Goal: Answer question/provide support: Share knowledge or assist other users

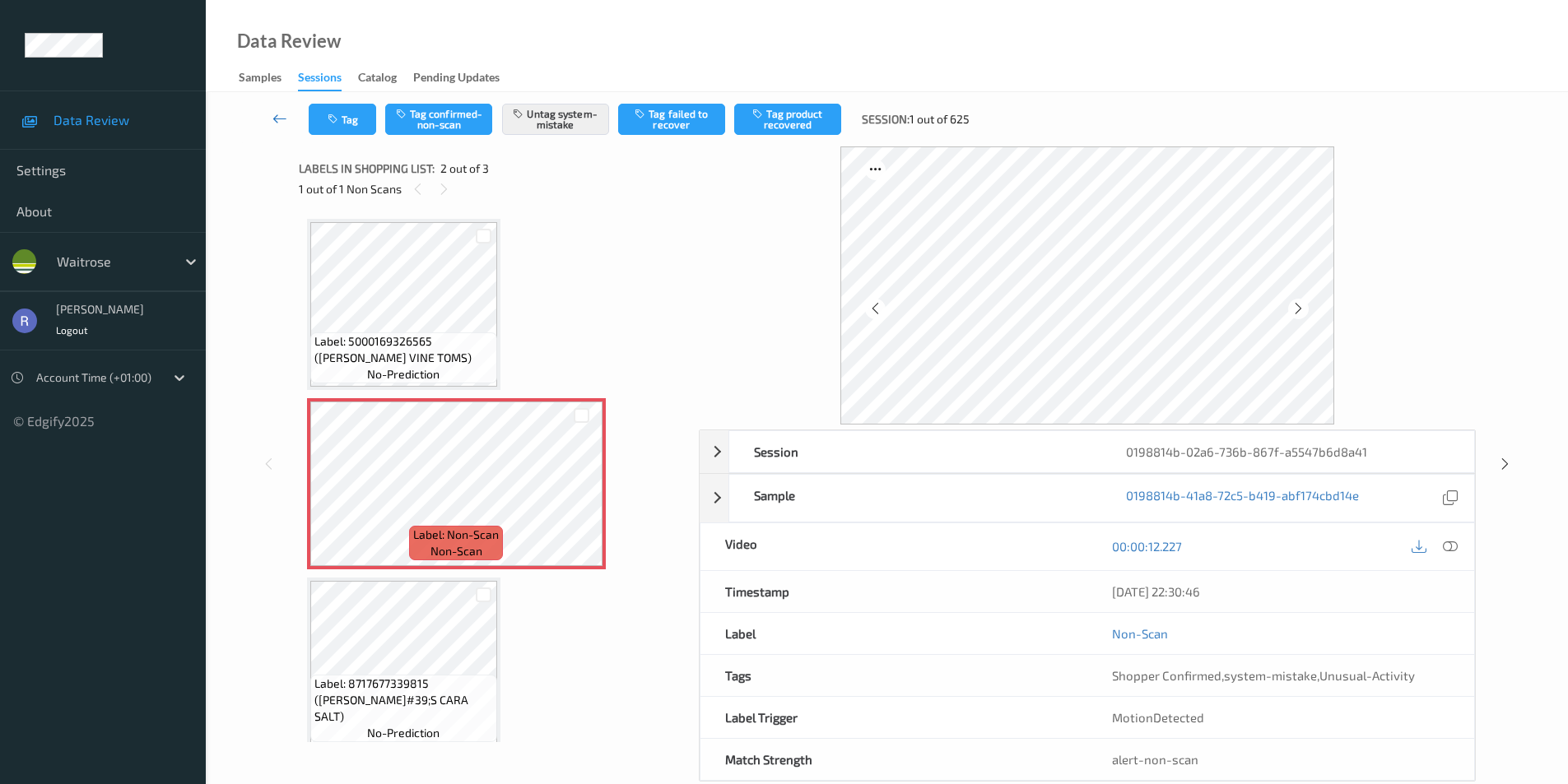
click at [278, 122] on icon at bounding box center [279, 118] width 15 height 16
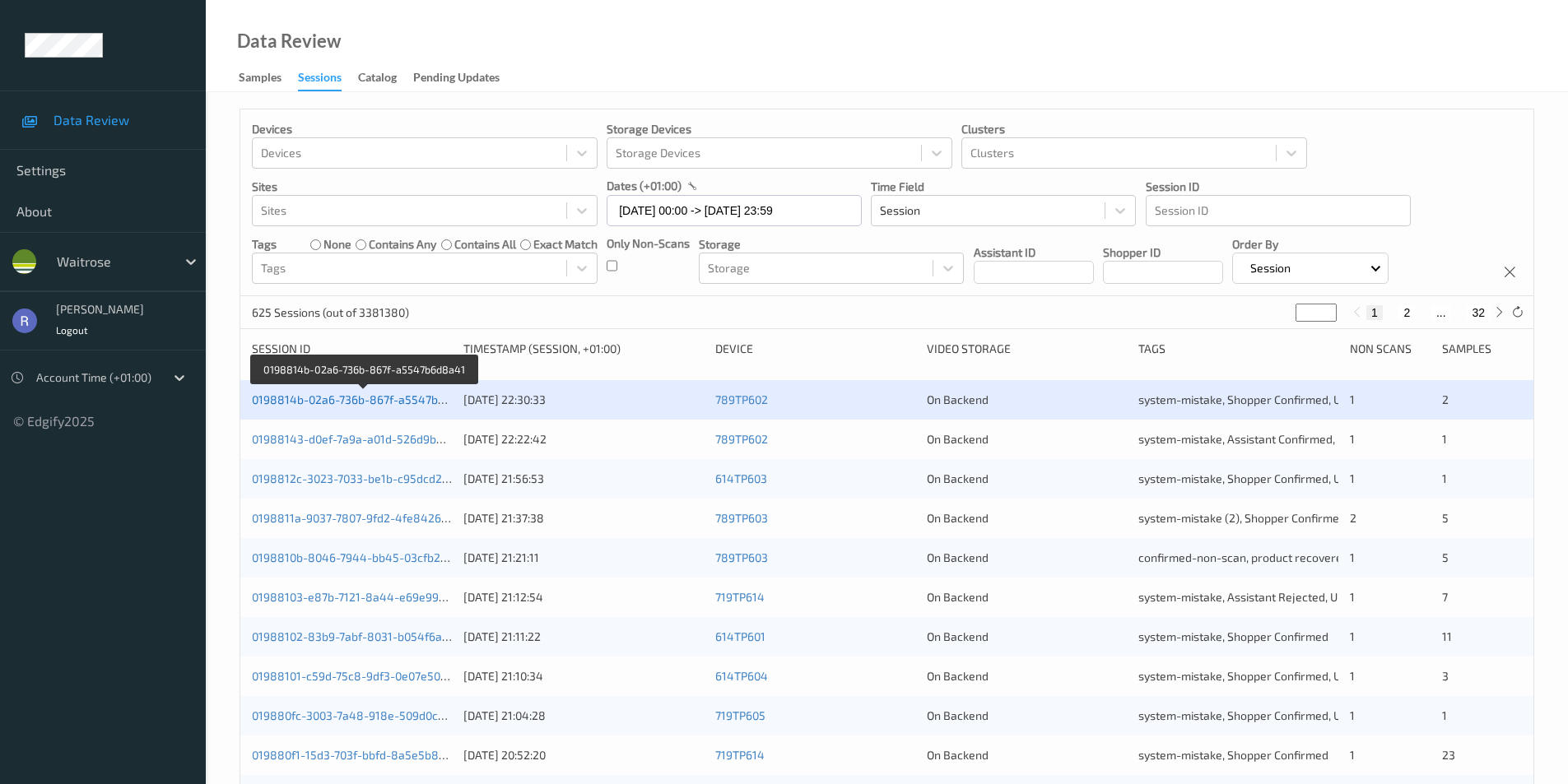
click at [368, 396] on link "0198814b-02a6-736b-867f-a5547b6d8a41" at bounding box center [365, 399] width 226 height 14
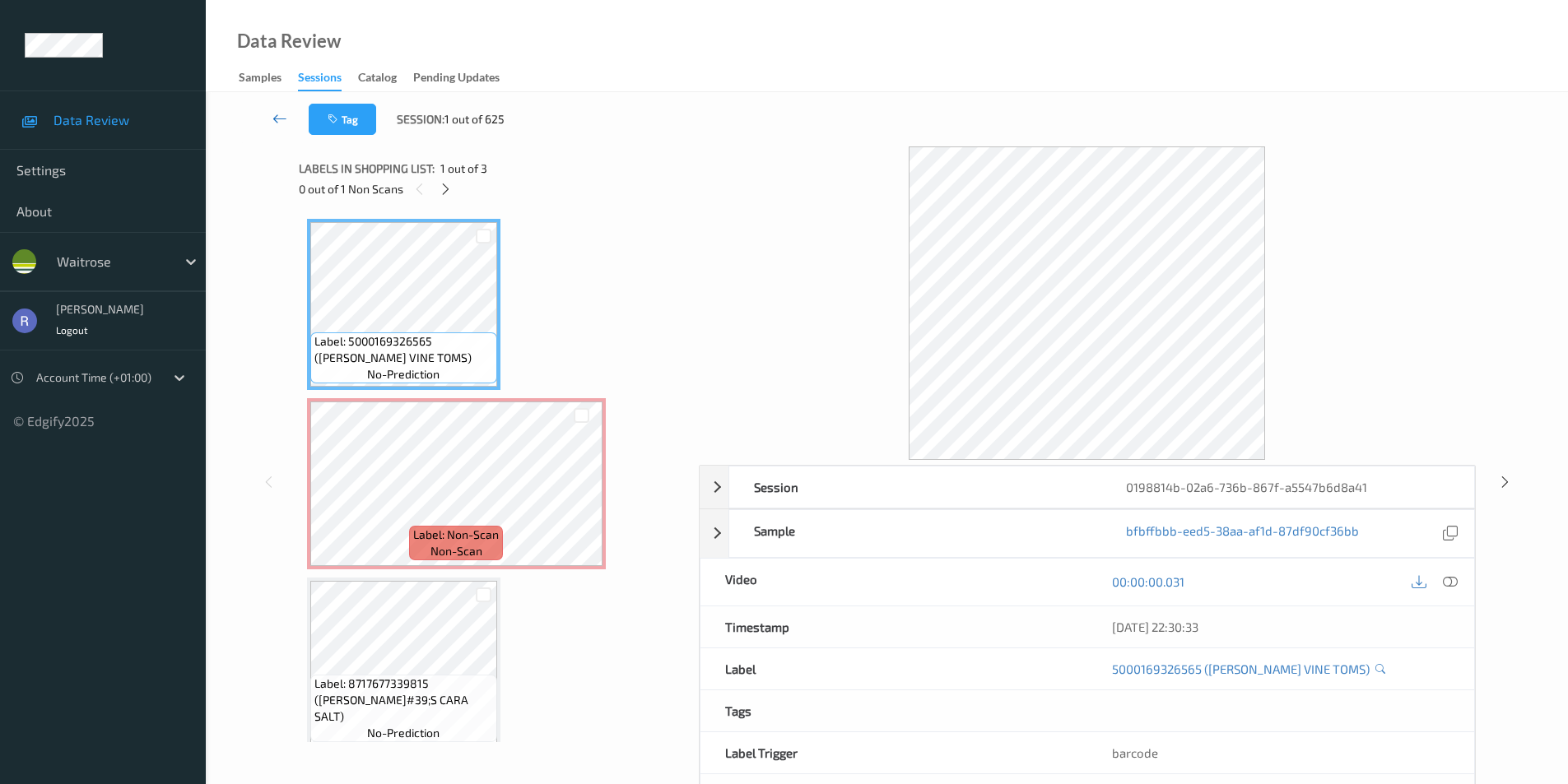
click at [267, 112] on link at bounding box center [279, 119] width 57 height 31
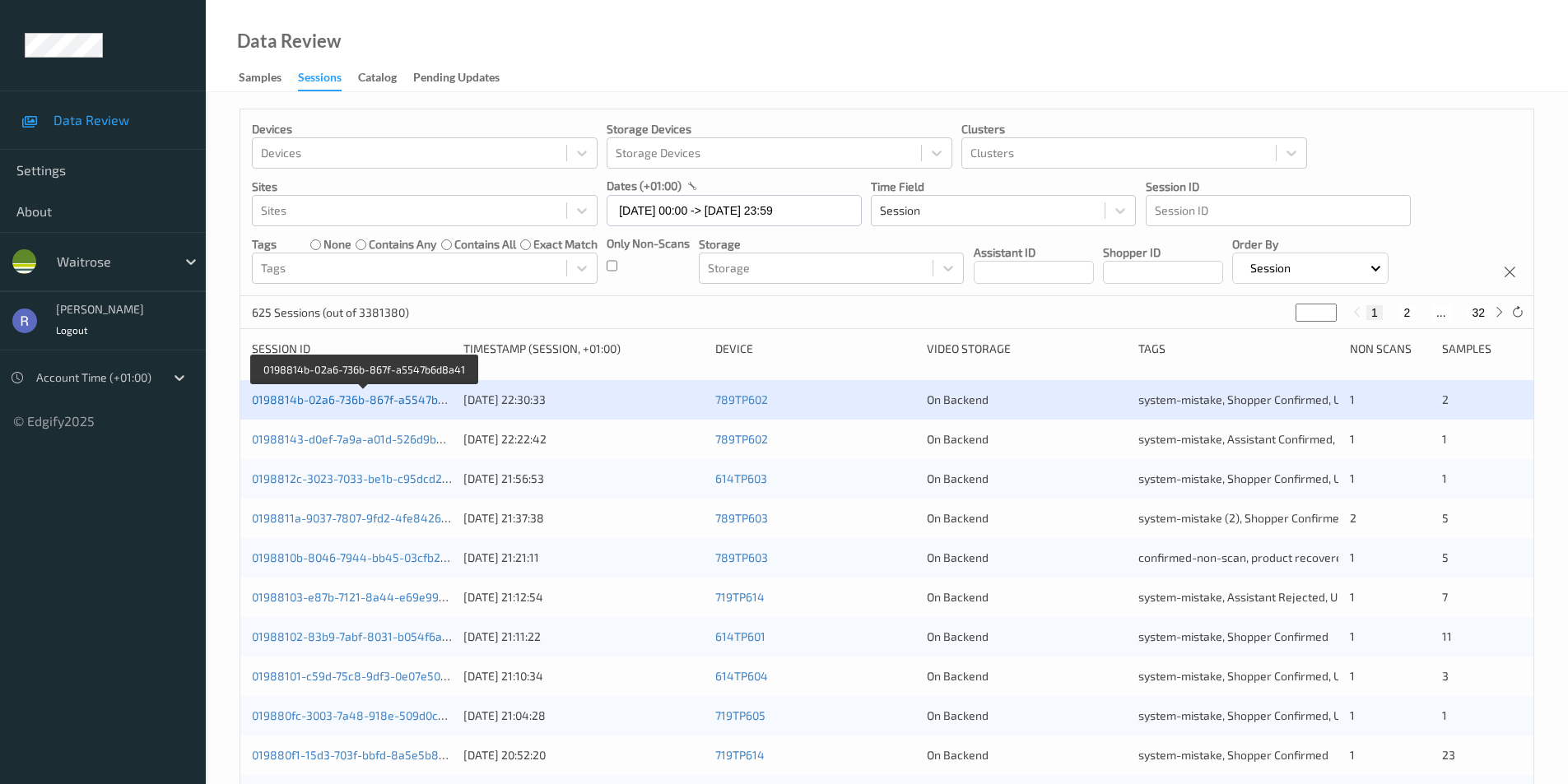
click at [324, 401] on link "0198814b-02a6-736b-867f-a5547b6d8a41" at bounding box center [365, 399] width 226 height 14
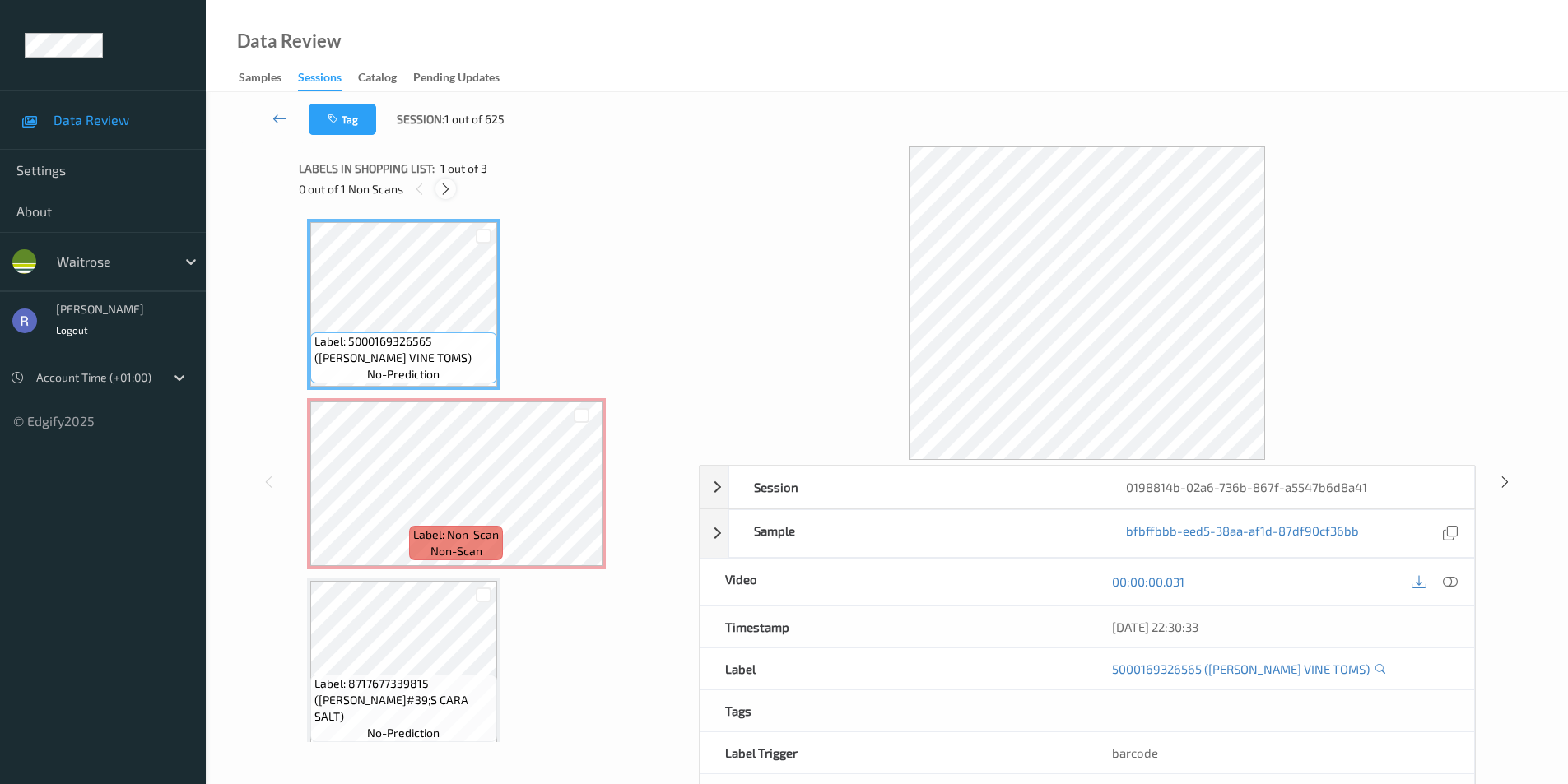
click at [443, 188] on icon at bounding box center [445, 189] width 14 height 15
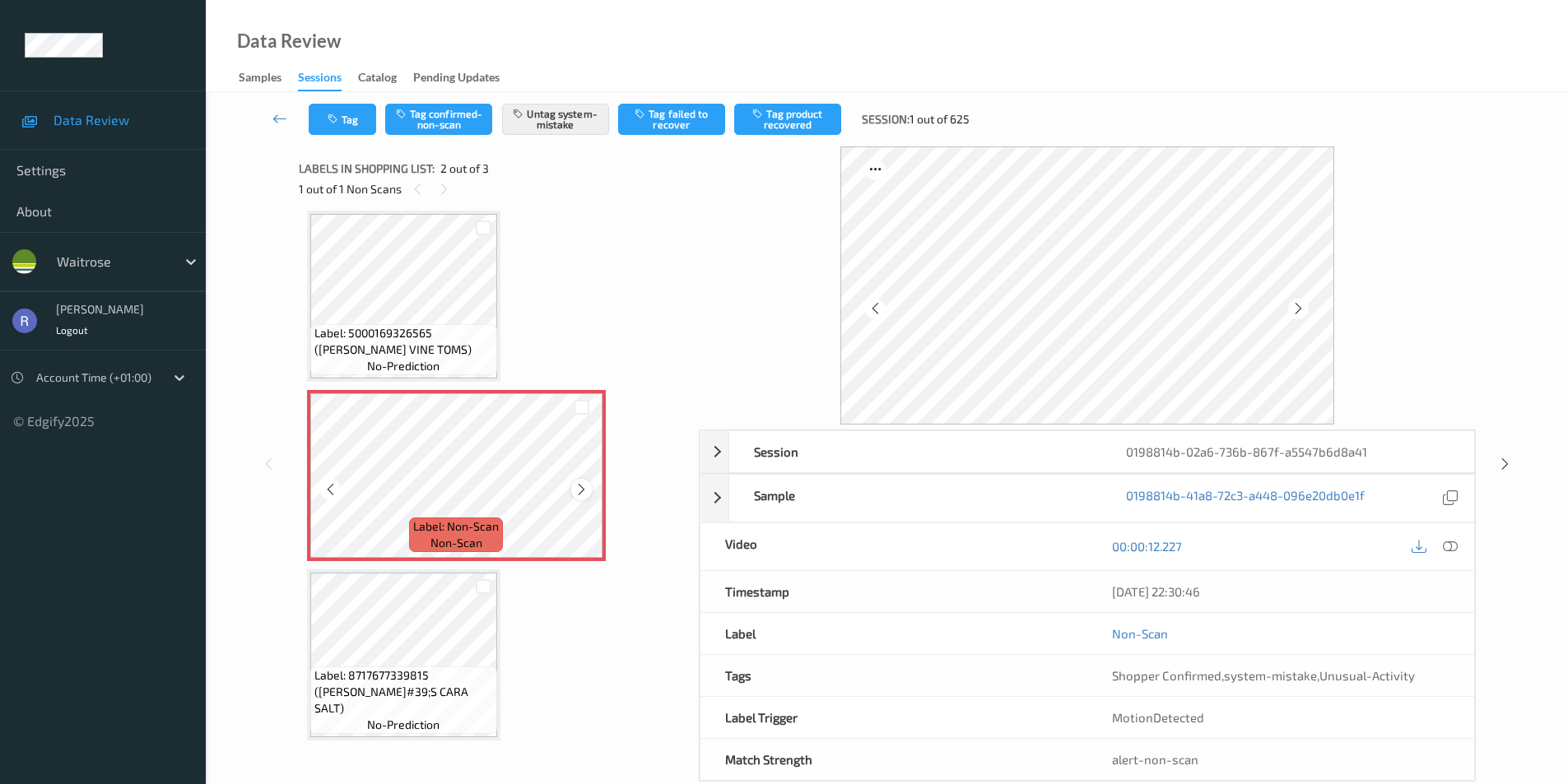
click at [590, 486] on div at bounding box center [581, 488] width 20 height 20
click at [1505, 460] on icon at bounding box center [1505, 463] width 14 height 15
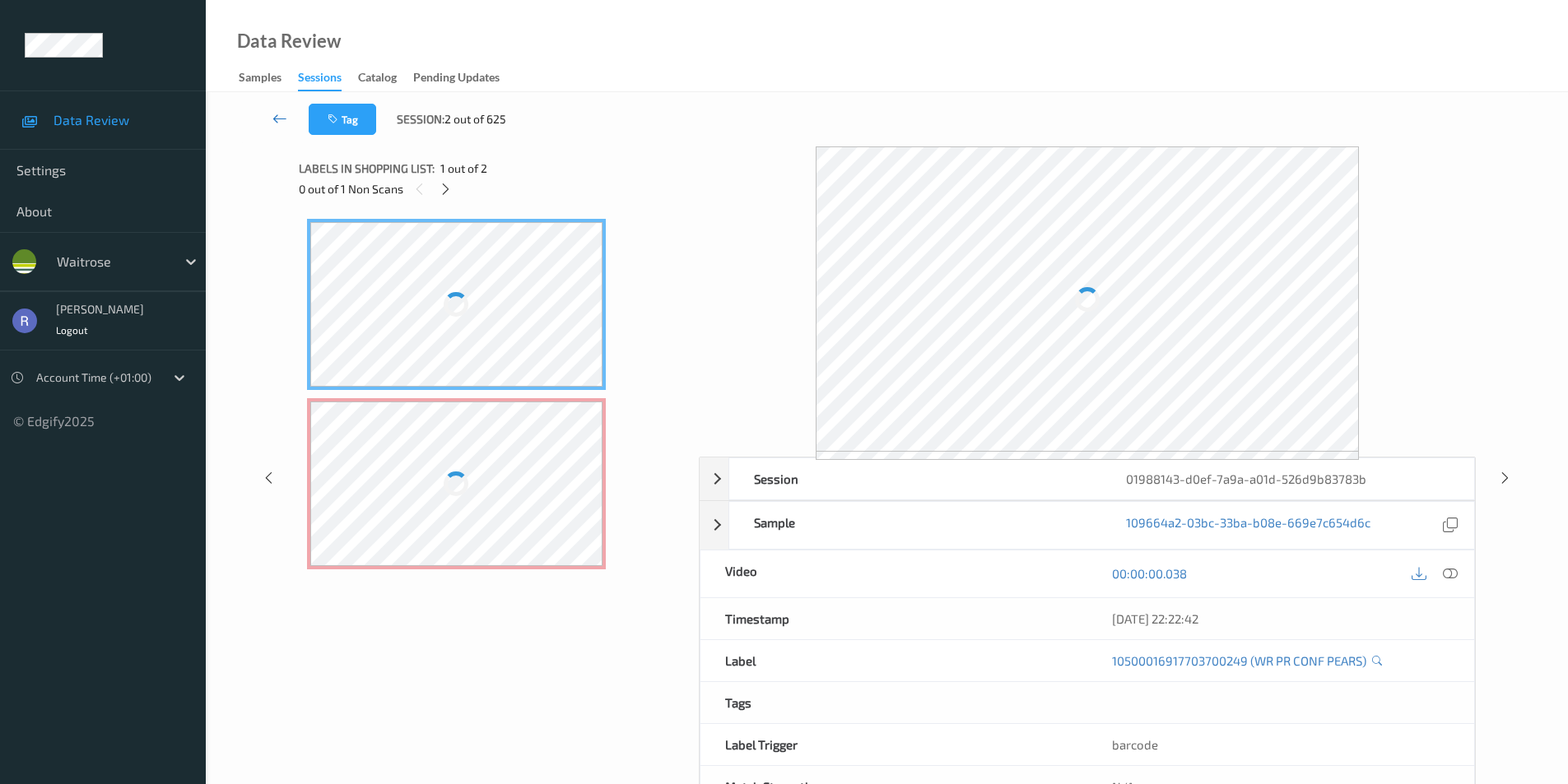
click at [280, 124] on icon at bounding box center [279, 118] width 15 height 16
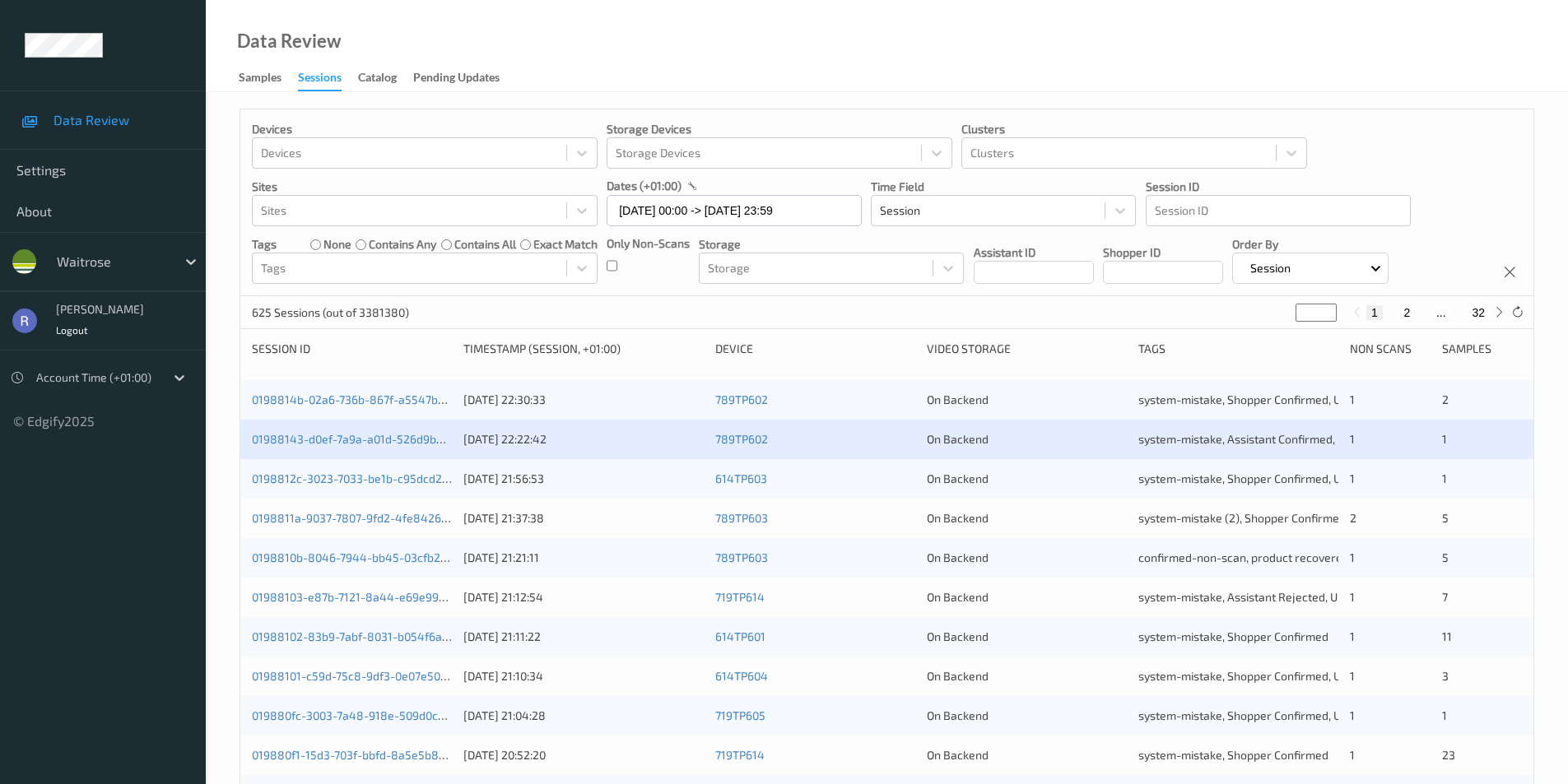
click at [369, 245] on label "contains any" at bounding box center [402, 244] width 68 height 16
click at [366, 268] on div at bounding box center [409, 268] width 297 height 19
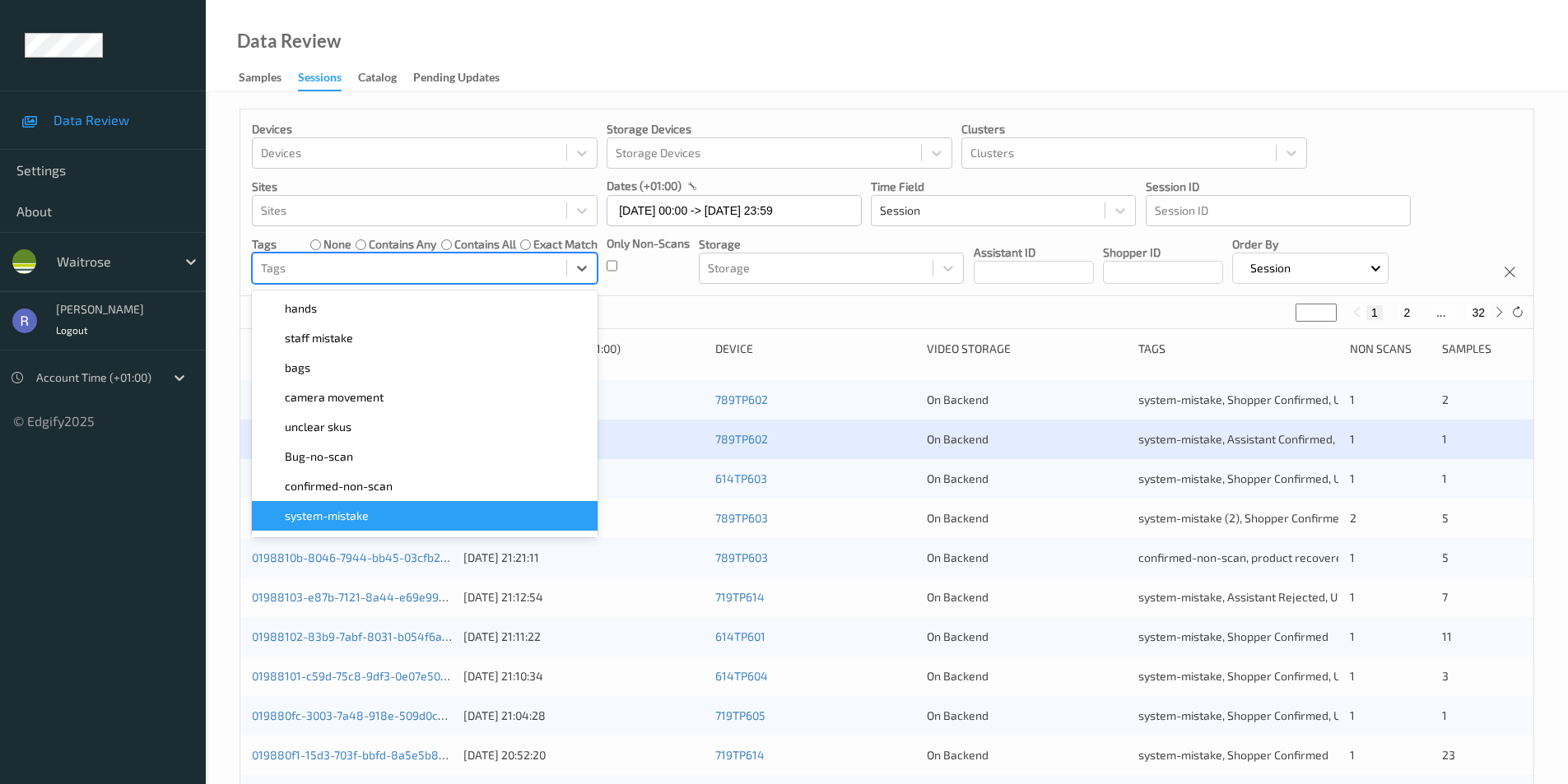
click at [366, 513] on span "system-mistake" at bounding box center [327, 516] width 84 height 16
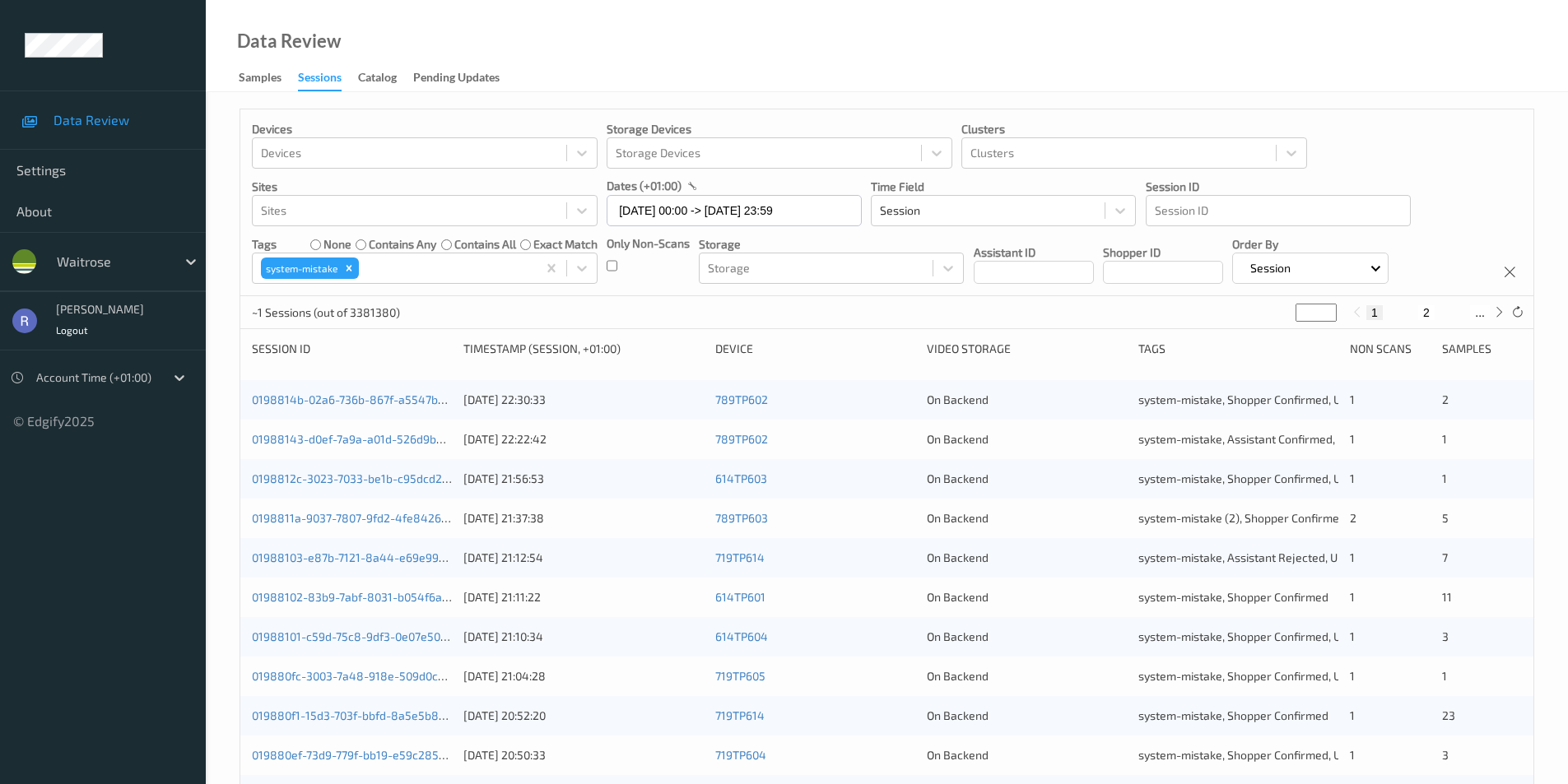
click at [739, 318] on div "~1 Sessions (out of 3381380) * 1 2 ..." at bounding box center [886, 313] width 1293 height 33
click at [319, 401] on link "0198814b-02a6-736b-867f-a5547b6d8a41" at bounding box center [365, 399] width 226 height 14
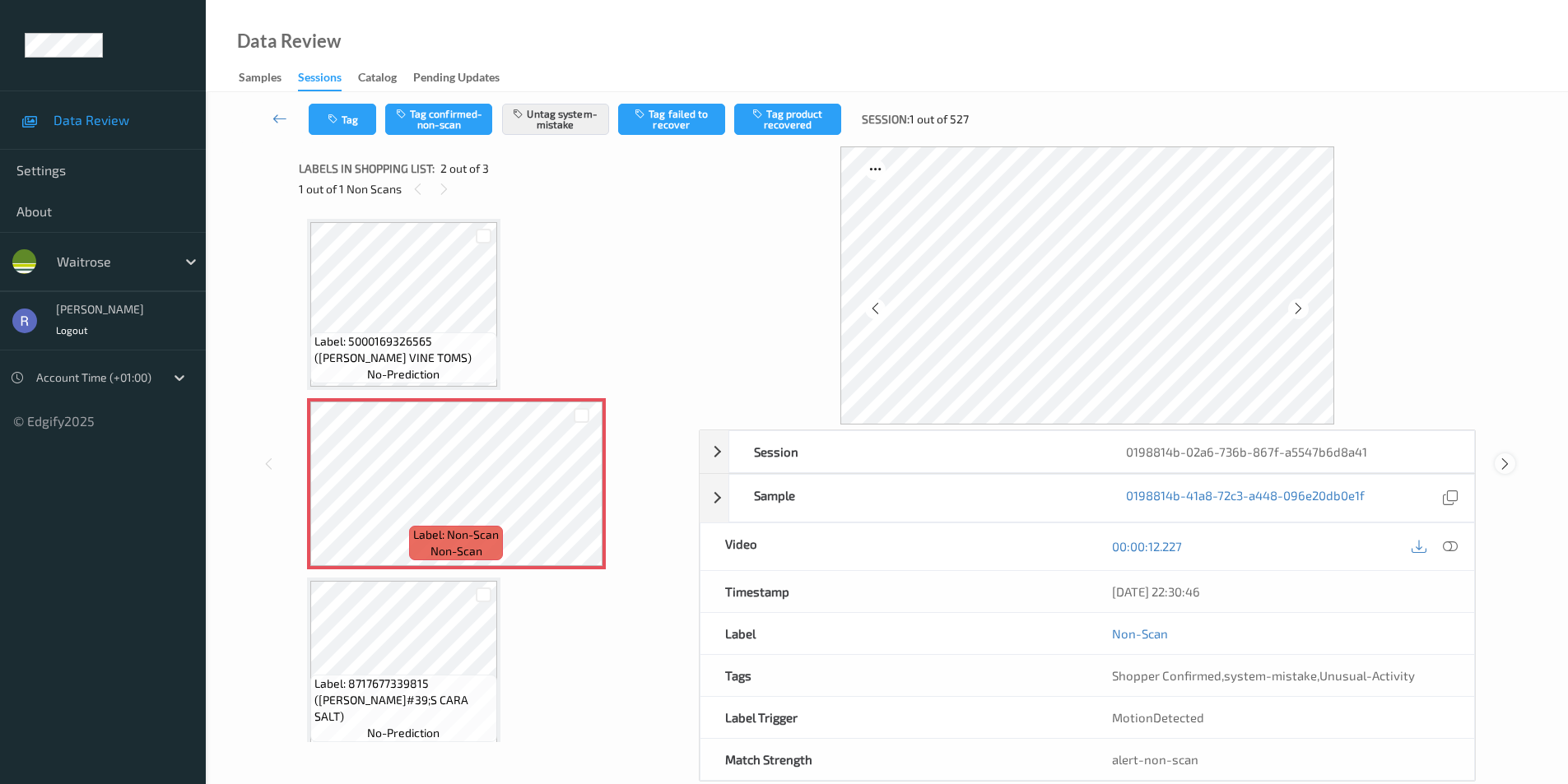
click at [1504, 463] on icon at bounding box center [1505, 463] width 14 height 15
click at [585, 496] on icon at bounding box center [581, 497] width 14 height 15
click at [1507, 463] on icon at bounding box center [1505, 463] width 14 height 15
click at [585, 496] on icon at bounding box center [581, 497] width 14 height 15
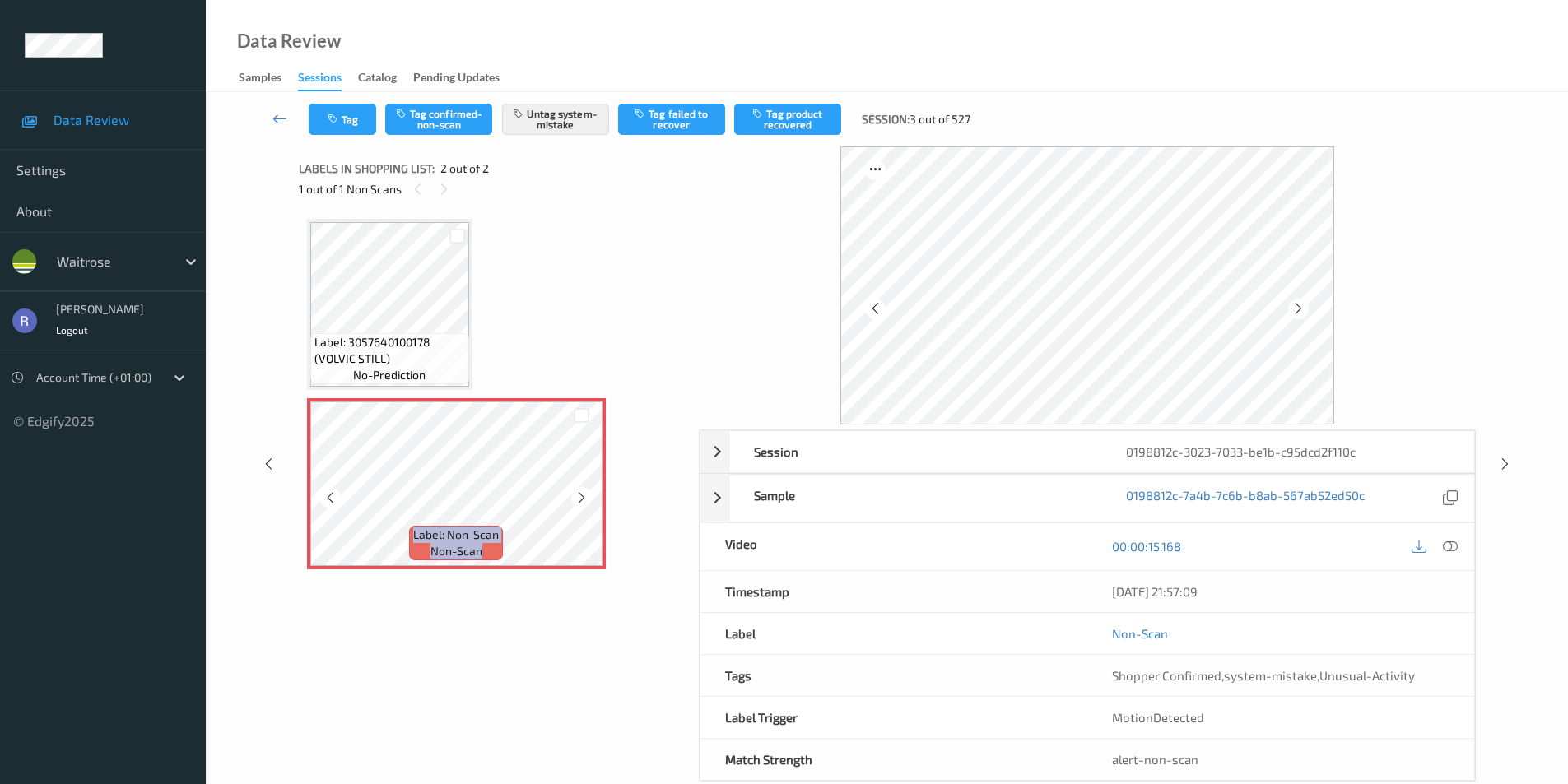
click at [585, 496] on icon at bounding box center [581, 497] width 14 height 15
click at [1502, 463] on icon at bounding box center [1505, 463] width 14 height 15
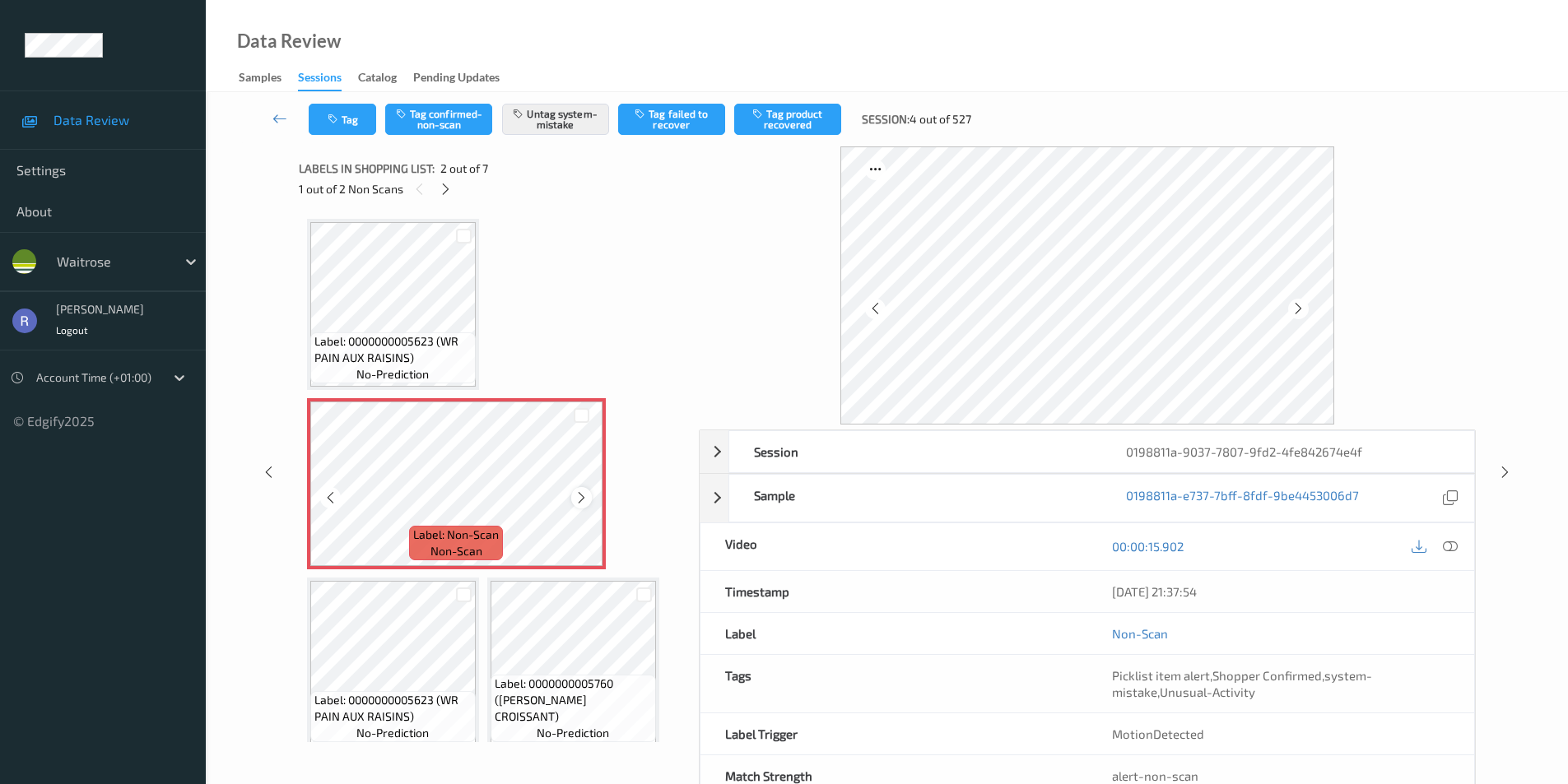
click at [573, 496] on div at bounding box center [581, 496] width 20 height 20
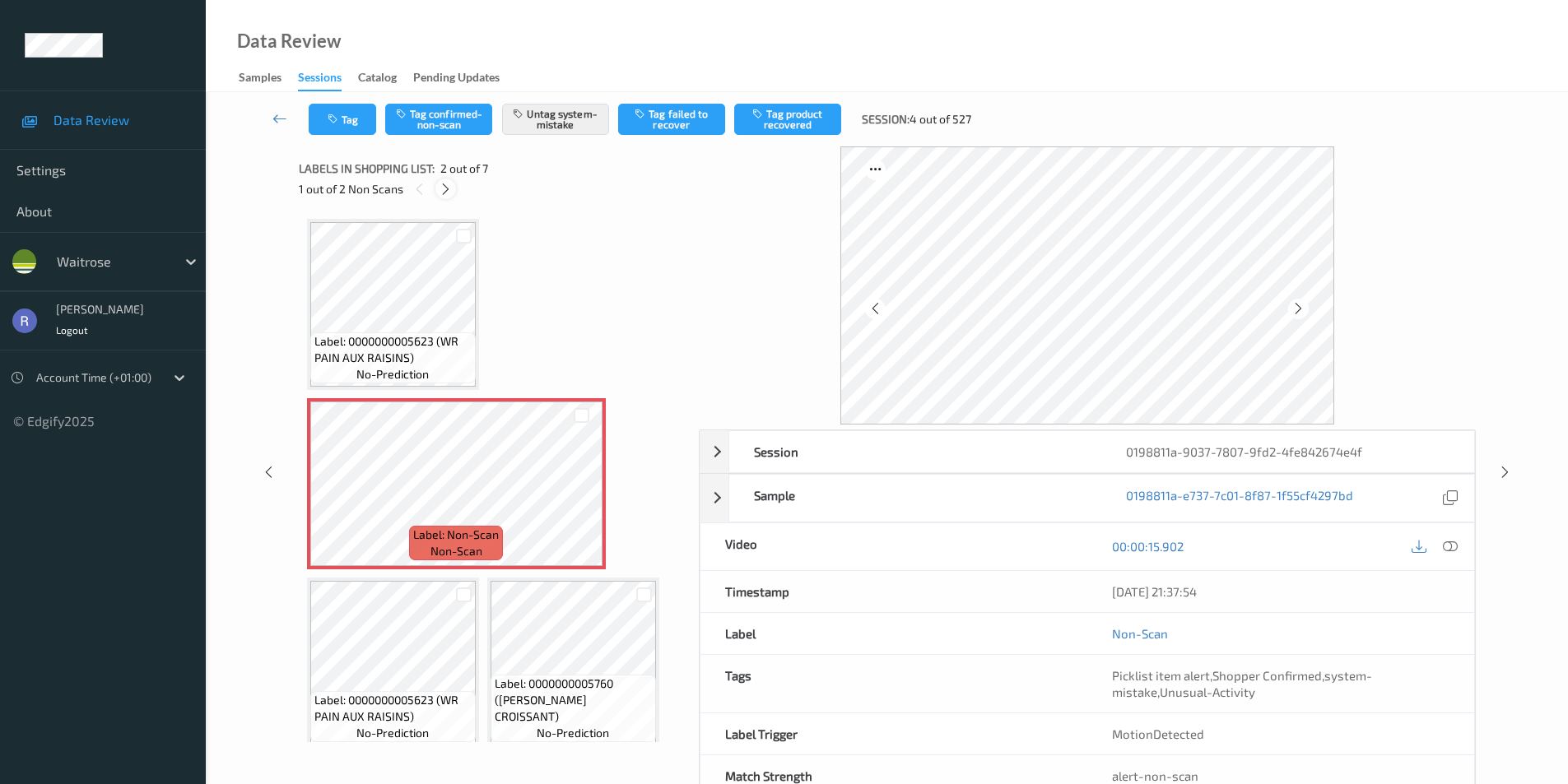
click at [447, 187] on icon at bounding box center [445, 189] width 14 height 15
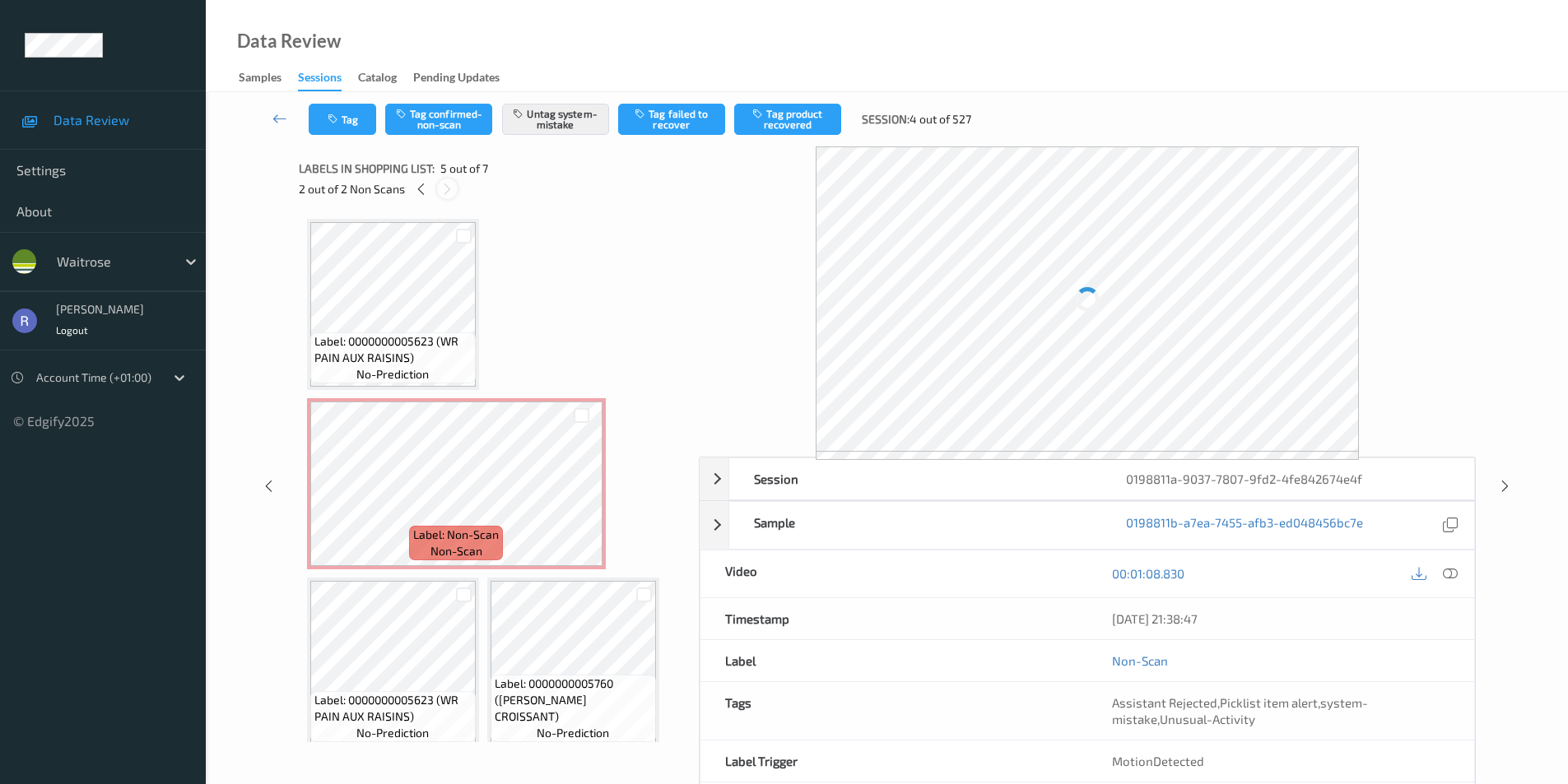
scroll to position [367, 0]
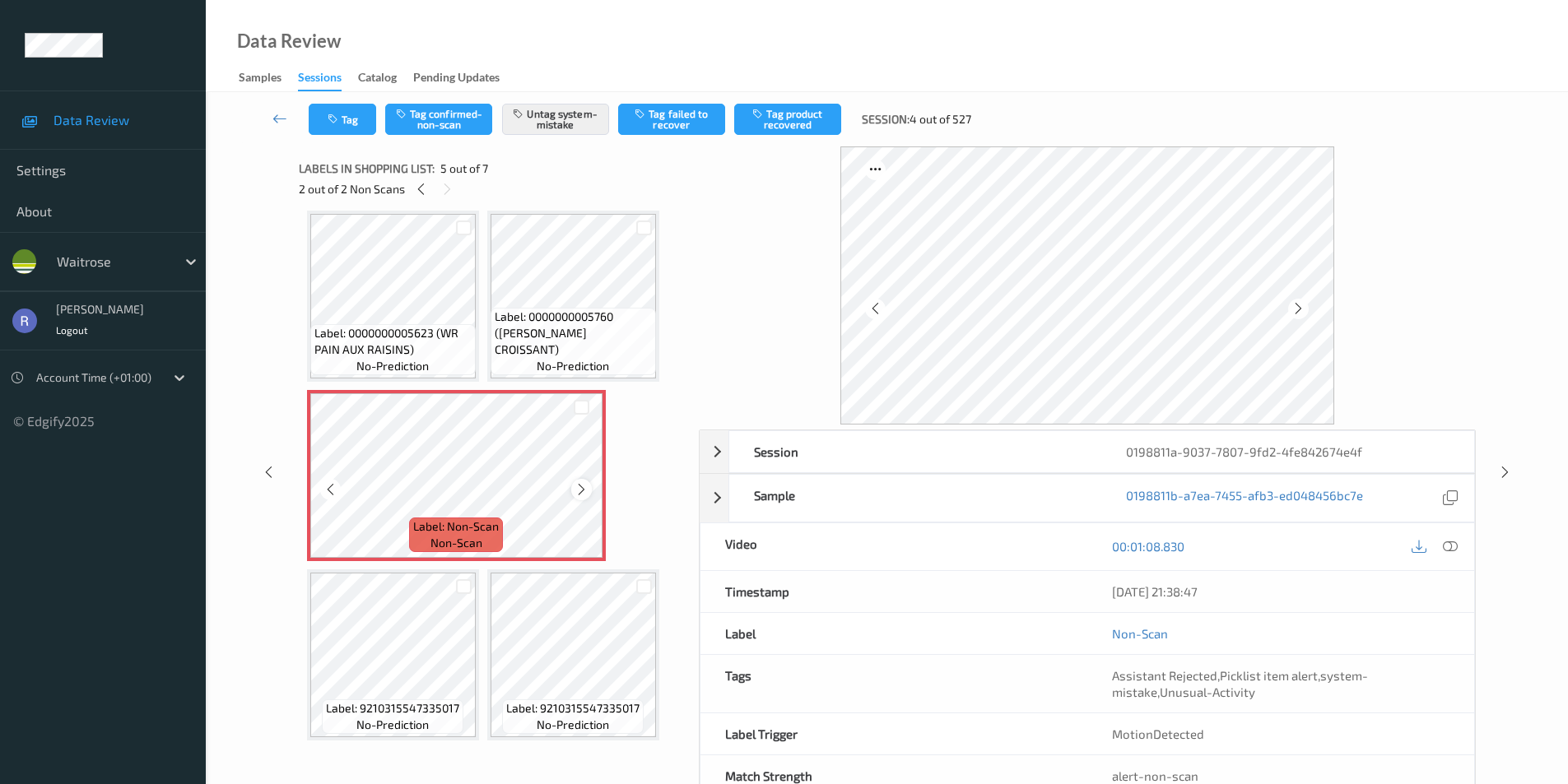
click at [584, 491] on icon at bounding box center [581, 488] width 14 height 15
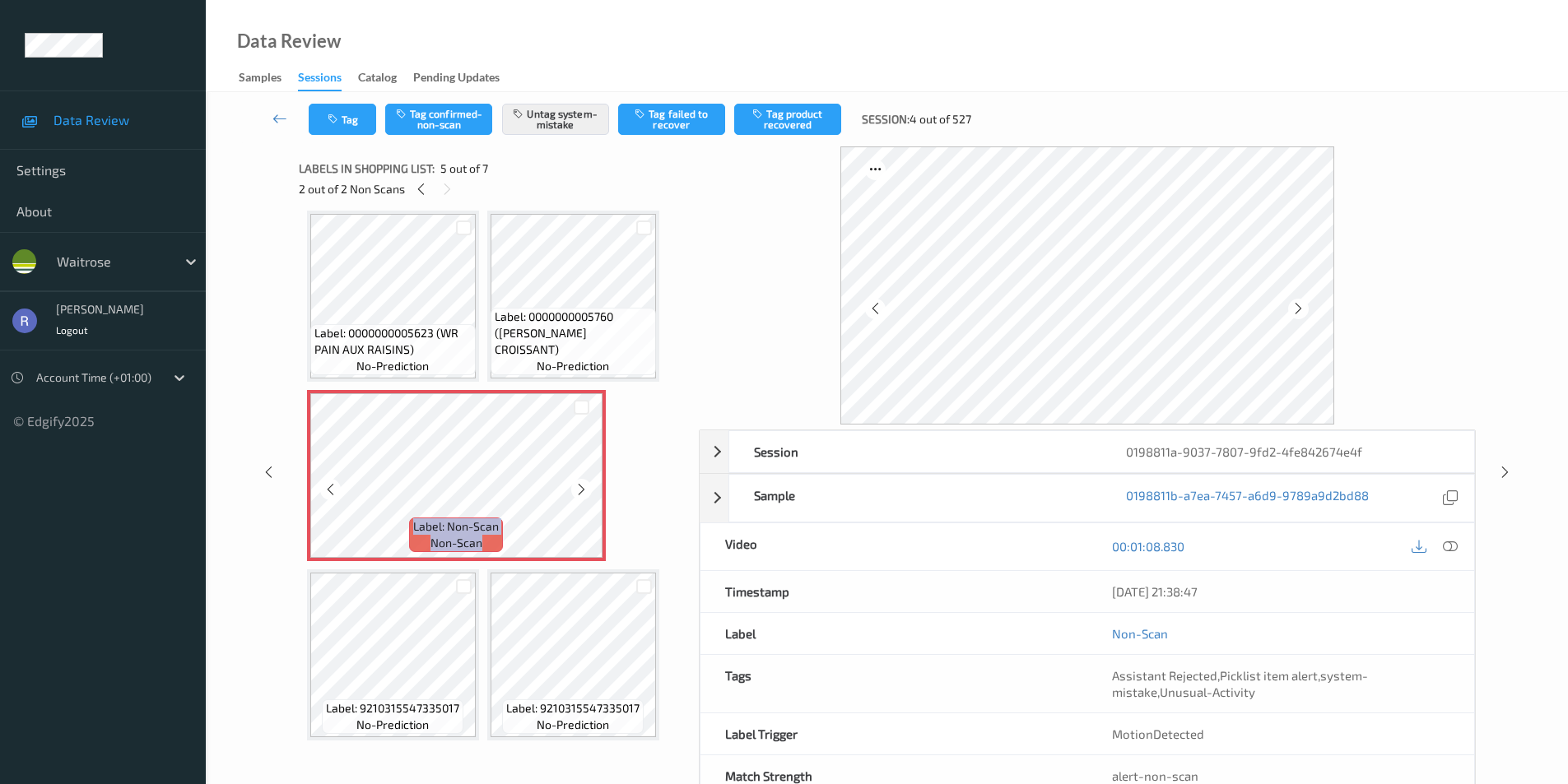
click at [584, 491] on icon at bounding box center [581, 488] width 14 height 15
click at [1504, 467] on icon at bounding box center [1505, 472] width 14 height 15
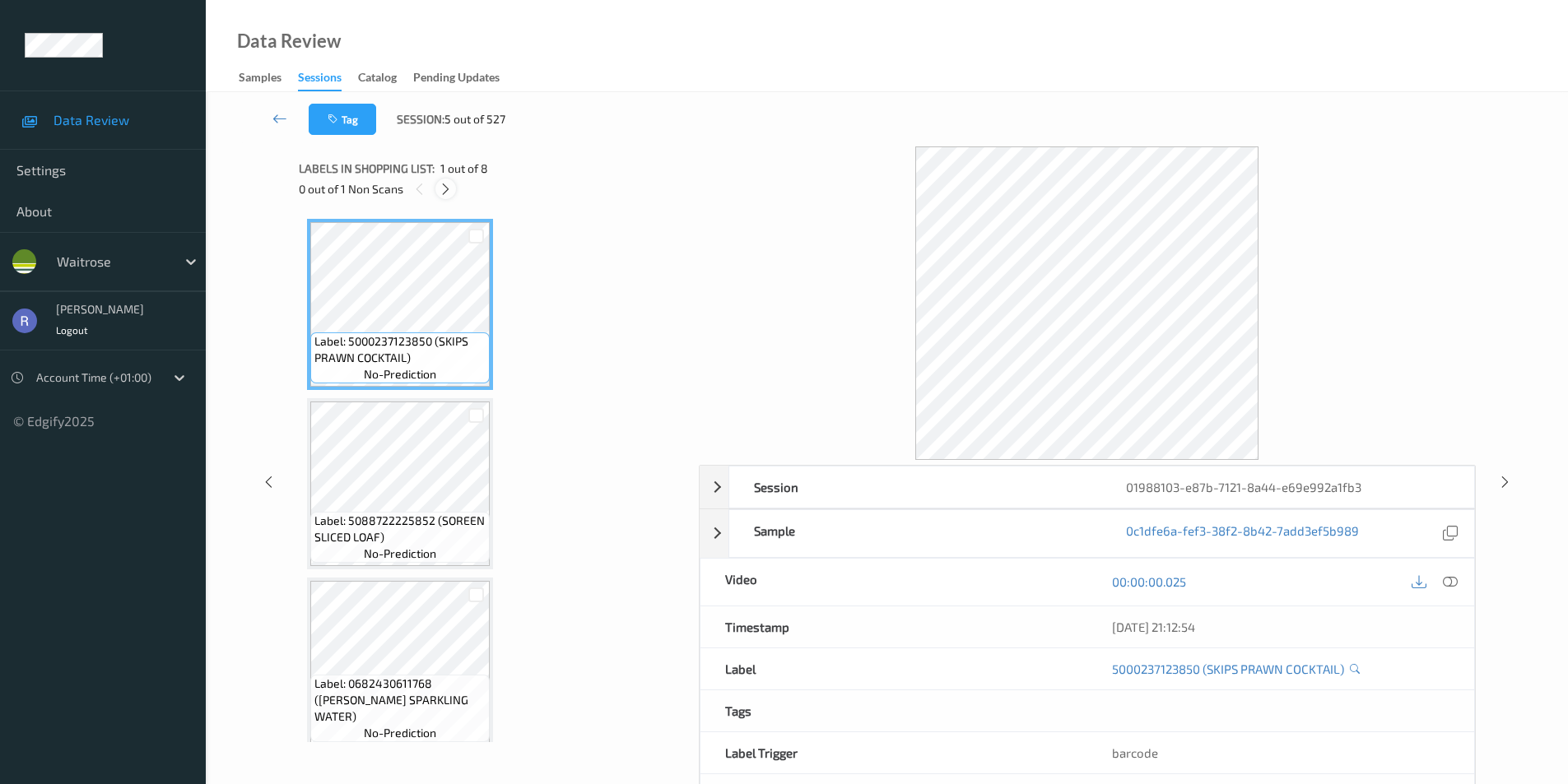
click at [448, 185] on icon at bounding box center [445, 189] width 14 height 15
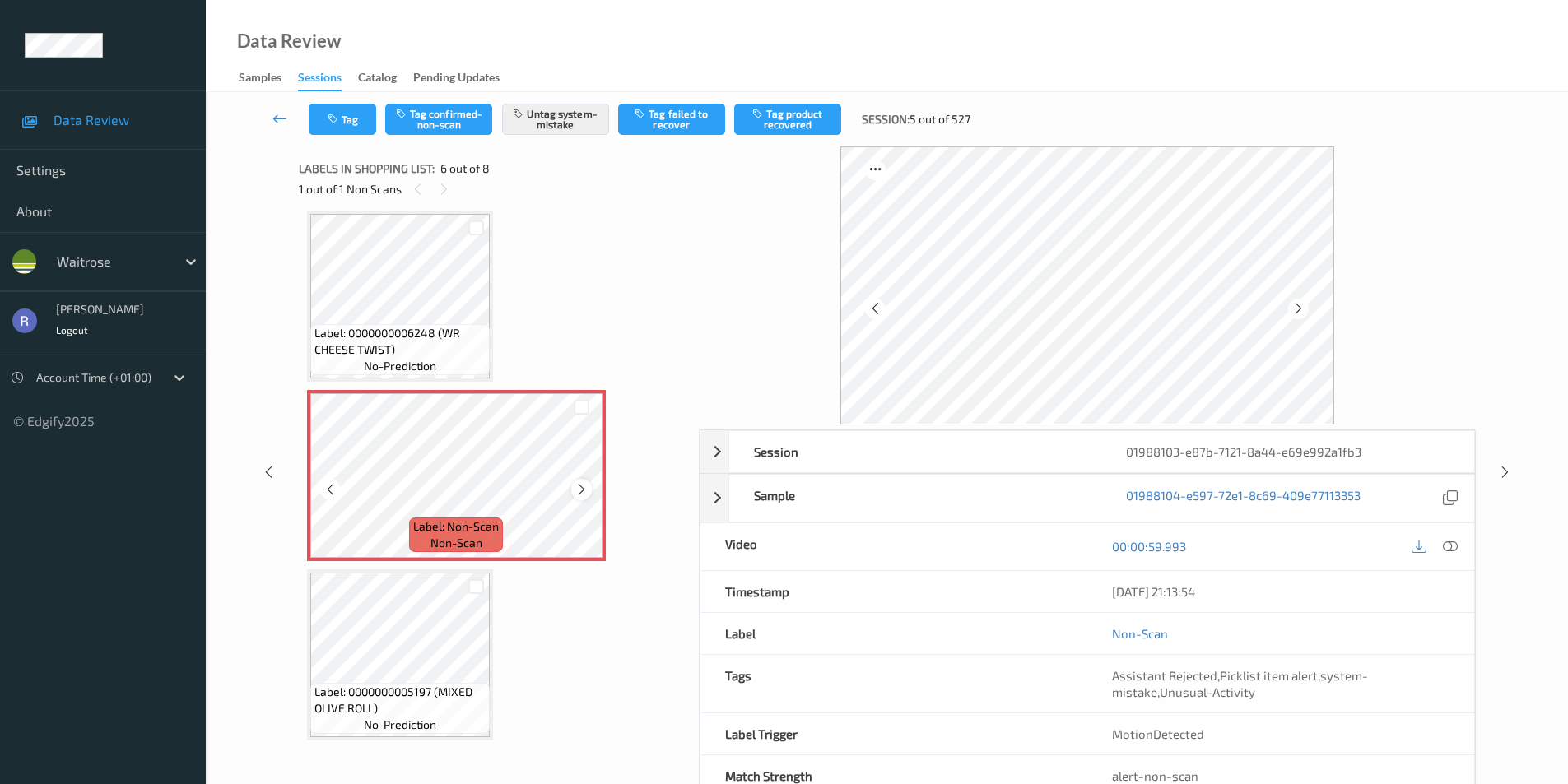
click at [585, 492] on icon at bounding box center [581, 488] width 14 height 15
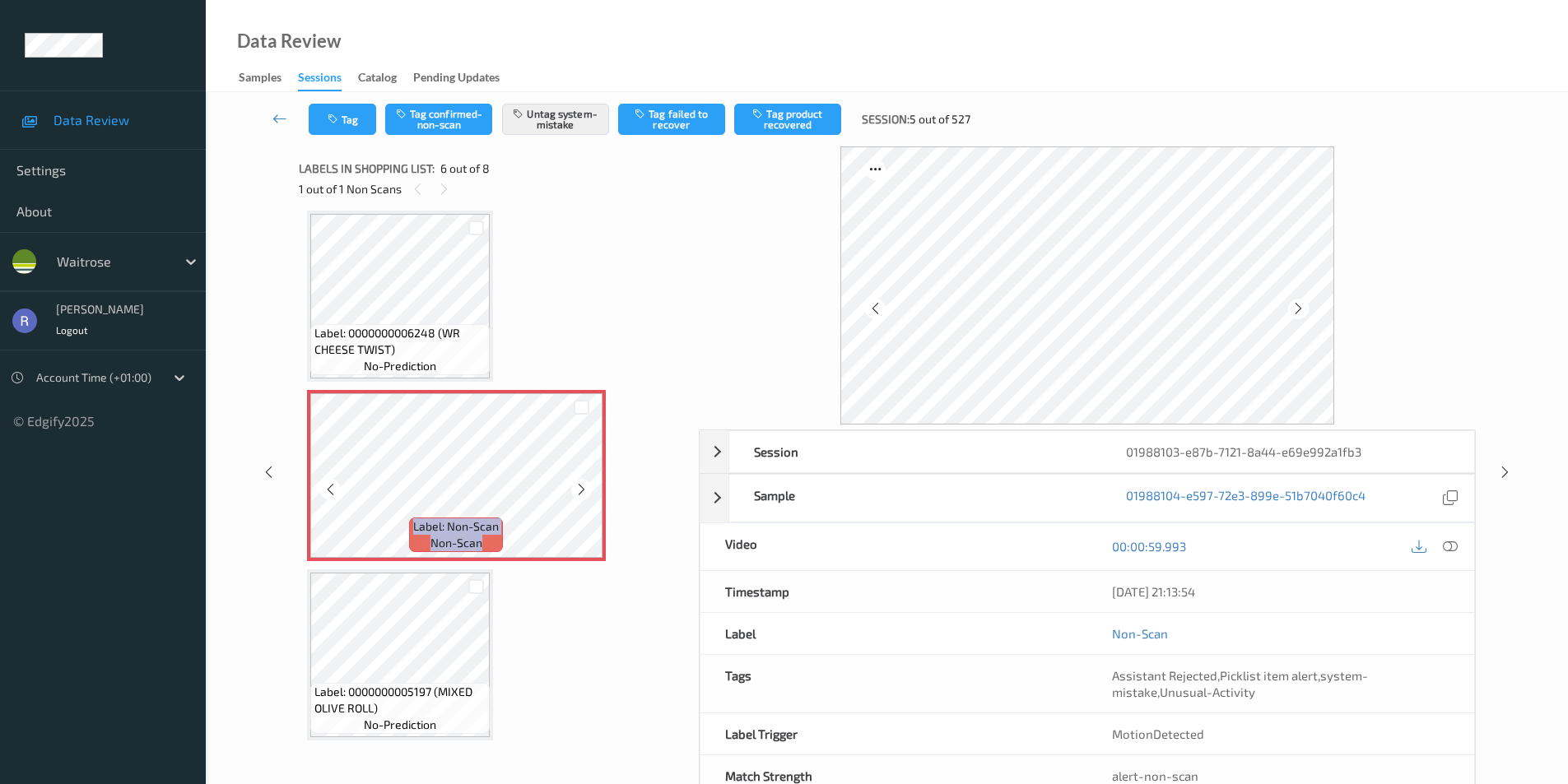
click at [585, 492] on icon at bounding box center [581, 488] width 14 height 15
click at [1505, 471] on icon at bounding box center [1505, 472] width 14 height 15
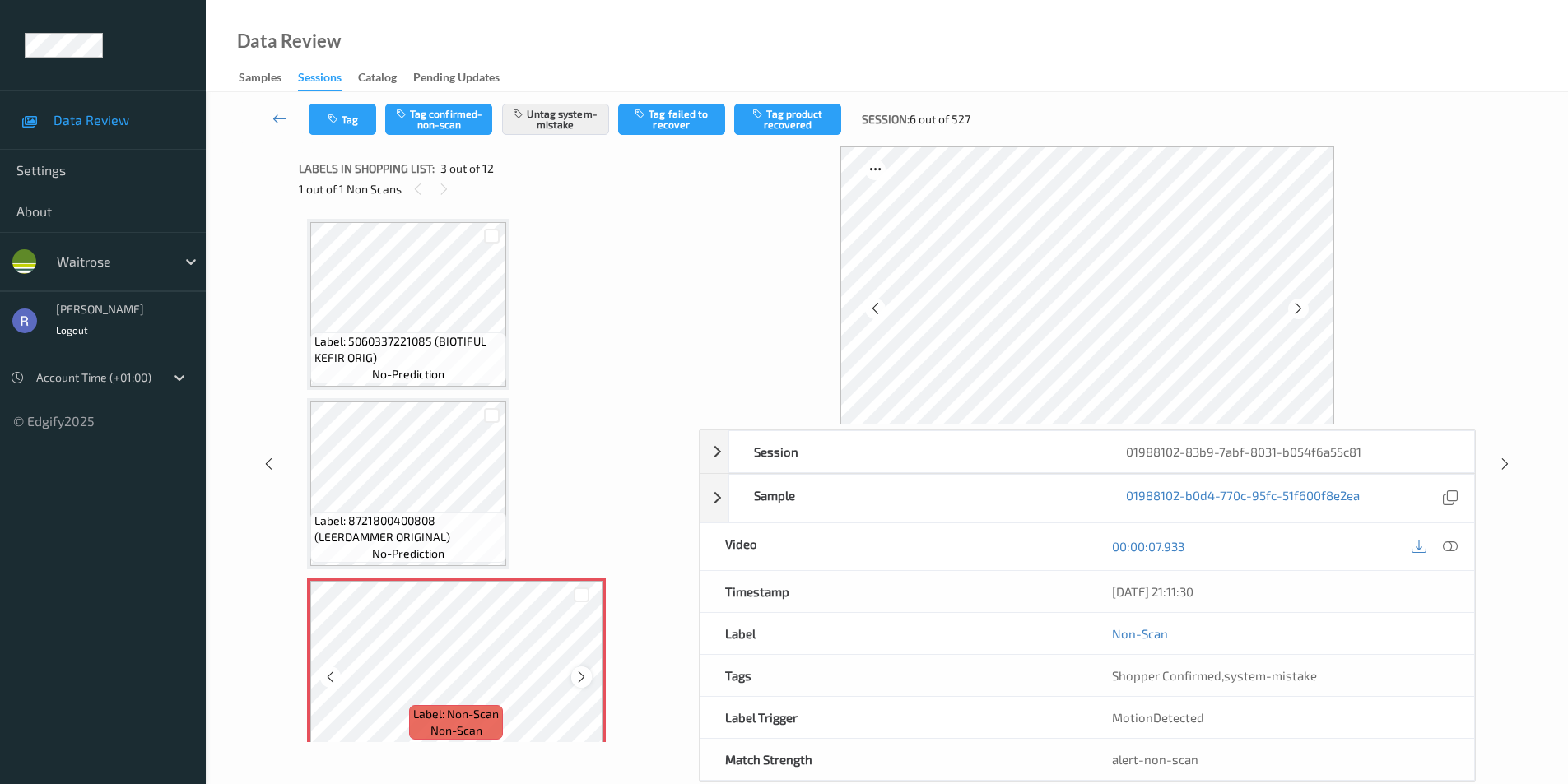
click at [584, 676] on icon at bounding box center [581, 676] width 14 height 15
click at [1501, 467] on icon at bounding box center [1505, 463] width 14 height 15
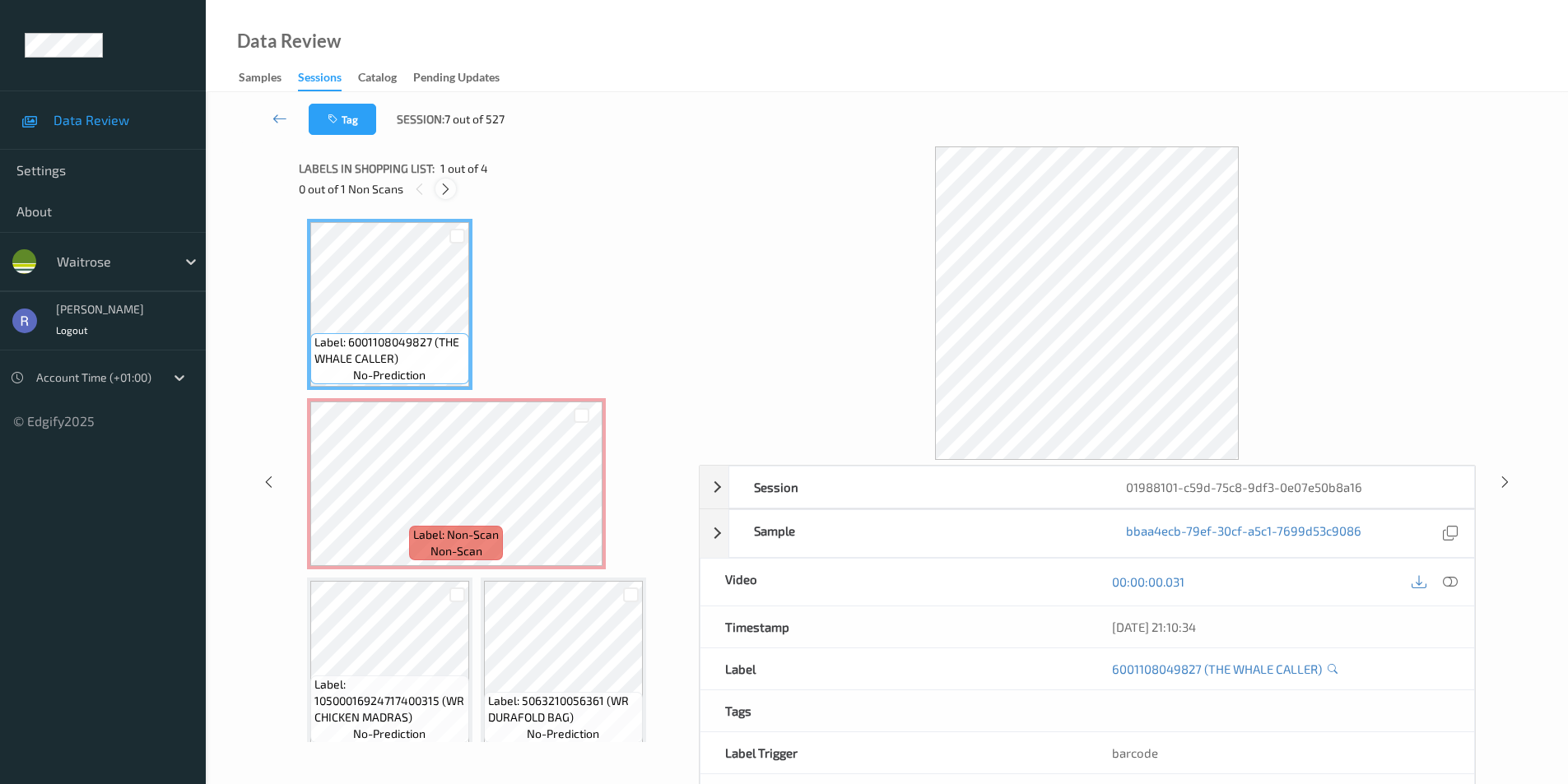
click at [450, 190] on icon at bounding box center [445, 189] width 14 height 15
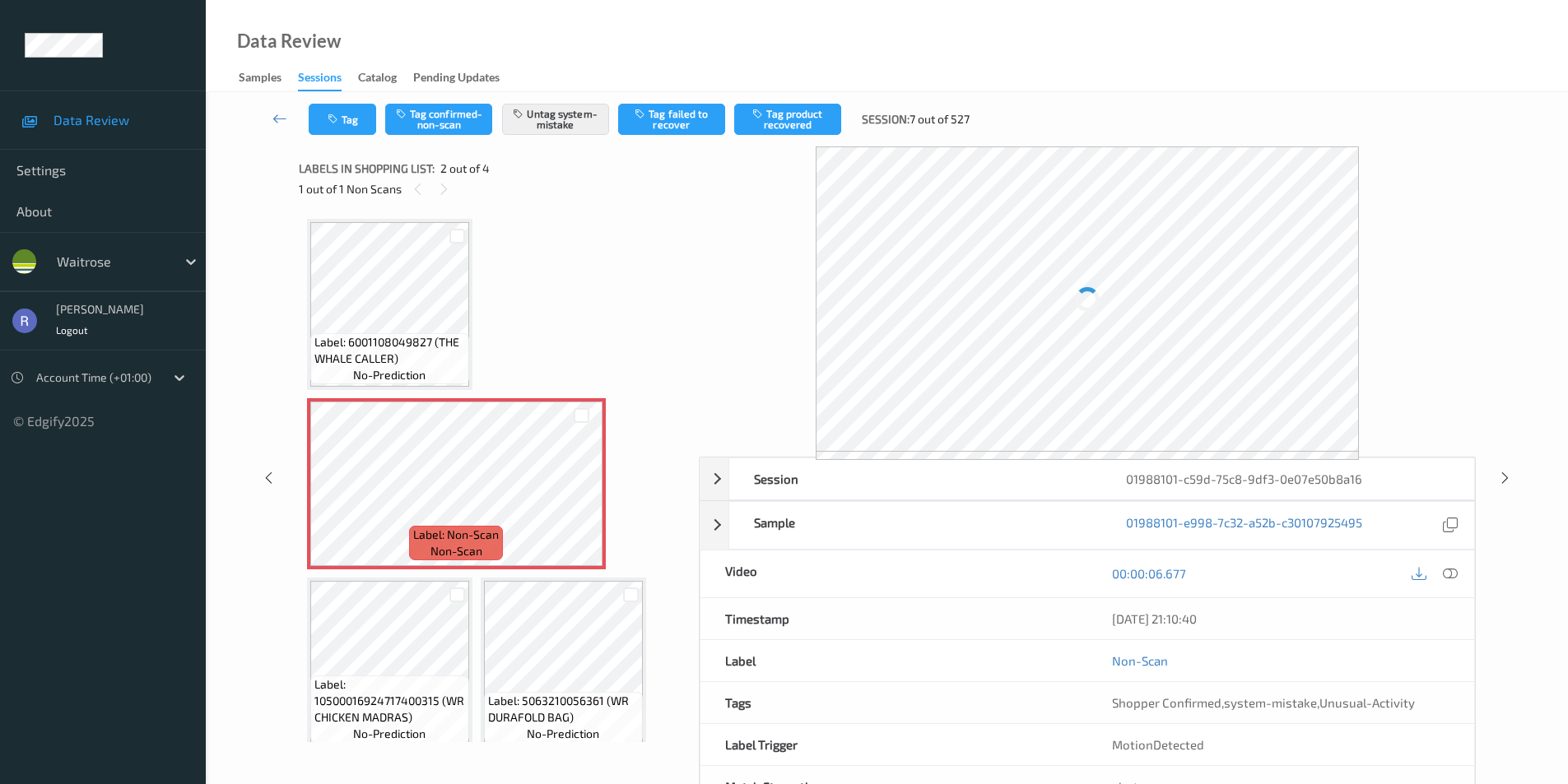
scroll to position [8, 0]
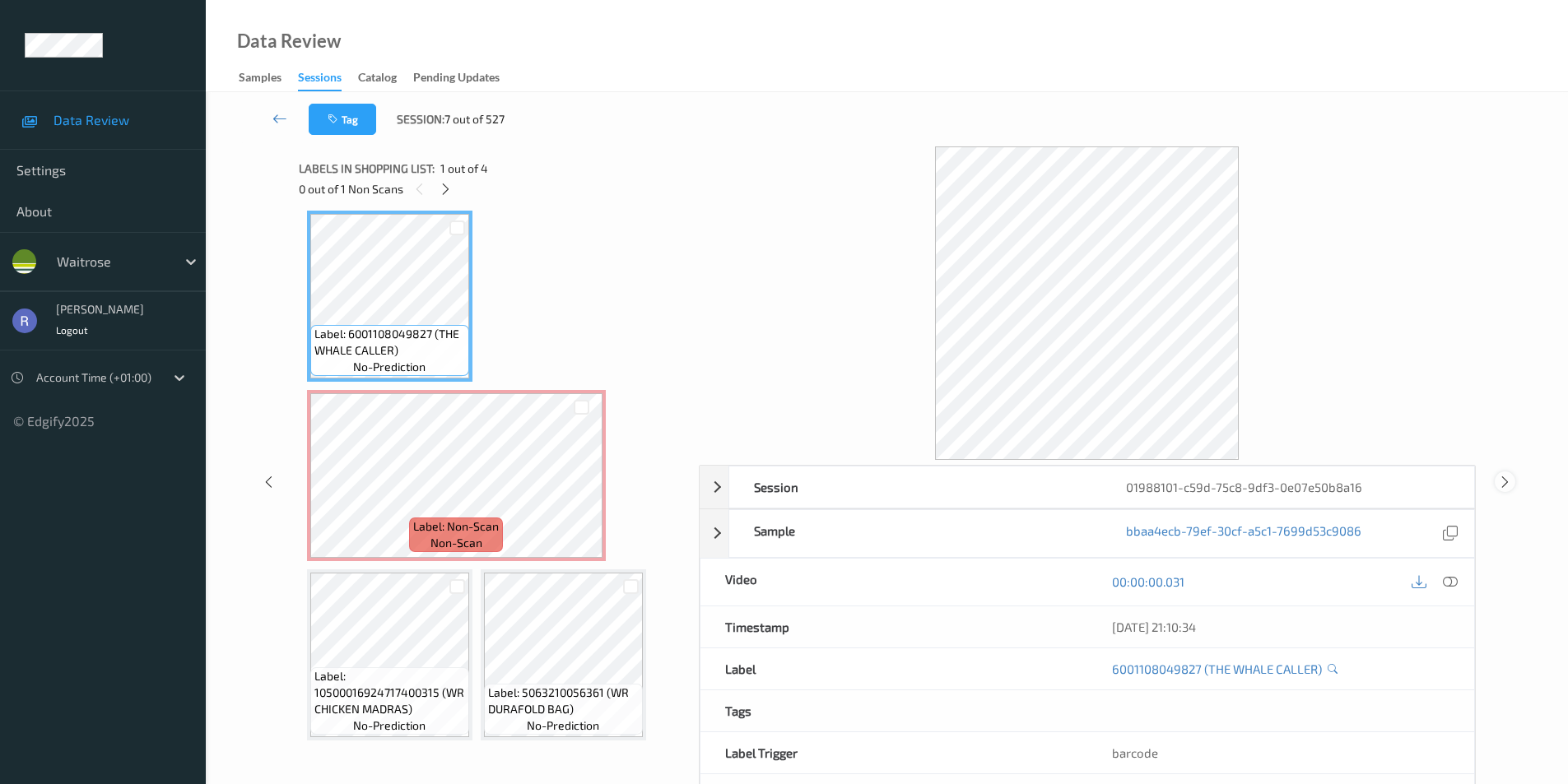
click at [1508, 482] on icon at bounding box center [1505, 481] width 14 height 15
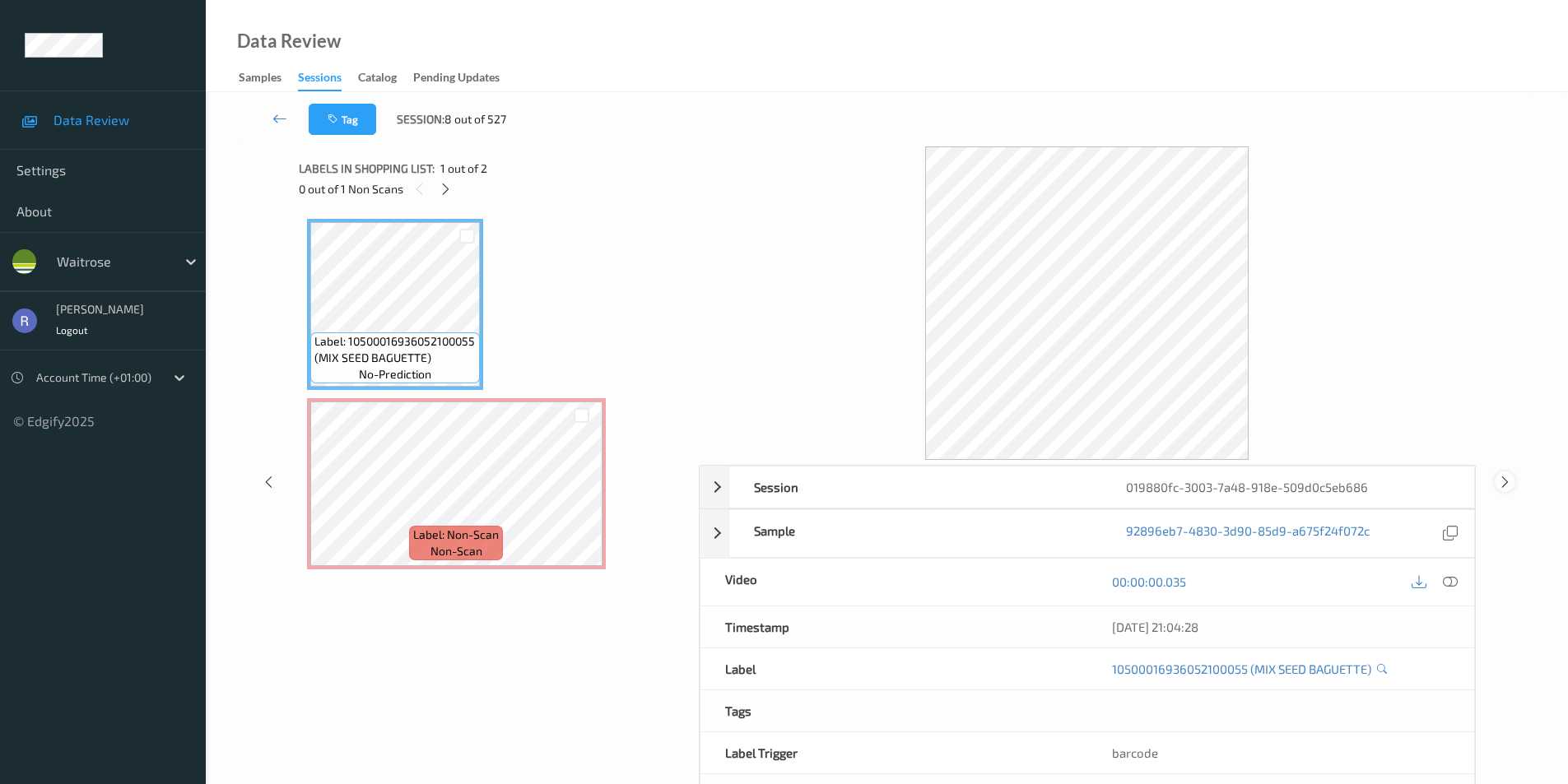
click at [1508, 482] on icon at bounding box center [1505, 481] width 14 height 15
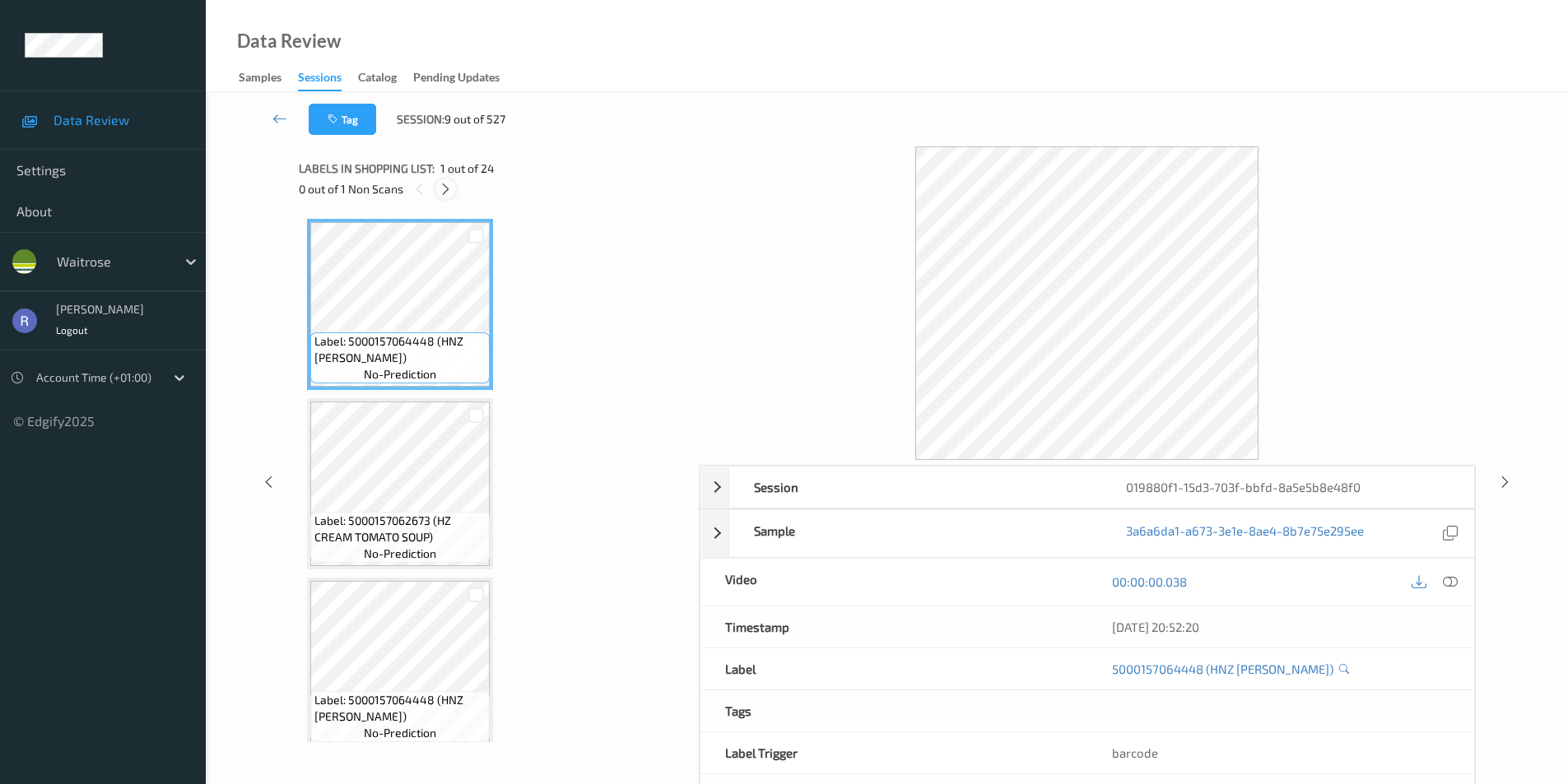
click at [447, 187] on icon at bounding box center [445, 189] width 14 height 15
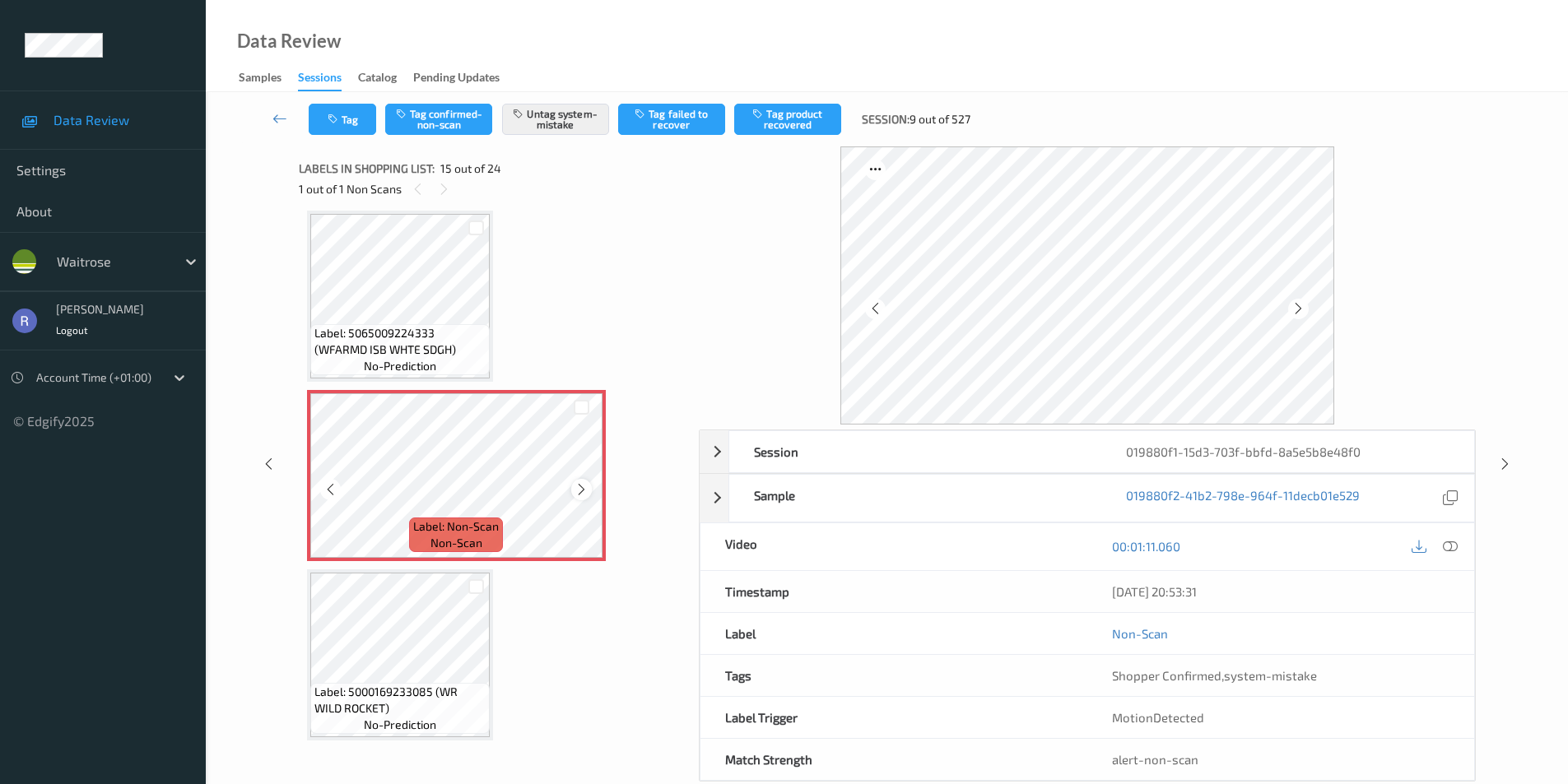
click at [579, 492] on icon at bounding box center [581, 488] width 14 height 15
click at [574, 487] on icon at bounding box center [581, 488] width 14 height 15
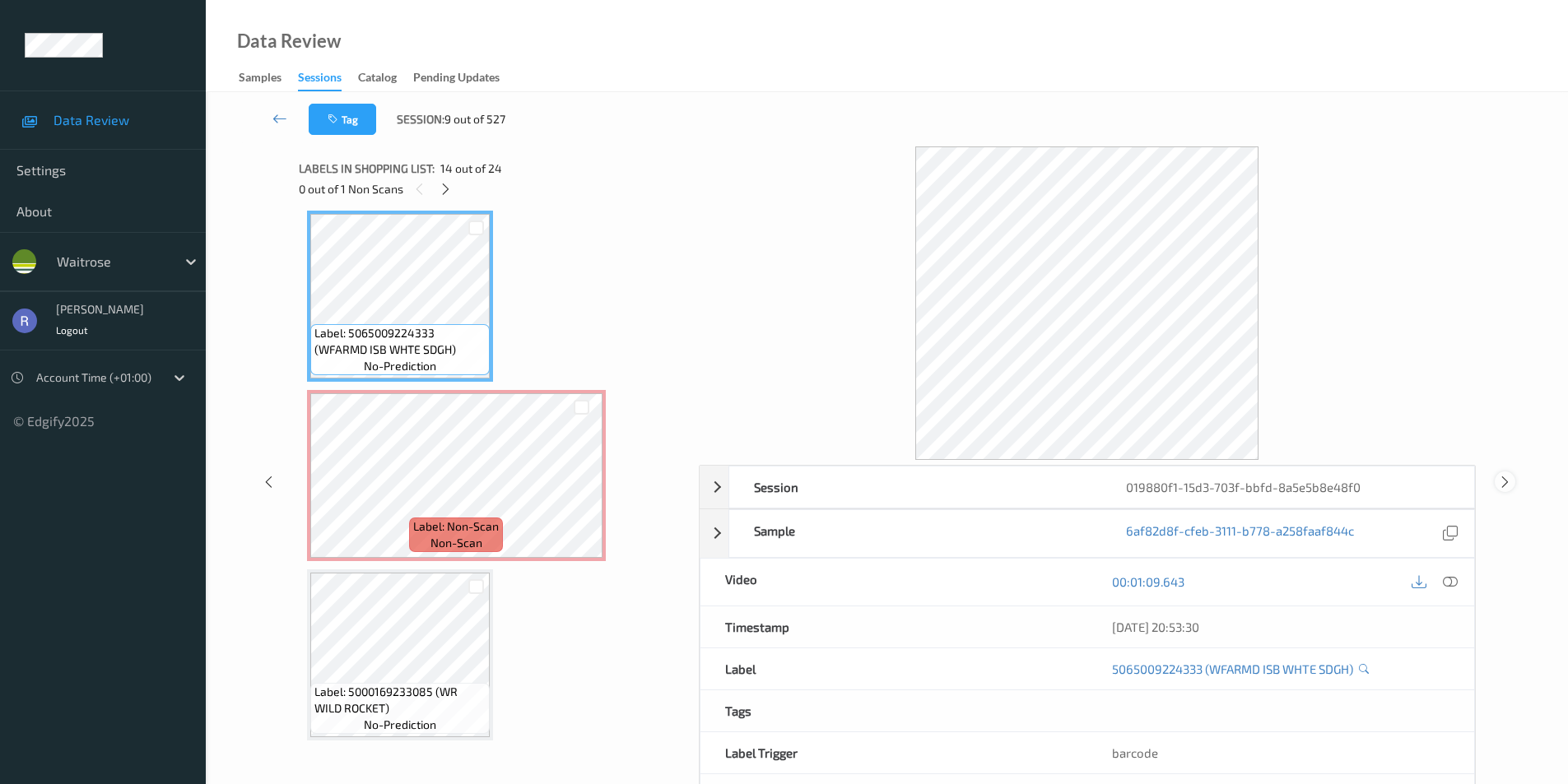
click at [1505, 482] on icon at bounding box center [1505, 481] width 14 height 15
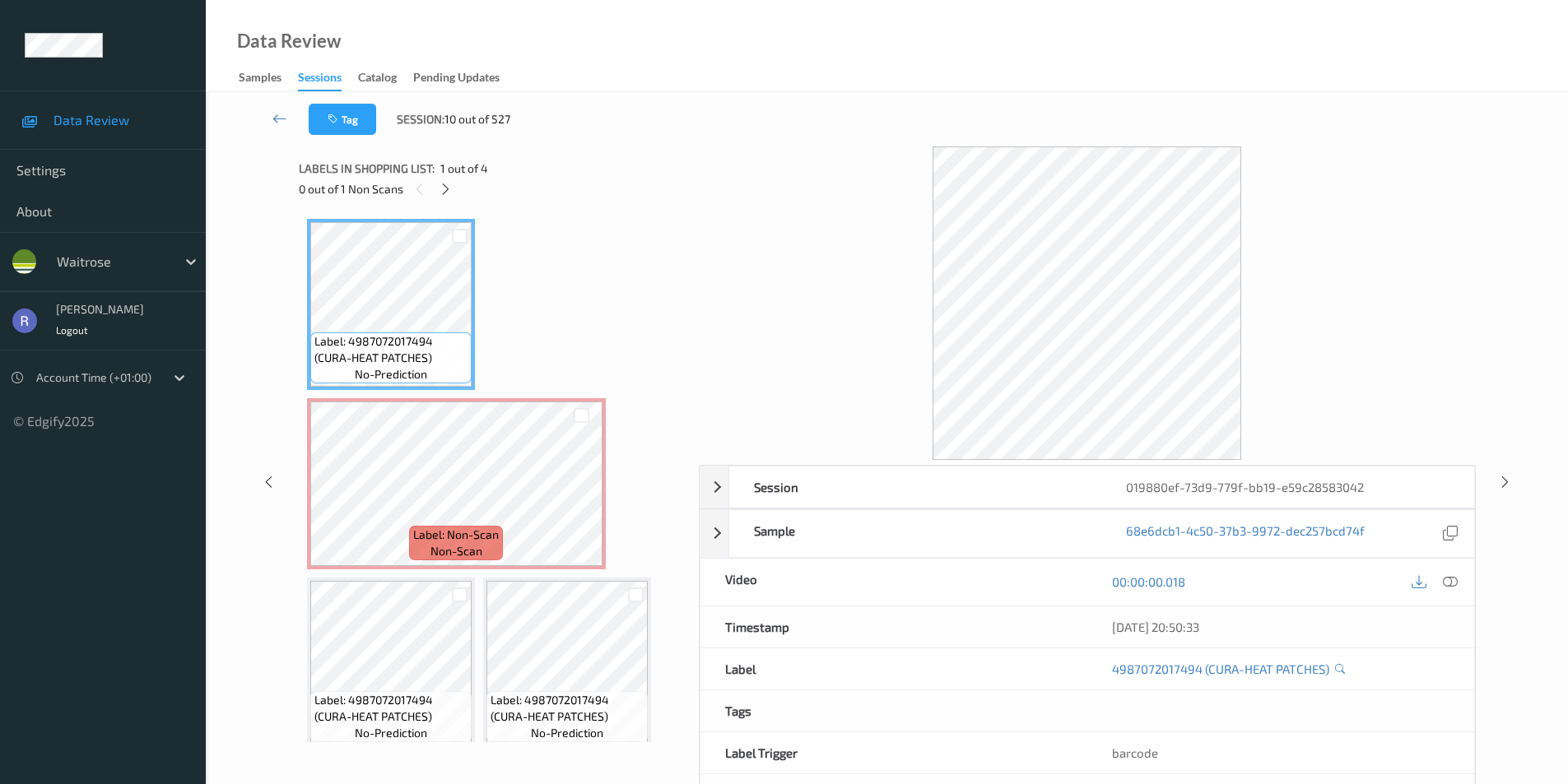
click at [433, 188] on div "0 out of 1 Non Scans" at bounding box center [493, 188] width 389 height 20
click at [448, 188] on icon at bounding box center [445, 189] width 14 height 15
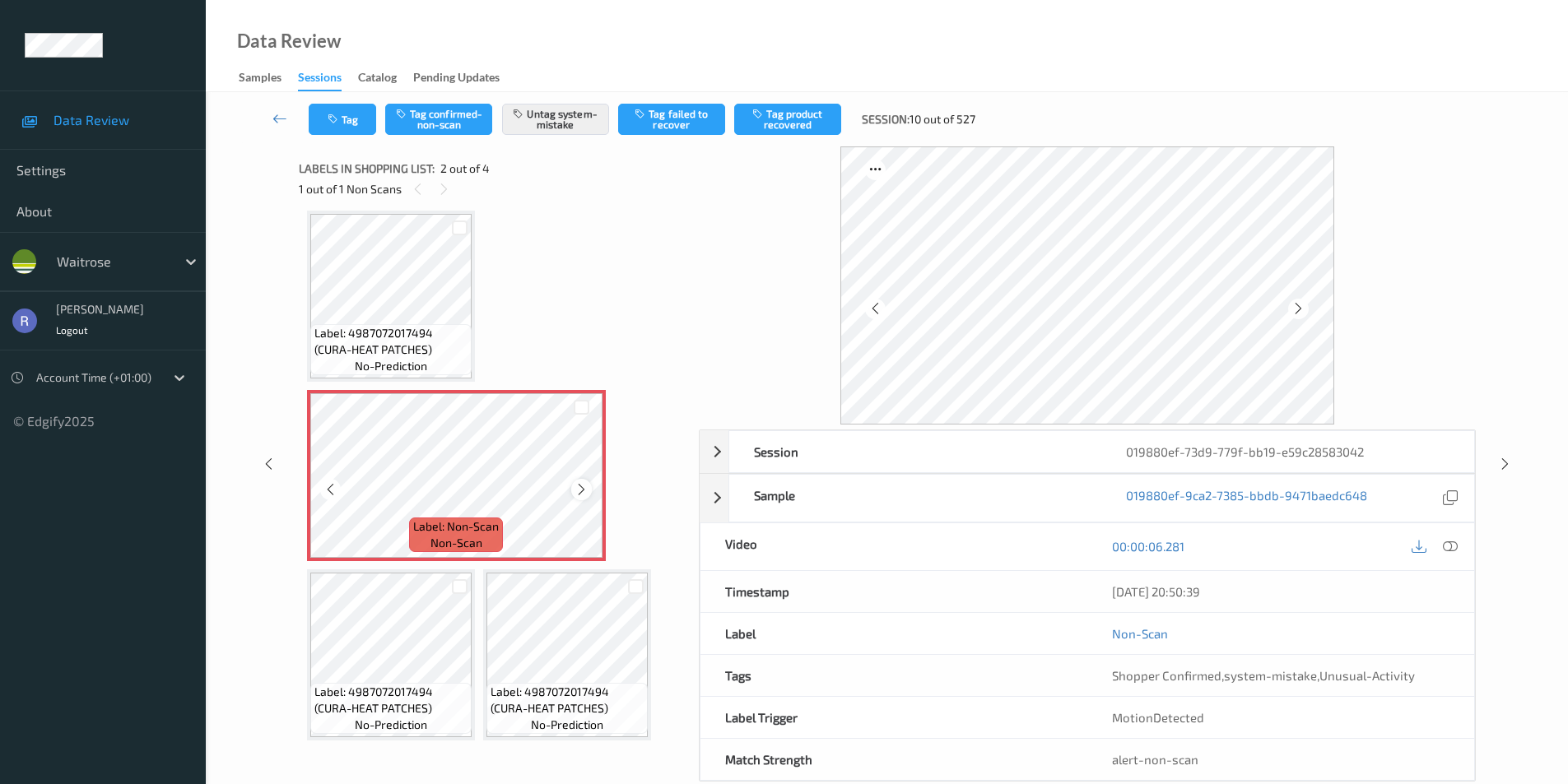
click at [578, 483] on icon at bounding box center [581, 488] width 14 height 15
click at [1499, 462] on icon at bounding box center [1505, 463] width 14 height 15
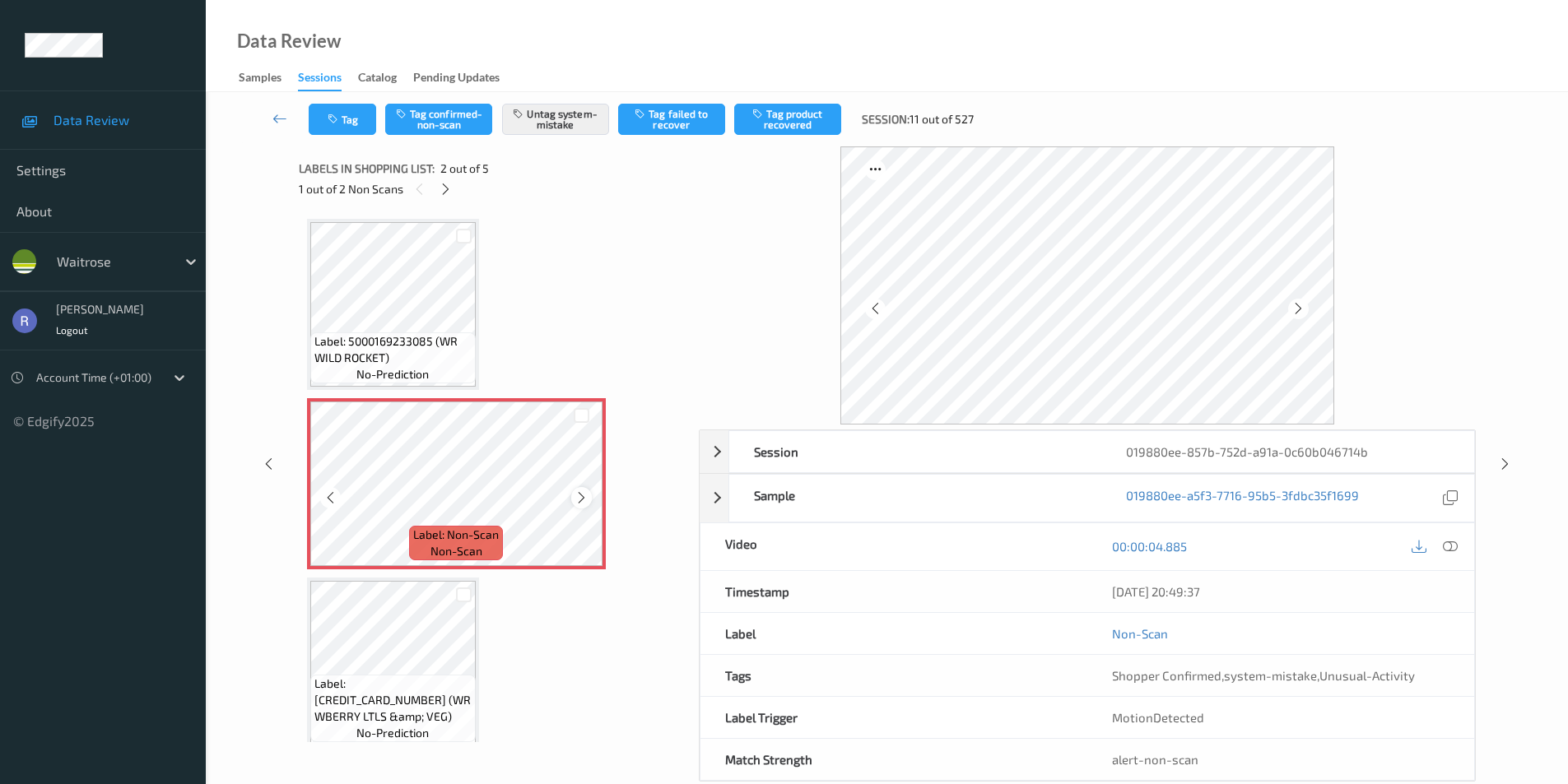
click at [578, 498] on icon at bounding box center [581, 497] width 14 height 15
click at [1500, 457] on icon at bounding box center [1505, 463] width 14 height 15
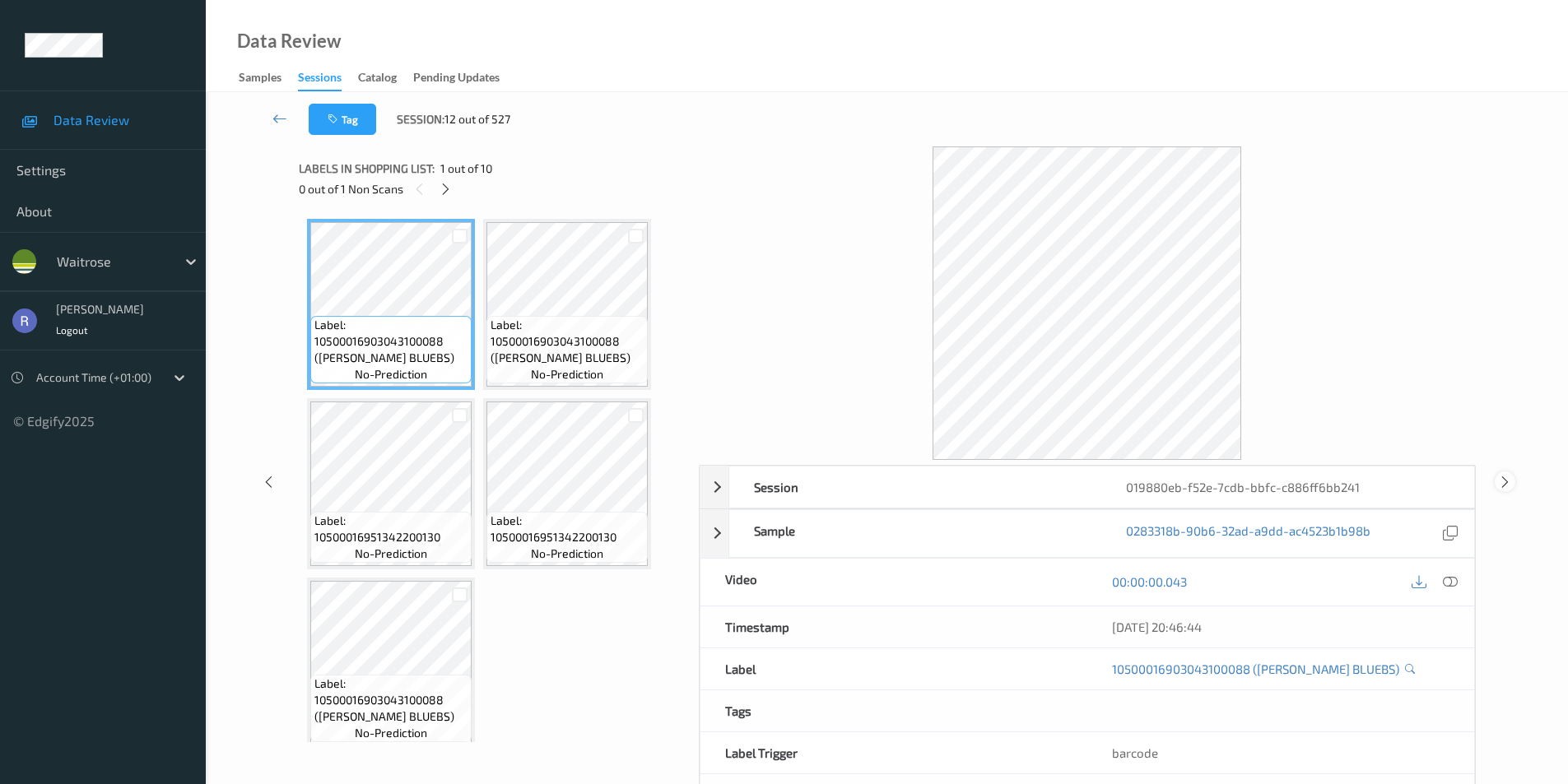
click at [1500, 457] on div "Session 019880eb-f52e-7cdb-bbfc-c886ff6bb241 Session ID 019880eb-f52e-7cdb-bbfc…" at bounding box center [886, 482] width 1295 height 671
click at [449, 188] on icon at bounding box center [445, 189] width 14 height 15
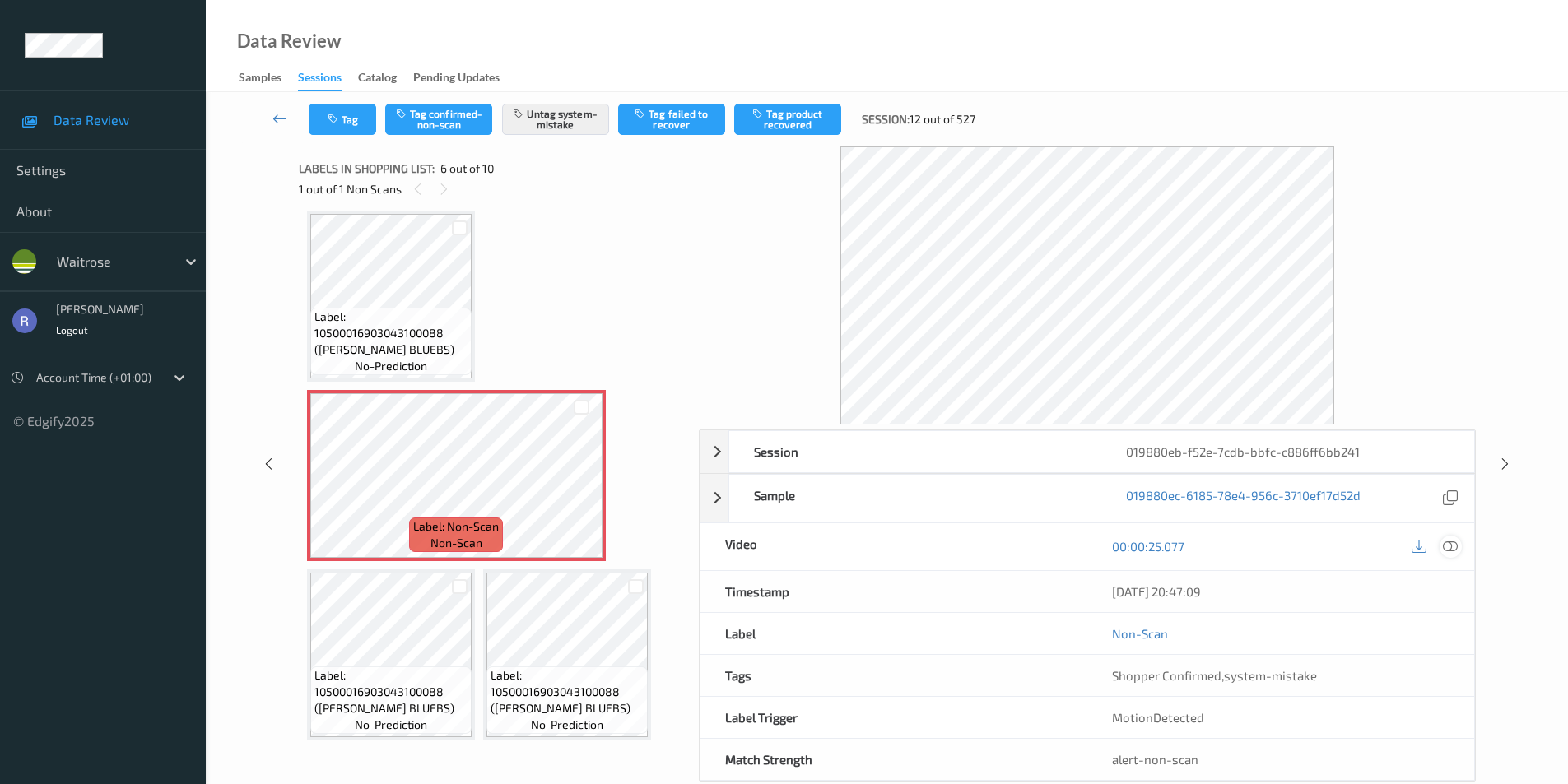
click at [1452, 547] on icon at bounding box center [1450, 546] width 15 height 15
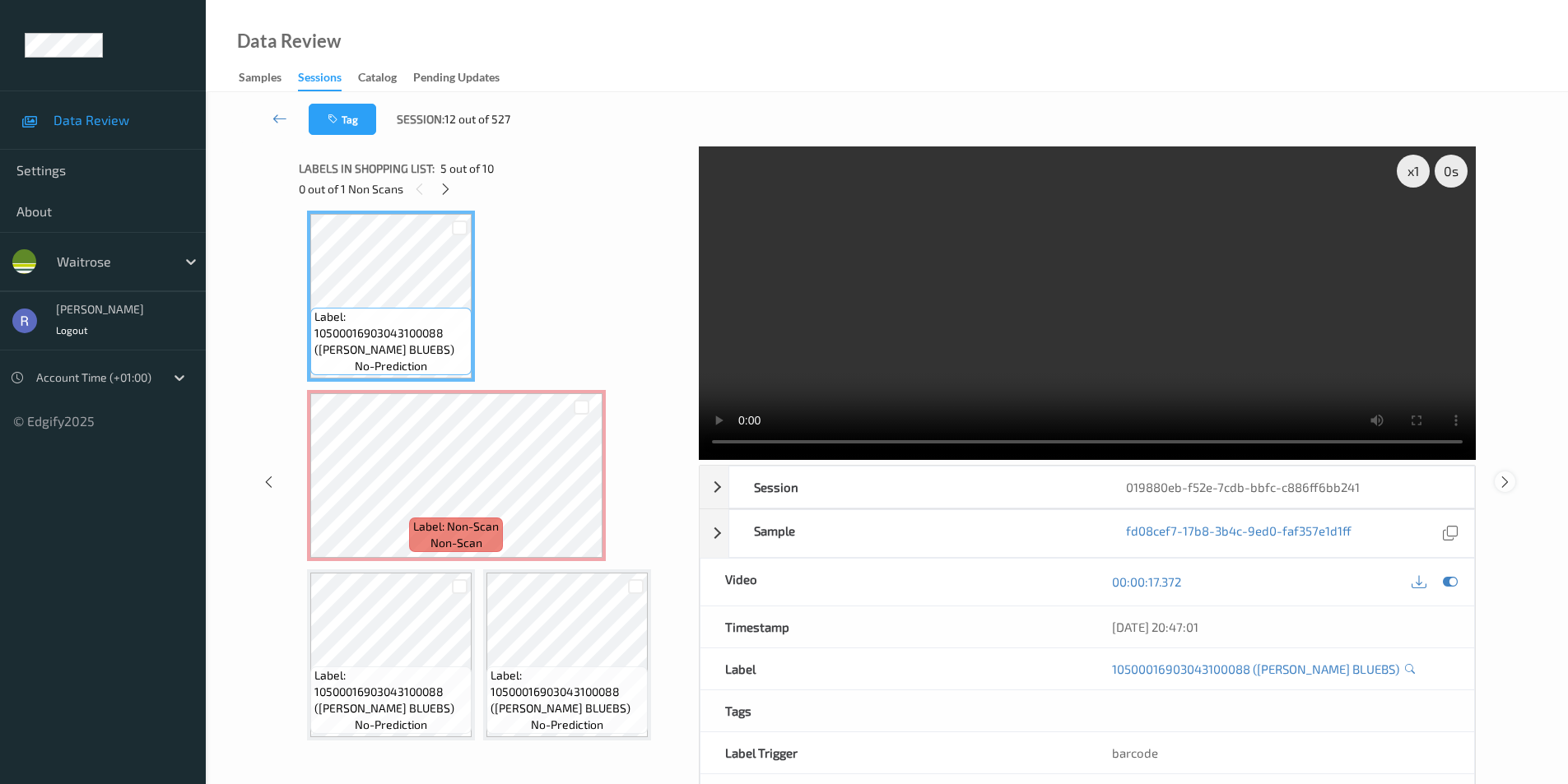
click at [1502, 479] on icon at bounding box center [1505, 481] width 14 height 15
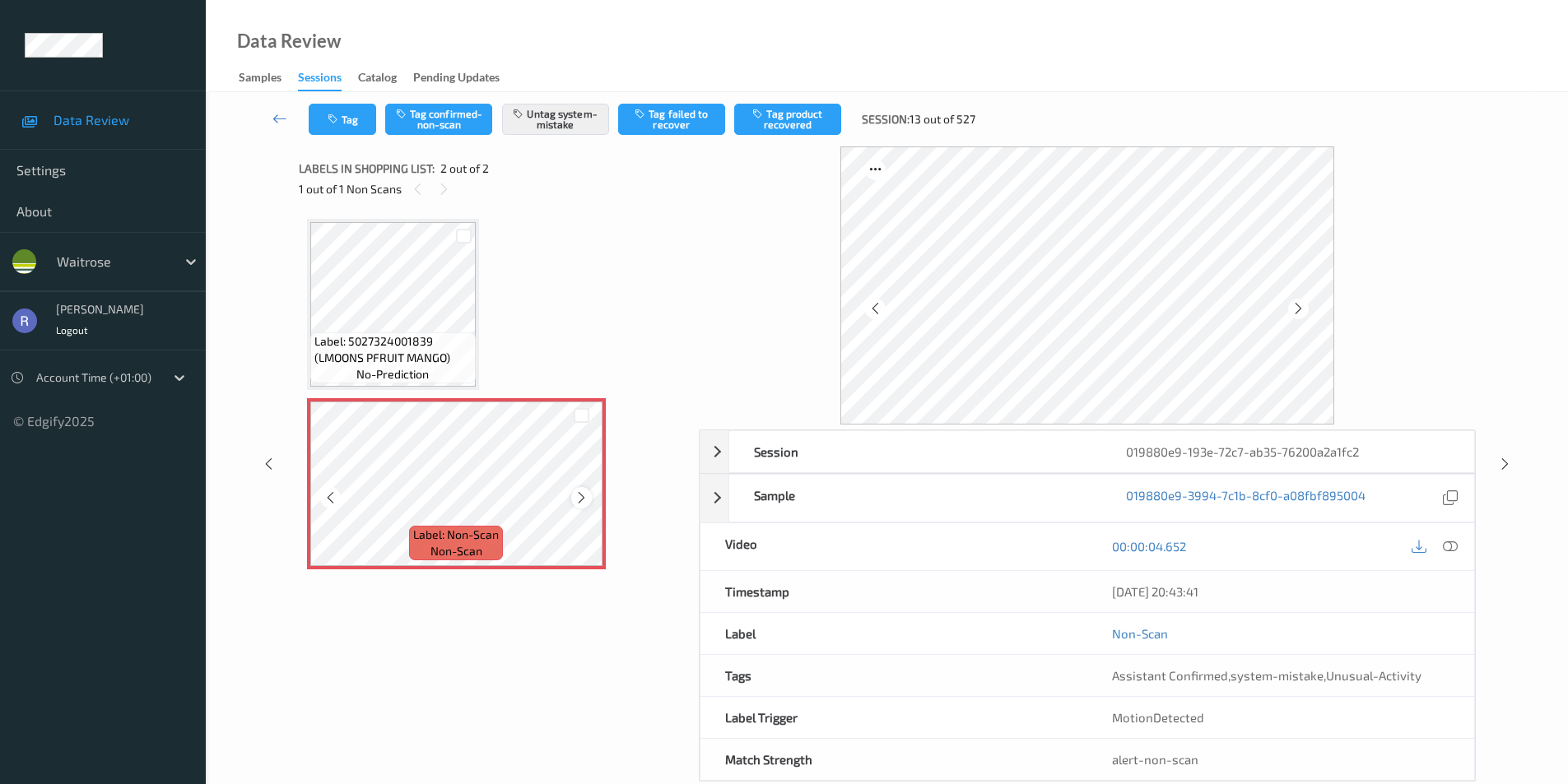
click at [578, 499] on icon at bounding box center [581, 497] width 14 height 15
click at [1500, 456] on icon at bounding box center [1505, 463] width 14 height 15
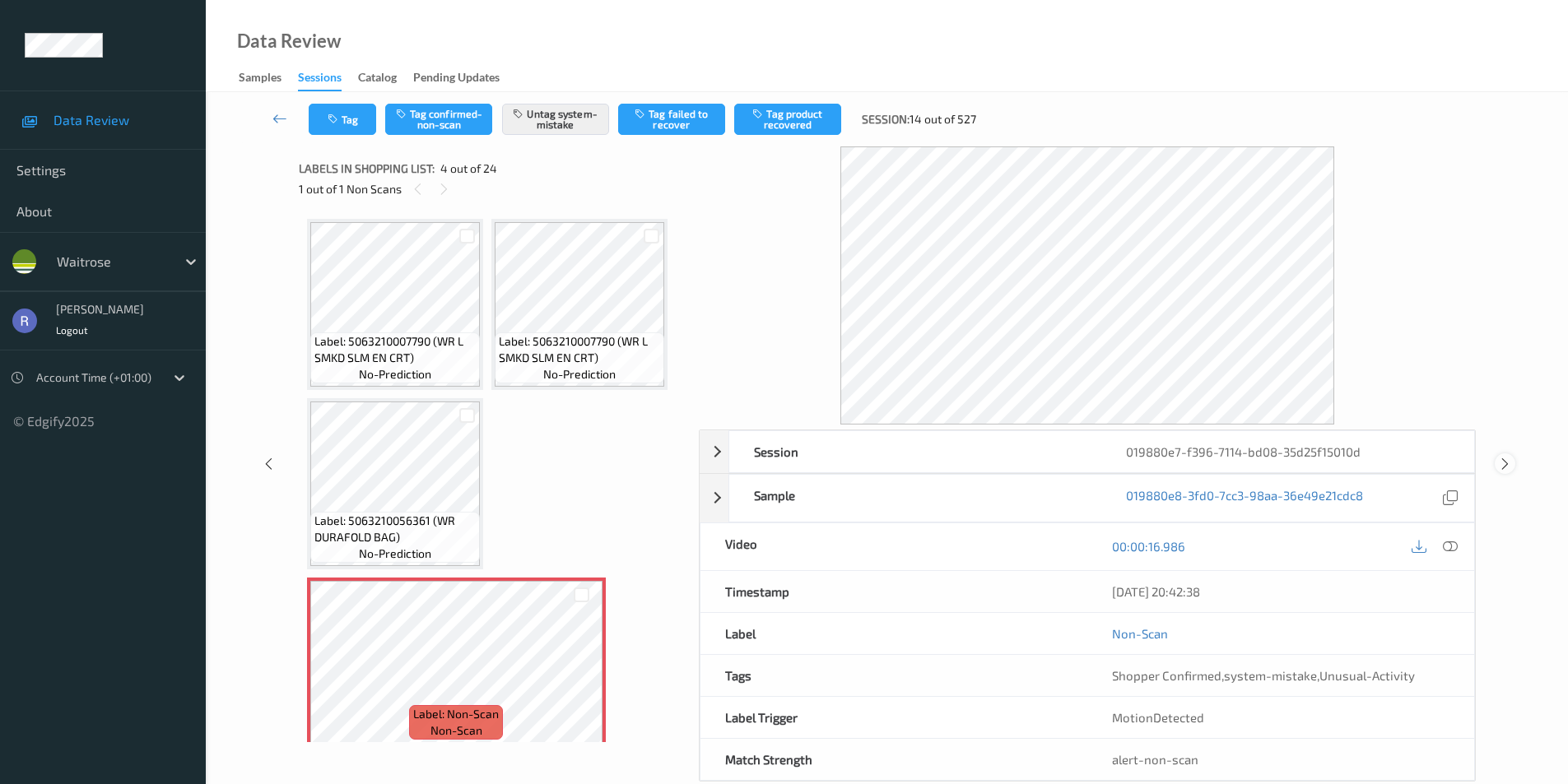
click at [1514, 459] on div at bounding box center [1504, 463] width 20 height 20
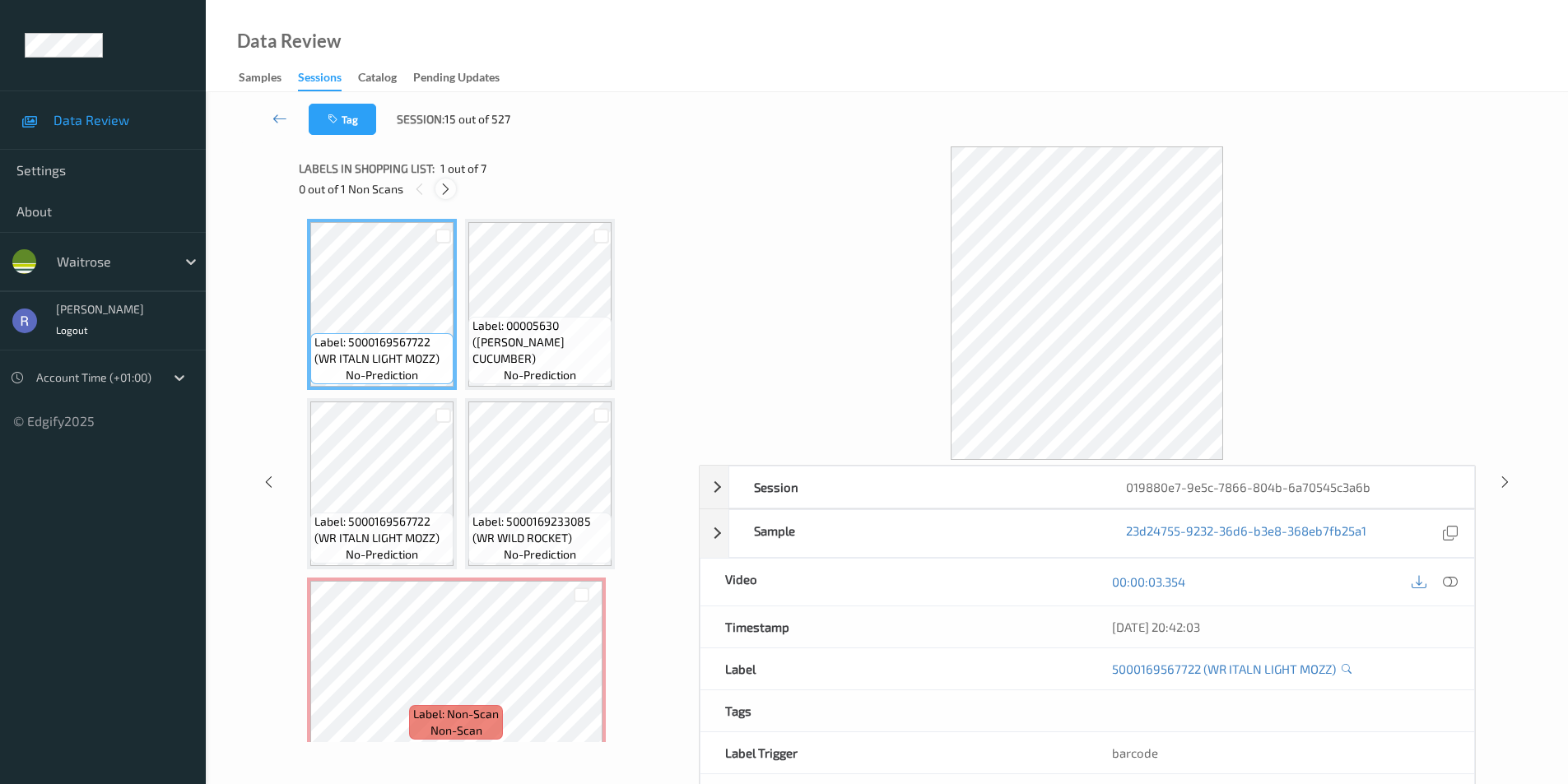
click at [444, 188] on icon at bounding box center [445, 189] width 14 height 15
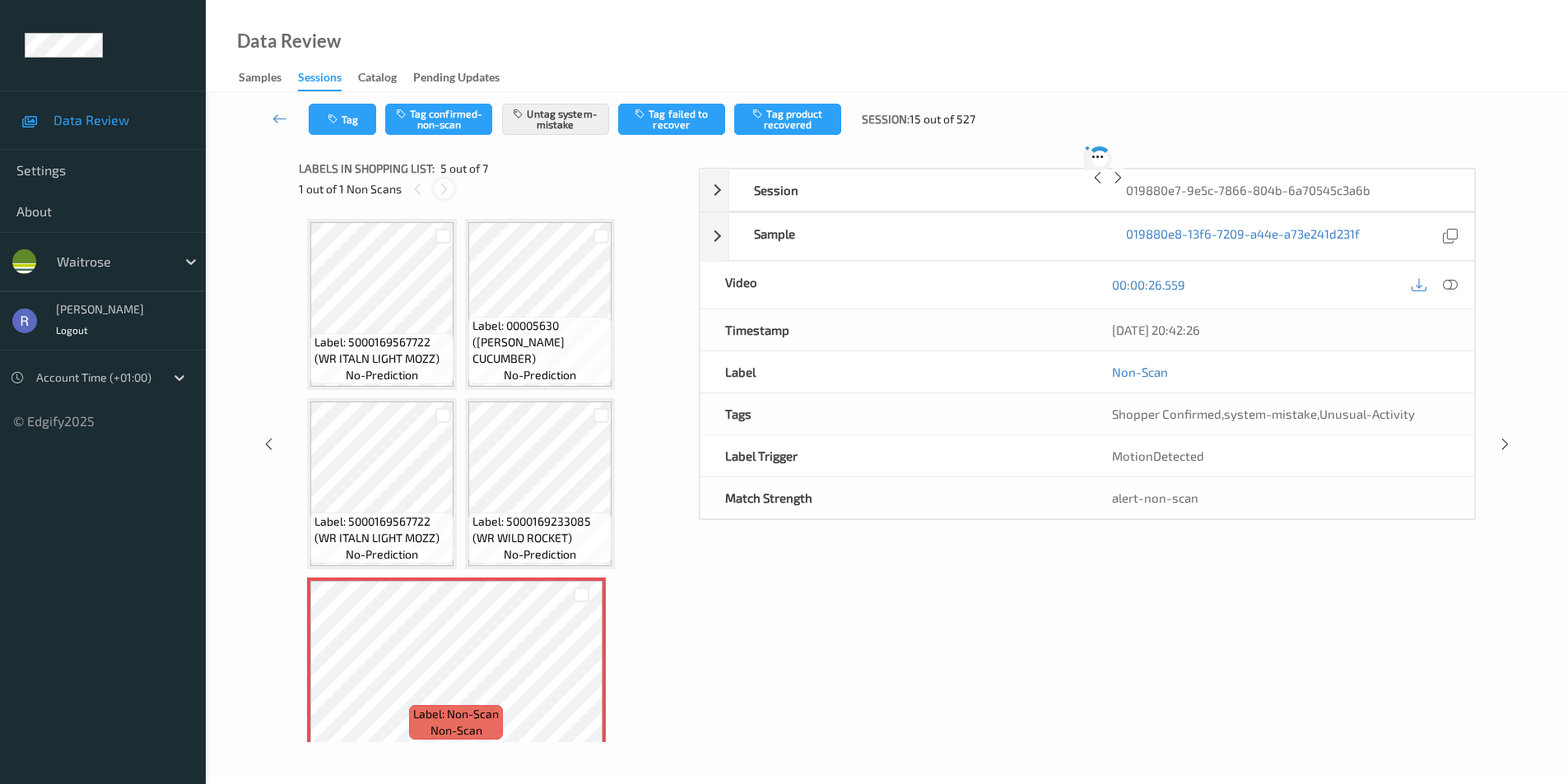
scroll to position [188, 0]
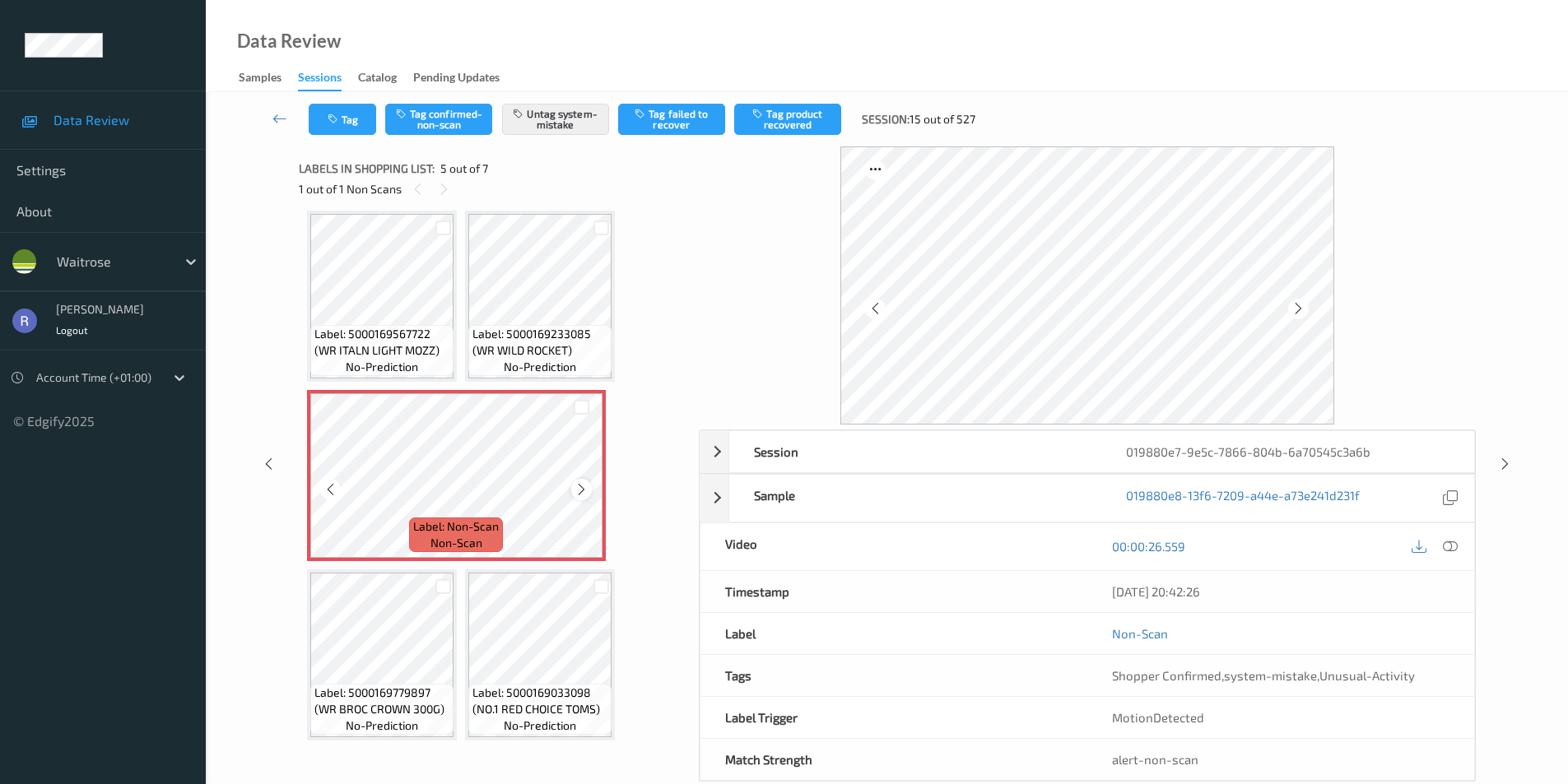
click at [579, 482] on div at bounding box center [581, 488] width 20 height 20
click at [1500, 450] on div "Session 019880e7-9e5c-7866-804b-6a70545c3a6b Session ID 019880e7-9e5c-7866-804b…" at bounding box center [886, 463] width 1295 height 635
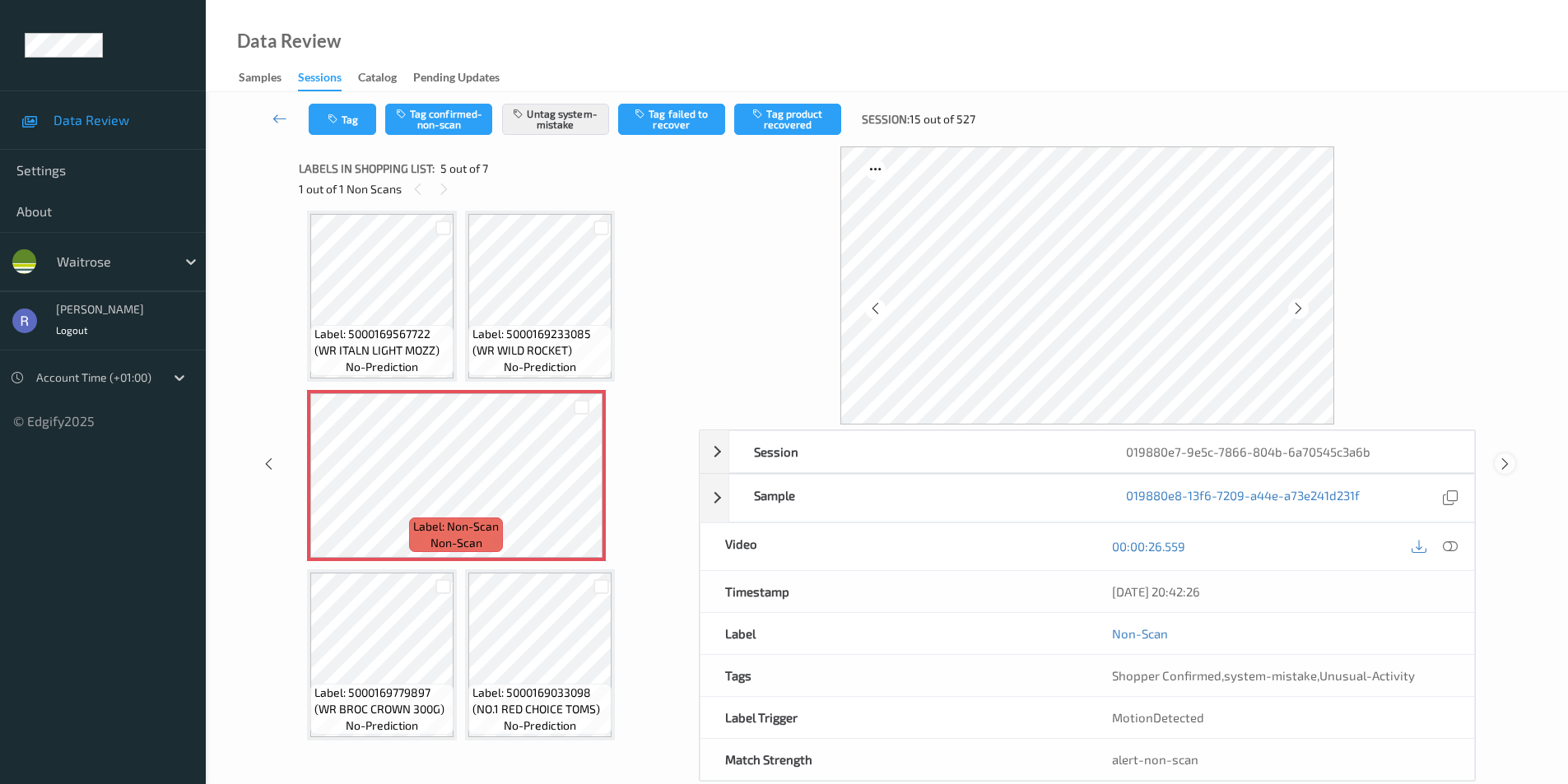
click at [1505, 465] on icon at bounding box center [1505, 463] width 14 height 15
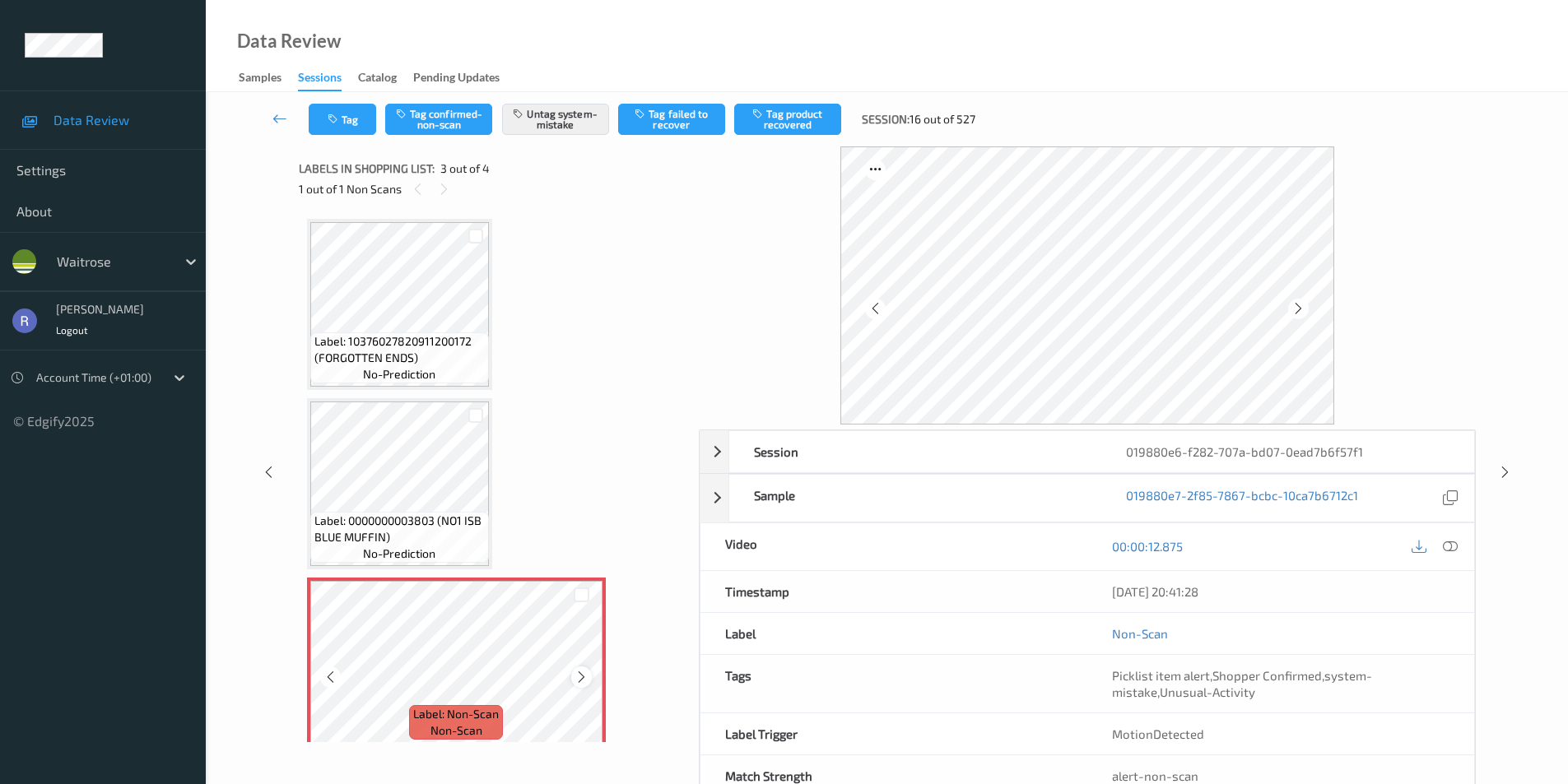
click at [574, 683] on icon at bounding box center [581, 676] width 14 height 15
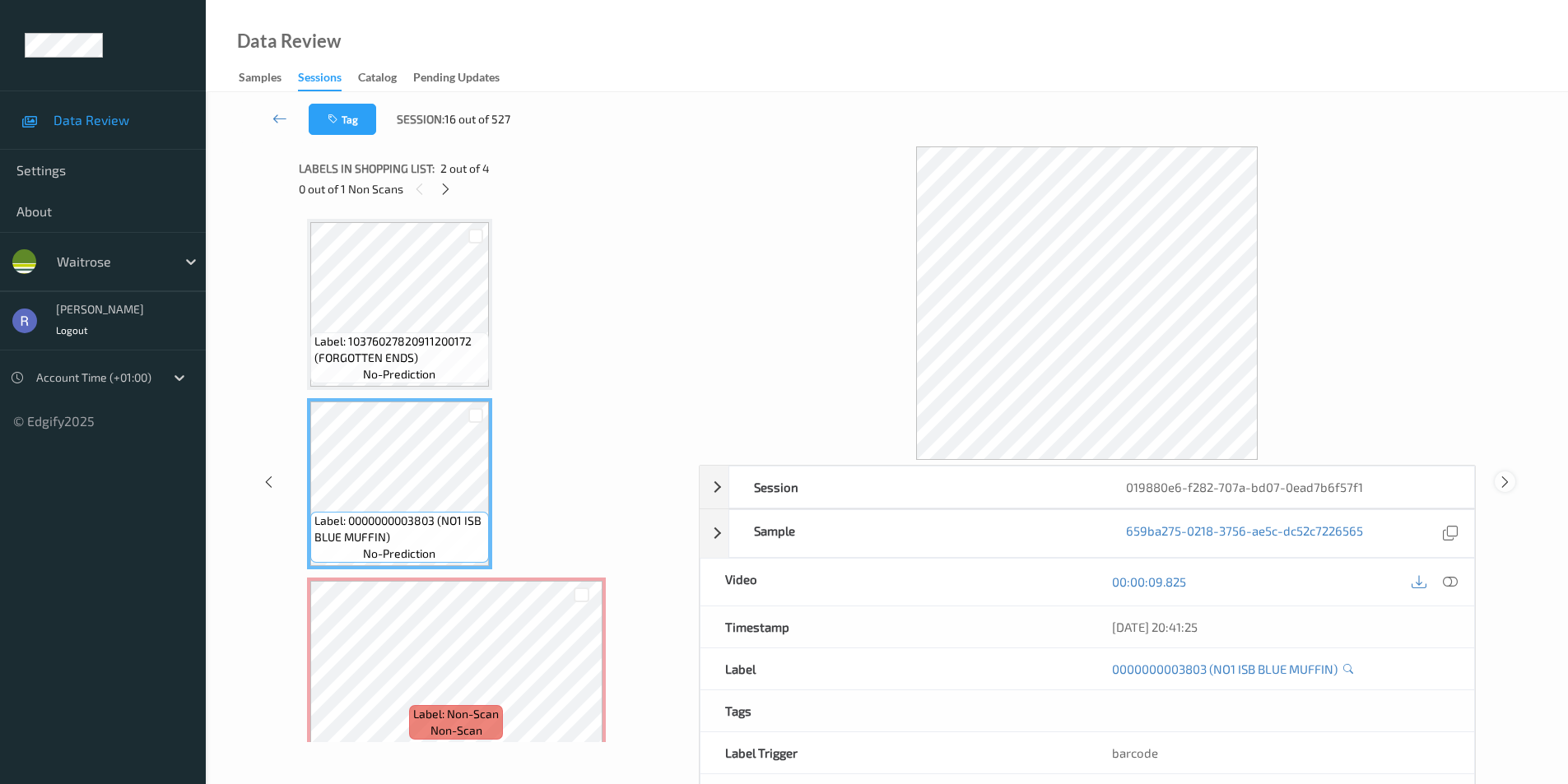
click at [1504, 477] on icon at bounding box center [1505, 481] width 14 height 15
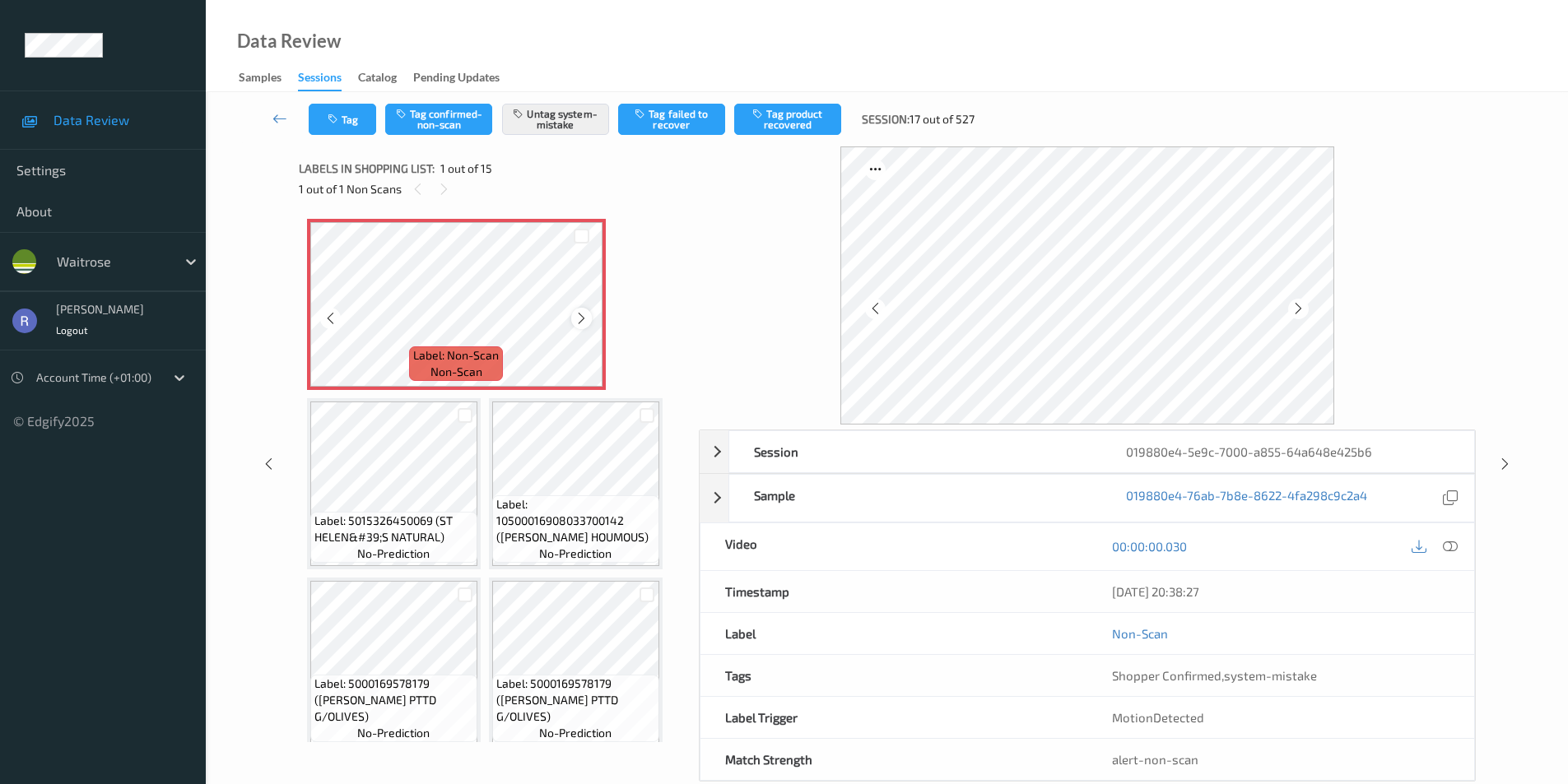
click at [585, 316] on icon at bounding box center [581, 318] width 14 height 15
click at [1503, 463] on icon at bounding box center [1505, 463] width 14 height 15
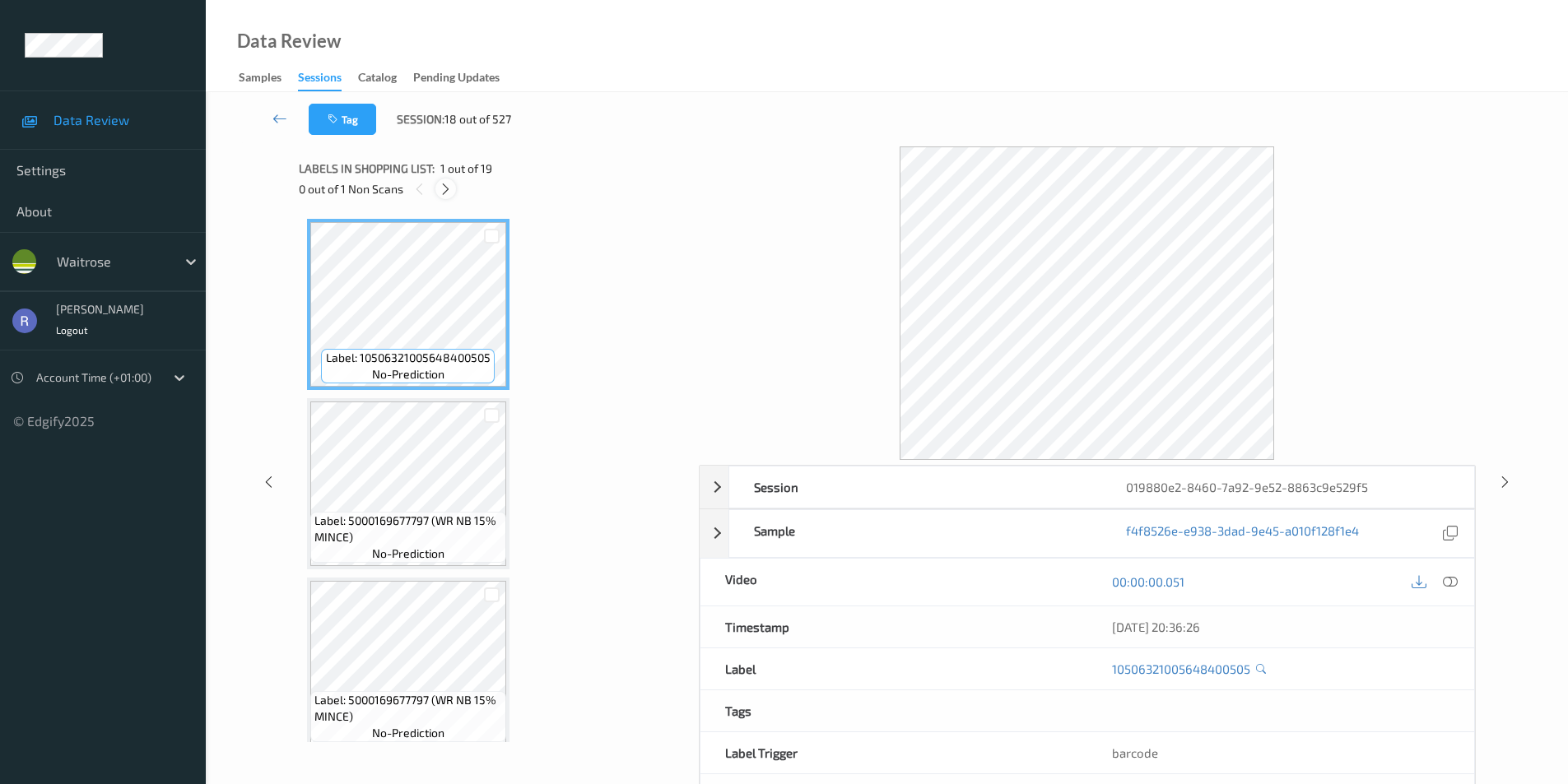
click at [443, 189] on icon at bounding box center [445, 189] width 14 height 15
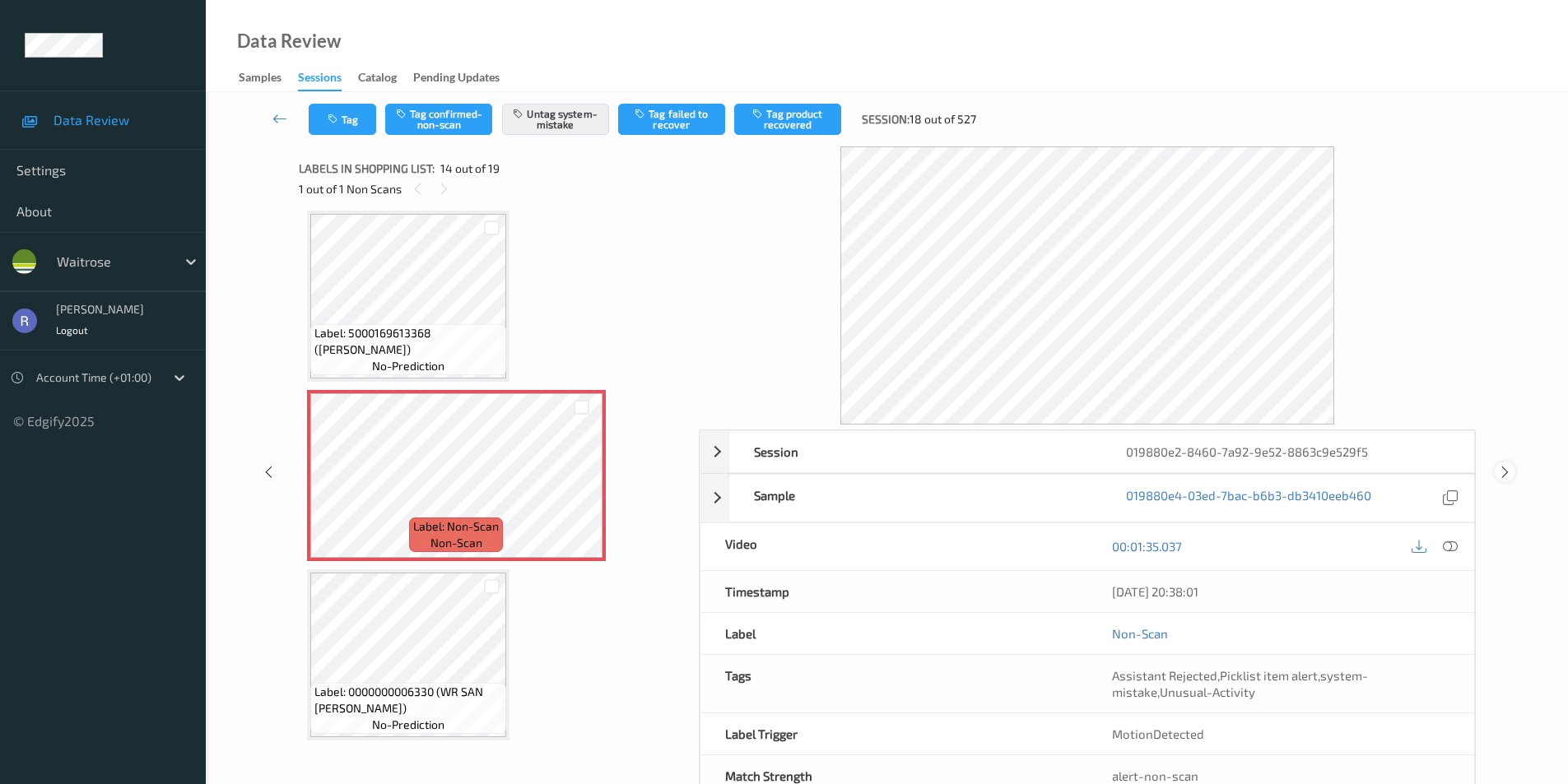
click at [1500, 469] on icon at bounding box center [1505, 472] width 14 height 15
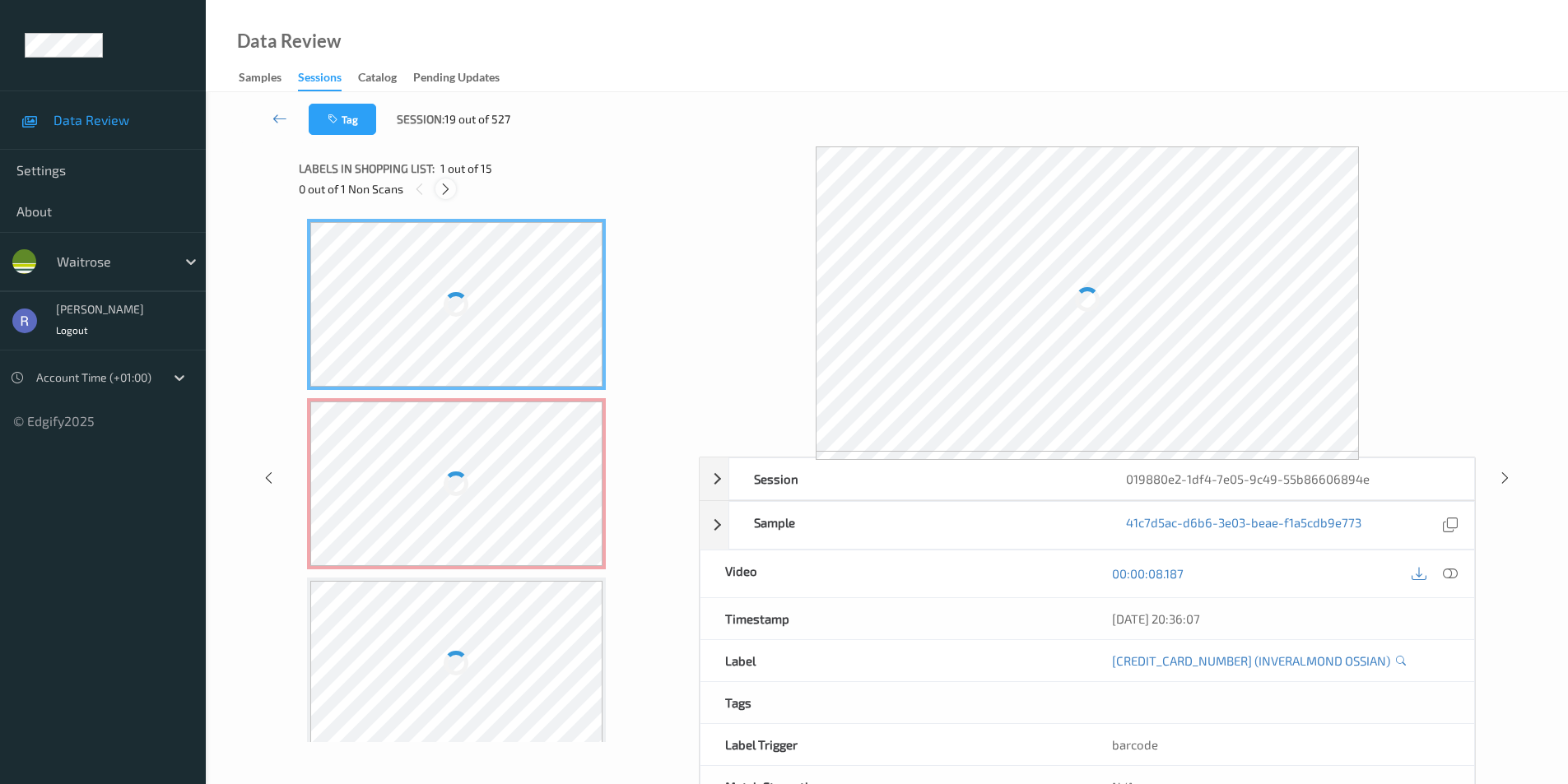
click at [447, 182] on icon at bounding box center [445, 189] width 14 height 15
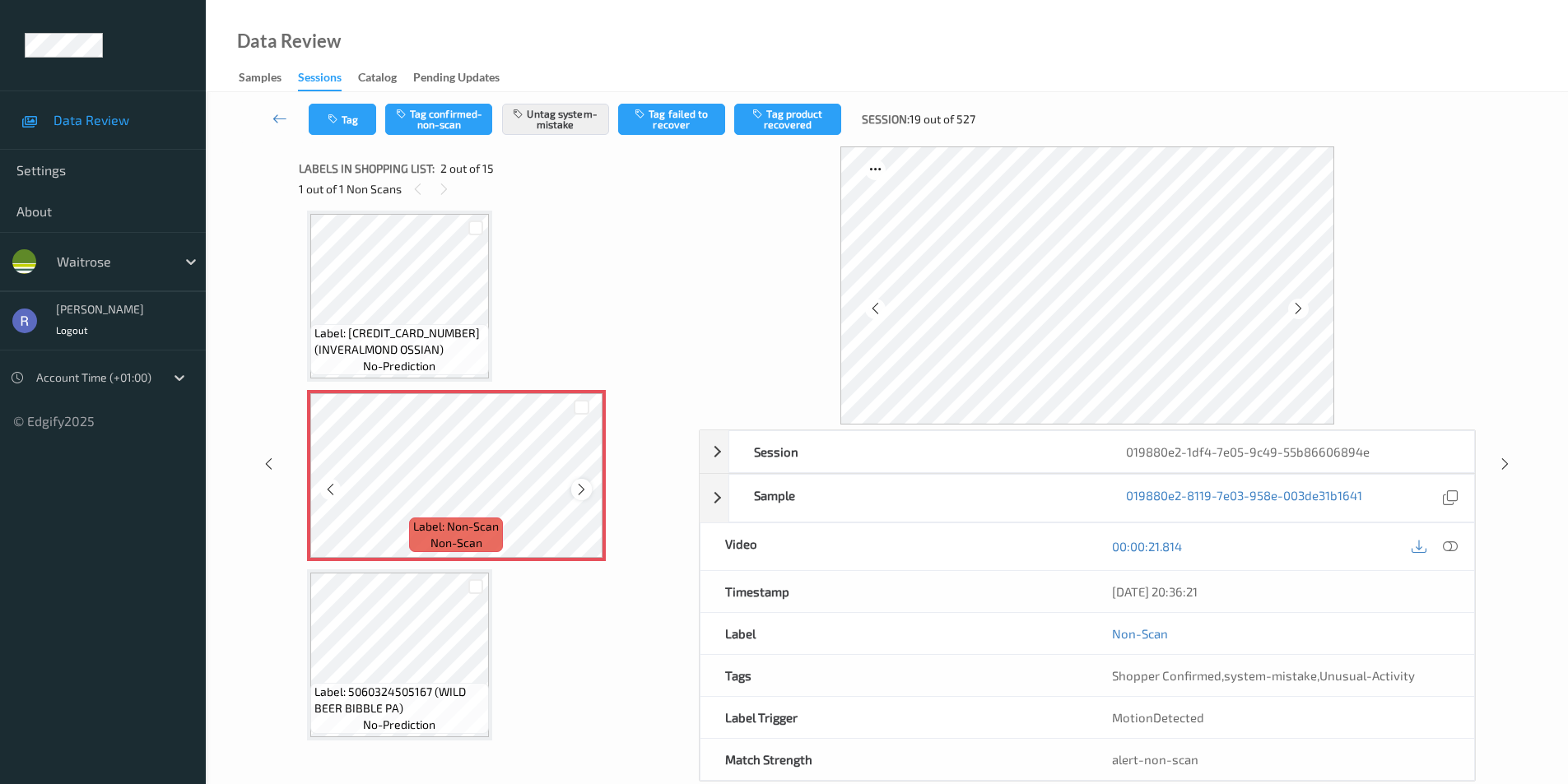
click at [585, 486] on icon at bounding box center [581, 488] width 14 height 15
click at [1504, 459] on icon at bounding box center [1505, 463] width 14 height 15
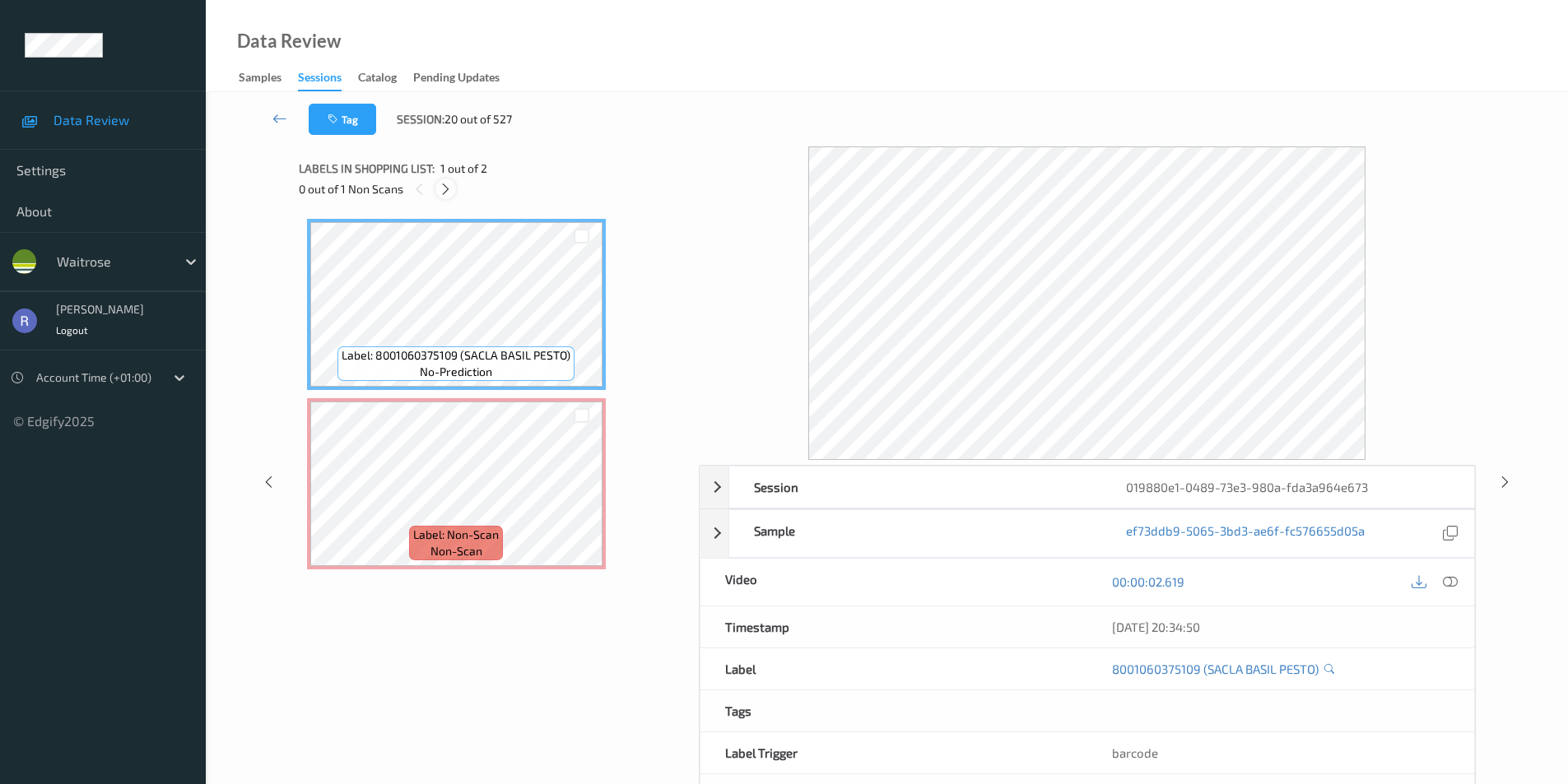
click at [441, 187] on icon at bounding box center [445, 189] width 14 height 15
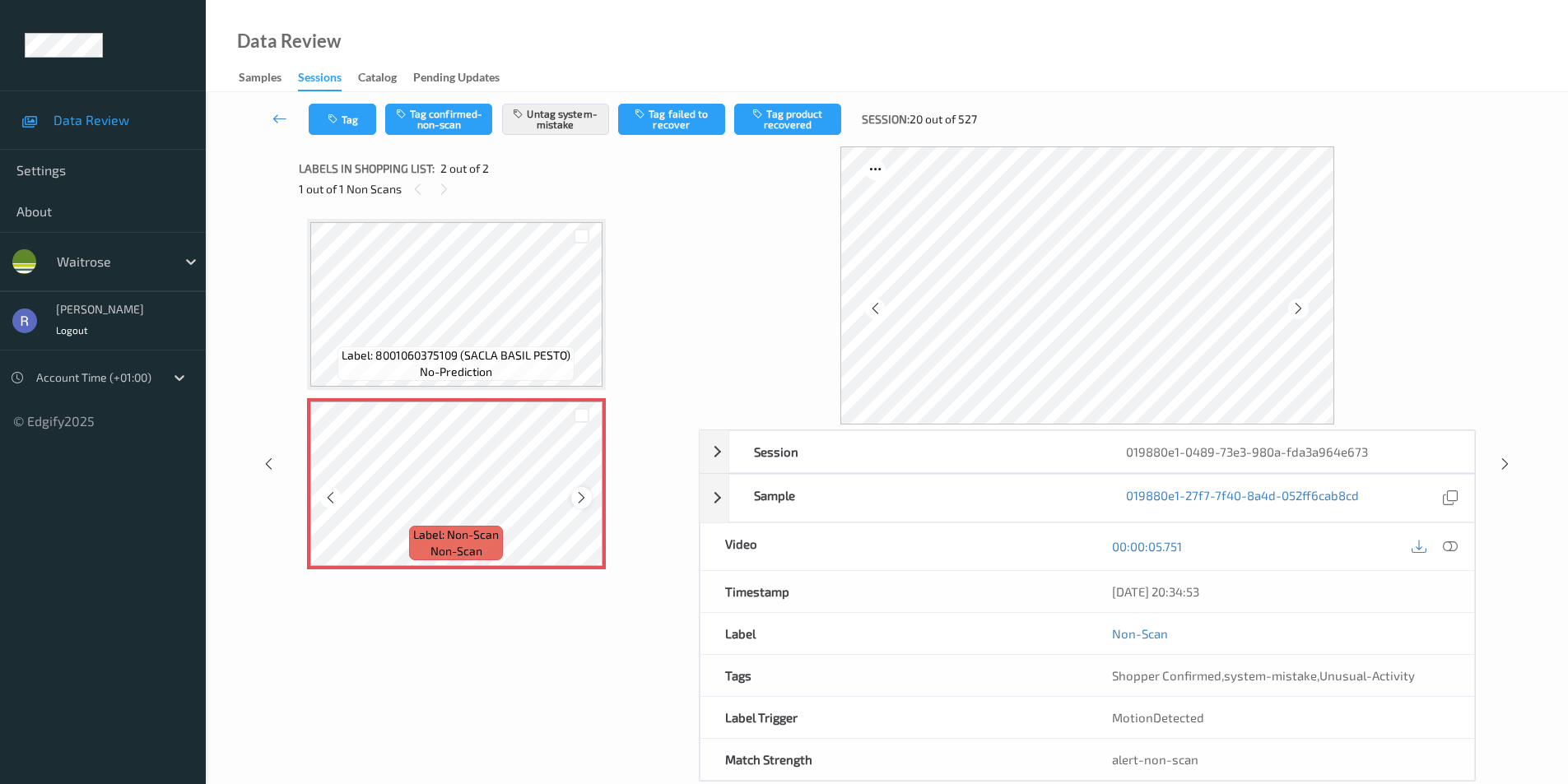
click at [578, 492] on icon at bounding box center [581, 497] width 14 height 15
click at [1450, 548] on icon at bounding box center [1450, 546] width 15 height 15
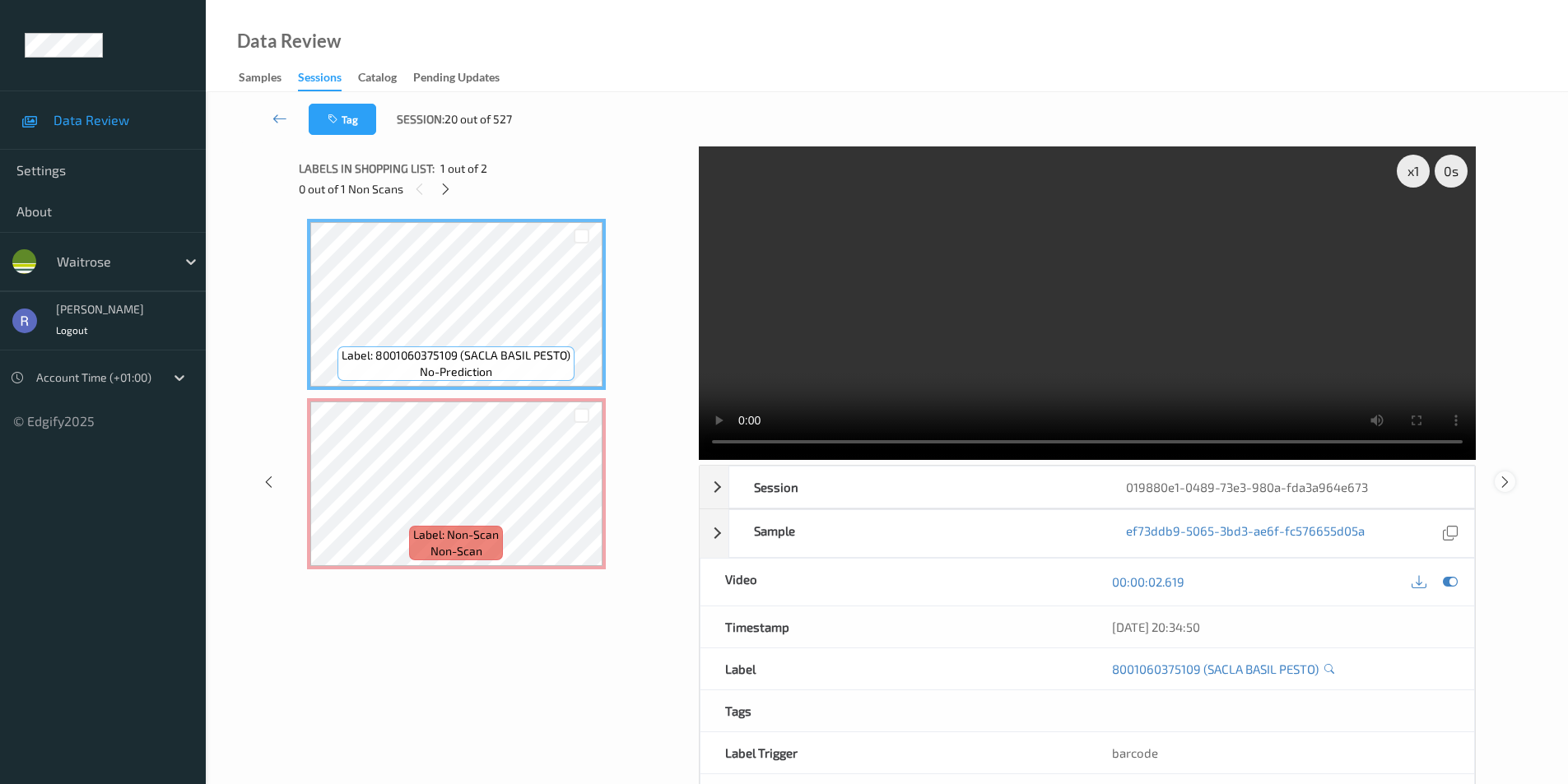
click at [1502, 479] on icon at bounding box center [1505, 481] width 14 height 15
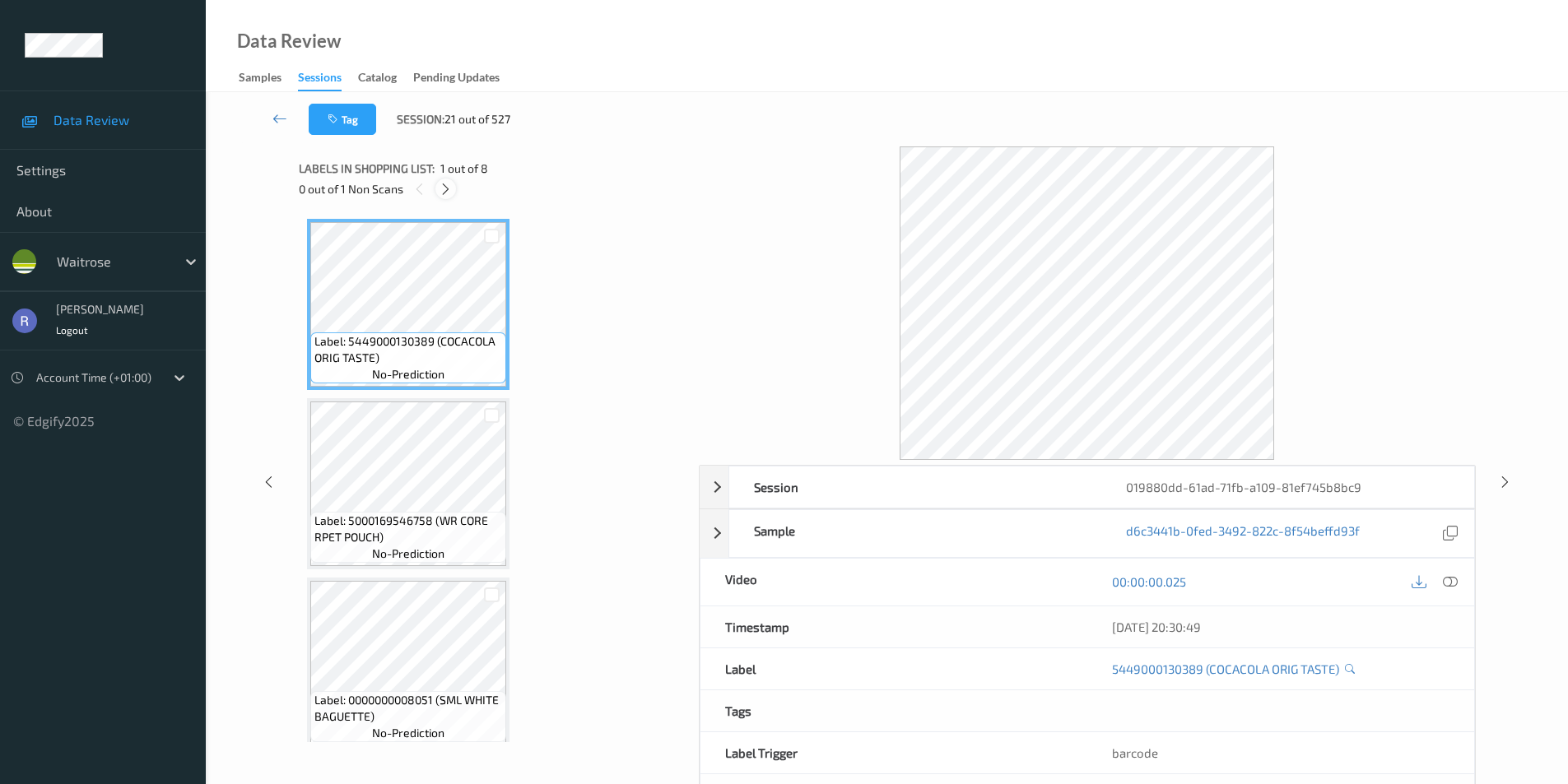
click at [446, 189] on icon at bounding box center [445, 189] width 14 height 15
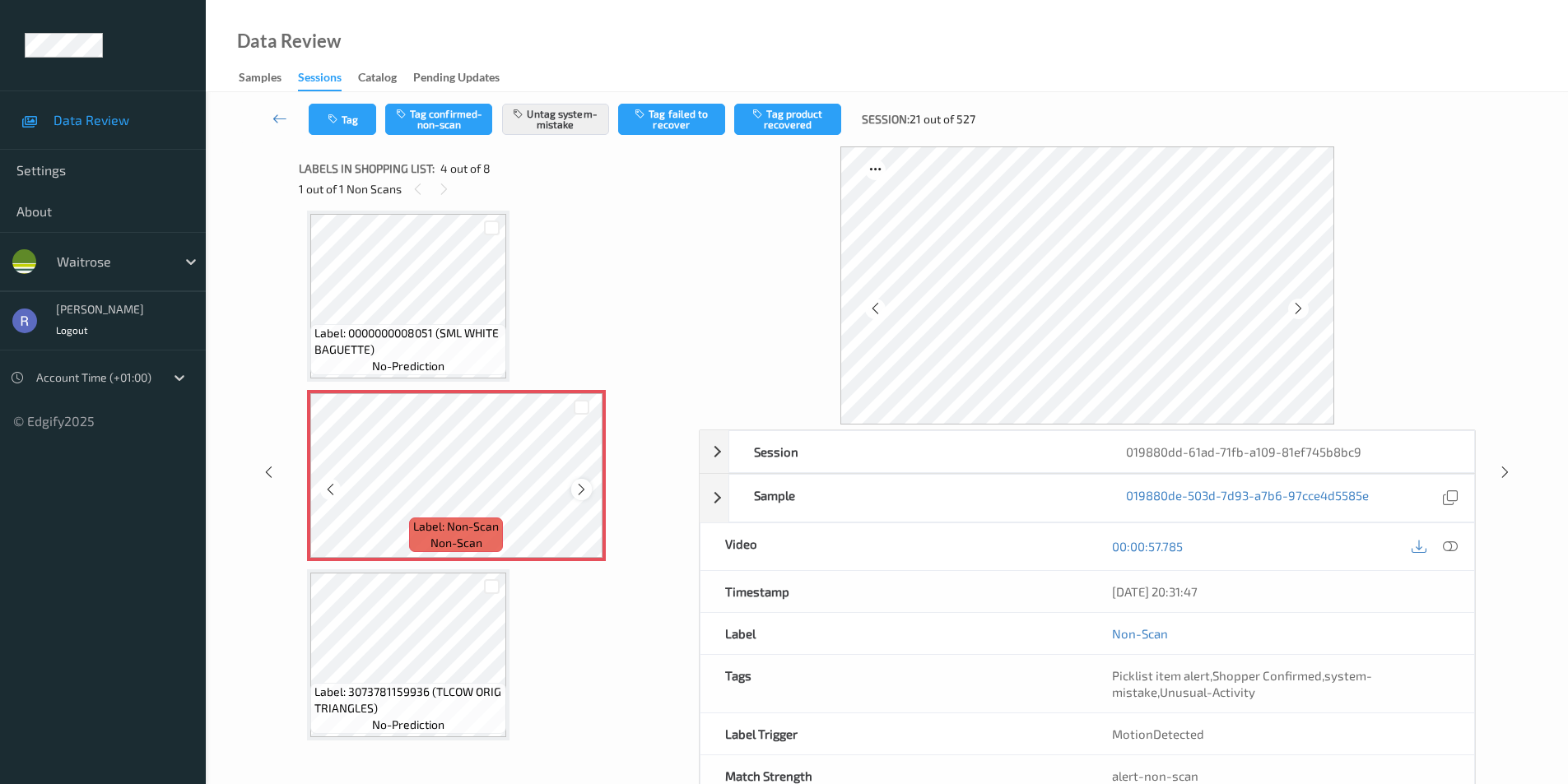
click at [585, 496] on icon at bounding box center [581, 488] width 14 height 15
click at [1507, 475] on icon at bounding box center [1505, 472] width 14 height 15
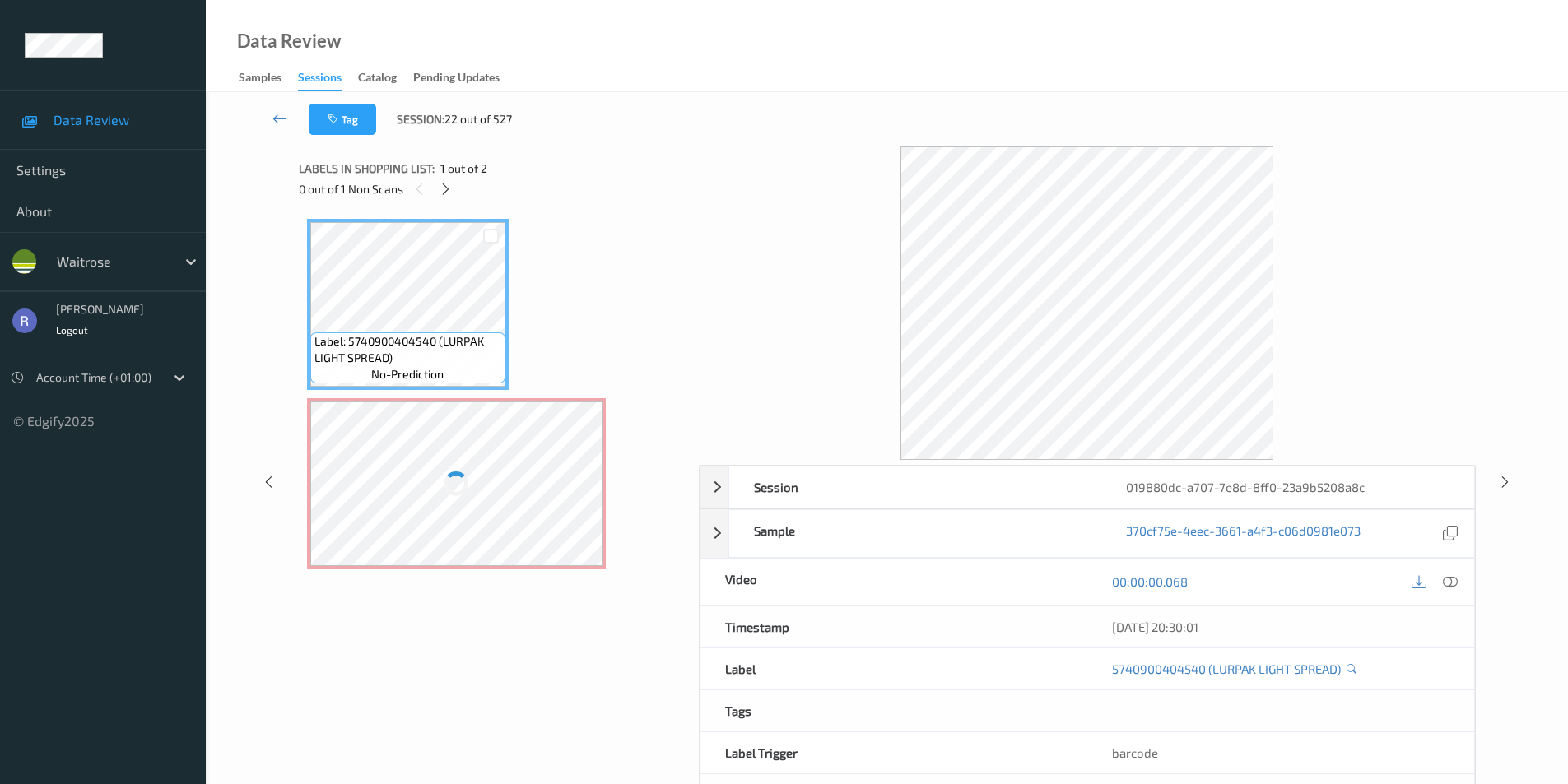
click at [452, 483] on div at bounding box center [456, 485] width 30 height 30
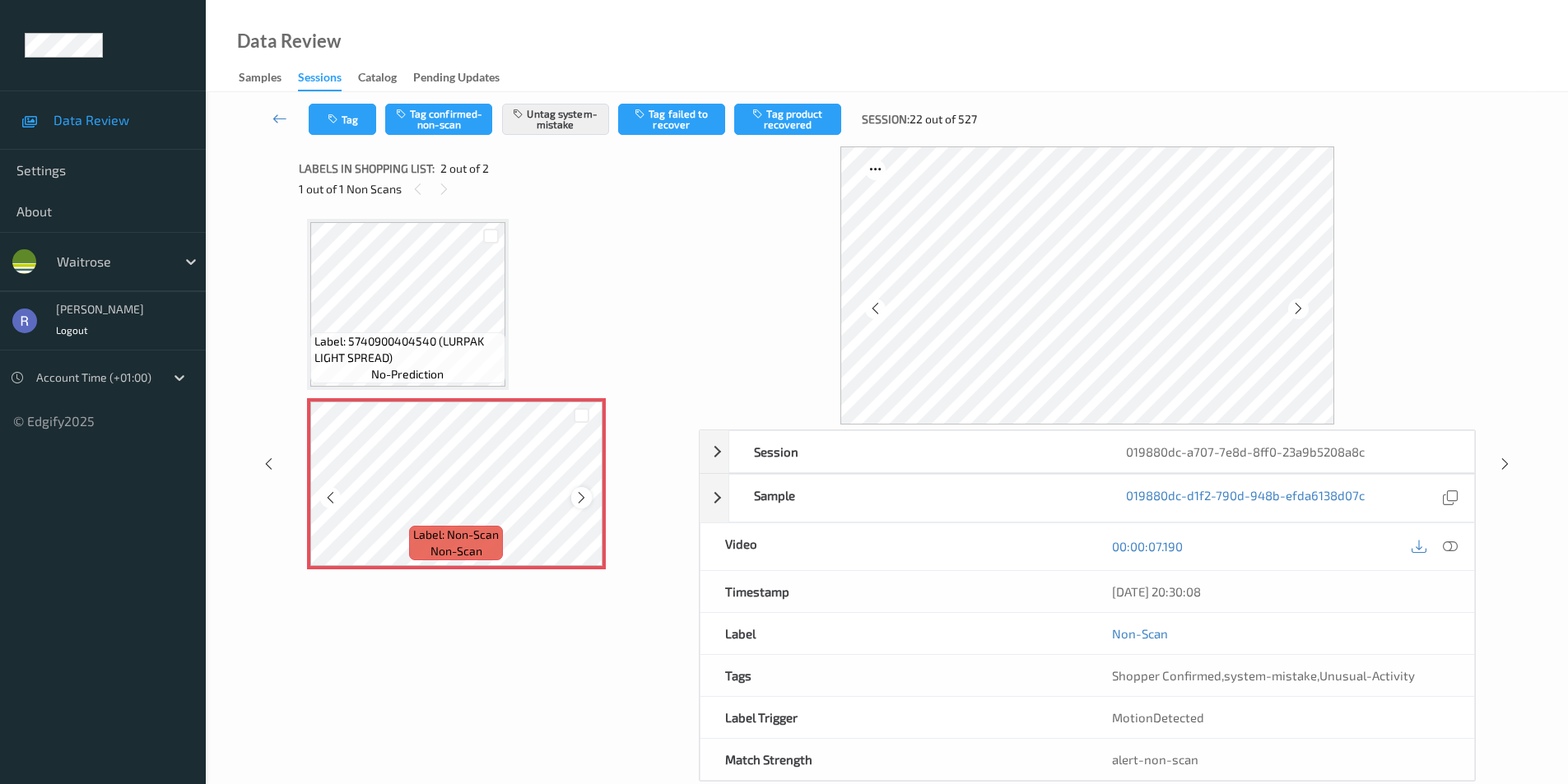
click at [587, 491] on icon at bounding box center [581, 497] width 14 height 15
click at [1507, 462] on icon at bounding box center [1505, 463] width 14 height 15
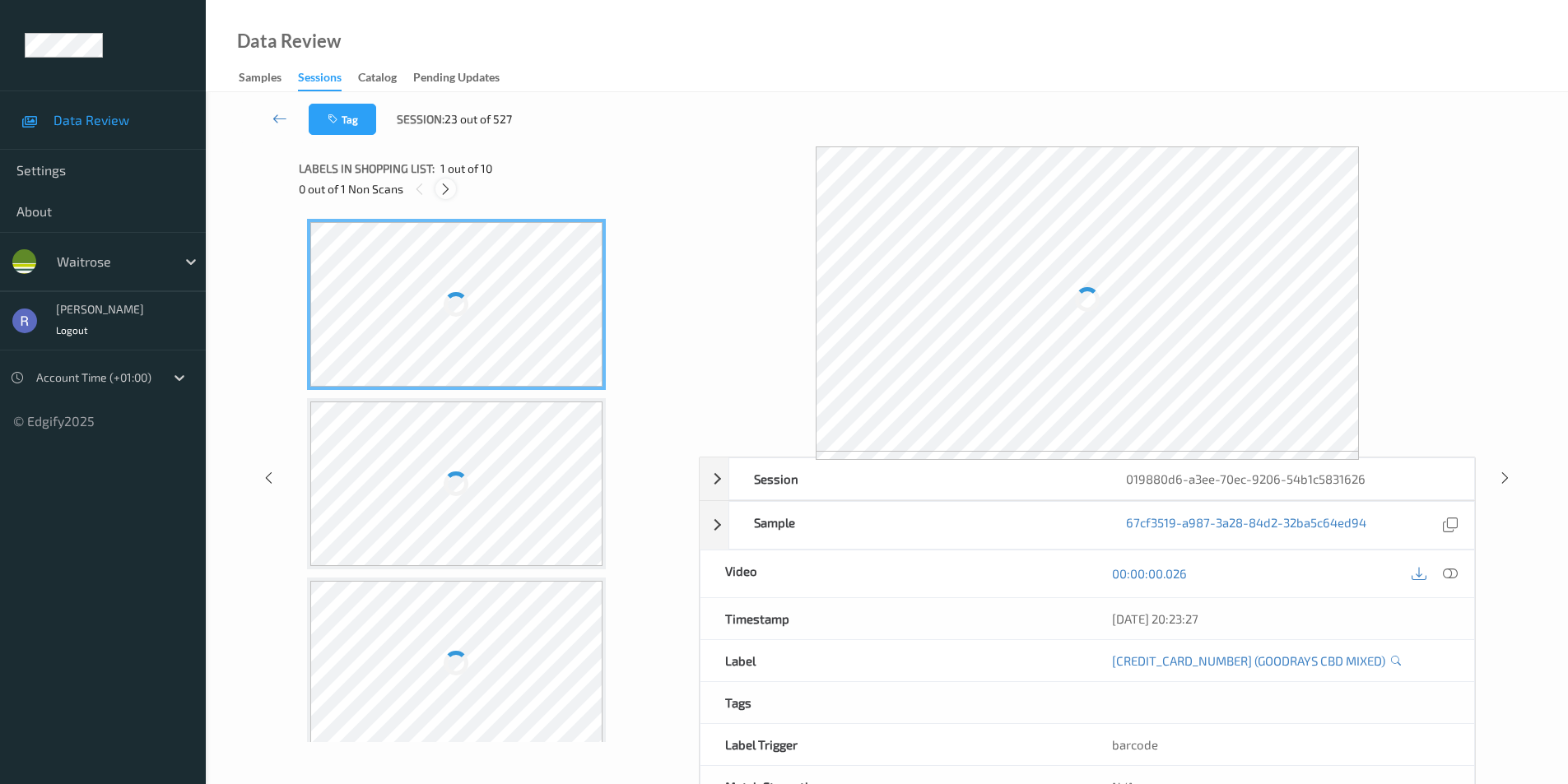
click at [447, 192] on icon at bounding box center [445, 189] width 14 height 15
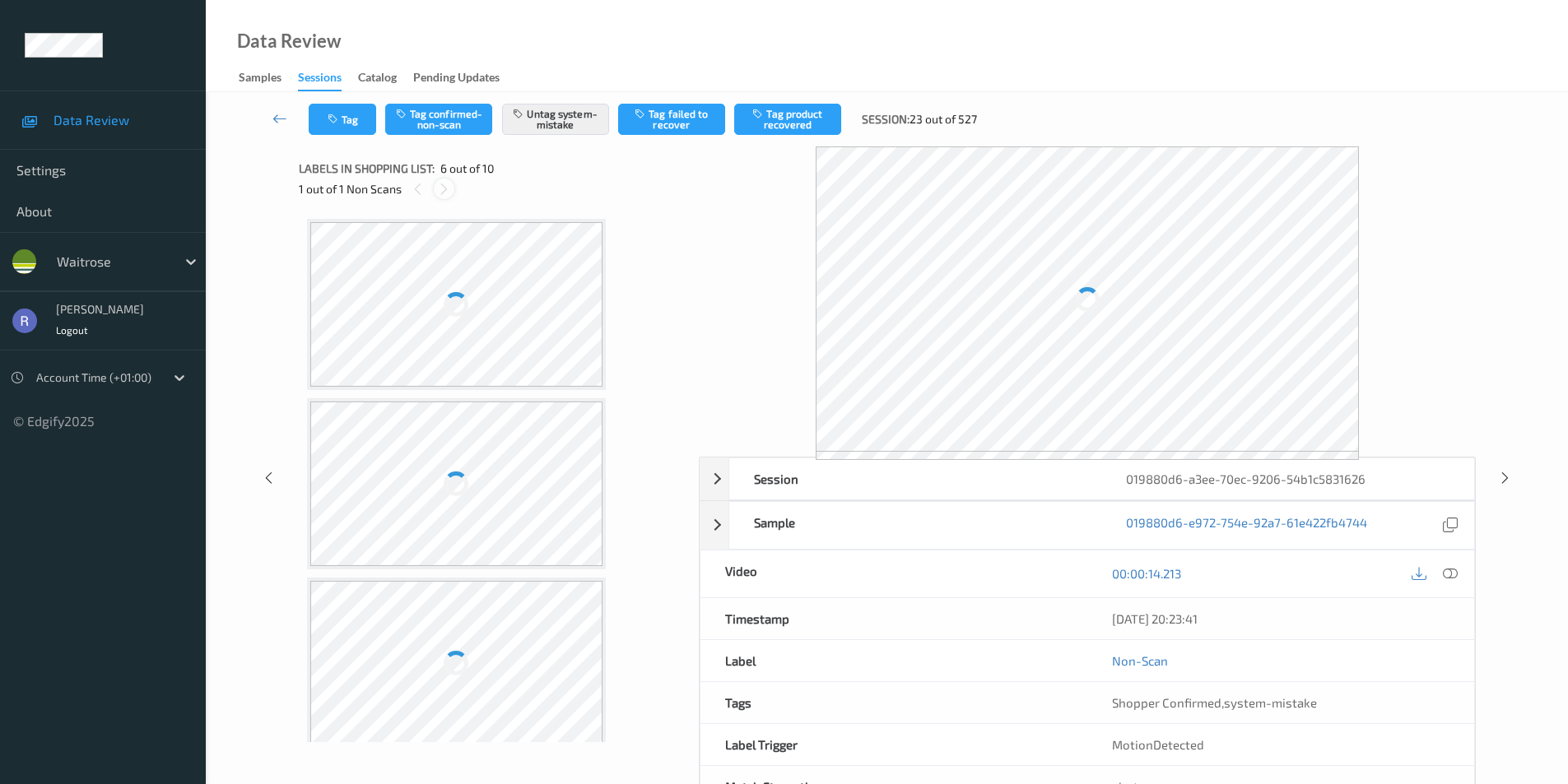
scroll to position [726, 0]
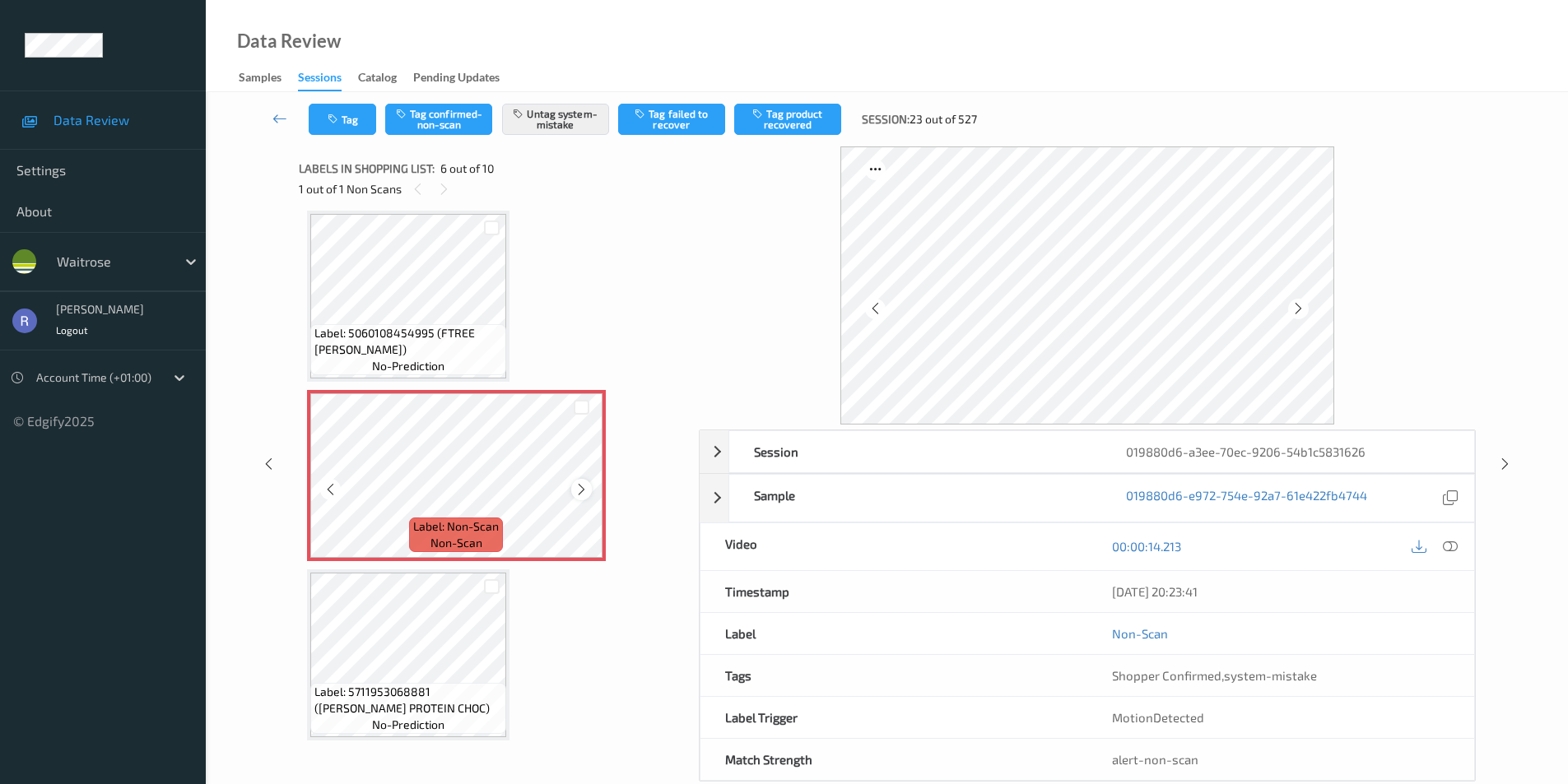
click at [575, 481] on div at bounding box center [581, 488] width 20 height 20
click at [586, 486] on icon at bounding box center [581, 488] width 14 height 15
click at [1454, 545] on icon at bounding box center [1450, 546] width 15 height 15
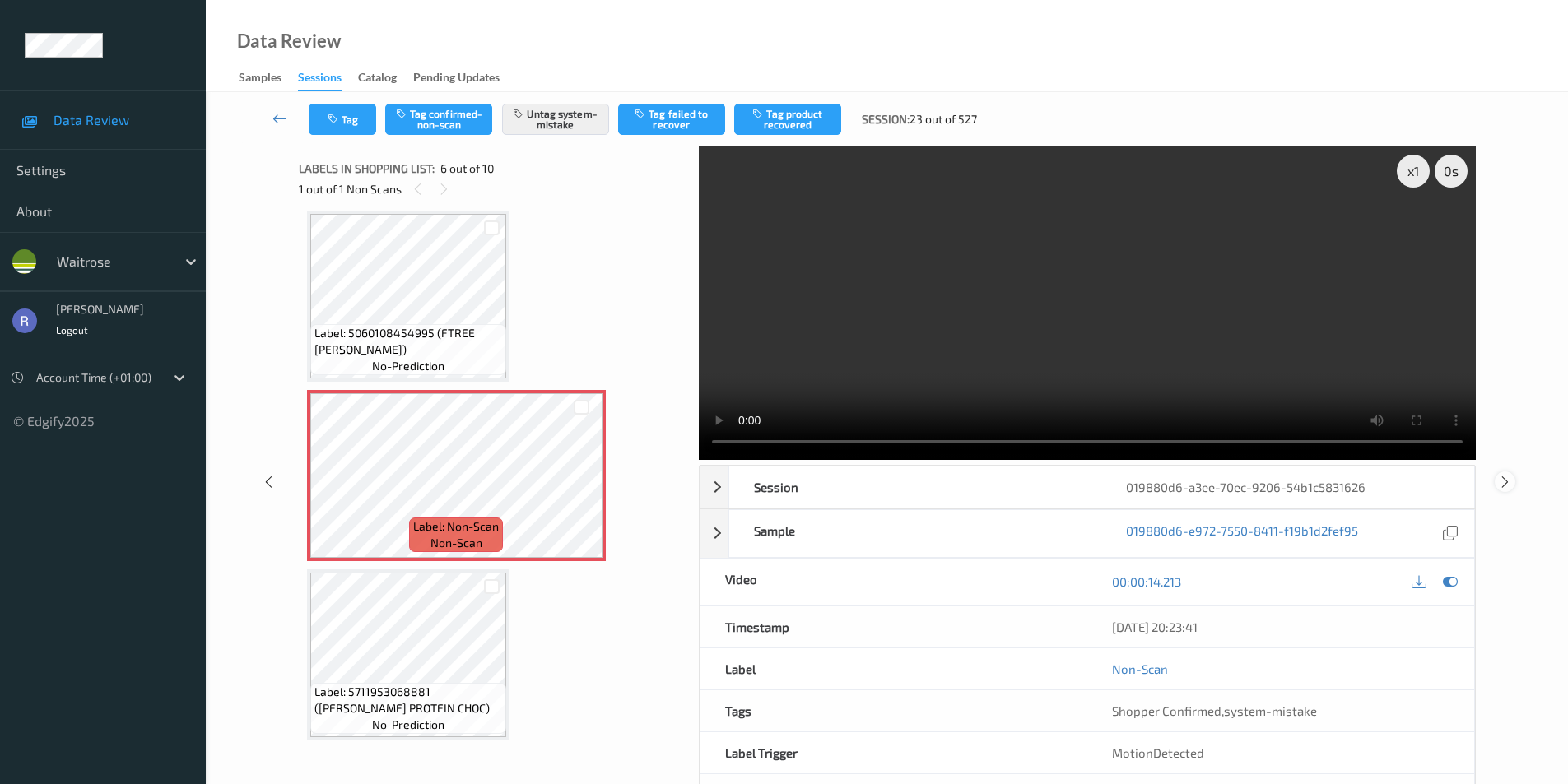
click at [1508, 478] on icon at bounding box center [1505, 481] width 14 height 15
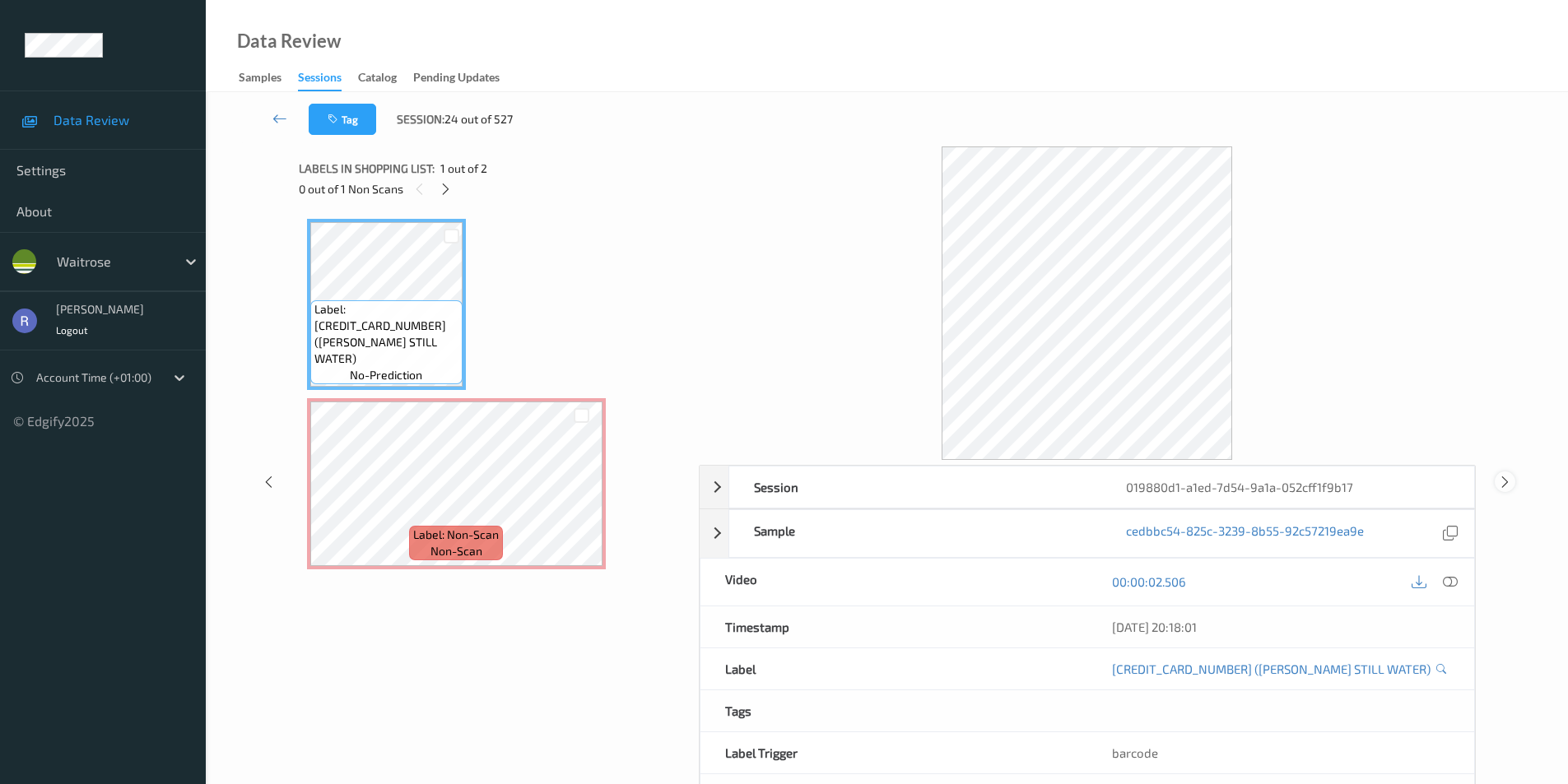
click at [1504, 484] on icon at bounding box center [1505, 481] width 14 height 15
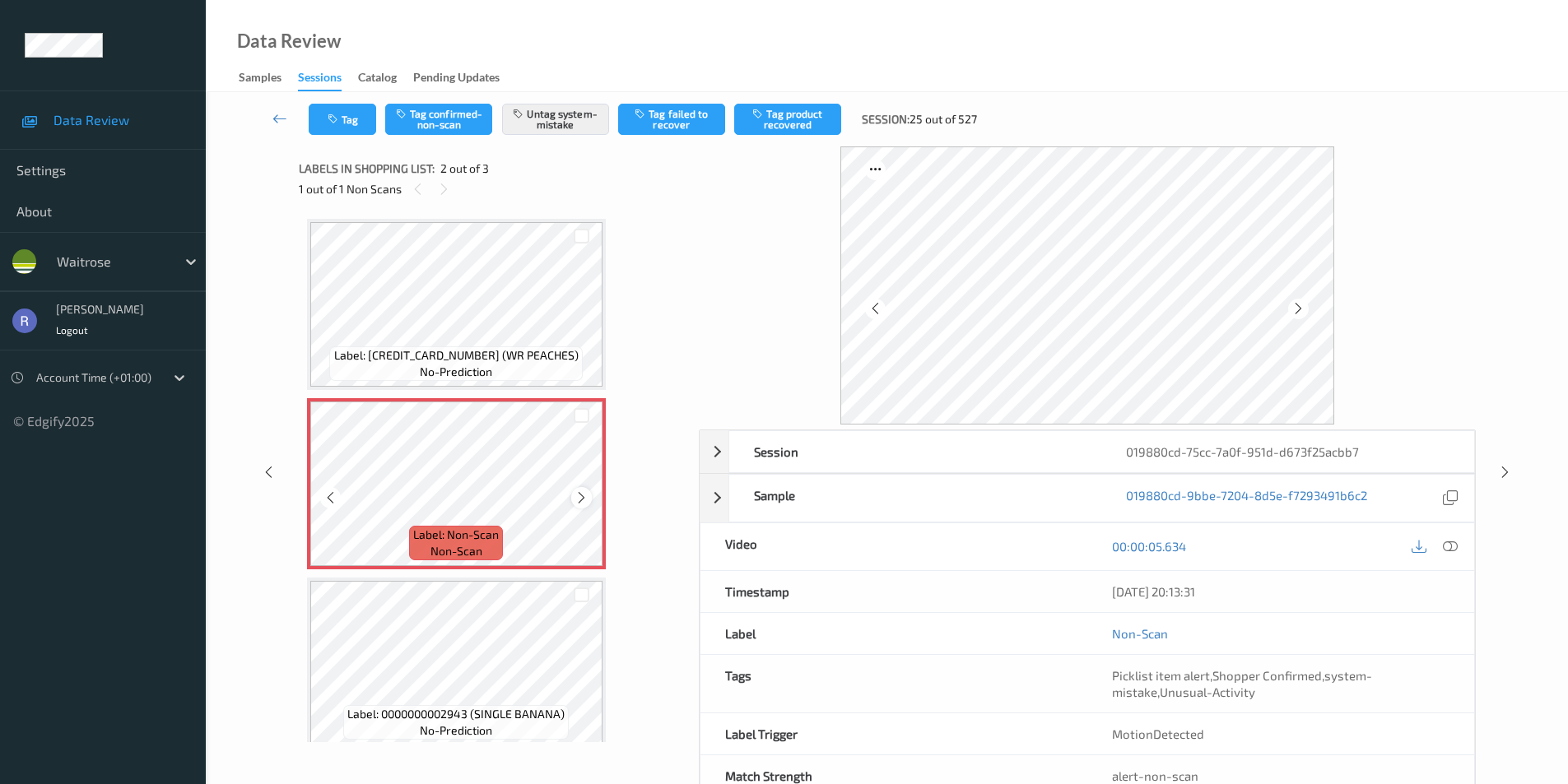
click at [577, 494] on icon at bounding box center [581, 497] width 14 height 15
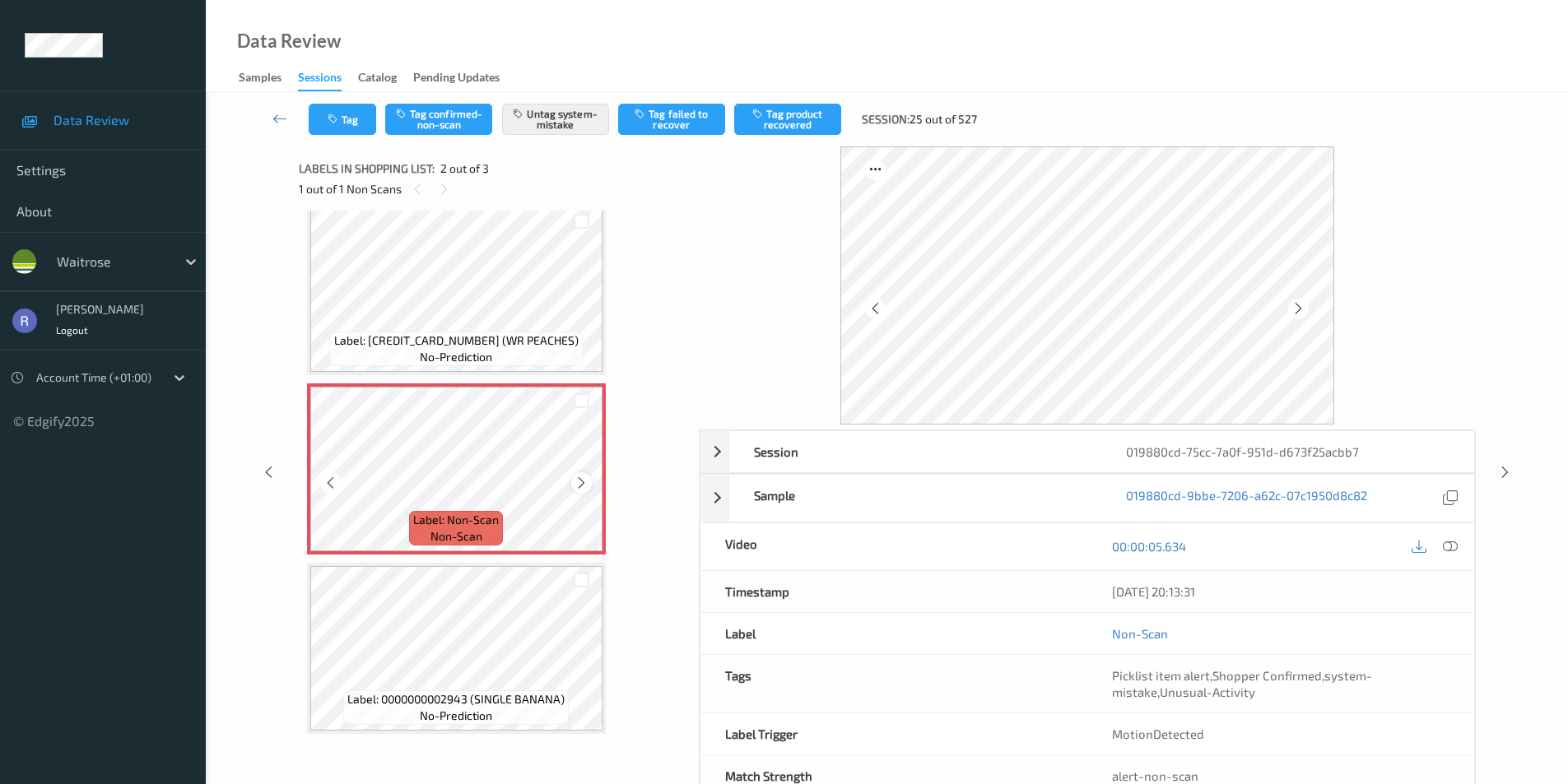
click at [583, 482] on icon at bounding box center [581, 483] width 14 height 15
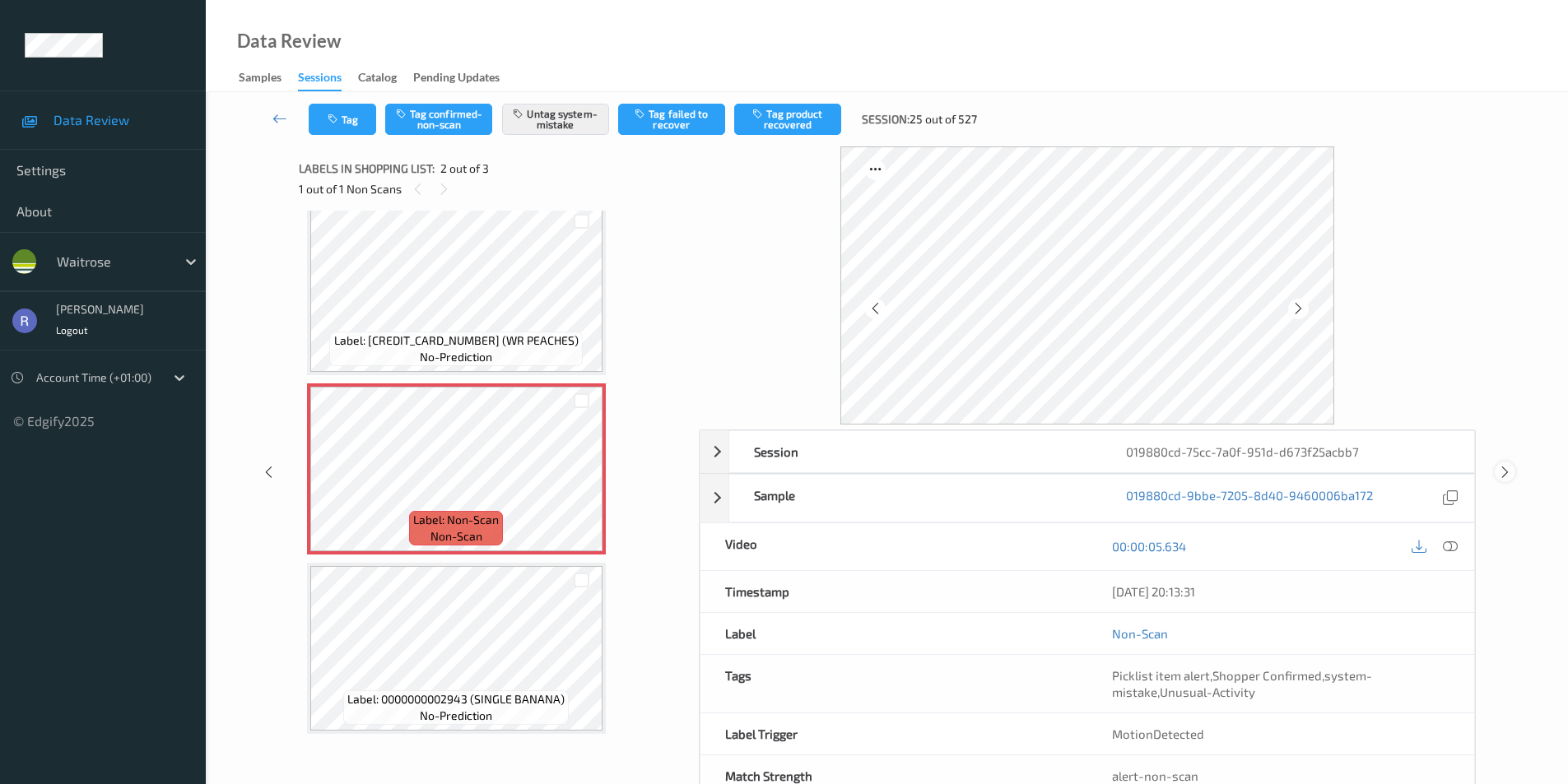
click at [1510, 469] on icon at bounding box center [1505, 472] width 14 height 15
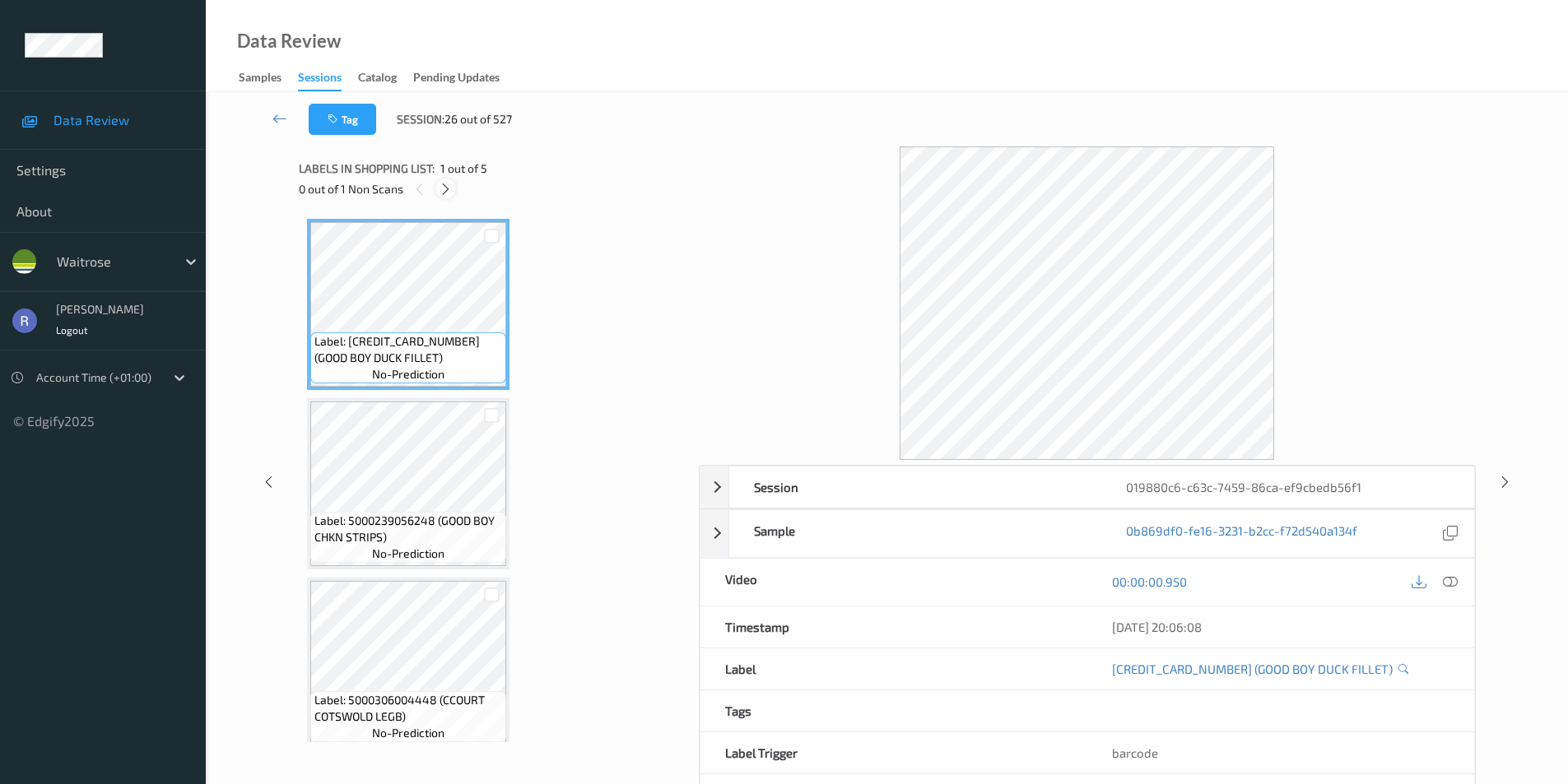
click at [444, 185] on icon at bounding box center [445, 189] width 14 height 15
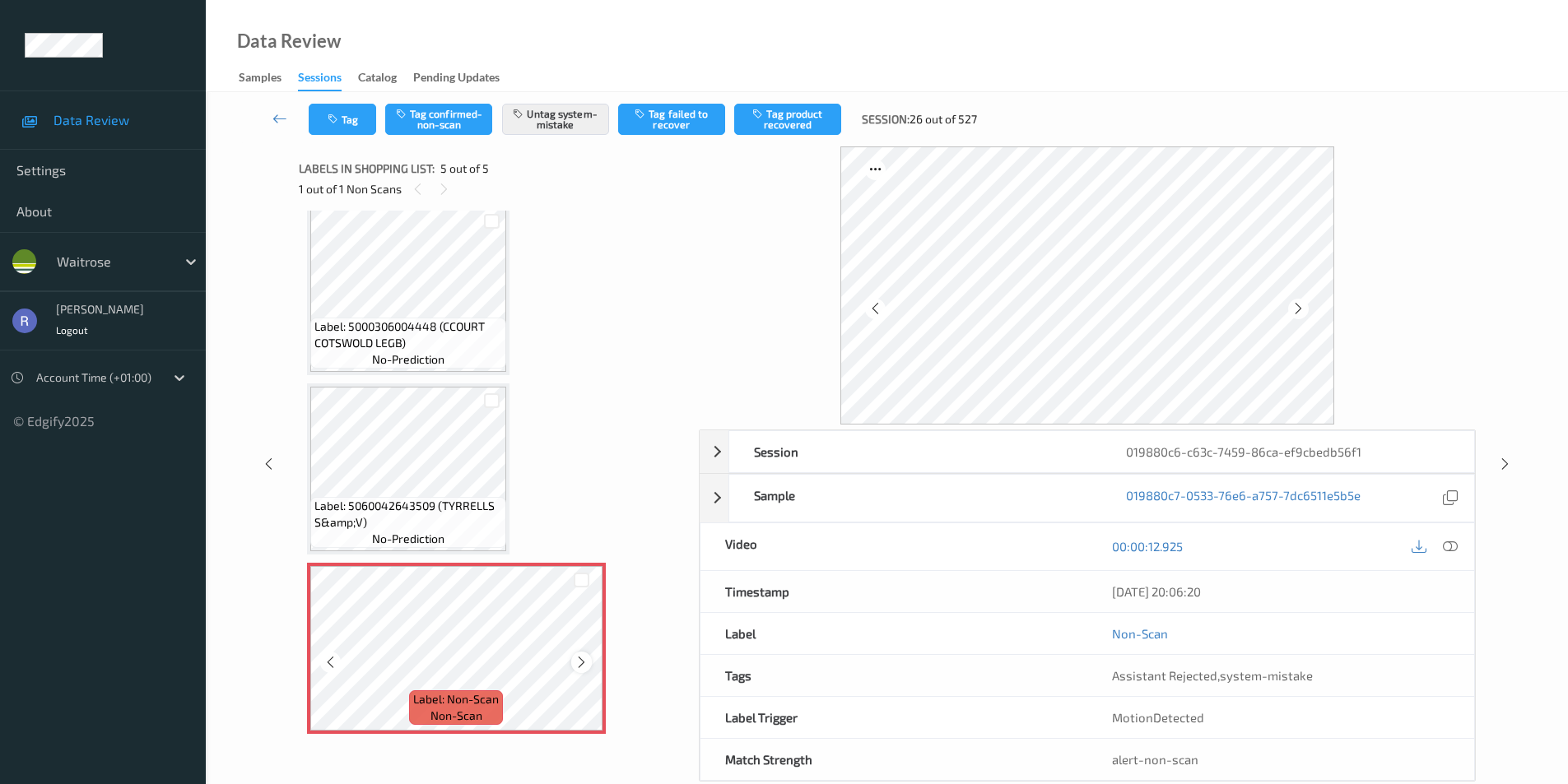
click at [584, 661] on icon at bounding box center [581, 662] width 14 height 15
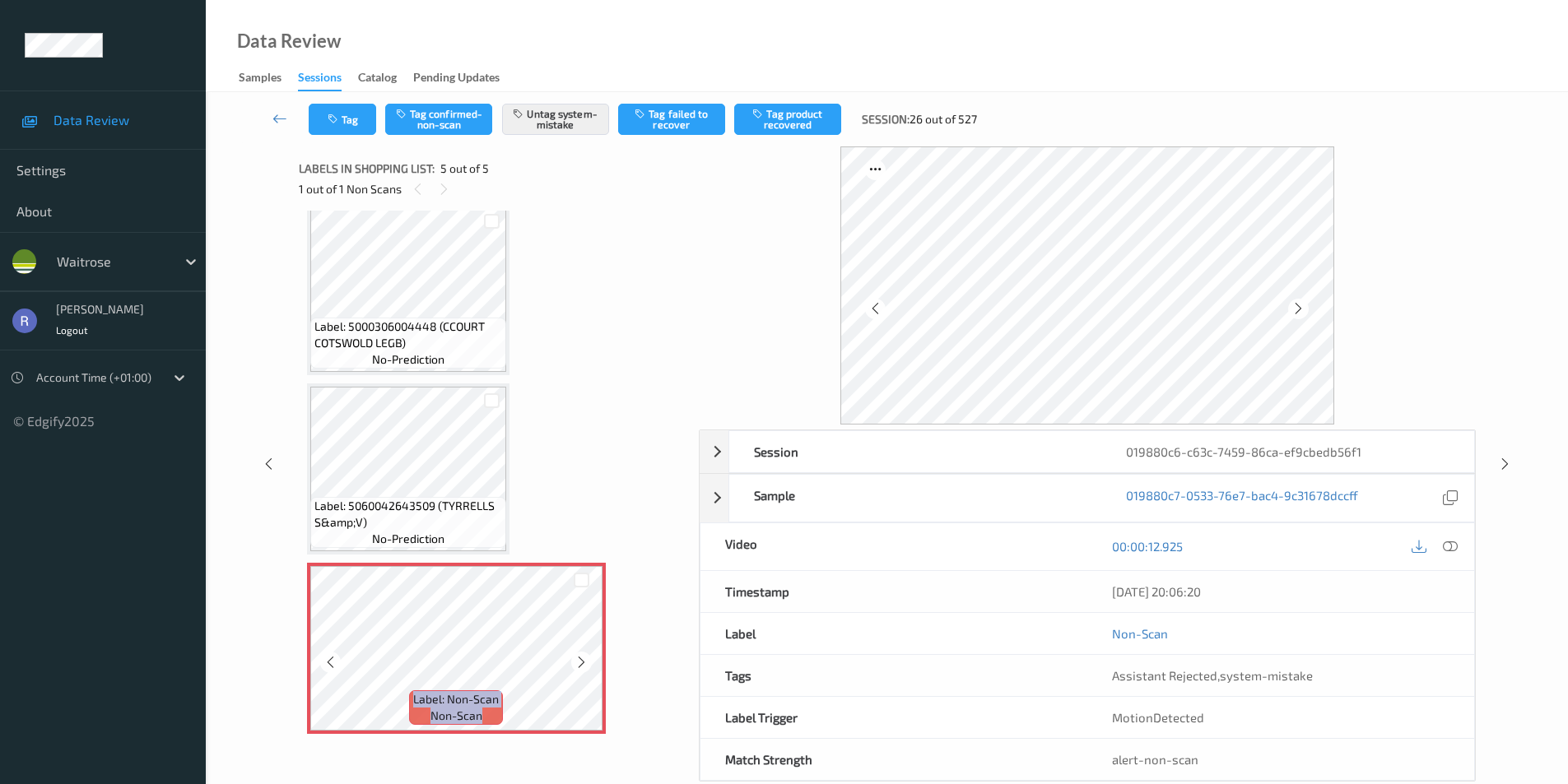
click at [584, 661] on icon at bounding box center [581, 662] width 14 height 15
click at [581, 655] on icon at bounding box center [581, 662] width 14 height 15
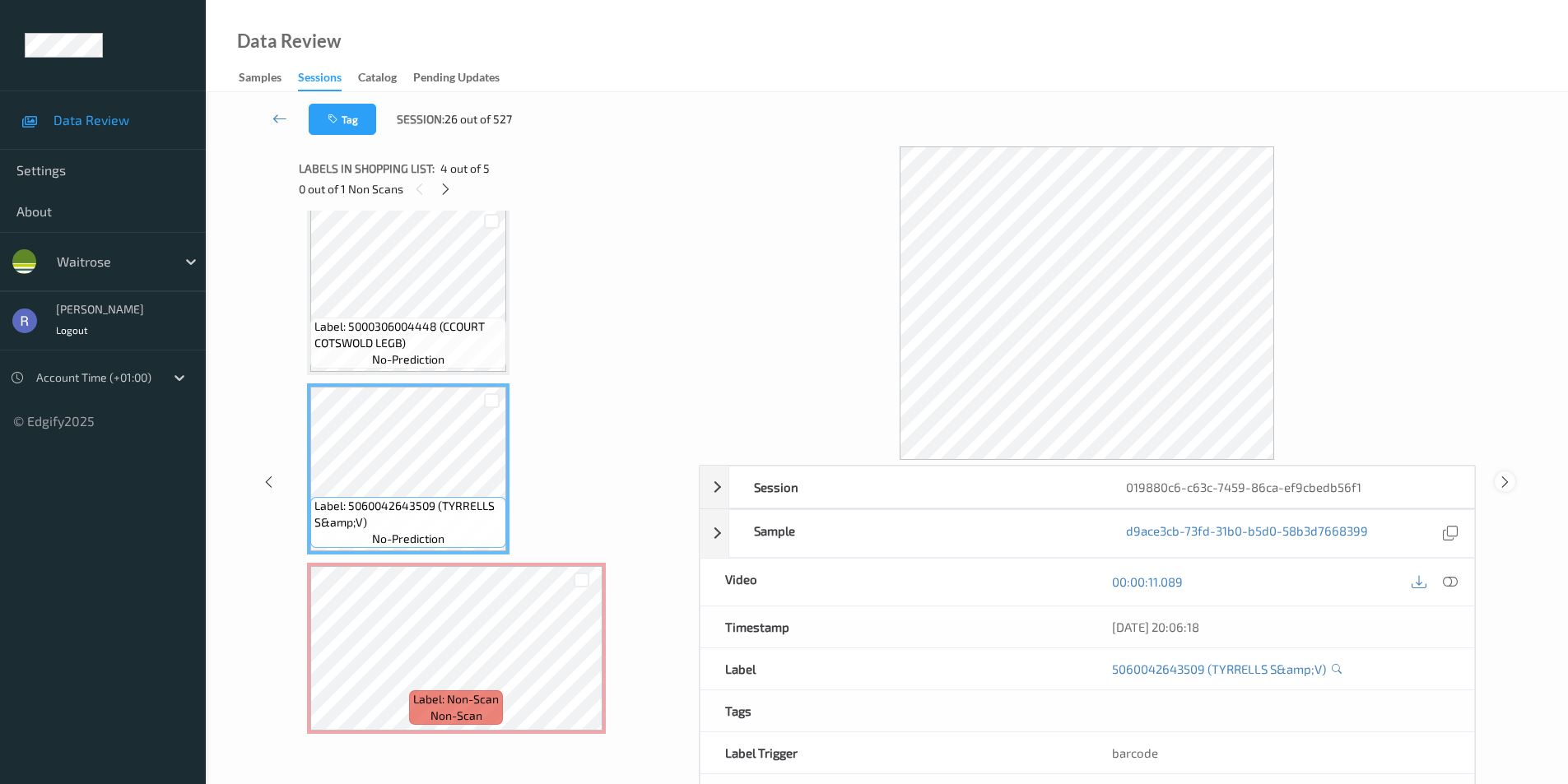
click at [1506, 476] on icon at bounding box center [1505, 481] width 14 height 15
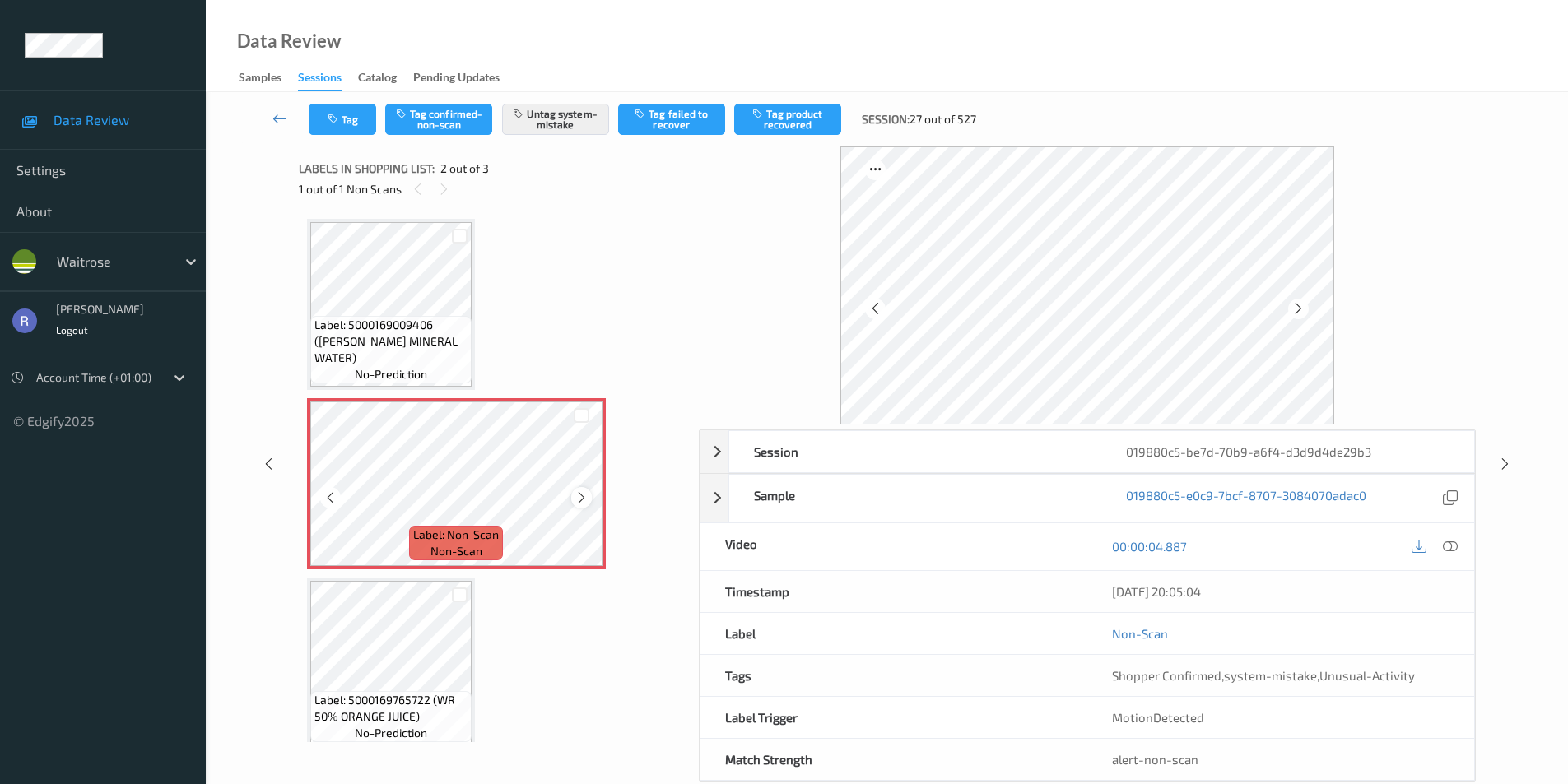
click at [576, 489] on div at bounding box center [581, 496] width 20 height 20
click at [1510, 460] on icon at bounding box center [1505, 463] width 14 height 15
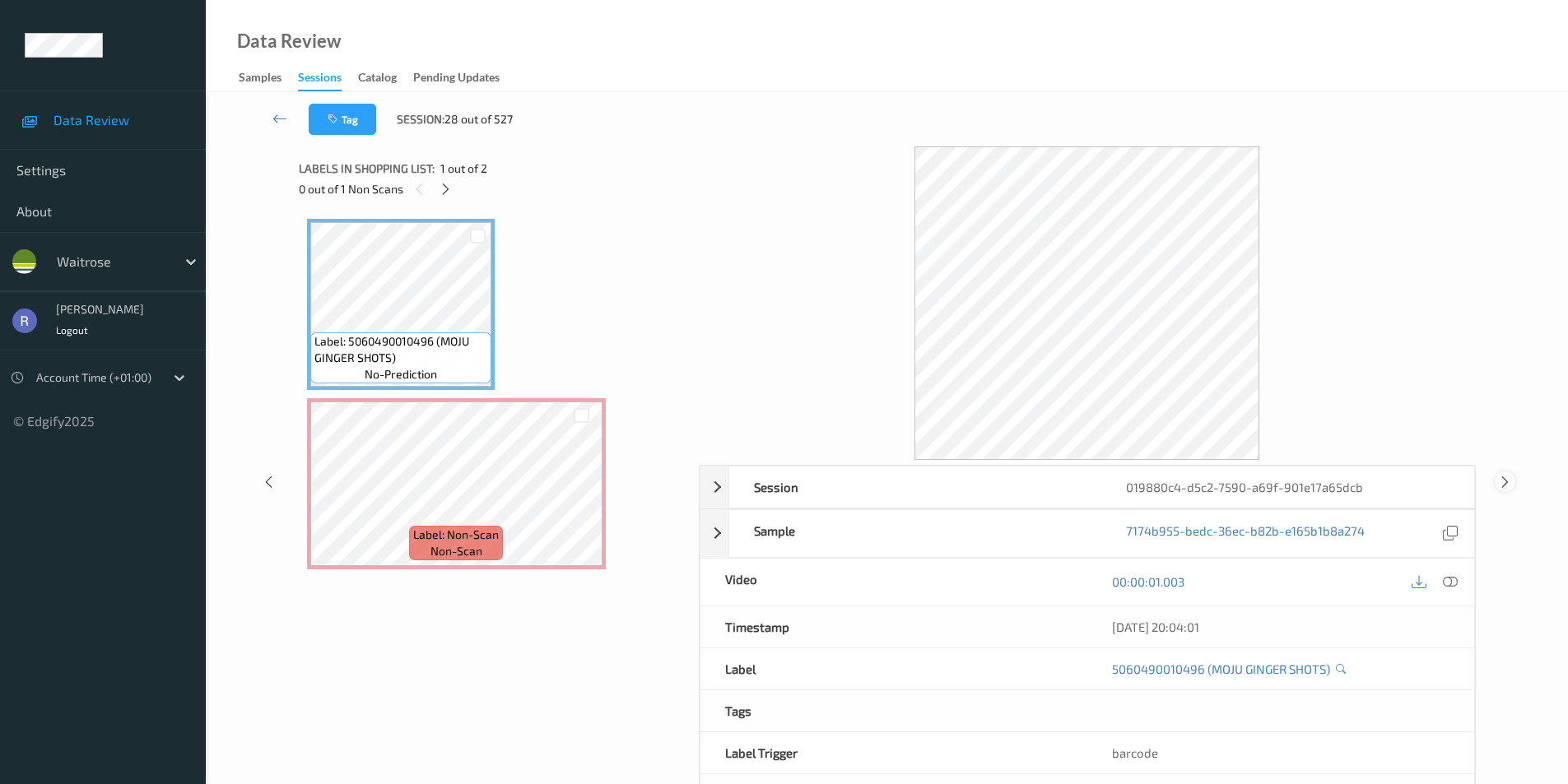
click at [1505, 482] on icon at bounding box center [1505, 481] width 14 height 15
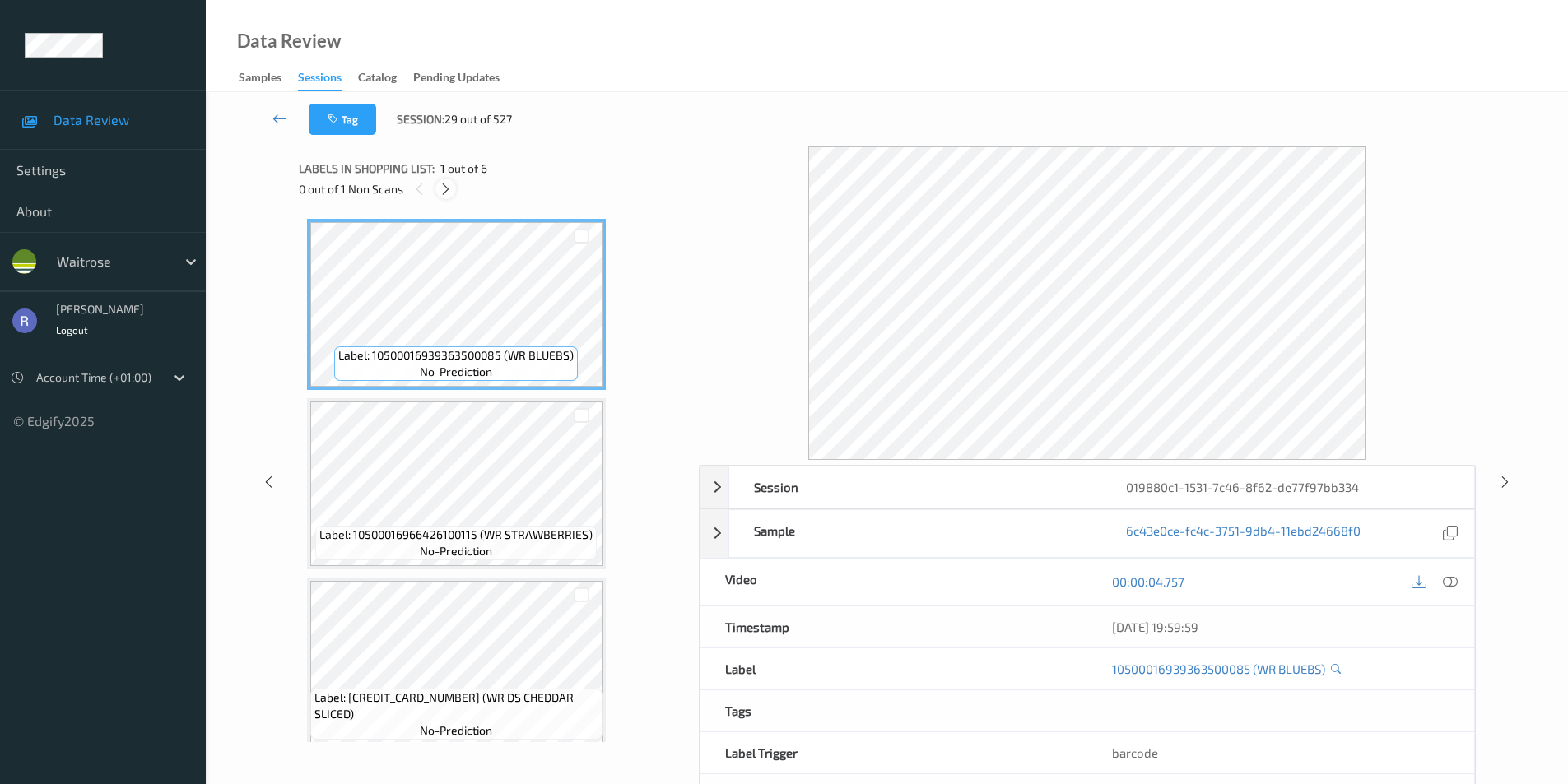
click at [448, 183] on icon at bounding box center [445, 189] width 14 height 15
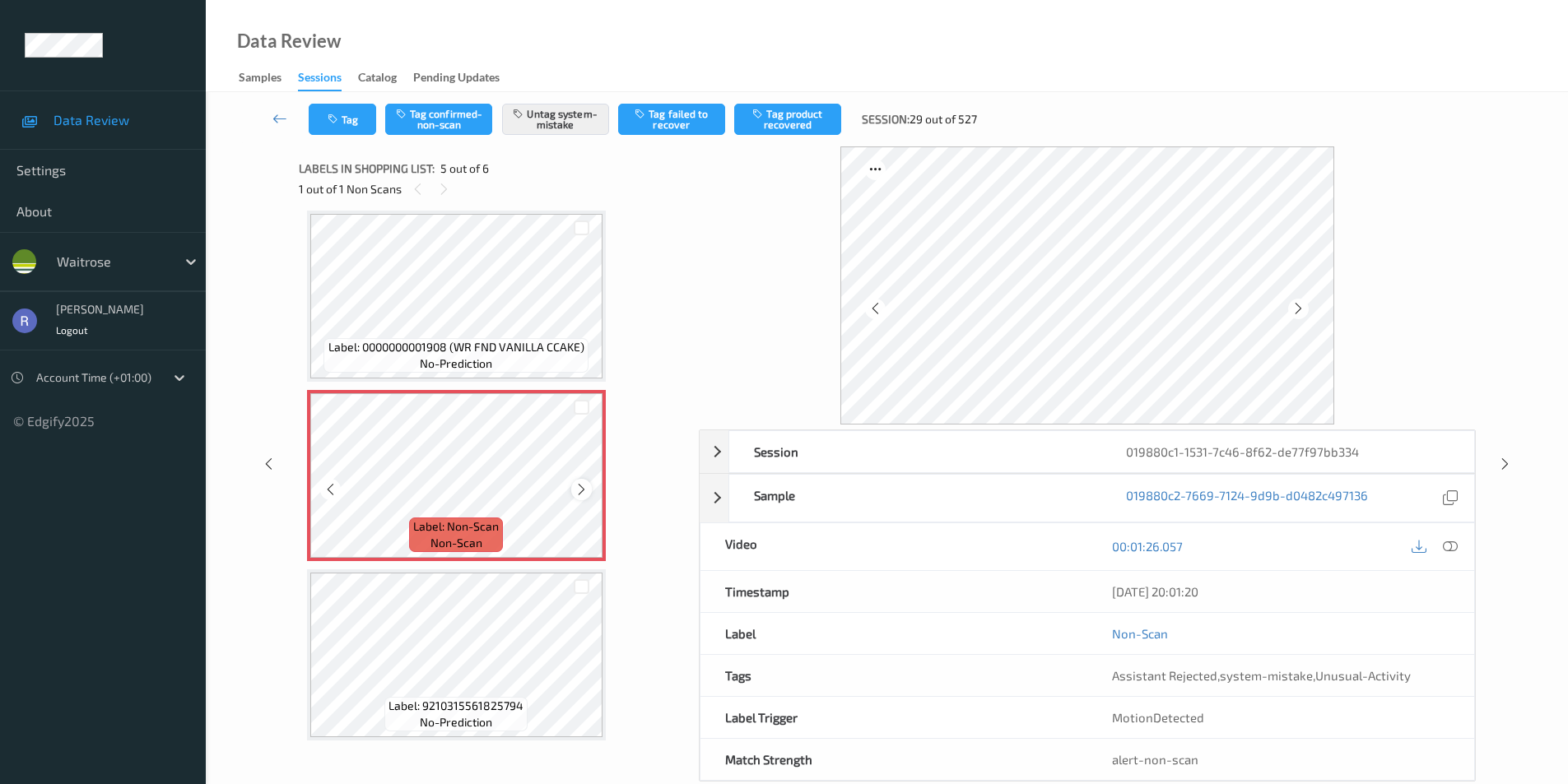
click at [585, 486] on icon at bounding box center [581, 488] width 14 height 15
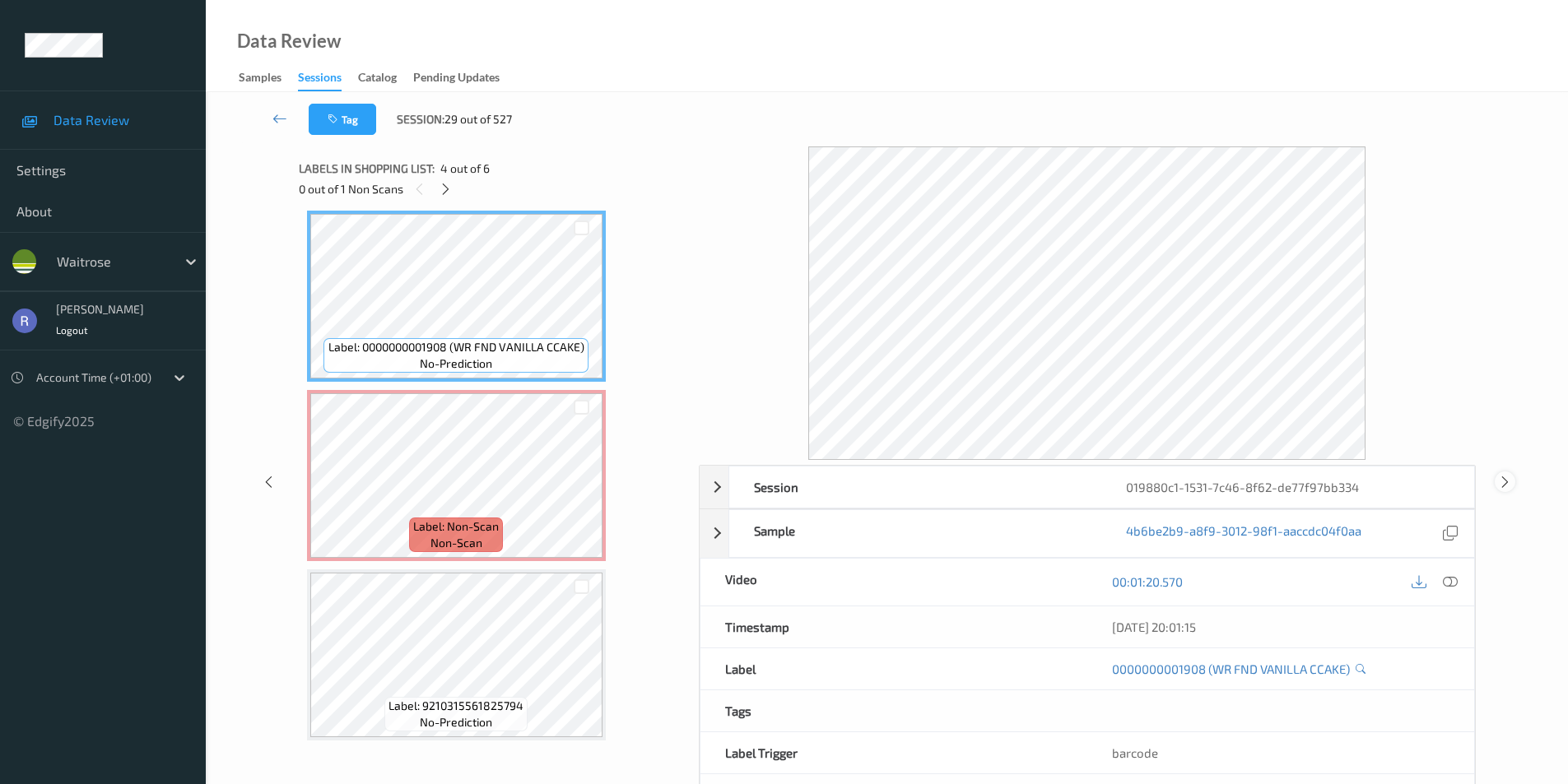
click at [1505, 485] on icon at bounding box center [1505, 481] width 14 height 15
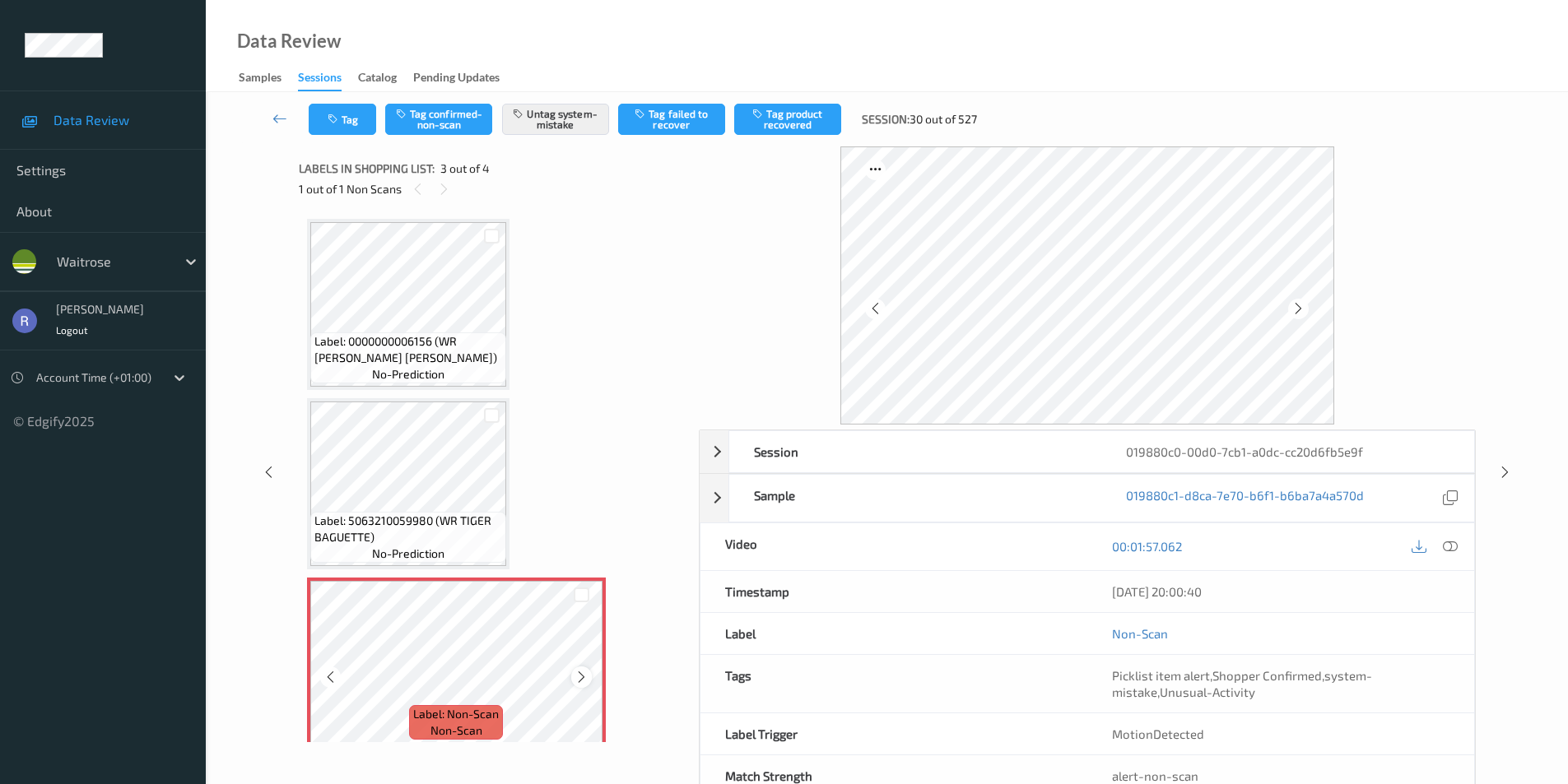
click at [578, 671] on icon at bounding box center [581, 676] width 14 height 15
click at [1505, 465] on icon at bounding box center [1505, 472] width 14 height 15
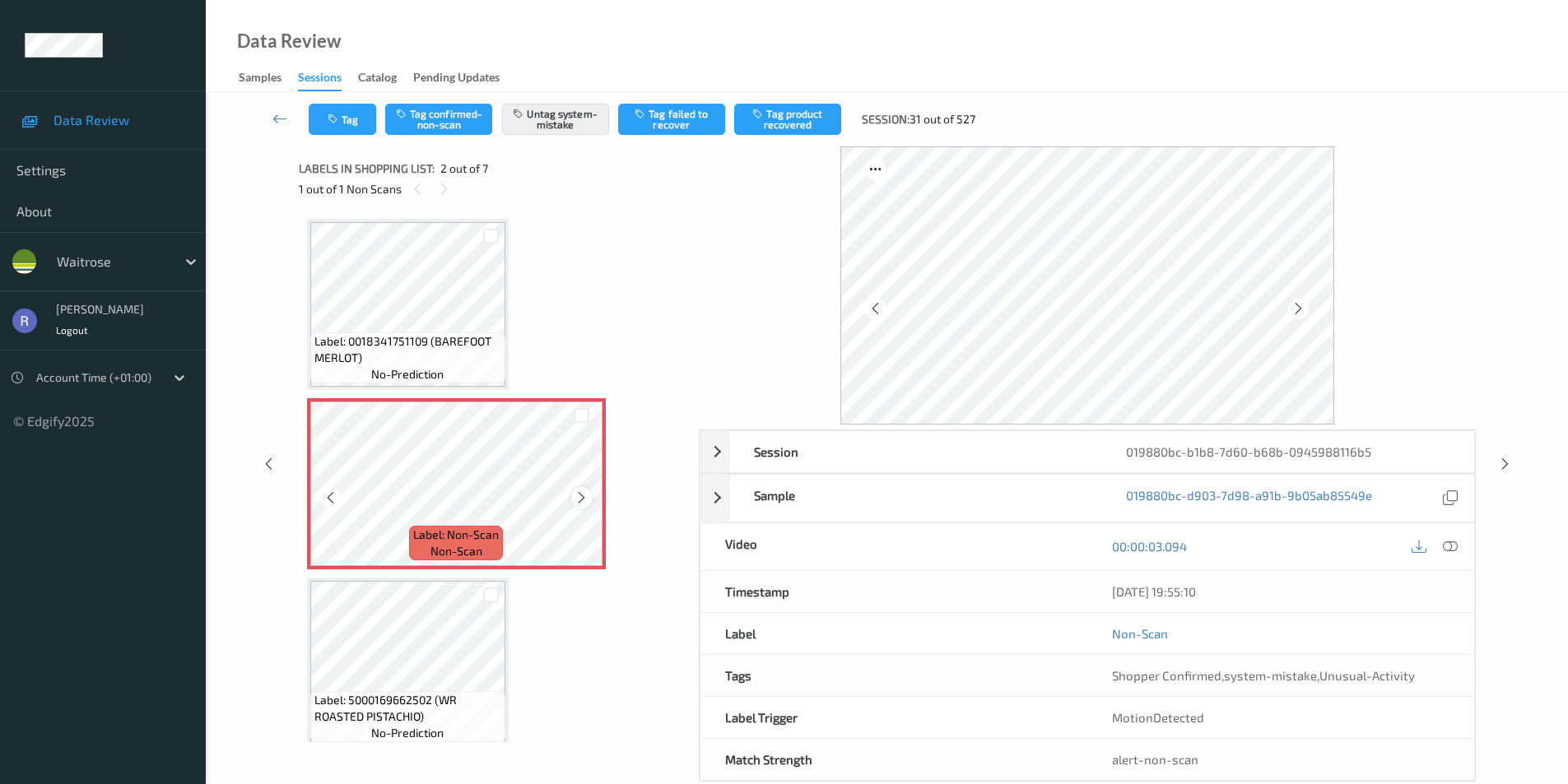
click at [579, 501] on icon at bounding box center [581, 497] width 14 height 15
click at [1505, 460] on icon at bounding box center [1505, 463] width 14 height 15
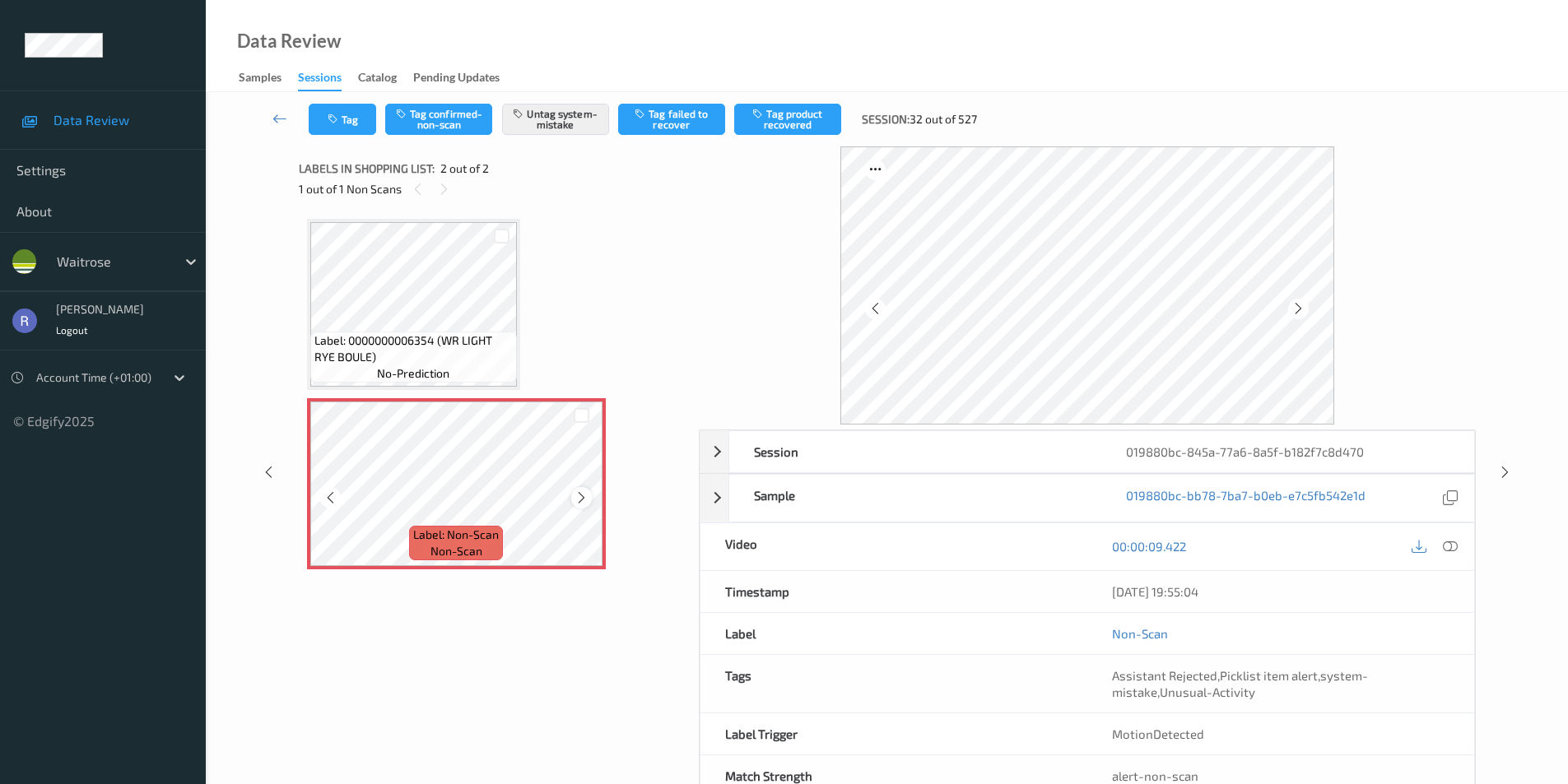
click at [585, 497] on icon at bounding box center [581, 497] width 14 height 15
click at [1510, 465] on icon at bounding box center [1505, 472] width 14 height 15
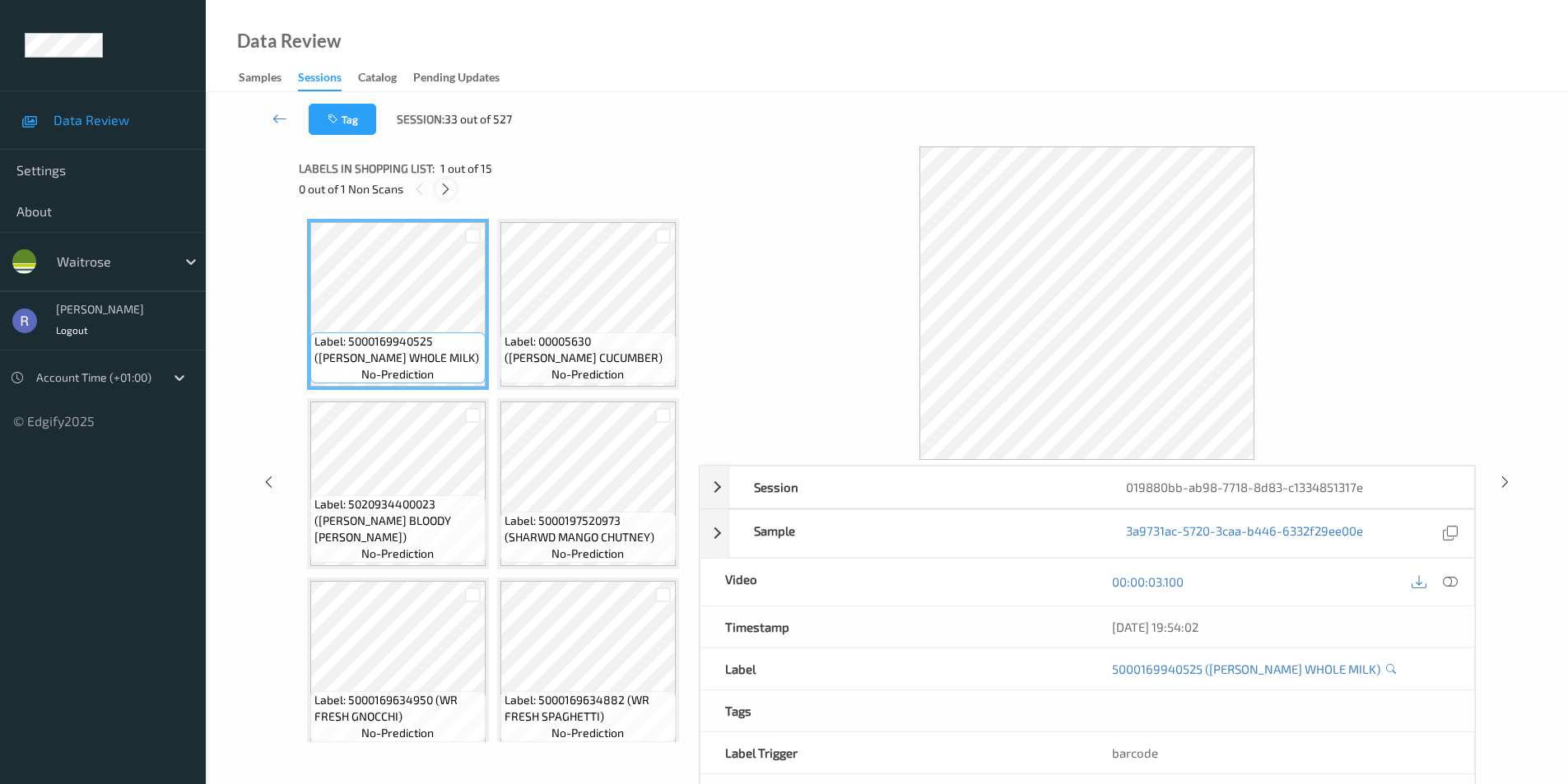
click at [445, 188] on icon at bounding box center [445, 189] width 14 height 15
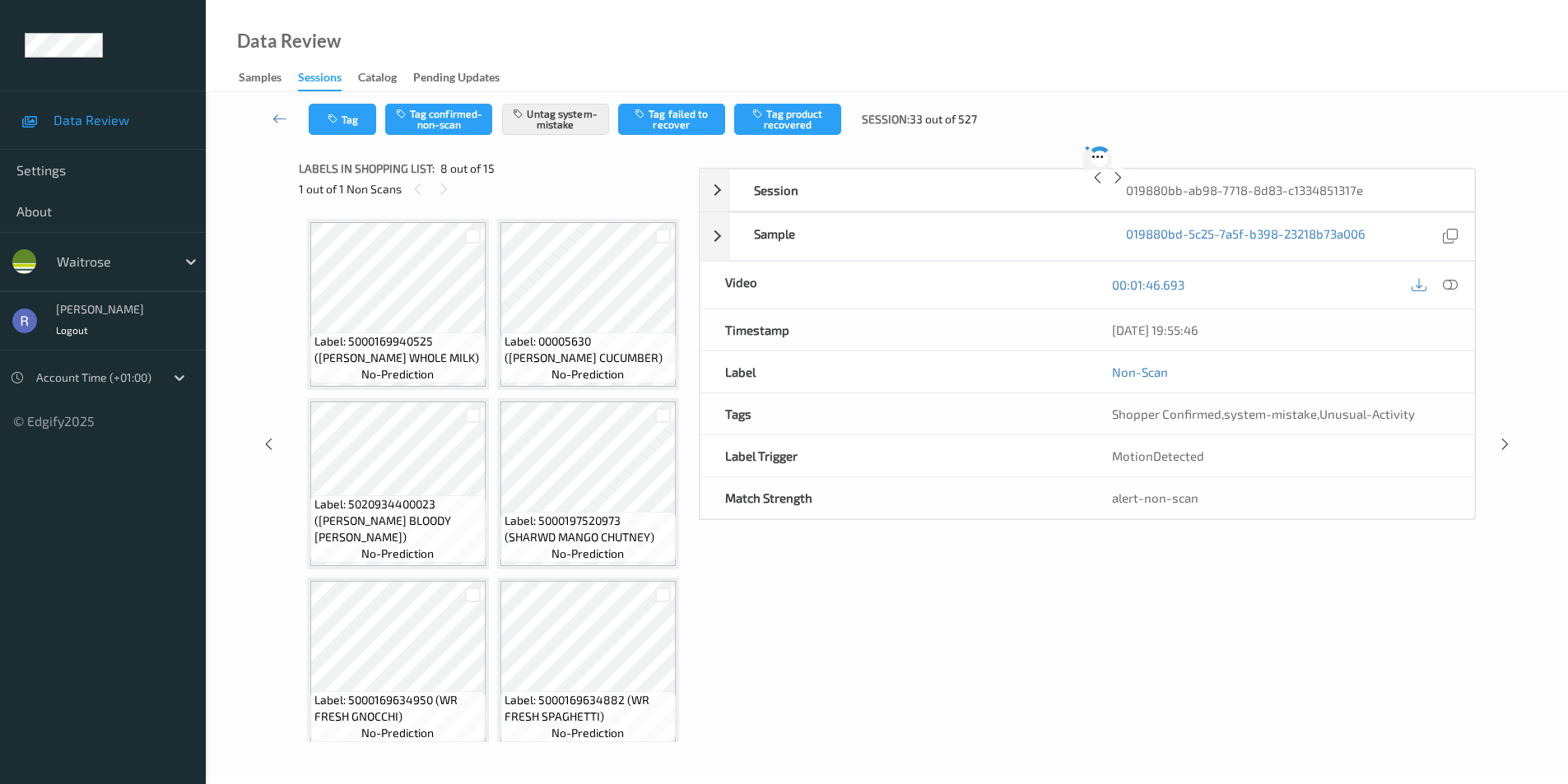
scroll to position [1084, 0]
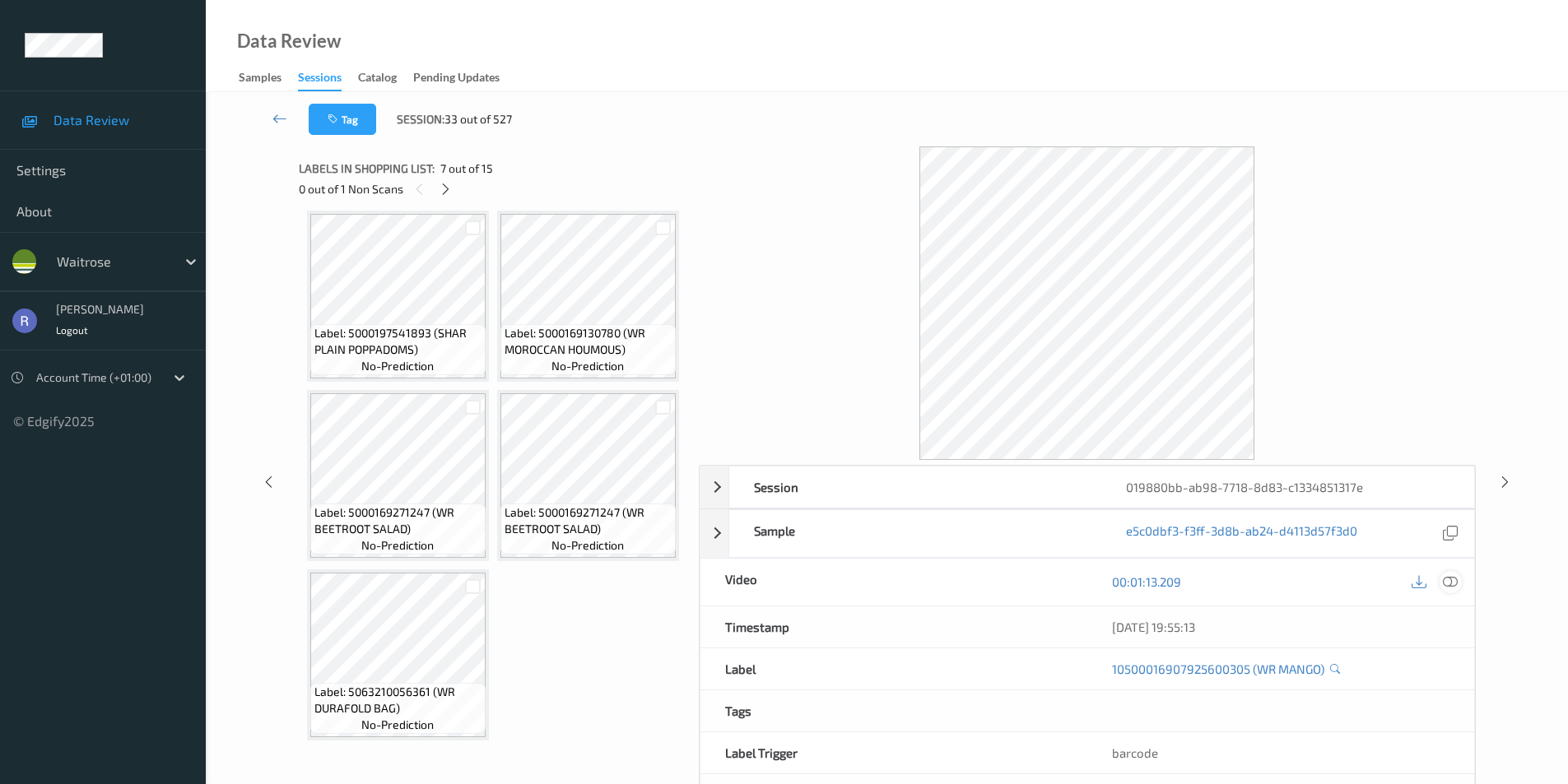
click at [1454, 580] on icon at bounding box center [1450, 580] width 15 height 15
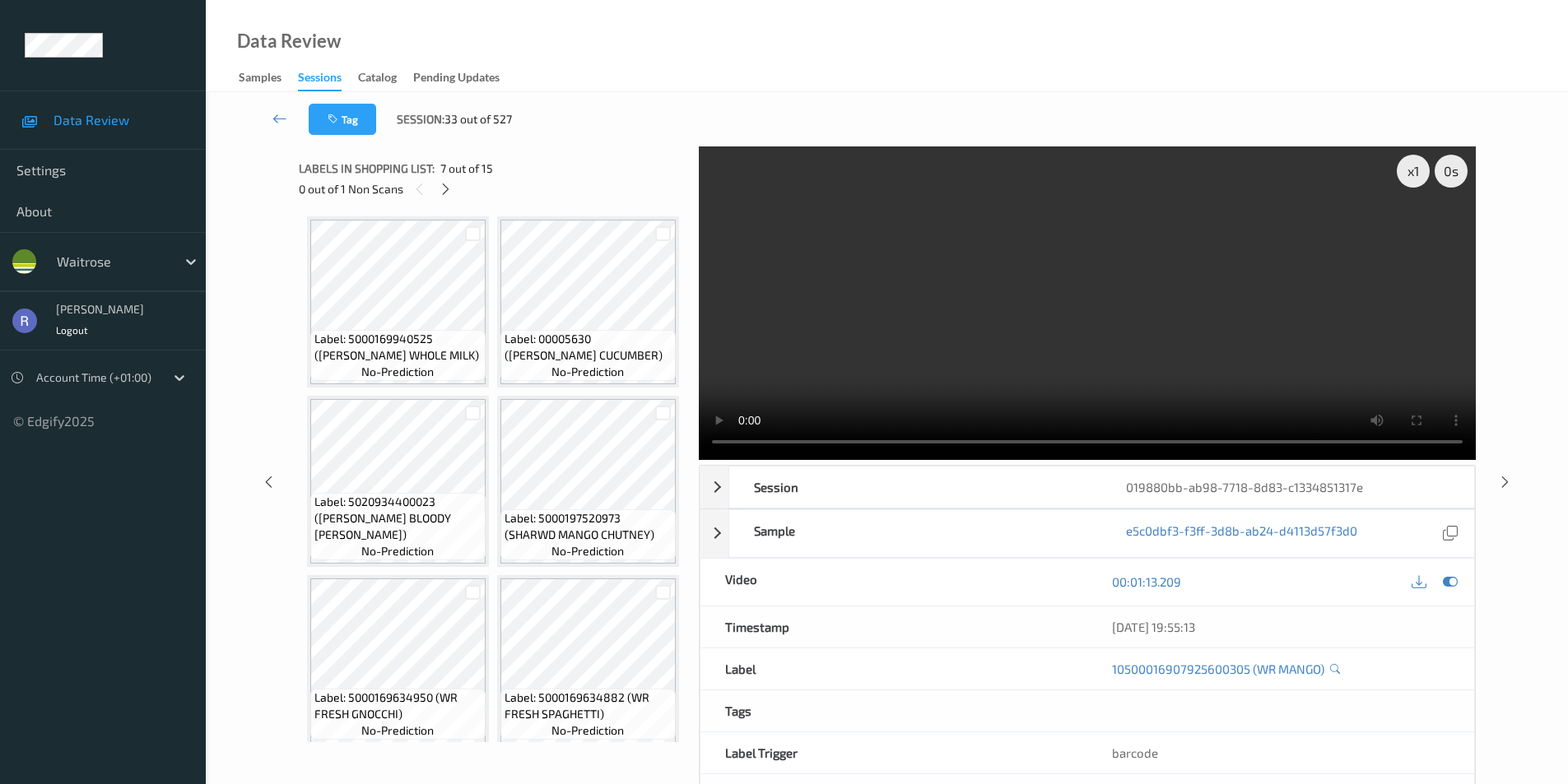
scroll to position [0, 0]
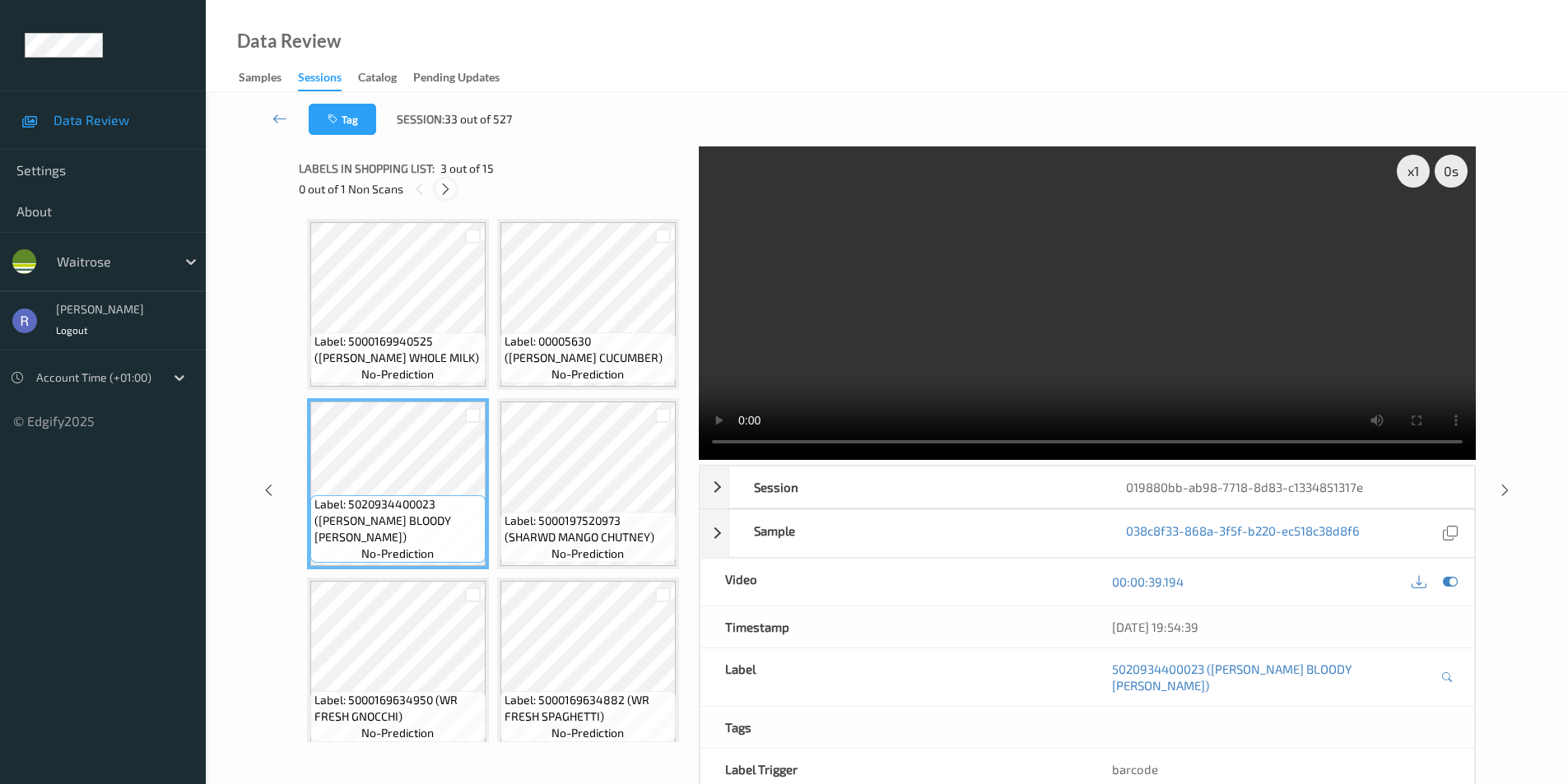
click at [449, 188] on icon at bounding box center [445, 189] width 14 height 15
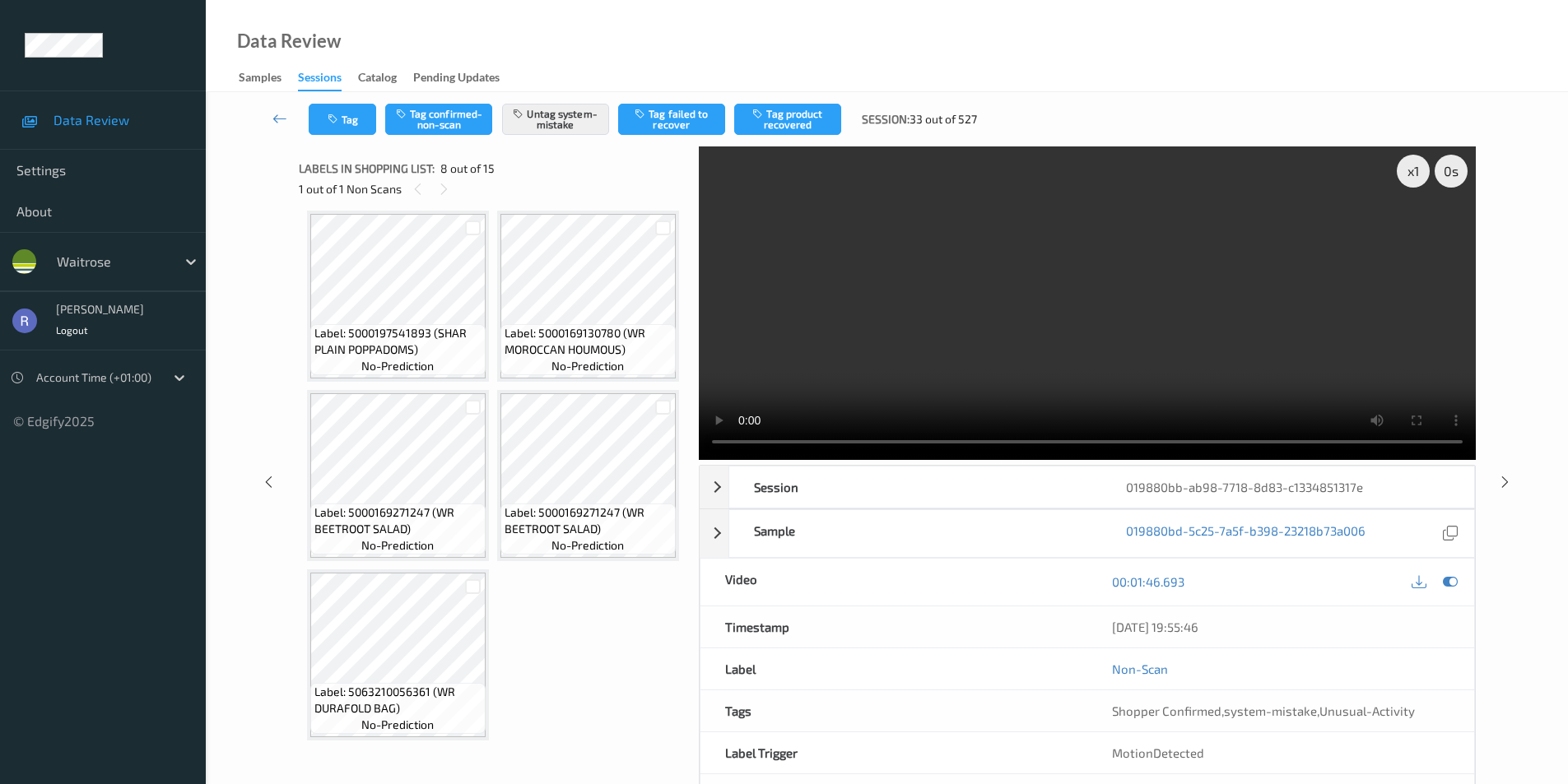
drag, startPoint x: 1505, startPoint y: 473, endPoint x: 1503, endPoint y: 494, distance: 21.1
click at [1505, 488] on div at bounding box center [1504, 481] width 20 height 20
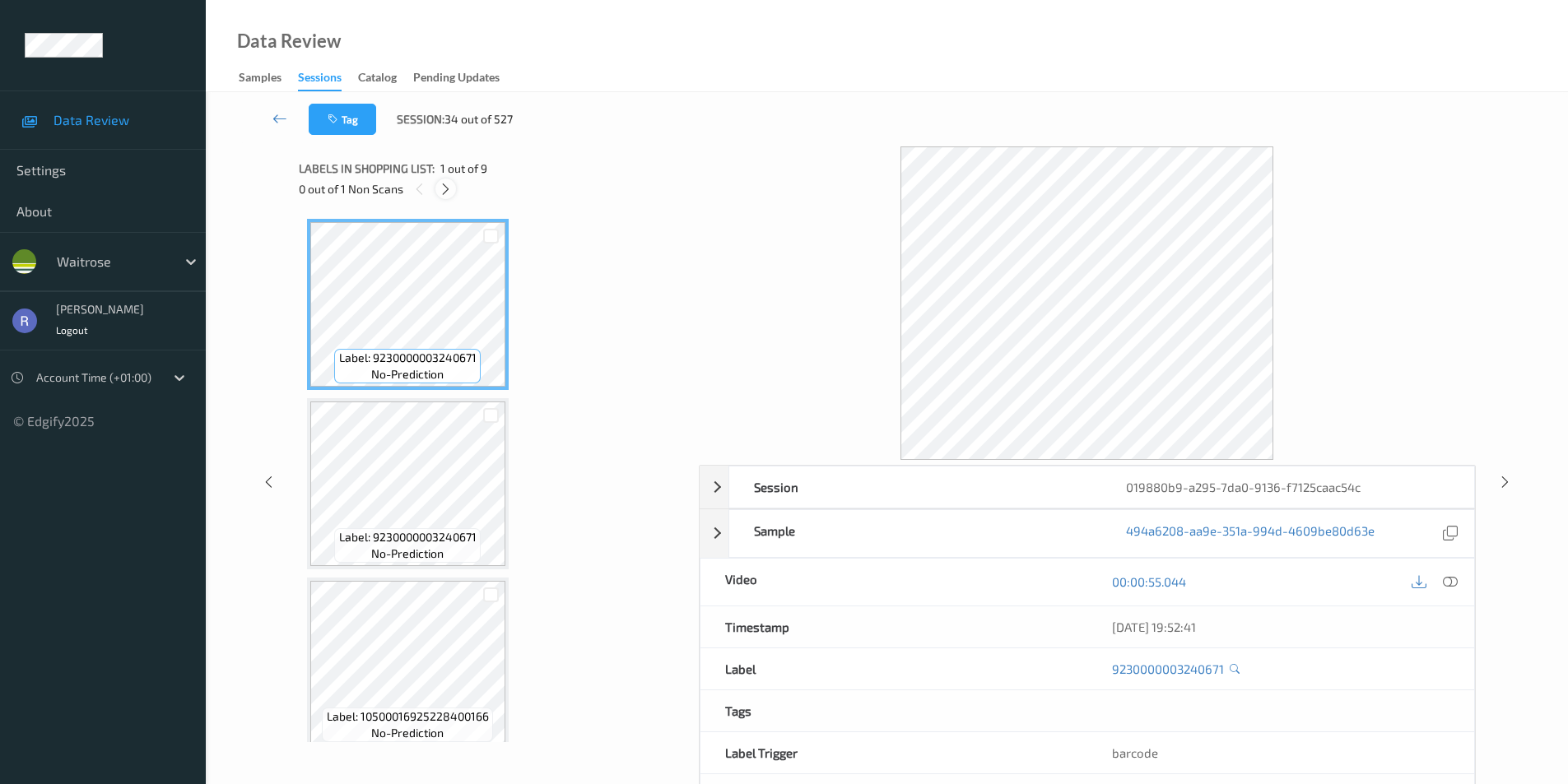
click at [445, 186] on icon at bounding box center [445, 189] width 14 height 15
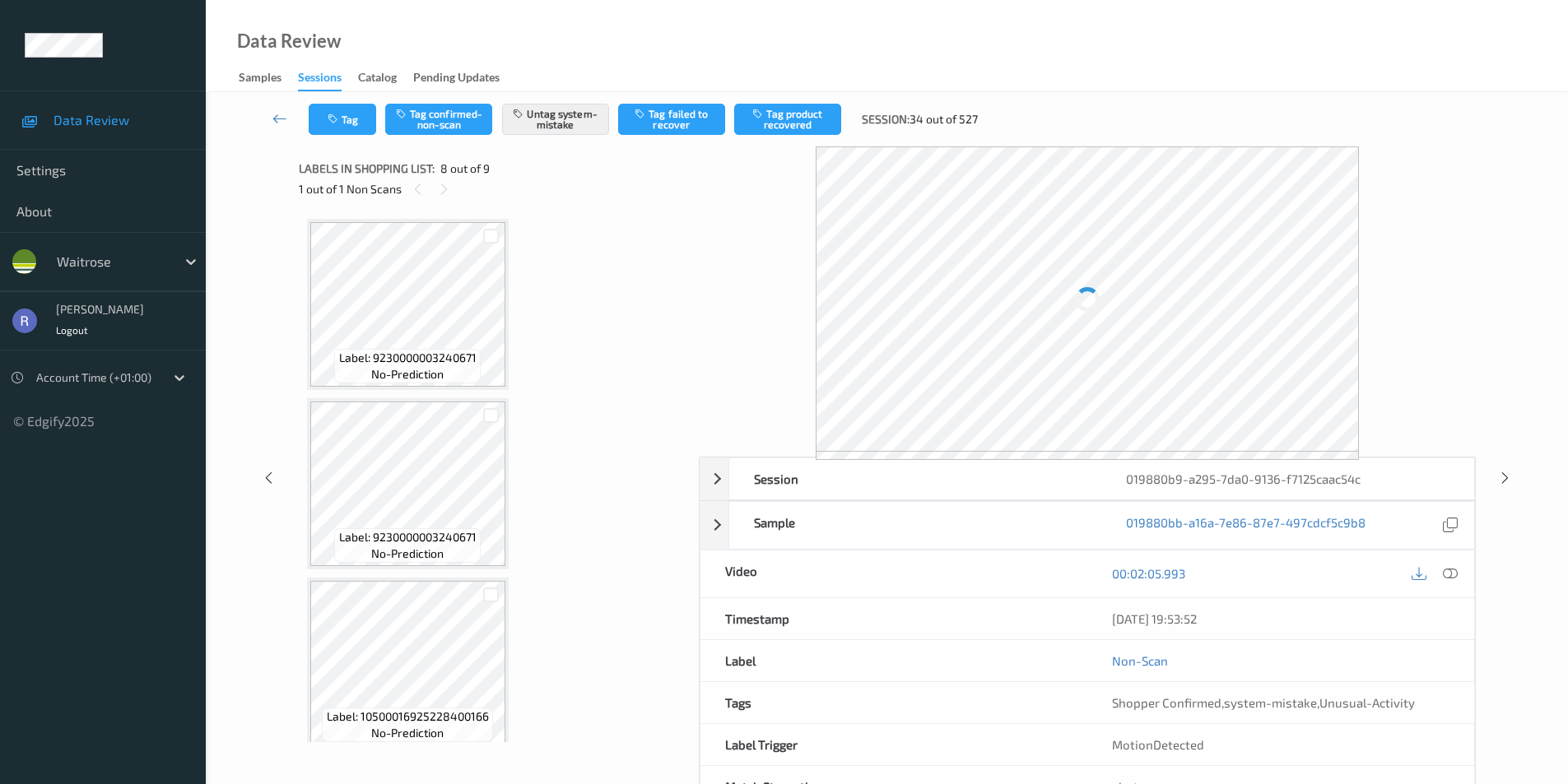
scroll to position [1084, 0]
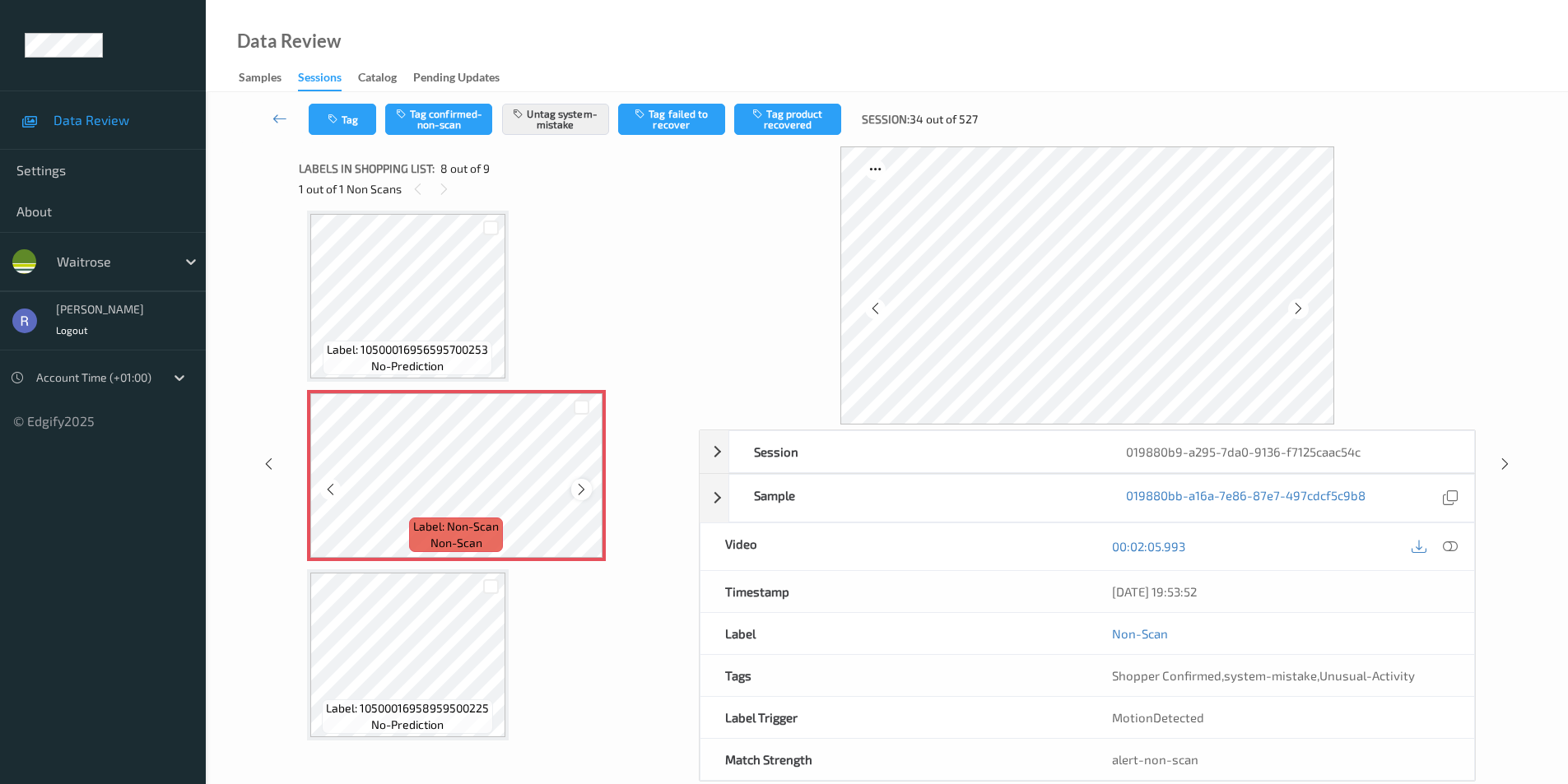
click at [587, 492] on icon at bounding box center [581, 488] width 14 height 15
click at [1454, 547] on icon at bounding box center [1450, 546] width 15 height 15
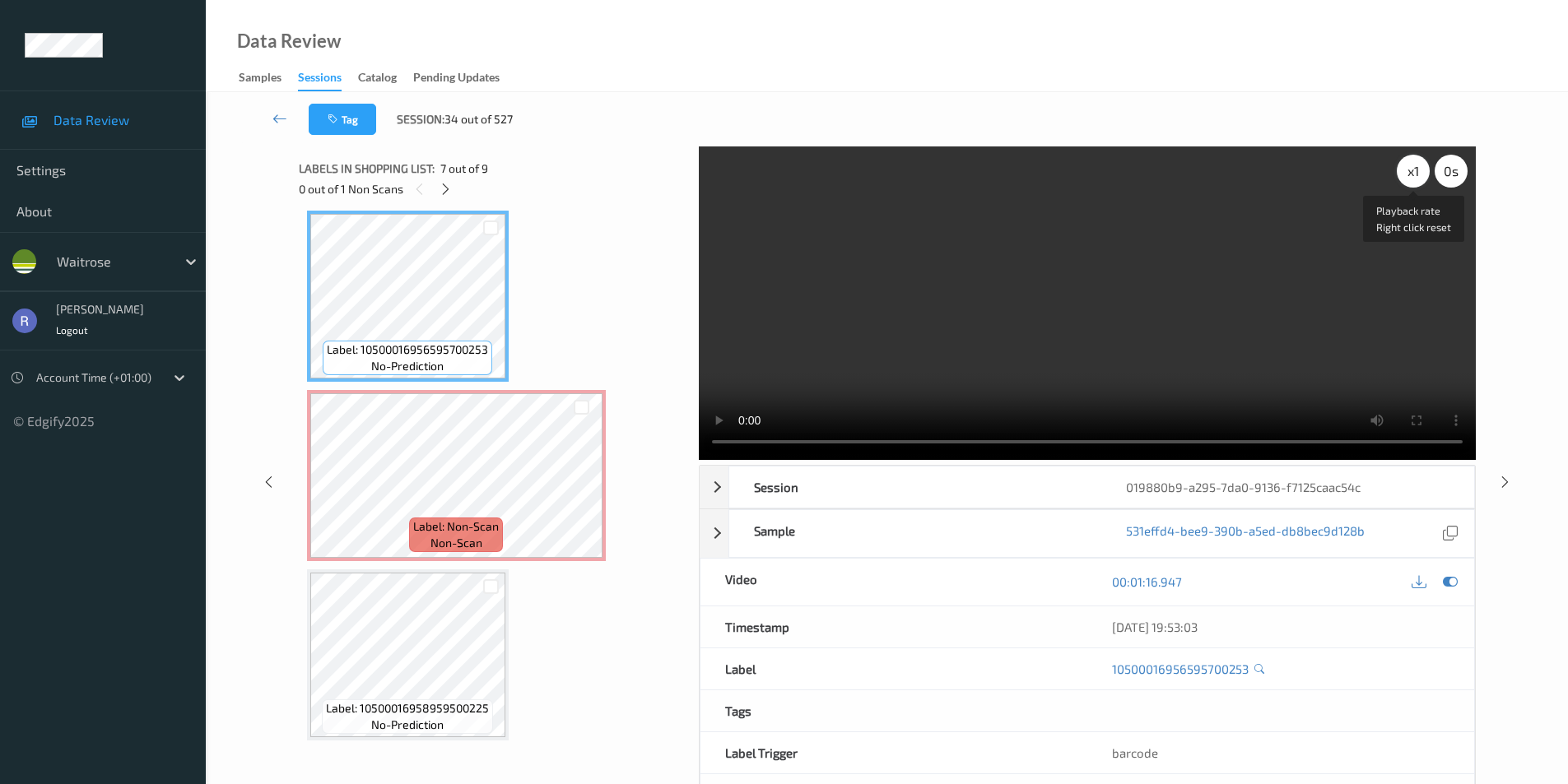
click at [1418, 176] on div "x 1" at bounding box center [1413, 172] width 33 height 33
click at [1418, 176] on div "x 2" at bounding box center [1413, 172] width 33 height 33
click at [1418, 176] on div "x 4" at bounding box center [1413, 172] width 33 height 33
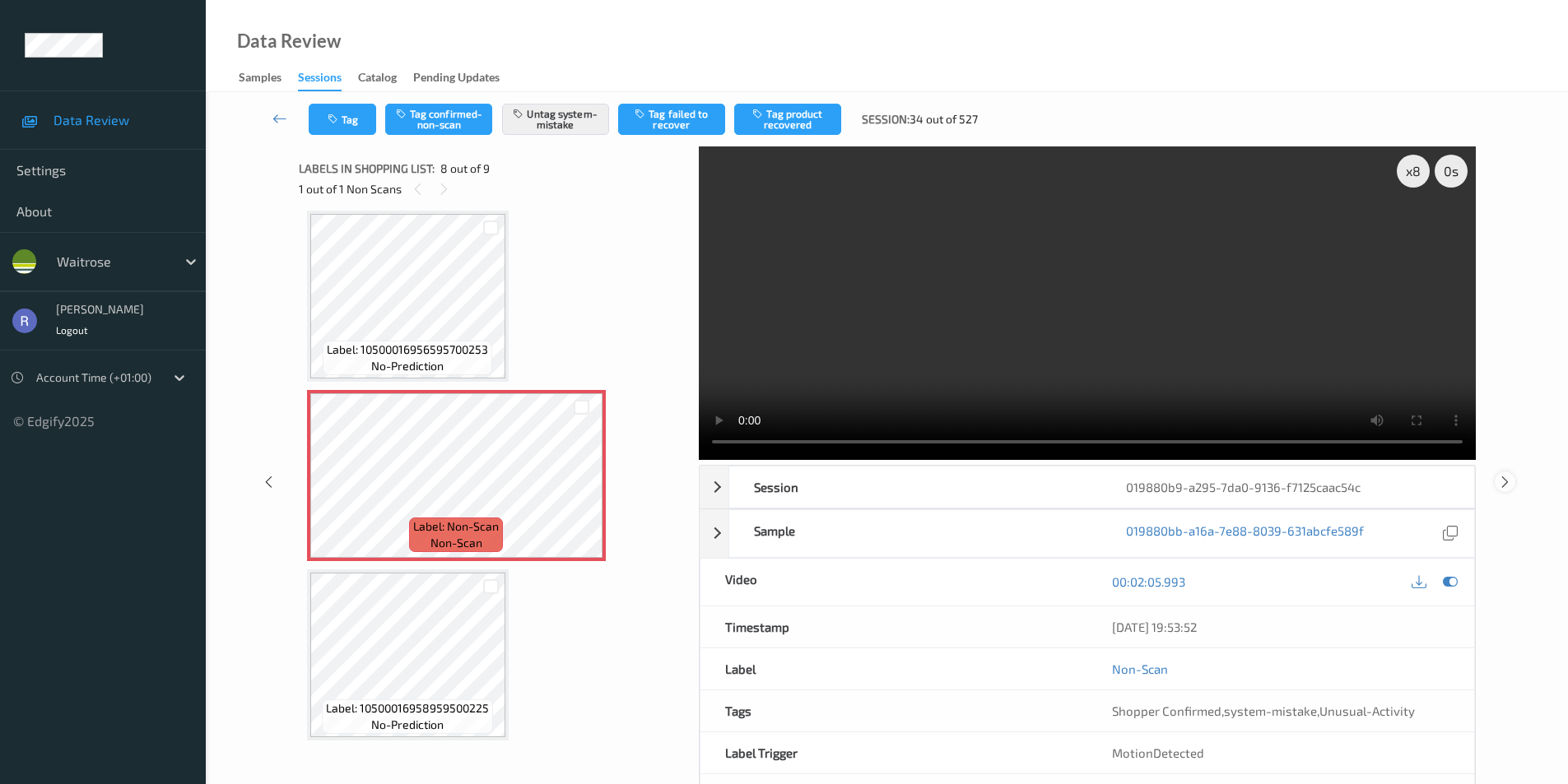
click at [1508, 483] on icon at bounding box center [1505, 481] width 14 height 15
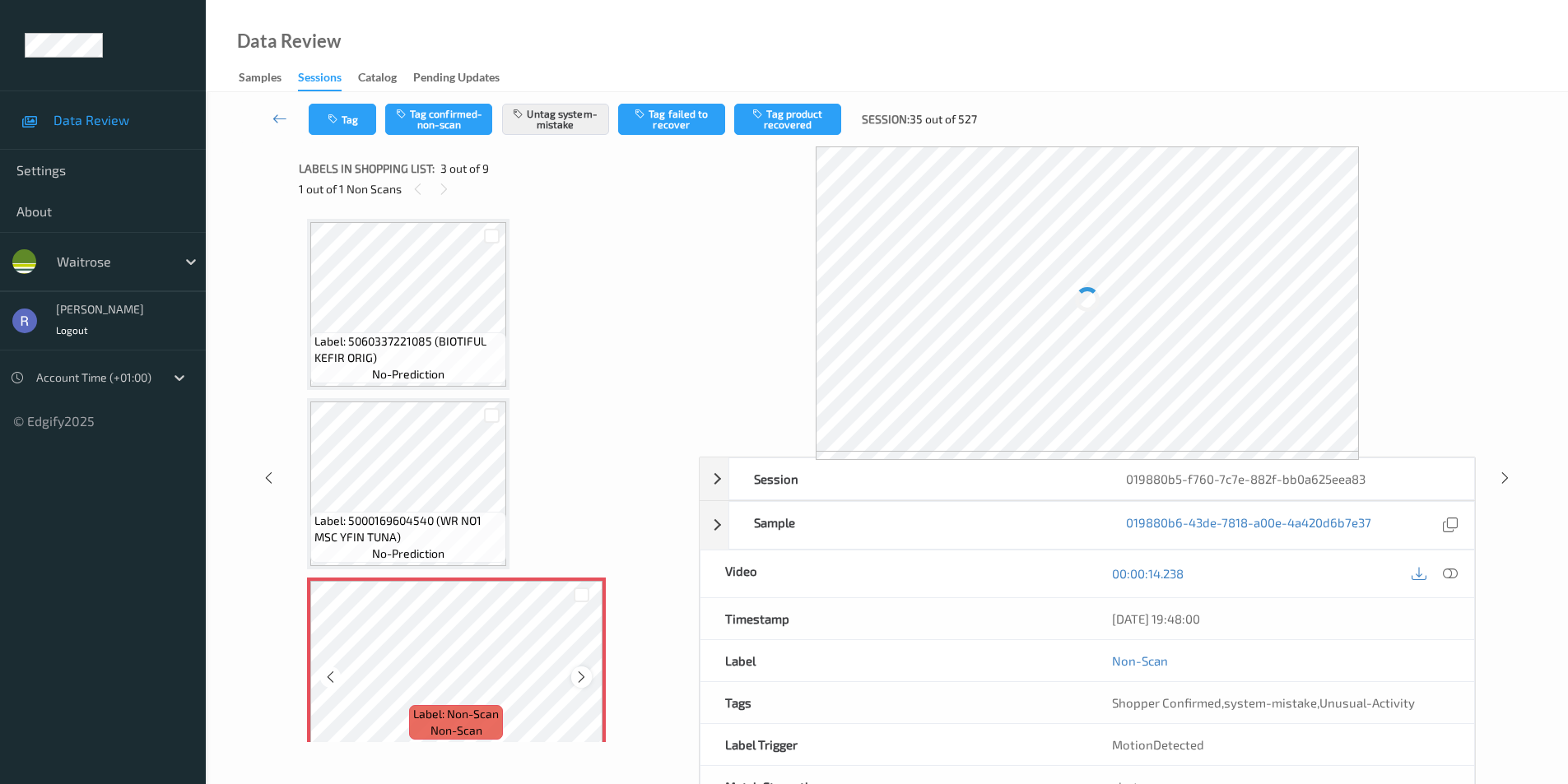
click at [589, 676] on div at bounding box center [581, 676] width 20 height 20
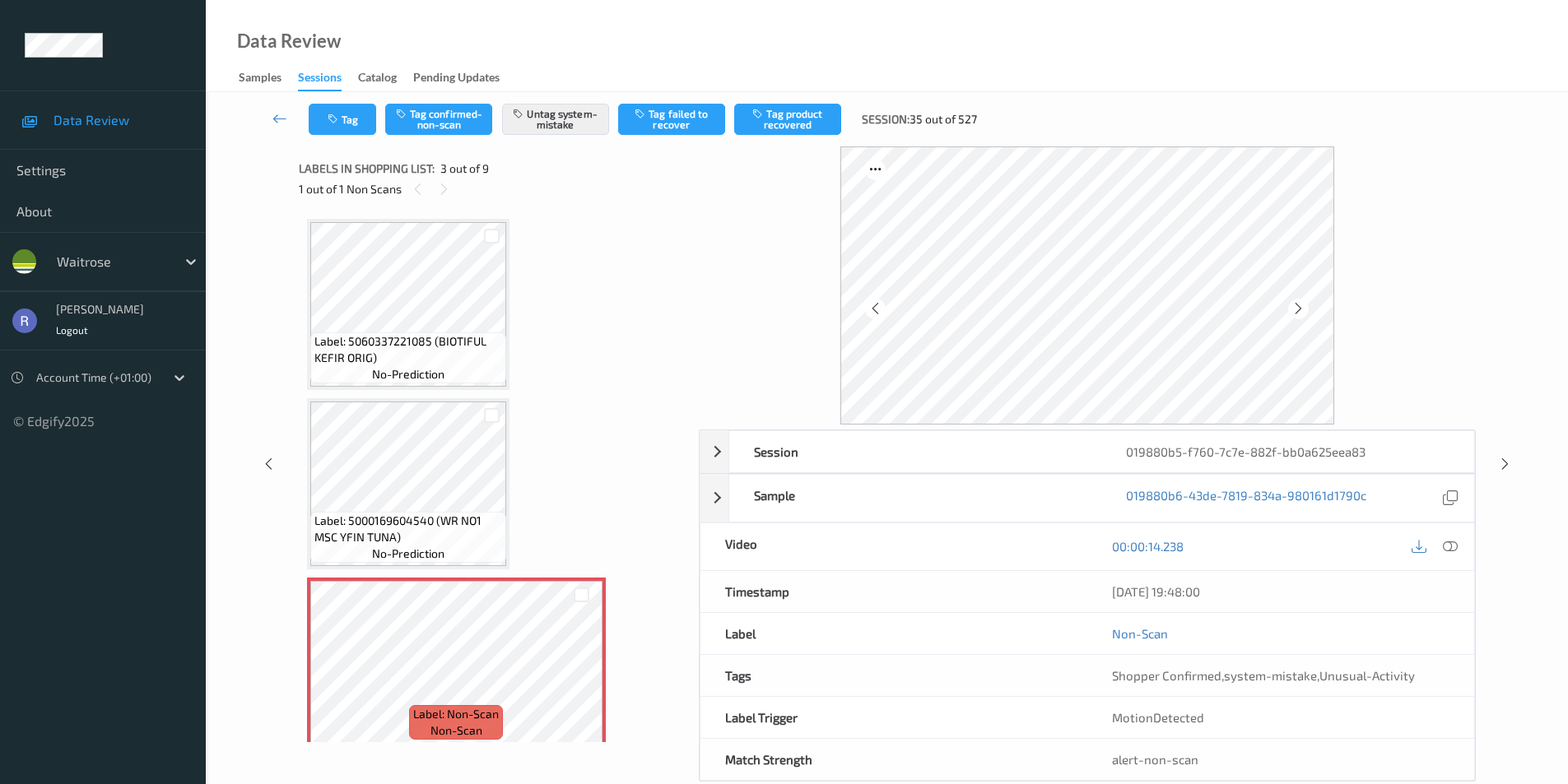
click at [240, 179] on div "Session 019880b5-f760-7c7e-882f-bb0a625eea83 Session ID 019880b5-f760-7c7e-882f…" at bounding box center [886, 463] width 1295 height 635
click at [576, 671] on icon at bounding box center [581, 676] width 14 height 15
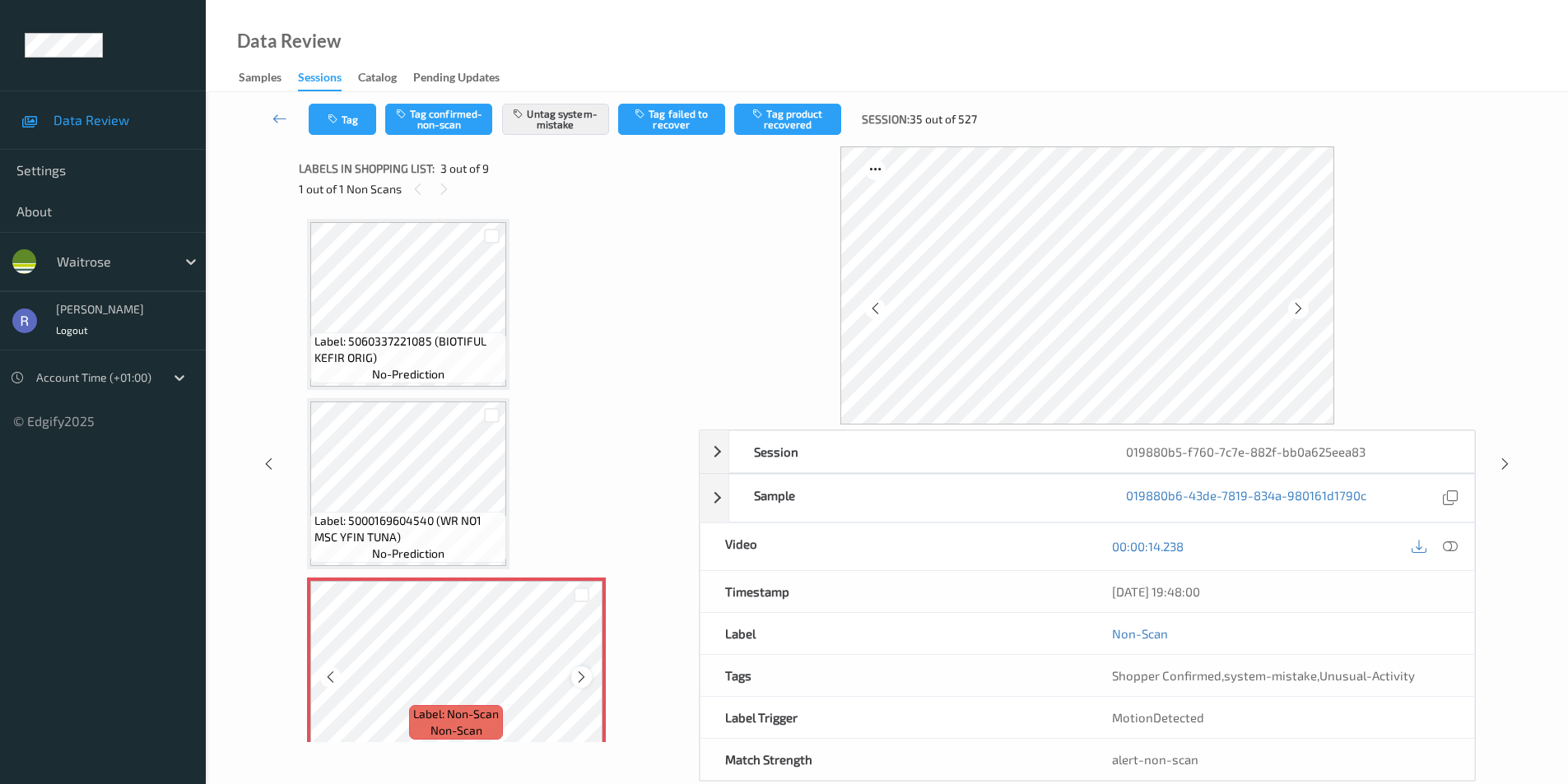
click at [585, 674] on icon at bounding box center [581, 676] width 14 height 15
click at [1507, 458] on icon at bounding box center [1505, 463] width 14 height 15
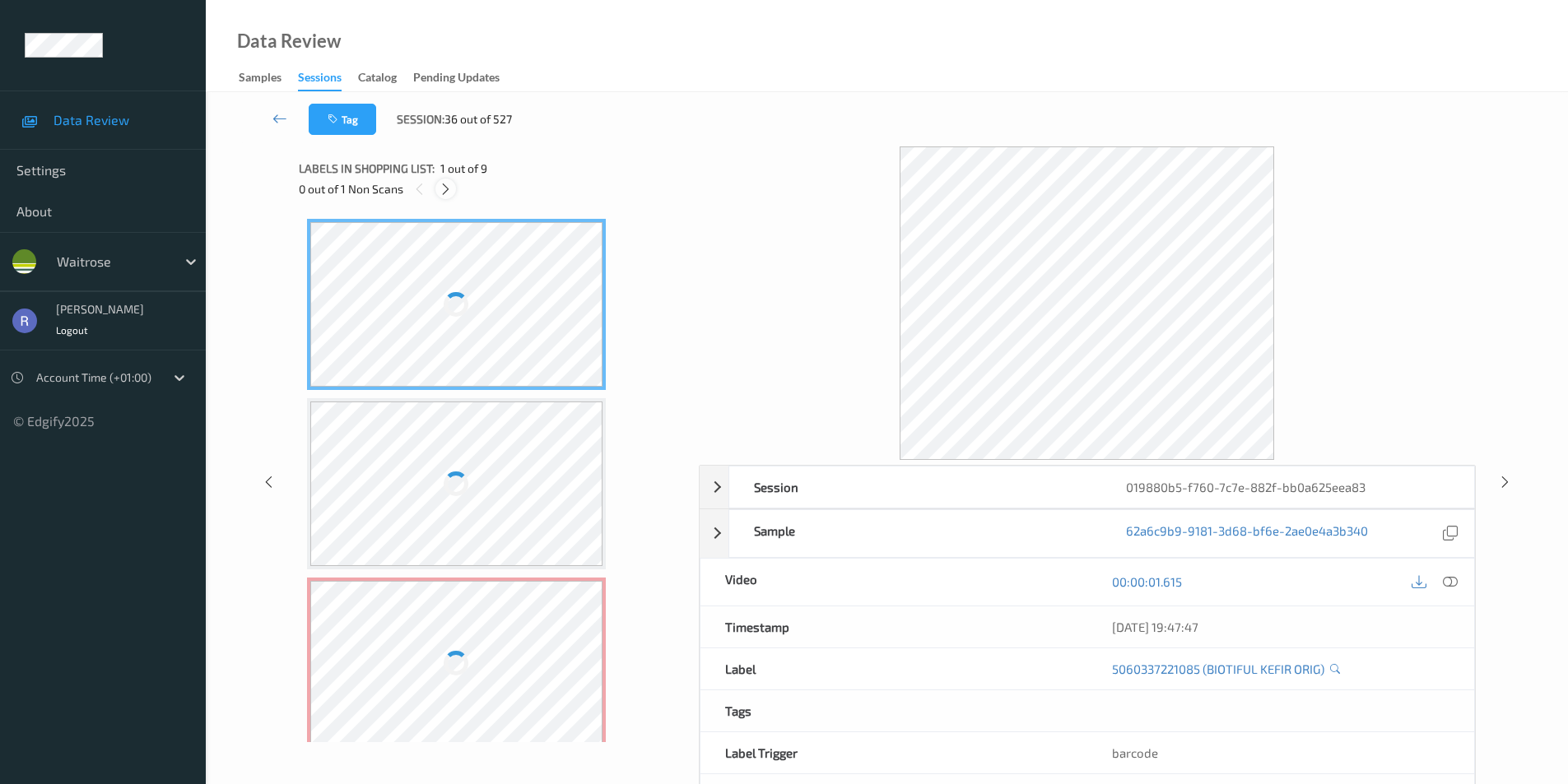
click at [446, 188] on icon at bounding box center [445, 189] width 14 height 15
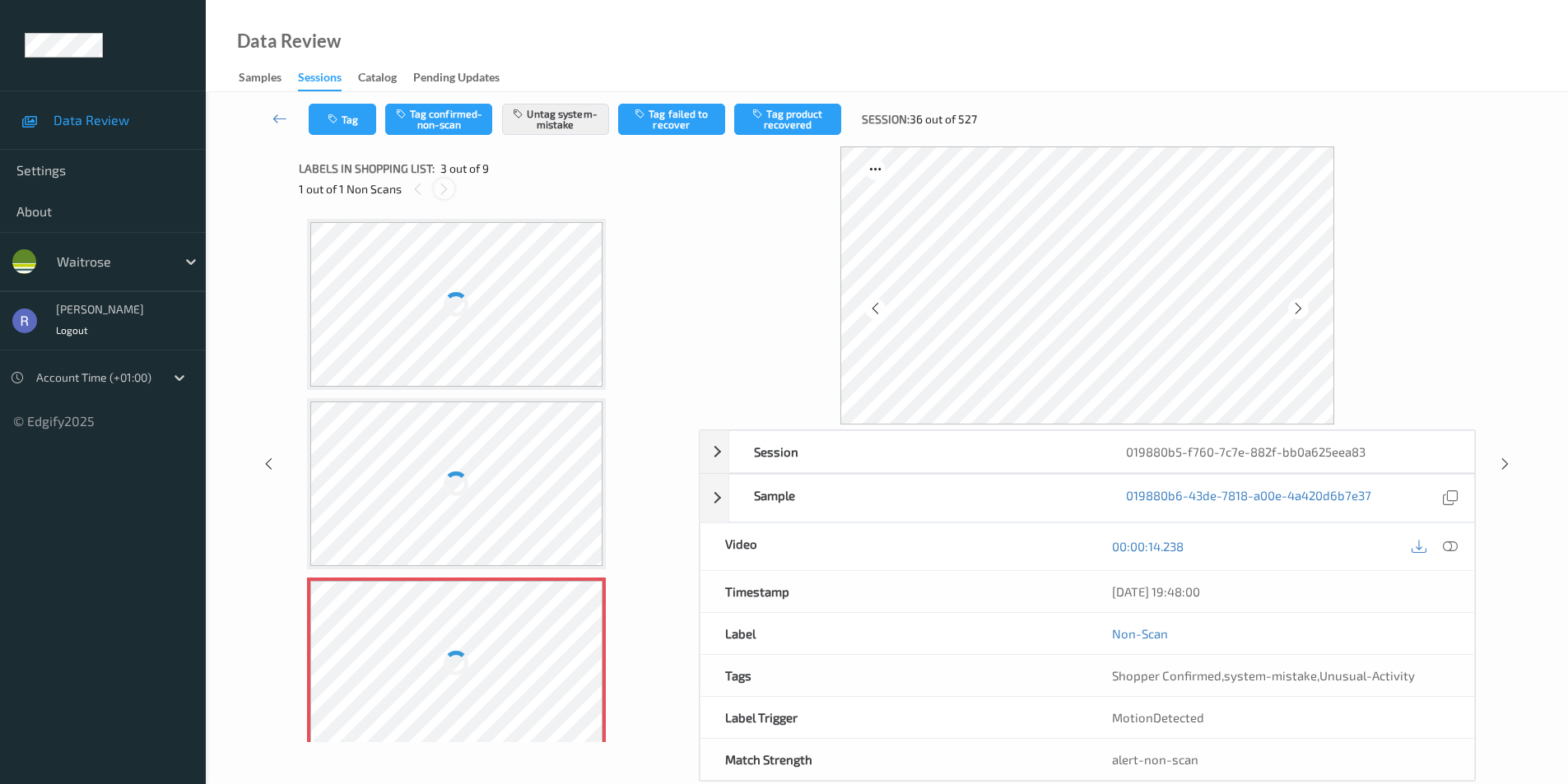
scroll to position [188, 0]
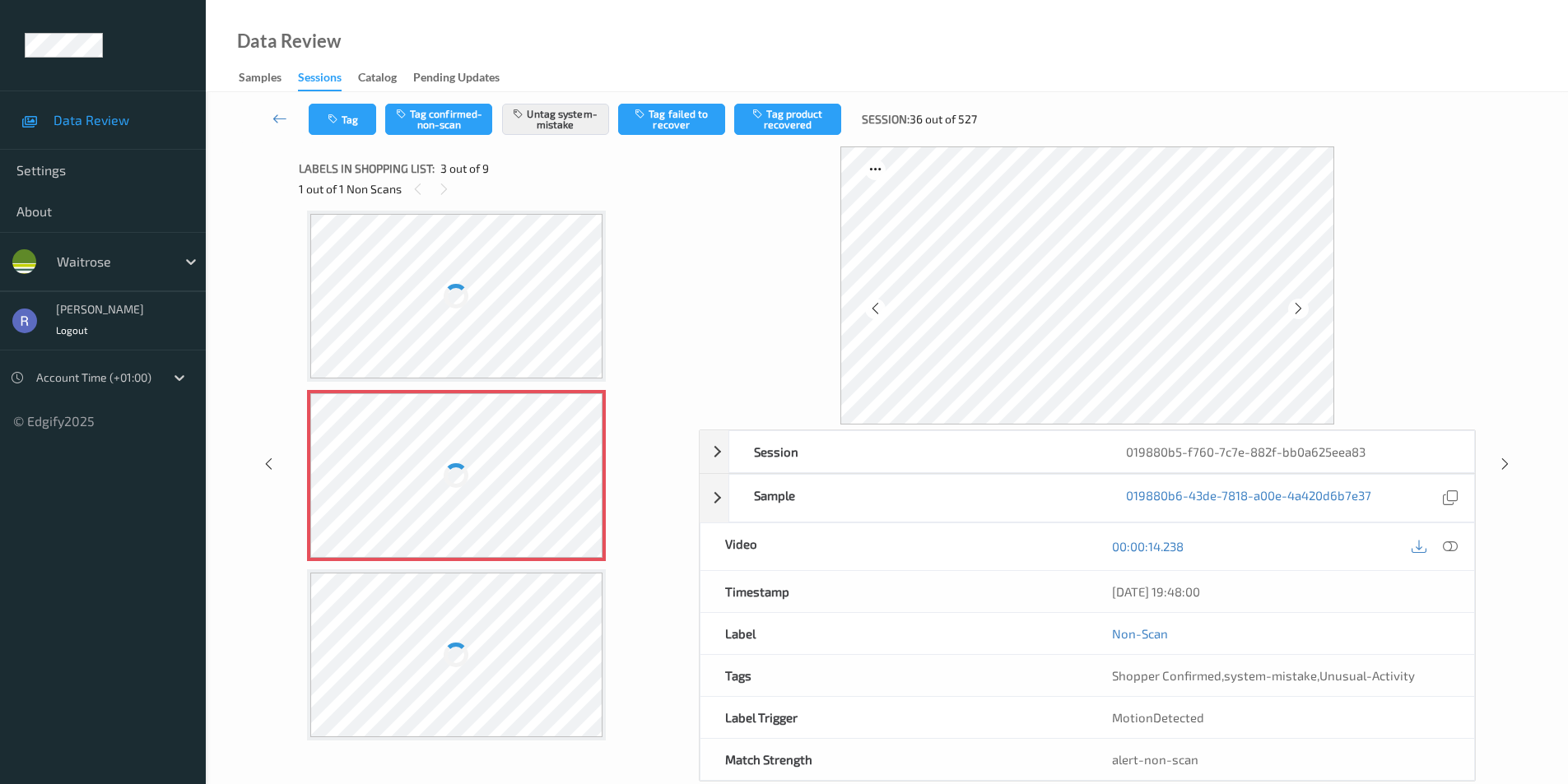
click at [479, 458] on div at bounding box center [457, 476] width 293 height 165
click at [1507, 465] on icon at bounding box center [1505, 463] width 14 height 15
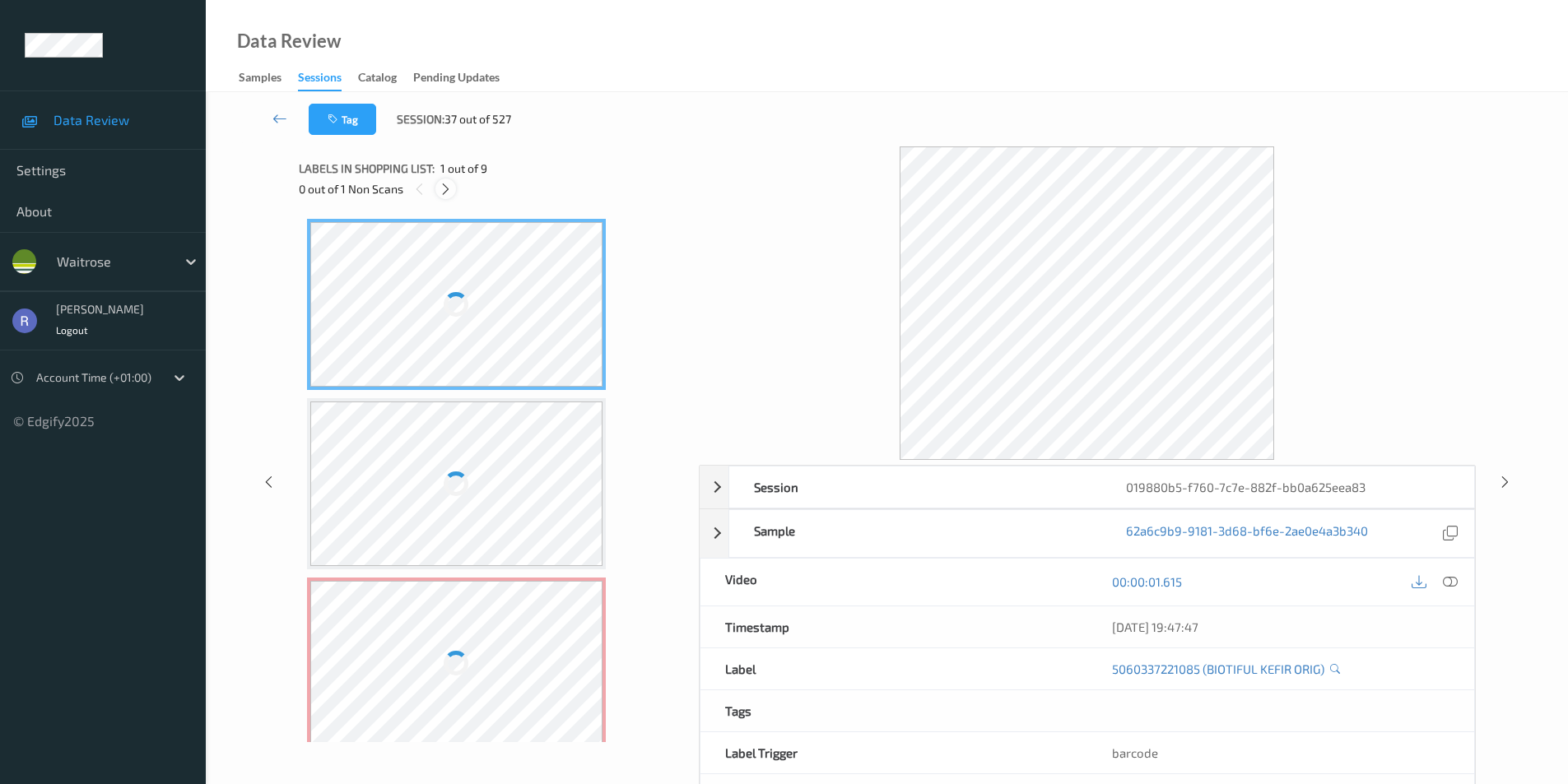
click at [444, 186] on icon at bounding box center [445, 189] width 14 height 15
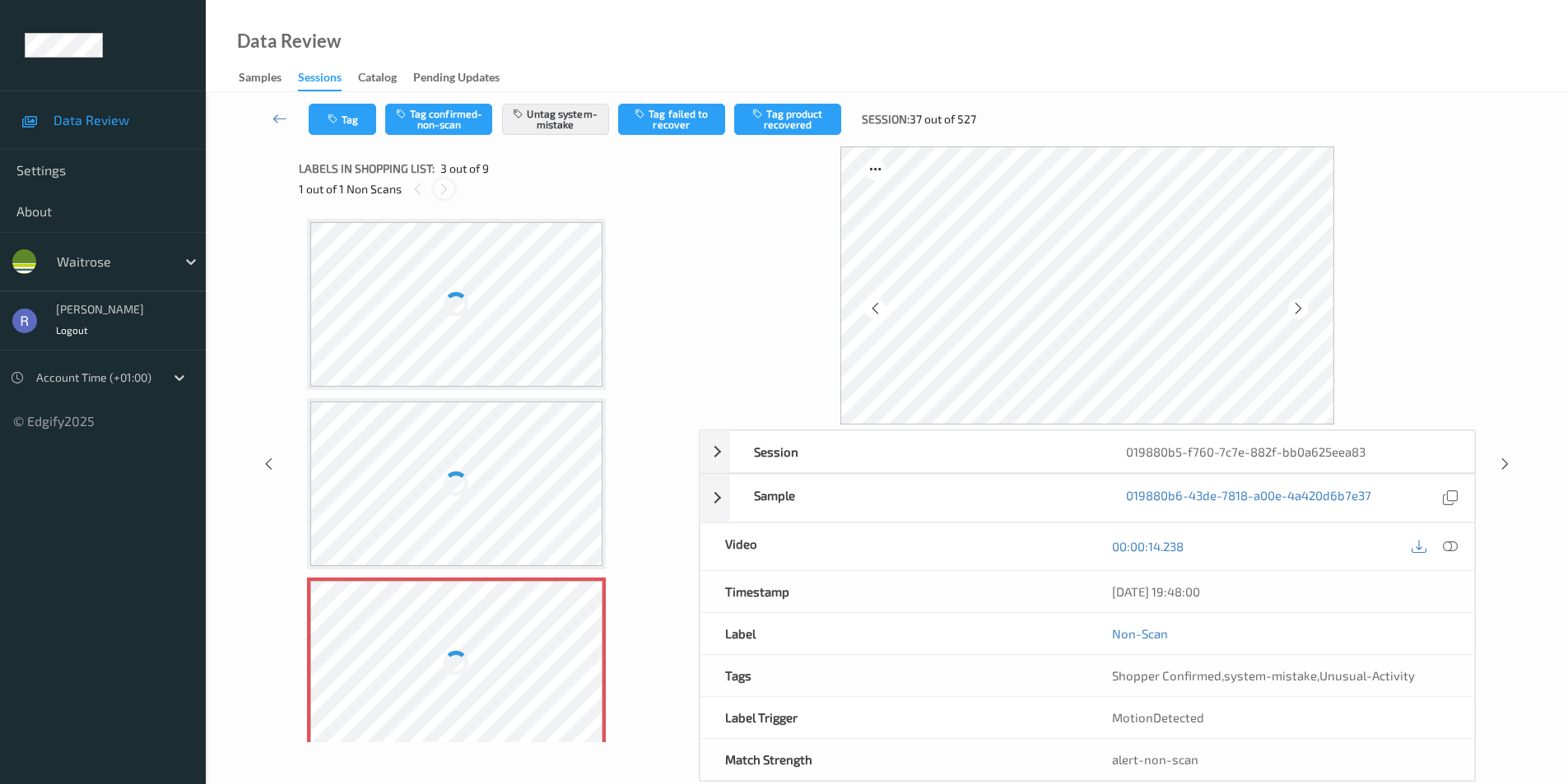
scroll to position [188, 0]
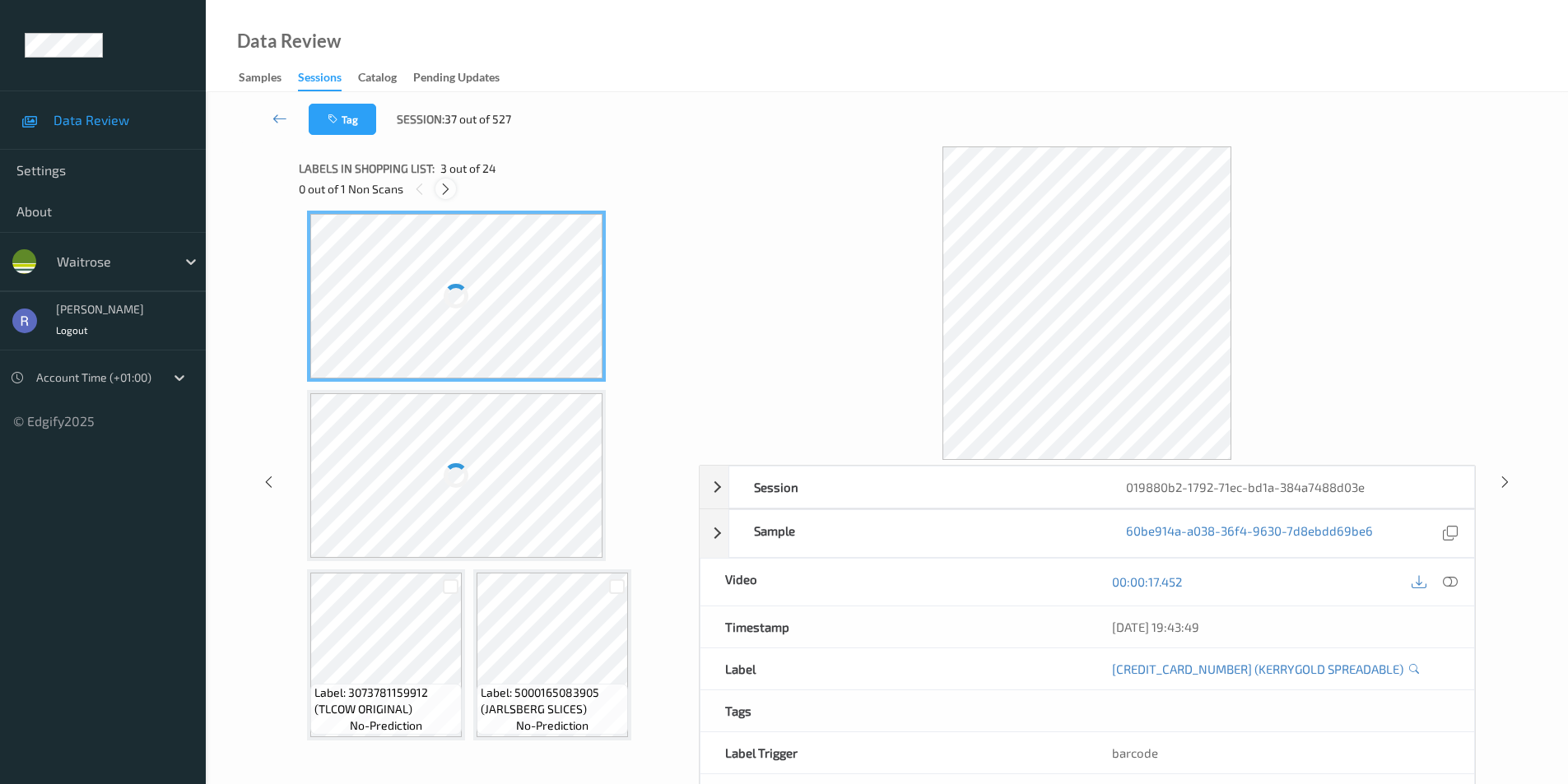
click at [446, 185] on icon at bounding box center [445, 189] width 14 height 15
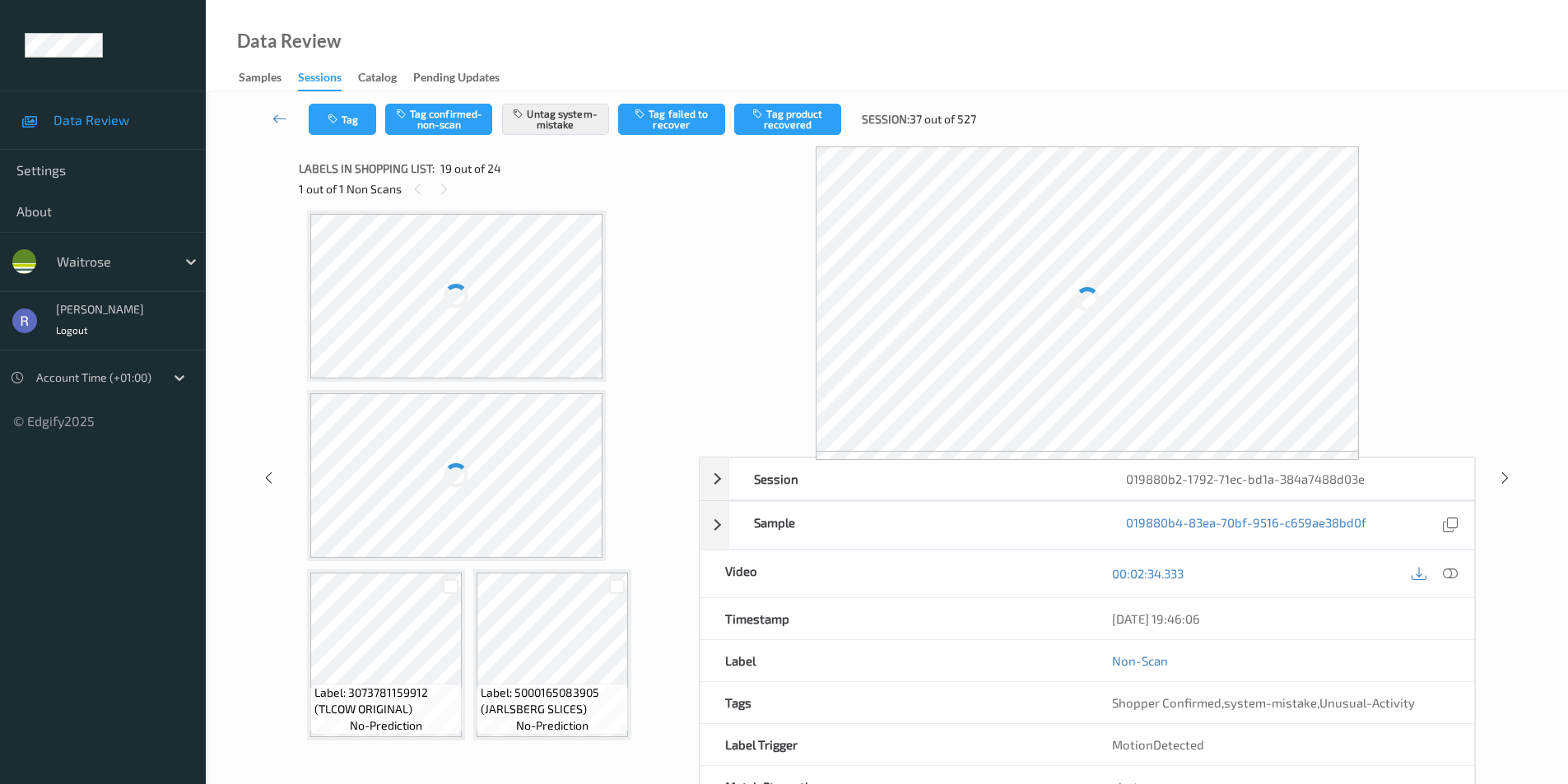
scroll to position [1981, 0]
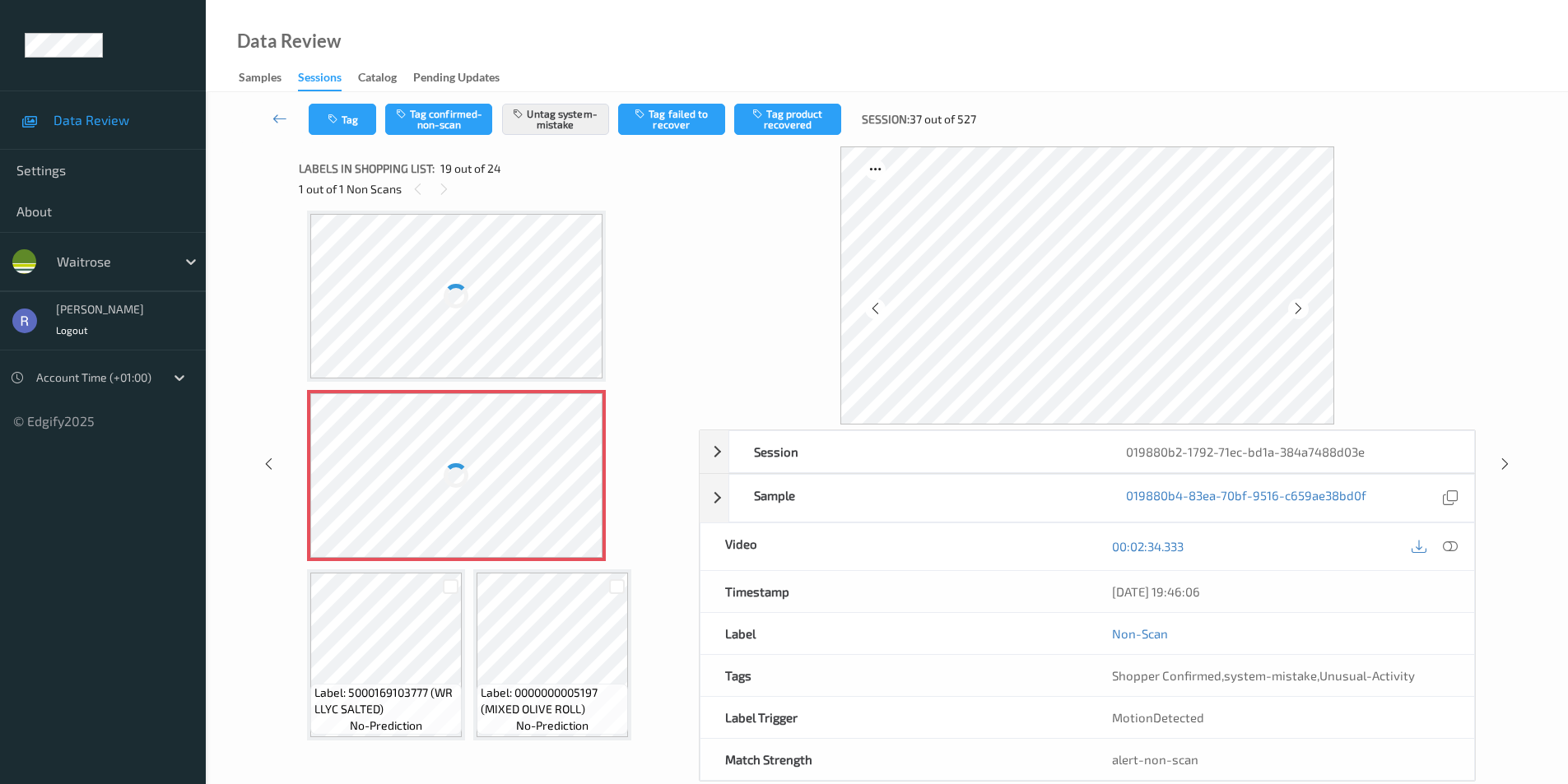
click at [510, 464] on div at bounding box center [457, 476] width 293 height 165
click at [529, 297] on div at bounding box center [457, 297] width 293 height 165
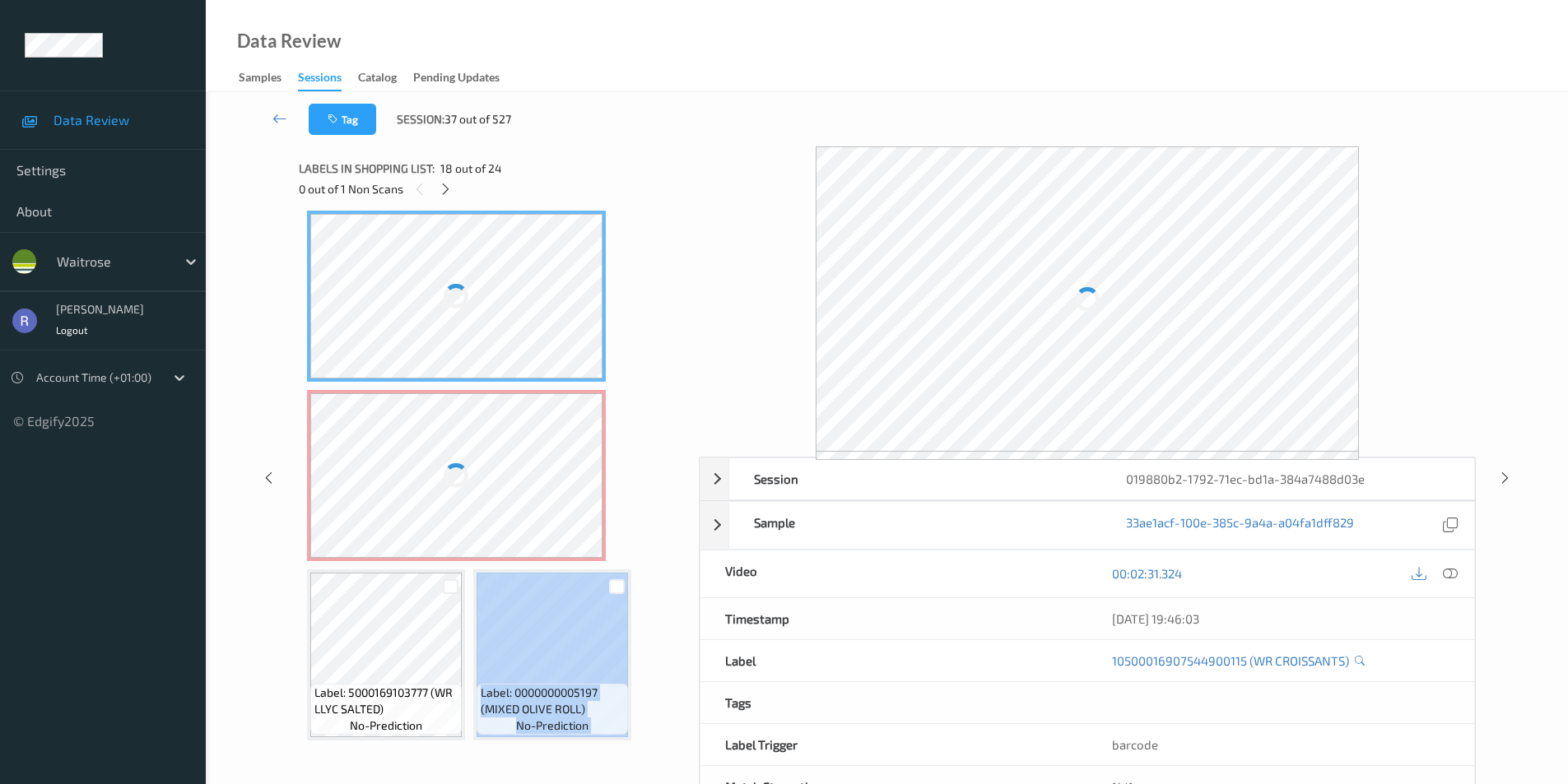
click at [593, 576] on div "Label: 0000000005197 (MIXED OLIVE ROLL) no-prediction" at bounding box center [552, 654] width 158 height 172
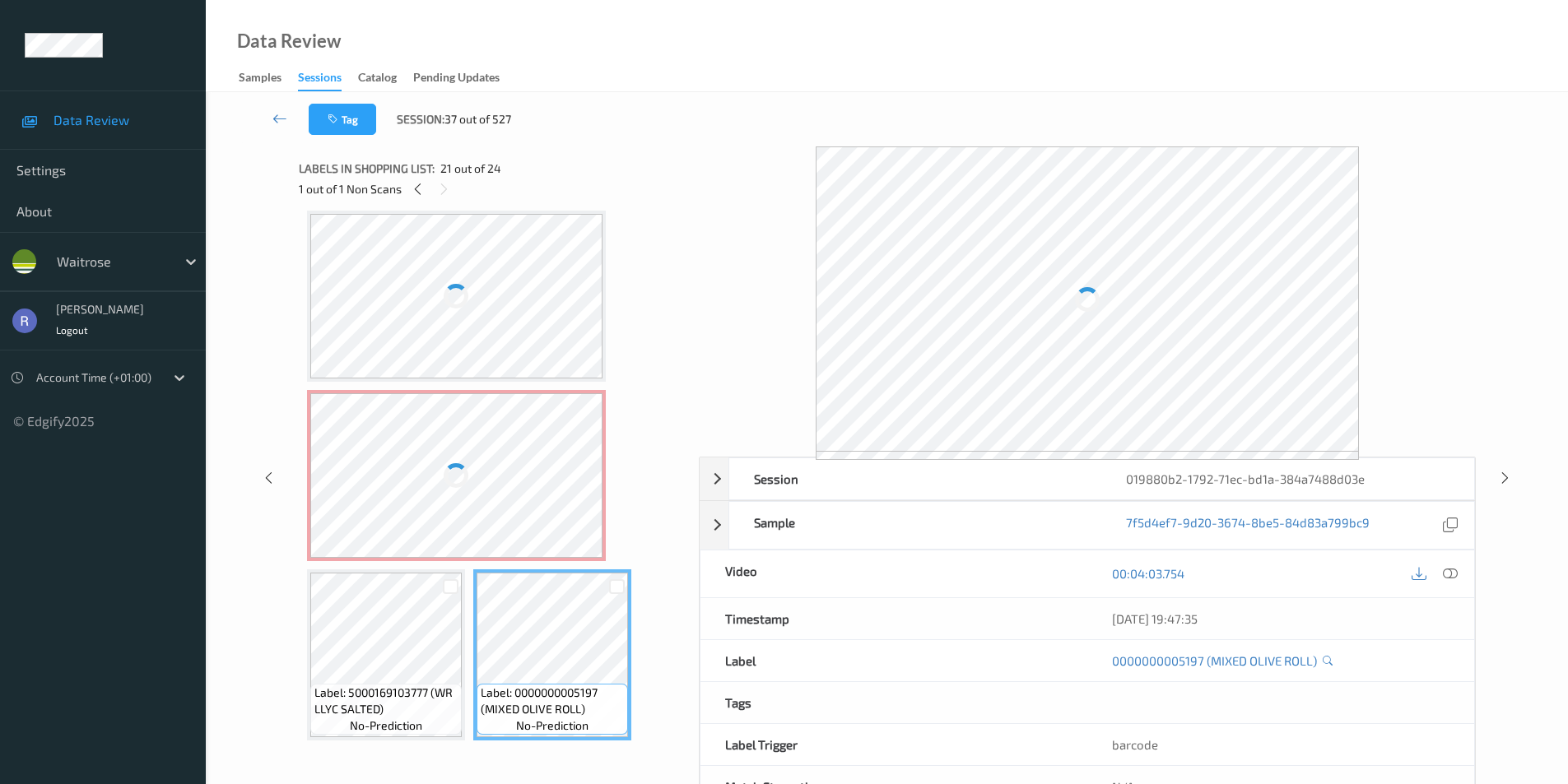
click at [470, 463] on div at bounding box center [457, 476] width 293 height 165
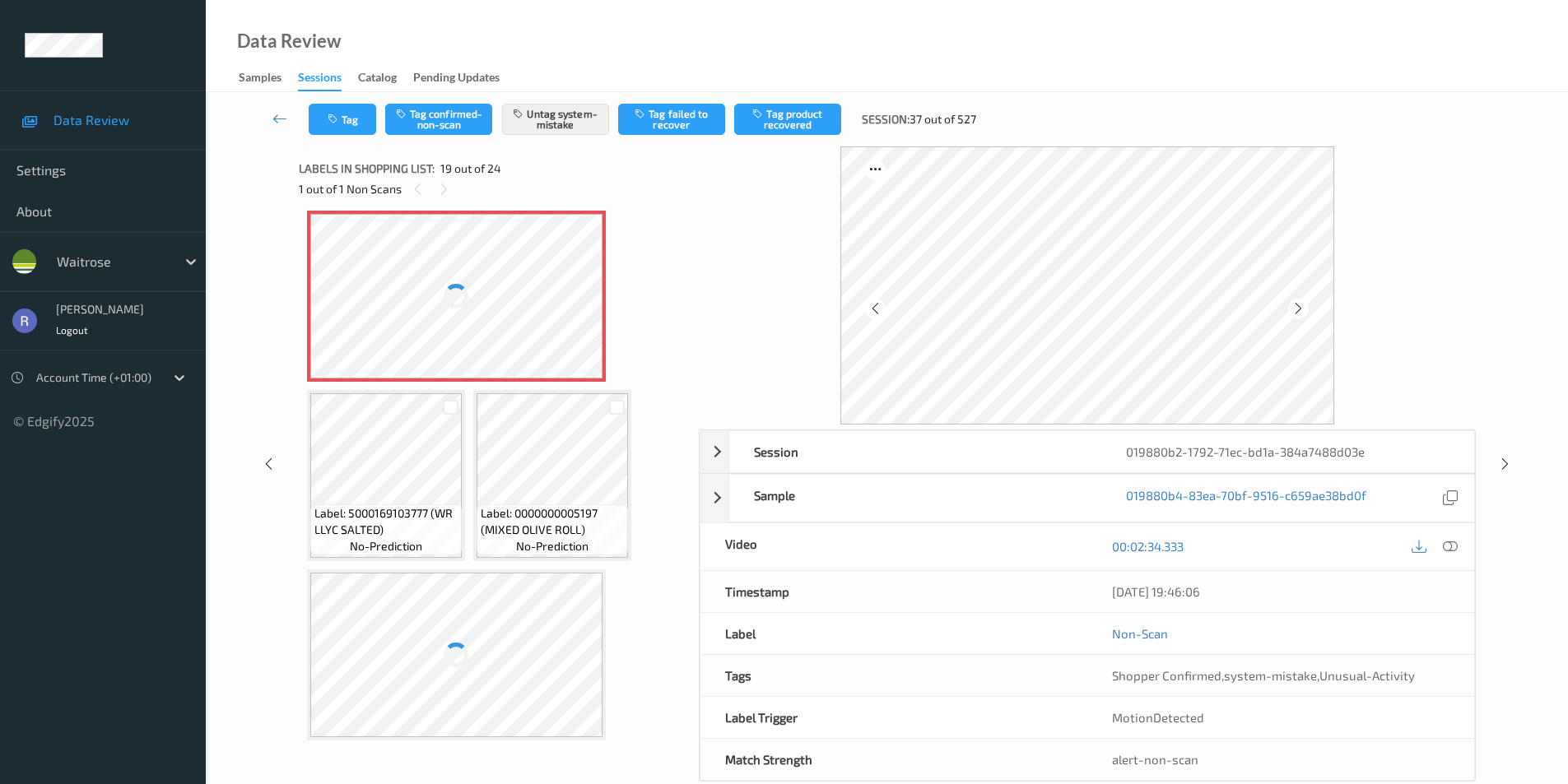
scroll to position [1802, 0]
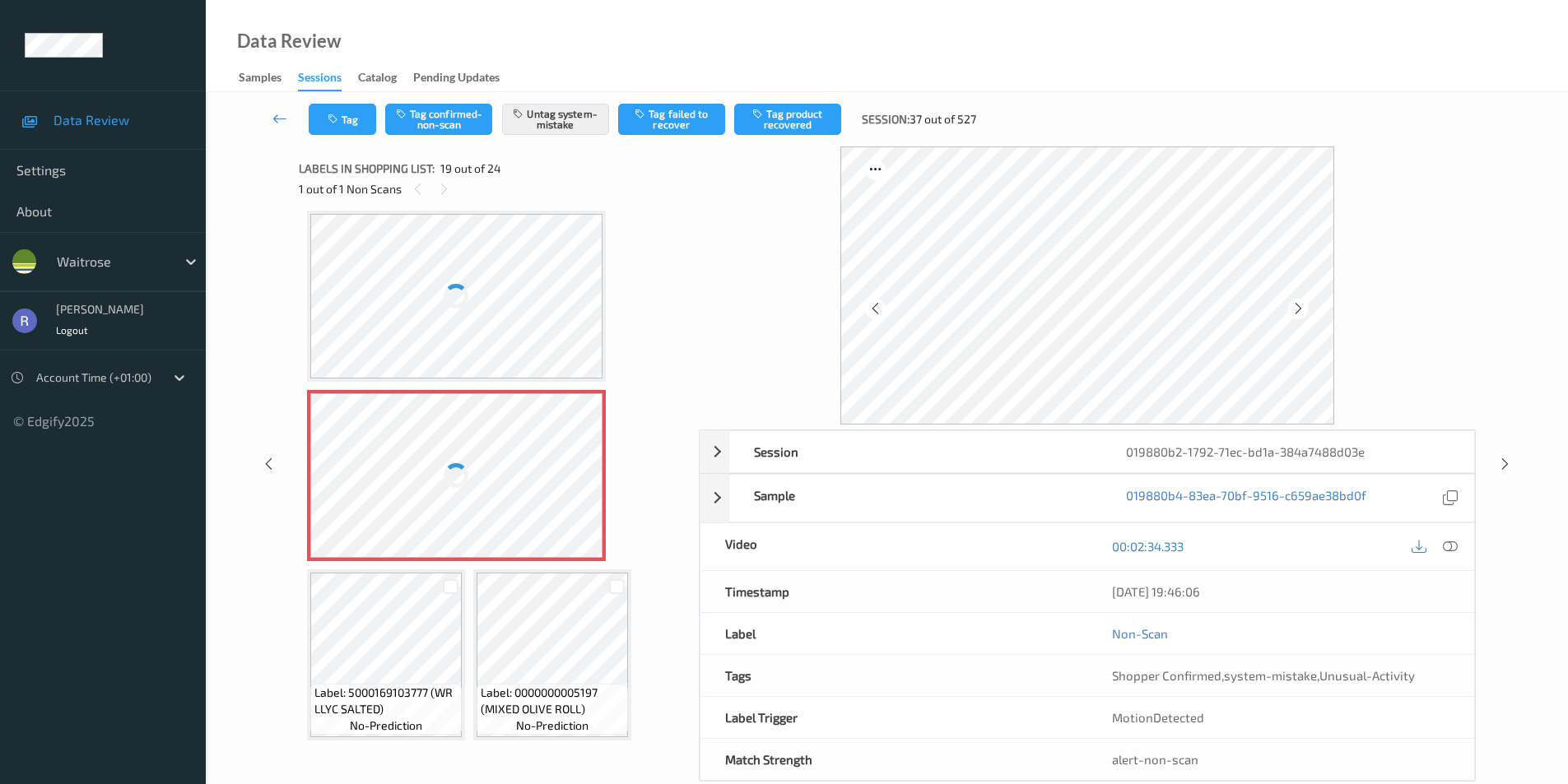
click at [547, 303] on div at bounding box center [457, 297] width 293 height 165
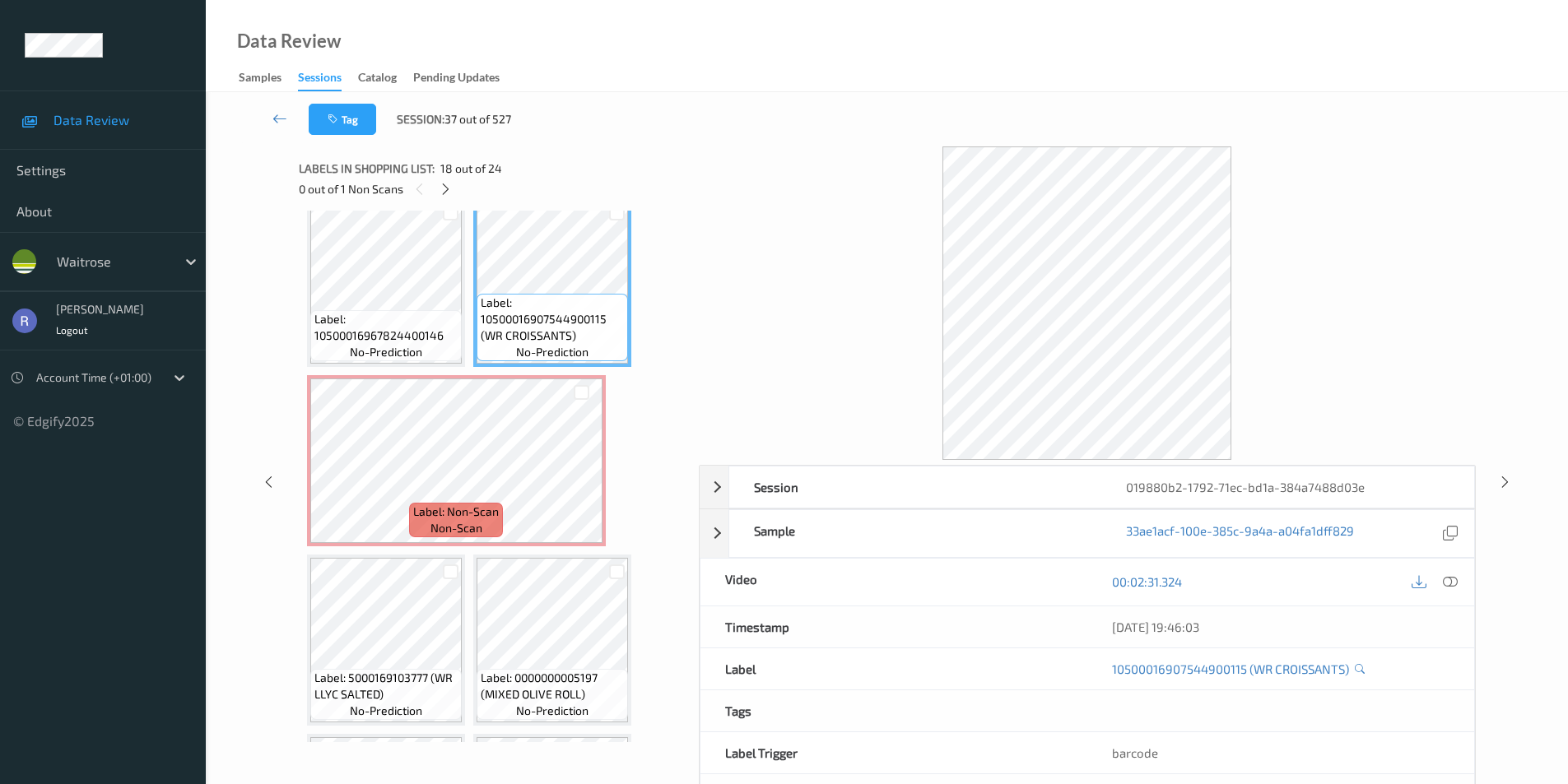
scroll to position [1278, 0]
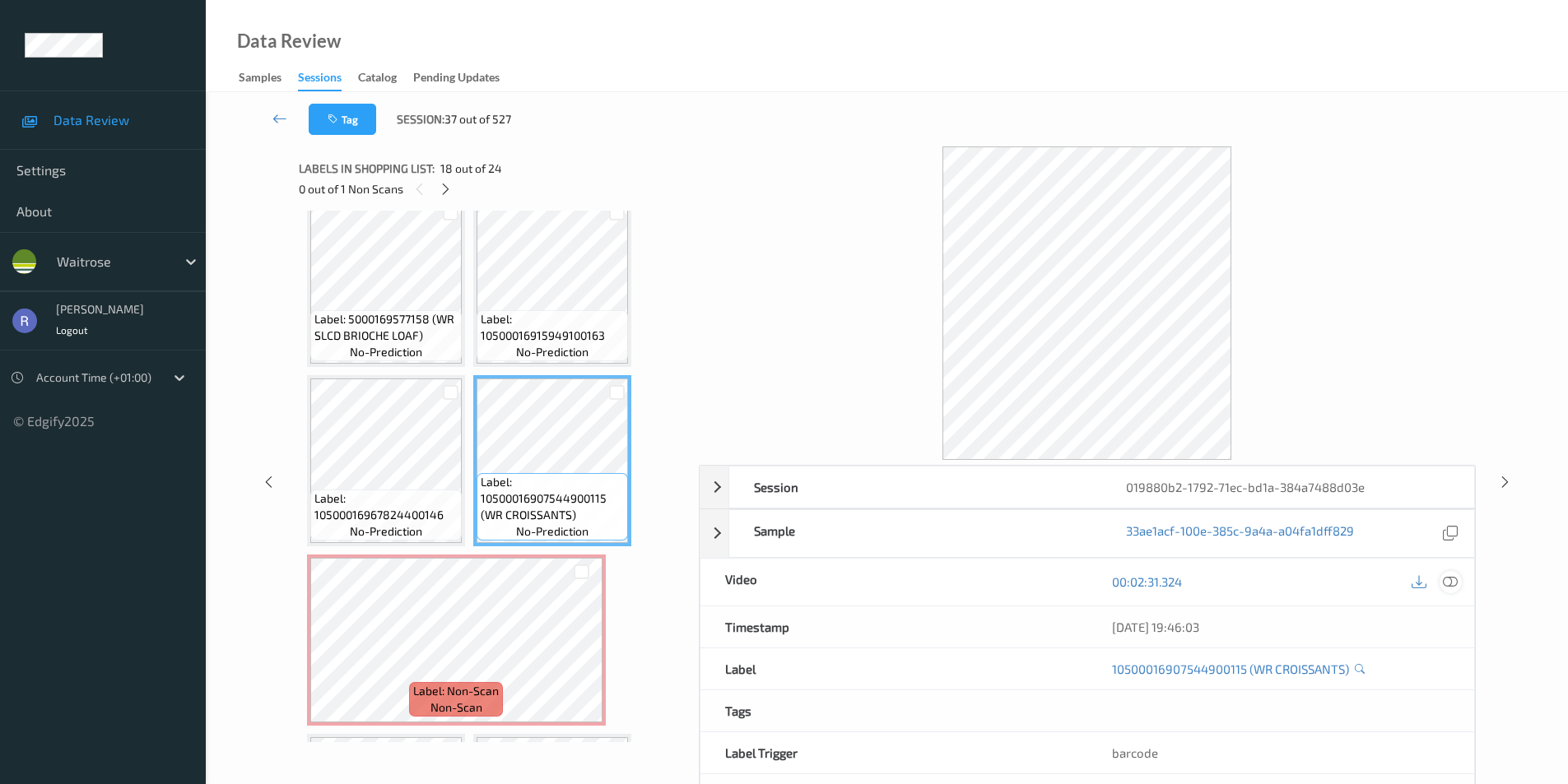
click at [1456, 580] on icon at bounding box center [1450, 580] width 15 height 15
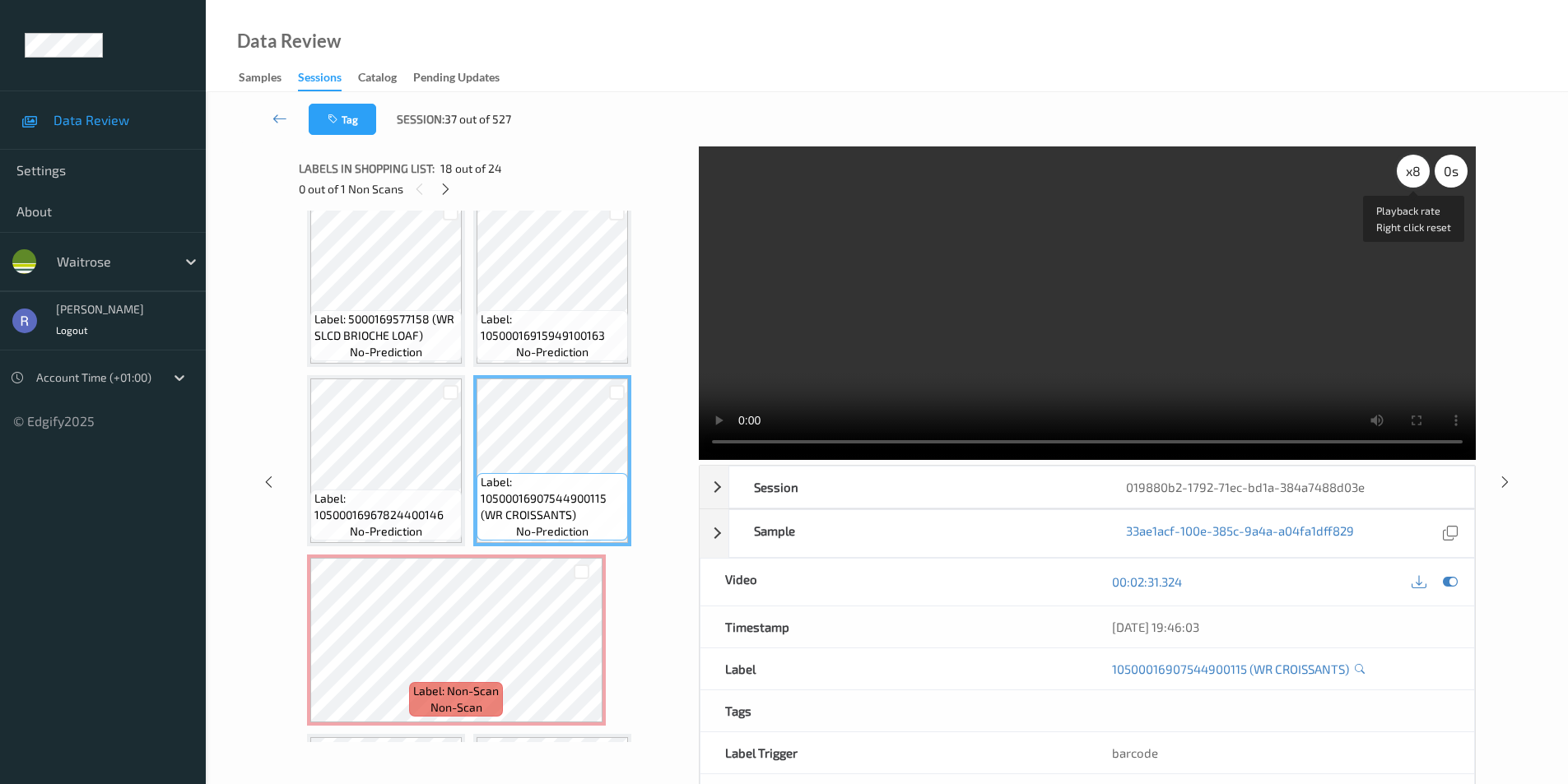
click at [1421, 170] on div "x 8" at bounding box center [1413, 172] width 33 height 33
click at [1509, 482] on icon at bounding box center [1505, 481] width 14 height 15
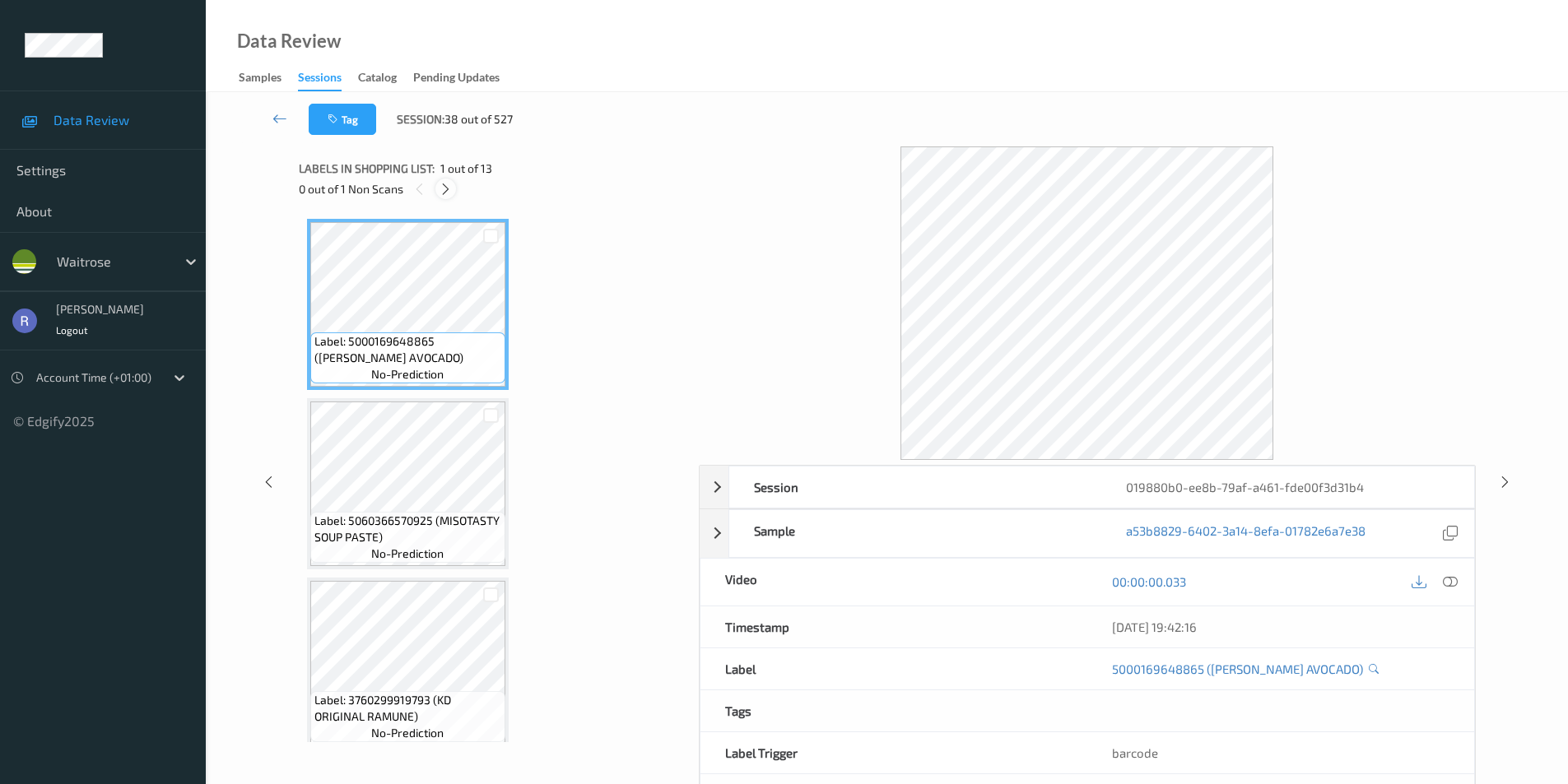
click at [443, 185] on icon at bounding box center [445, 189] width 14 height 15
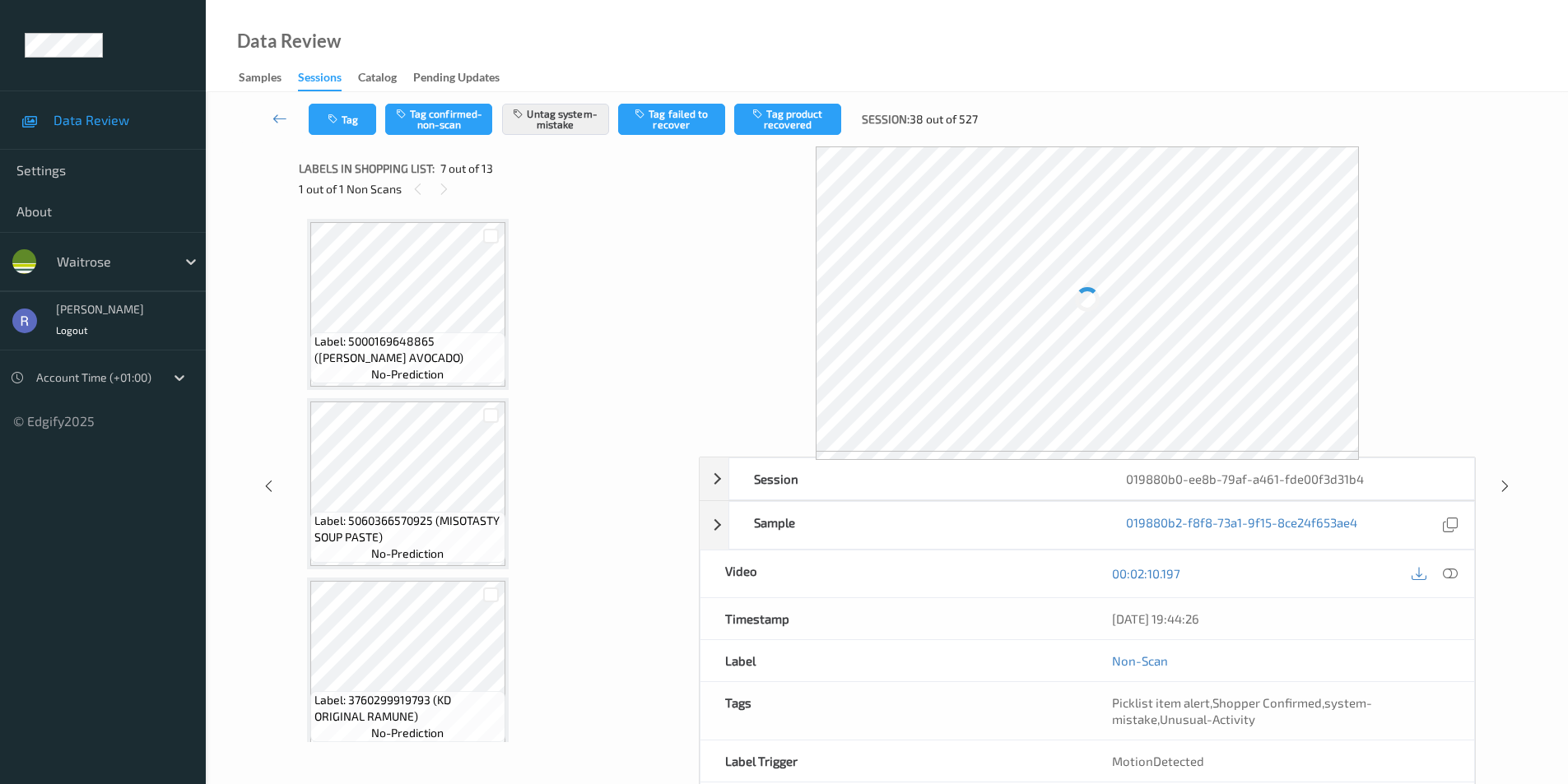
scroll to position [905, 0]
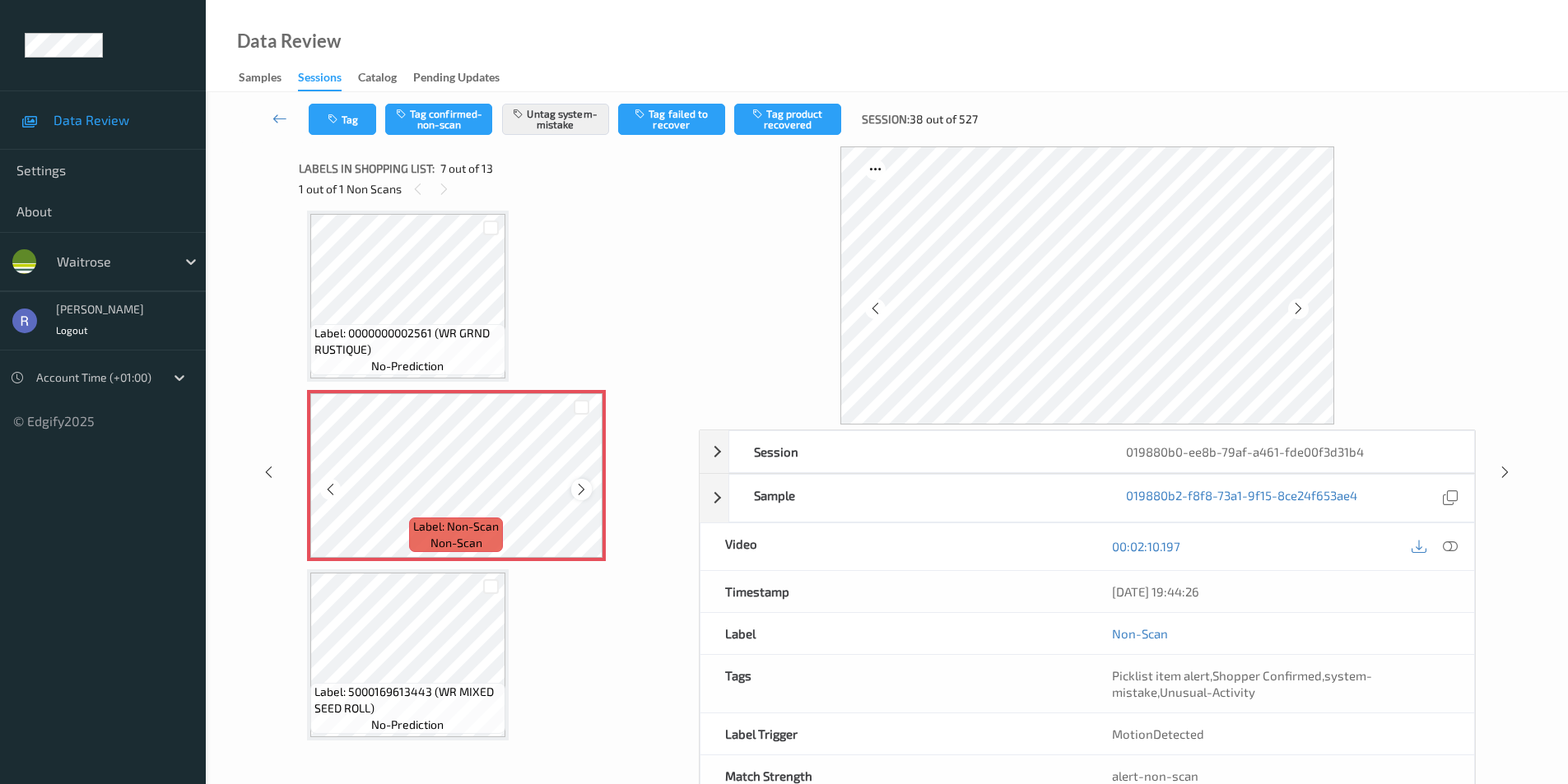
click at [585, 486] on icon at bounding box center [581, 488] width 14 height 15
click at [270, 476] on icon at bounding box center [269, 472] width 14 height 15
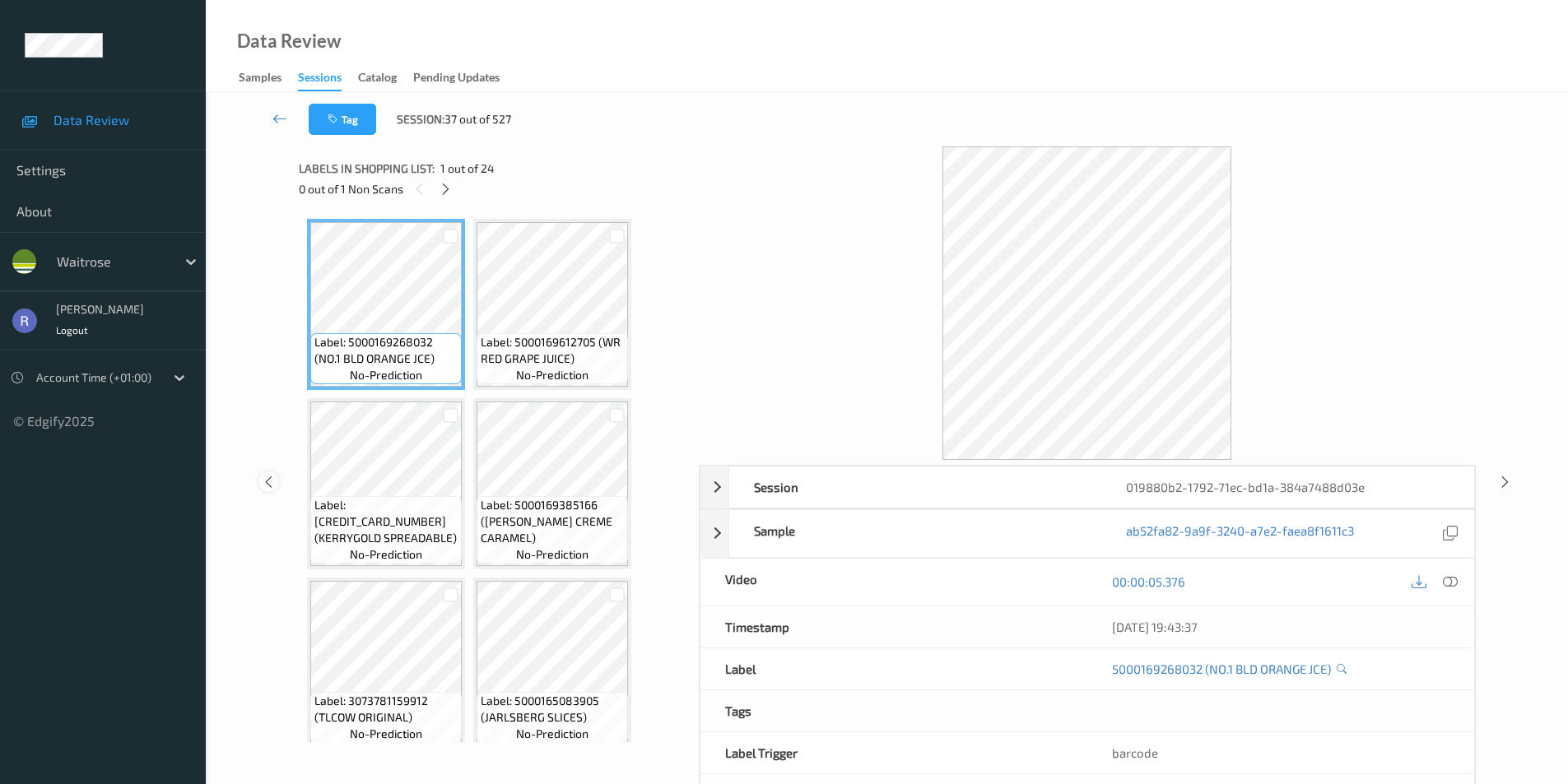
click at [270, 476] on icon at bounding box center [269, 481] width 14 height 15
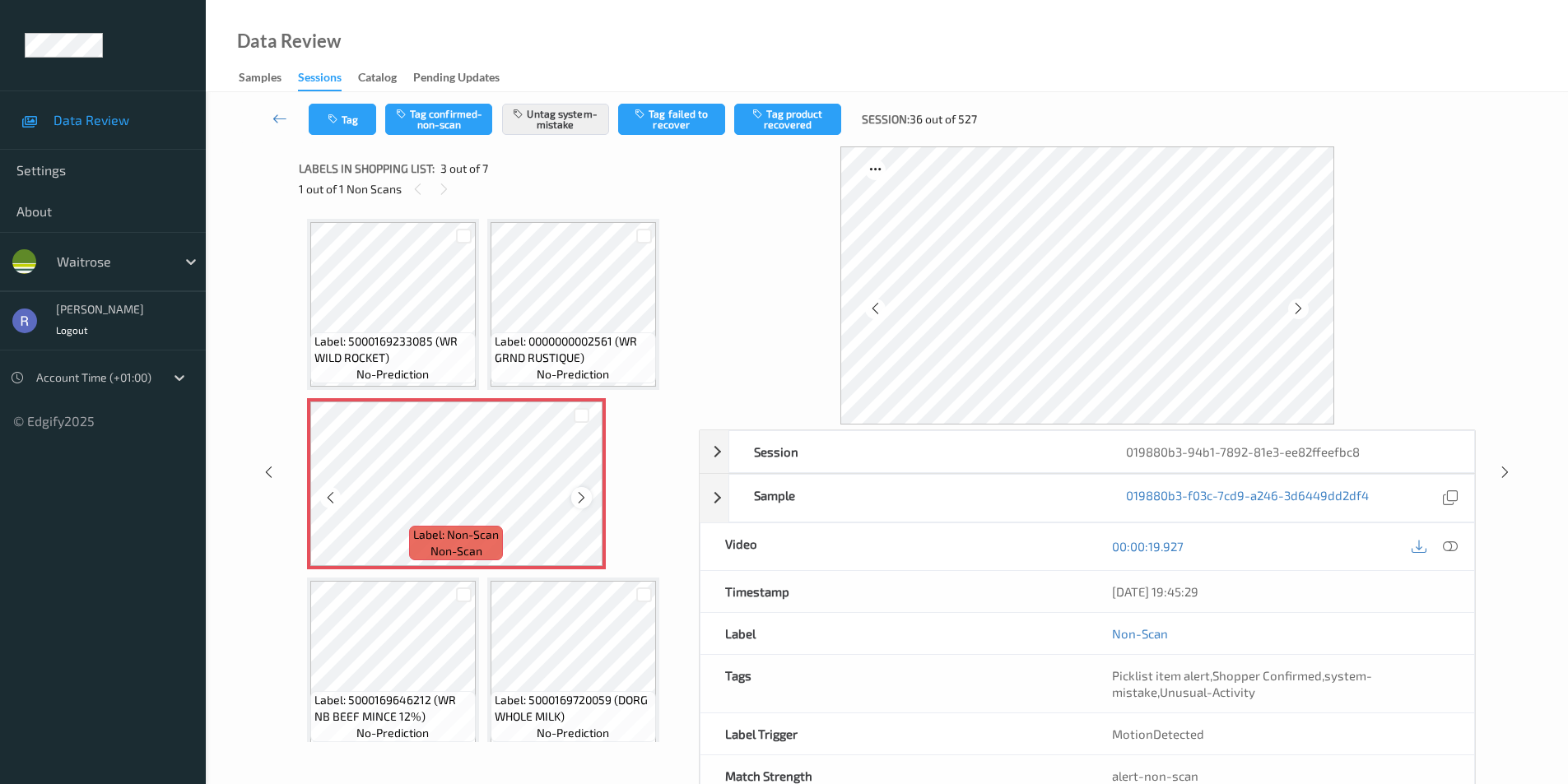
click at [583, 492] on icon at bounding box center [581, 497] width 14 height 15
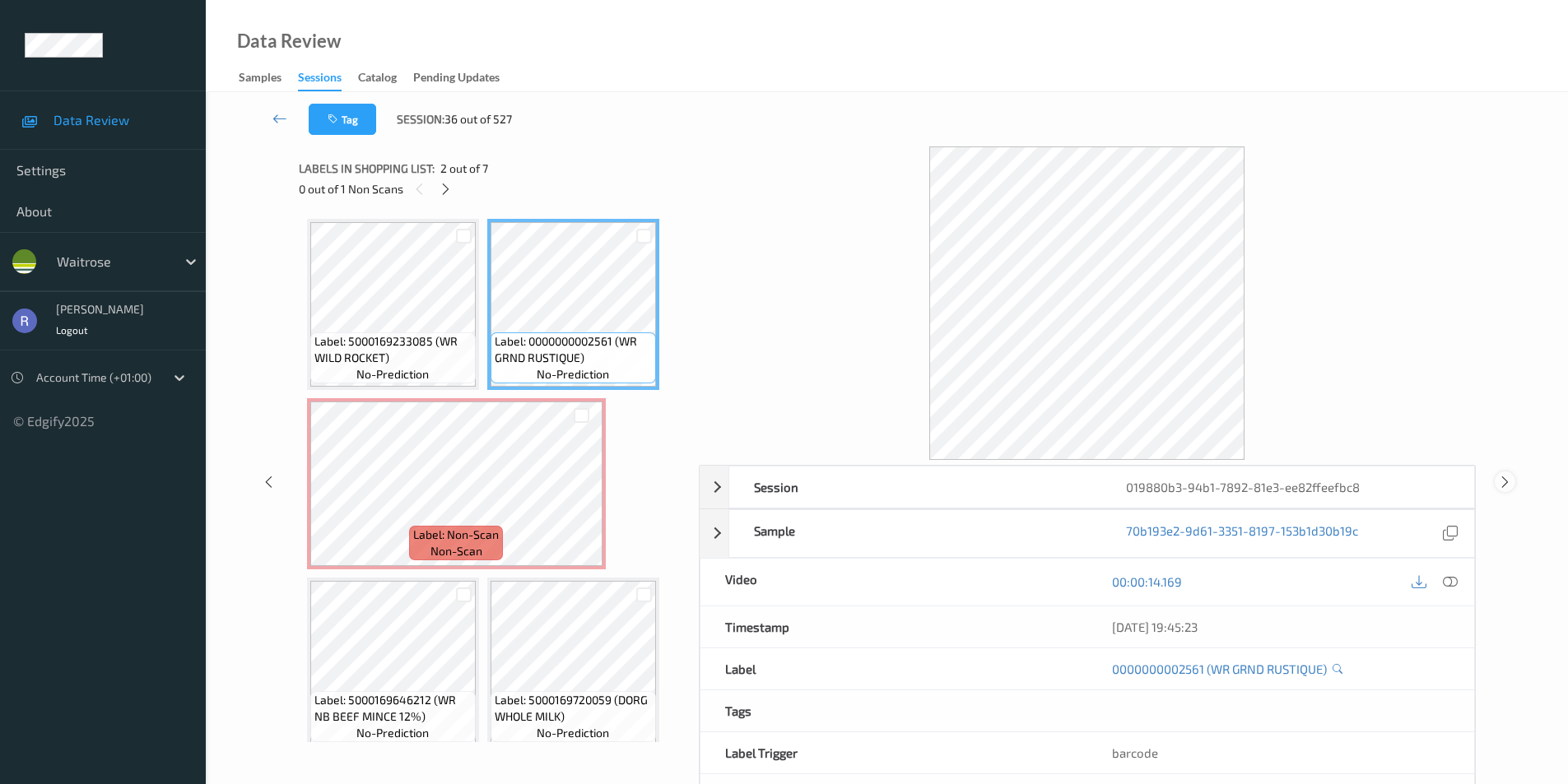
click at [1502, 479] on icon at bounding box center [1505, 481] width 14 height 15
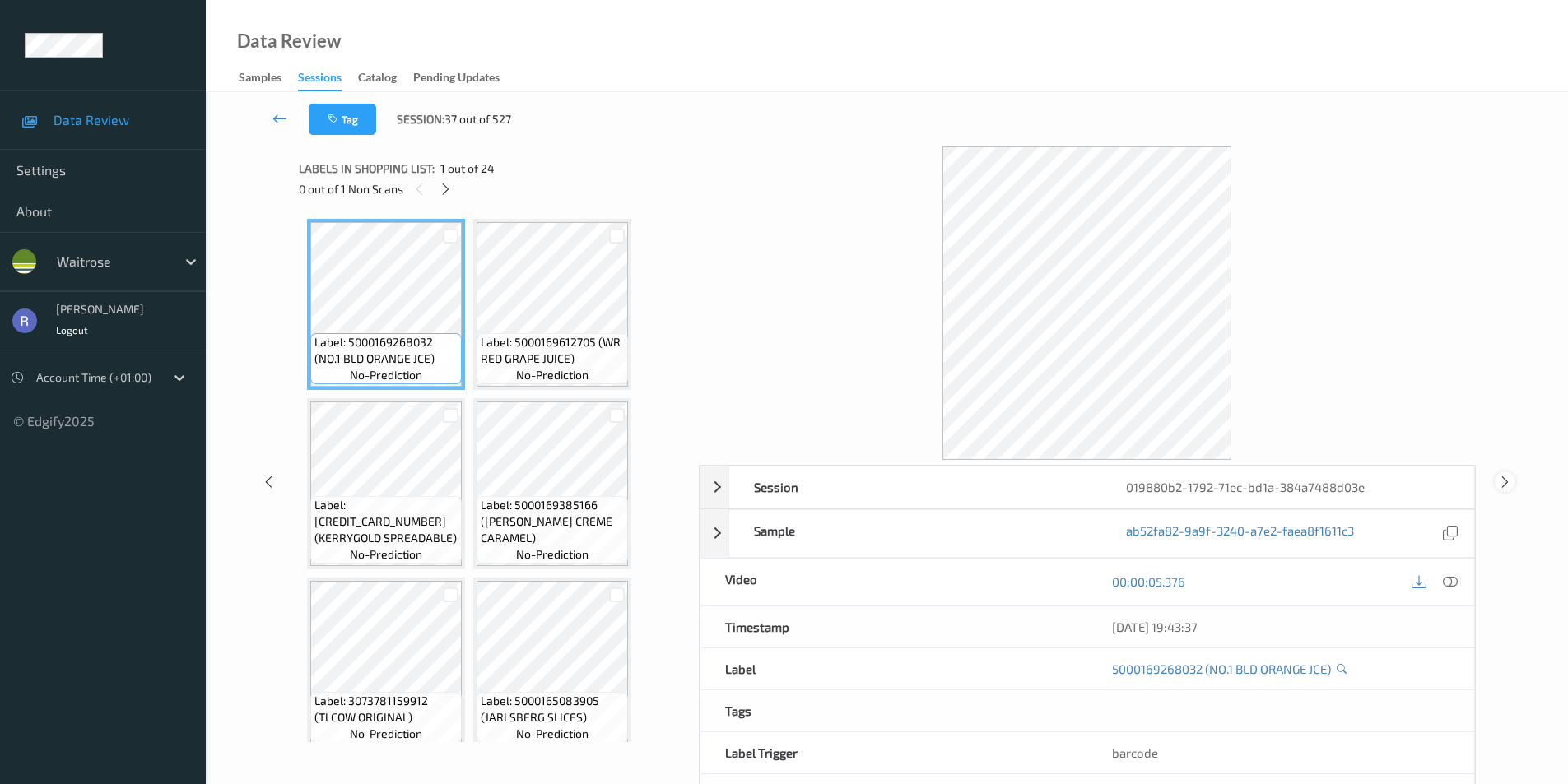
click at [1499, 484] on icon at bounding box center [1505, 481] width 14 height 15
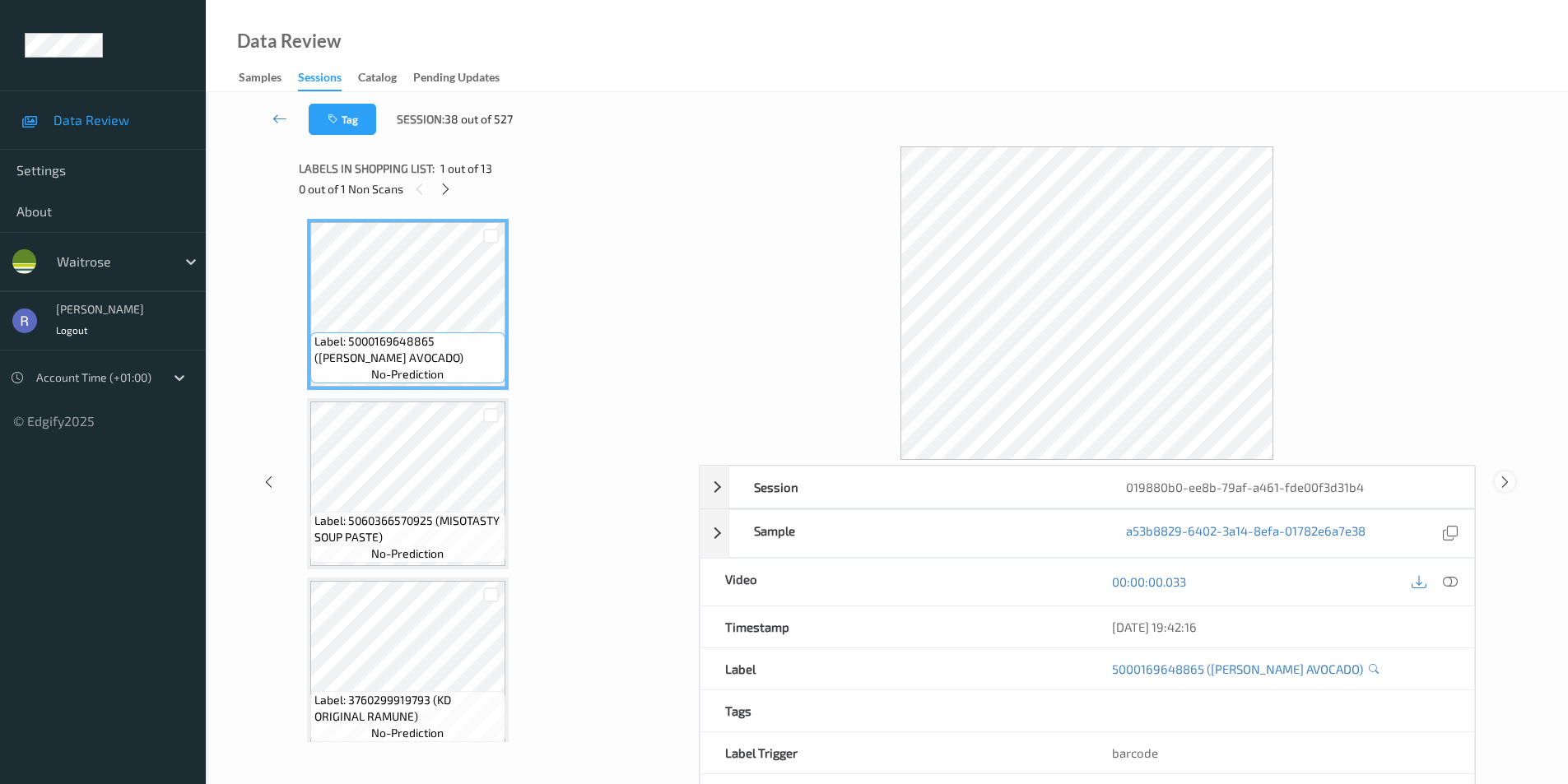
click at [1501, 481] on icon at bounding box center [1505, 481] width 14 height 15
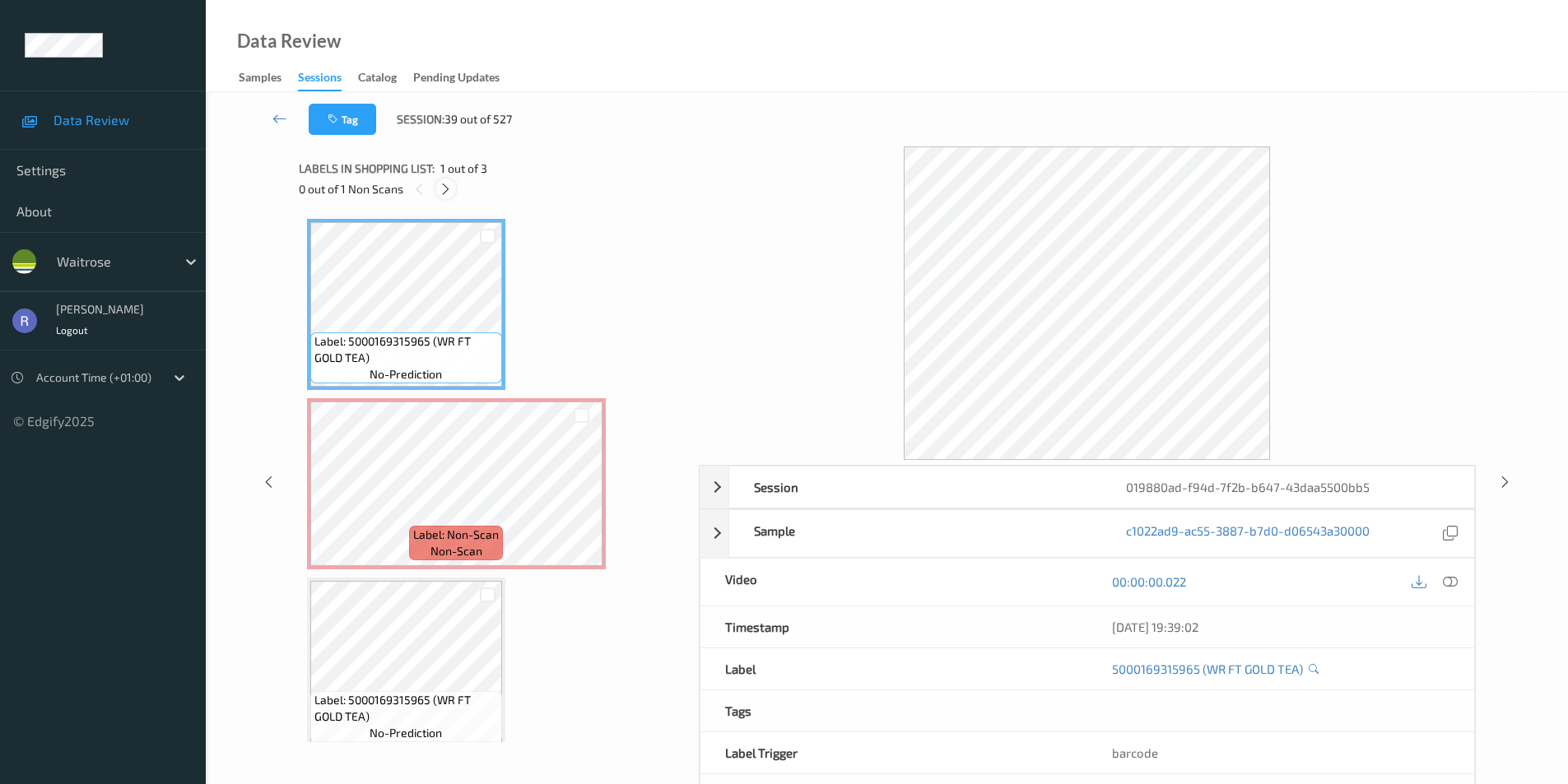
click at [443, 186] on icon at bounding box center [445, 189] width 14 height 15
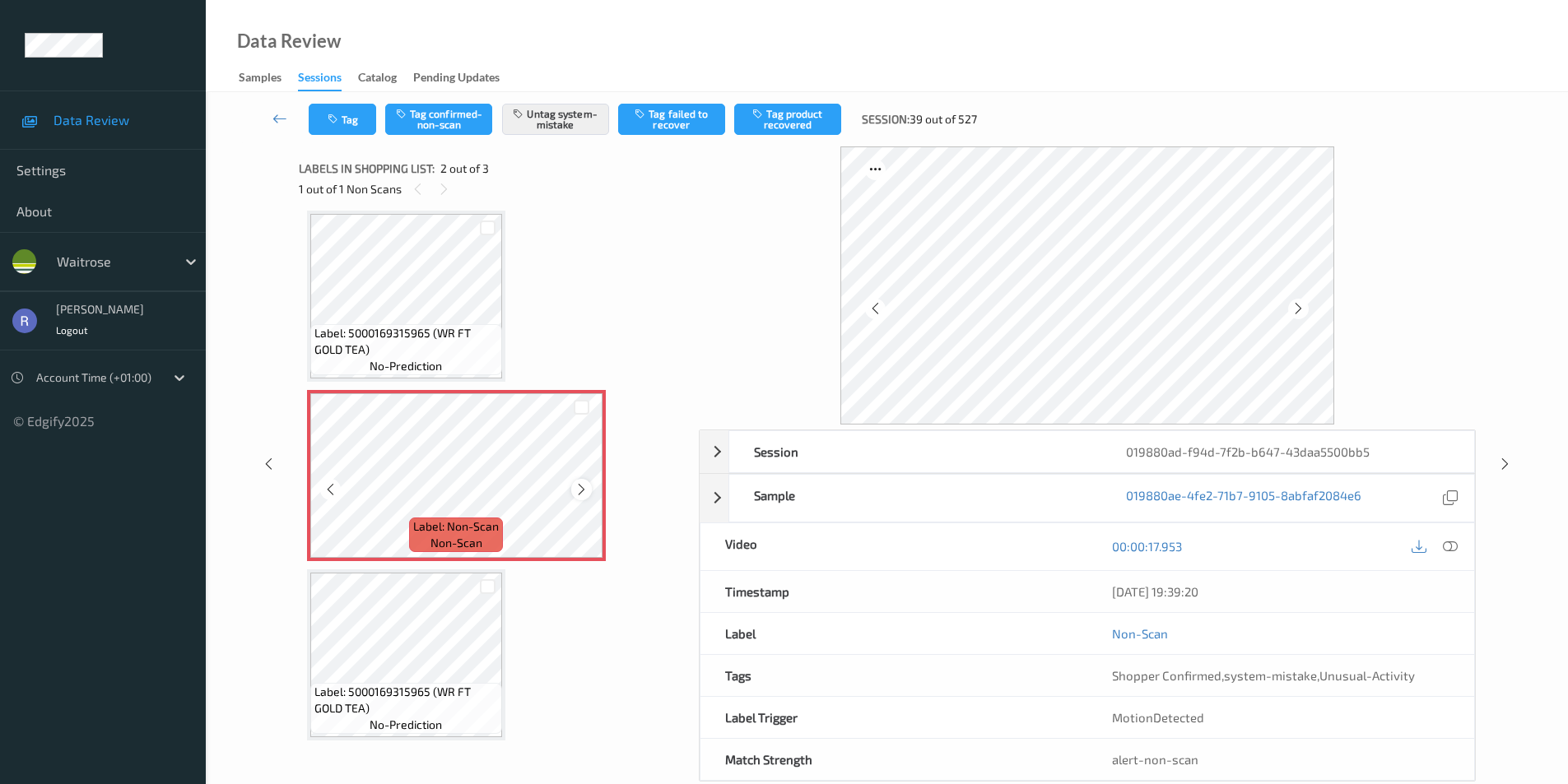
click at [582, 486] on icon at bounding box center [581, 488] width 14 height 15
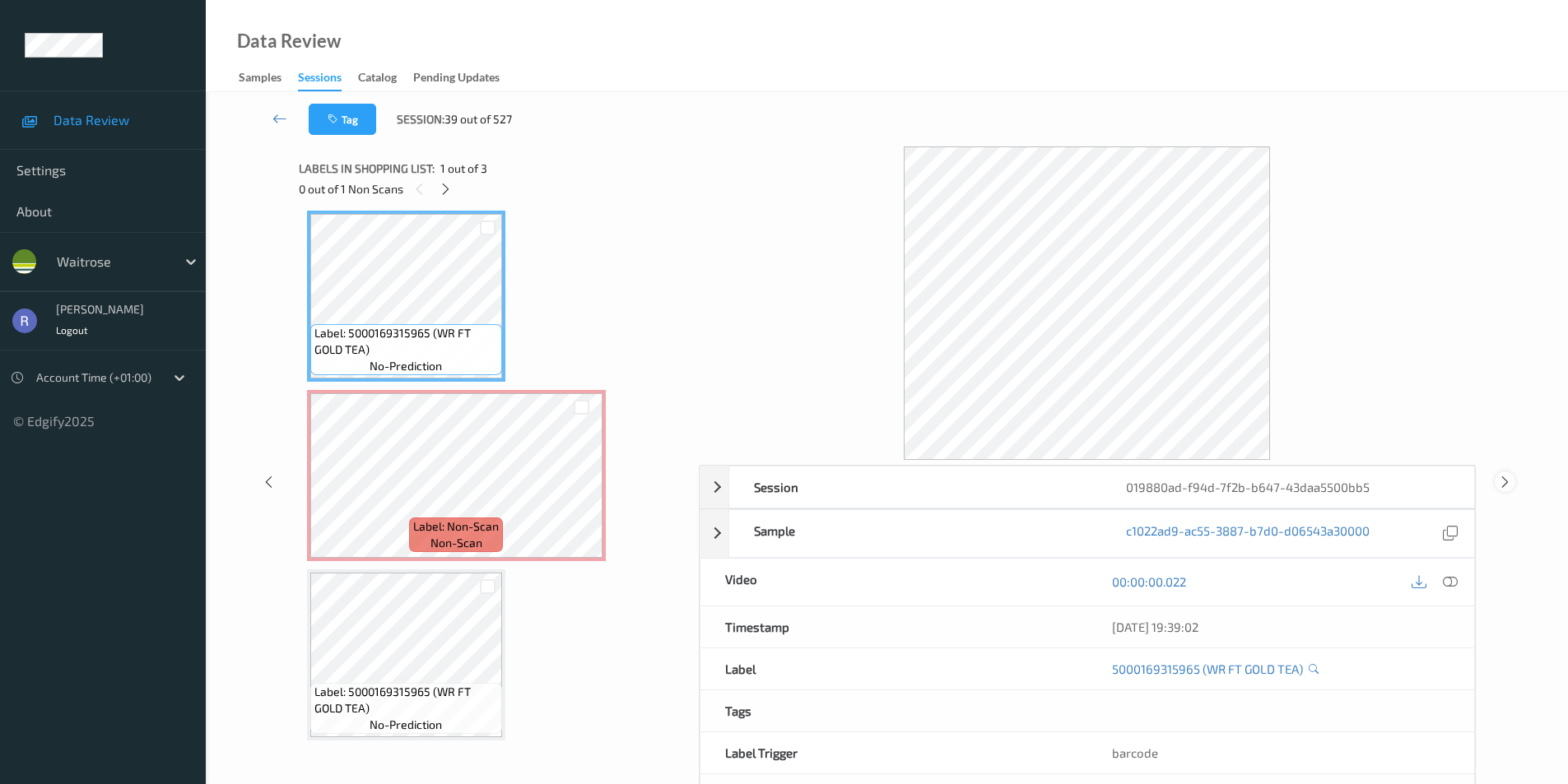
click at [1510, 478] on icon at bounding box center [1505, 481] width 14 height 15
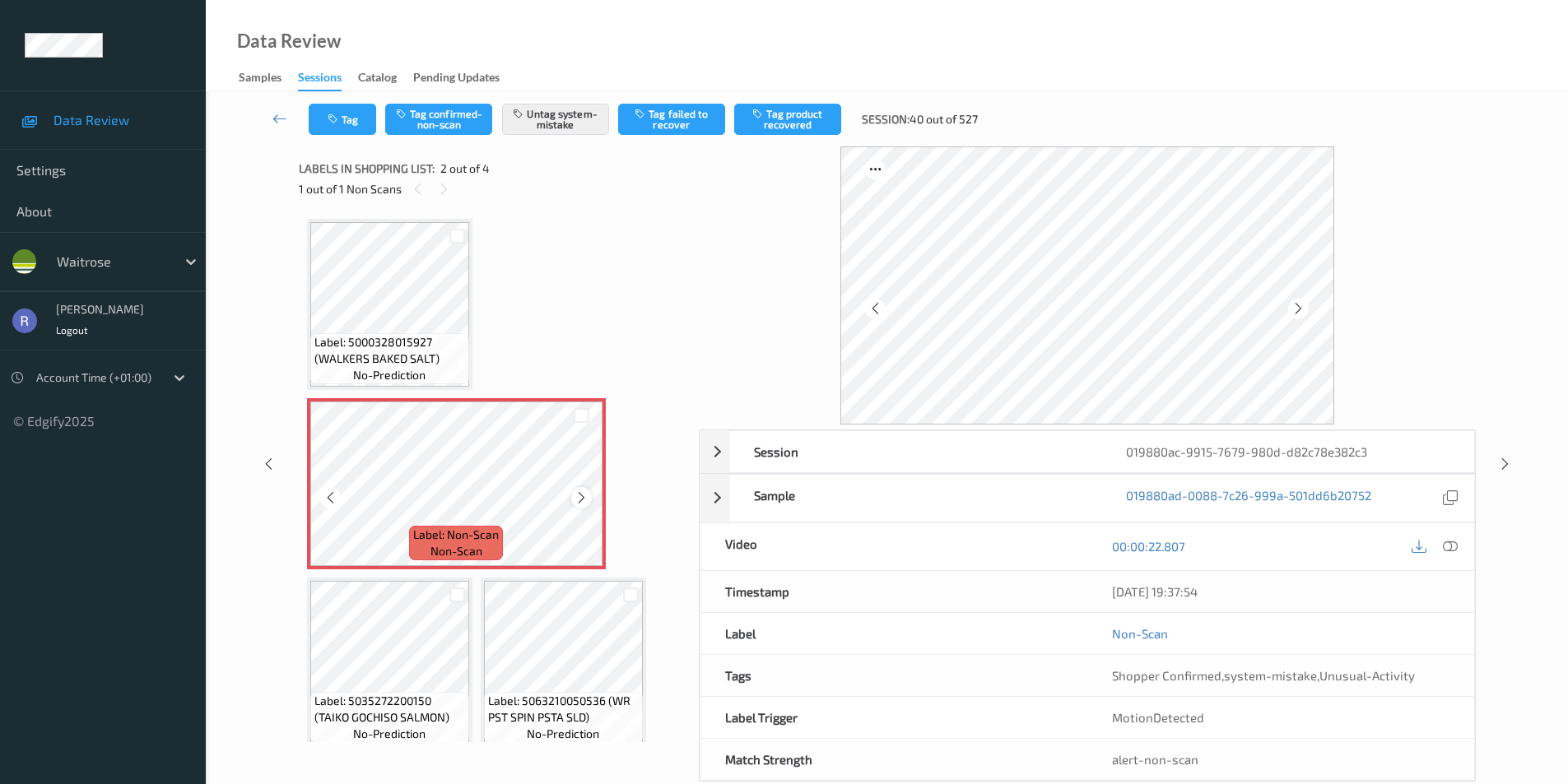
click at [585, 497] on icon at bounding box center [581, 497] width 14 height 15
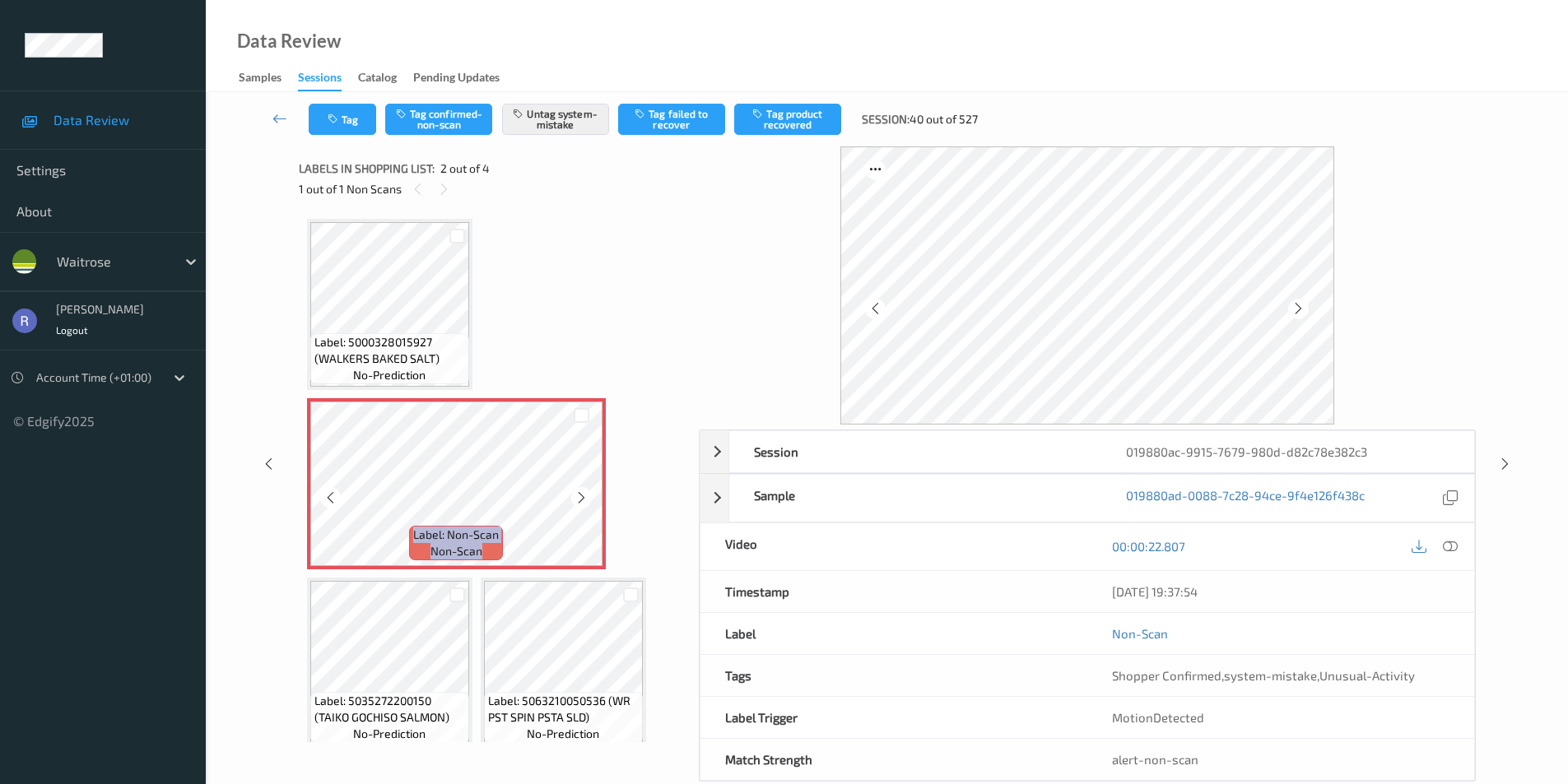
click at [585, 497] on icon at bounding box center [581, 497] width 14 height 15
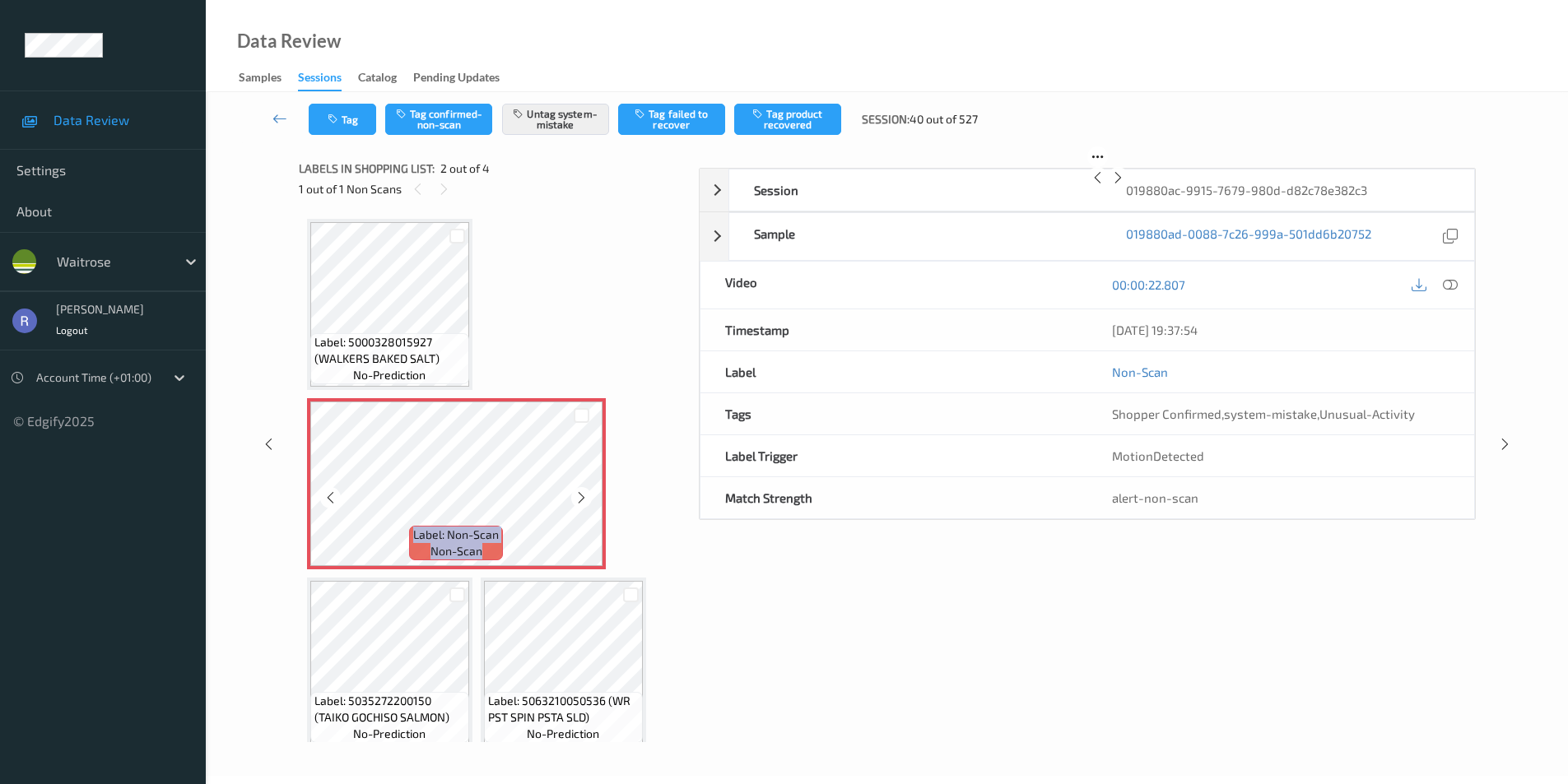
click at [585, 497] on icon at bounding box center [581, 497] width 14 height 15
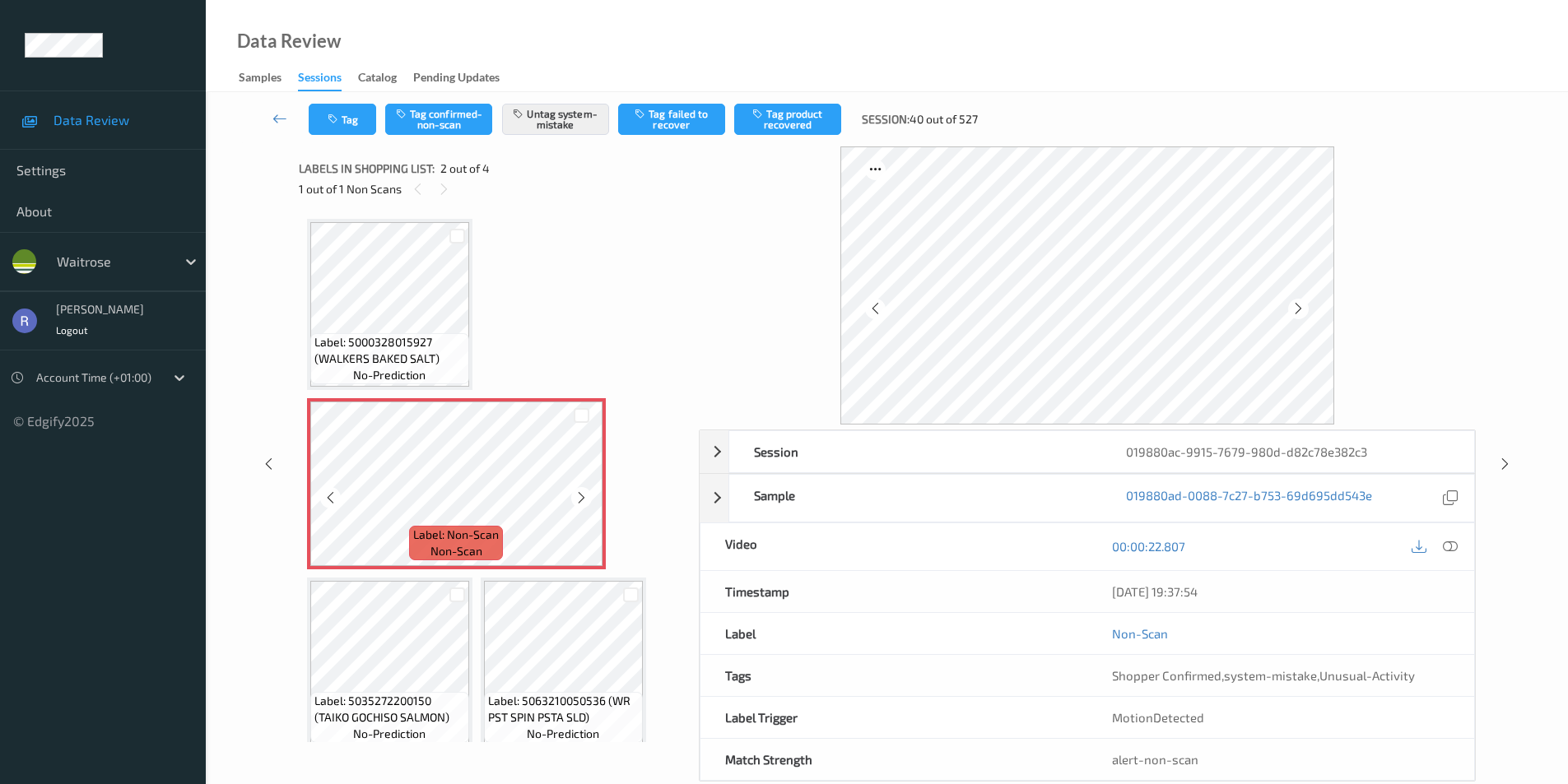
click at [585, 497] on icon at bounding box center [581, 497] width 14 height 15
click at [1500, 462] on icon at bounding box center [1505, 463] width 14 height 15
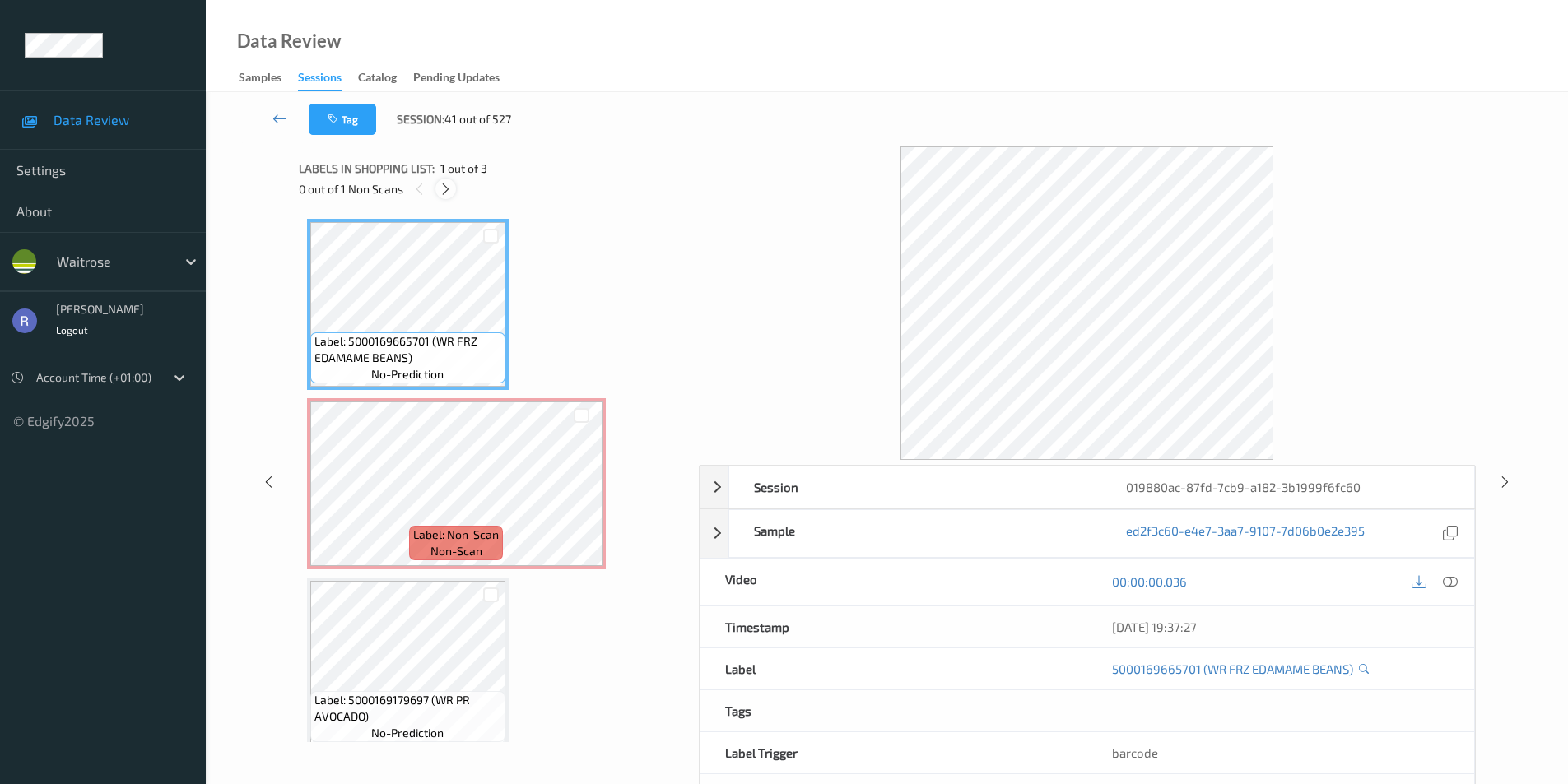
click at [443, 188] on icon at bounding box center [445, 189] width 14 height 15
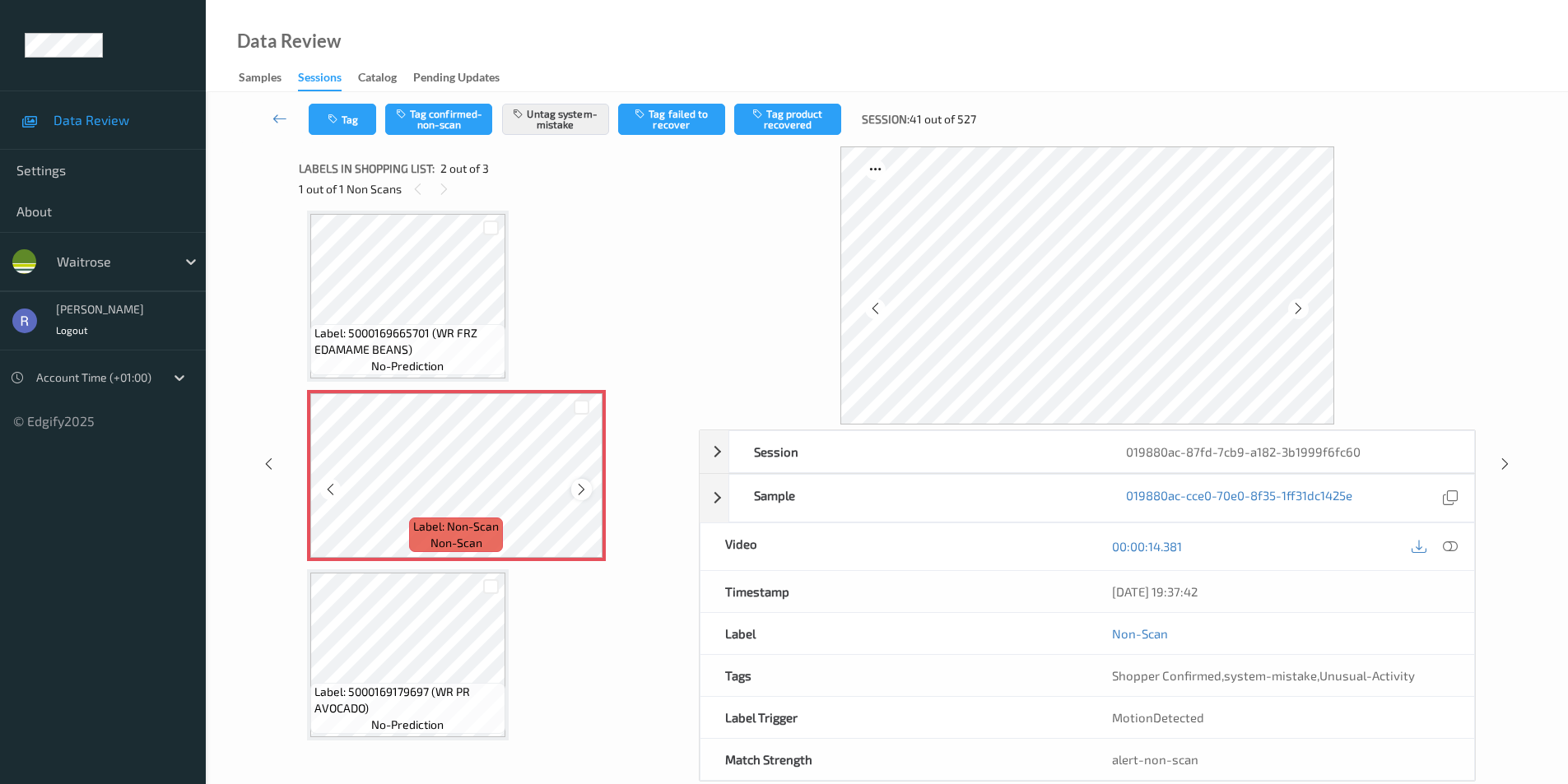
click at [583, 486] on icon at bounding box center [581, 488] width 14 height 15
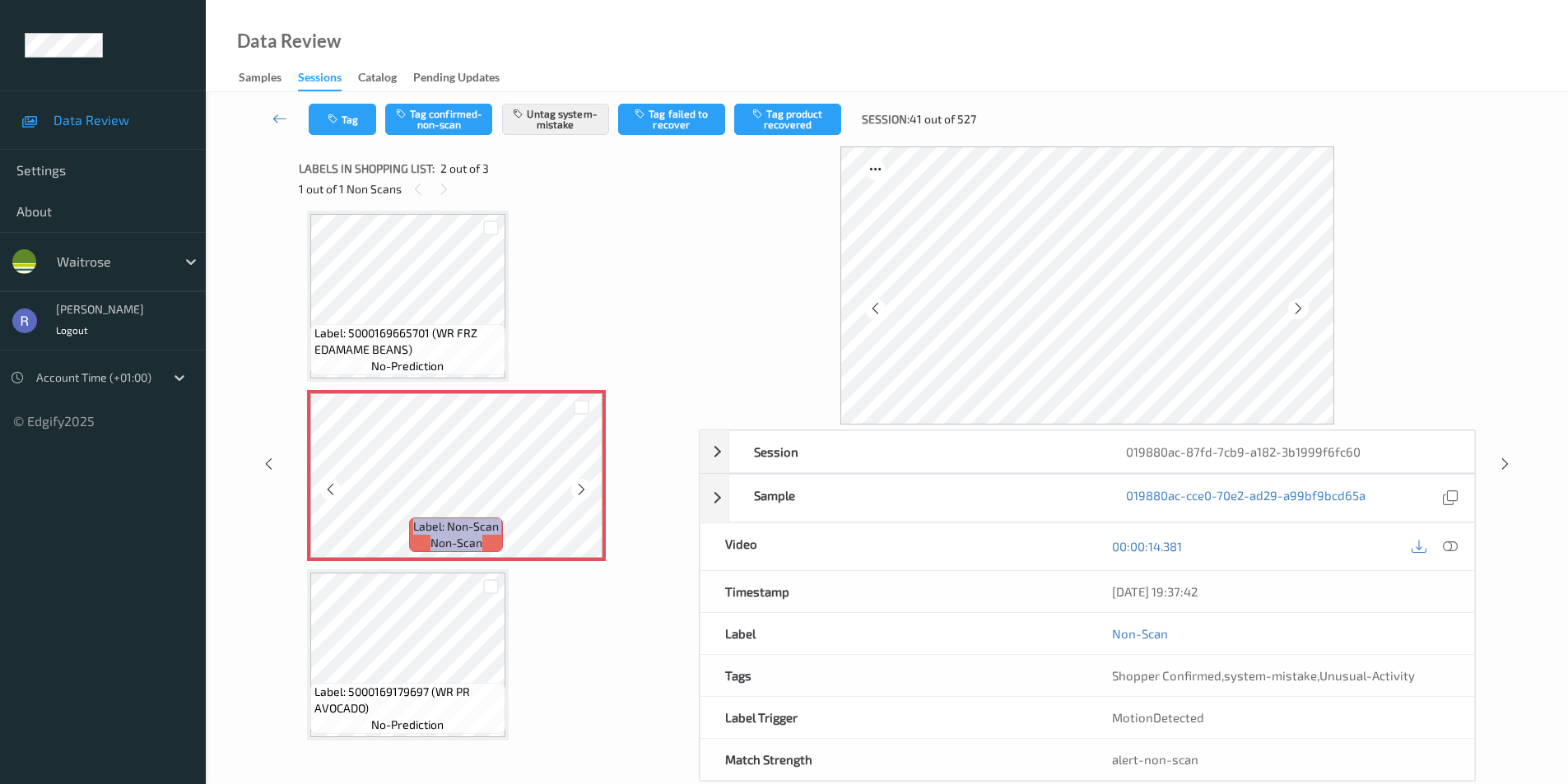
click at [583, 486] on icon at bounding box center [581, 488] width 14 height 15
click at [1505, 461] on icon at bounding box center [1505, 463] width 14 height 15
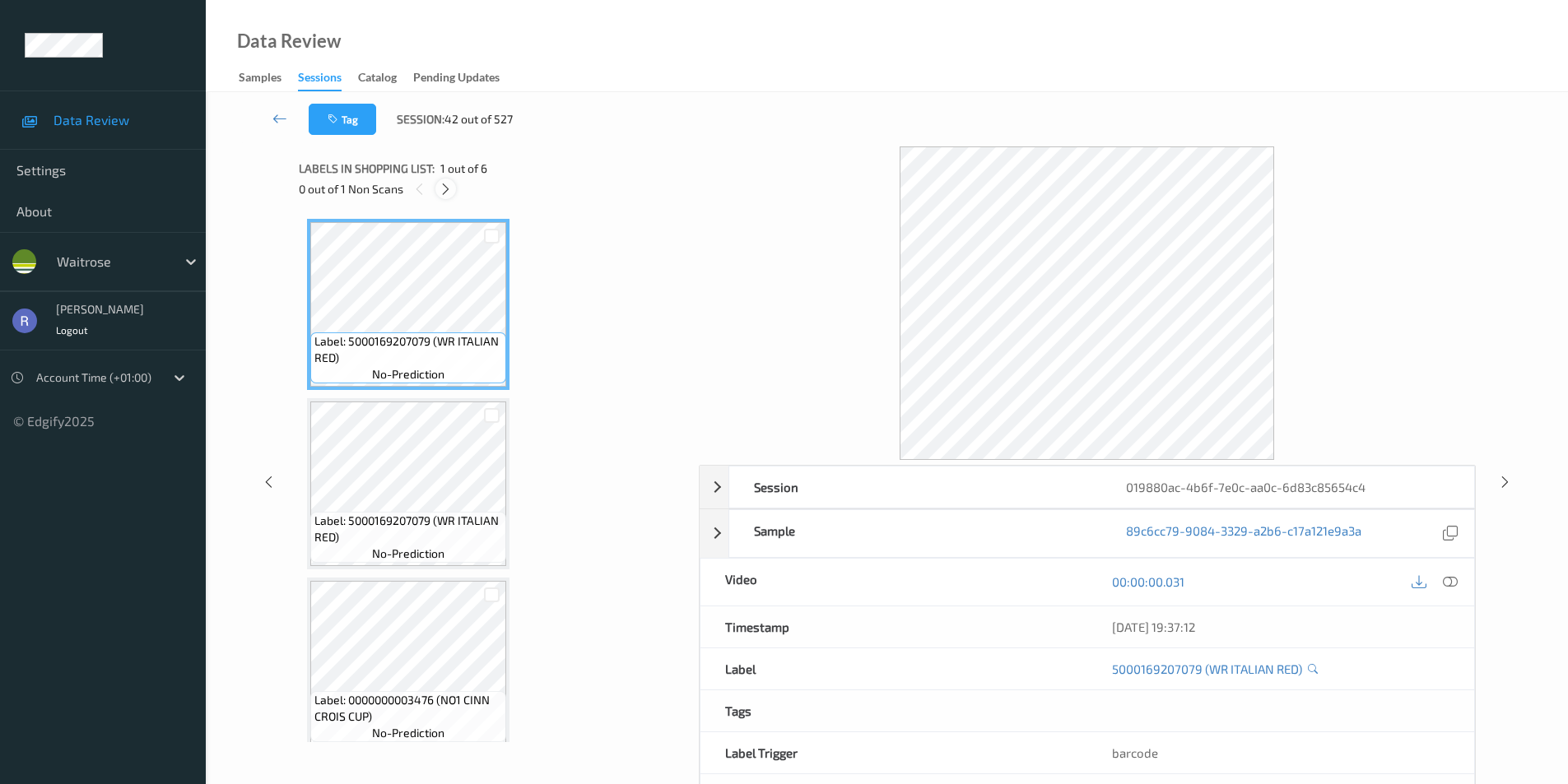
click at [444, 191] on icon at bounding box center [445, 189] width 14 height 15
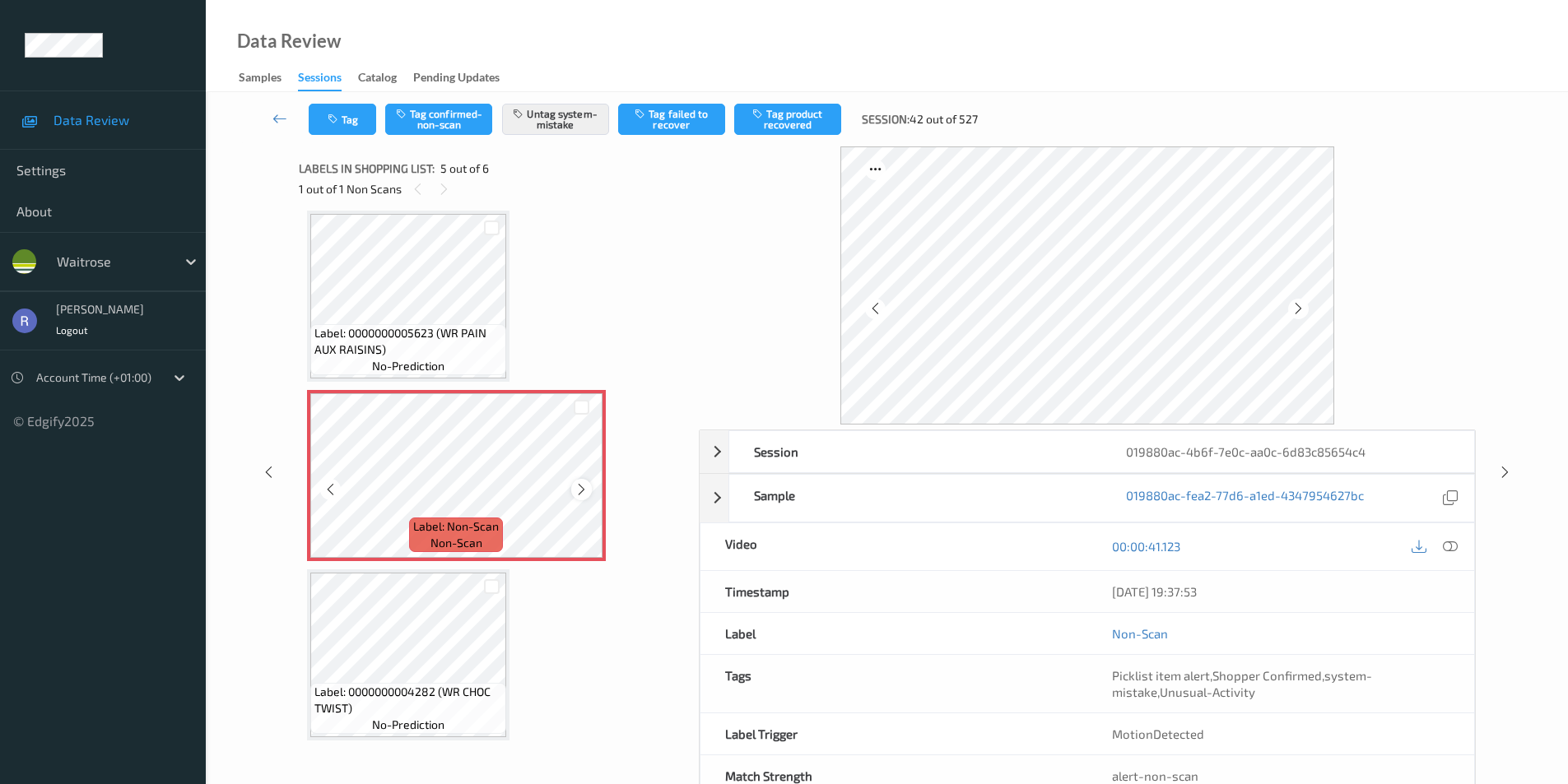
click at [577, 484] on icon at bounding box center [581, 488] width 14 height 15
click at [578, 484] on icon at bounding box center [581, 488] width 14 height 15
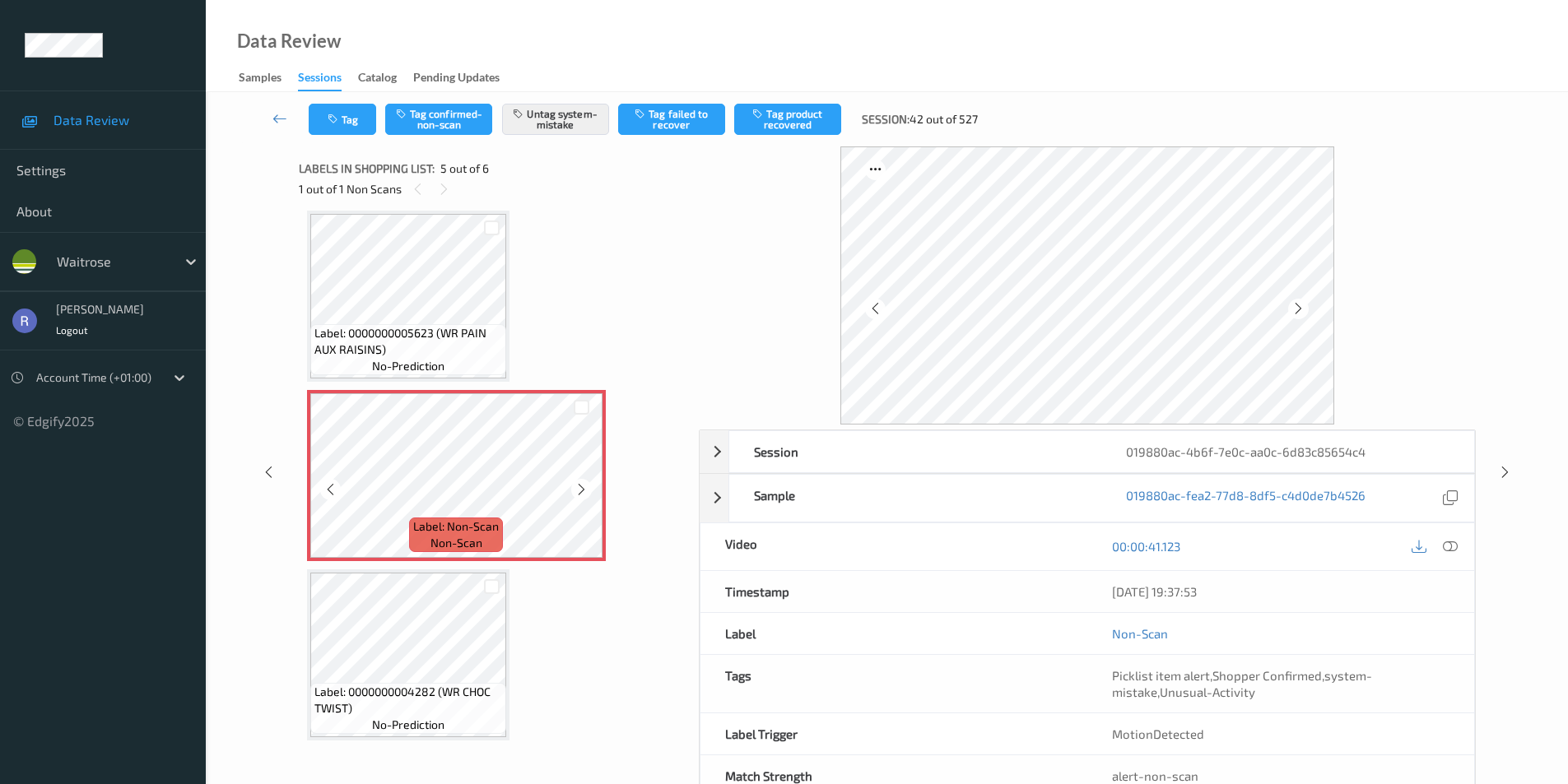
click at [578, 484] on icon at bounding box center [581, 488] width 14 height 15
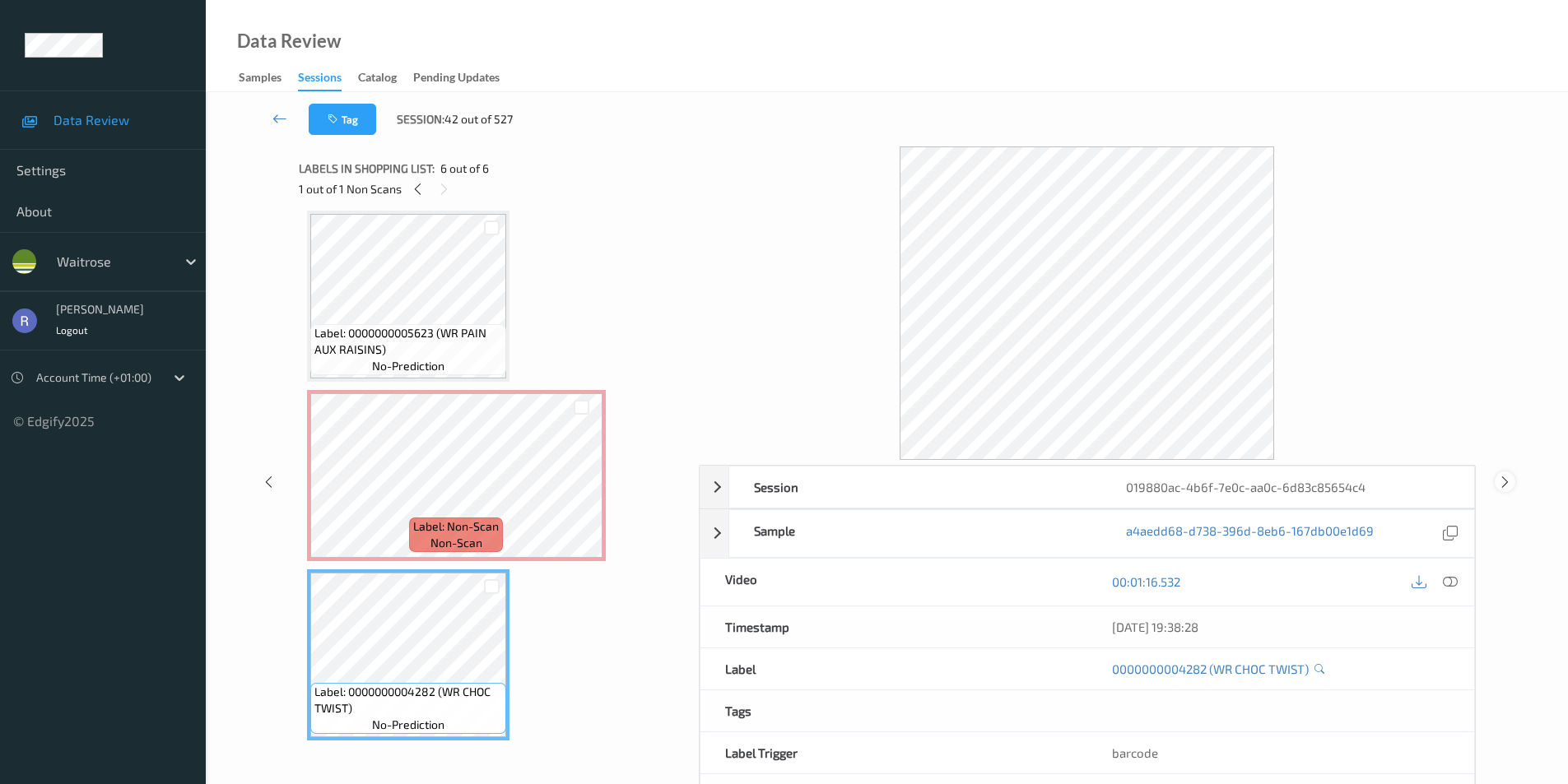
click at [1499, 480] on icon at bounding box center [1505, 481] width 14 height 15
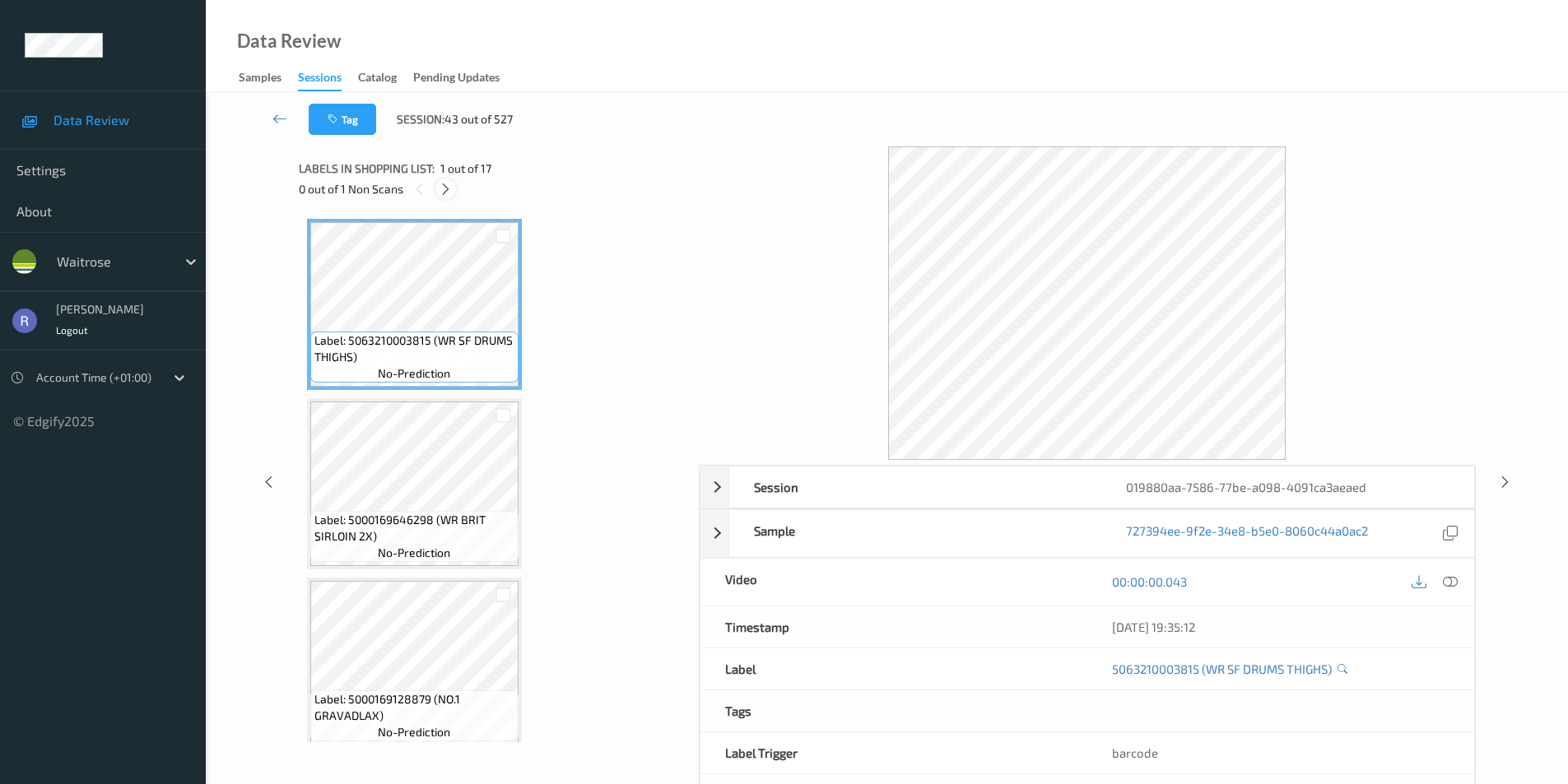
click at [445, 190] on icon at bounding box center [445, 189] width 14 height 15
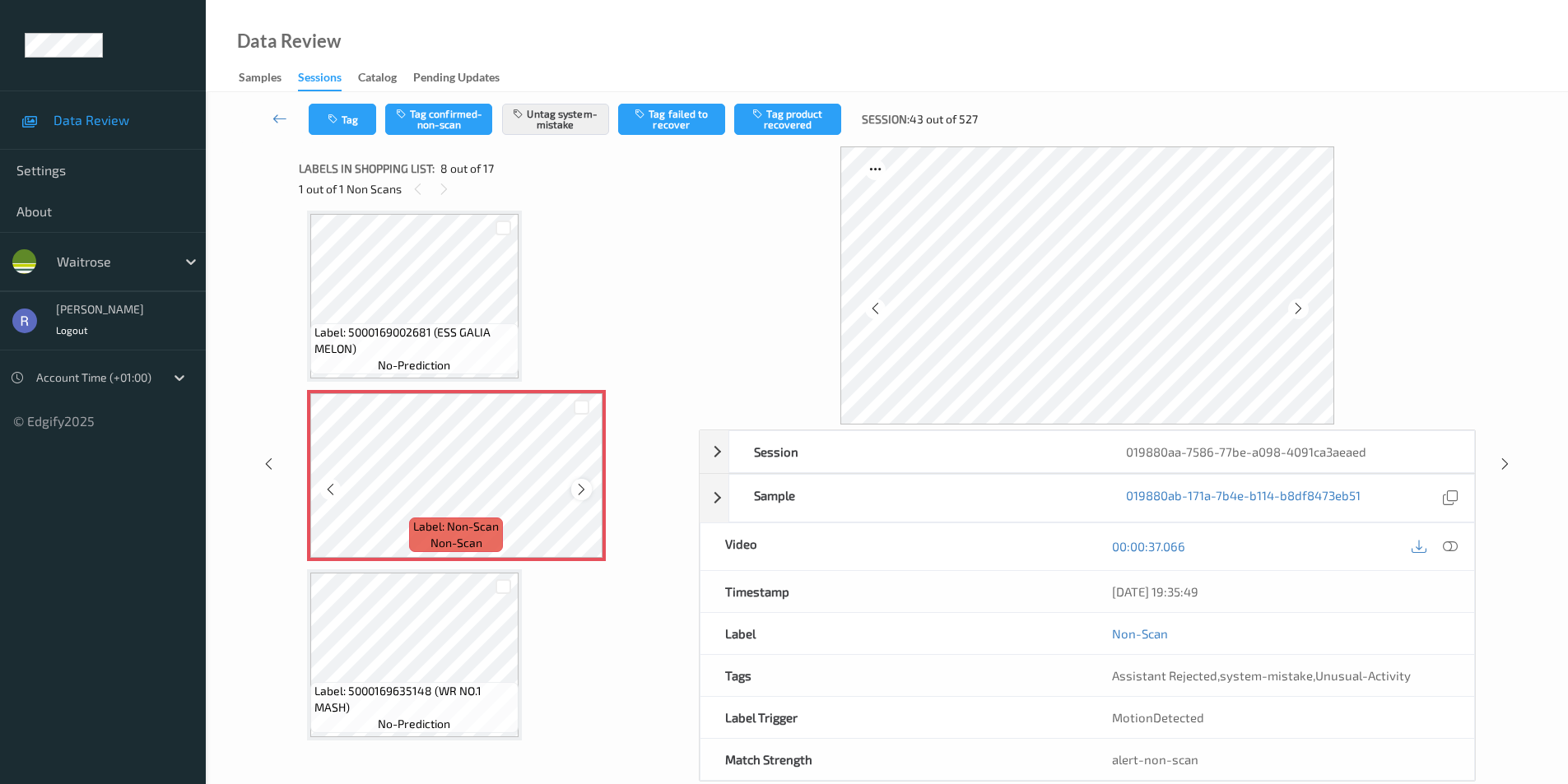
click at [576, 486] on icon at bounding box center [581, 488] width 14 height 15
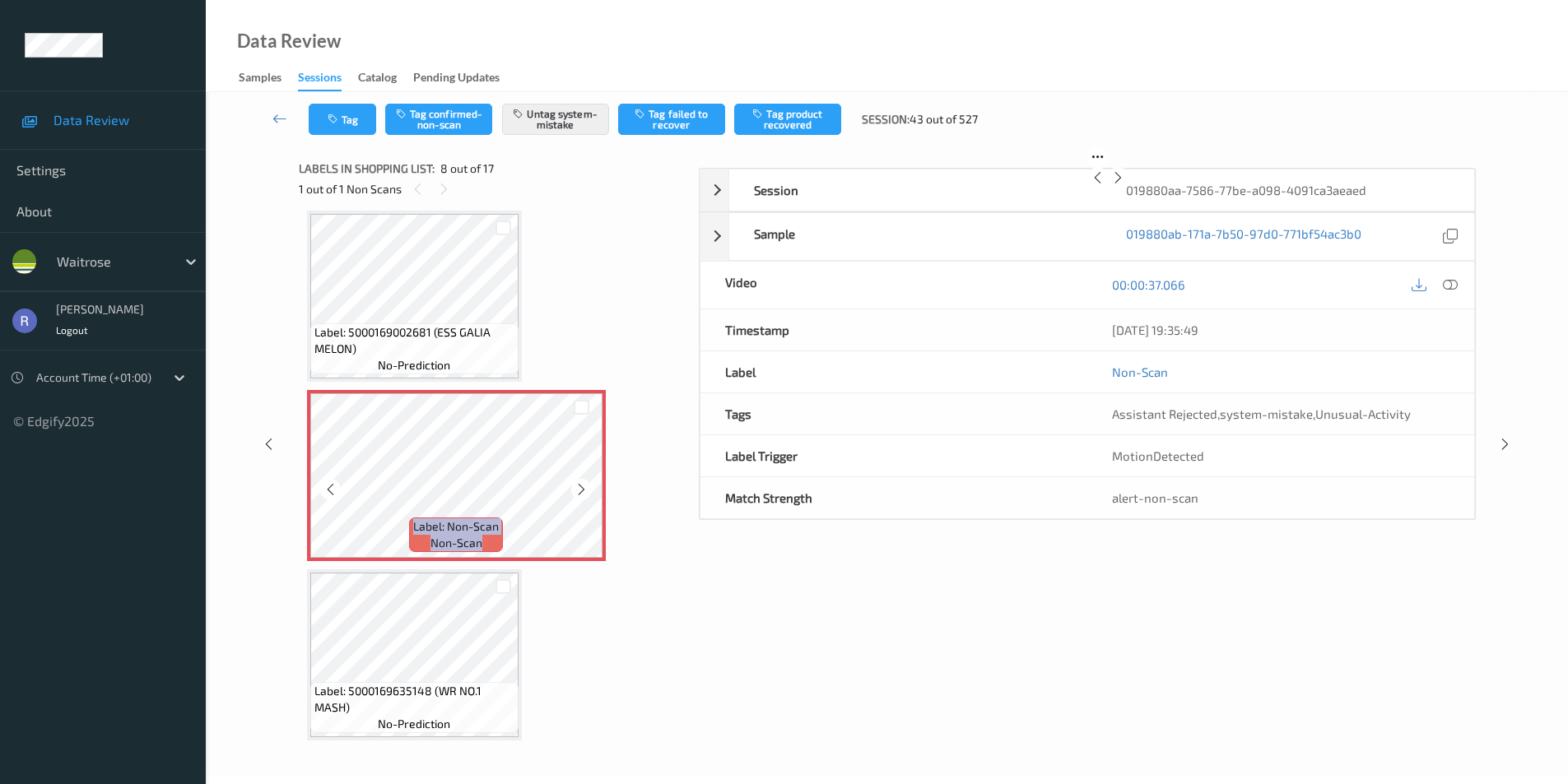
click at [576, 486] on icon at bounding box center [581, 488] width 14 height 15
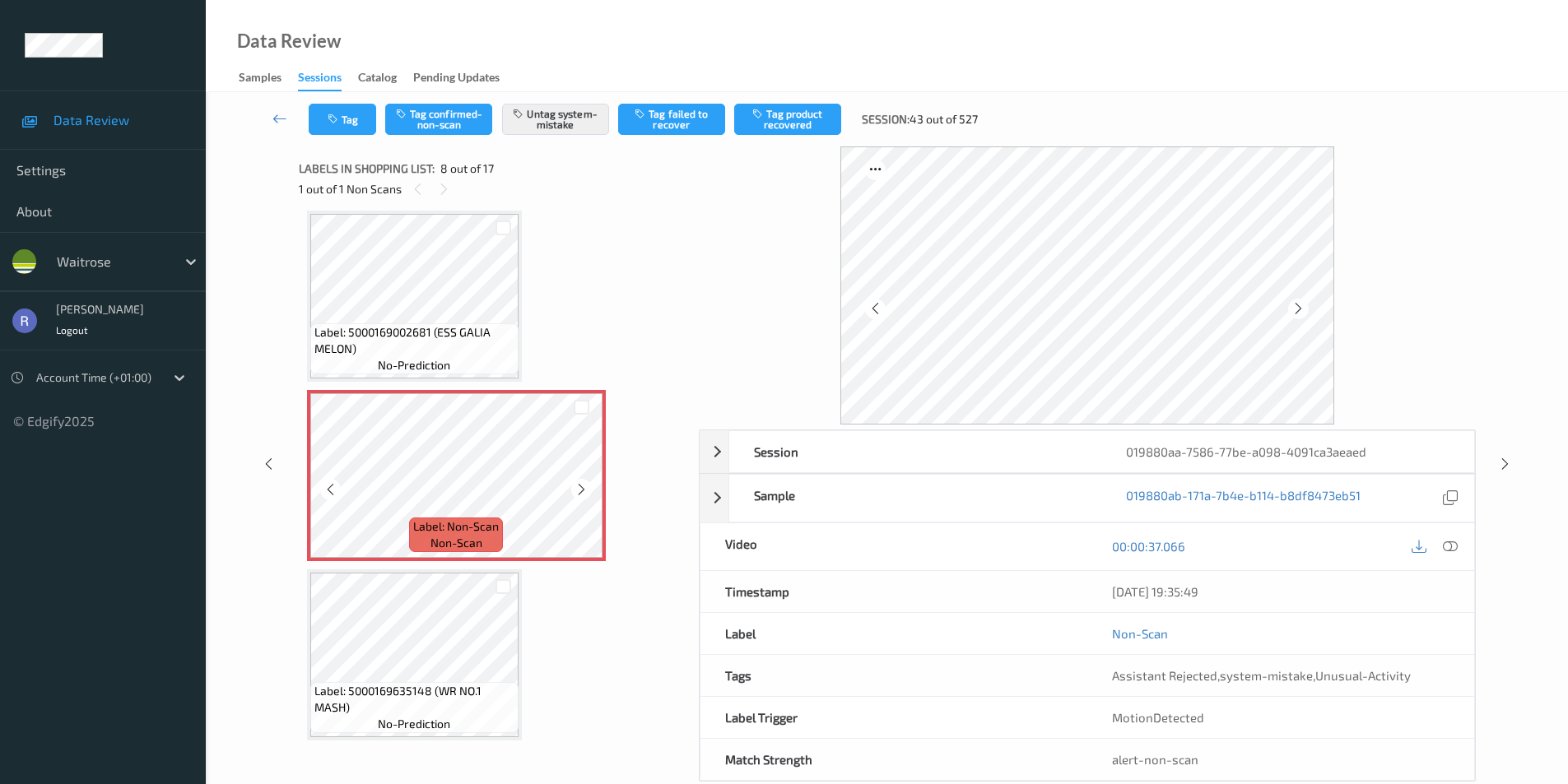
click at [576, 486] on icon at bounding box center [581, 488] width 14 height 15
click at [1505, 455] on div at bounding box center [1504, 463] width 20 height 20
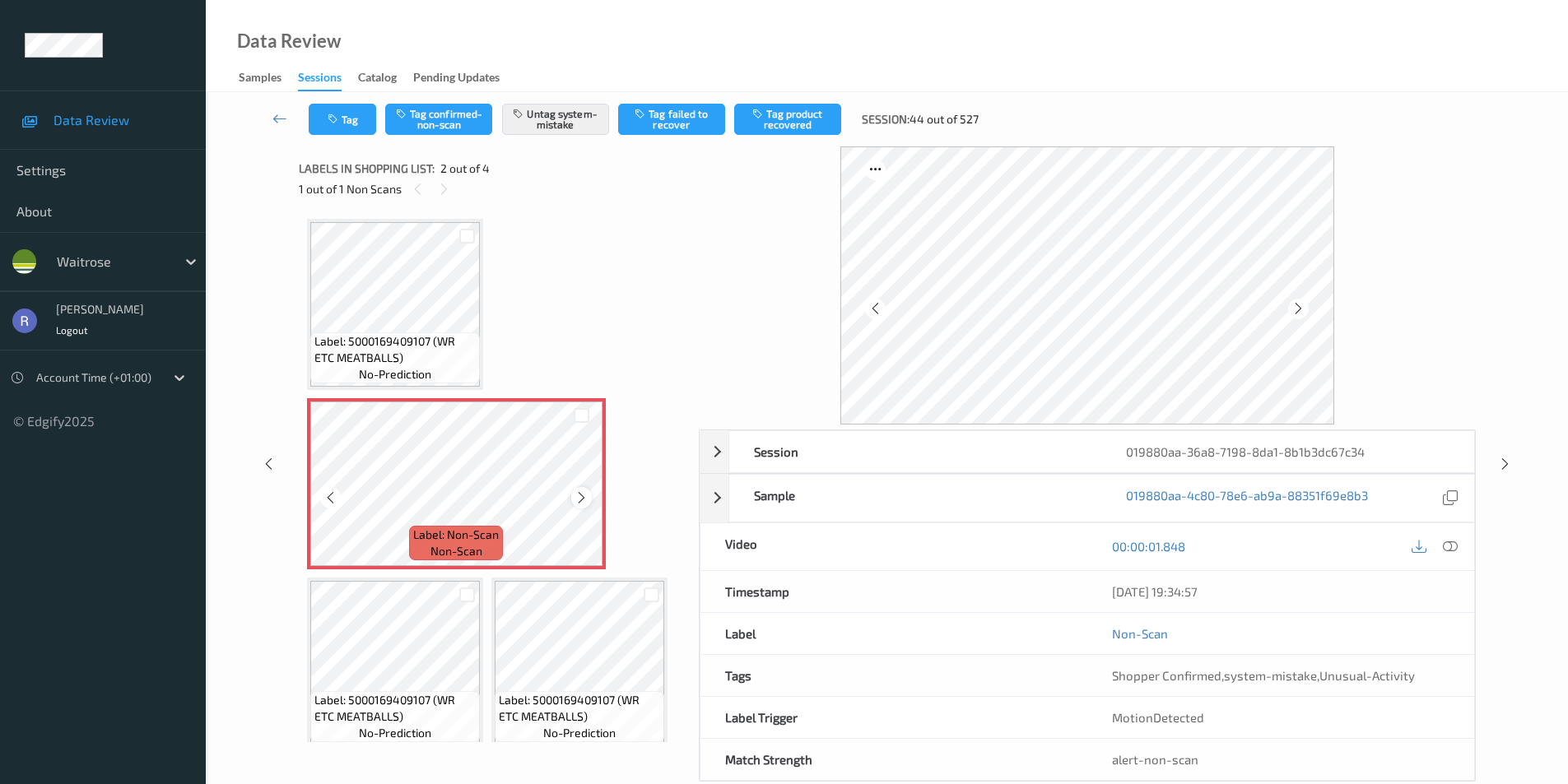
click at [580, 497] on icon at bounding box center [581, 497] width 14 height 15
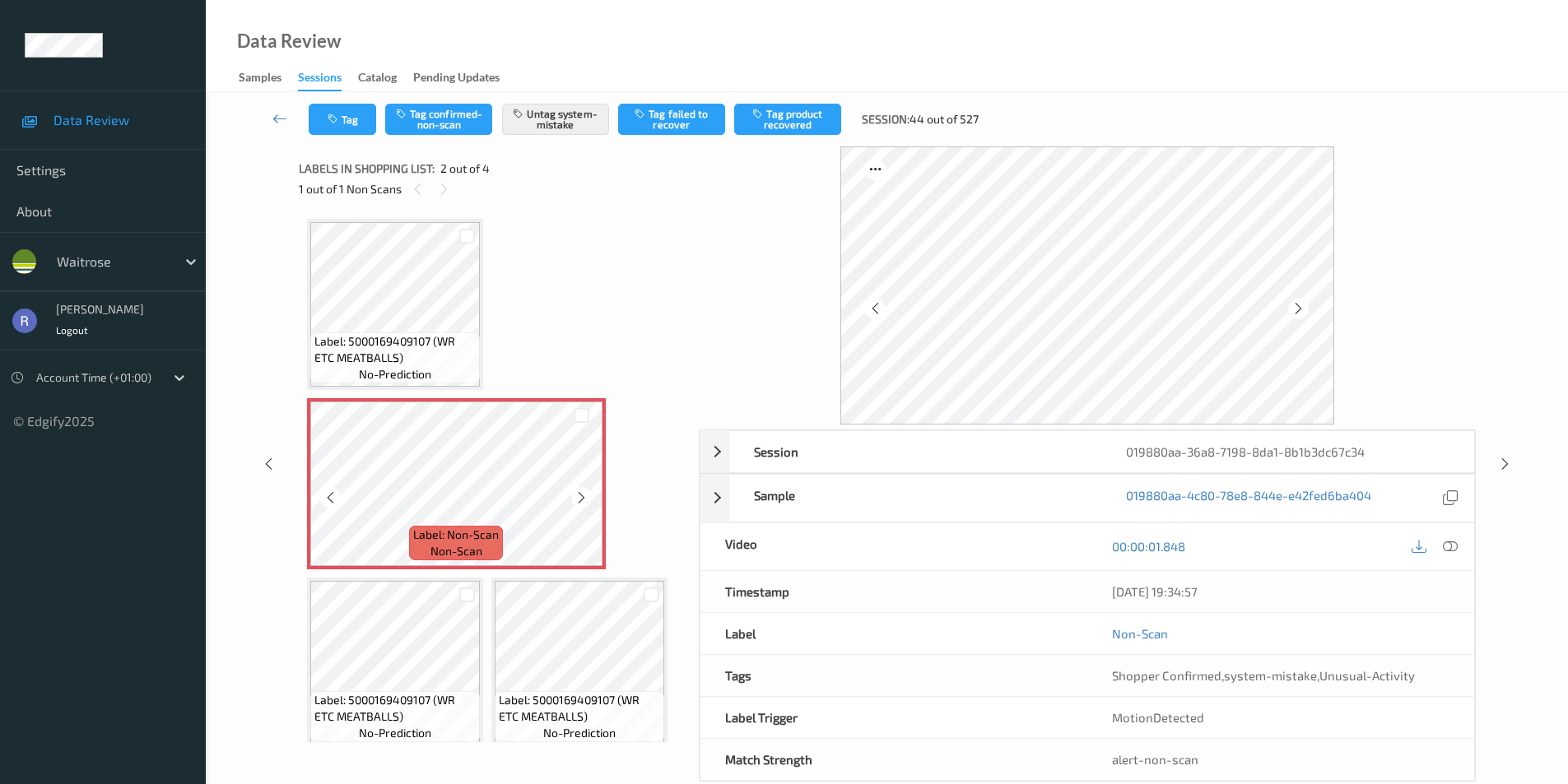
click at [580, 497] on icon at bounding box center [581, 497] width 14 height 15
click at [1448, 548] on icon at bounding box center [1450, 546] width 15 height 15
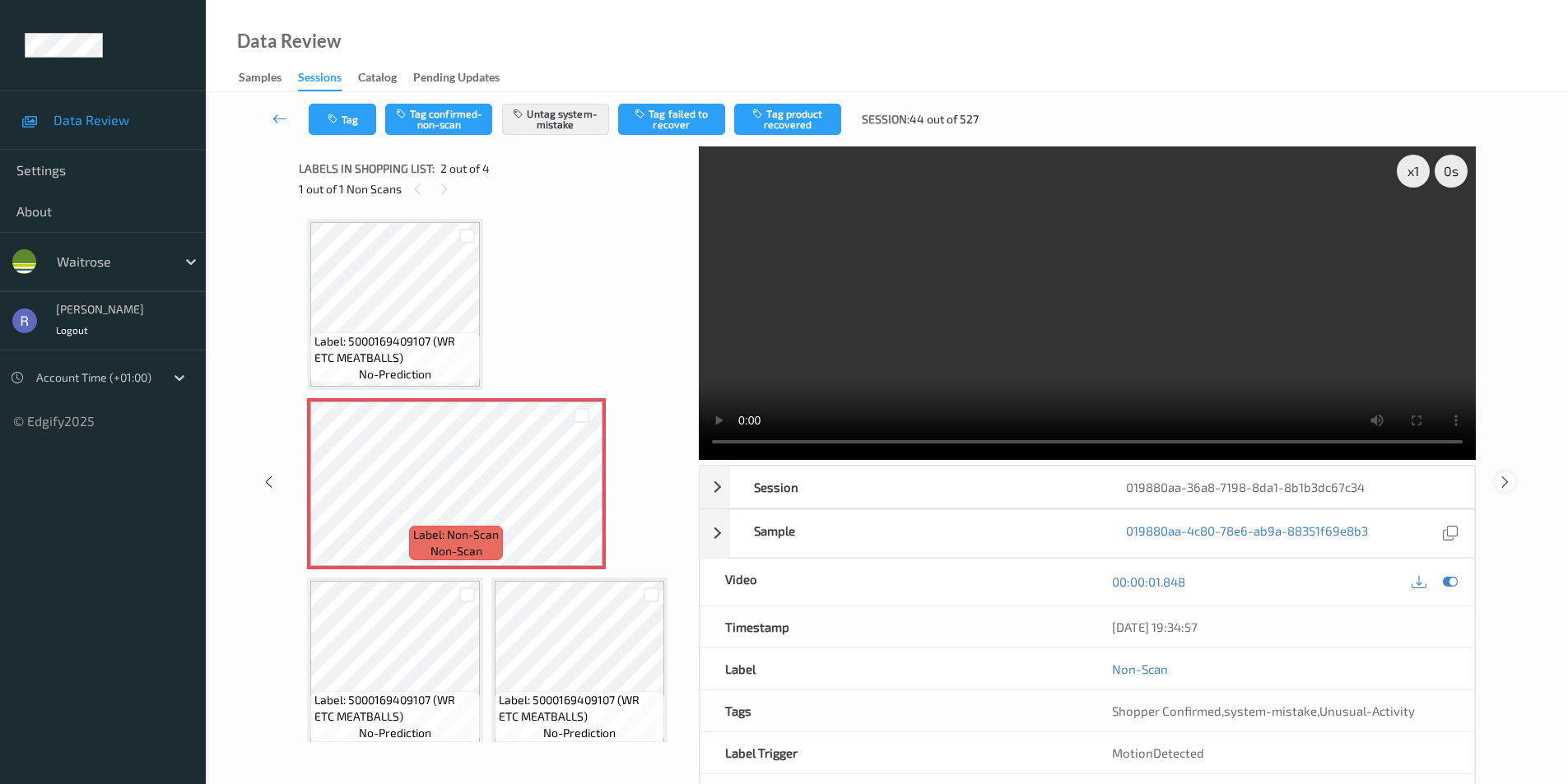
click at [1510, 482] on icon at bounding box center [1505, 481] width 14 height 15
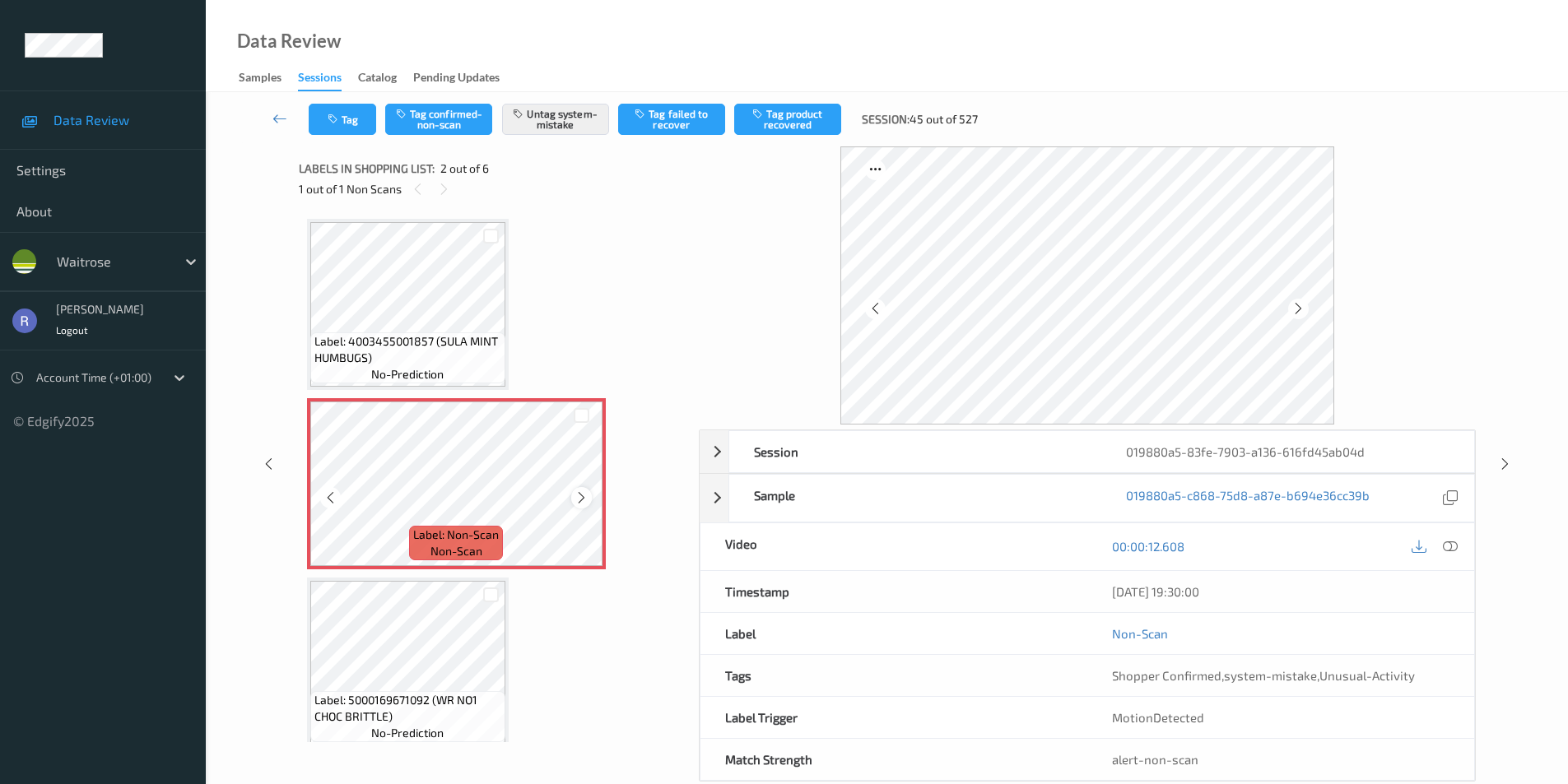
click at [591, 495] on div at bounding box center [581, 496] width 20 height 20
click at [582, 497] on icon at bounding box center [581, 497] width 14 height 15
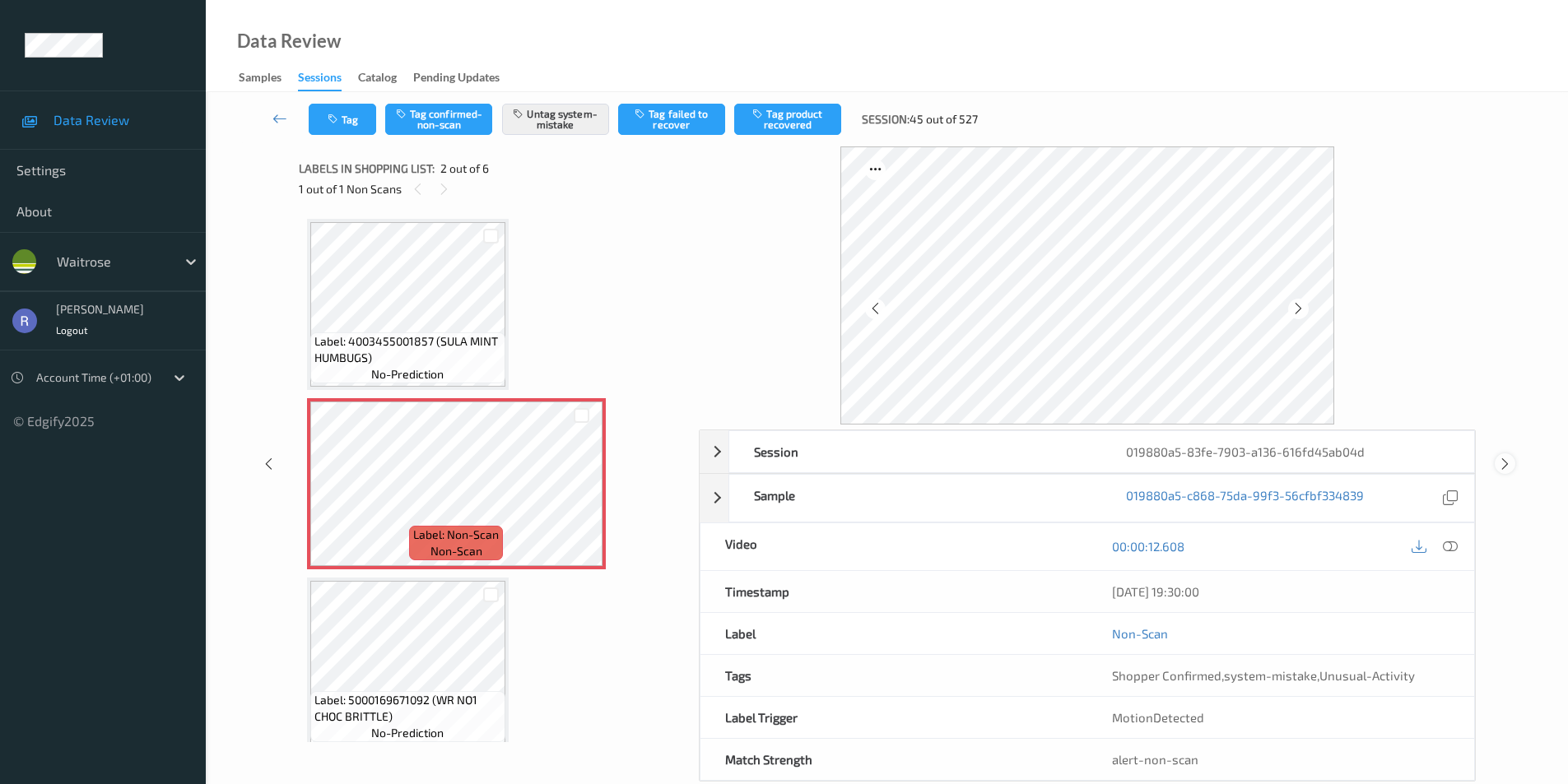
click at [1505, 465] on icon at bounding box center [1505, 463] width 14 height 15
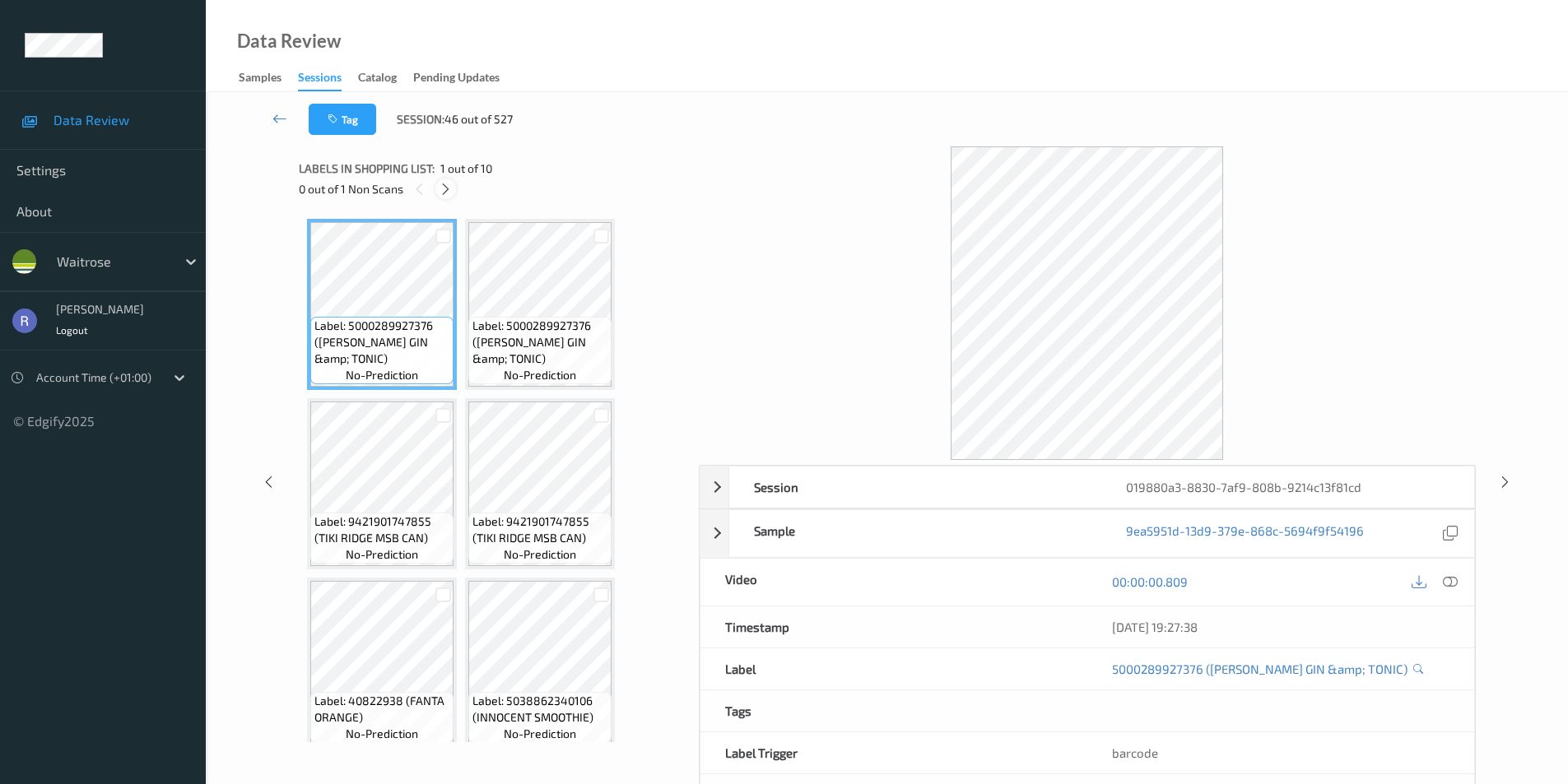
click at [446, 188] on icon at bounding box center [445, 189] width 14 height 15
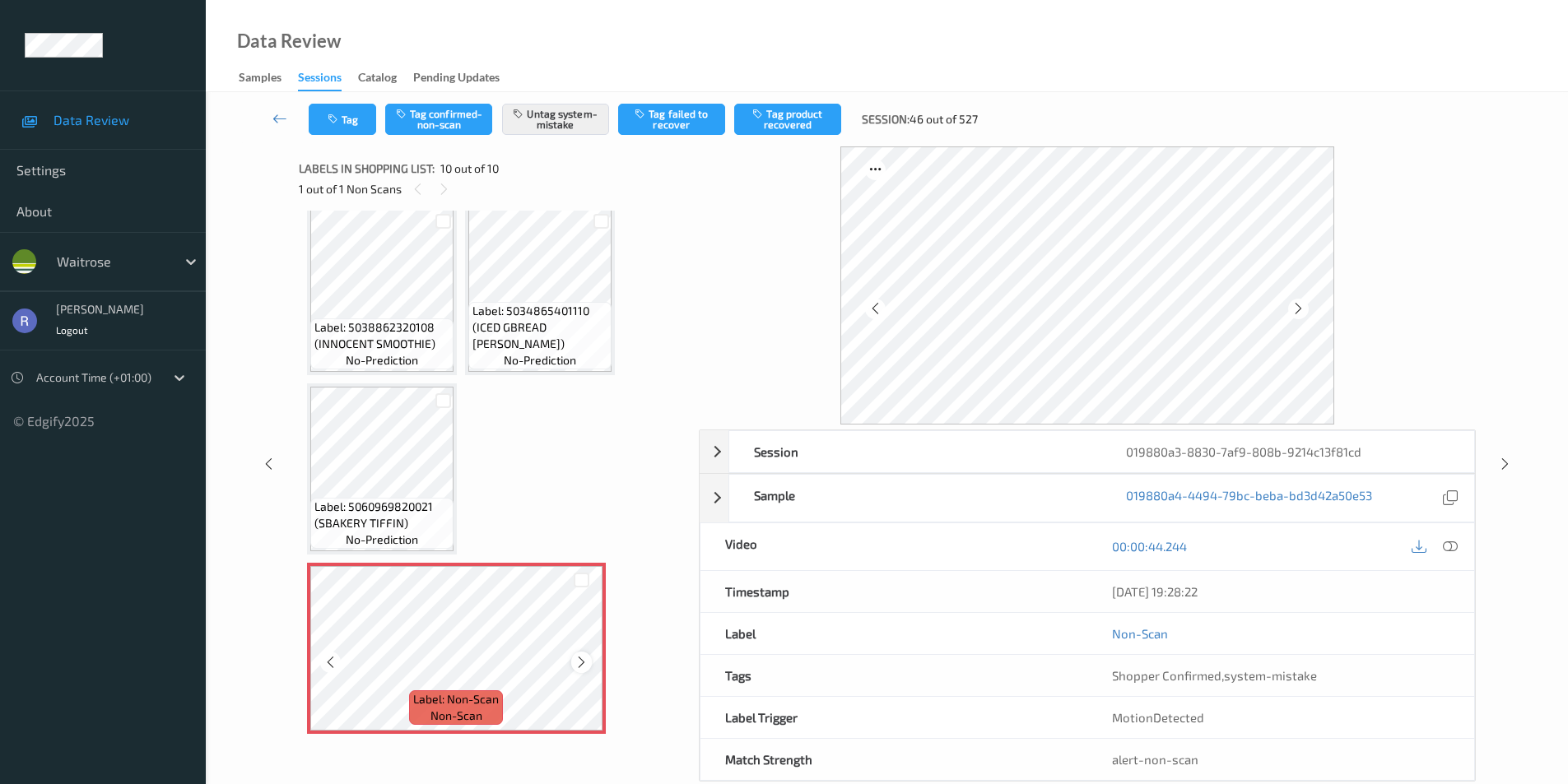
click at [579, 663] on icon at bounding box center [581, 662] width 14 height 15
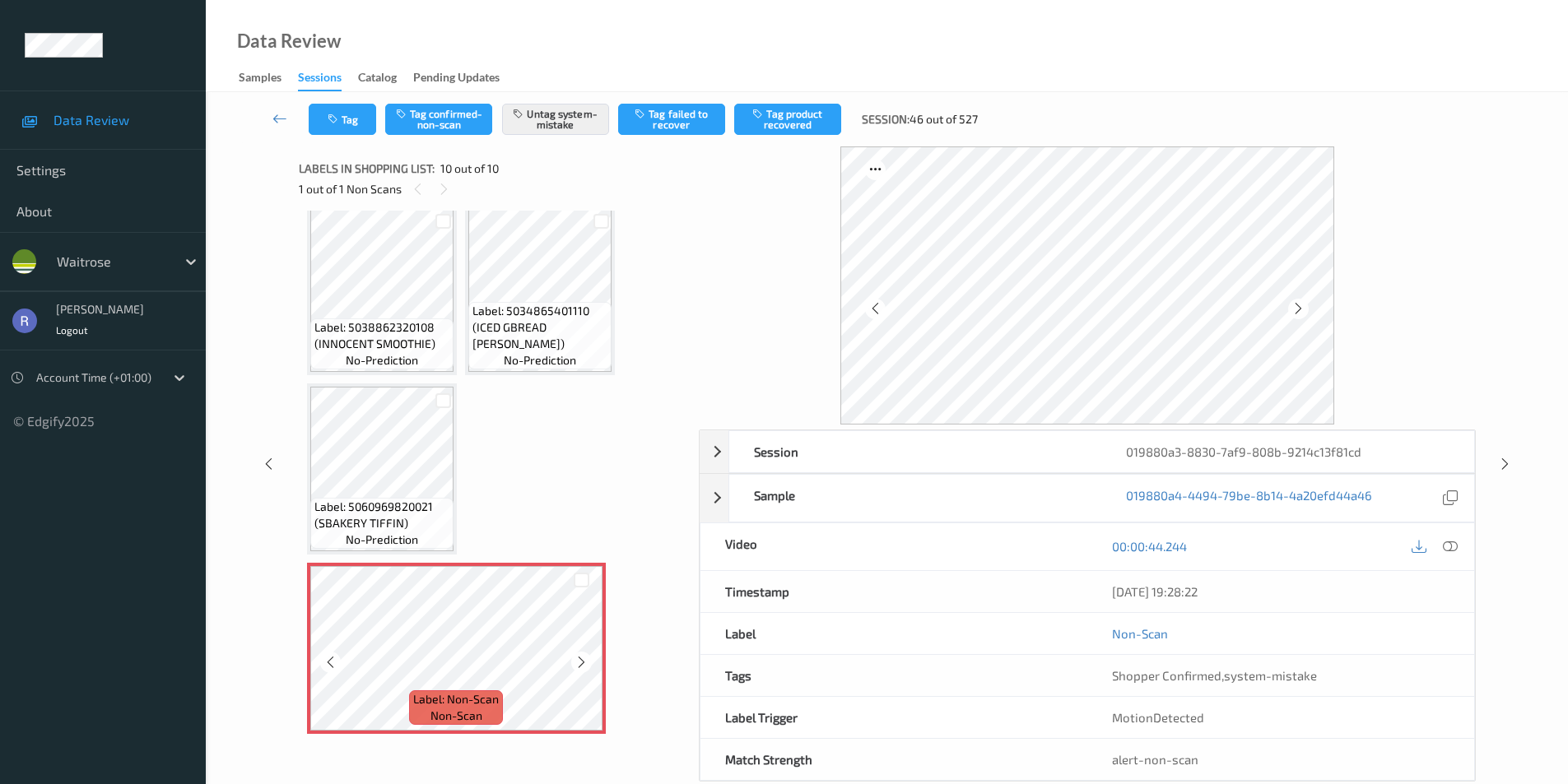
click at [579, 663] on icon at bounding box center [581, 662] width 14 height 15
click at [1505, 462] on icon at bounding box center [1505, 463] width 14 height 15
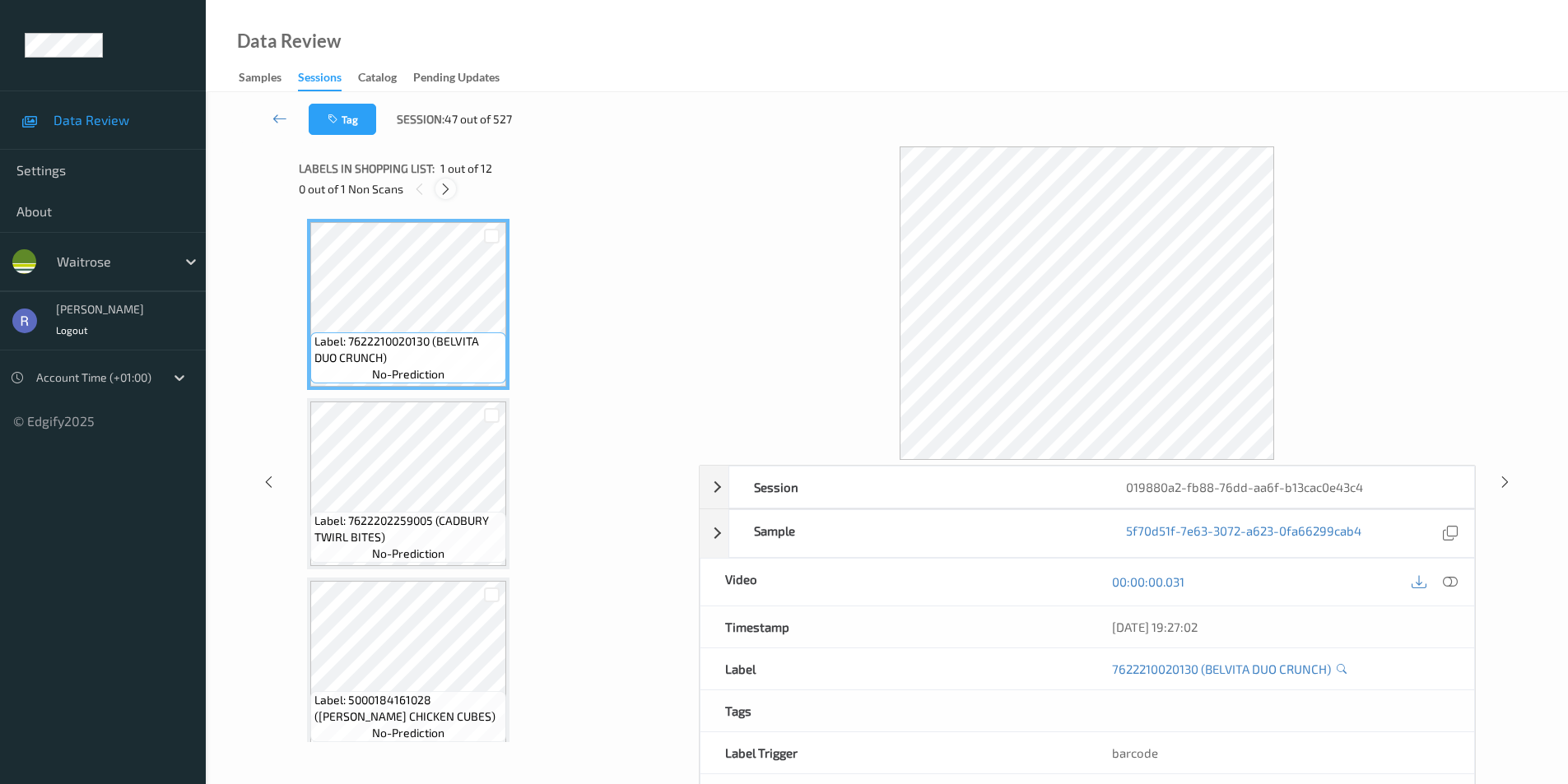
click at [451, 189] on icon at bounding box center [445, 189] width 14 height 15
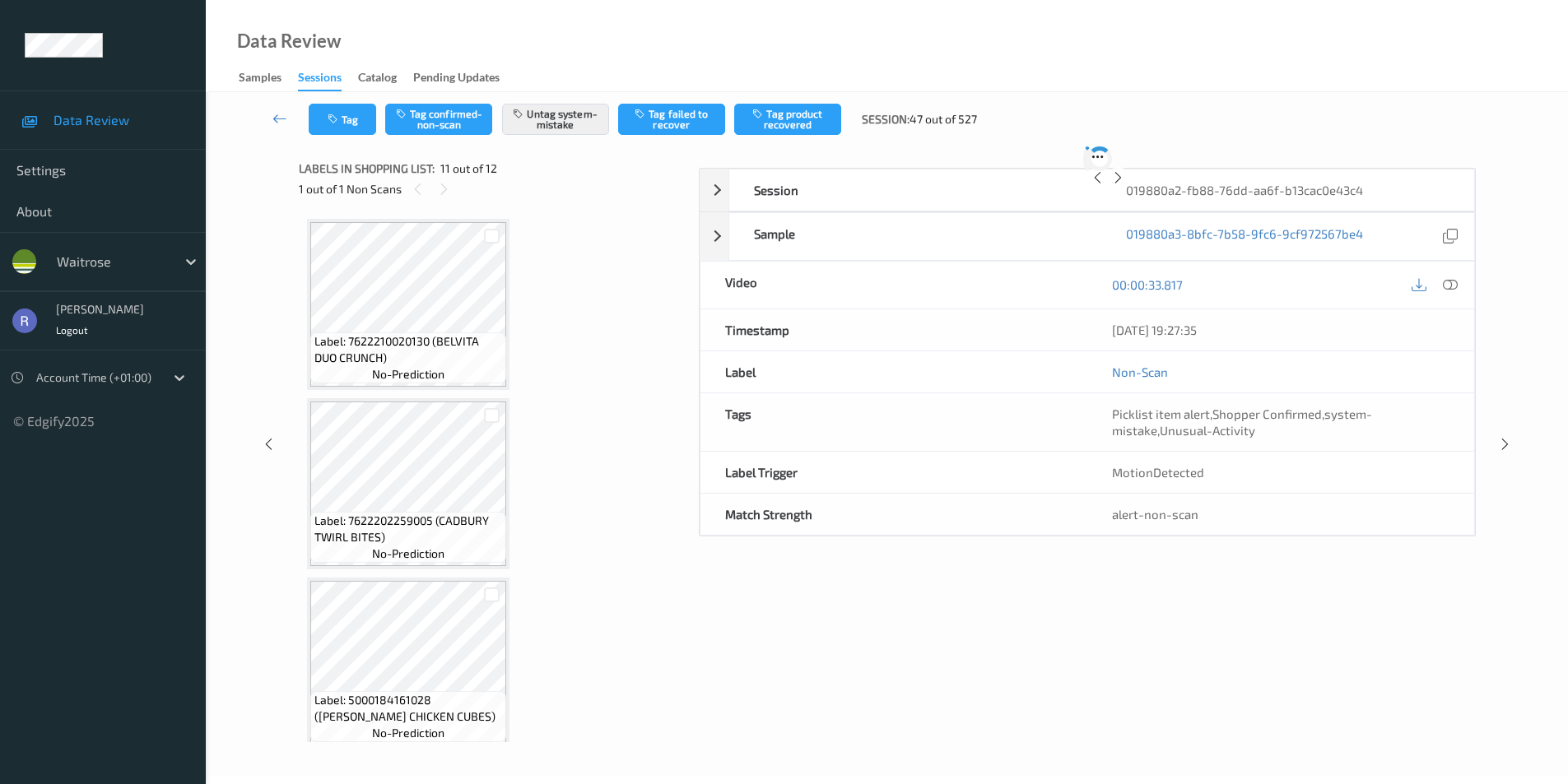
scroll to position [1622, 0]
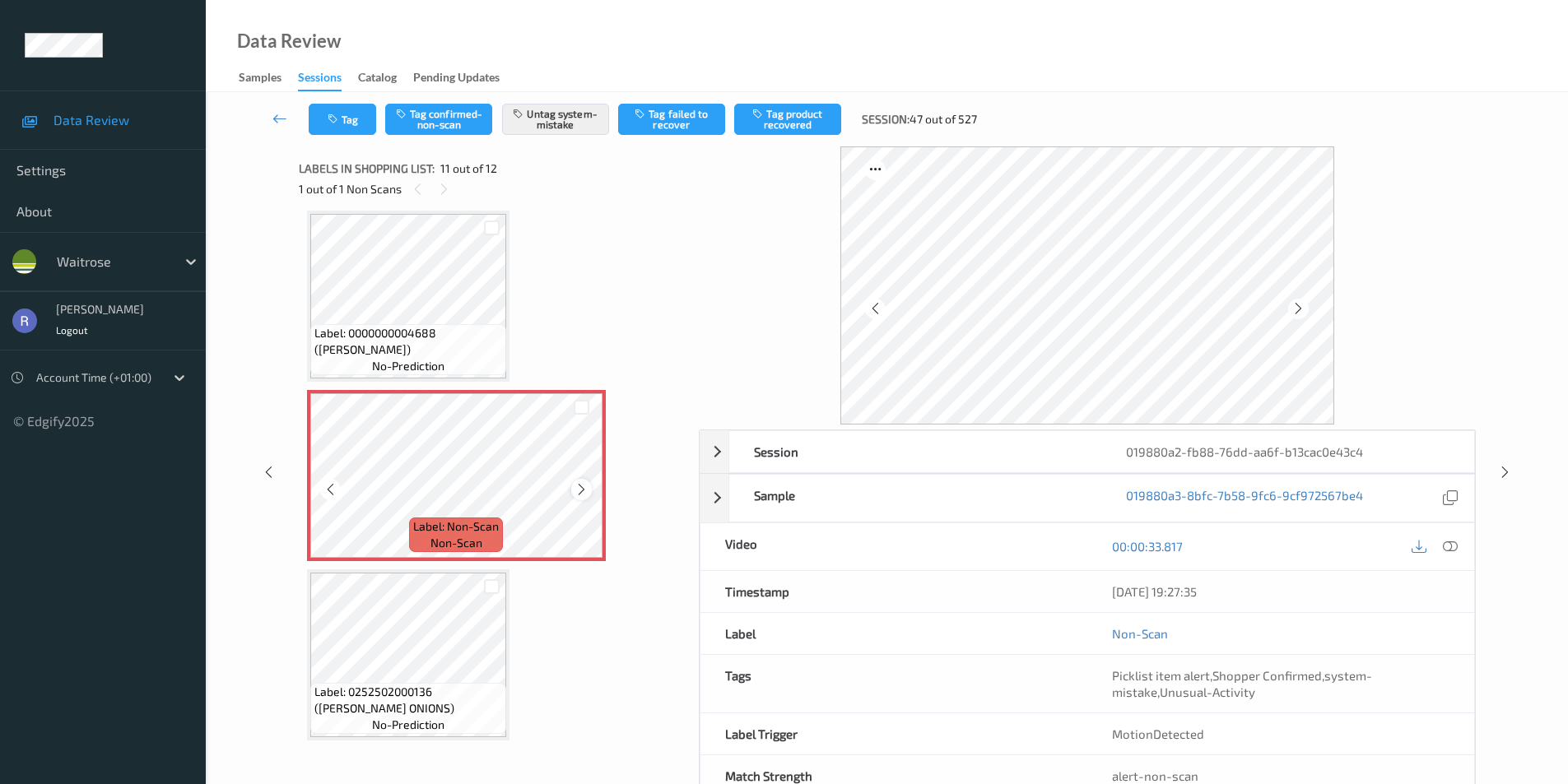
click at [582, 486] on icon at bounding box center [581, 488] width 14 height 15
click at [580, 486] on icon at bounding box center [581, 488] width 14 height 15
click at [1505, 469] on icon at bounding box center [1505, 472] width 14 height 15
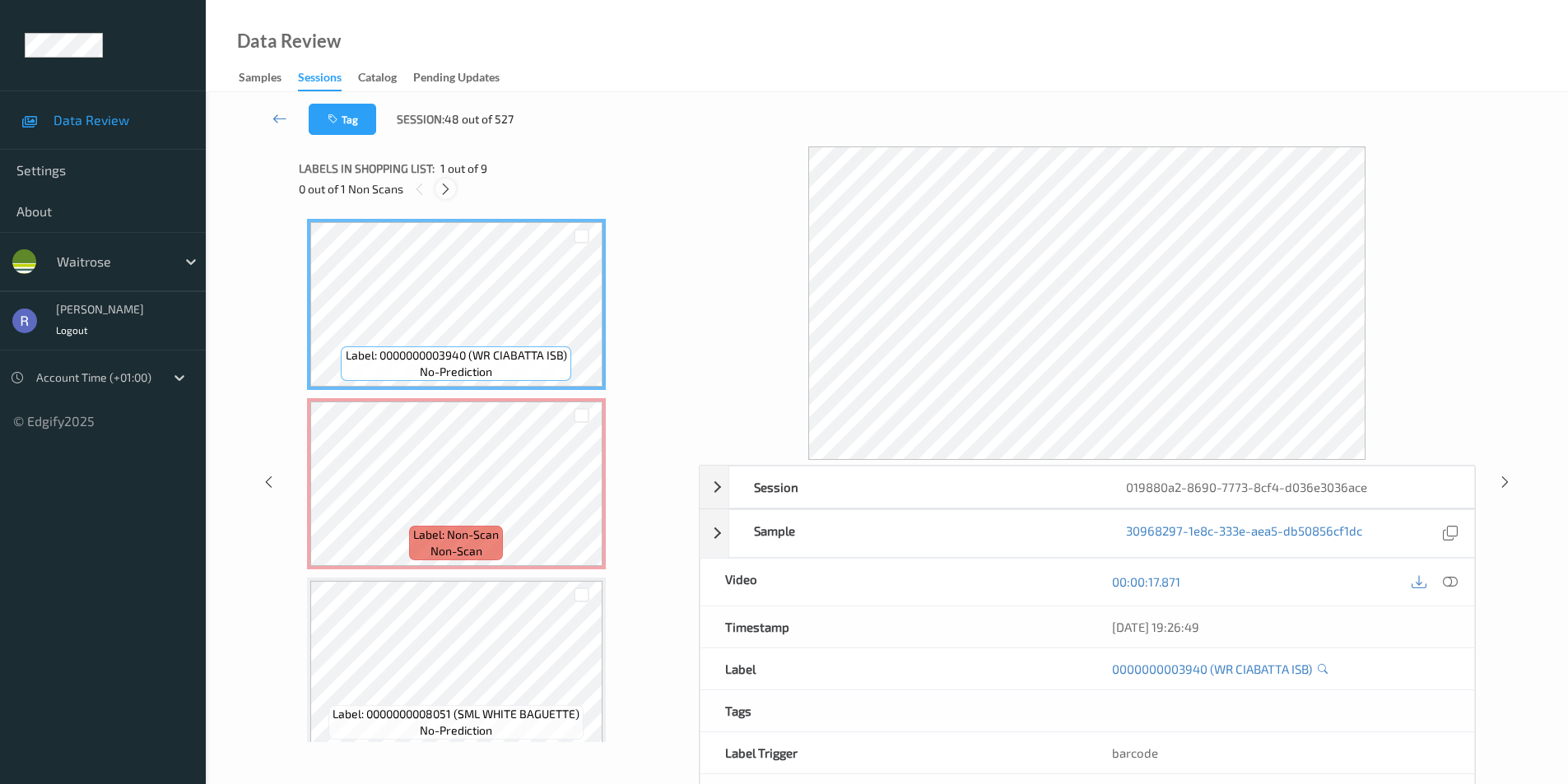
click at [445, 188] on icon at bounding box center [445, 189] width 14 height 15
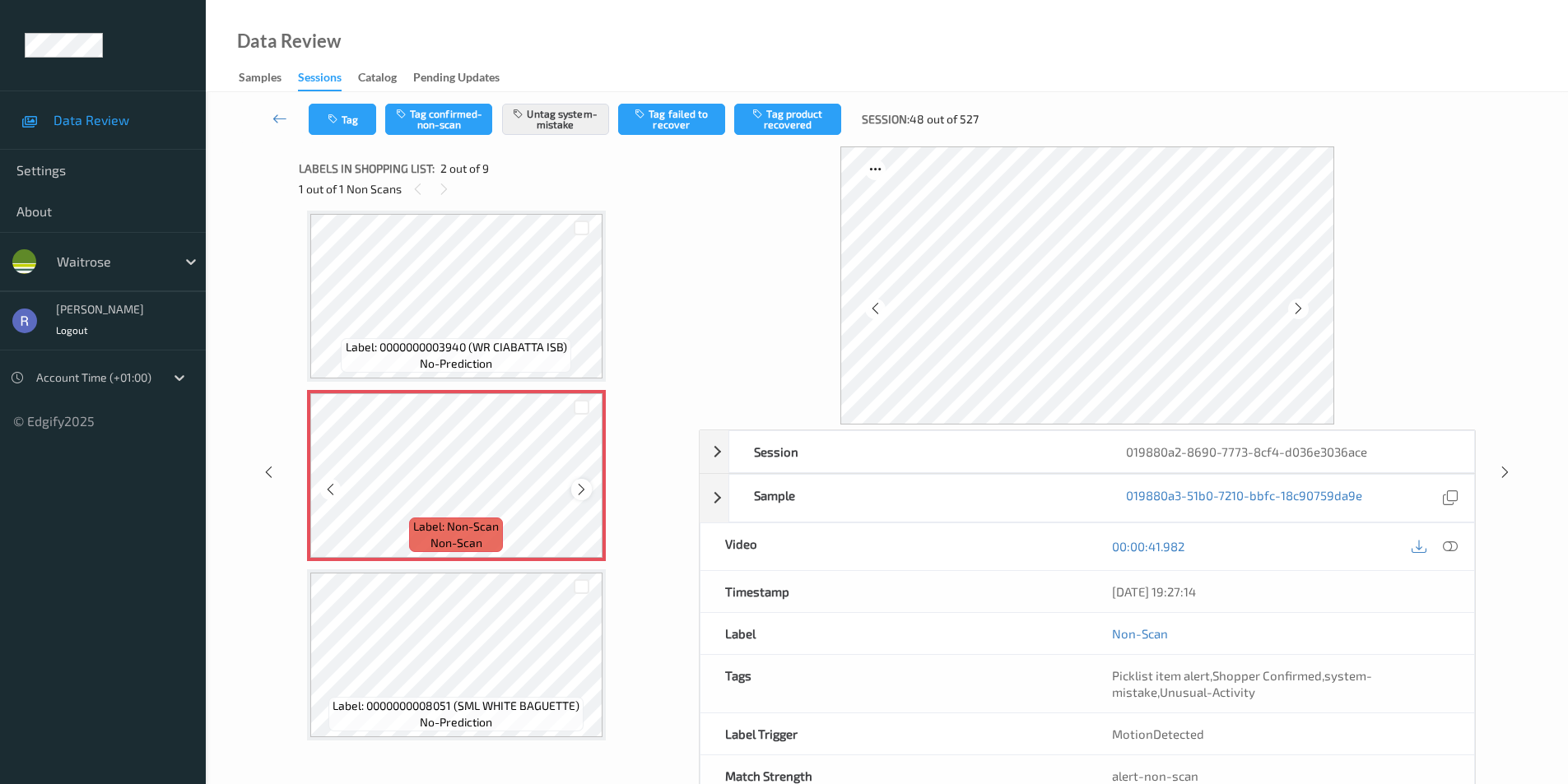
click at [581, 487] on icon at bounding box center [581, 488] width 14 height 15
click at [1500, 468] on icon at bounding box center [1505, 472] width 14 height 15
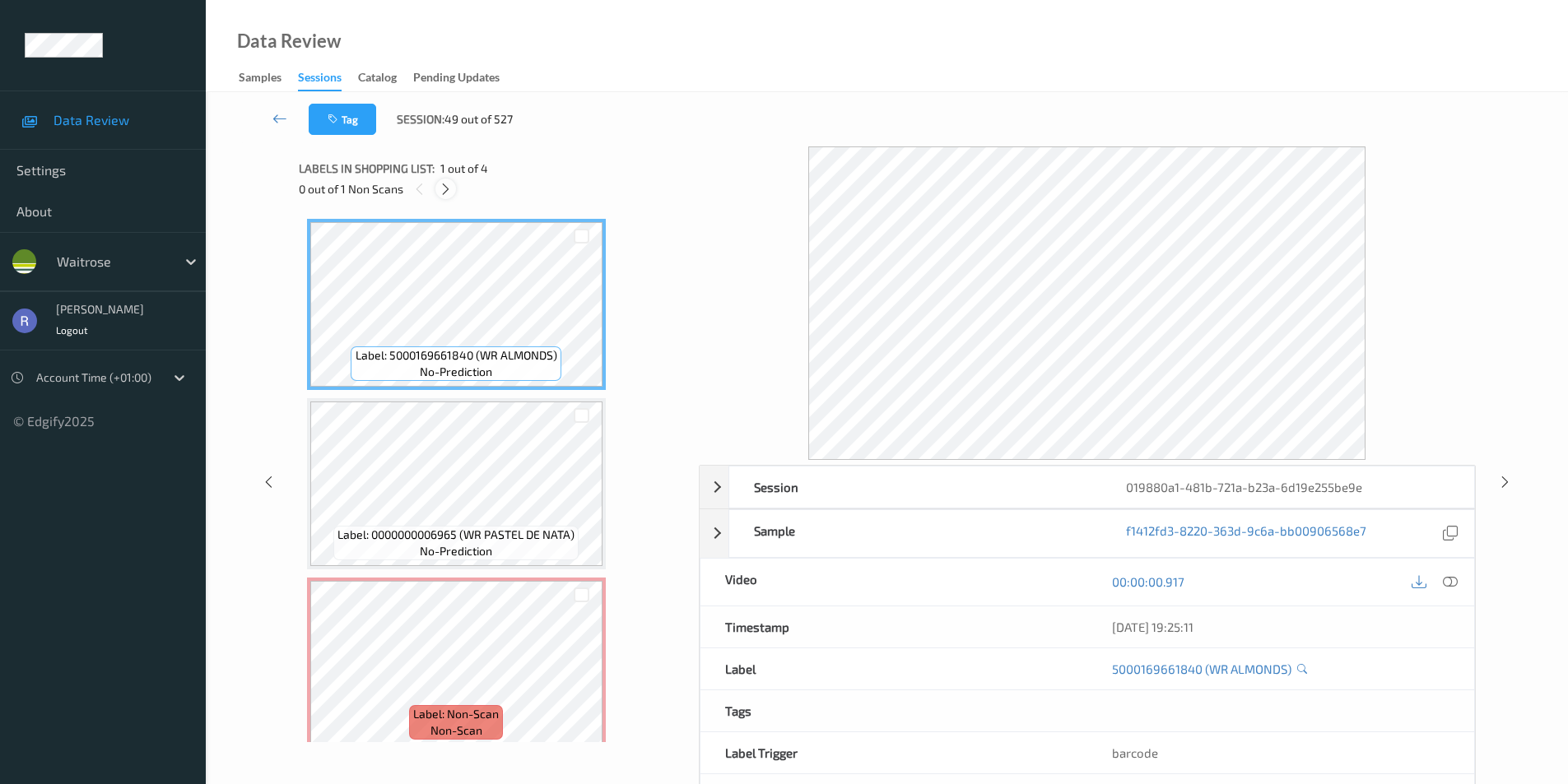
click at [450, 185] on icon at bounding box center [445, 189] width 14 height 15
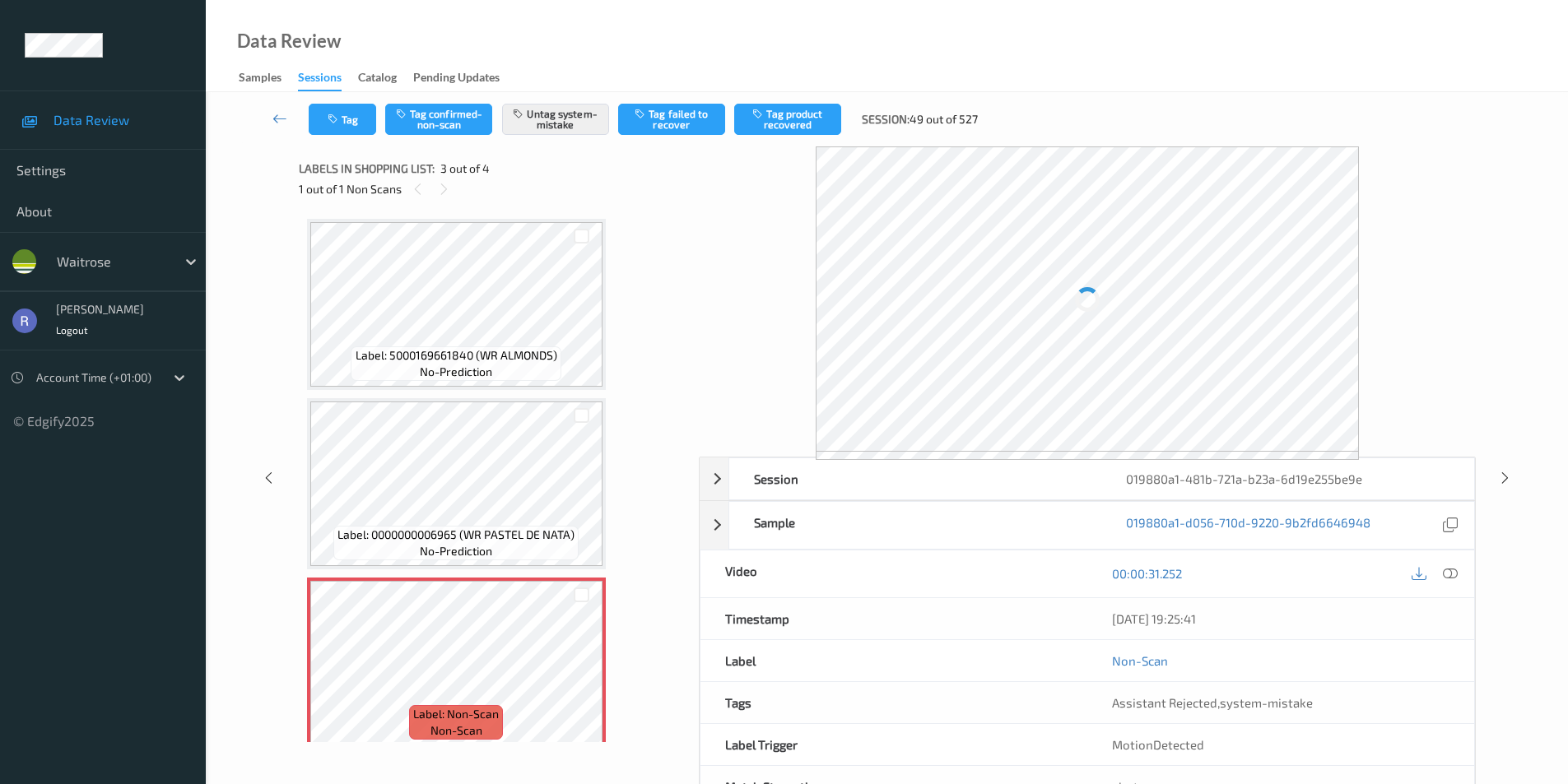
scroll to position [188, 0]
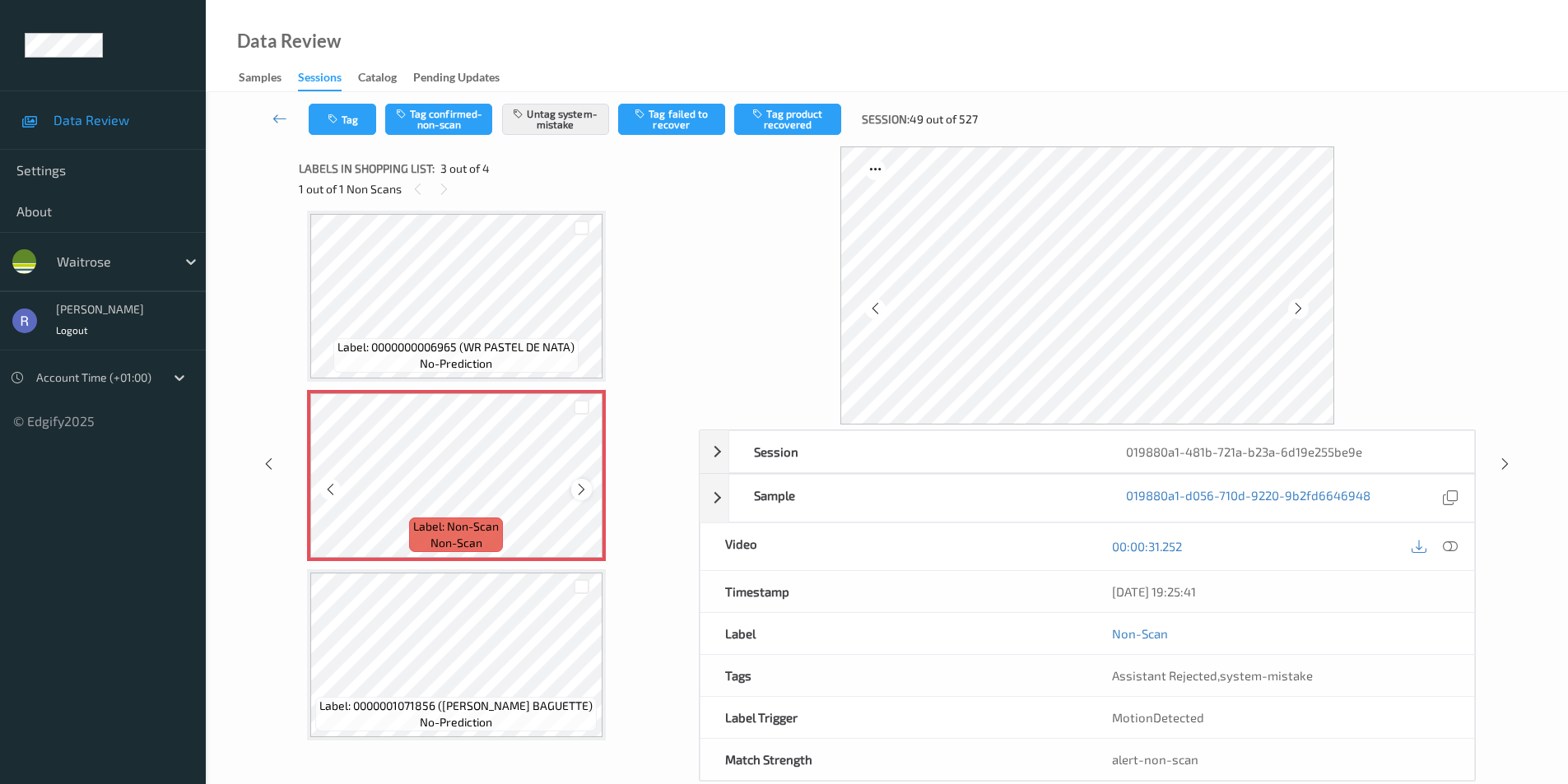
click at [586, 490] on icon at bounding box center [581, 488] width 14 height 15
click at [585, 490] on icon at bounding box center [581, 488] width 14 height 15
click at [577, 491] on icon at bounding box center [581, 488] width 14 height 15
click at [1500, 458] on icon at bounding box center [1505, 463] width 14 height 15
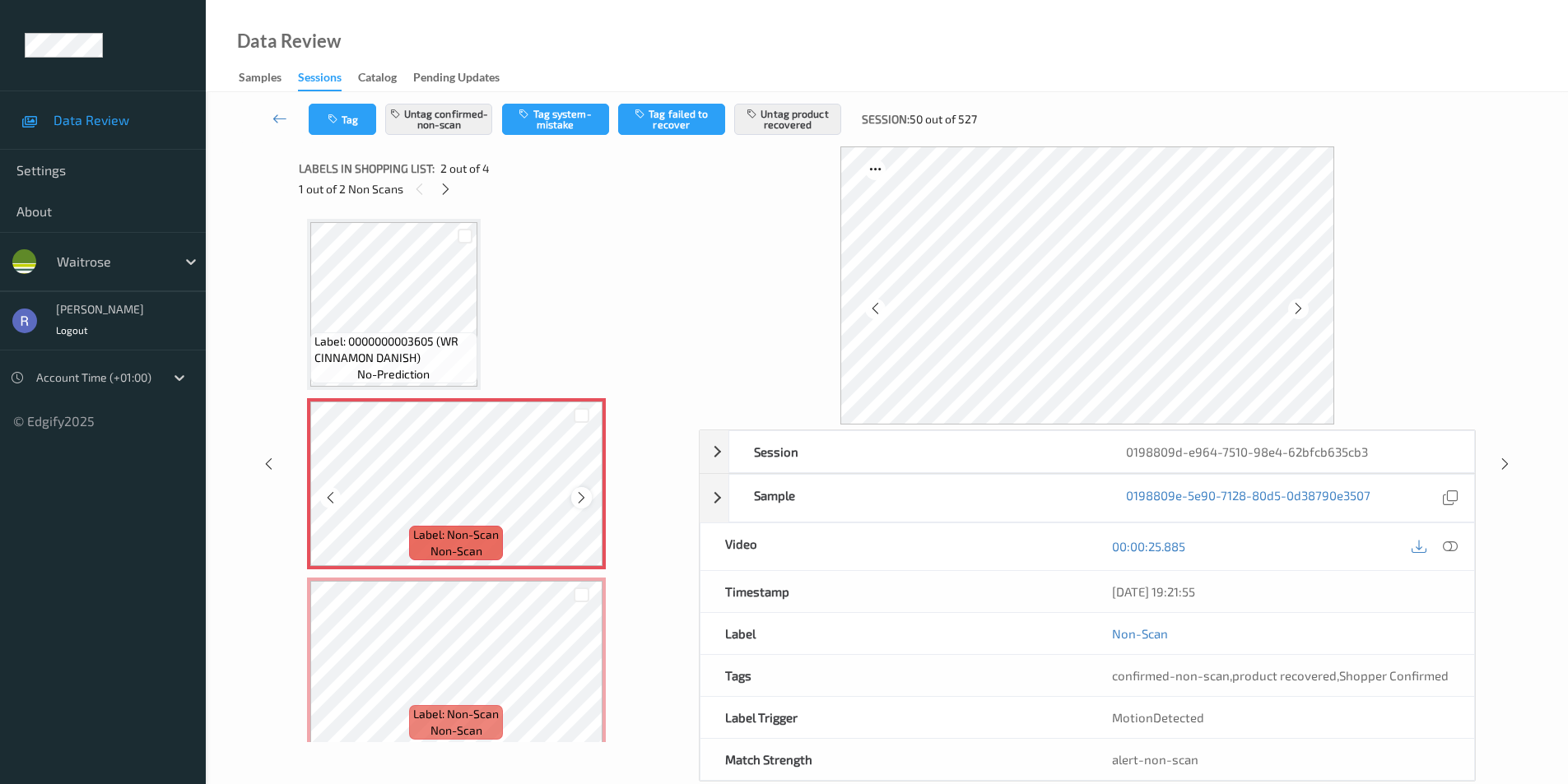
click at [581, 493] on icon at bounding box center [581, 497] width 14 height 15
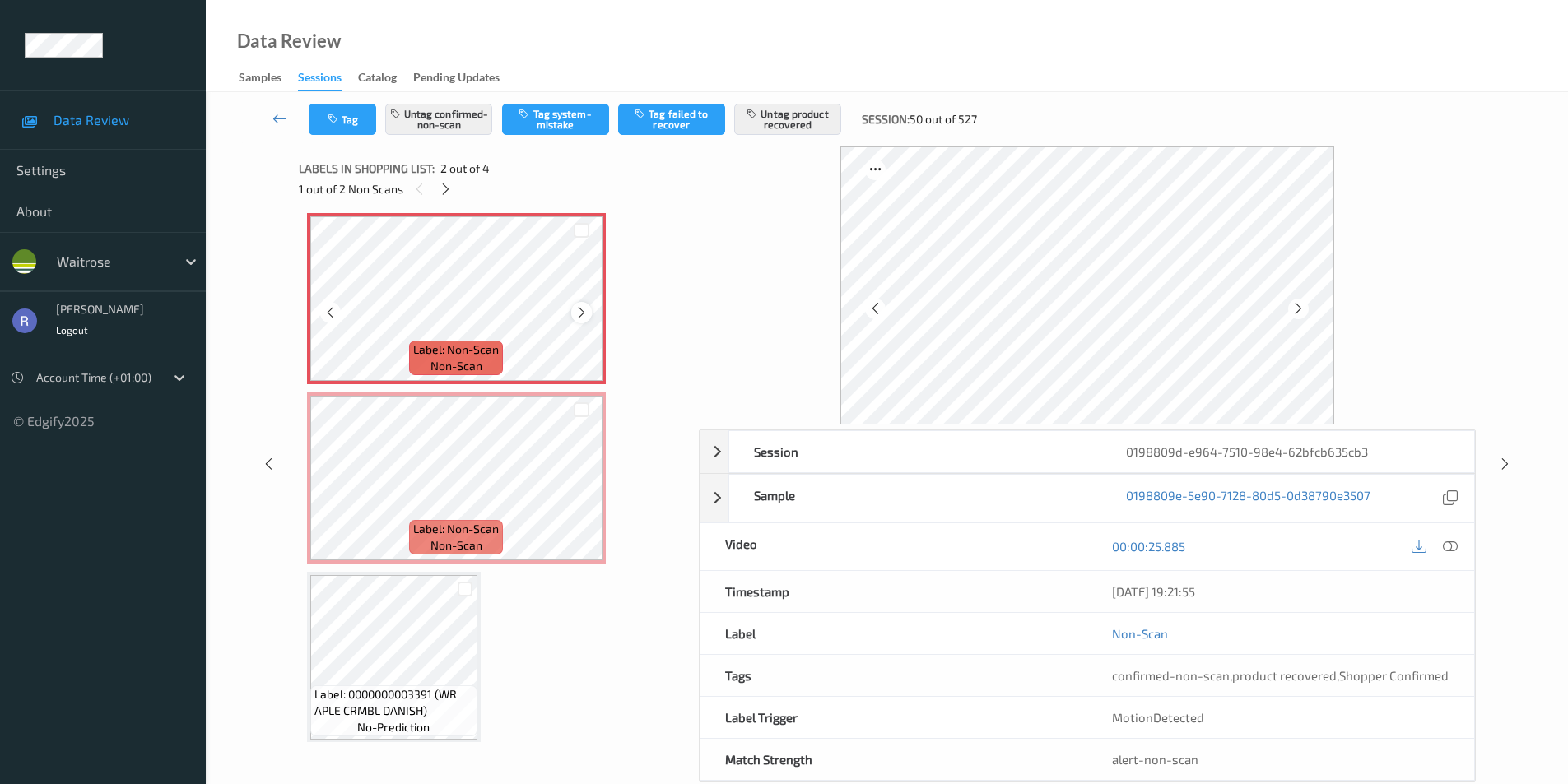
scroll to position [194, 0]
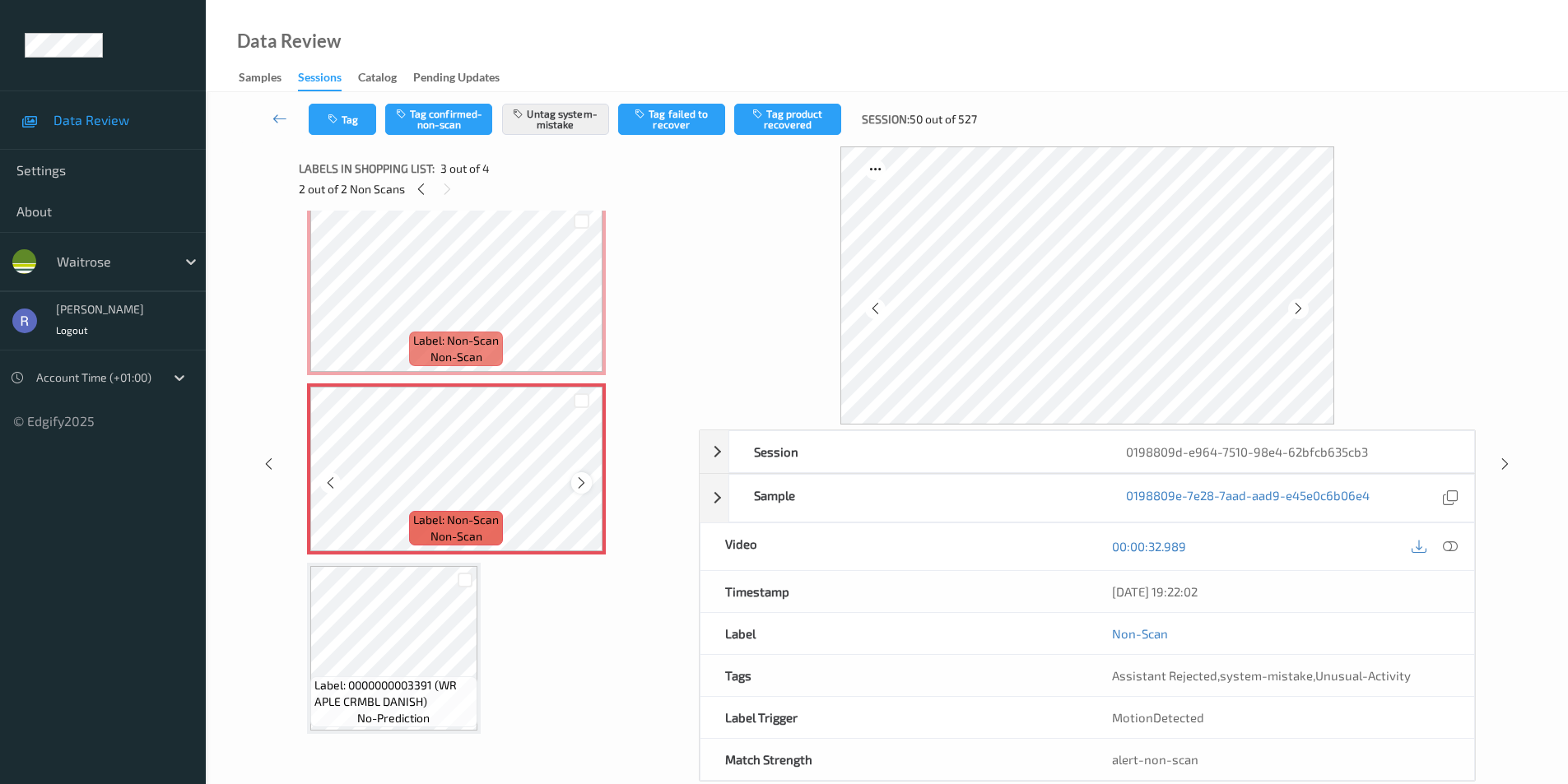
click at [583, 481] on icon at bounding box center [581, 483] width 14 height 15
click at [1505, 466] on icon at bounding box center [1505, 463] width 14 height 15
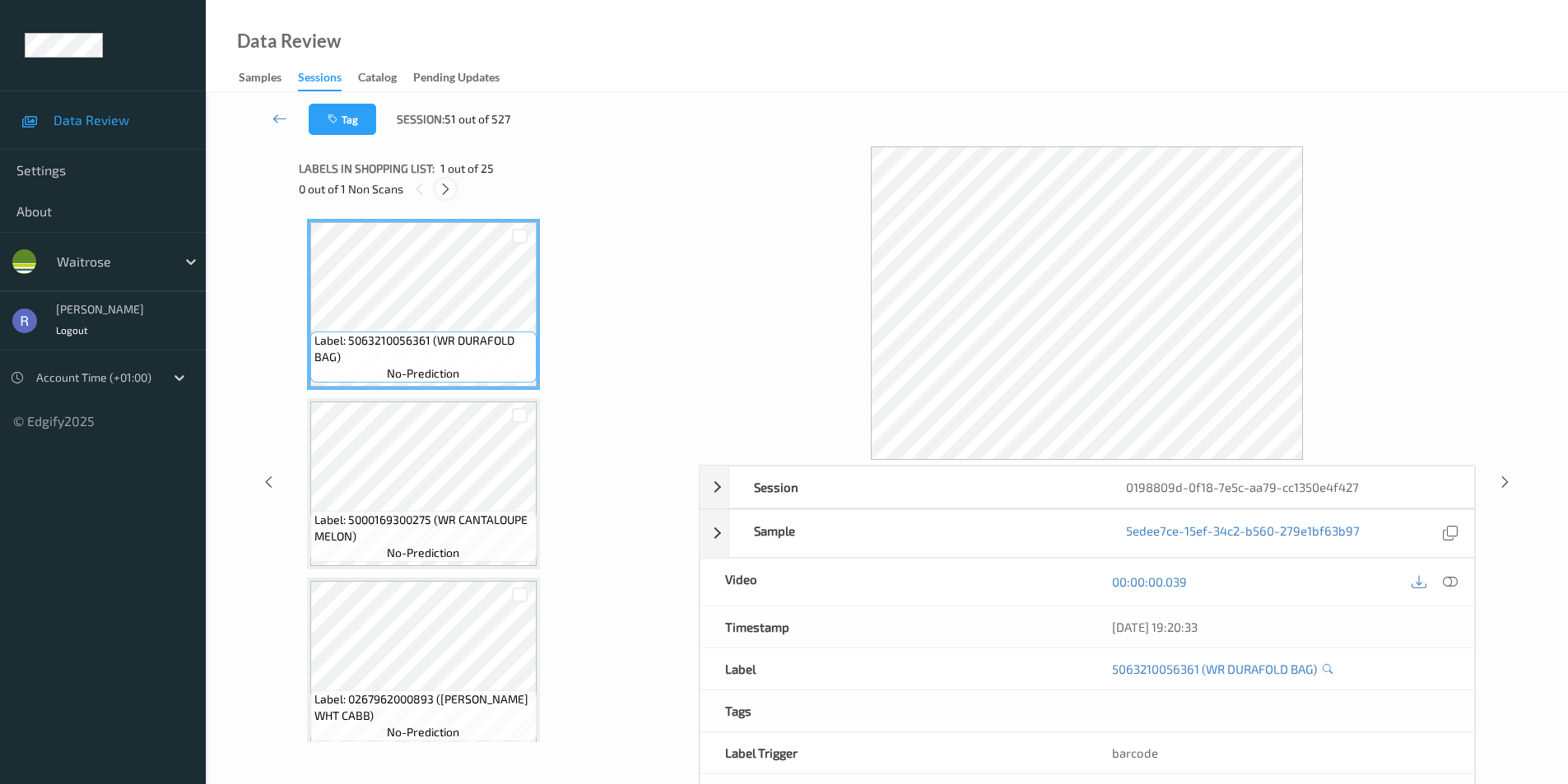
click at [447, 189] on icon at bounding box center [445, 189] width 14 height 15
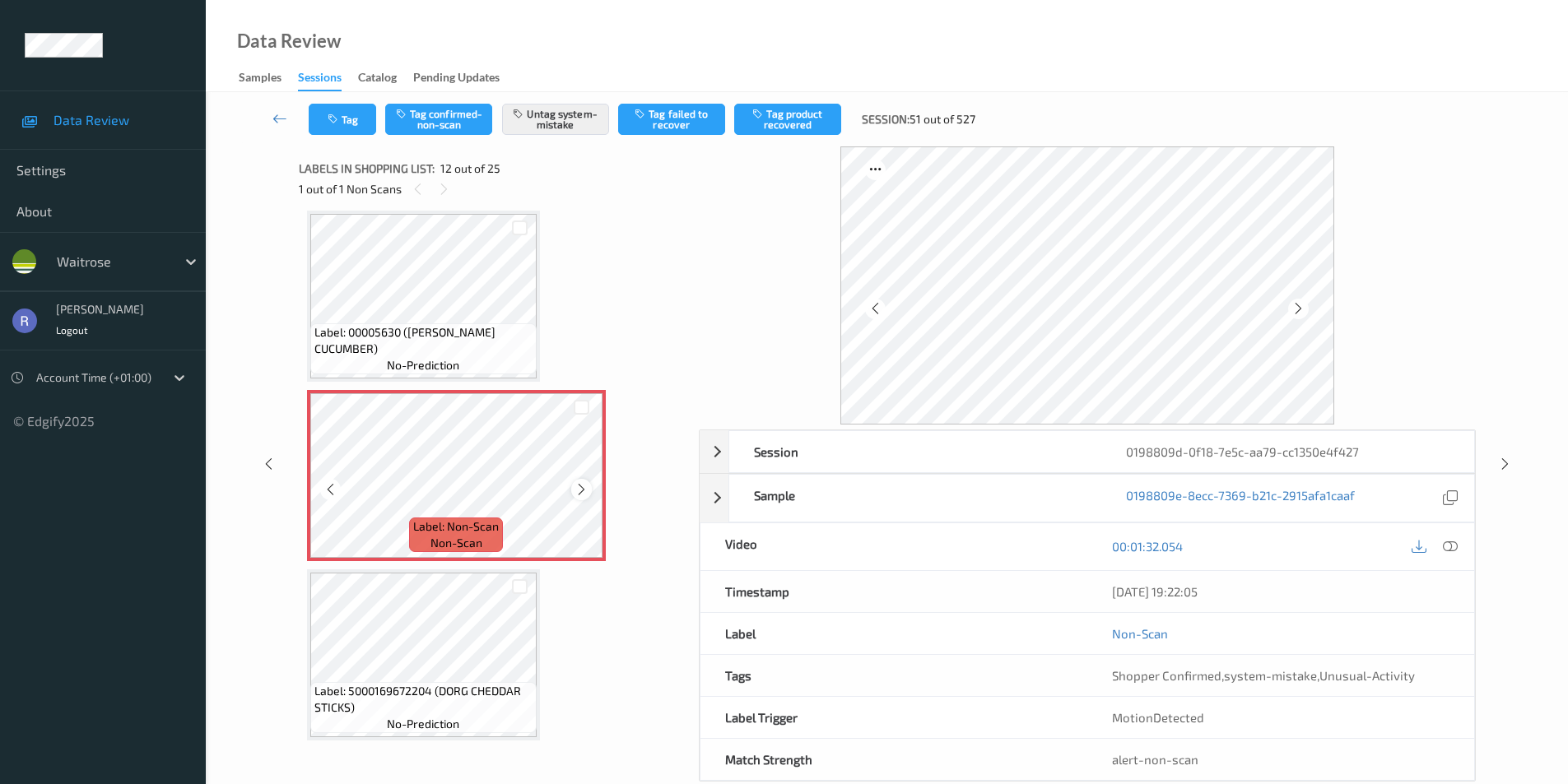
click at [584, 486] on icon at bounding box center [581, 488] width 14 height 15
click at [585, 486] on icon at bounding box center [581, 488] width 14 height 15
click at [585, 486] on icon at bounding box center [581, 488] width 14 height 15
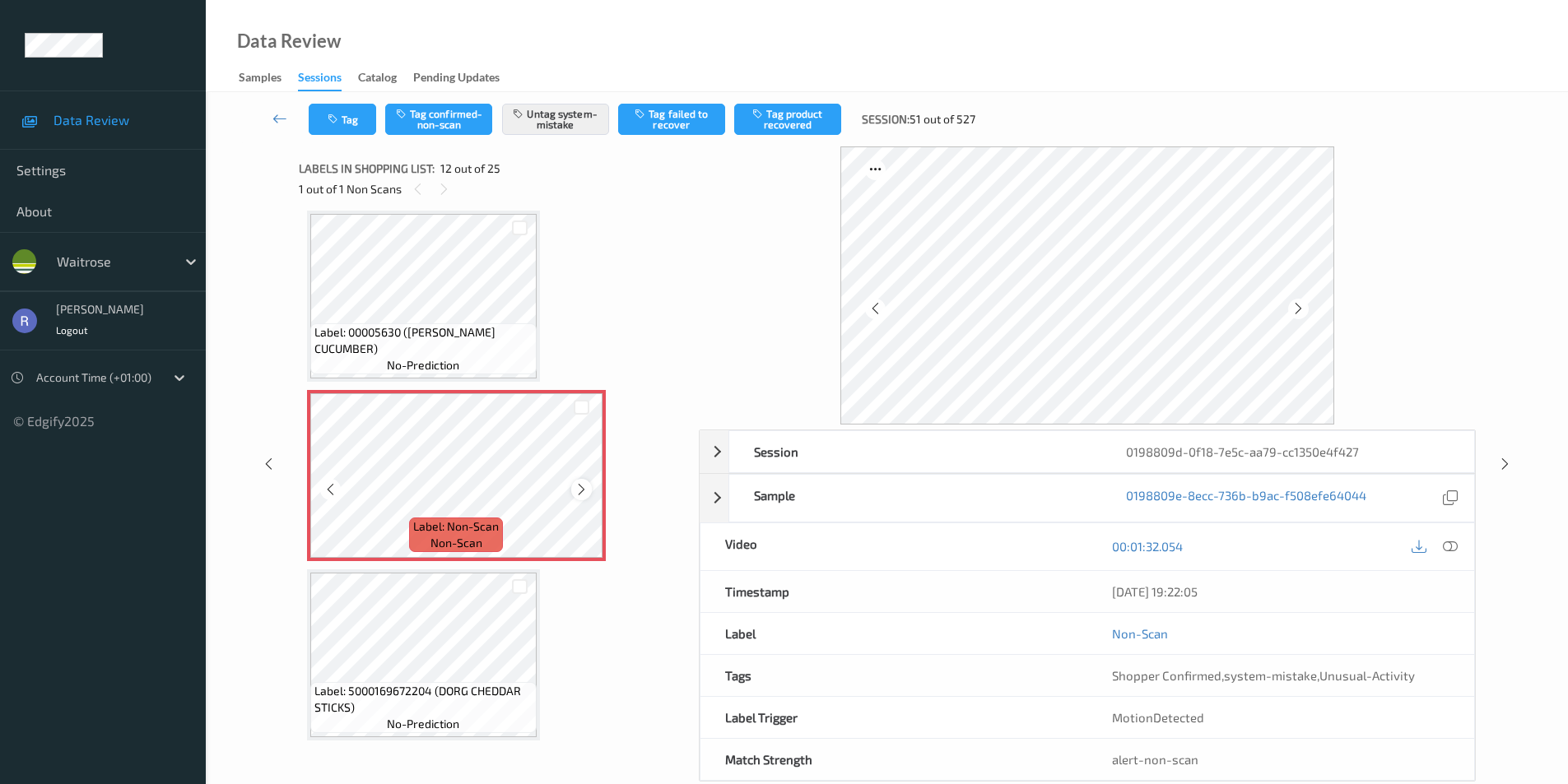
click at [586, 488] on icon at bounding box center [581, 488] width 14 height 15
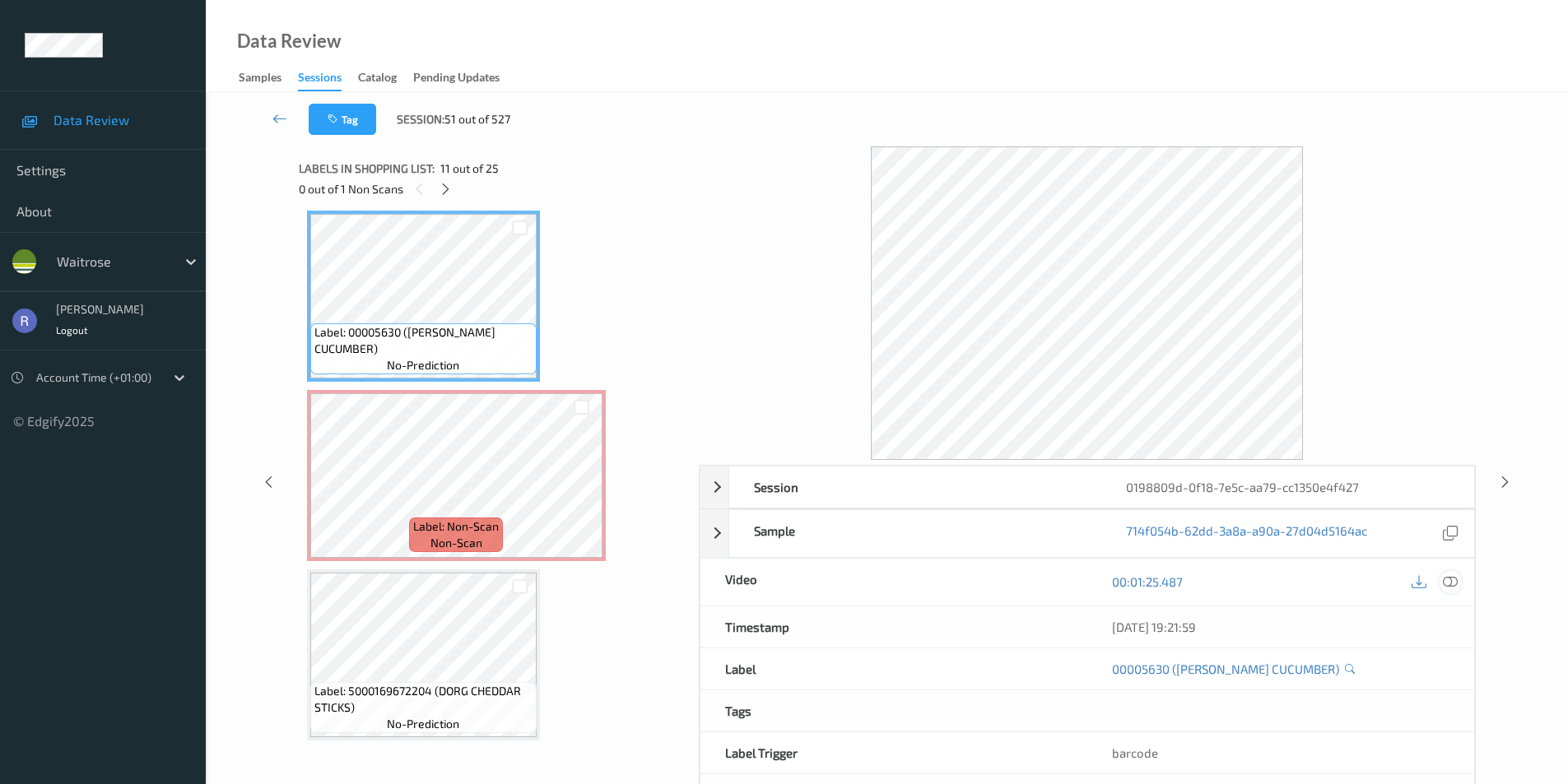
click at [1442, 582] on div at bounding box center [1450, 581] width 22 height 22
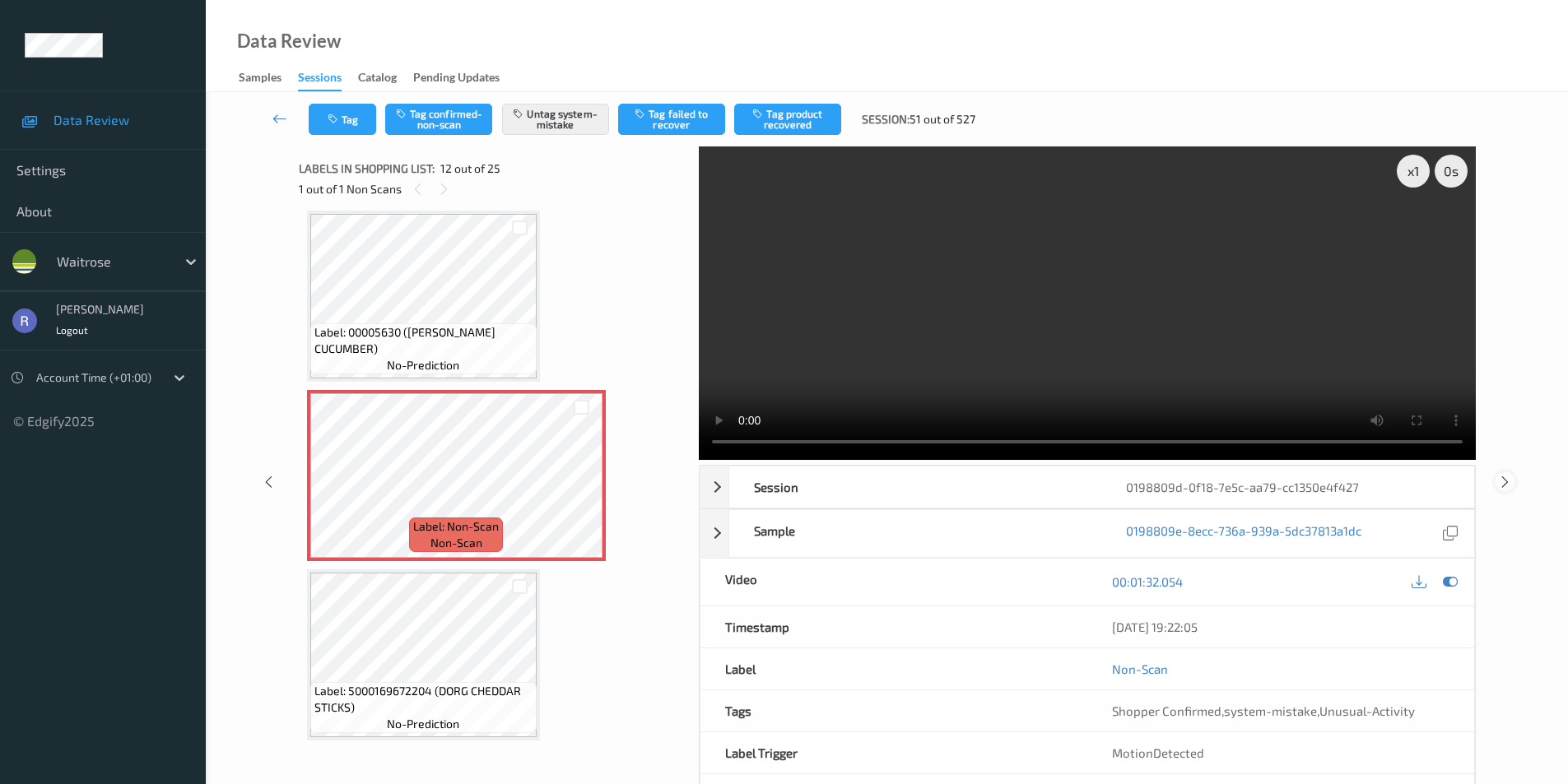
click at [1501, 482] on icon at bounding box center [1505, 481] width 14 height 15
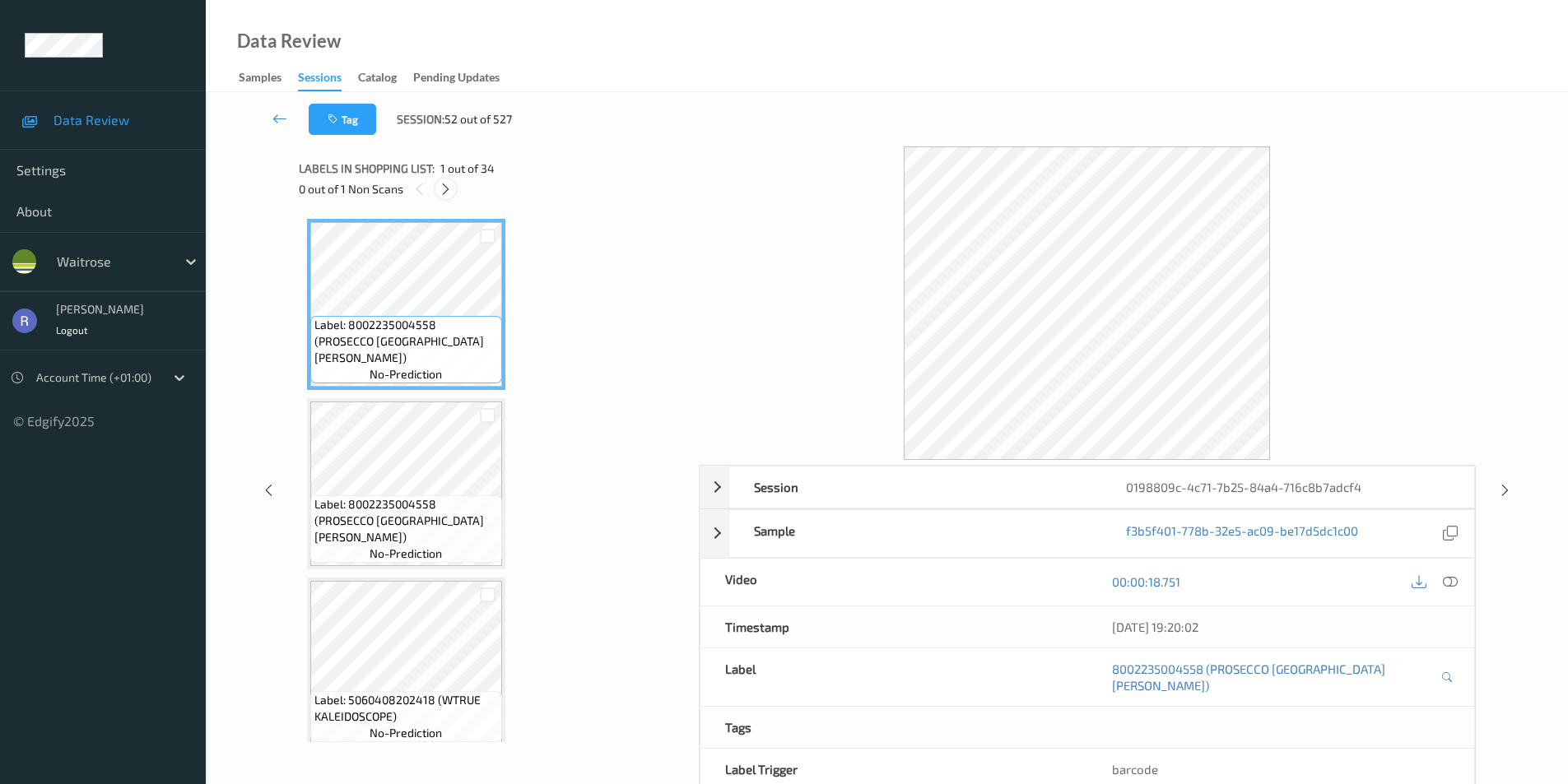
click at [449, 190] on icon at bounding box center [445, 189] width 14 height 15
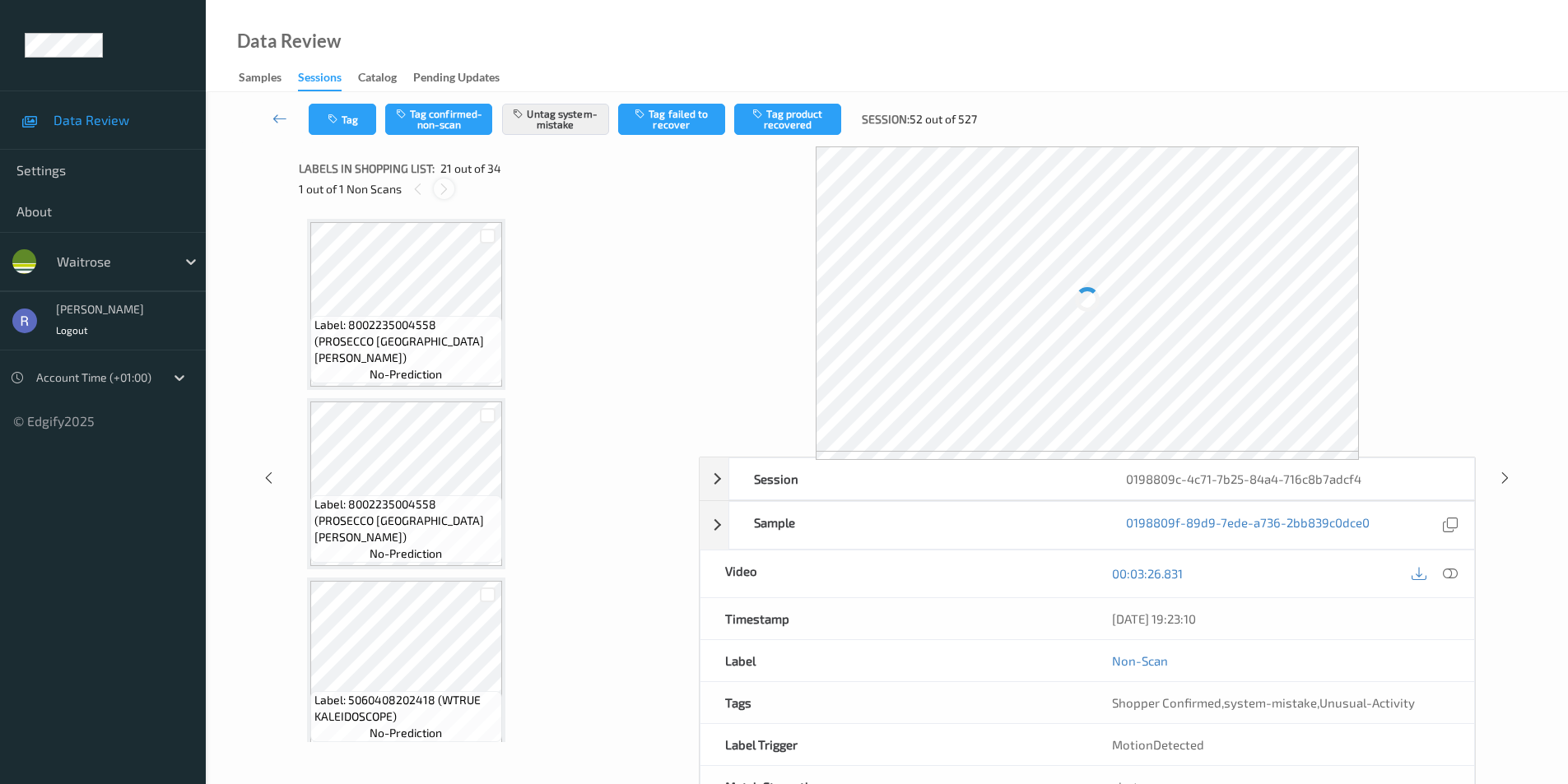
scroll to position [3415, 0]
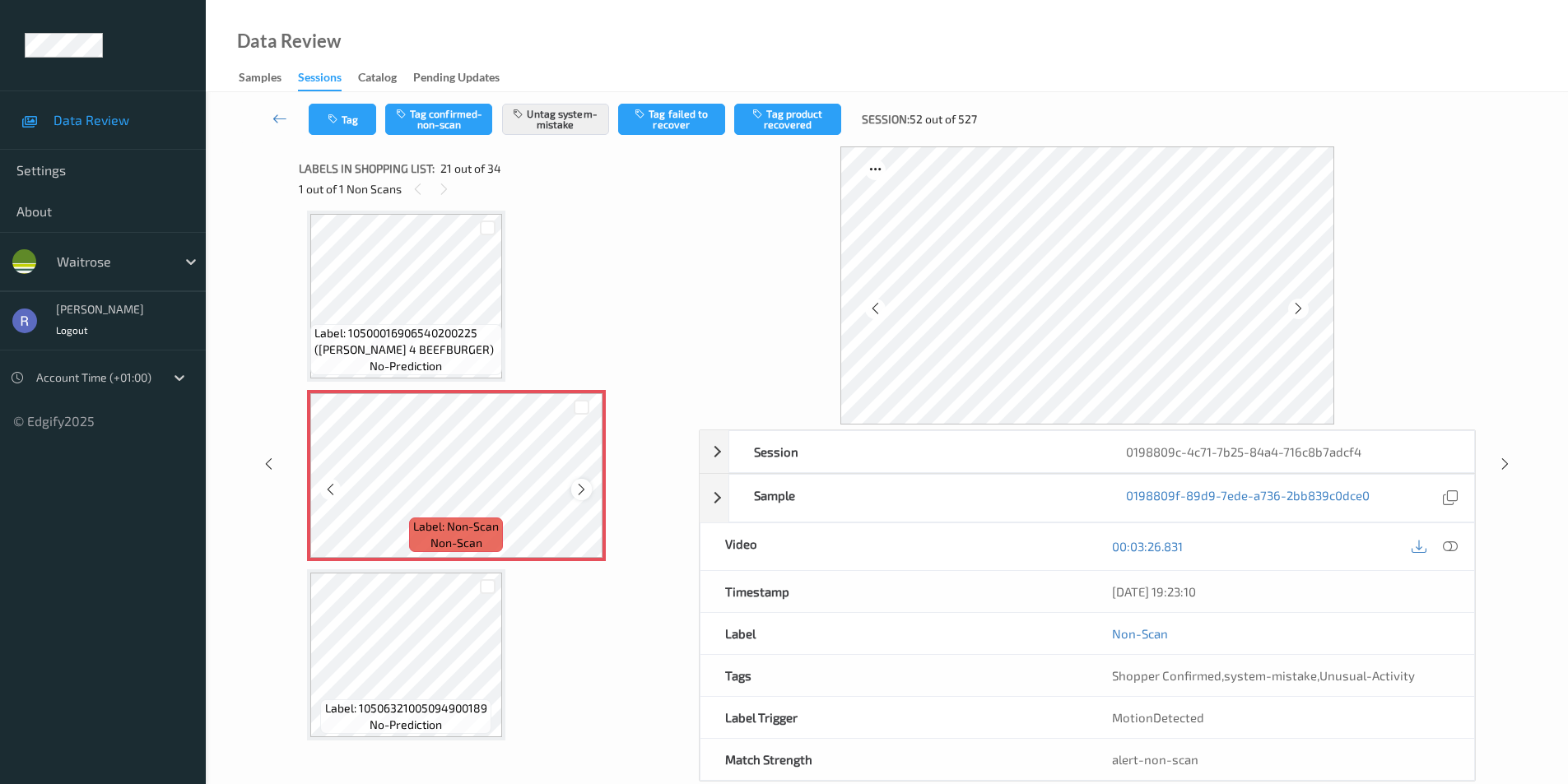
click at [582, 492] on icon at bounding box center [581, 488] width 14 height 15
click at [578, 489] on icon at bounding box center [581, 488] width 14 height 15
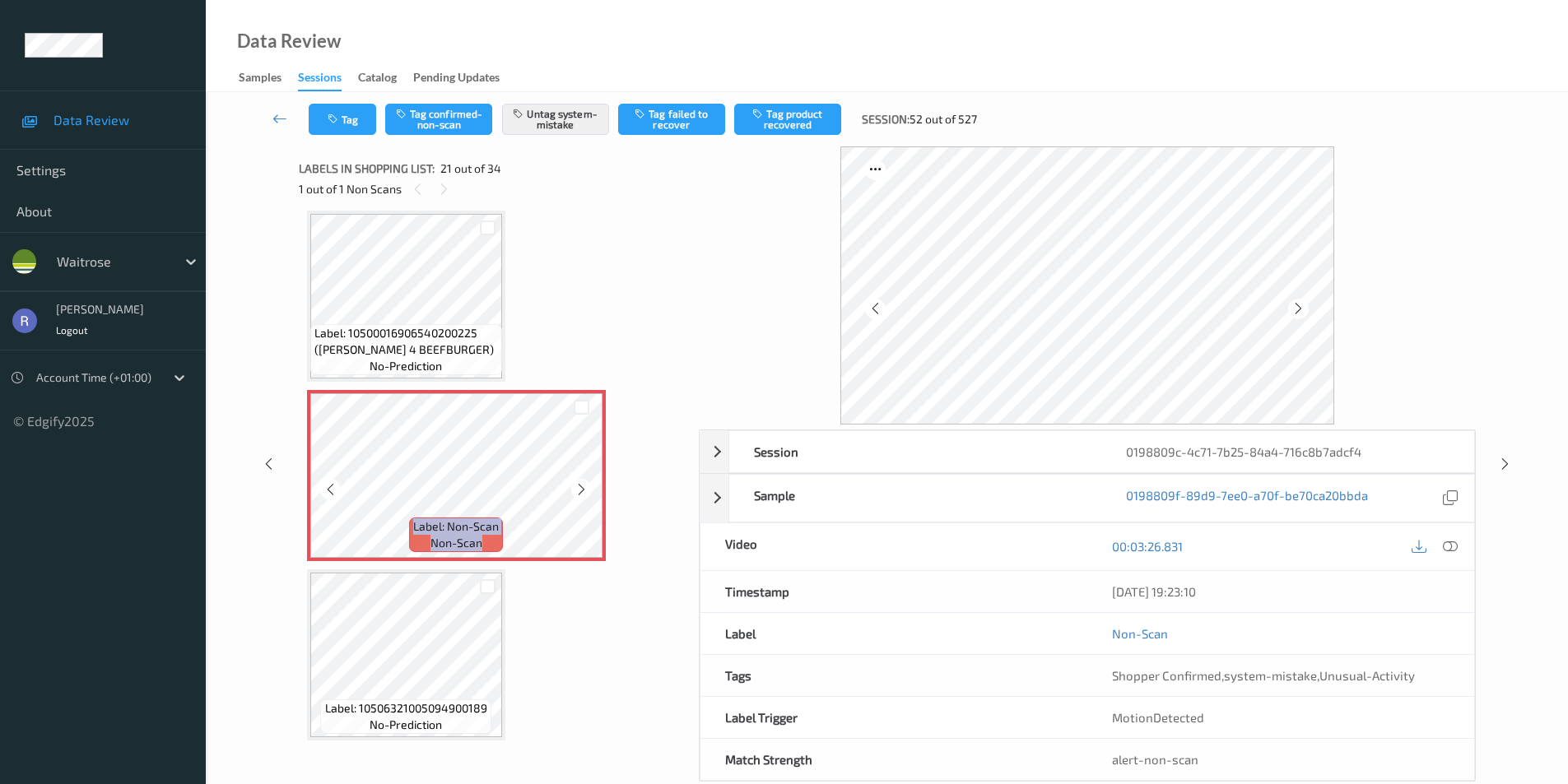
click at [578, 489] on icon at bounding box center [581, 488] width 14 height 15
click at [1452, 551] on icon at bounding box center [1450, 546] width 15 height 15
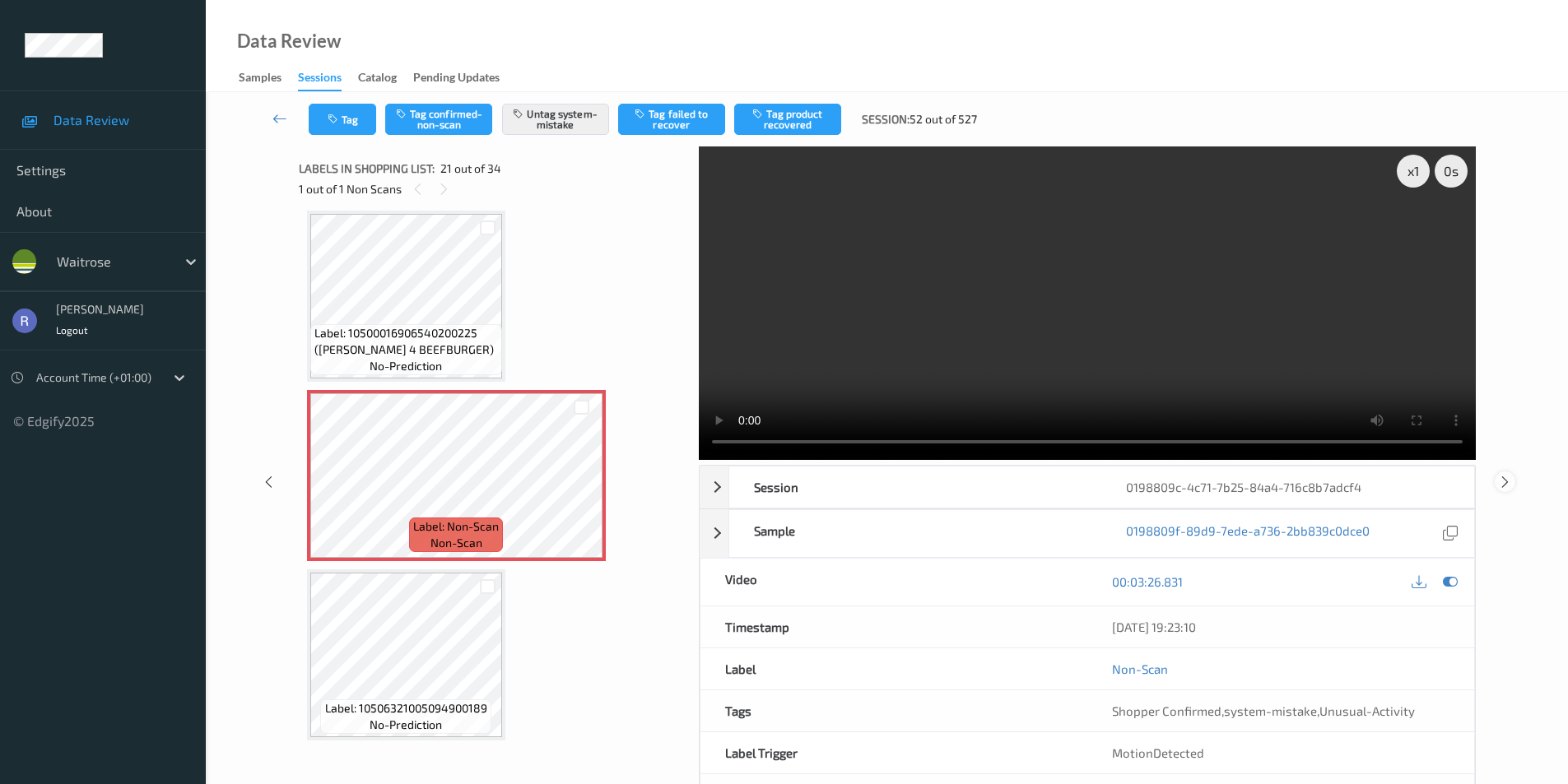
click at [1505, 486] on icon at bounding box center [1505, 481] width 14 height 15
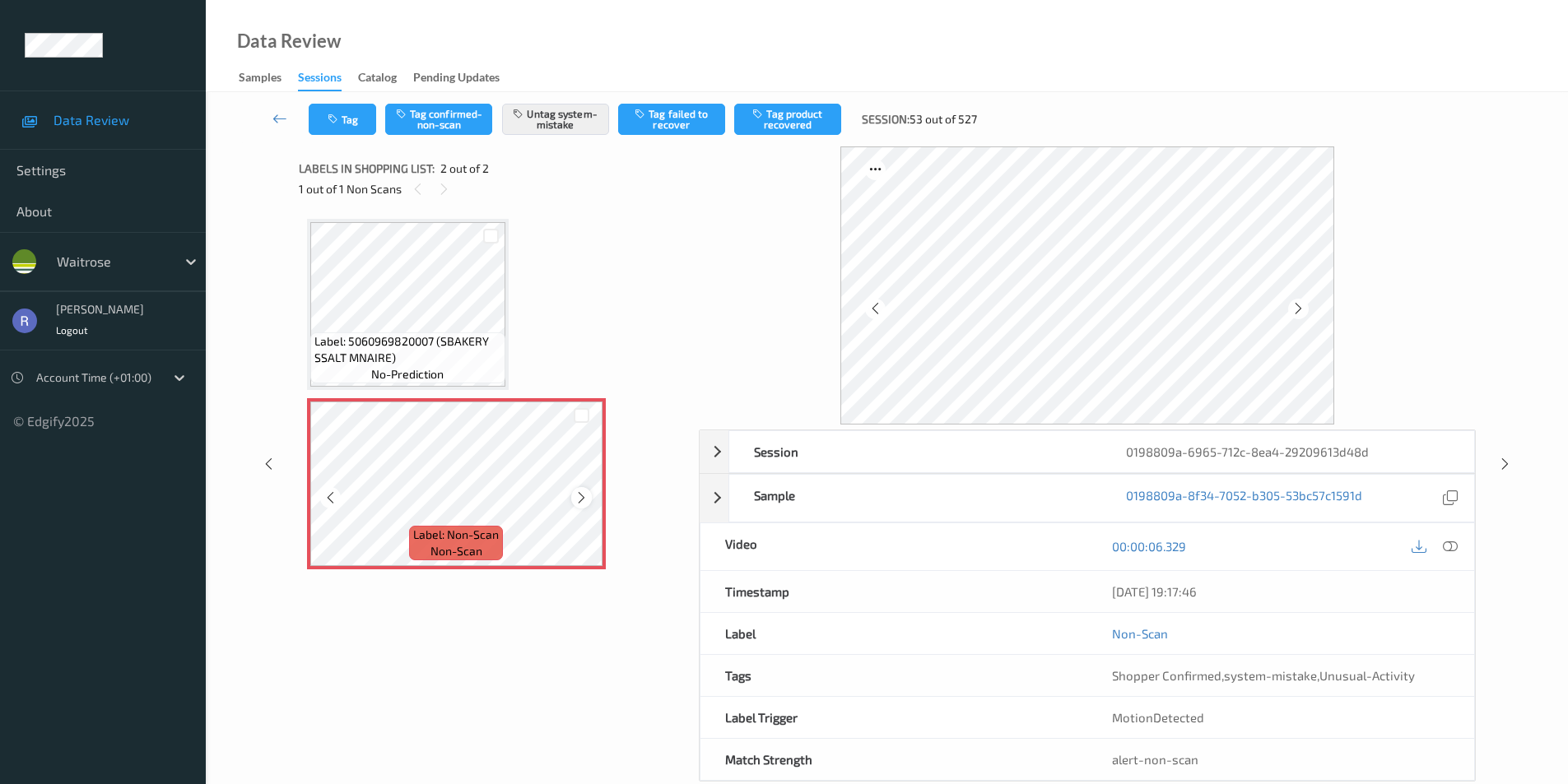
click at [581, 498] on icon at bounding box center [581, 497] width 14 height 15
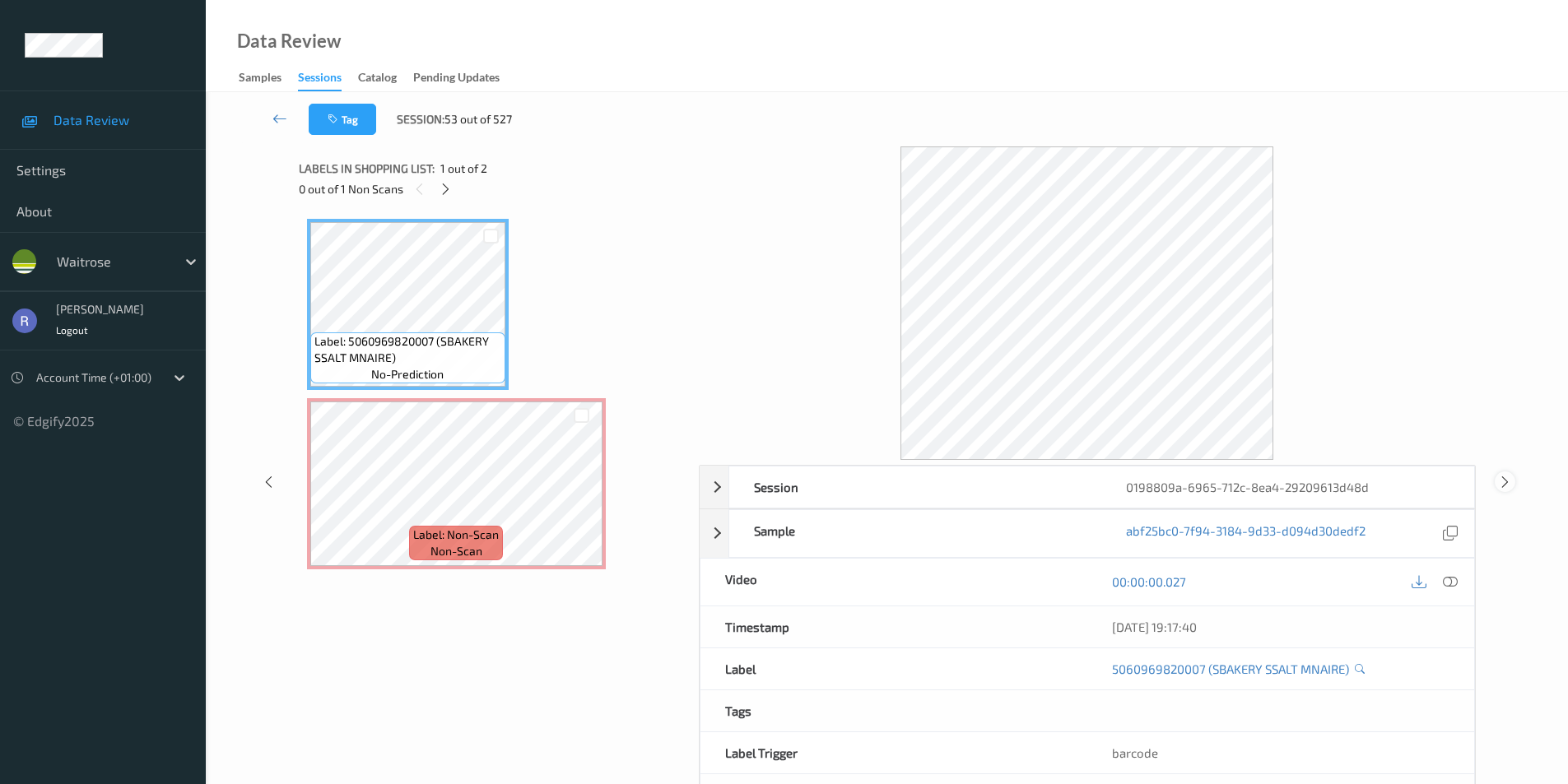
click at [1508, 479] on icon at bounding box center [1505, 481] width 14 height 15
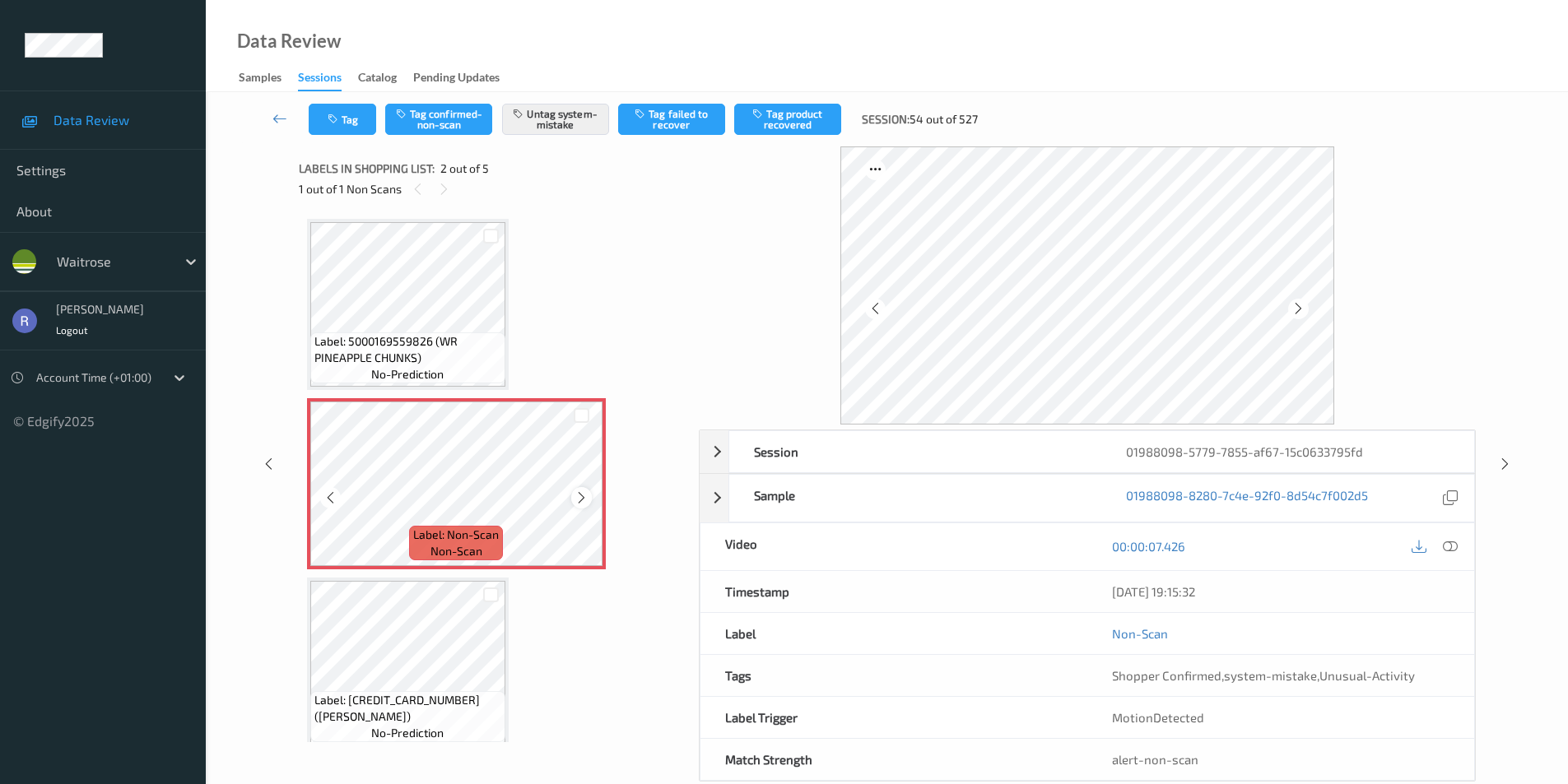
click at [578, 495] on icon at bounding box center [581, 497] width 14 height 15
click at [578, 494] on icon at bounding box center [581, 497] width 14 height 15
click at [1502, 450] on div "Session 01988098-5779-7855-af67-15c0633795fd Session ID 01988098-5779-7855-af67…" at bounding box center [886, 463] width 1295 height 635
click at [1505, 460] on icon at bounding box center [1505, 463] width 14 height 15
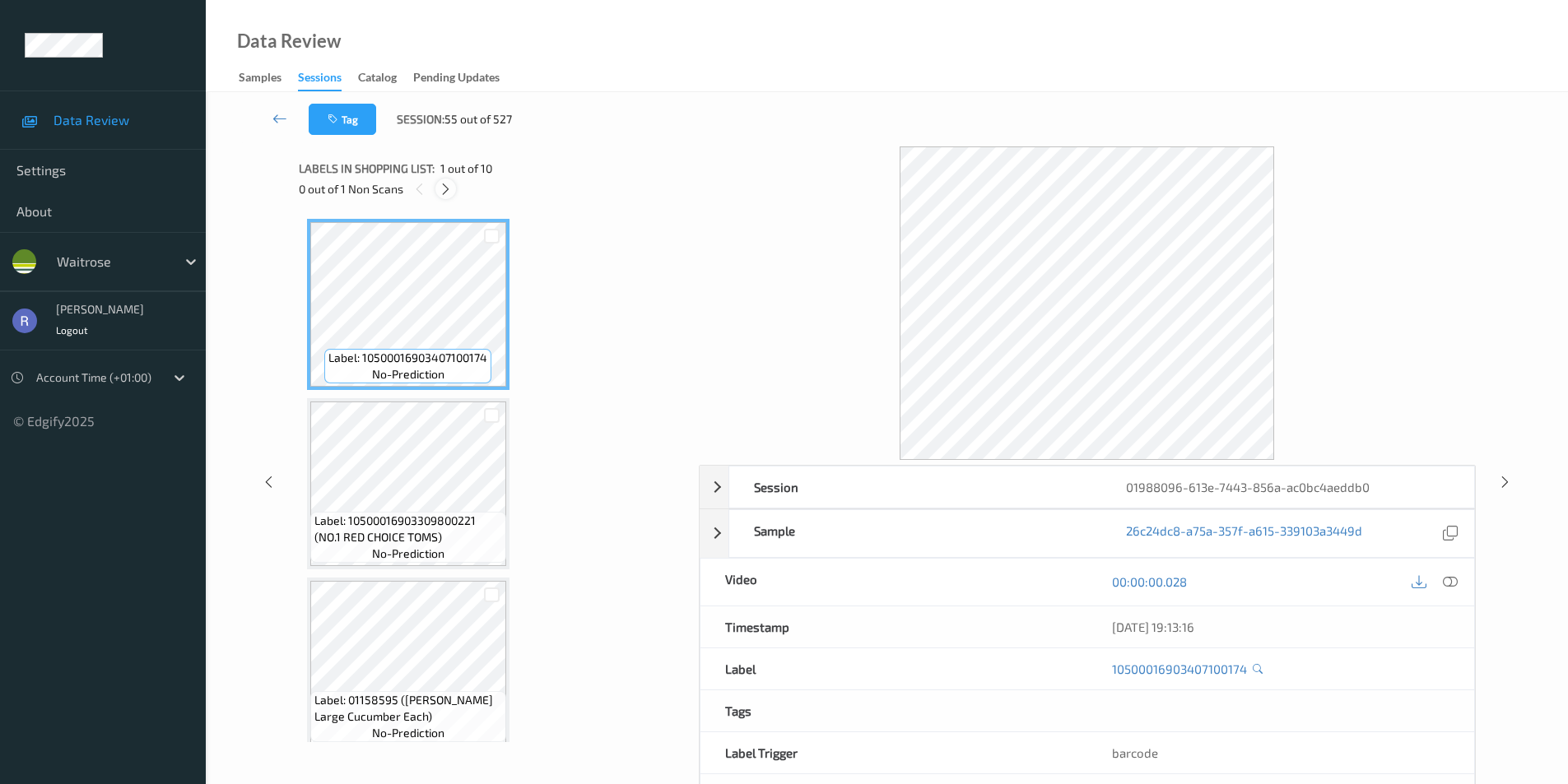
click at [447, 193] on icon at bounding box center [445, 189] width 14 height 15
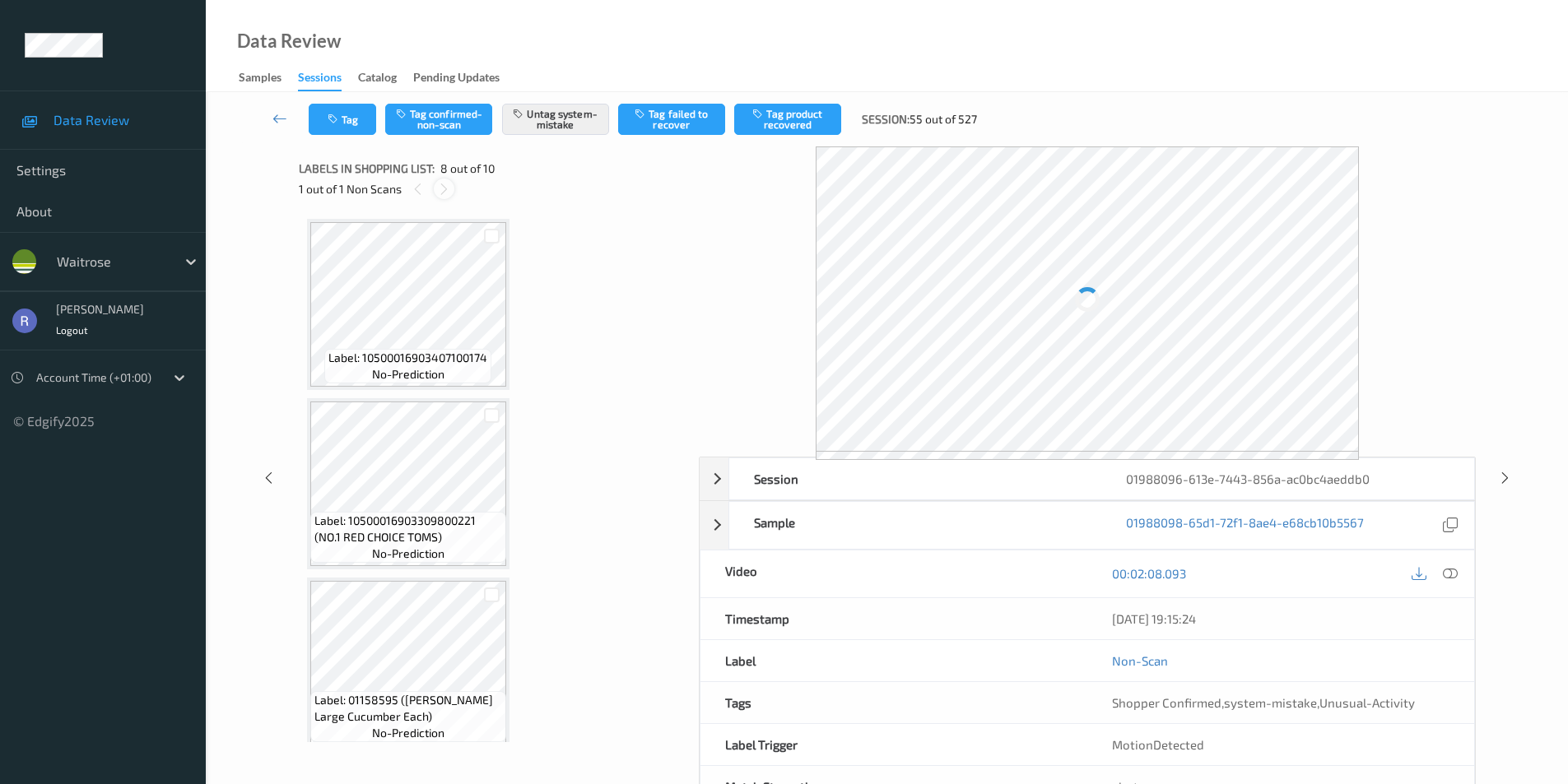
scroll to position [1084, 0]
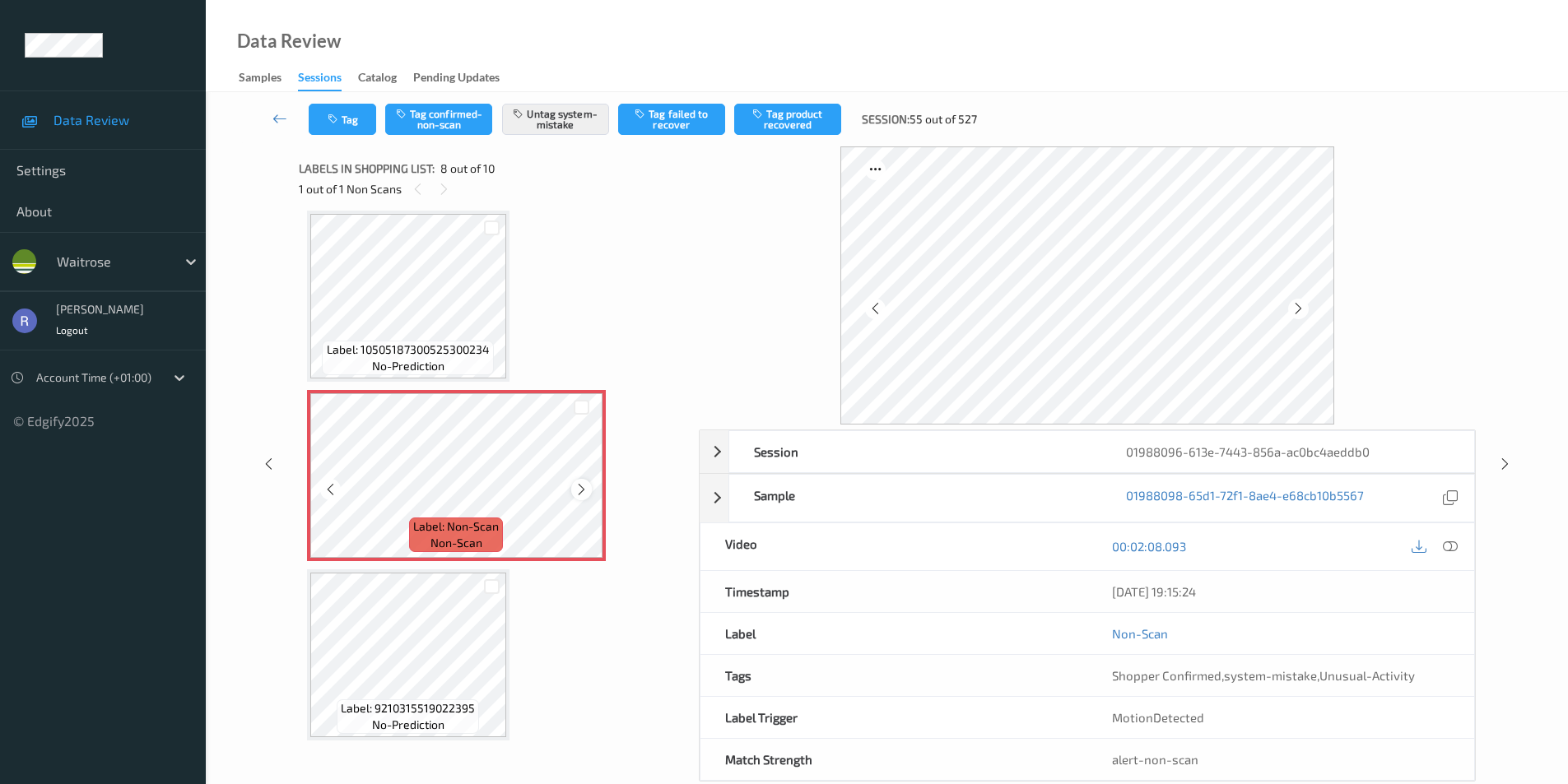
click at [581, 492] on icon at bounding box center [581, 488] width 14 height 15
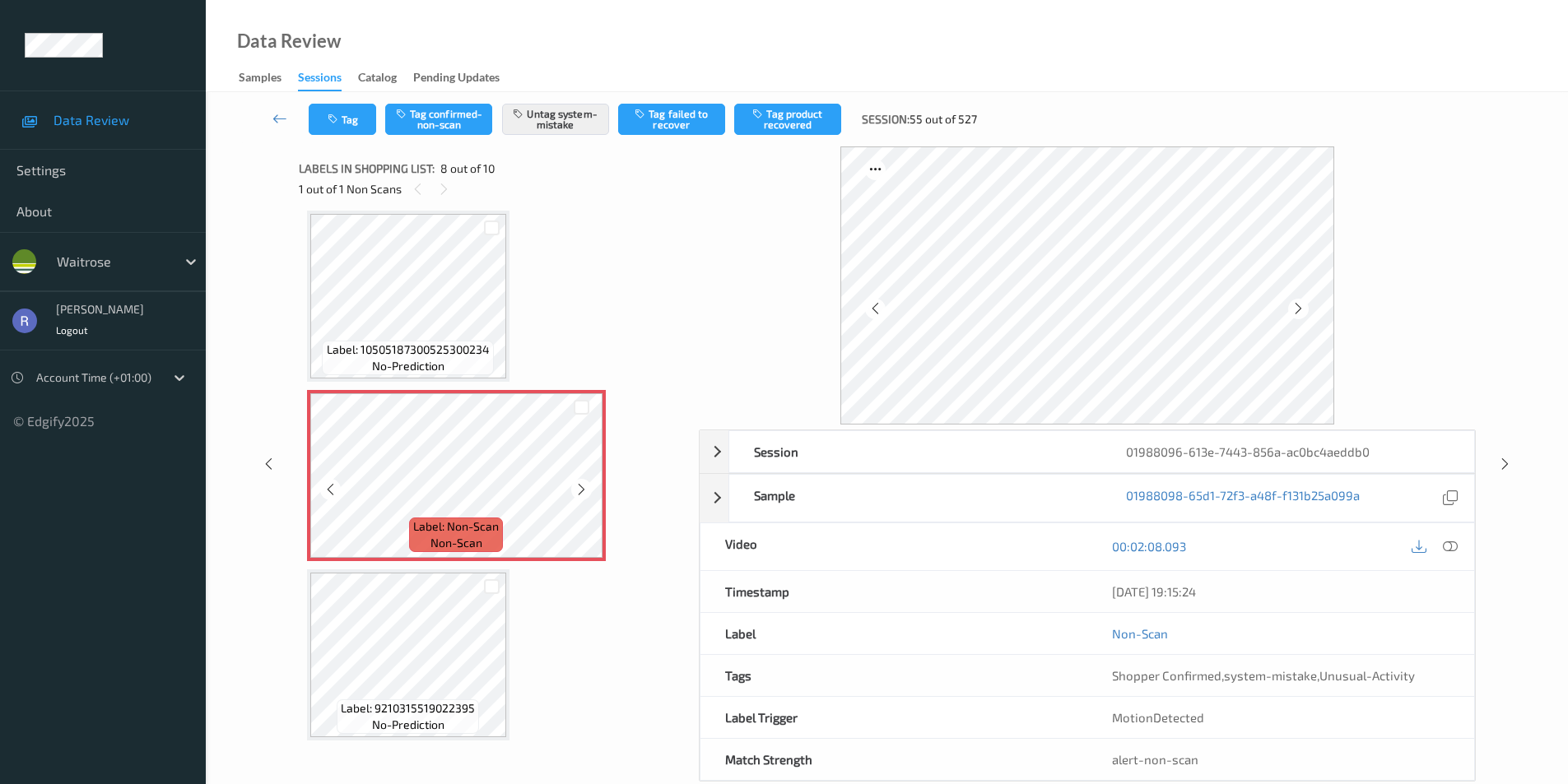
click at [581, 492] on icon at bounding box center [581, 488] width 14 height 15
click at [580, 488] on icon at bounding box center [581, 488] width 14 height 15
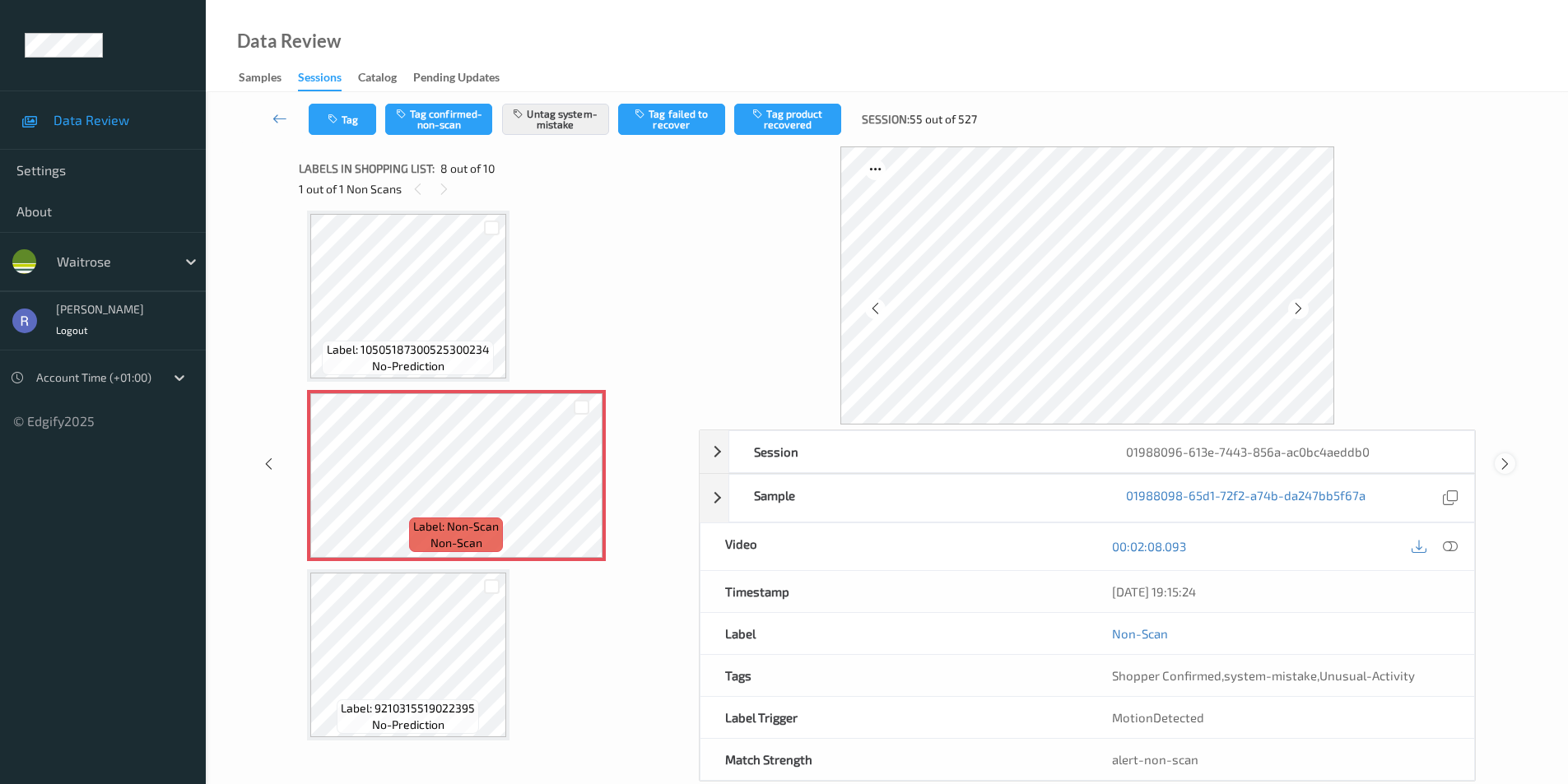
click at [1509, 465] on icon at bounding box center [1505, 463] width 14 height 15
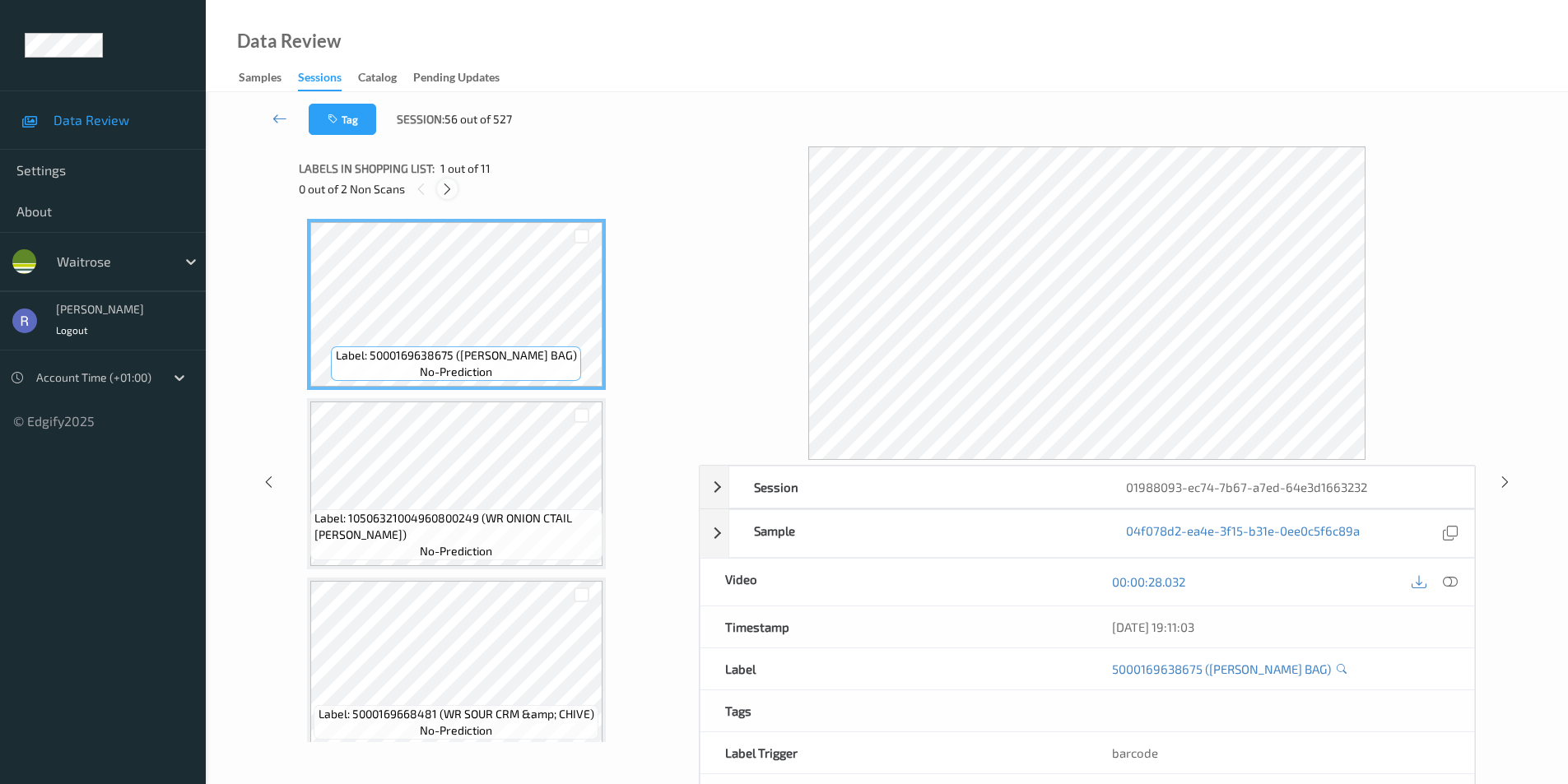
click at [451, 188] on icon at bounding box center [447, 189] width 14 height 15
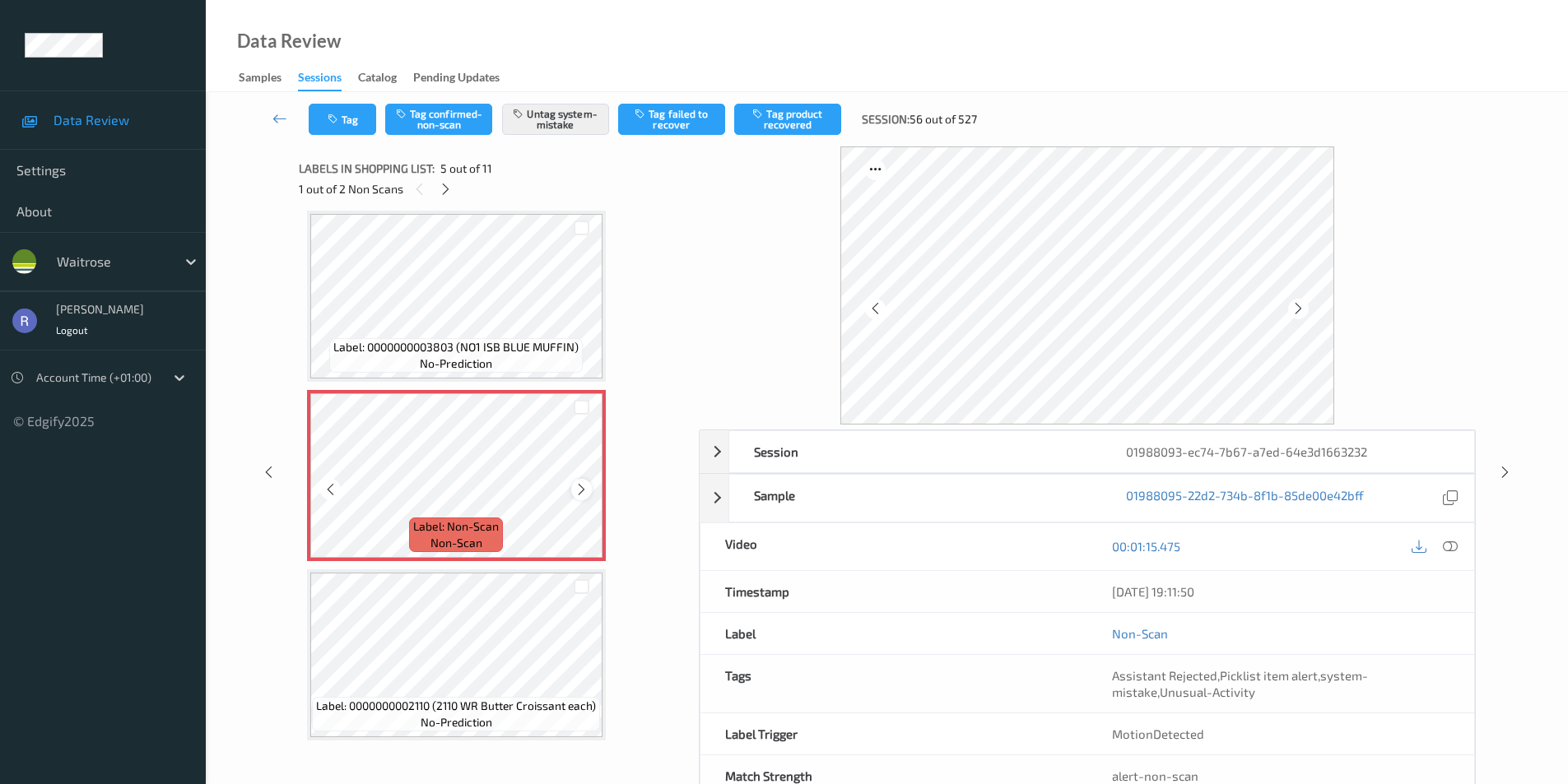
click at [584, 484] on icon at bounding box center [581, 488] width 14 height 15
click at [585, 484] on icon at bounding box center [581, 488] width 14 height 15
click at [1503, 471] on icon at bounding box center [1505, 472] width 14 height 15
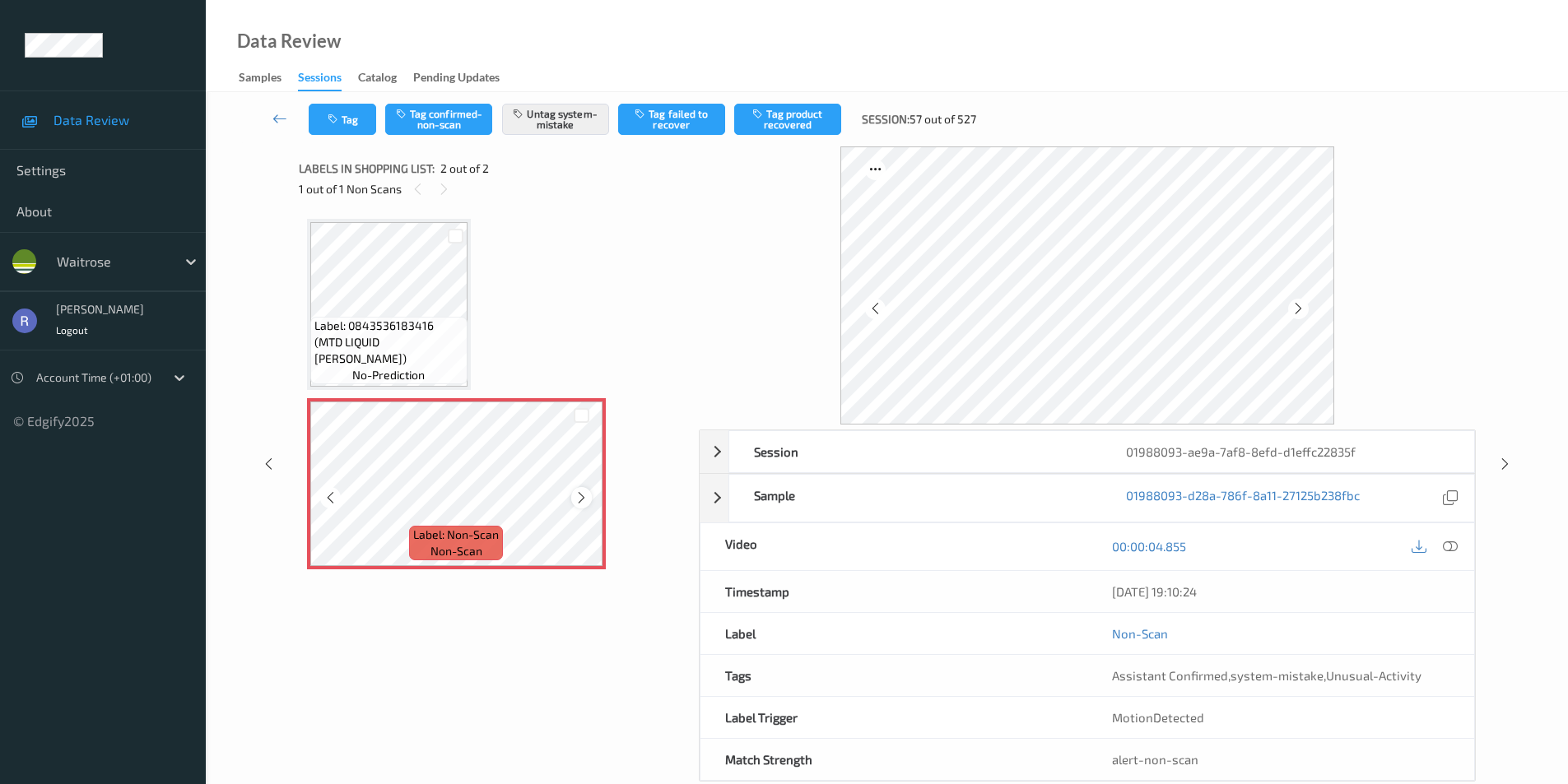
click at [581, 498] on icon at bounding box center [581, 497] width 14 height 15
click at [1516, 465] on div "Session 01988093-ae9a-7af8-8efd-d1effc22835f Session ID 01988093-ae9a-7af8-8efd…" at bounding box center [886, 463] width 1295 height 635
click at [1506, 466] on icon at bounding box center [1505, 463] width 14 height 15
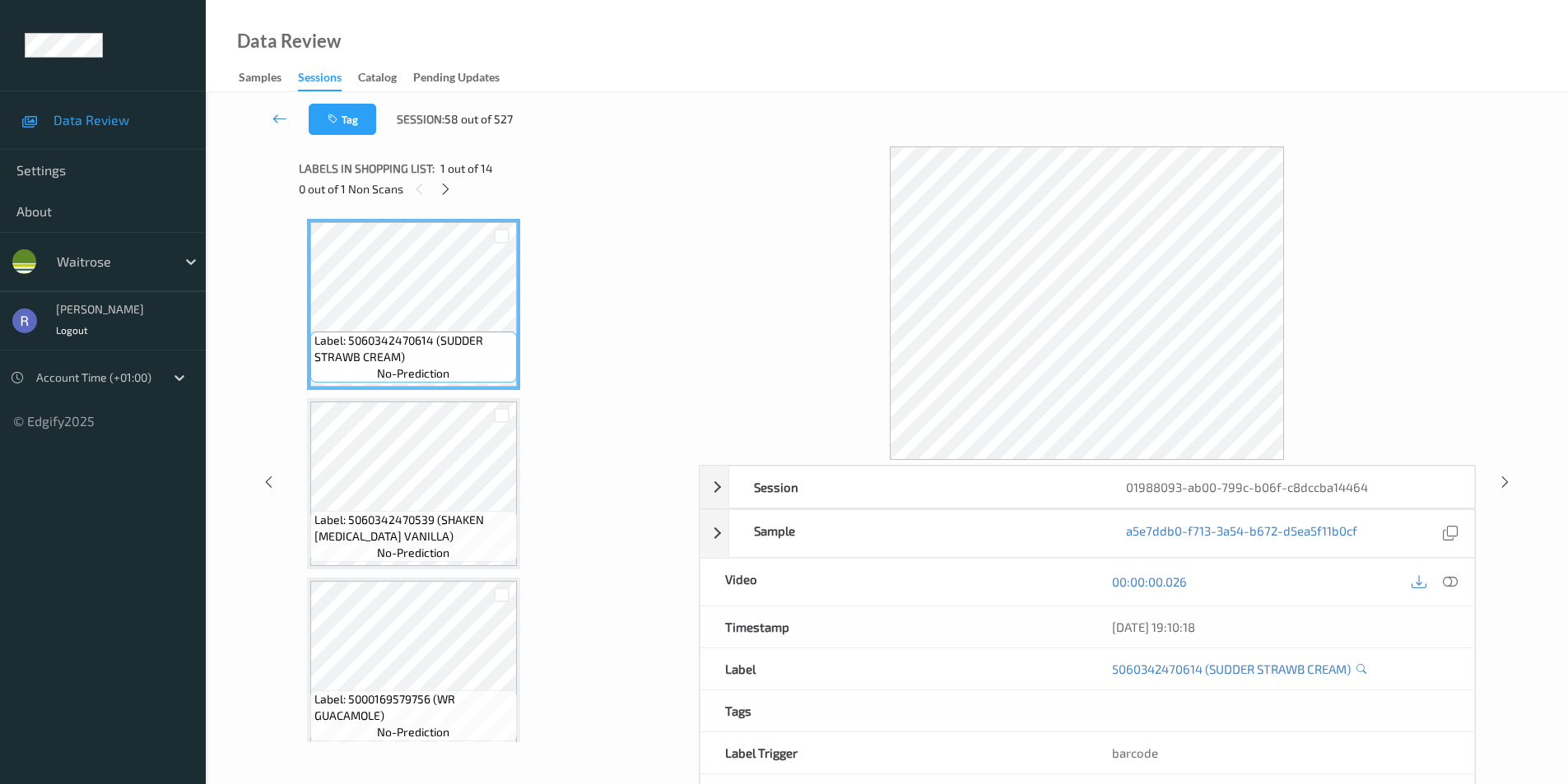
drag, startPoint x: 445, startPoint y: 193, endPoint x: 443, endPoint y: 208, distance: 15.1
click at [445, 192] on icon at bounding box center [445, 189] width 14 height 15
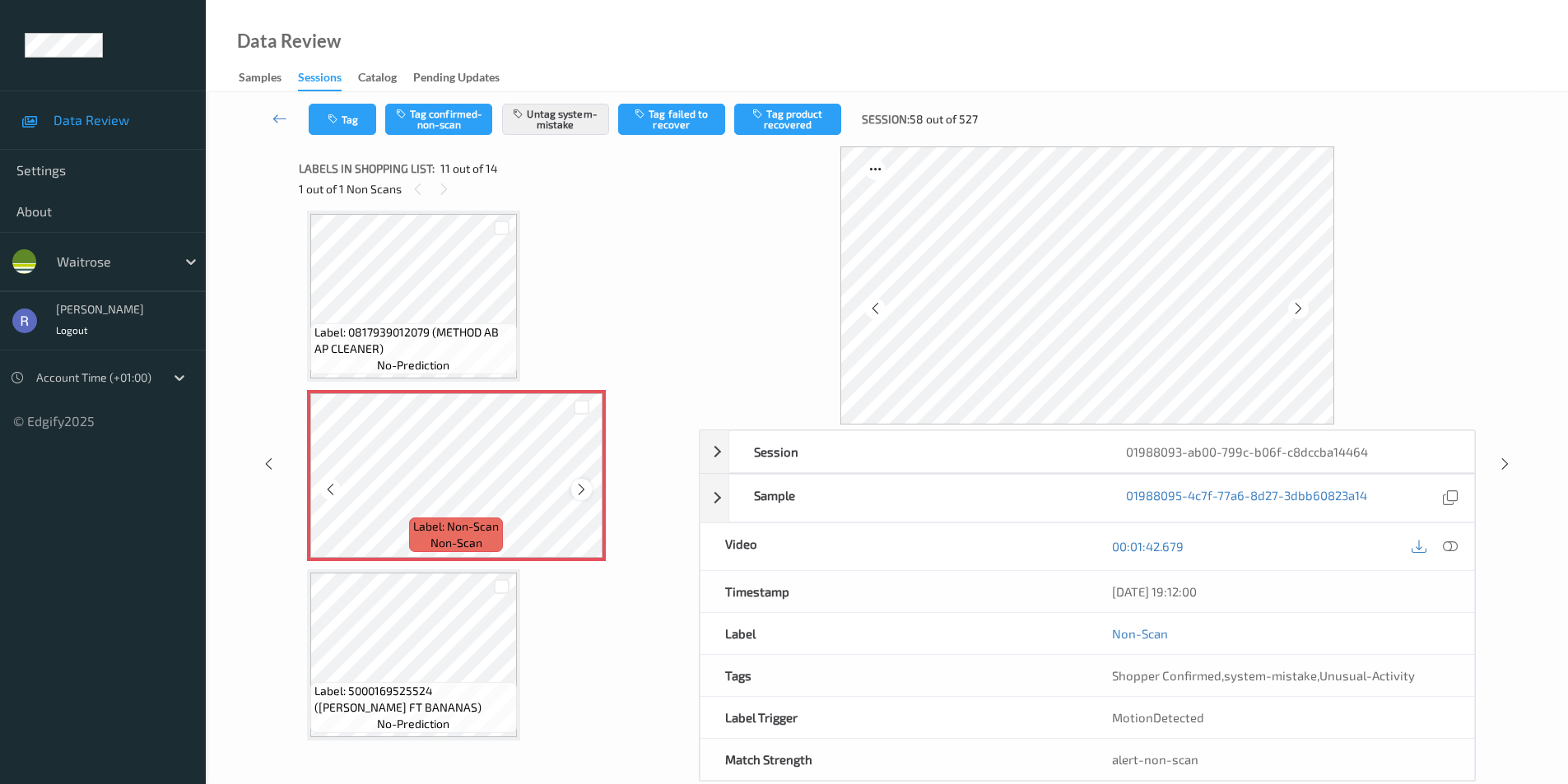
click at [582, 492] on icon at bounding box center [581, 488] width 14 height 15
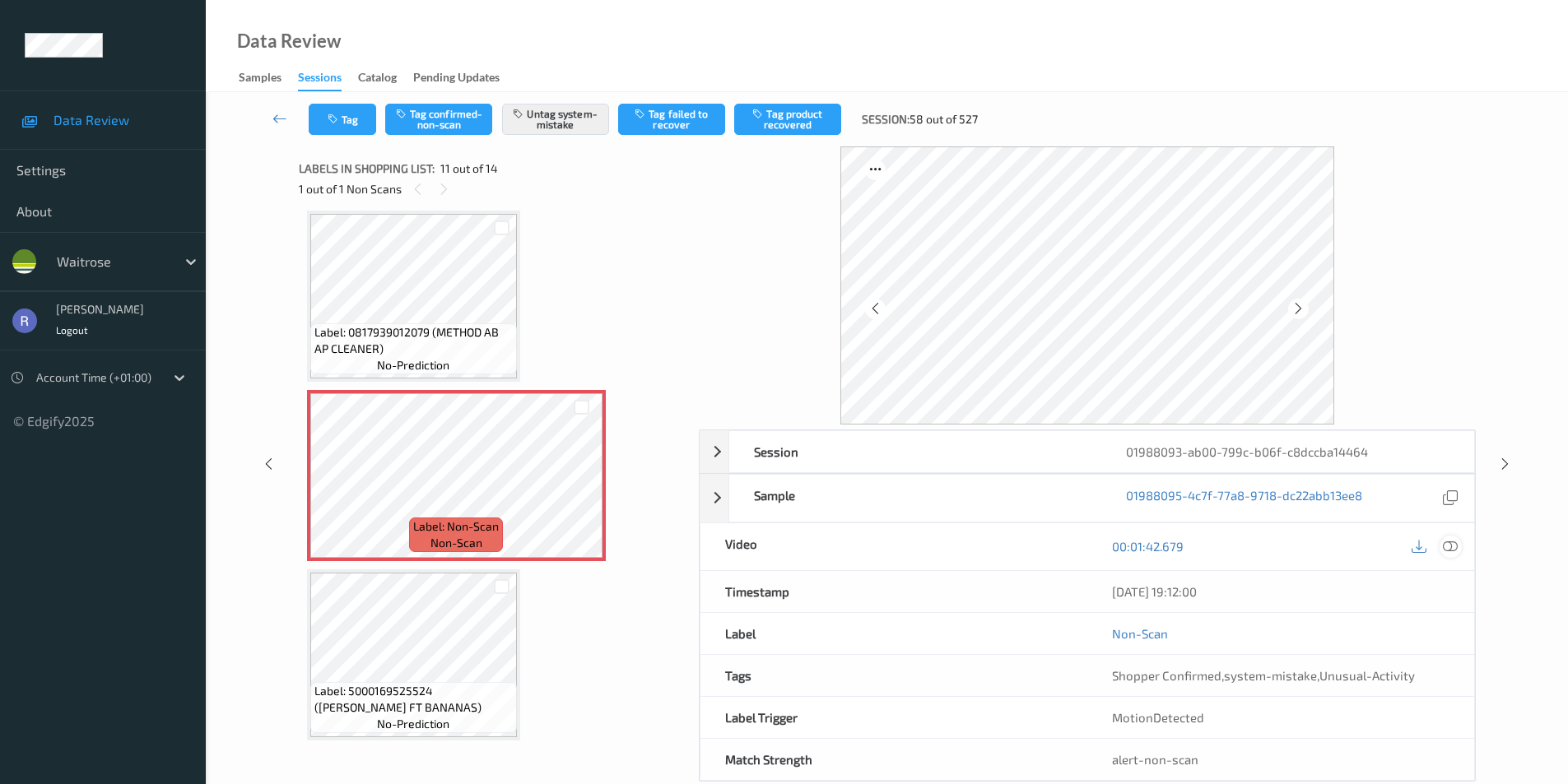
click at [1456, 548] on icon at bounding box center [1450, 546] width 15 height 15
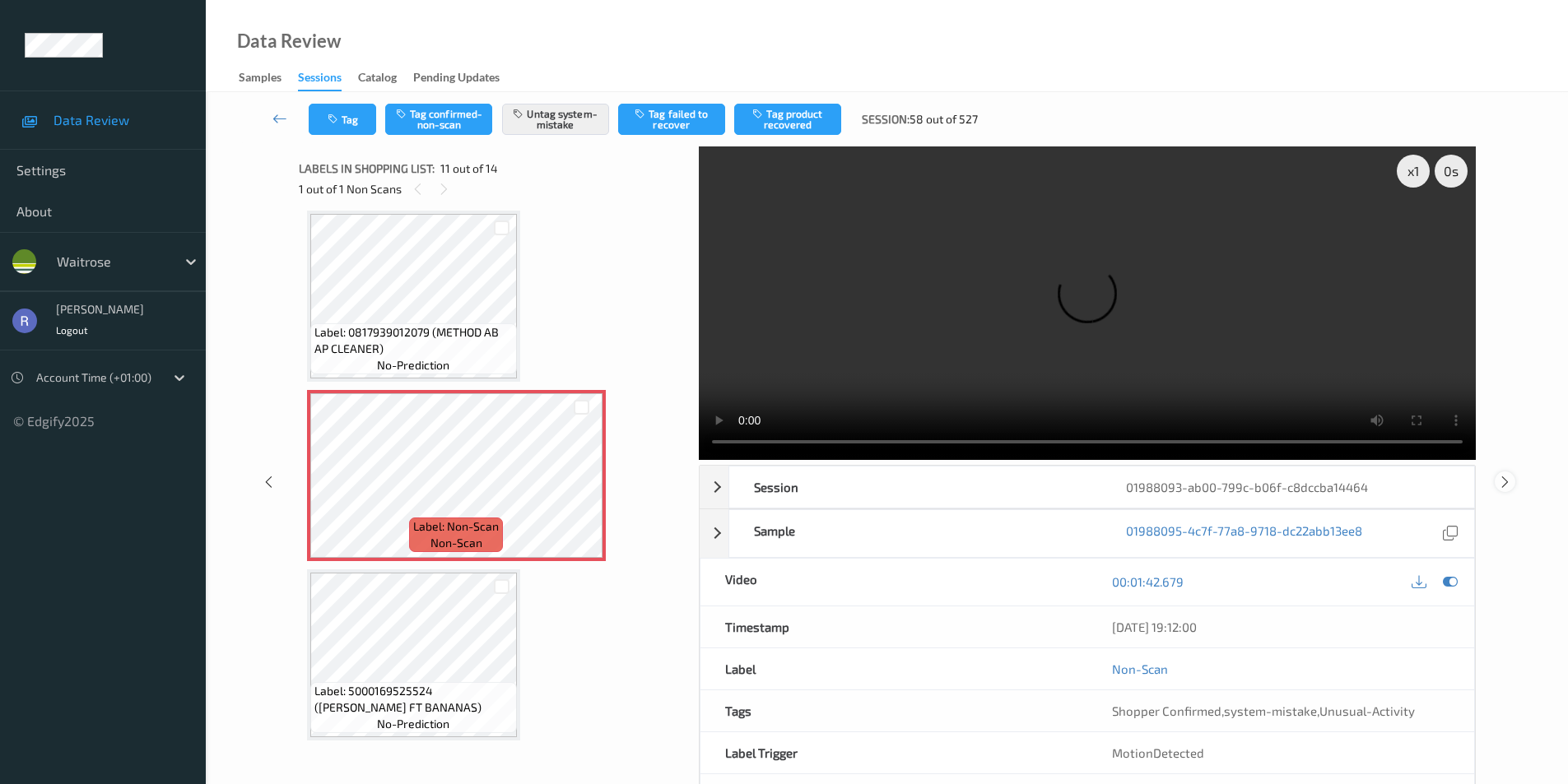
click at [1506, 480] on icon at bounding box center [1505, 481] width 14 height 15
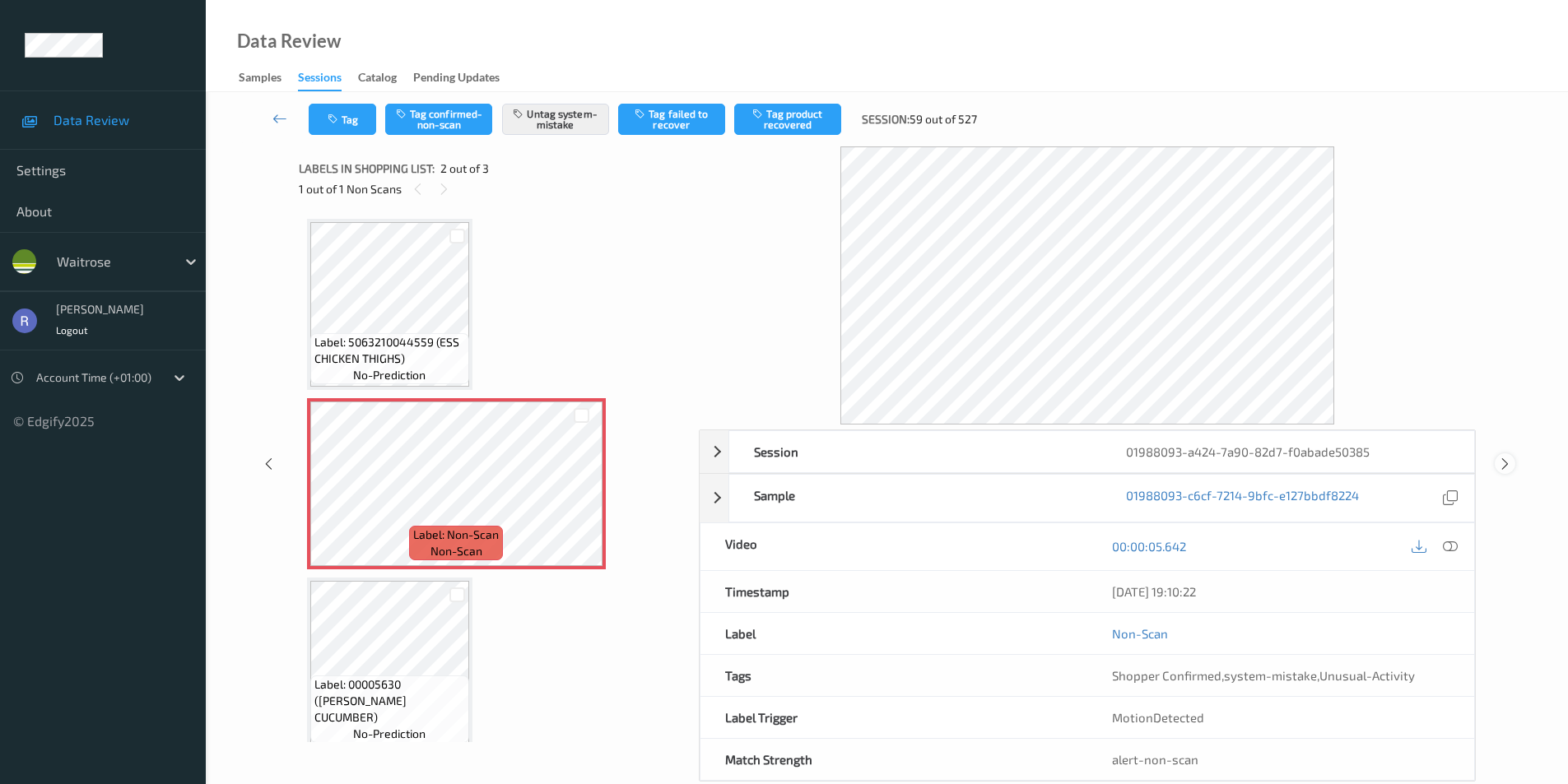
click at [1502, 463] on icon at bounding box center [1505, 463] width 14 height 15
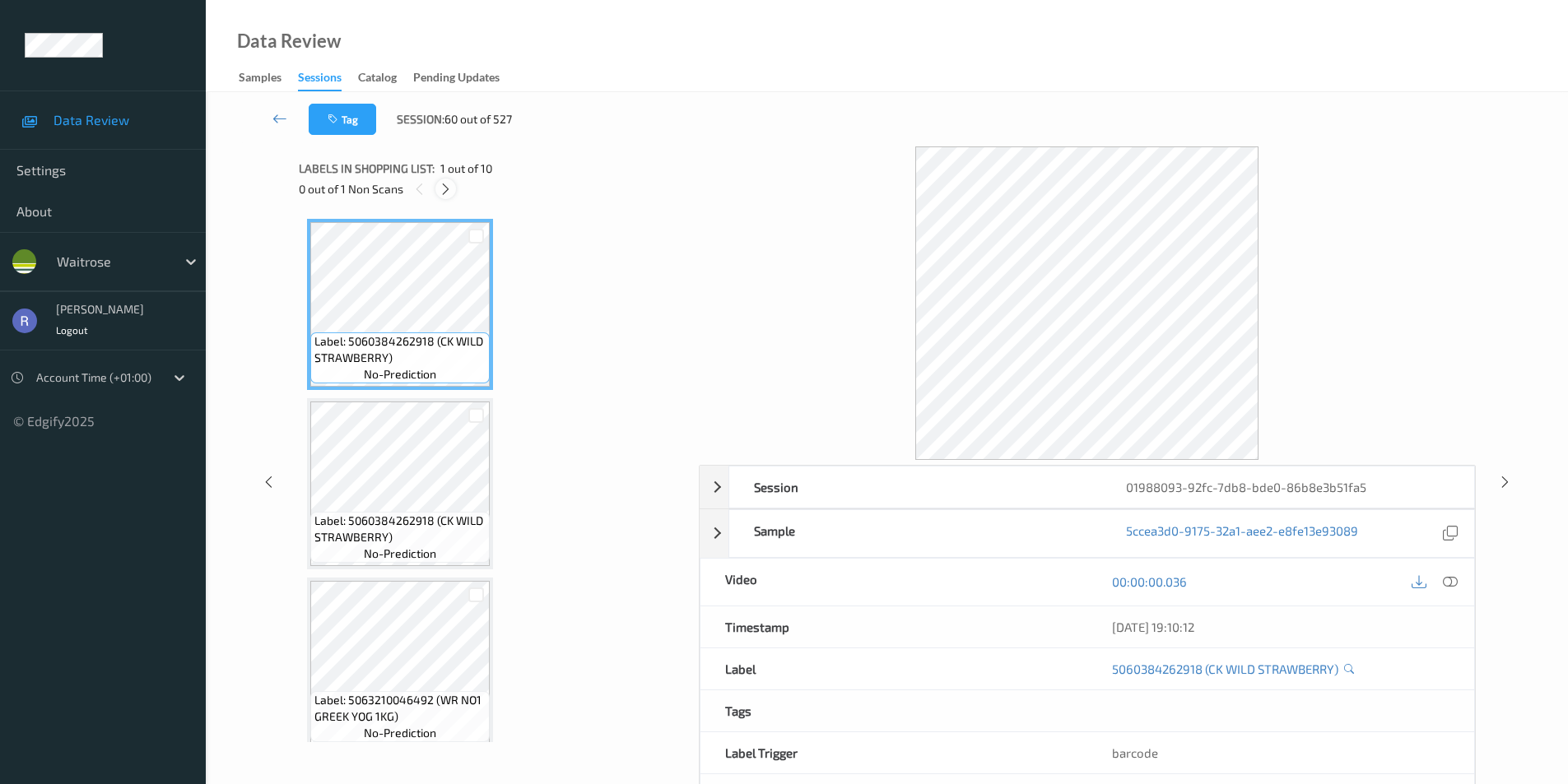
click at [446, 192] on icon at bounding box center [445, 189] width 14 height 15
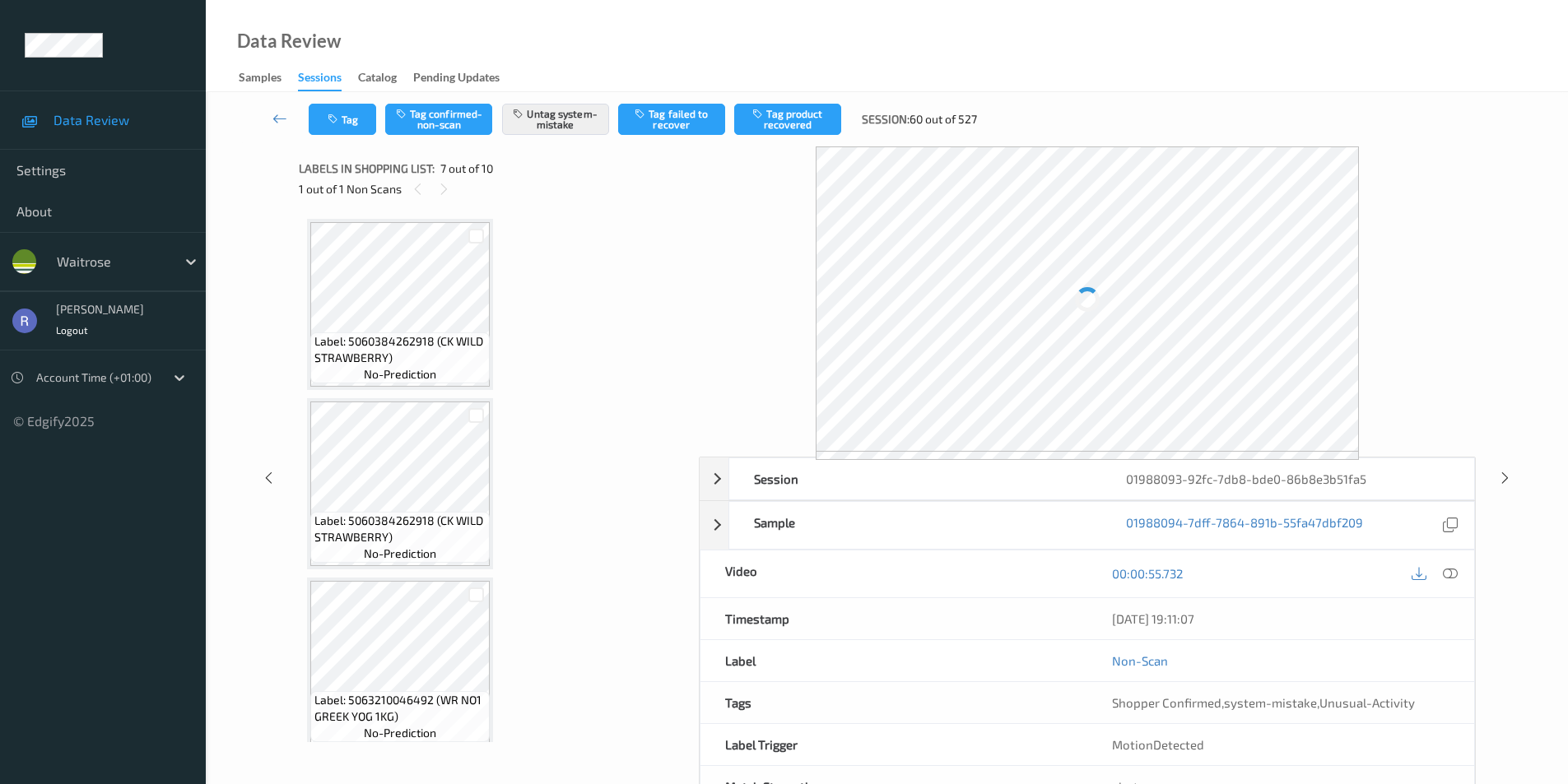
scroll to position [905, 0]
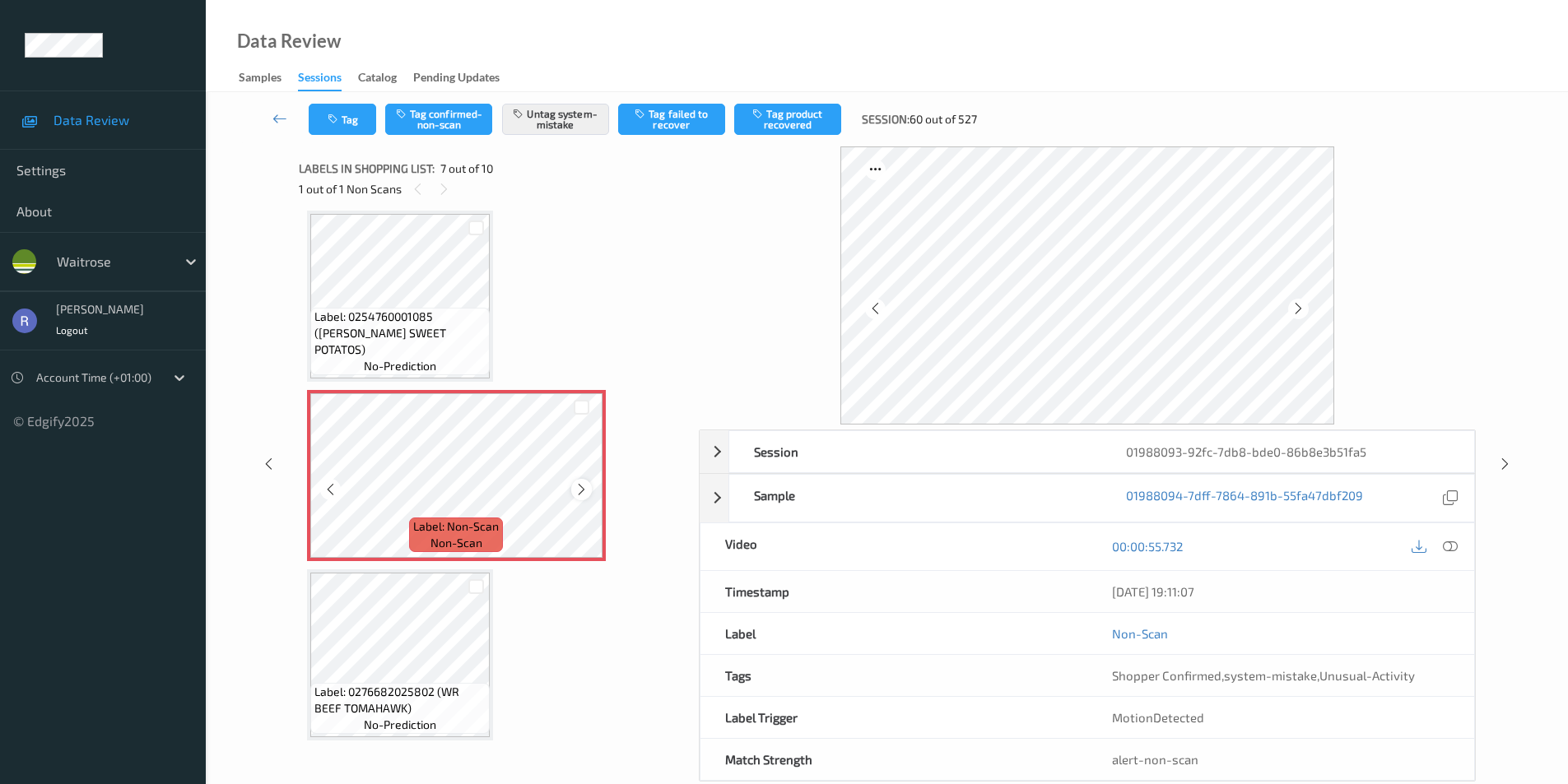
click at [585, 490] on icon at bounding box center [581, 488] width 14 height 15
click at [590, 489] on div at bounding box center [581, 488] width 20 height 20
click at [589, 487] on div at bounding box center [581, 488] width 20 height 20
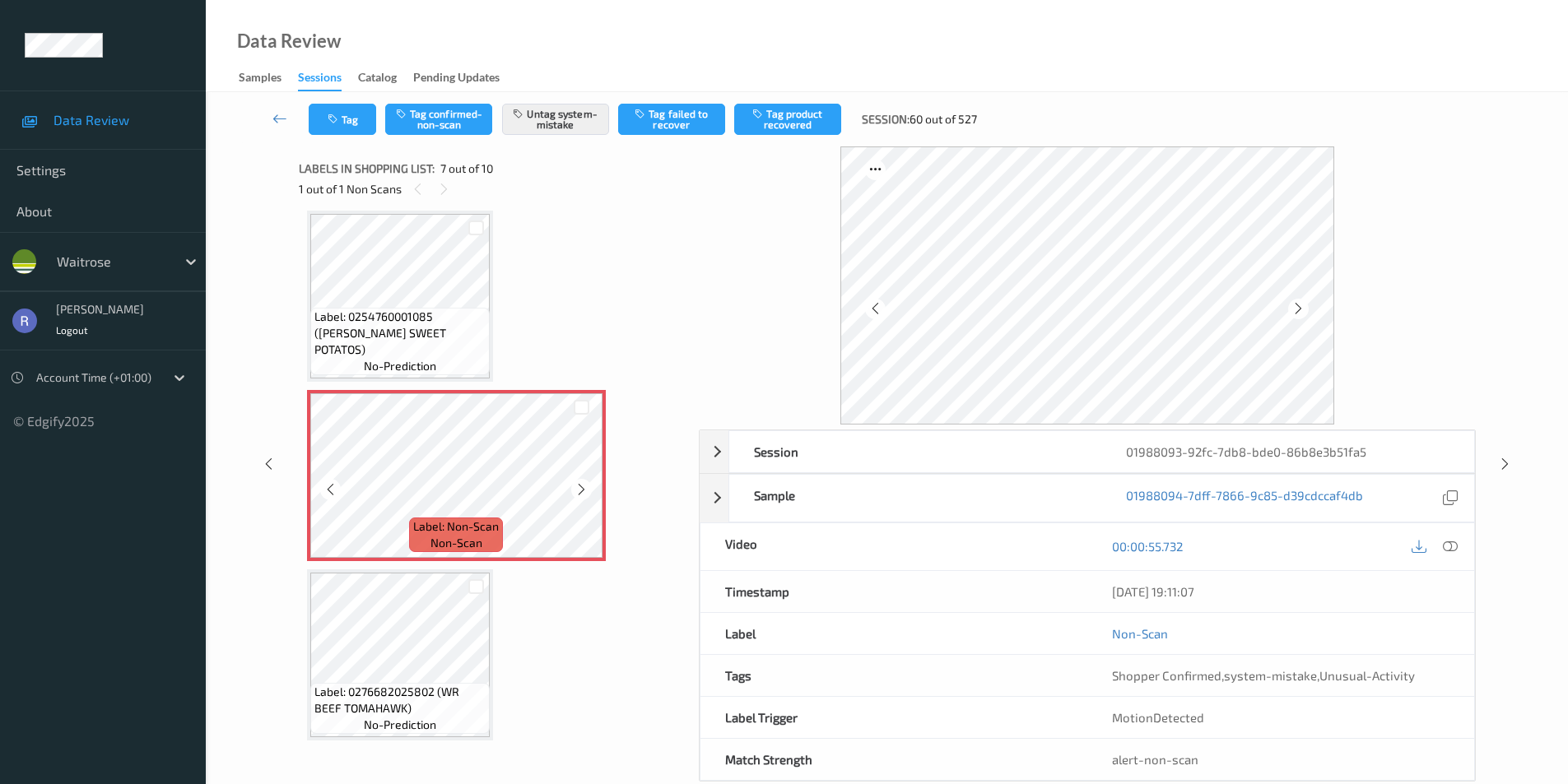
click at [589, 487] on div at bounding box center [581, 488] width 20 height 20
click at [1506, 459] on icon at bounding box center [1505, 463] width 14 height 15
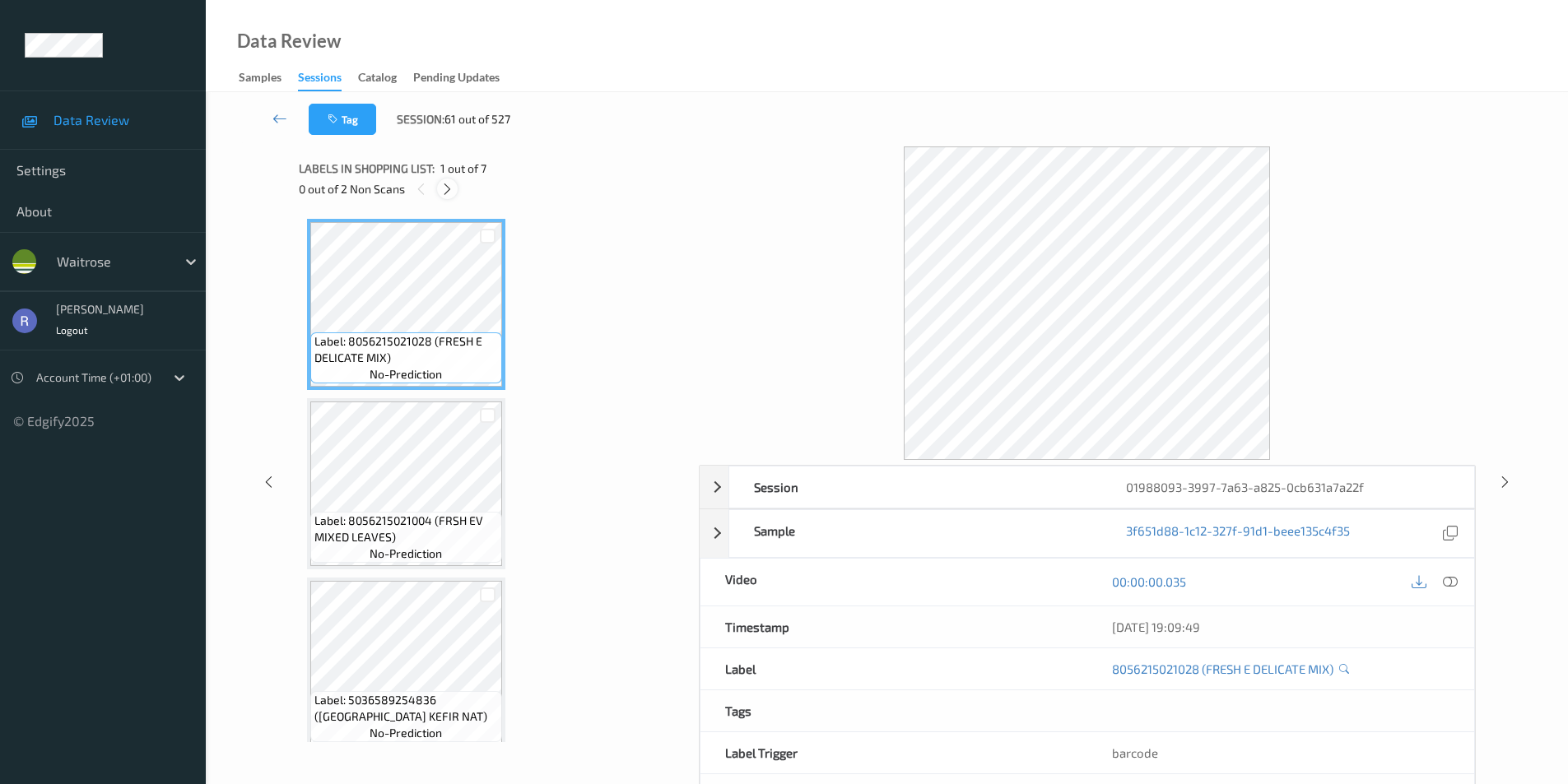
click at [450, 187] on icon at bounding box center [447, 189] width 14 height 15
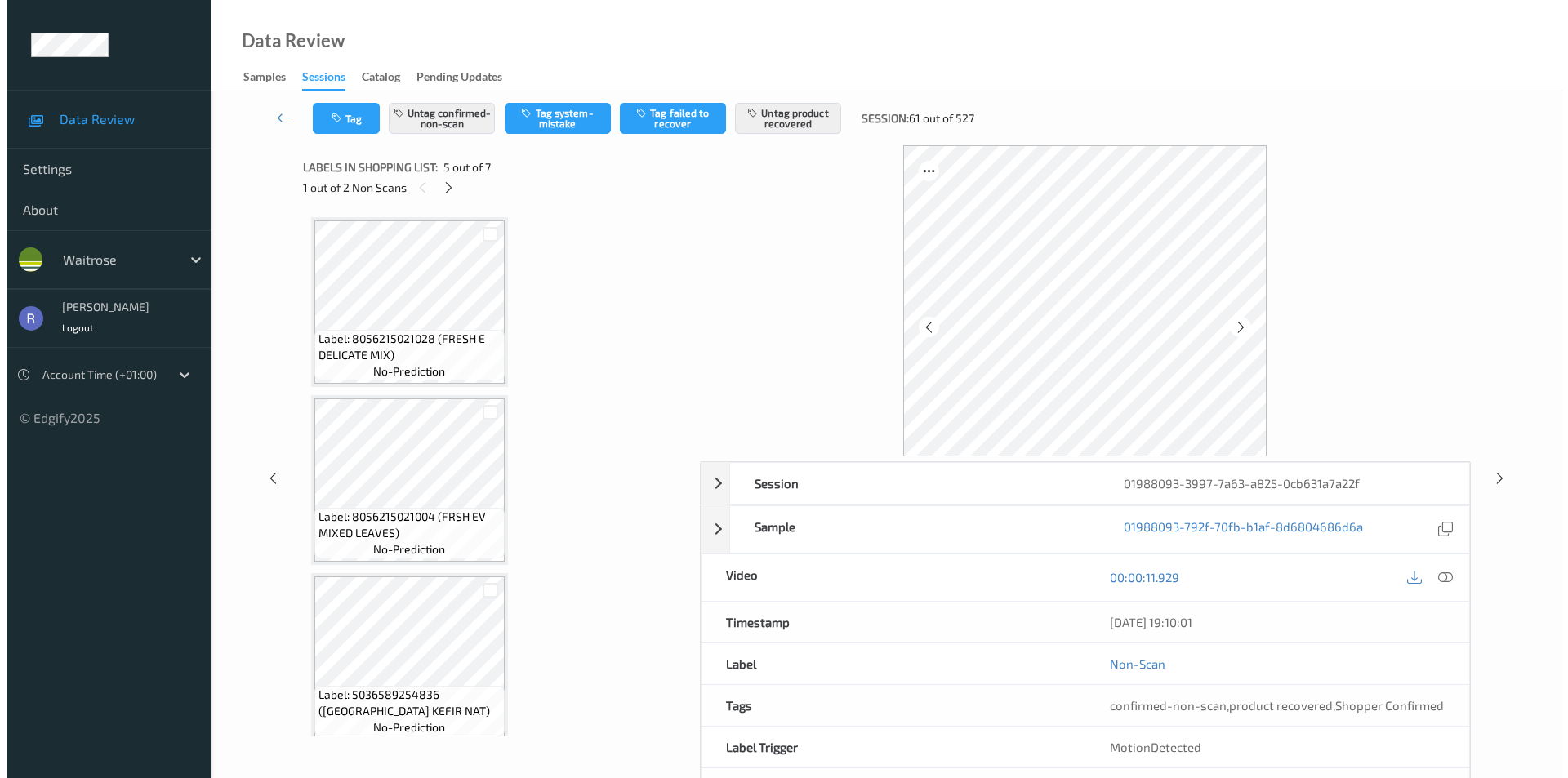
scroll to position [542, 0]
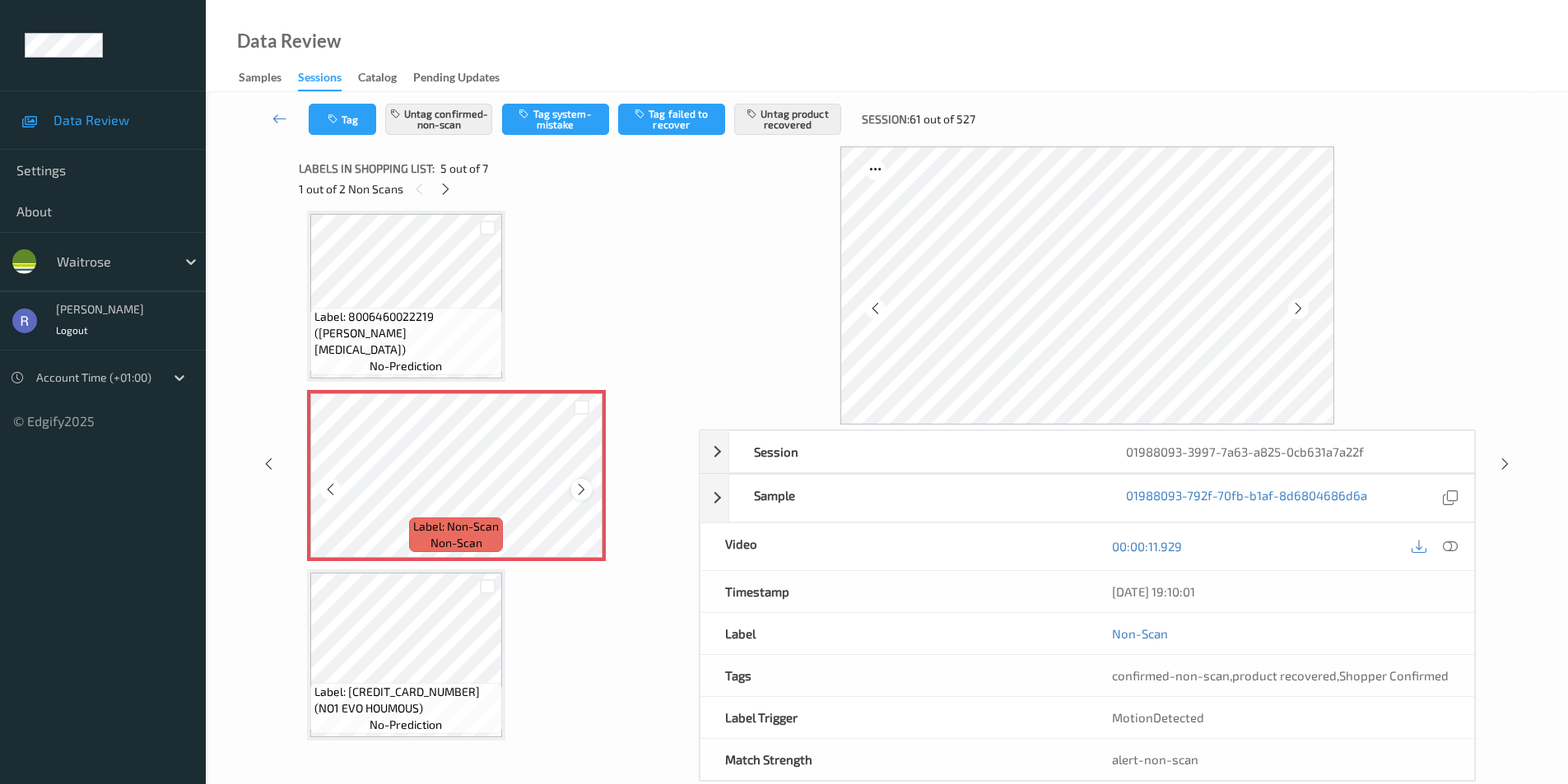
click at [580, 492] on icon at bounding box center [581, 488] width 14 height 15
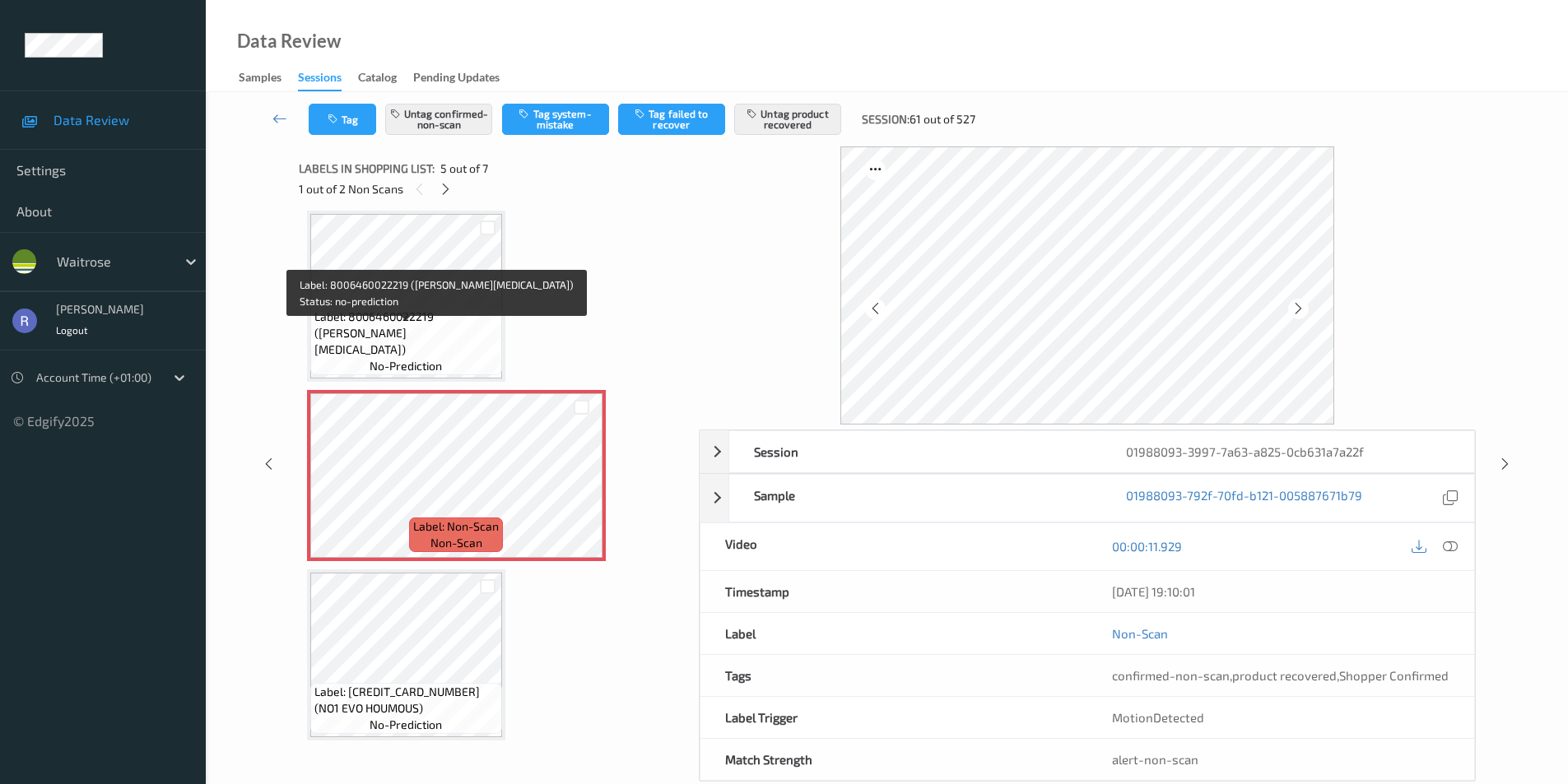
click at [478, 345] on span "Label: 8006460022219 ([PERSON_NAME][MEDICAL_DATA])" at bounding box center [405, 332] width 183 height 49
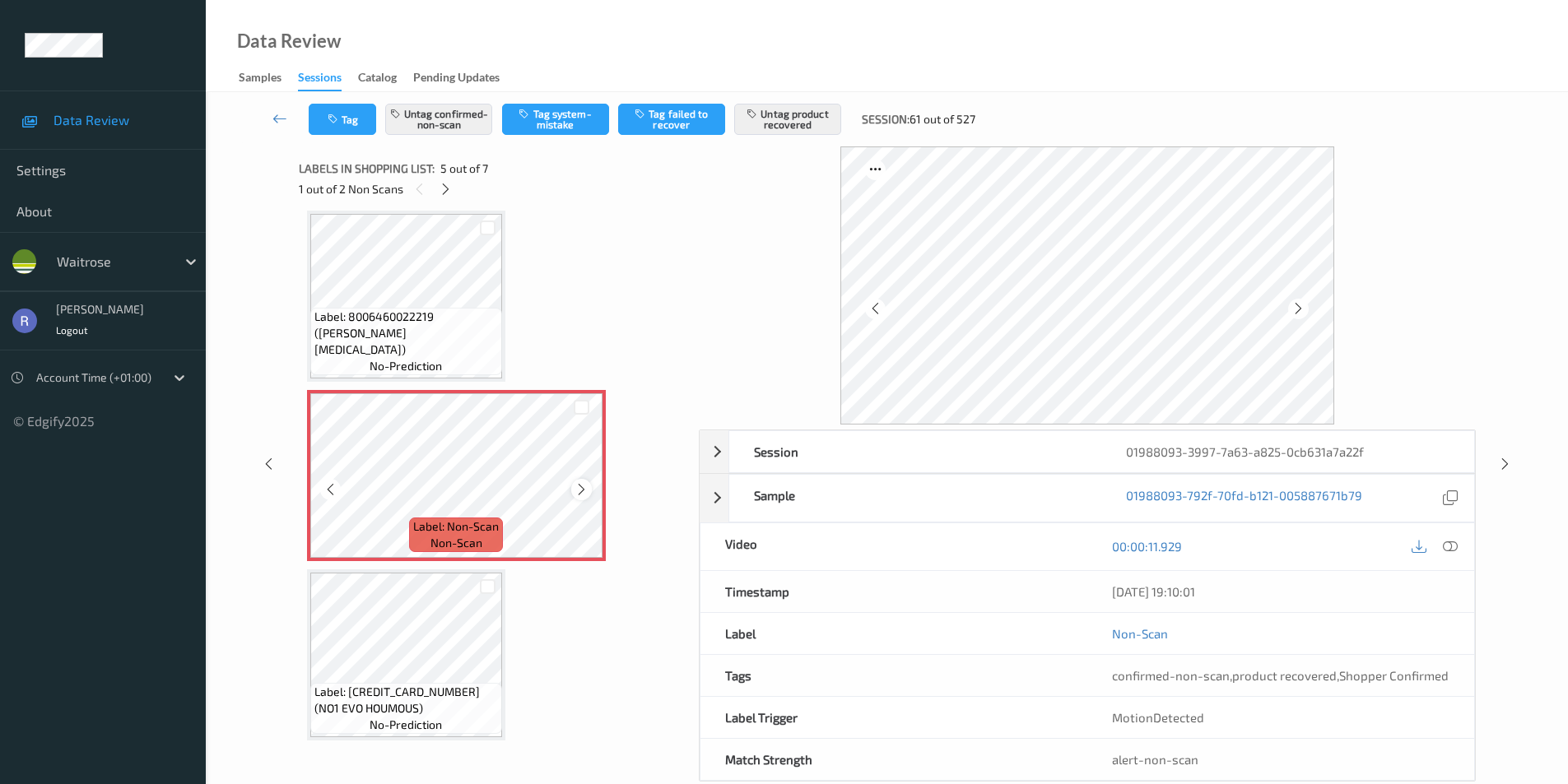
click at [585, 487] on icon at bounding box center [581, 488] width 14 height 15
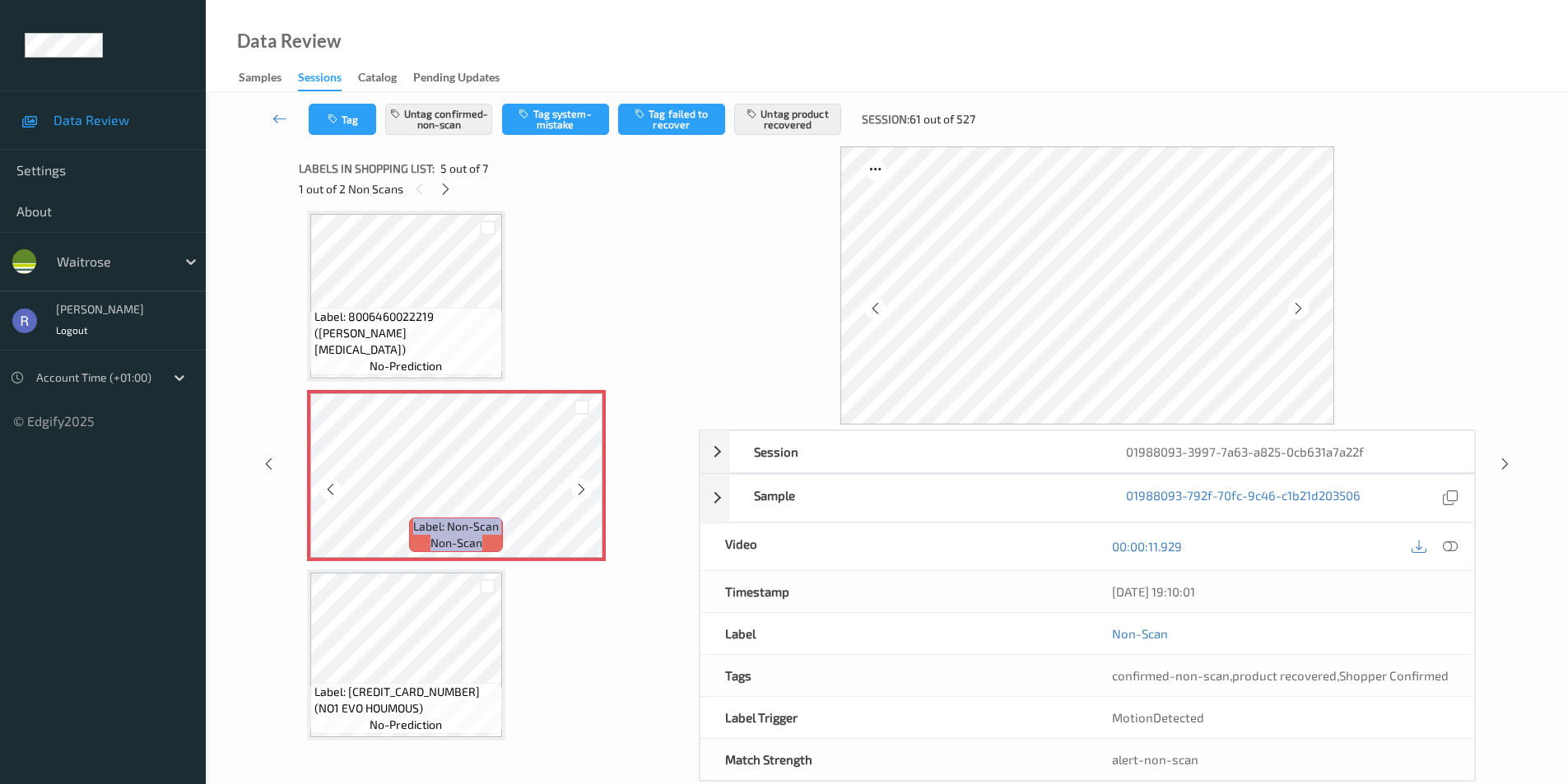
click at [585, 487] on icon at bounding box center [581, 488] width 14 height 15
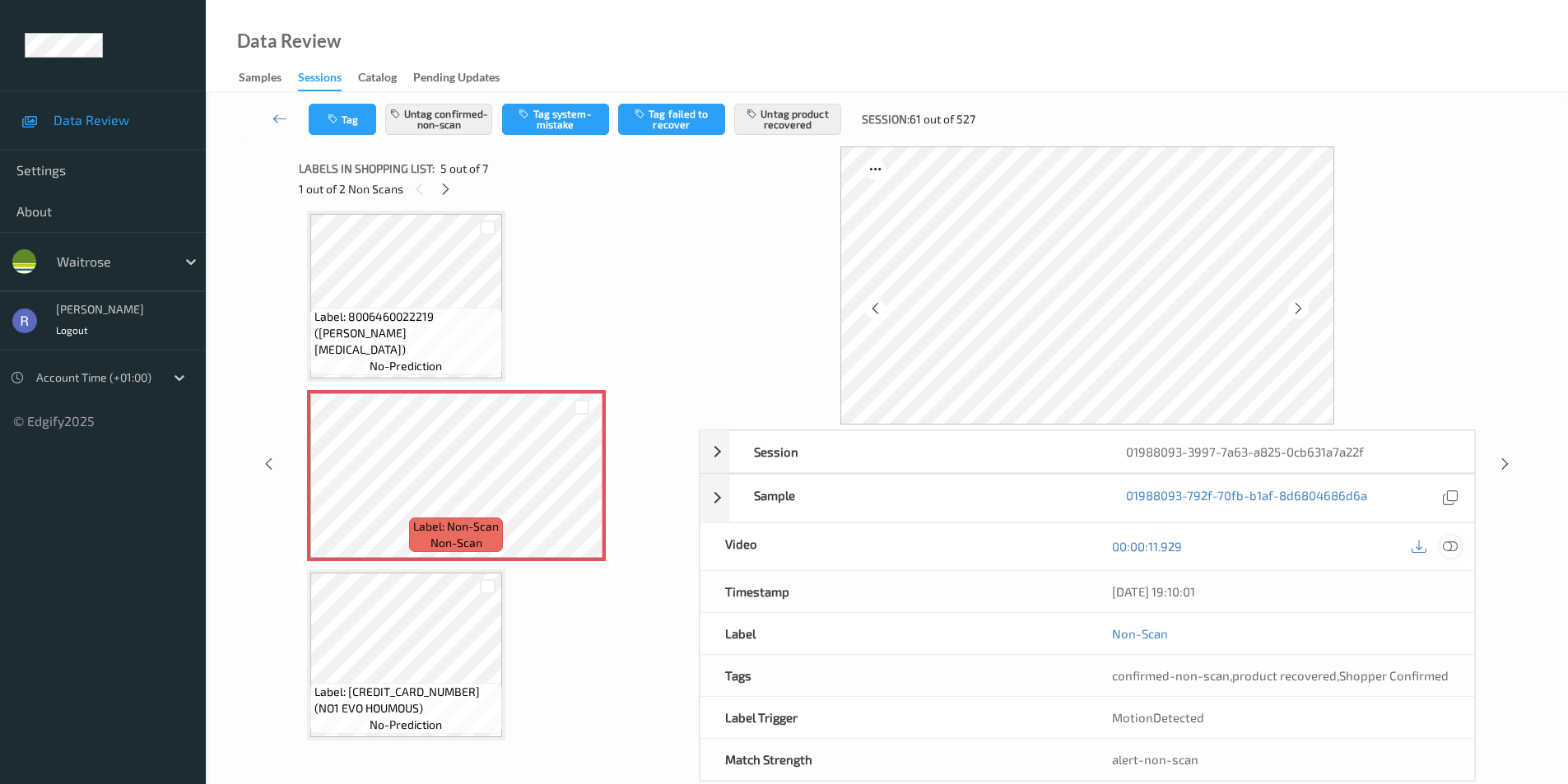
click at [1452, 552] on icon at bounding box center [1450, 546] width 15 height 15
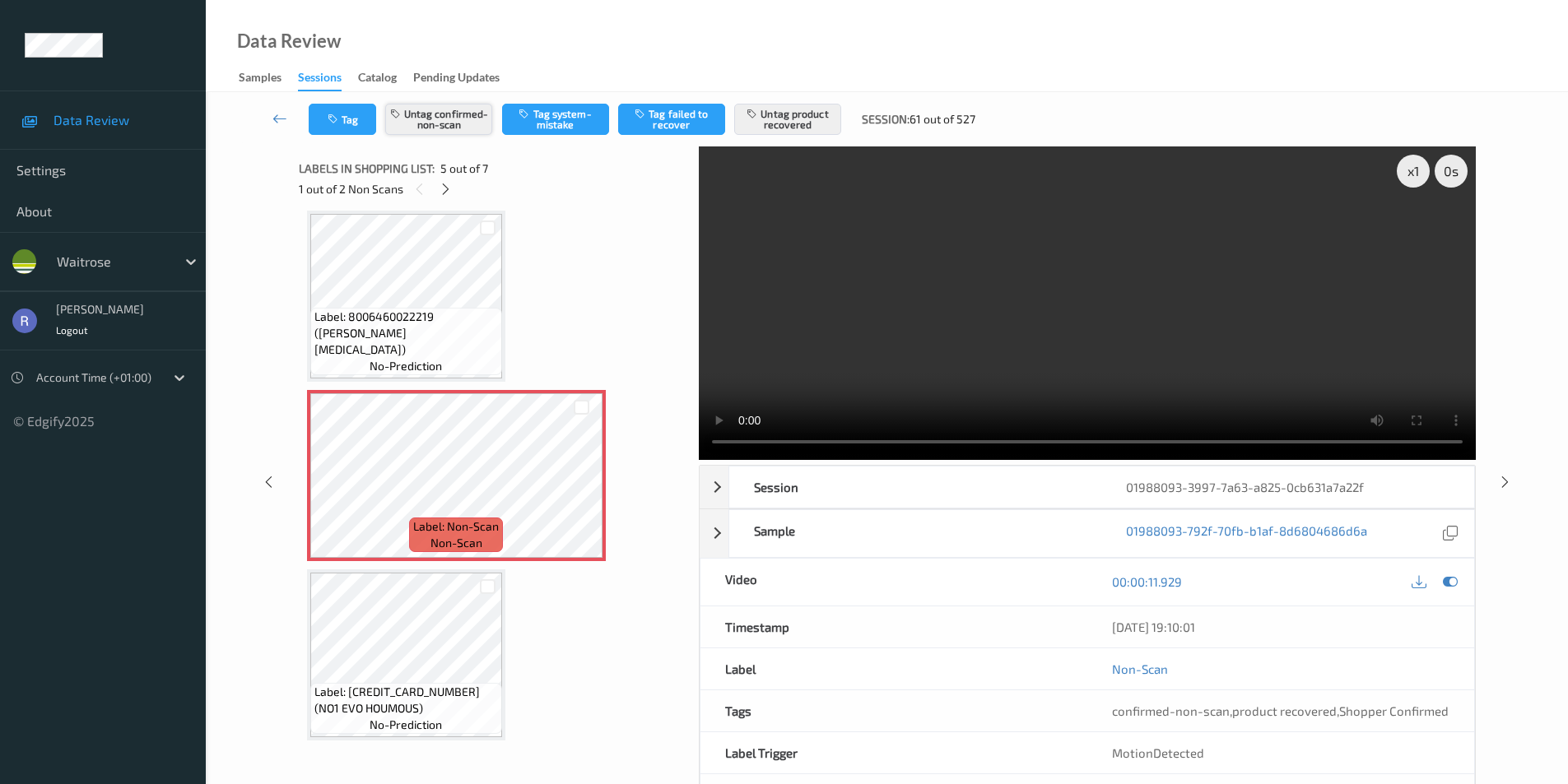
click at [436, 130] on button "Untag confirmed-non-scan" at bounding box center [438, 119] width 107 height 31
click at [810, 111] on button "Untag product recovered" at bounding box center [787, 119] width 107 height 31
click at [562, 112] on button "Tag system-mistake" at bounding box center [556, 119] width 107 height 31
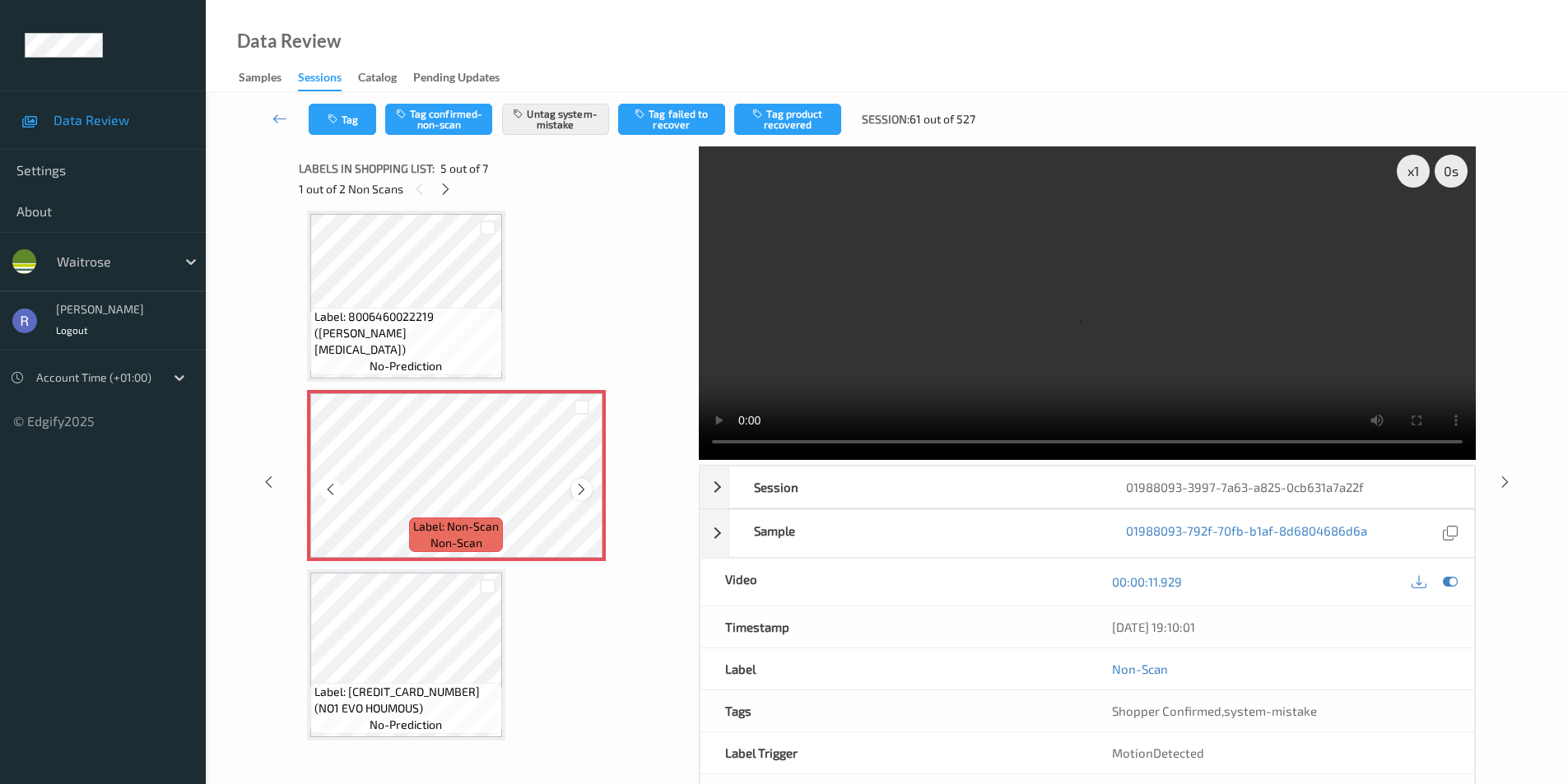
click at [580, 491] on icon at bounding box center [581, 488] width 14 height 15
click at [351, 117] on button "Tag" at bounding box center [342, 119] width 68 height 31
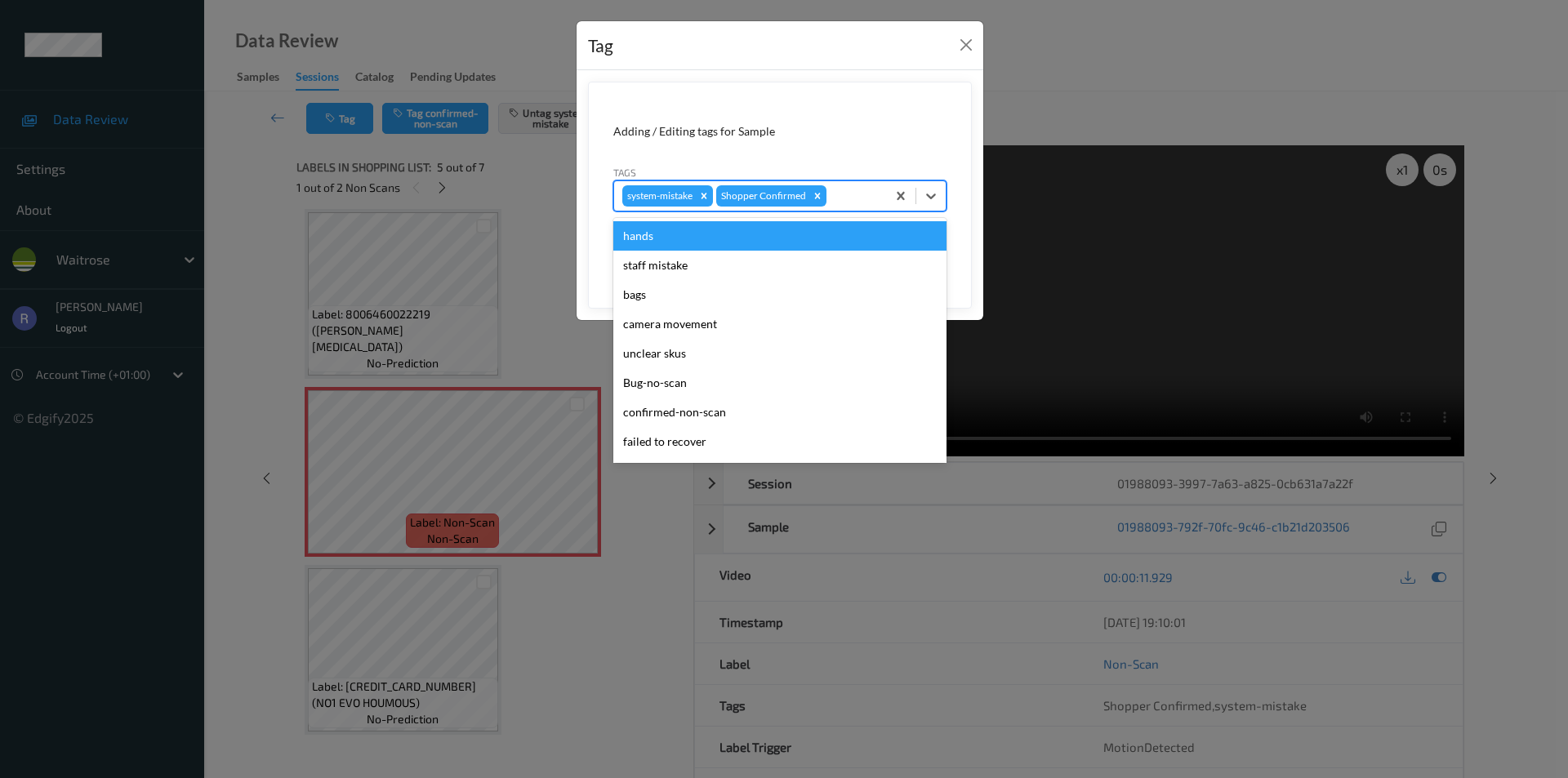
click at [853, 183] on div "system-mistake Shopper Confirmed" at bounding box center [749, 195] width 272 height 28
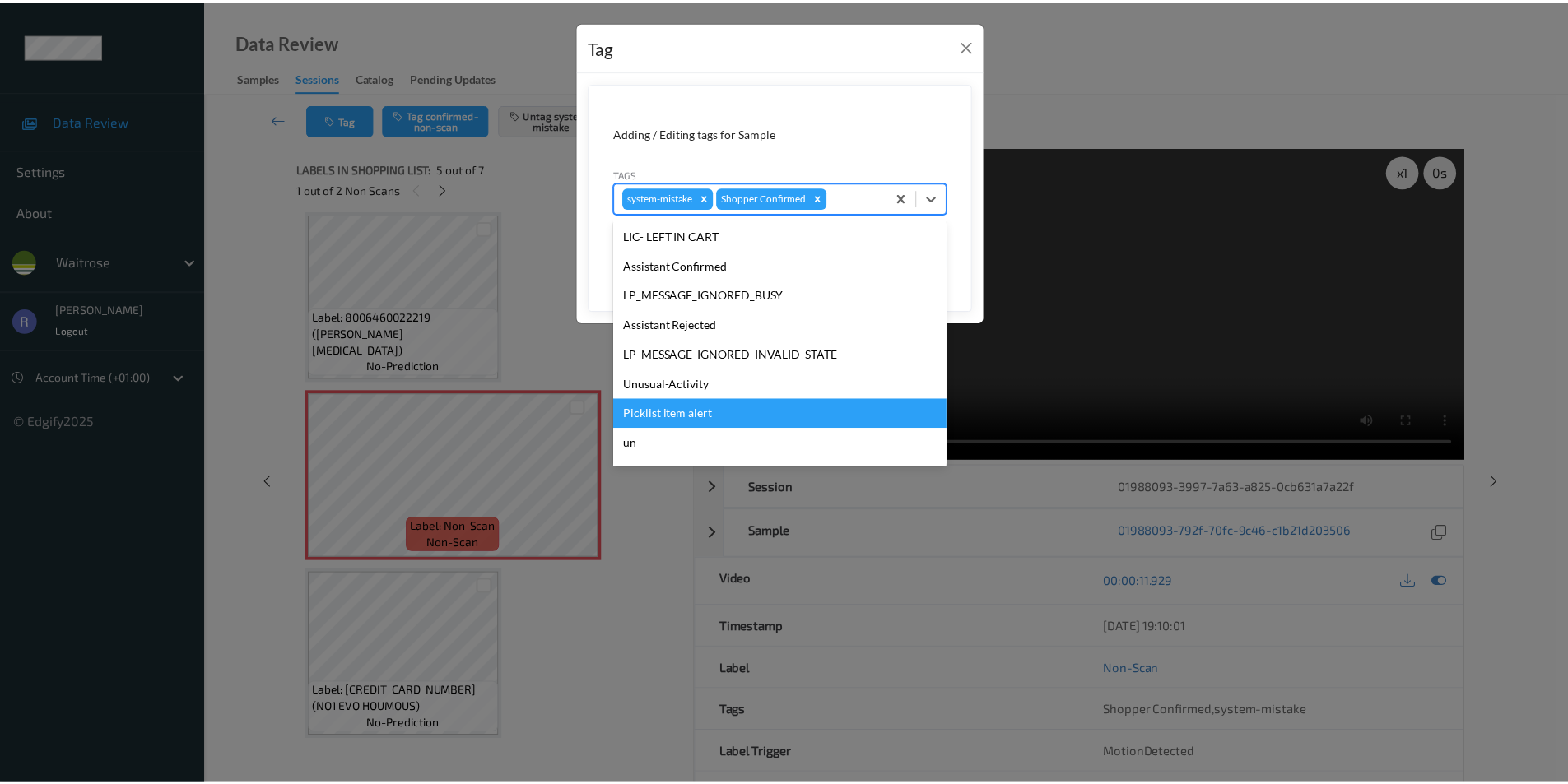
scroll to position [323, 0]
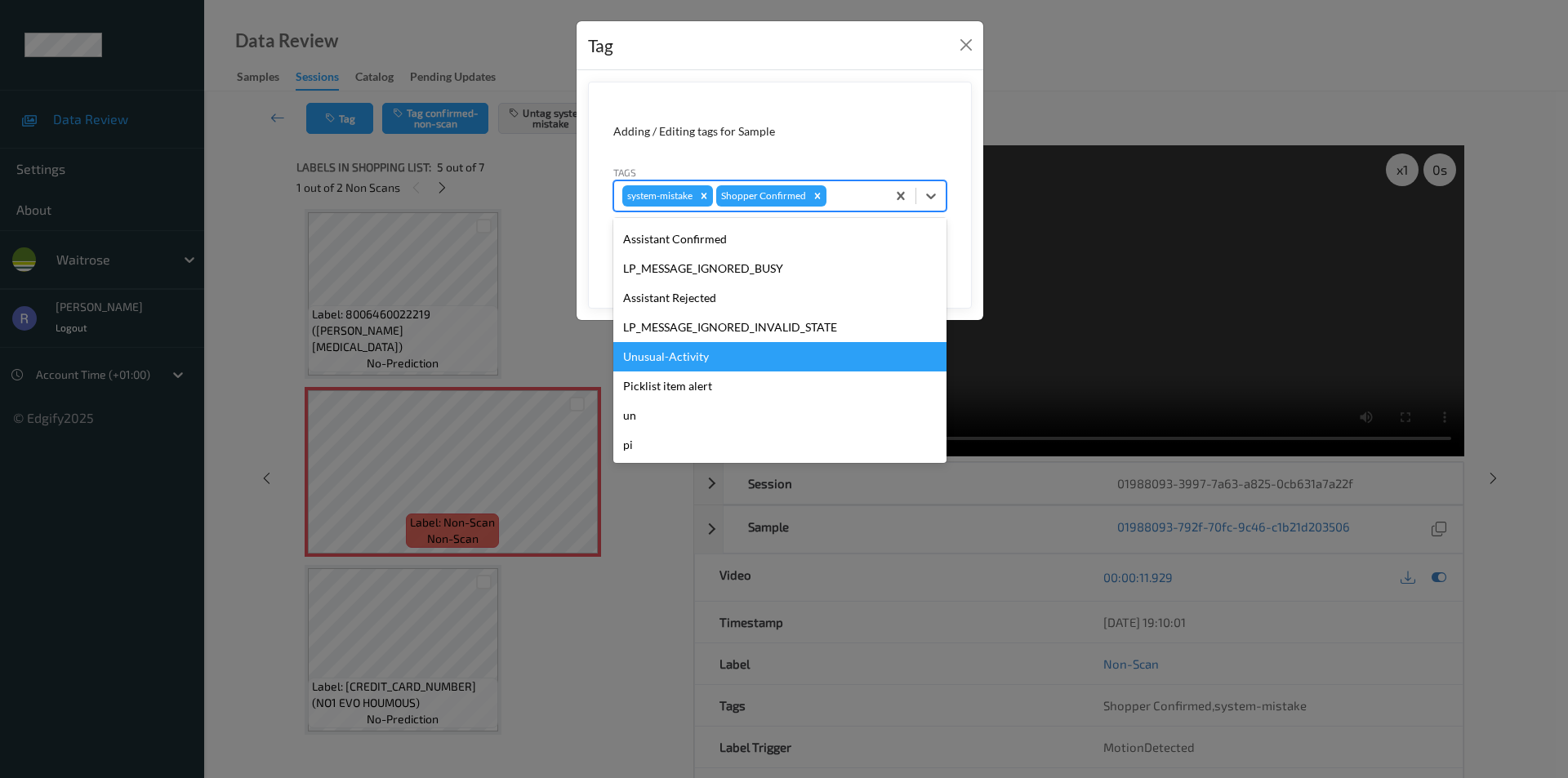
click at [678, 357] on div "Unusual-Activity" at bounding box center [779, 357] width 333 height 30
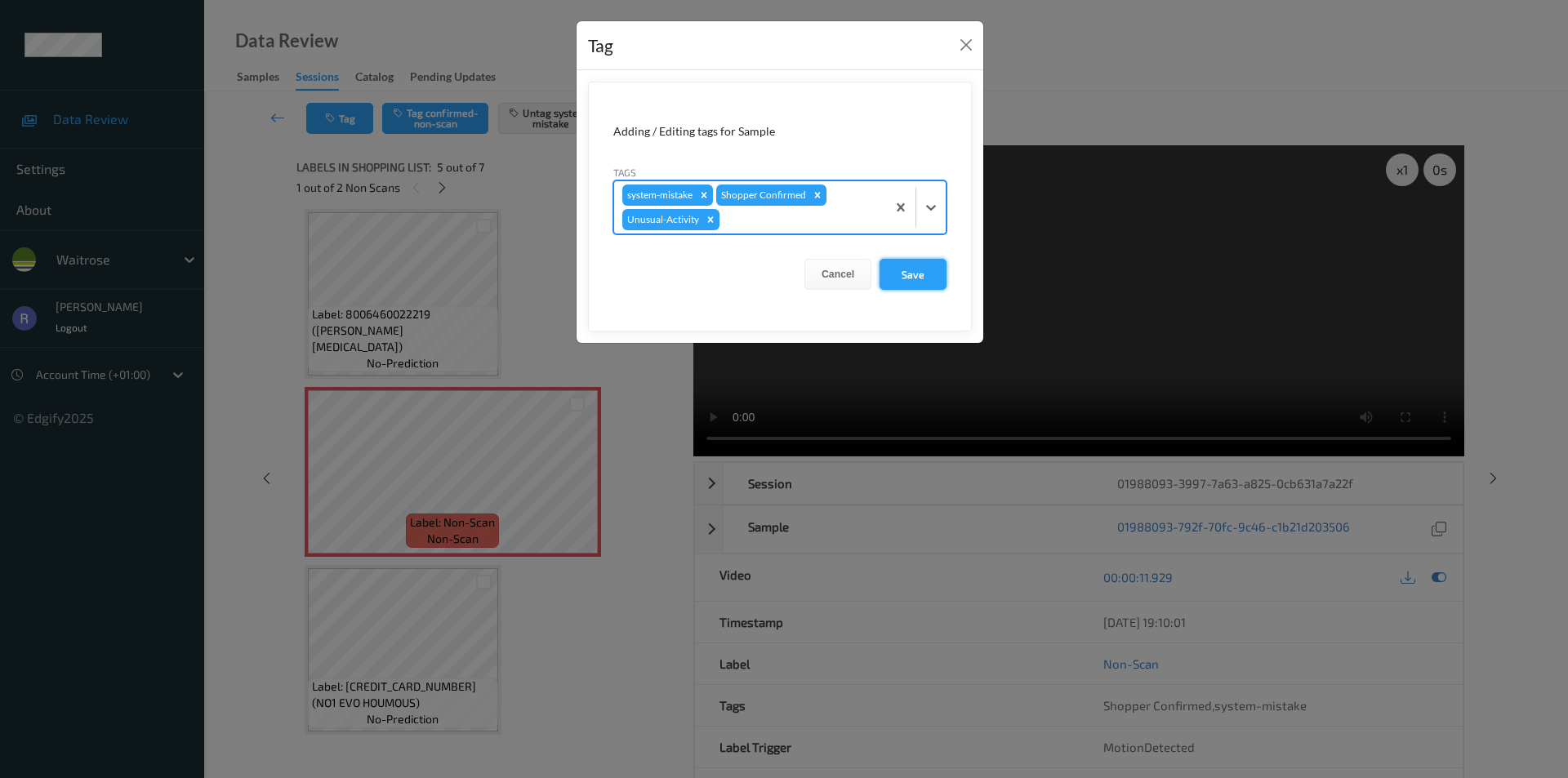
click at [915, 265] on button "Save" at bounding box center [913, 274] width 67 height 31
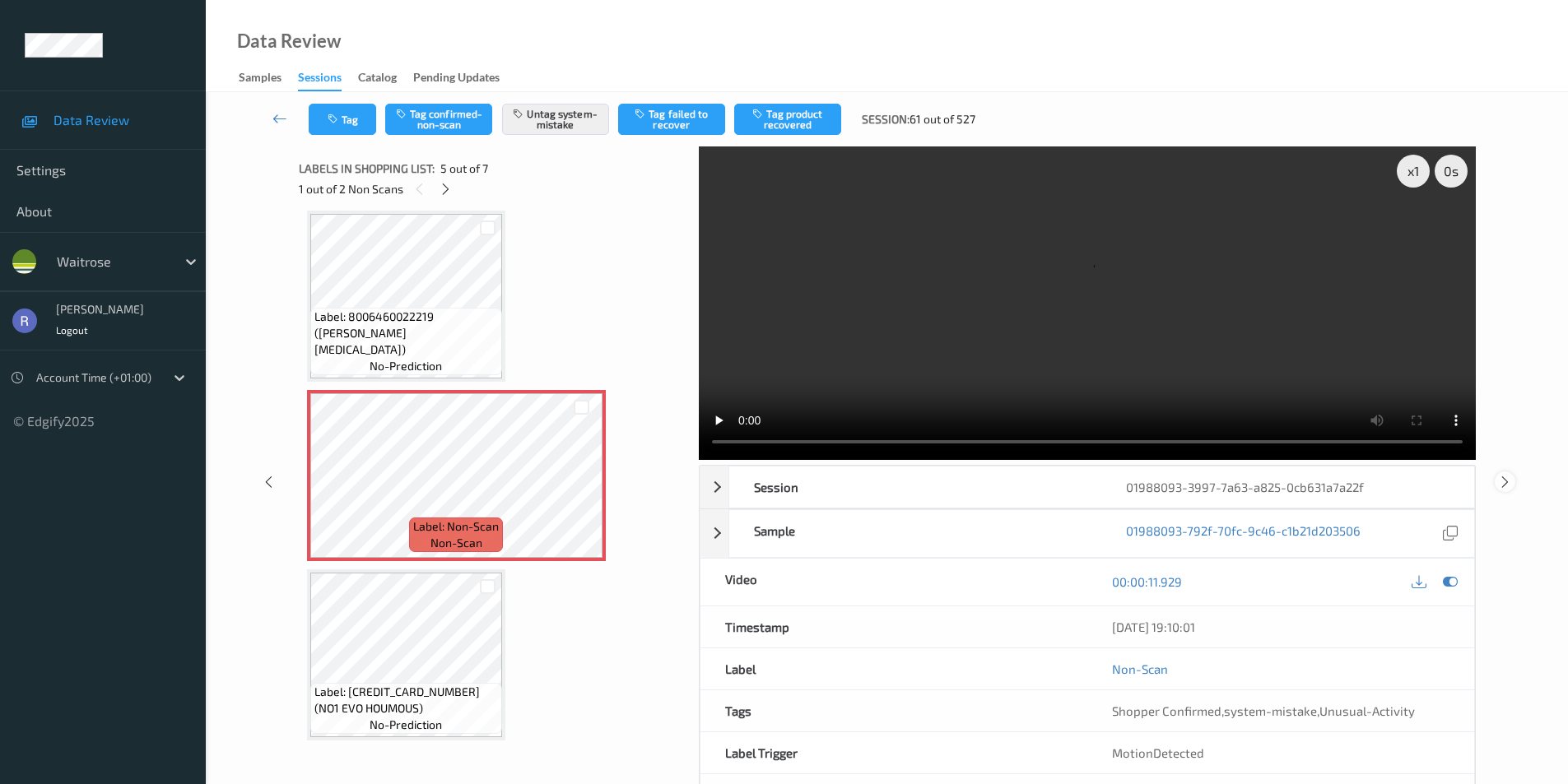
click at [1513, 480] on div at bounding box center [1504, 481] width 20 height 20
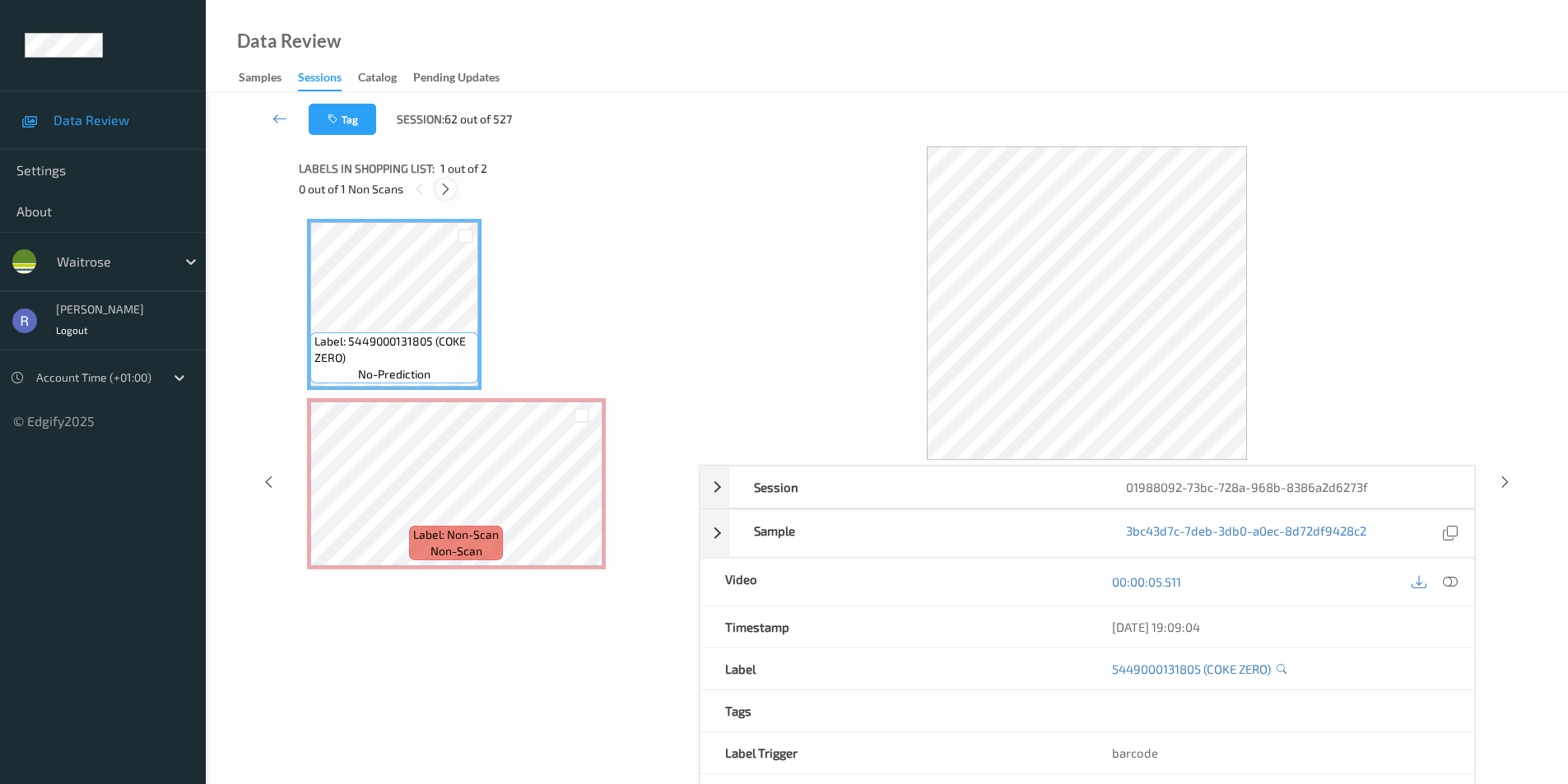
drag, startPoint x: 451, startPoint y: 185, endPoint x: 443, endPoint y: 195, distance: 12.8
click at [450, 185] on icon at bounding box center [445, 189] width 14 height 15
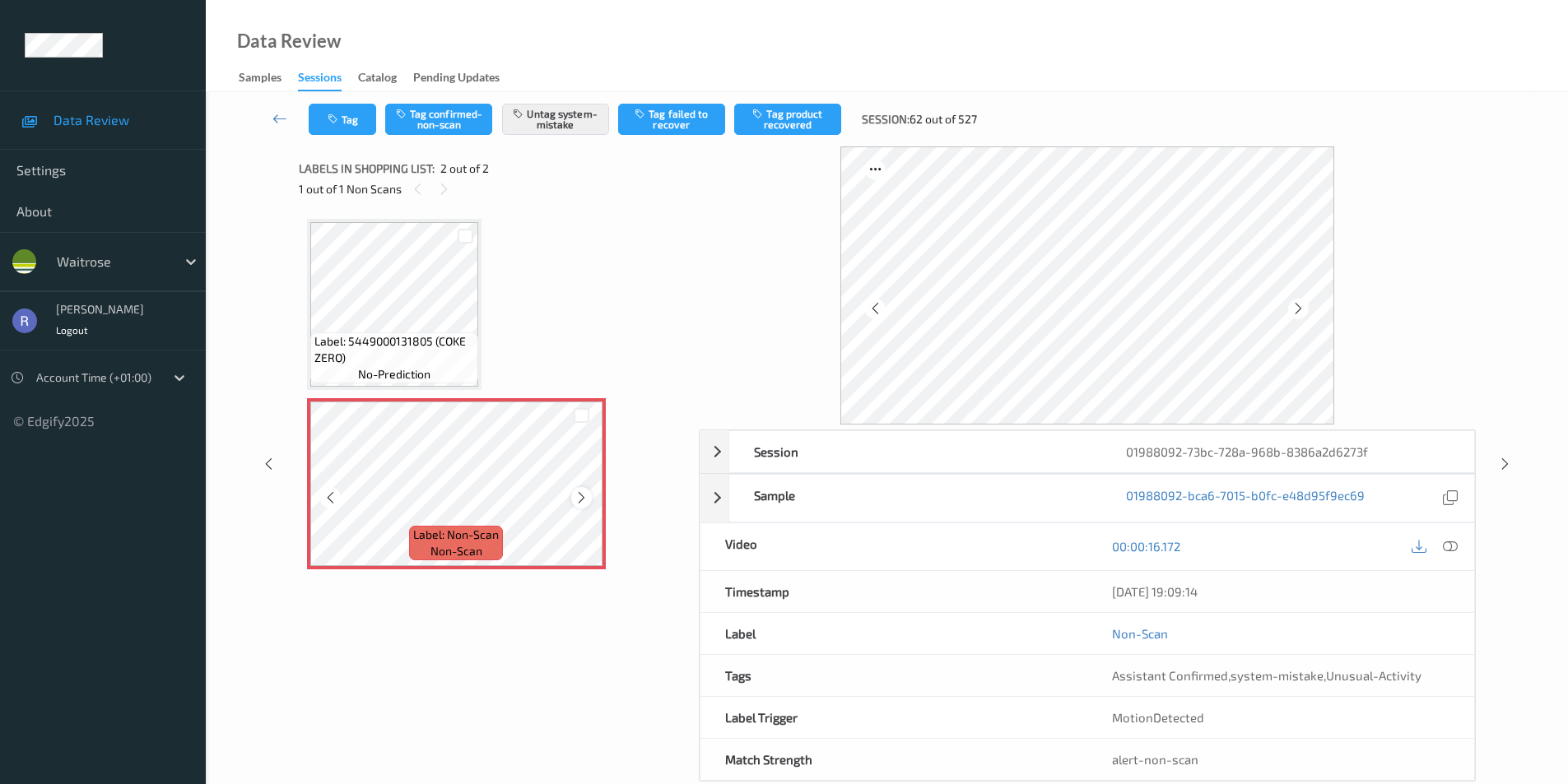
click at [585, 491] on icon at bounding box center [581, 497] width 14 height 15
click at [580, 492] on icon at bounding box center [581, 497] width 14 height 15
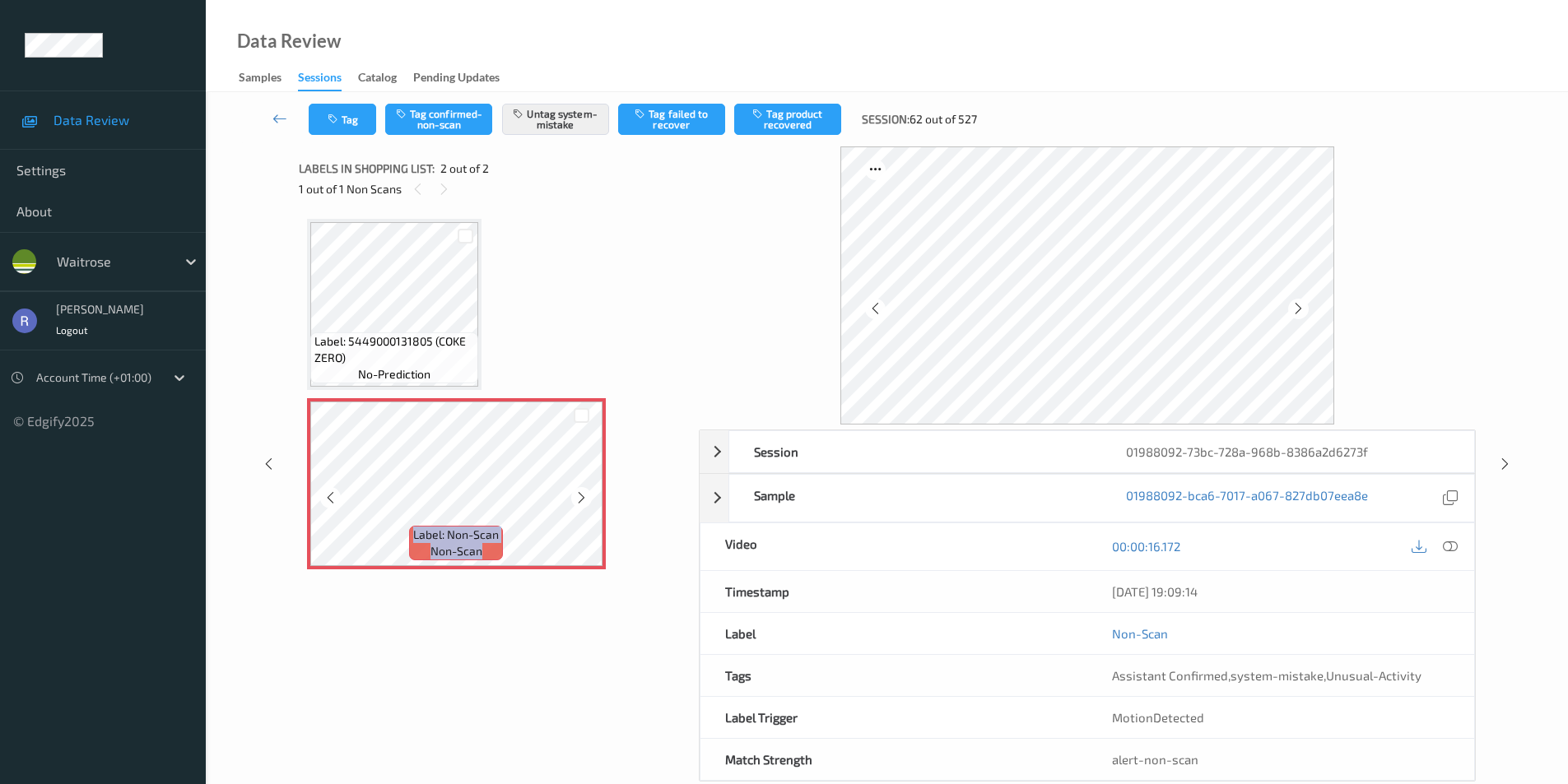
click at [580, 492] on icon at bounding box center [581, 497] width 14 height 15
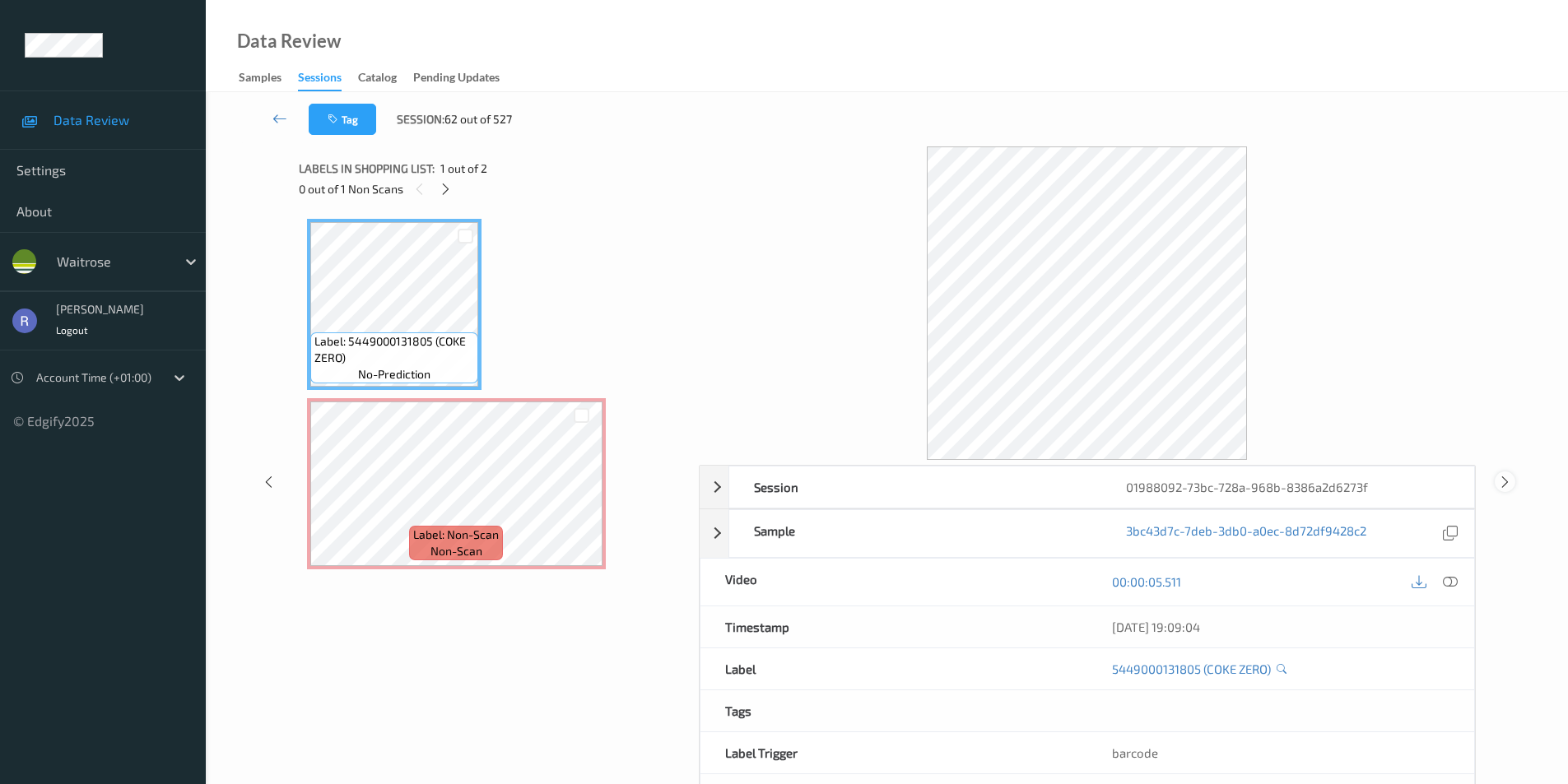
click at [1498, 486] on icon at bounding box center [1505, 481] width 14 height 15
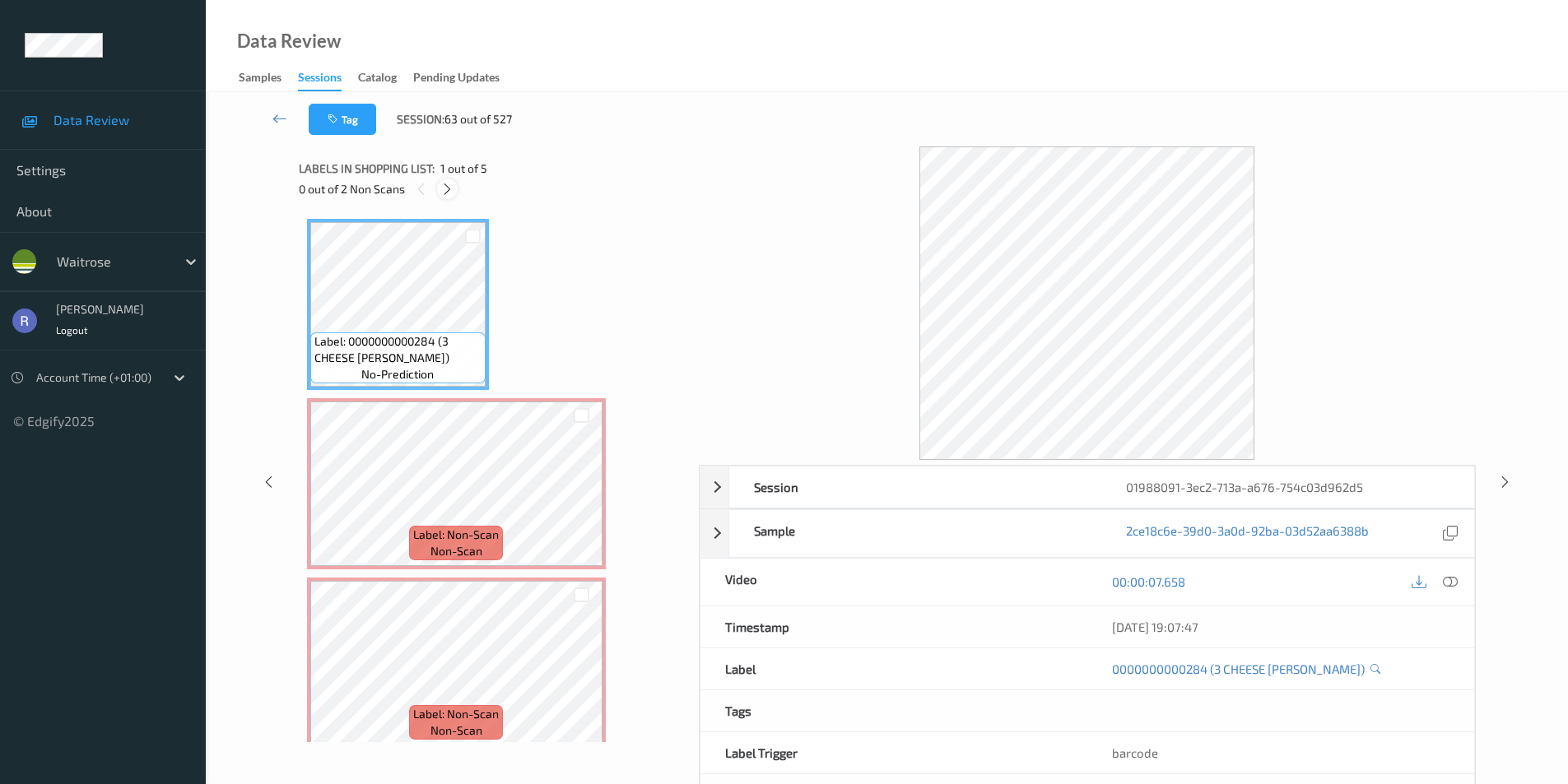
click at [449, 193] on icon at bounding box center [447, 189] width 14 height 15
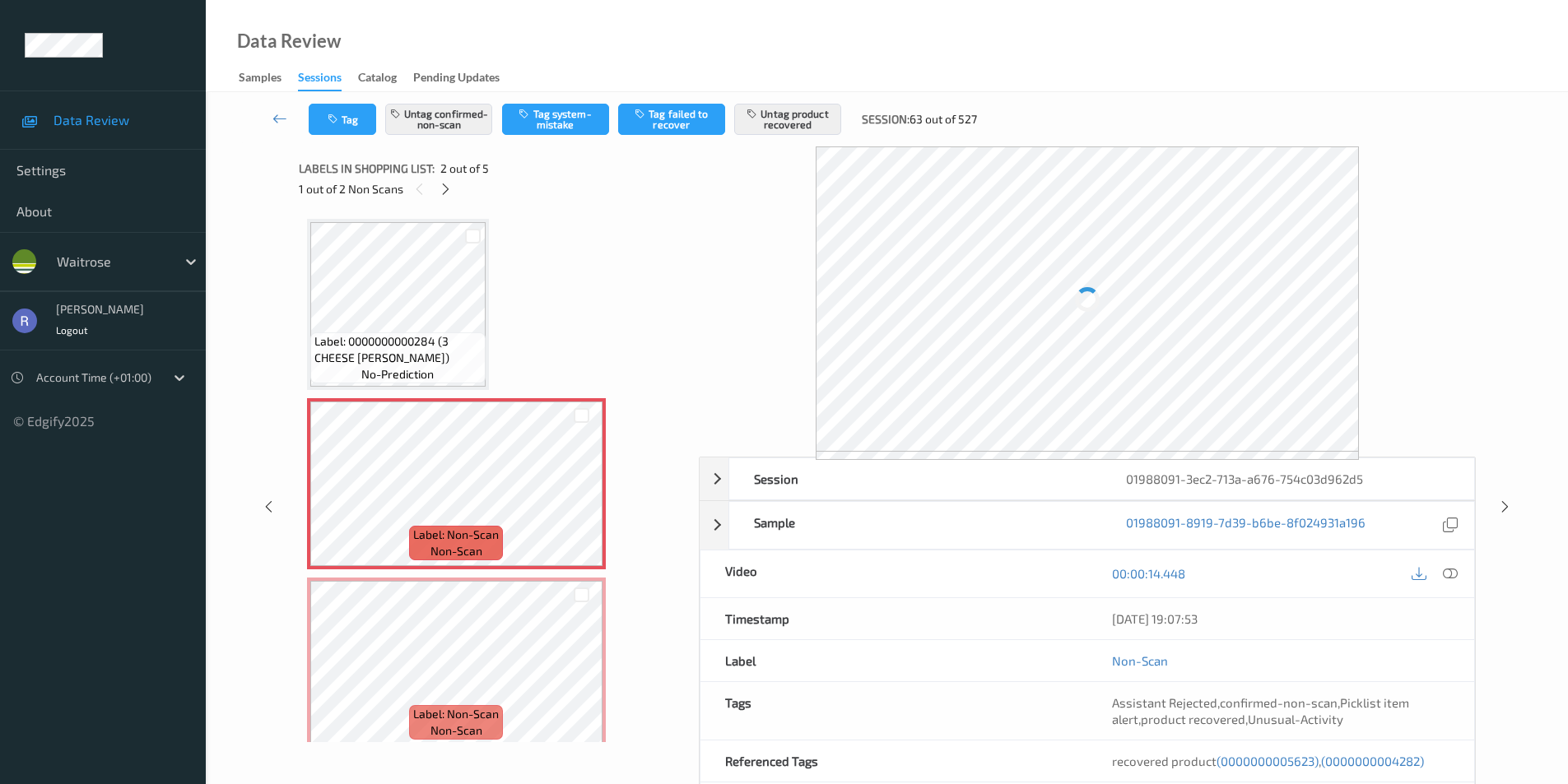
scroll to position [8, 0]
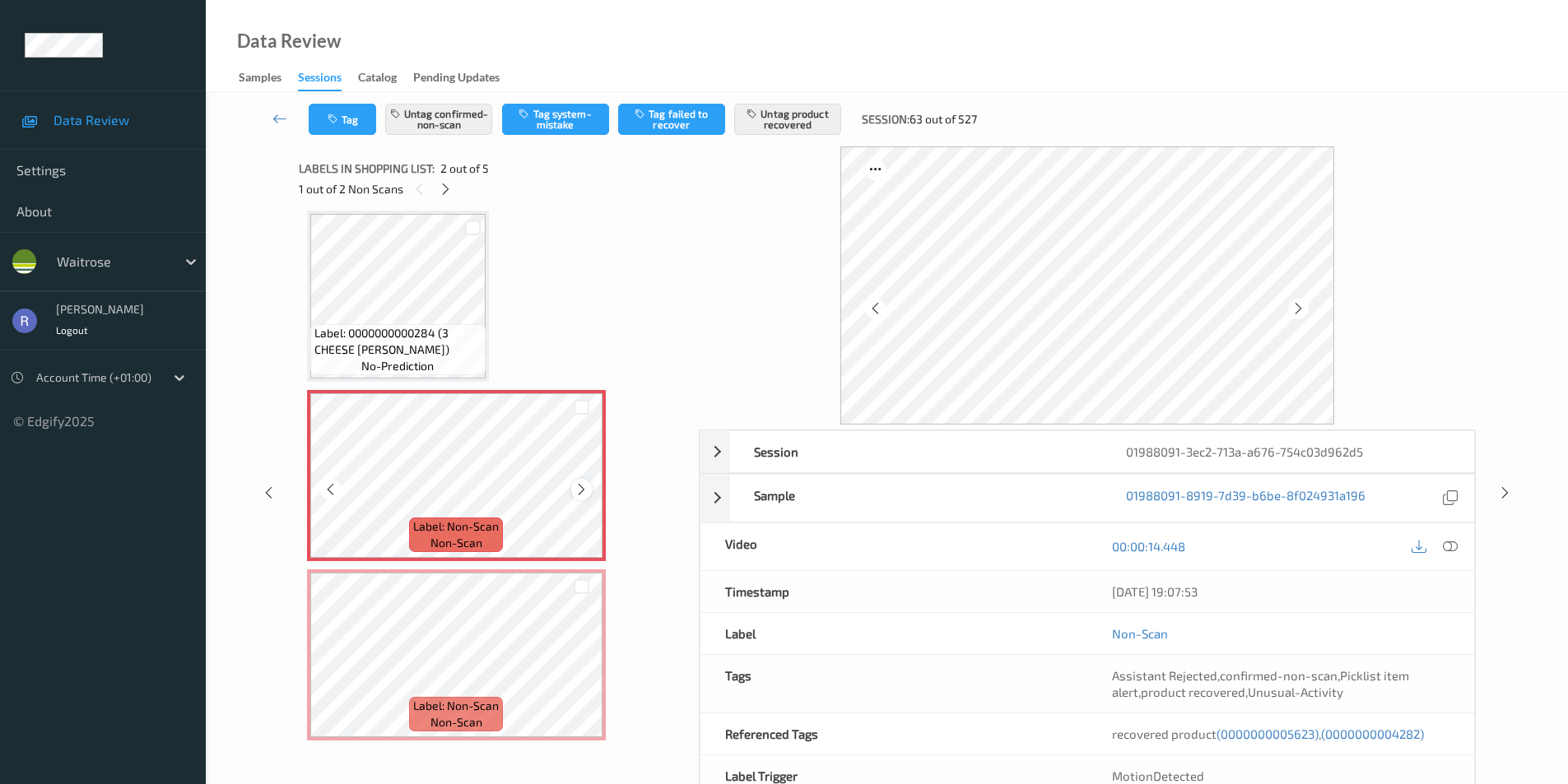
click at [585, 484] on icon at bounding box center [581, 488] width 14 height 15
click at [585, 485] on icon at bounding box center [581, 488] width 14 height 15
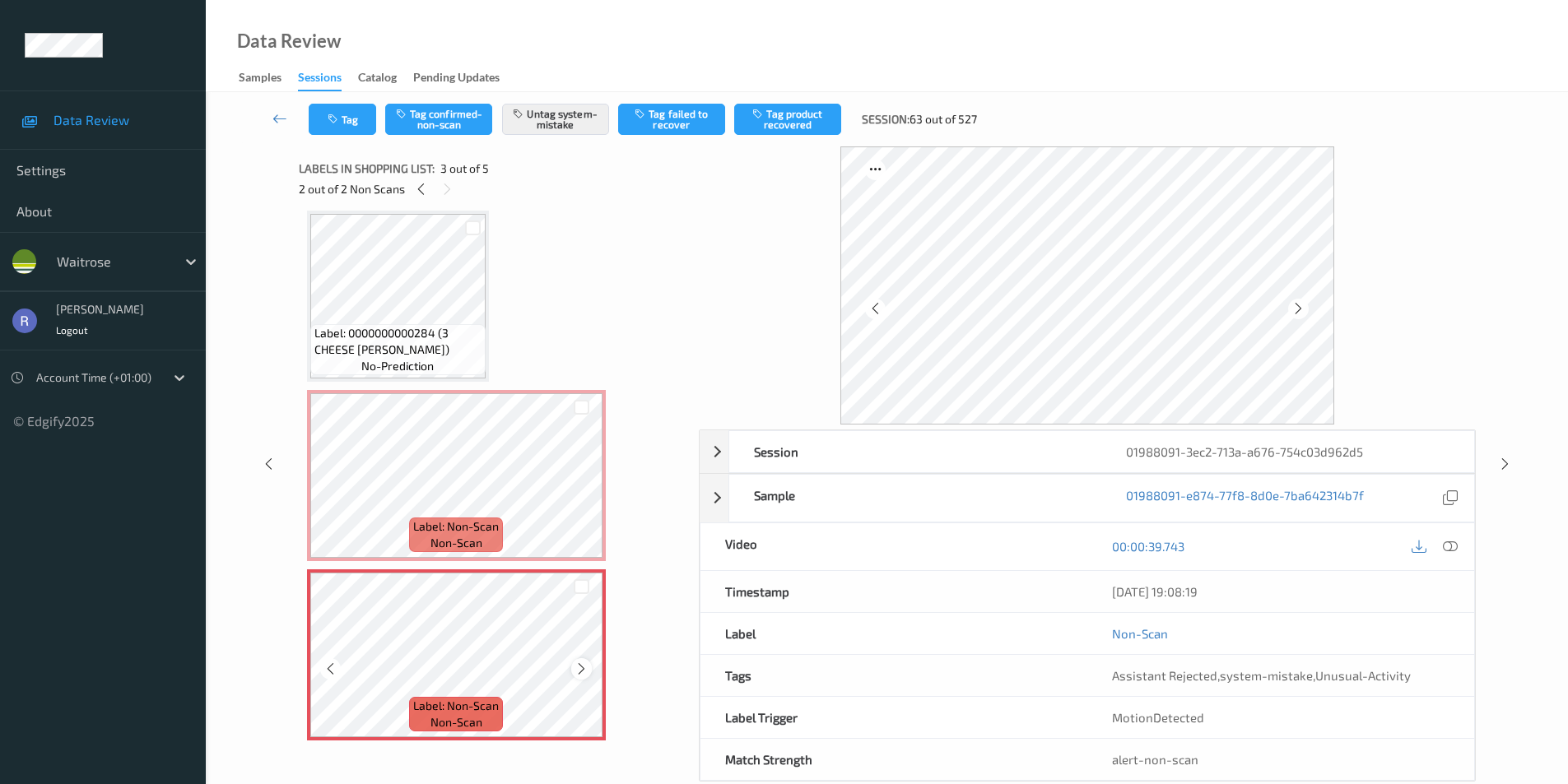
click at [580, 667] on icon at bounding box center [581, 668] width 14 height 15
click at [1509, 465] on icon at bounding box center [1505, 463] width 14 height 15
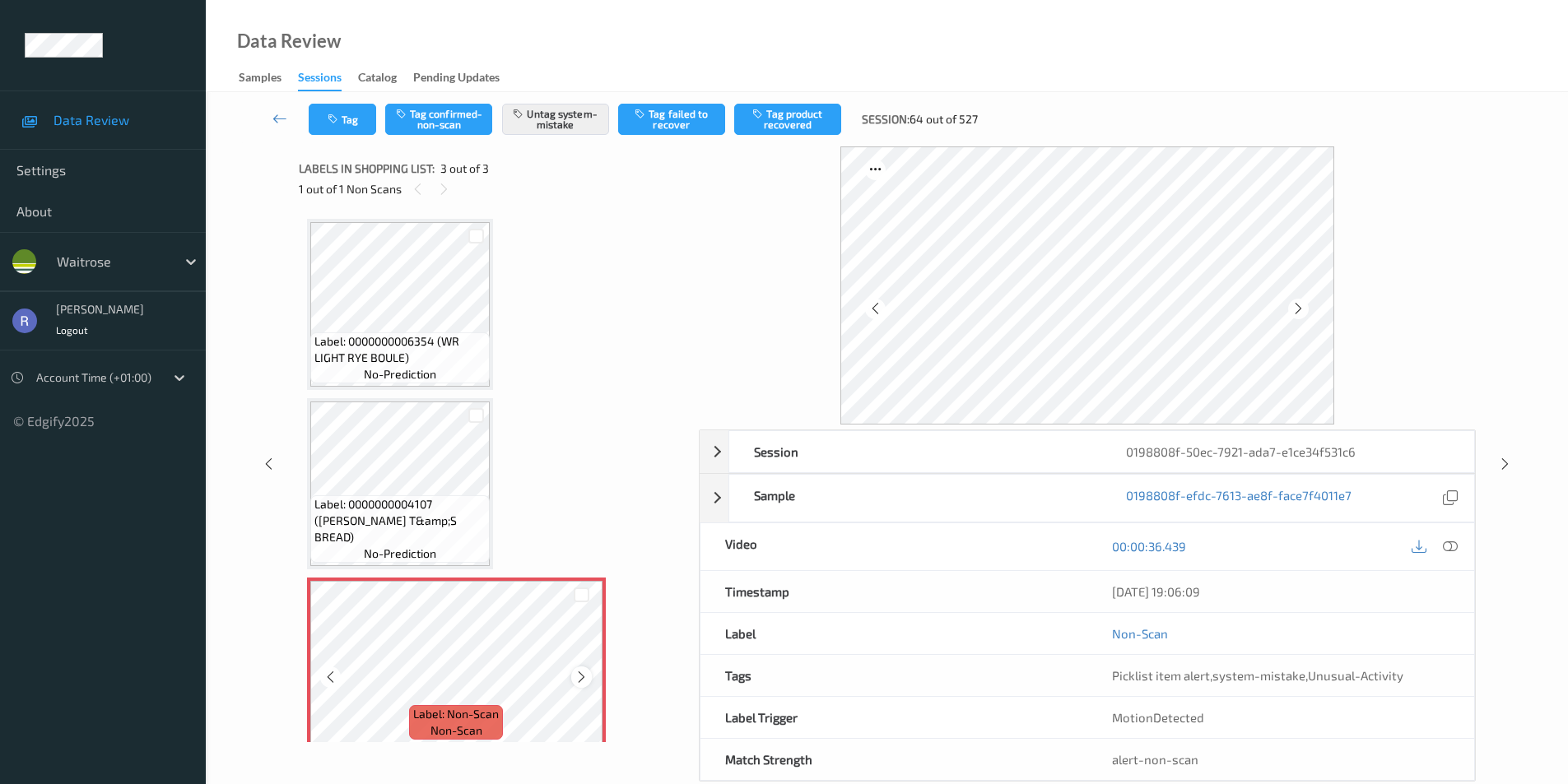
click at [583, 677] on icon at bounding box center [581, 676] width 14 height 15
click at [1501, 457] on icon at bounding box center [1505, 463] width 14 height 15
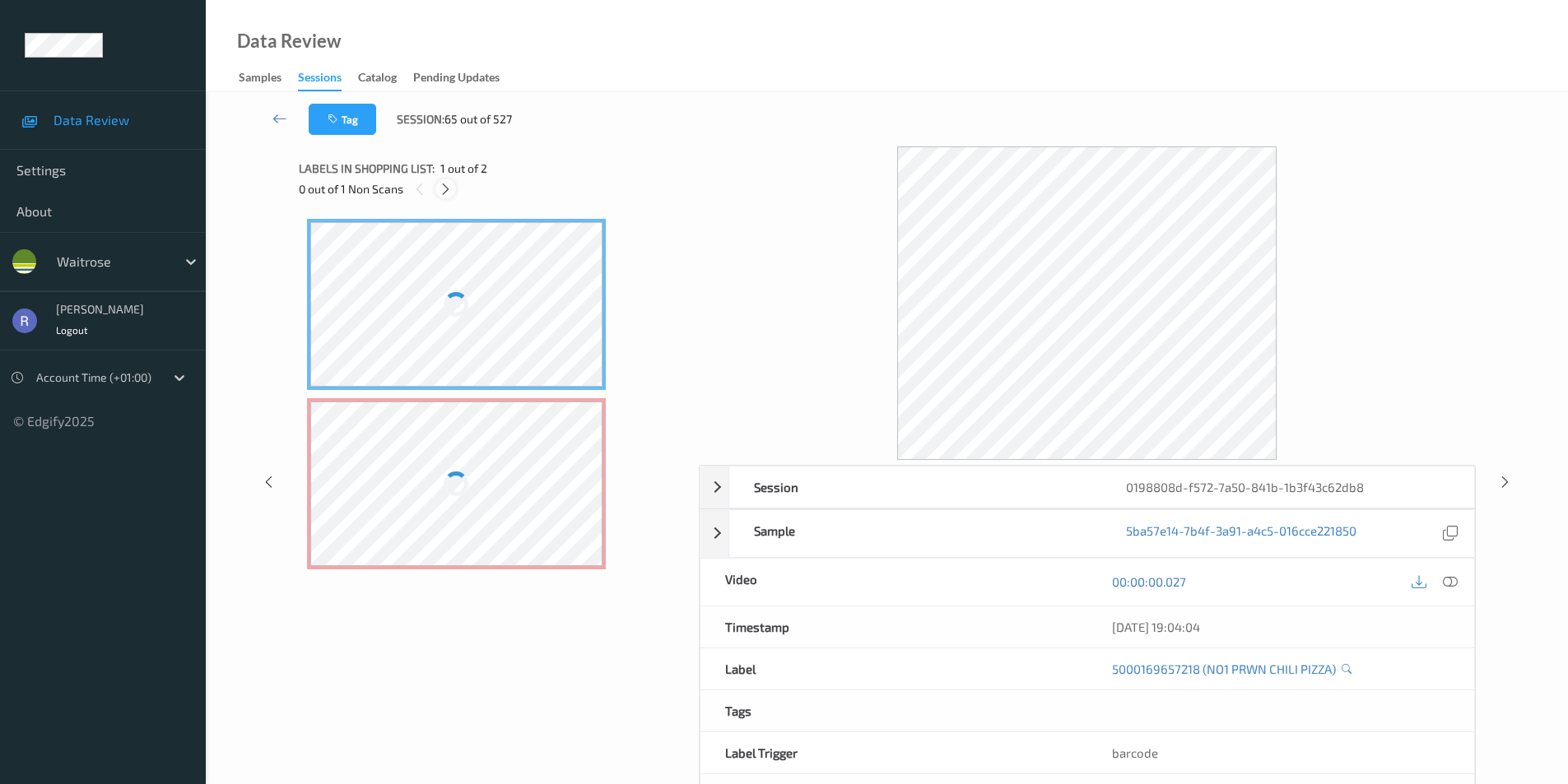
click at [446, 188] on icon at bounding box center [445, 189] width 14 height 15
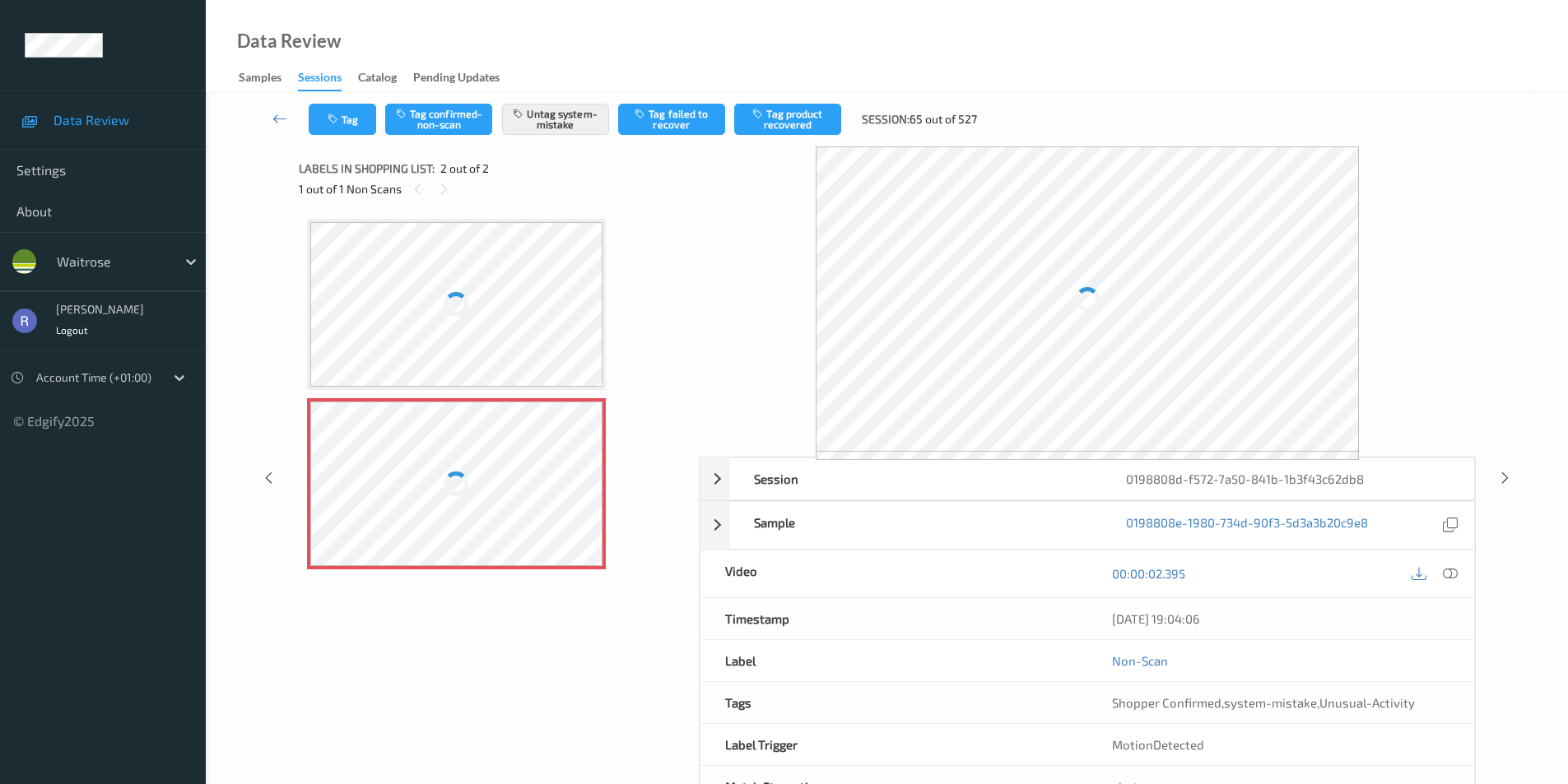
click at [490, 486] on div at bounding box center [457, 484] width 293 height 165
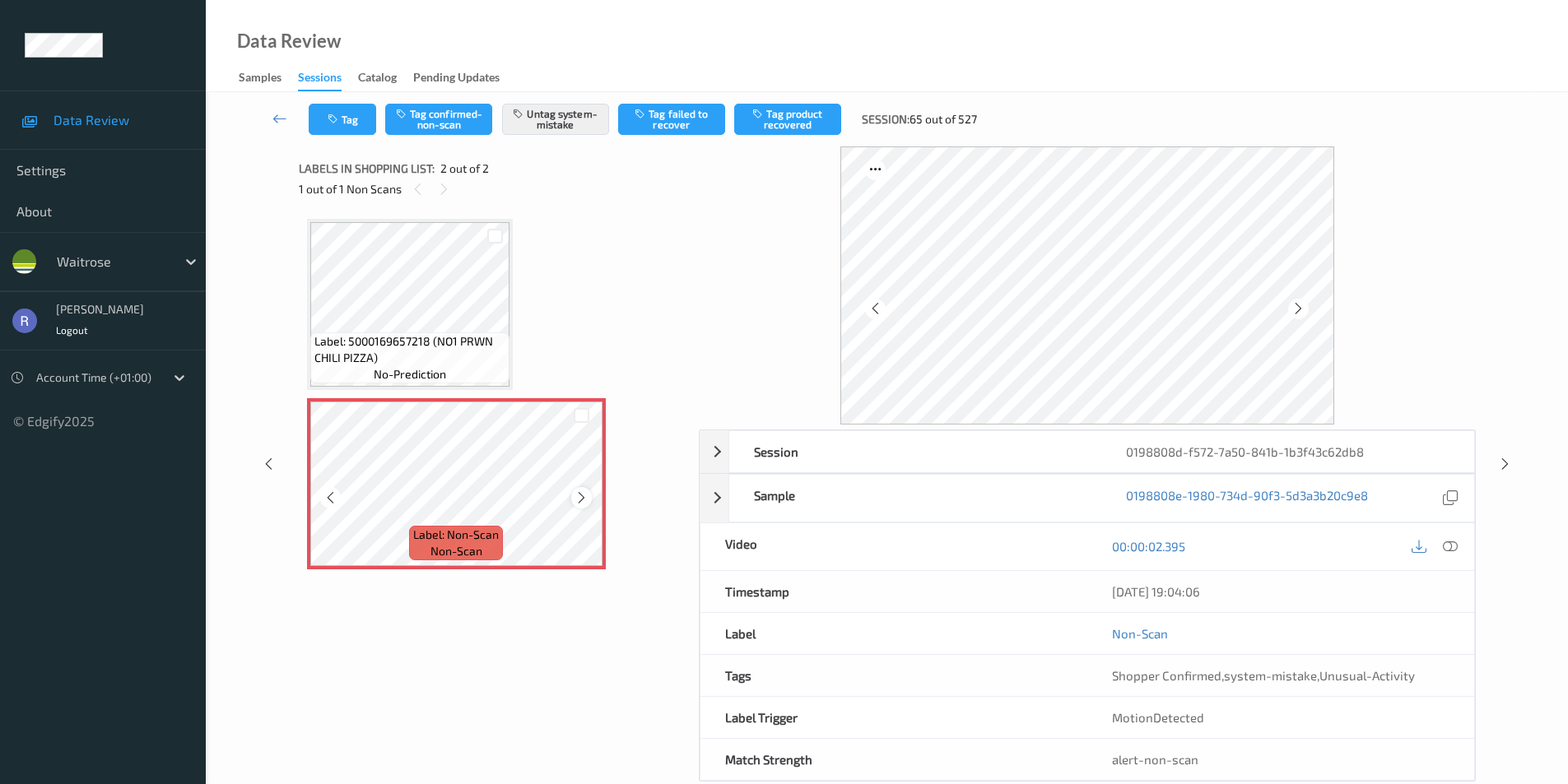
click at [580, 495] on icon at bounding box center [581, 497] width 14 height 15
click at [1451, 548] on icon at bounding box center [1450, 546] width 15 height 15
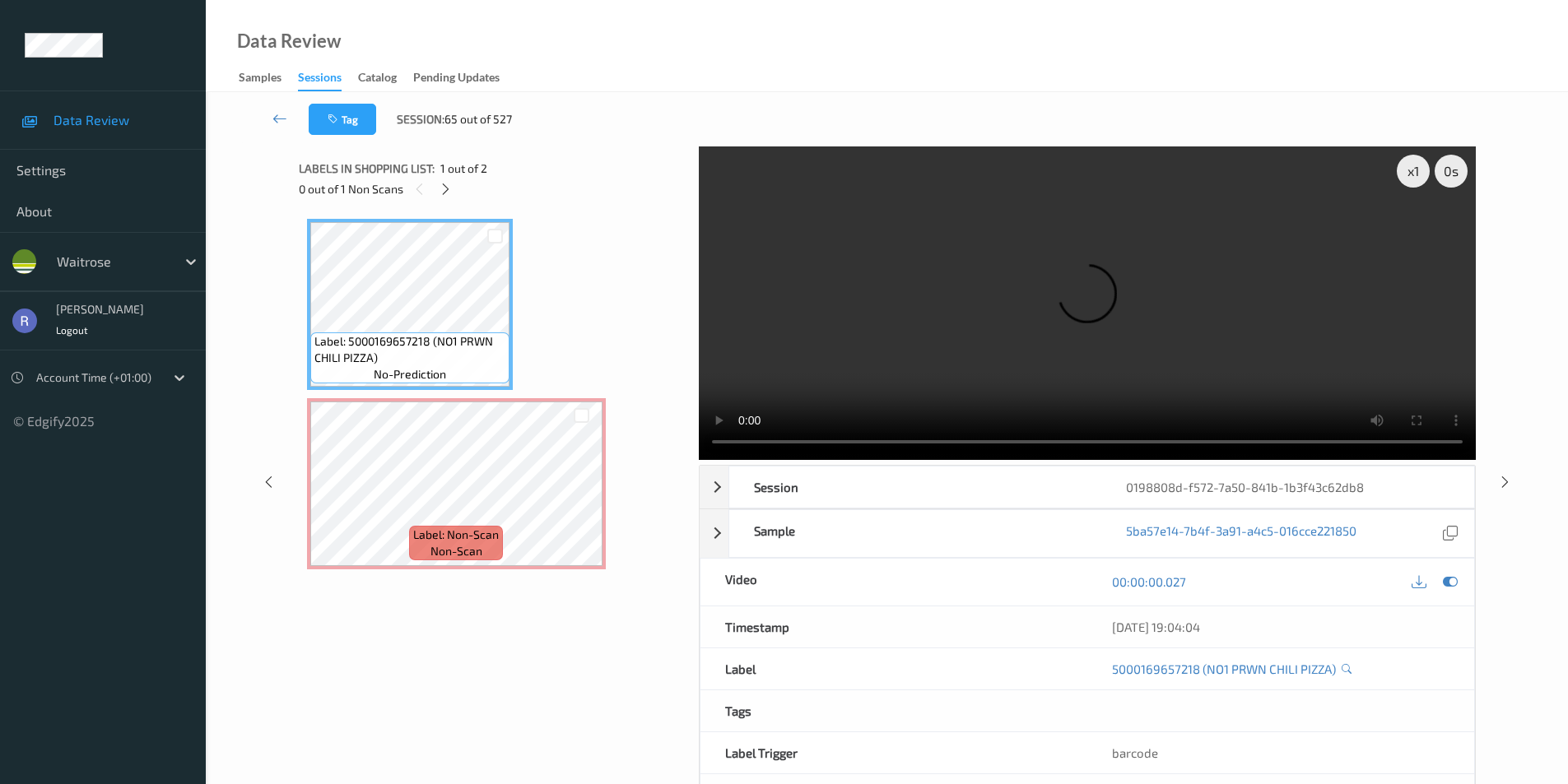
click at [1101, 400] on video at bounding box center [1087, 302] width 777 height 313
click at [941, 381] on video at bounding box center [1087, 302] width 777 height 313
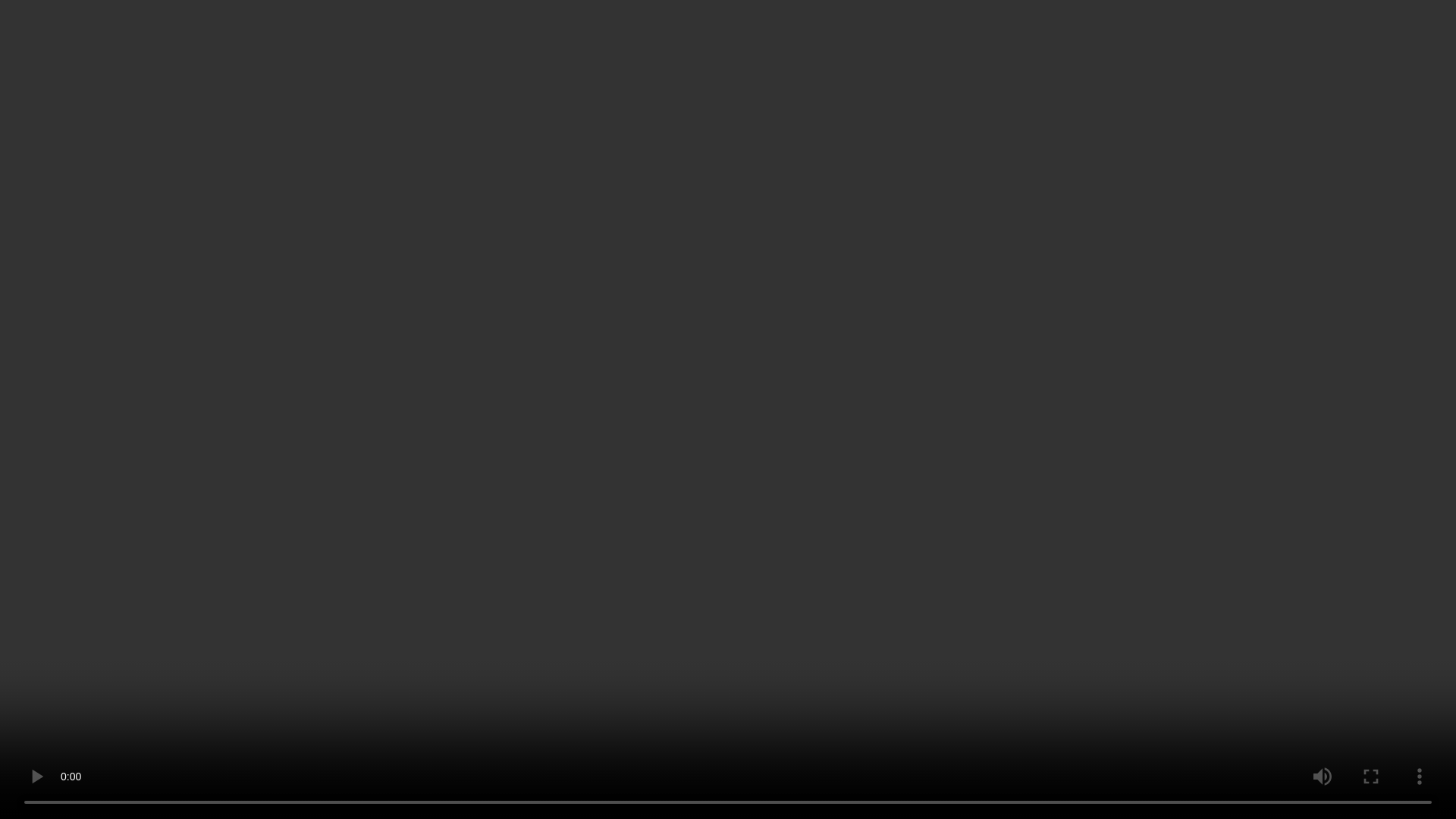
click at [552, 526] on video at bounding box center [728, 409] width 1456 height 819
click at [607, 563] on video at bounding box center [728, 409] width 1456 height 819
click at [607, 560] on video at bounding box center [728, 409] width 1456 height 819
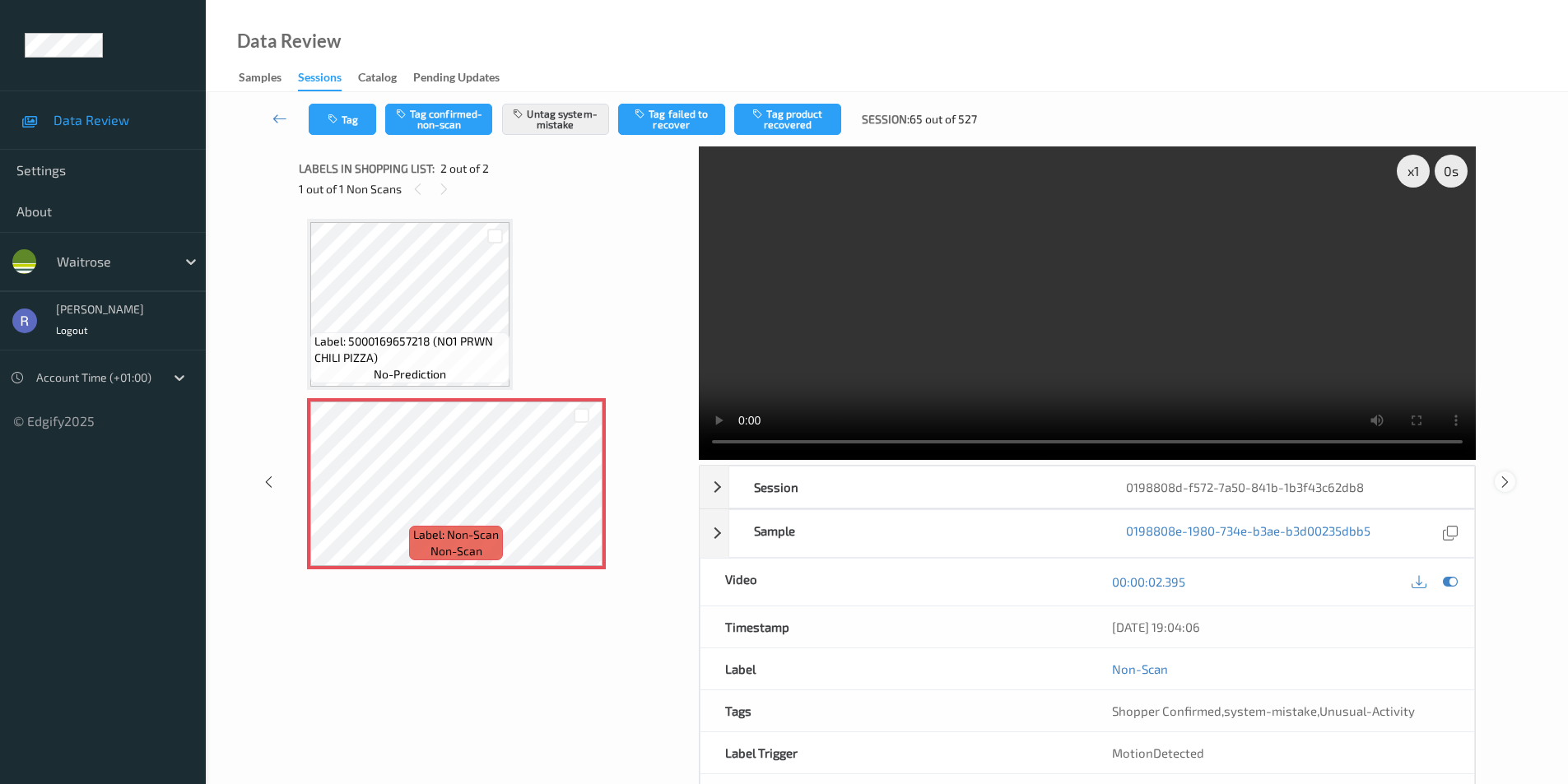
click at [1505, 475] on icon at bounding box center [1505, 481] width 14 height 15
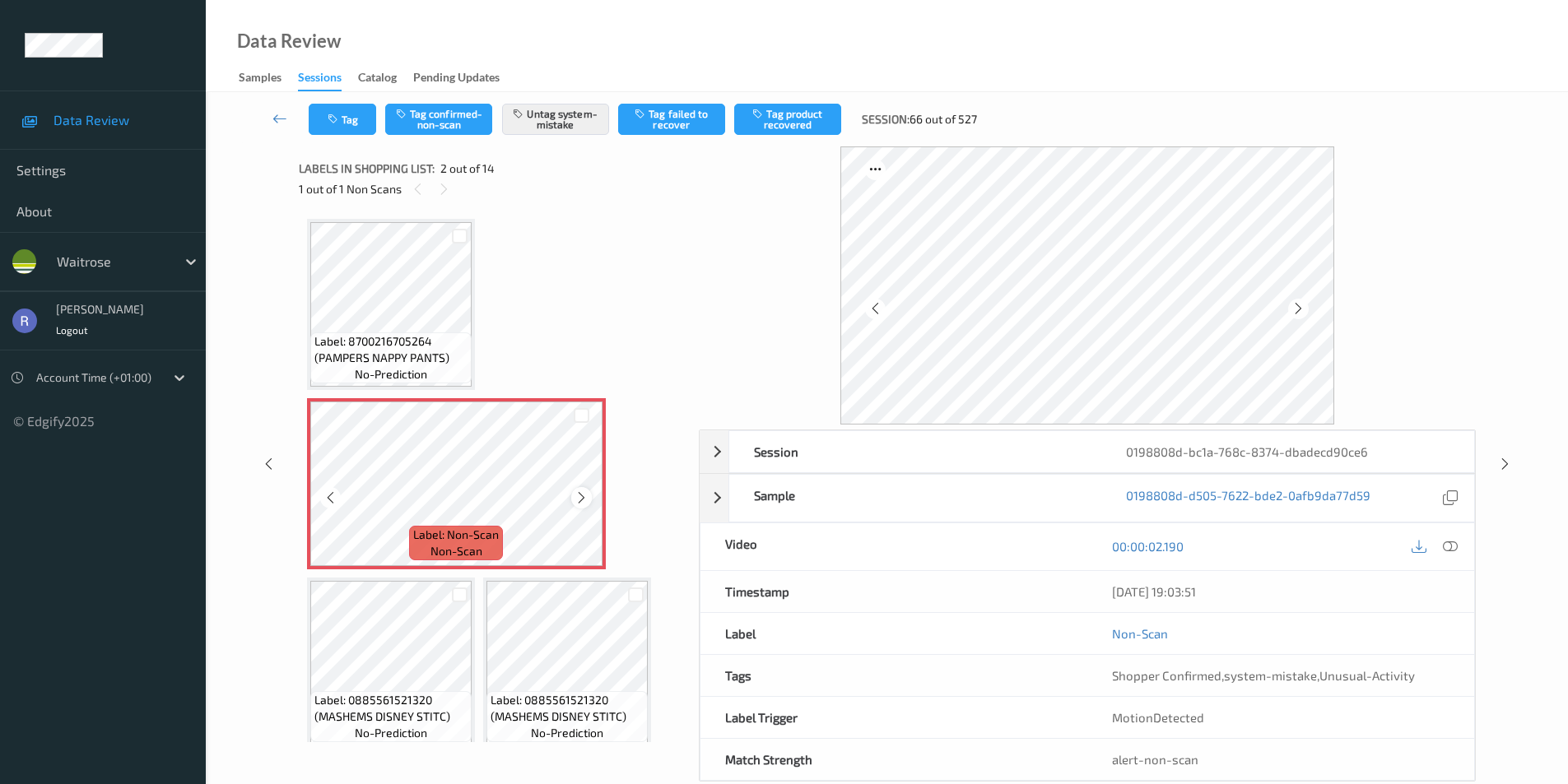
click at [587, 496] on icon at bounding box center [581, 497] width 14 height 15
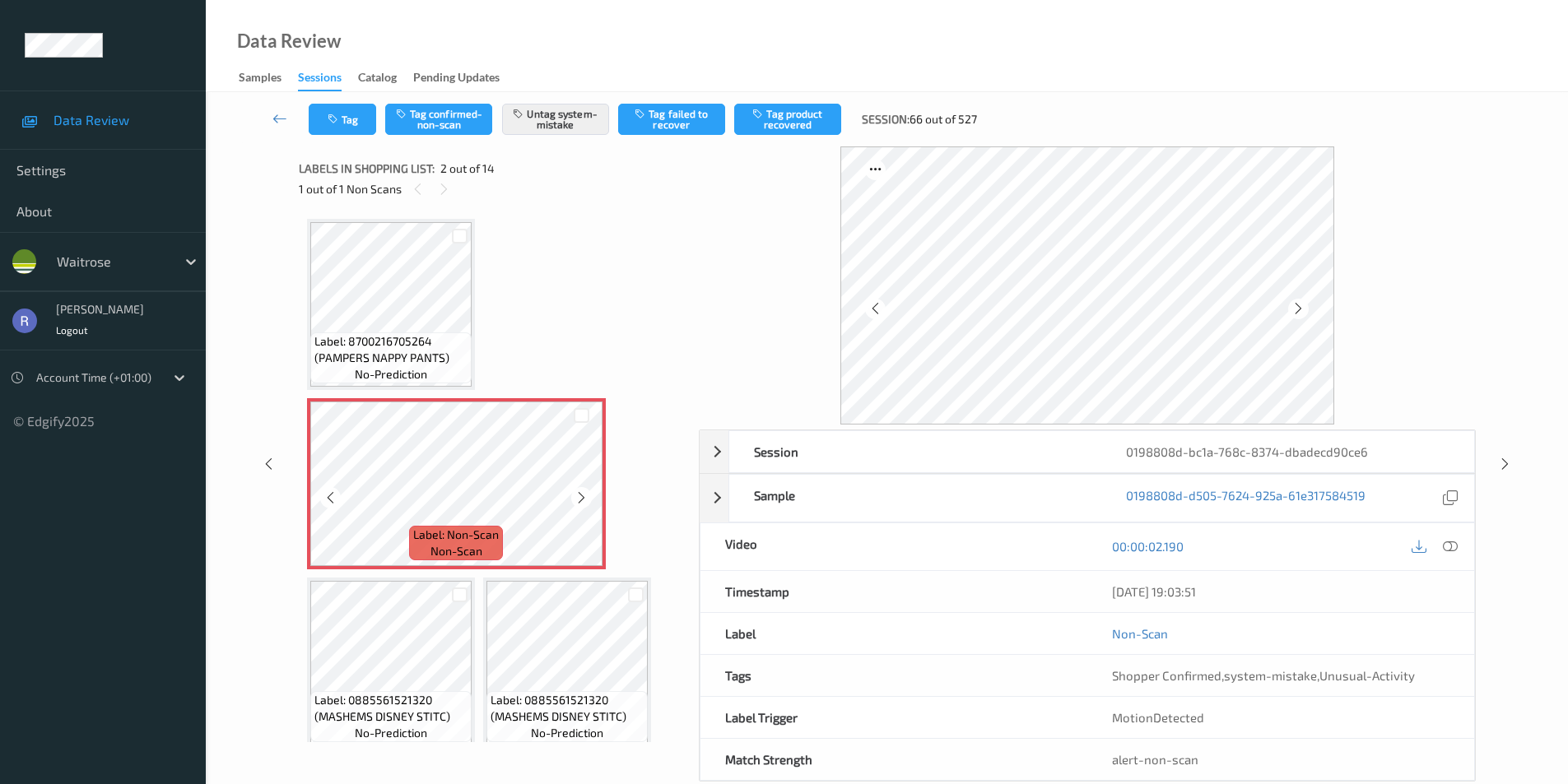
click at [587, 496] on icon at bounding box center [581, 497] width 14 height 15
click at [1455, 545] on icon at bounding box center [1450, 546] width 15 height 15
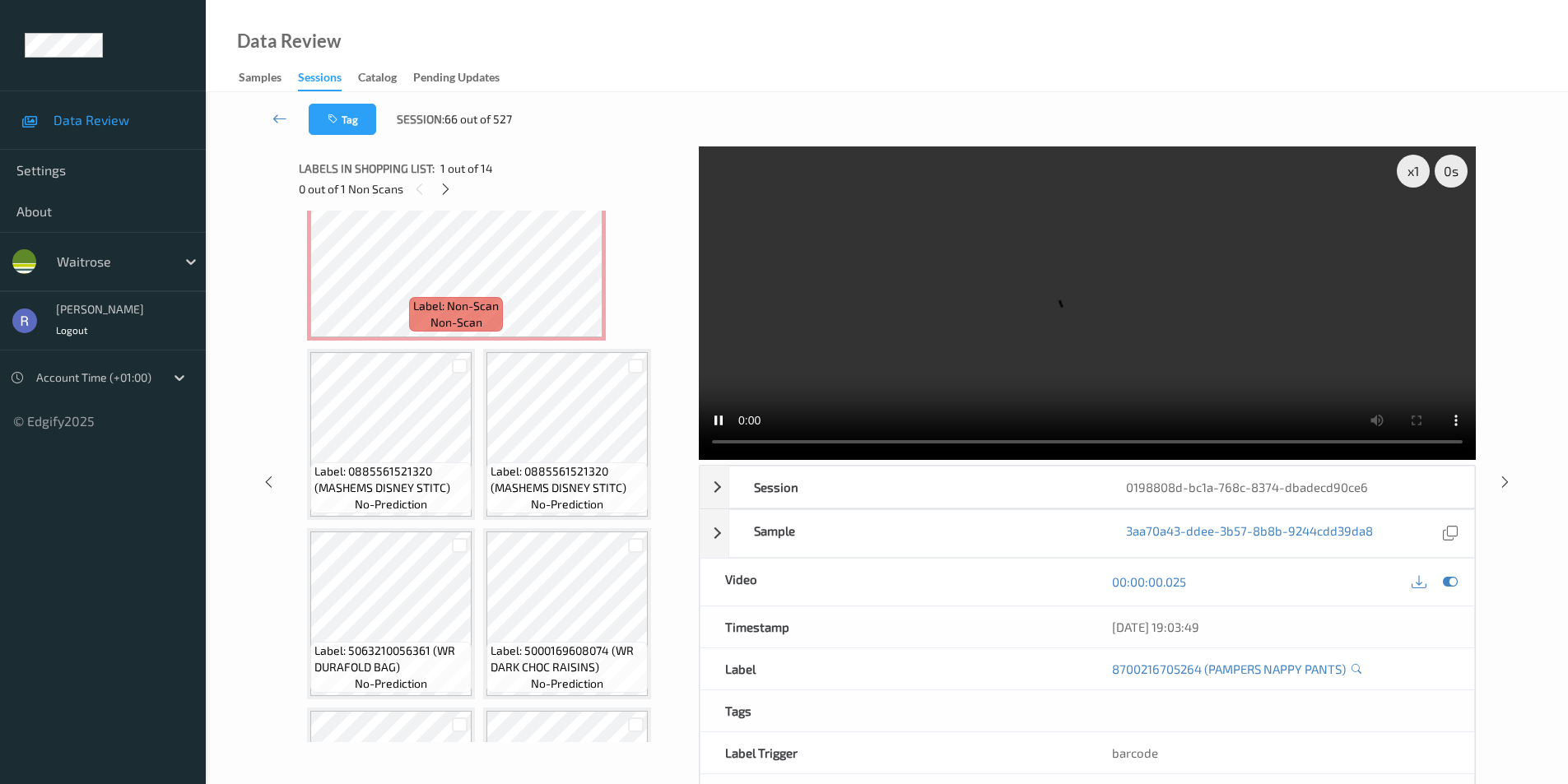
scroll to position [247, 0]
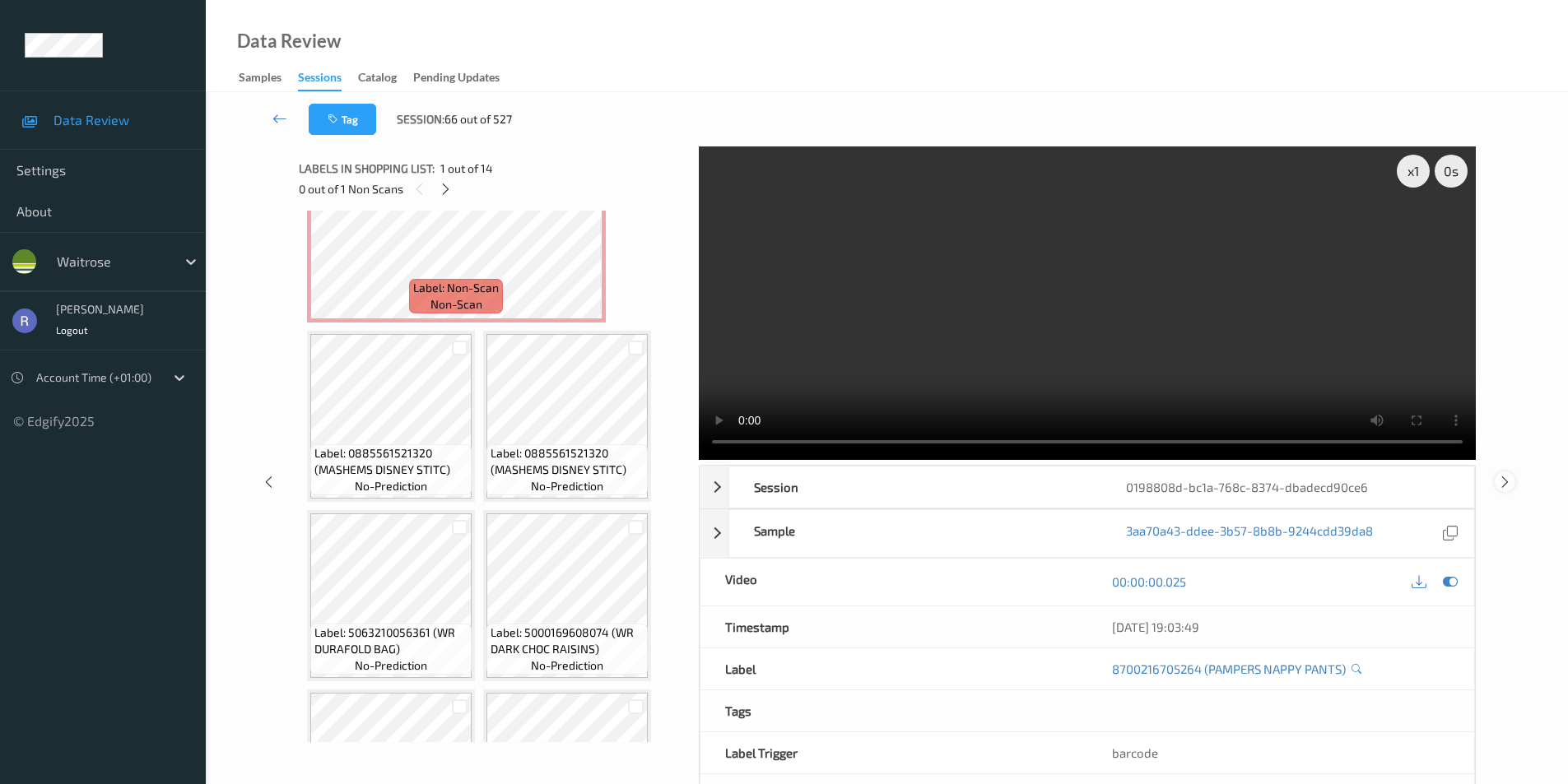
click at [1501, 482] on icon at bounding box center [1505, 481] width 14 height 15
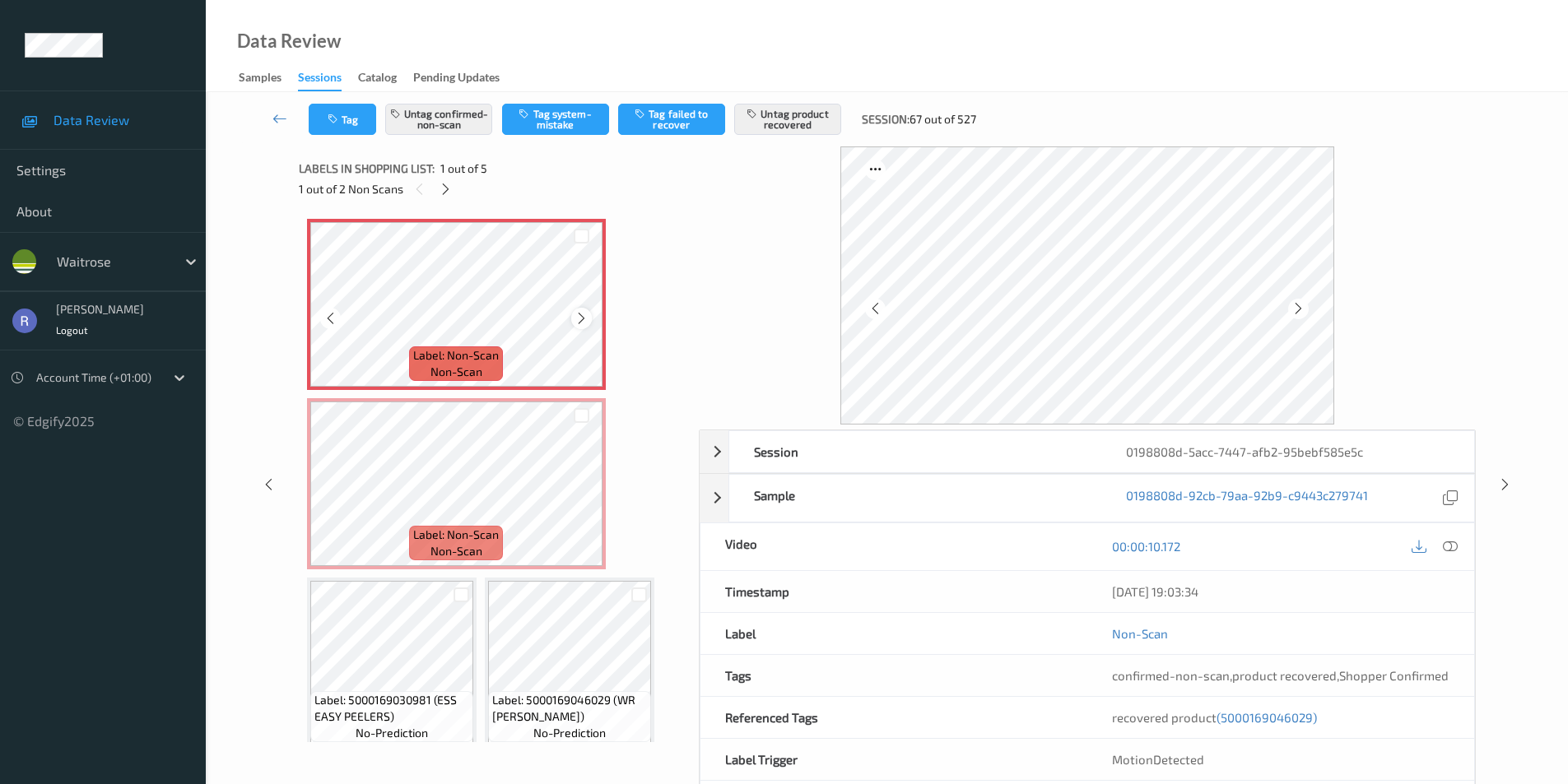
click at [579, 321] on icon at bounding box center [581, 318] width 14 height 15
click at [580, 319] on icon at bounding box center [581, 318] width 14 height 15
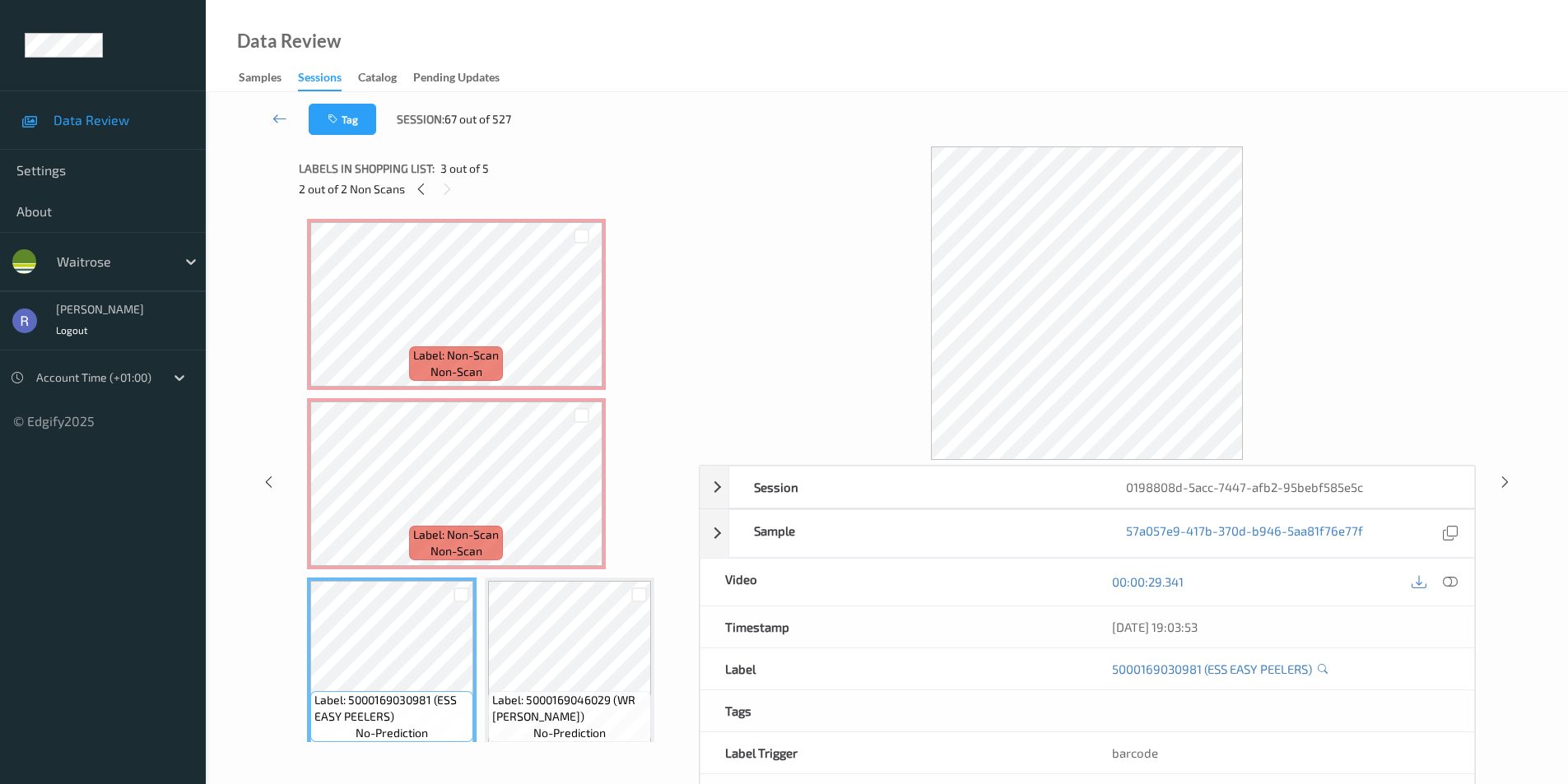
click at [473, 656] on div "Label: 5000169030981 (ESS EASY PEELERS) no-prediction" at bounding box center [392, 663] width 170 height 172
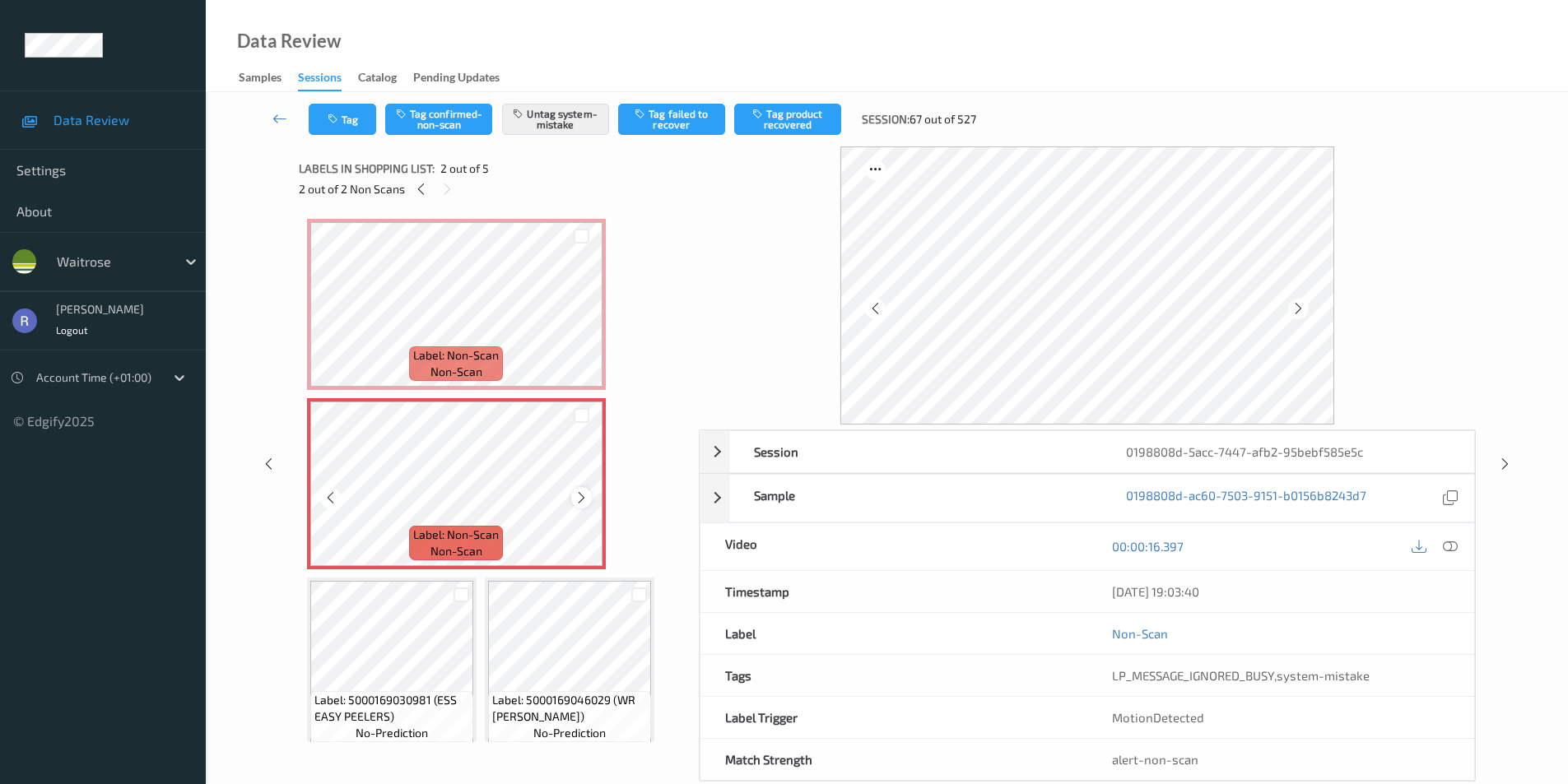
click at [583, 495] on icon at bounding box center [581, 497] width 14 height 15
click at [1456, 542] on icon at bounding box center [1450, 546] width 15 height 15
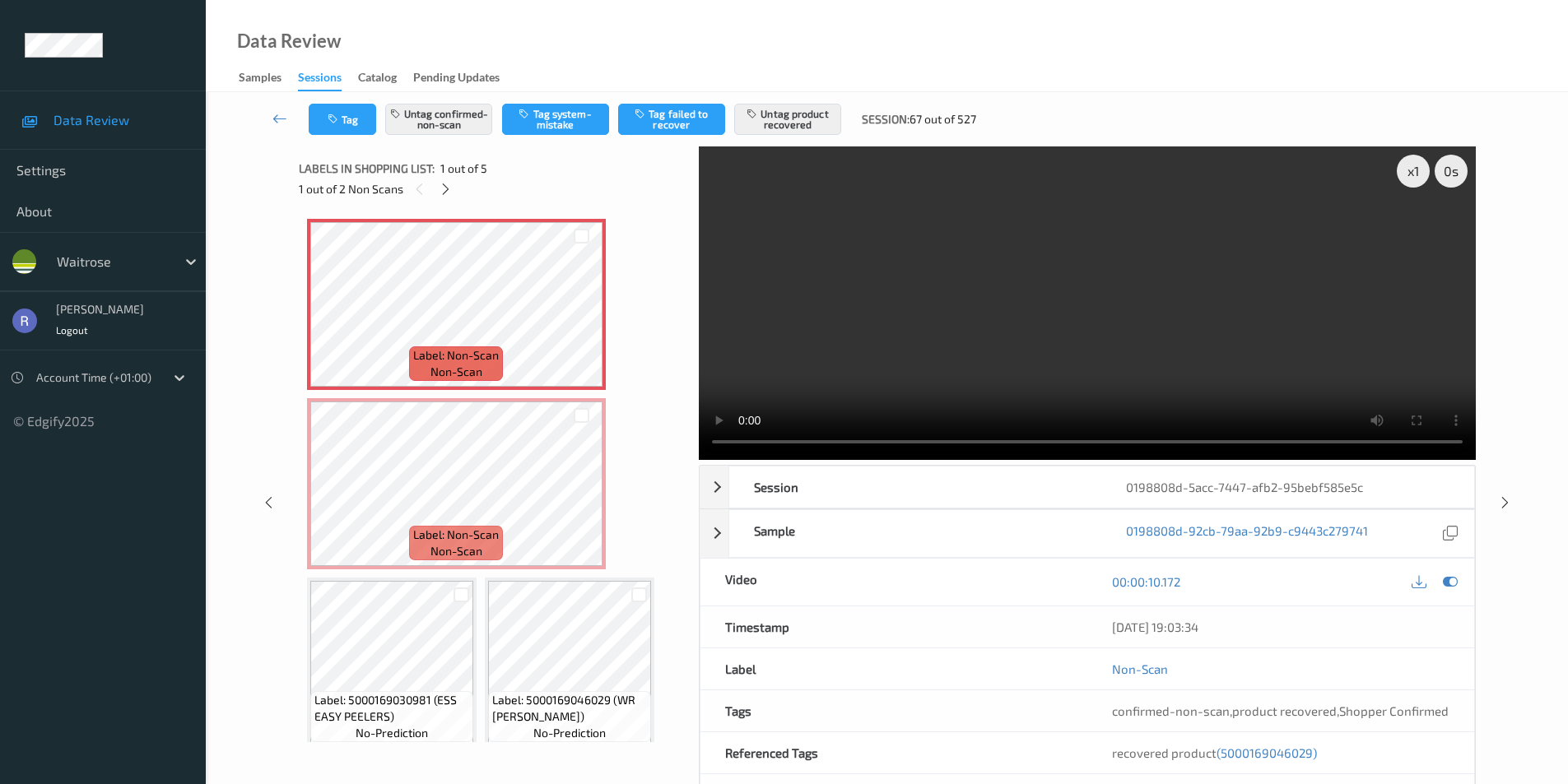
click at [1214, 348] on video at bounding box center [1087, 302] width 777 height 313
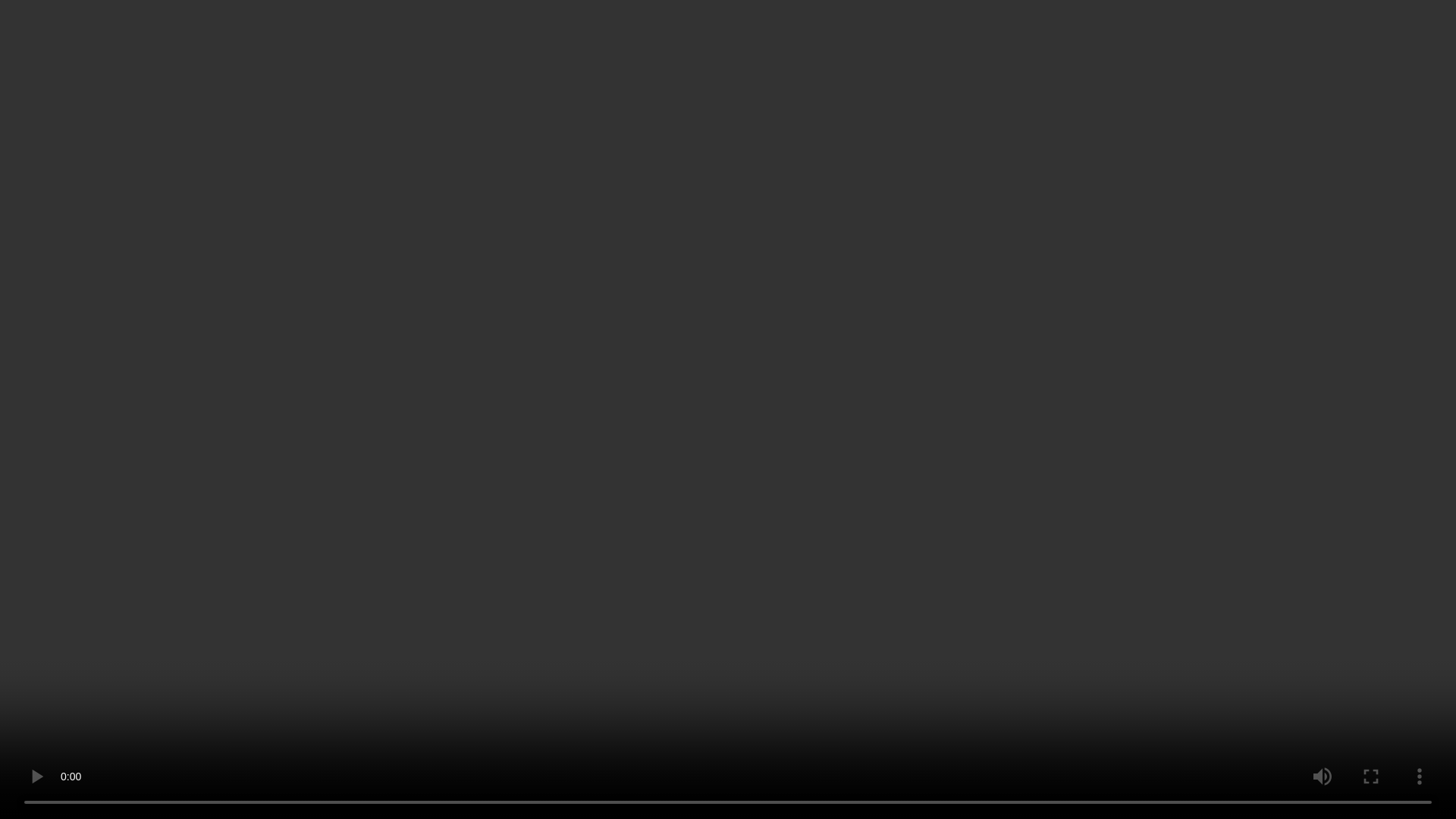
click at [657, 510] on video at bounding box center [728, 409] width 1456 height 819
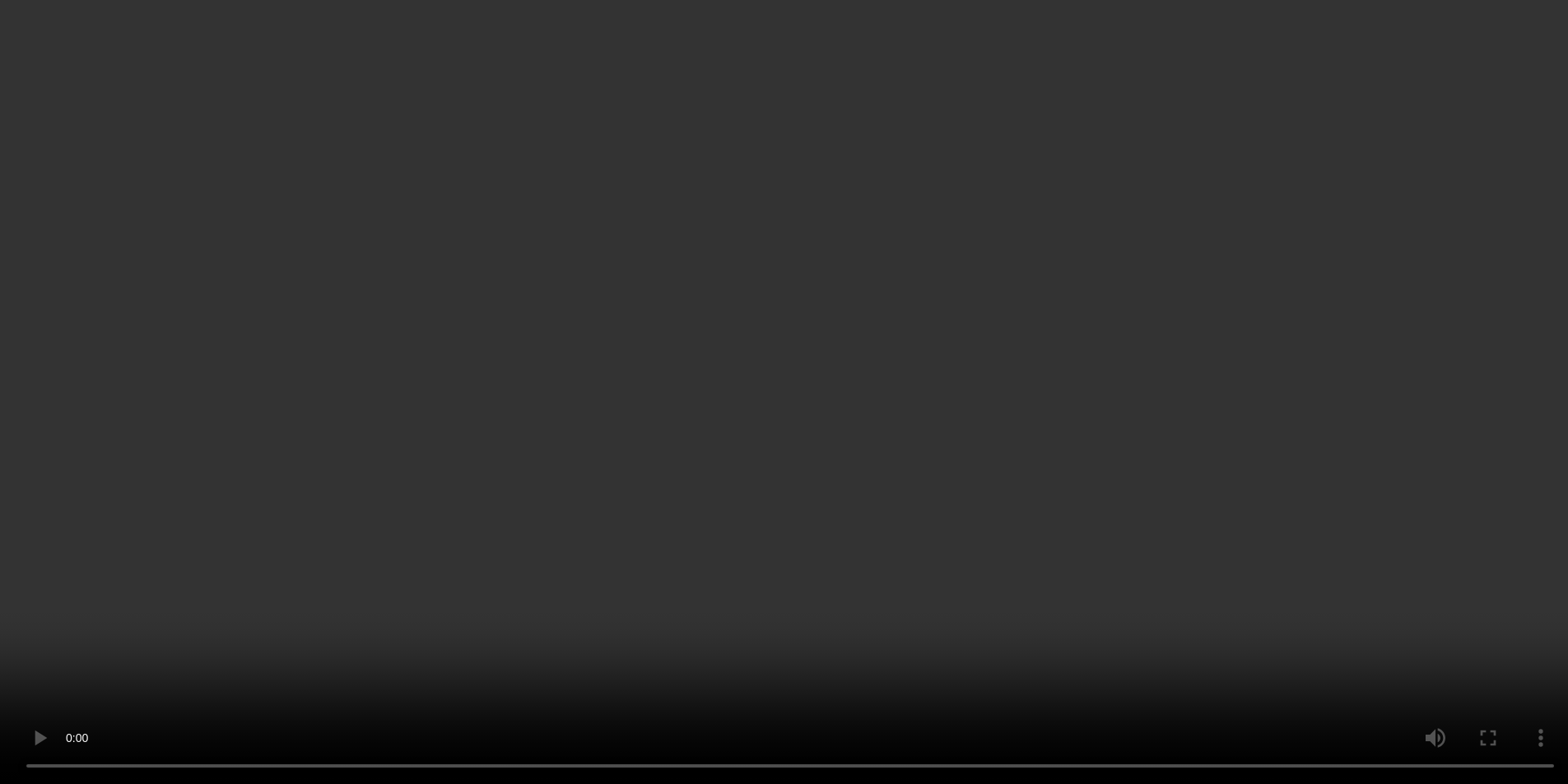
scroll to position [194, 0]
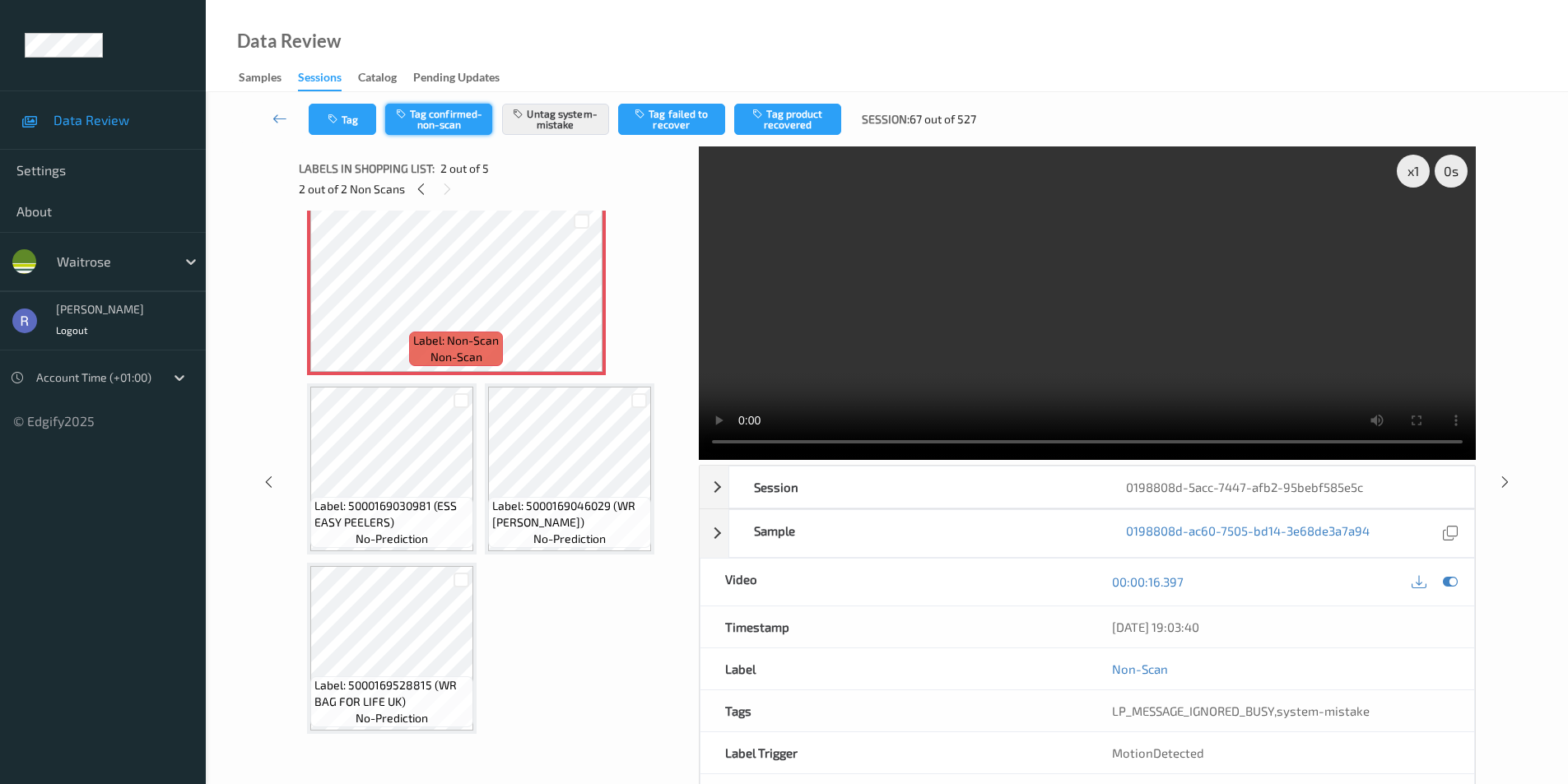
click at [455, 117] on button "Tag confirmed-non-scan" at bounding box center [438, 119] width 107 height 31
click at [688, 121] on button "Tag failed to recover" at bounding box center [671, 119] width 107 height 31
click at [568, 122] on button "Untag system-mistake" at bounding box center [556, 119] width 107 height 31
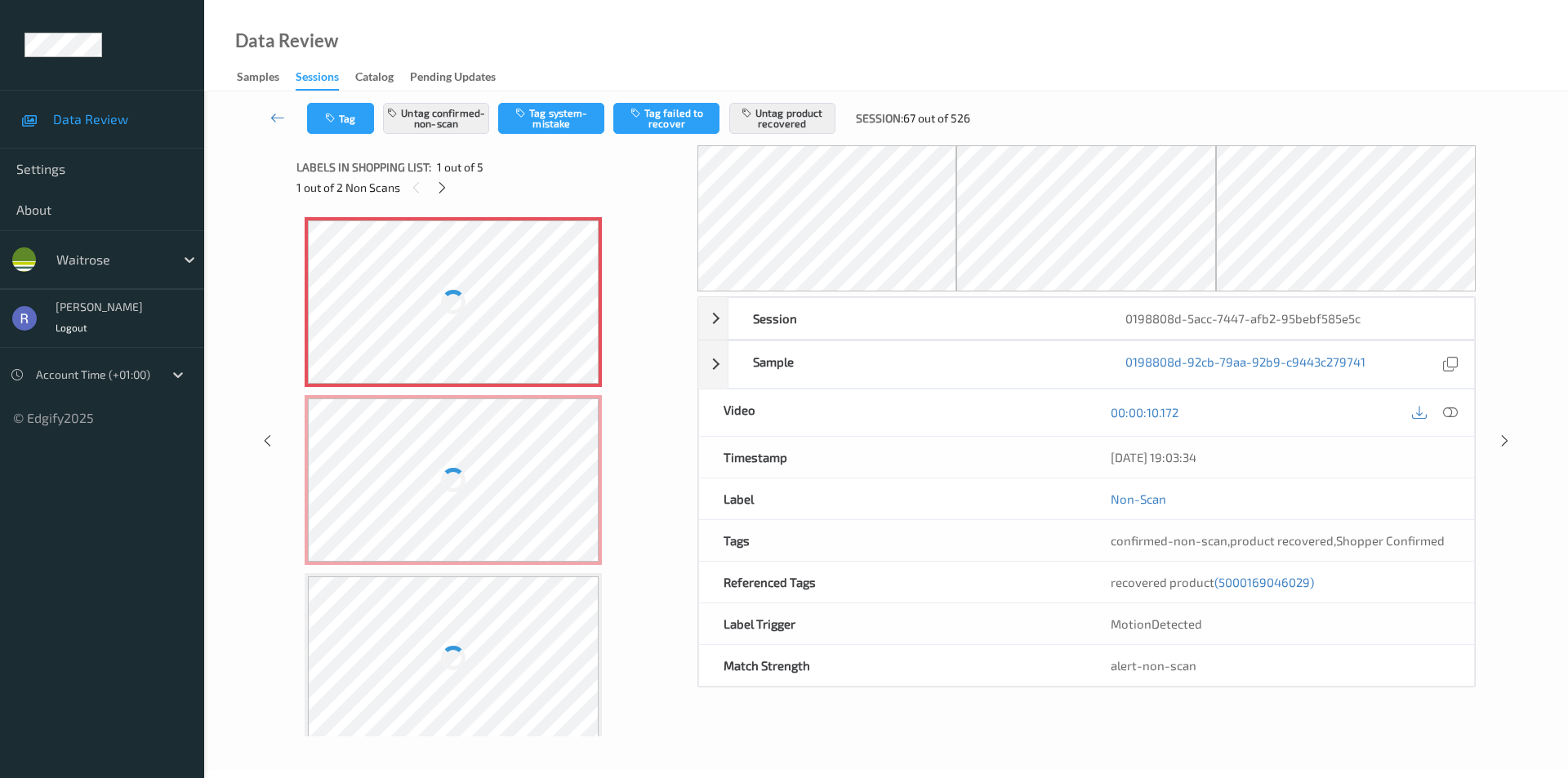
click at [471, 324] on div at bounding box center [453, 302] width 291 height 163
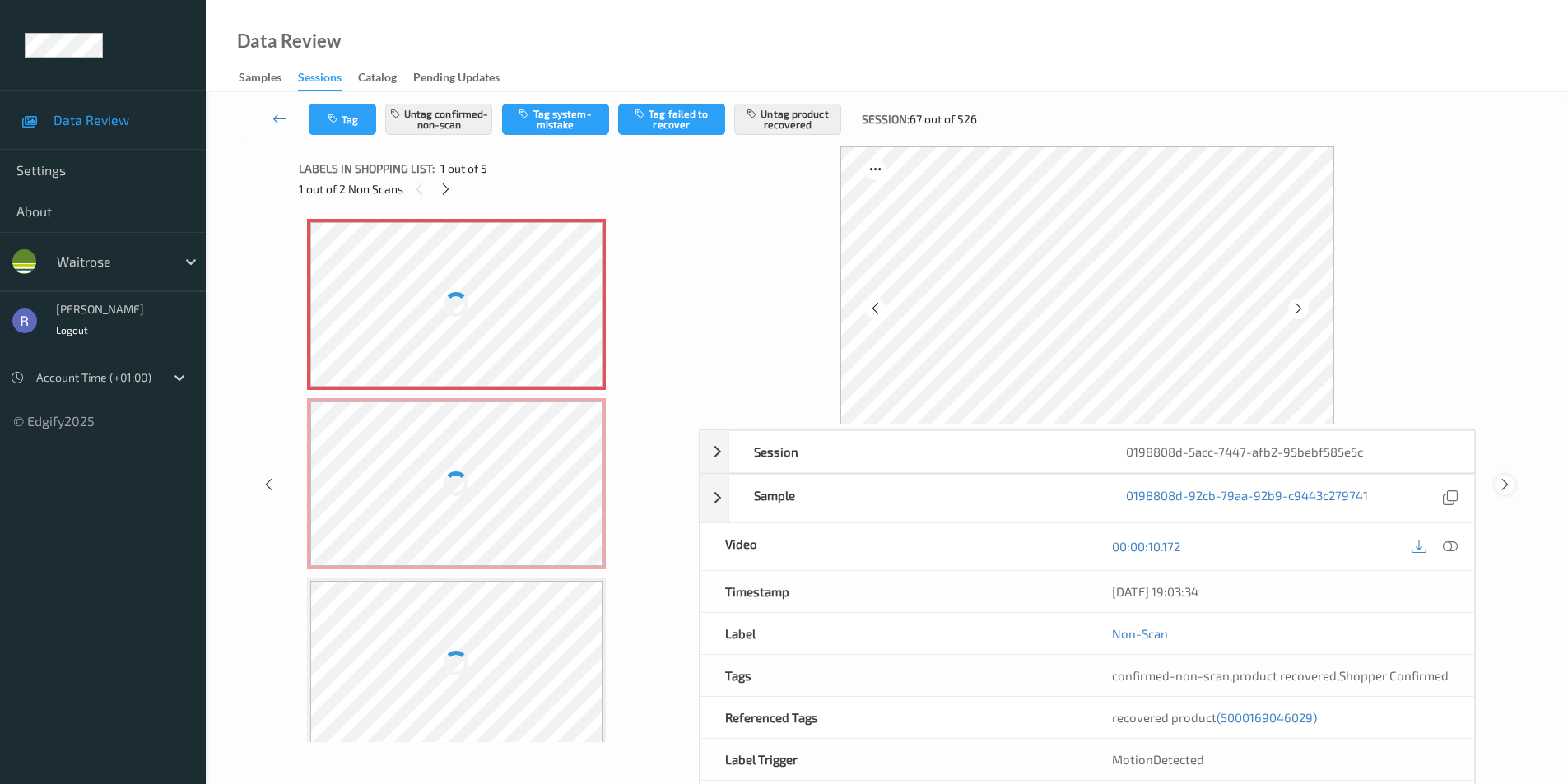
click at [1503, 483] on icon at bounding box center [1505, 484] width 14 height 15
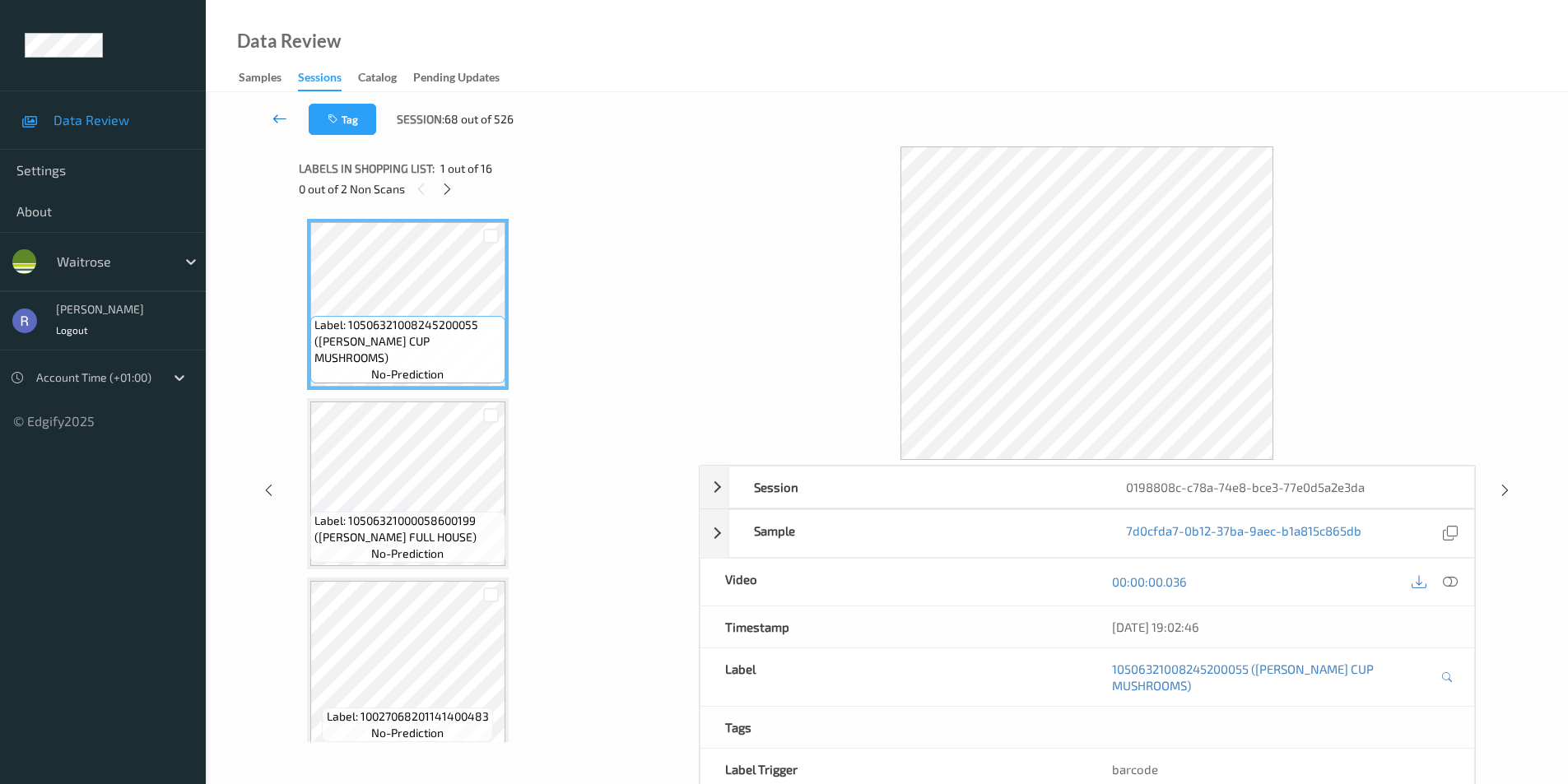
click at [272, 113] on link at bounding box center [279, 119] width 57 height 31
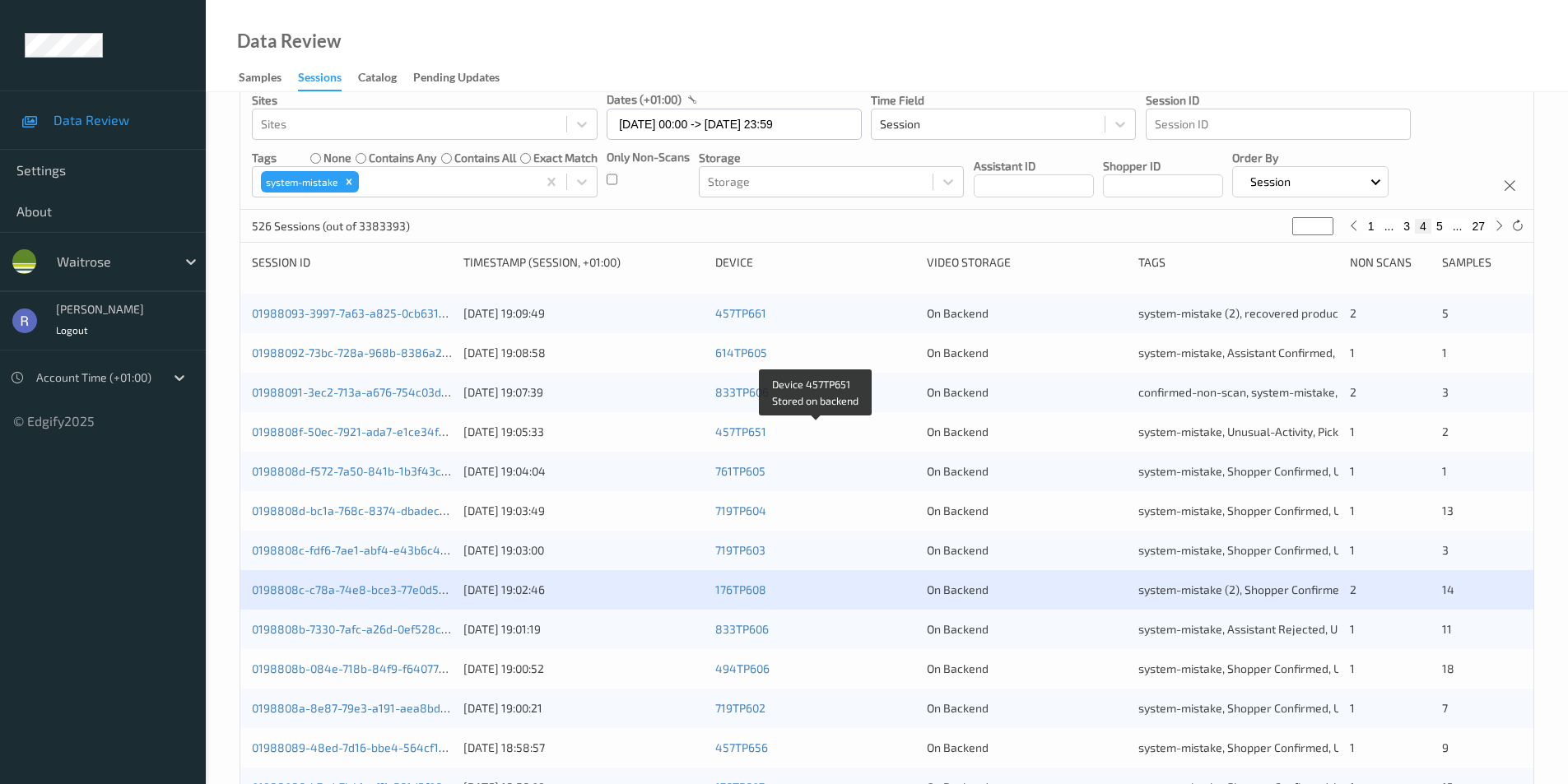
scroll to position [165, 0]
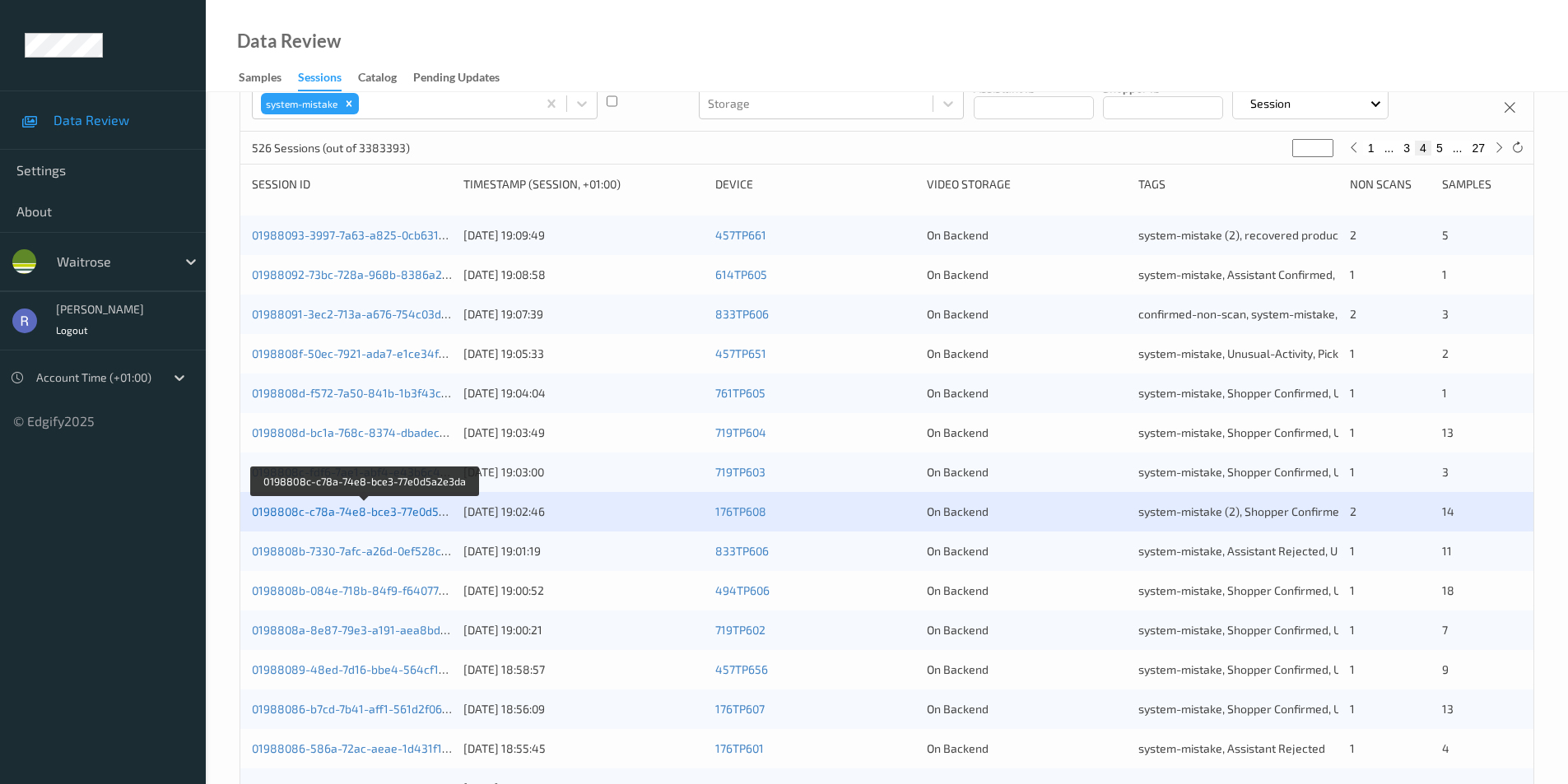
click at [366, 511] on link "0198808c-c78a-74e8-bce3-77e0d5a2e3da" at bounding box center [365, 511] width 226 height 14
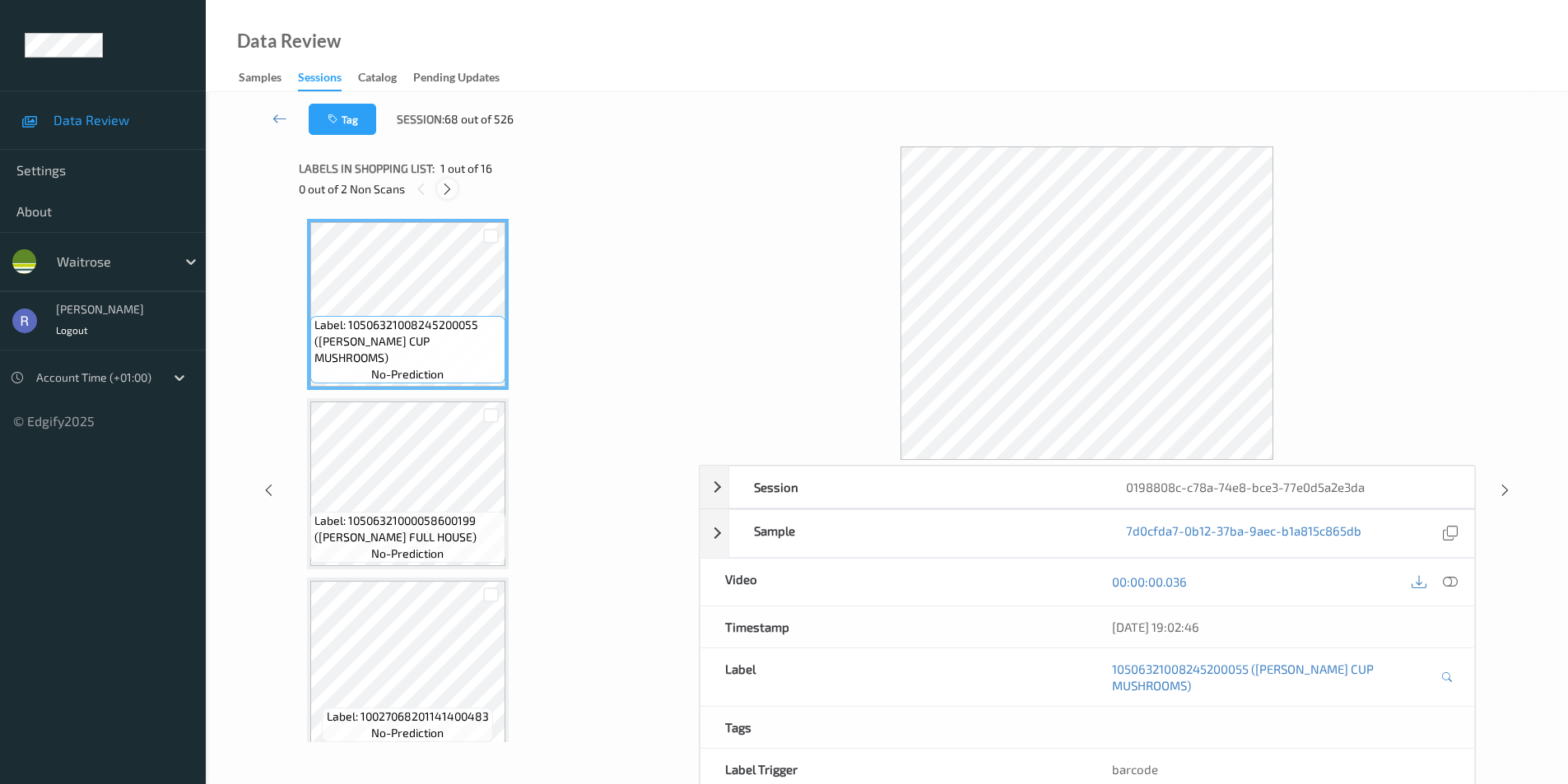
click at [449, 193] on icon at bounding box center [447, 189] width 14 height 15
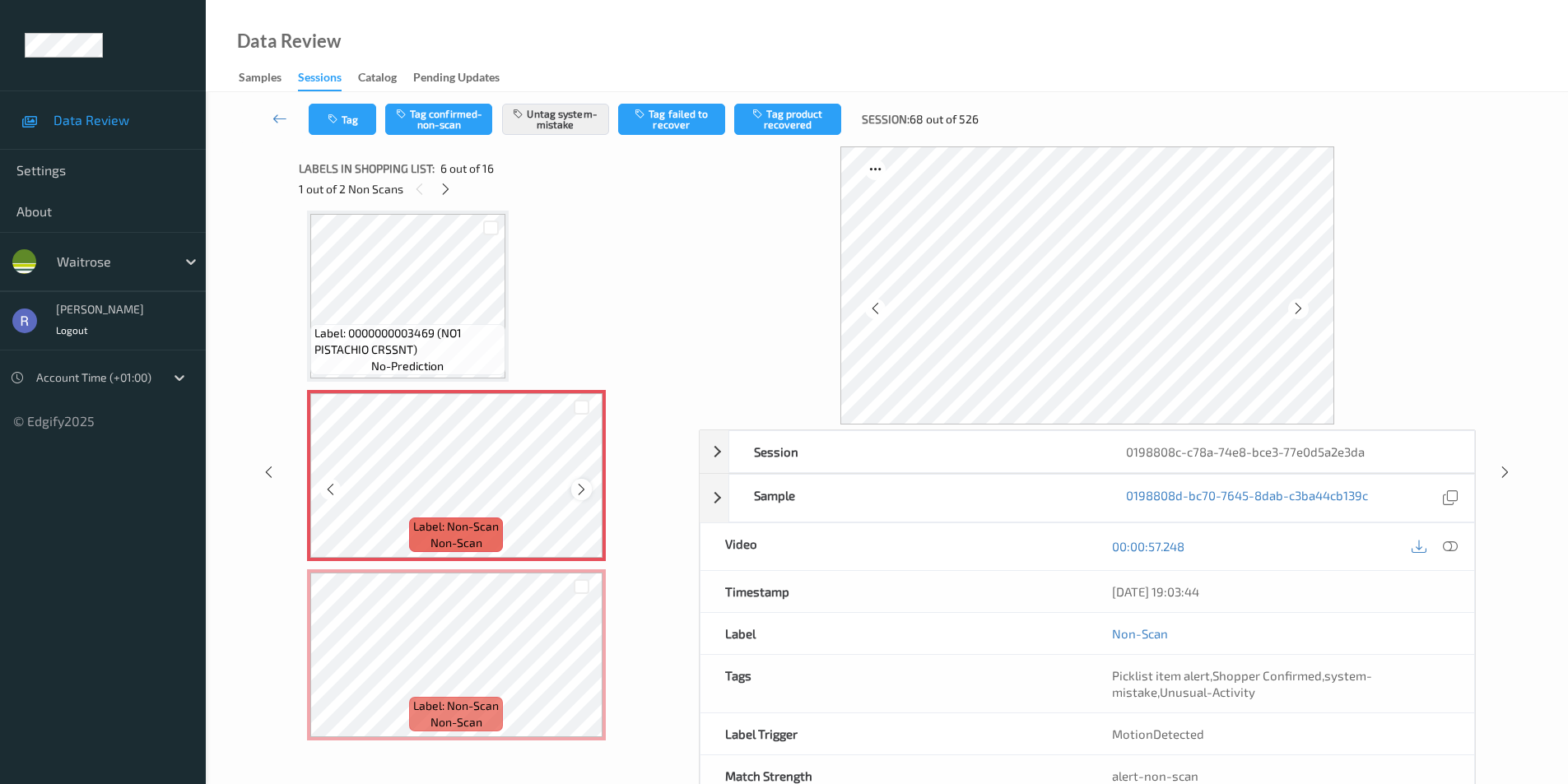
click at [583, 489] on icon at bounding box center [581, 488] width 14 height 15
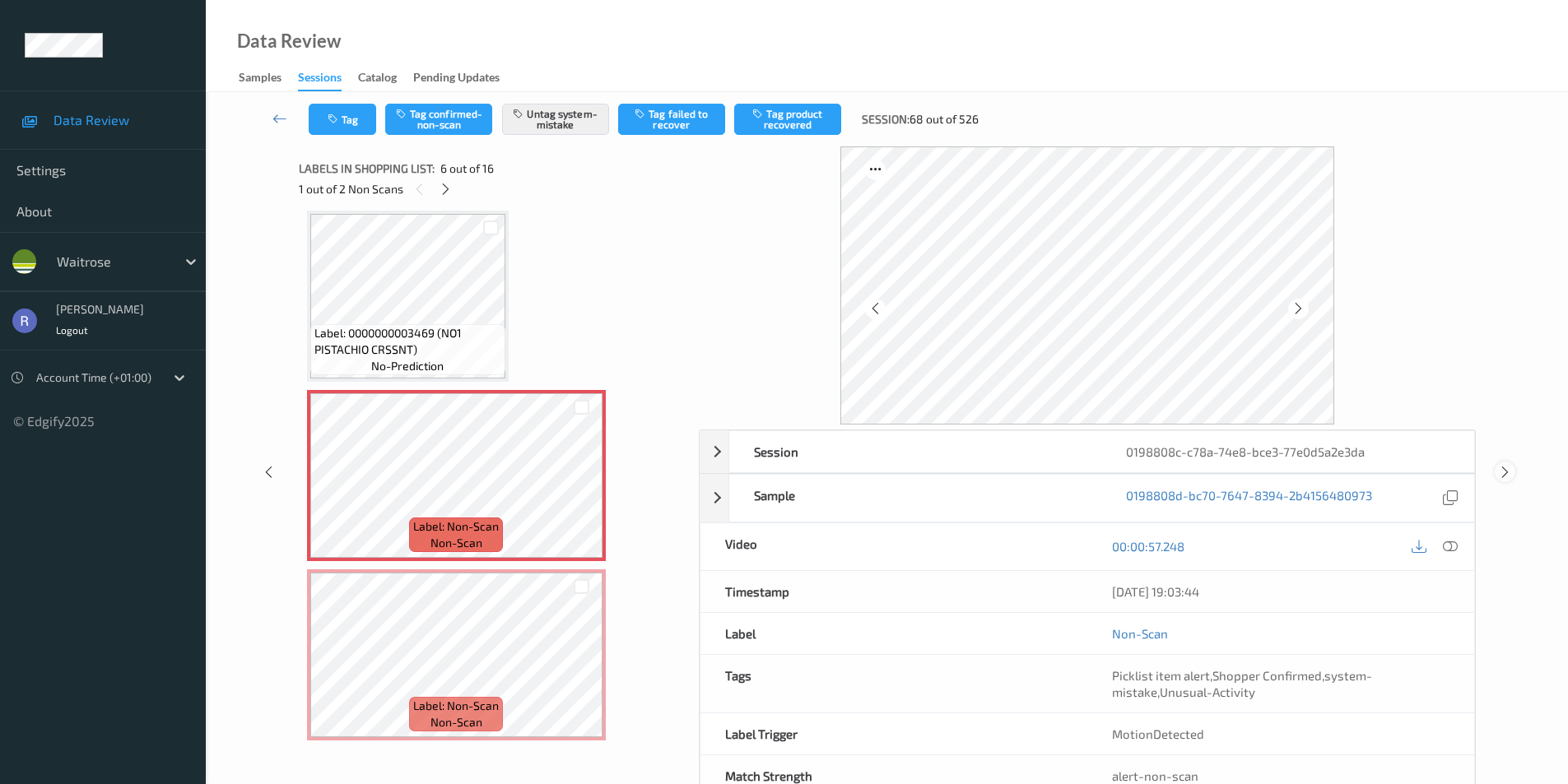
click at [1505, 470] on icon at bounding box center [1505, 472] width 14 height 15
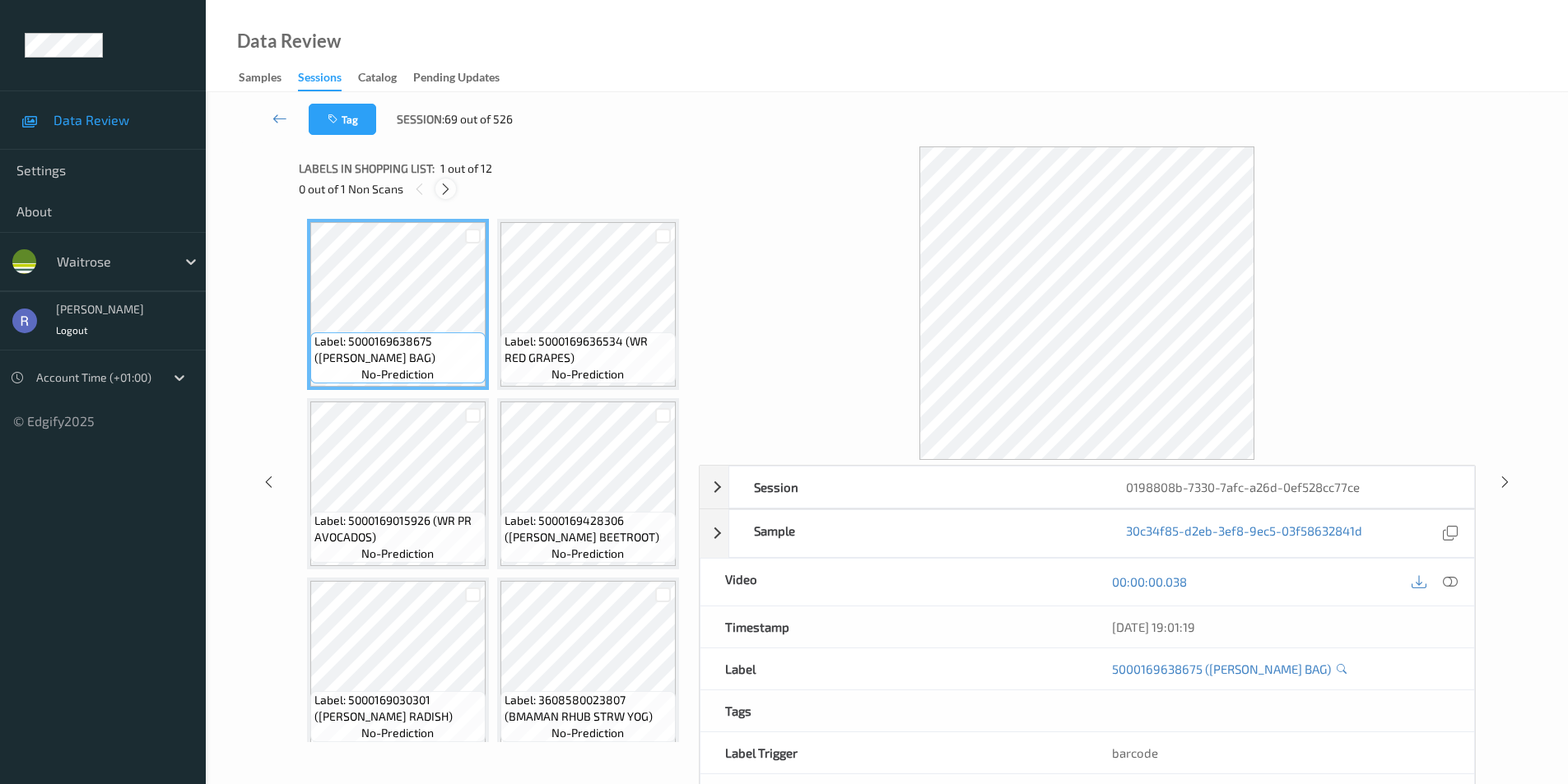
click at [444, 184] on icon at bounding box center [445, 189] width 14 height 15
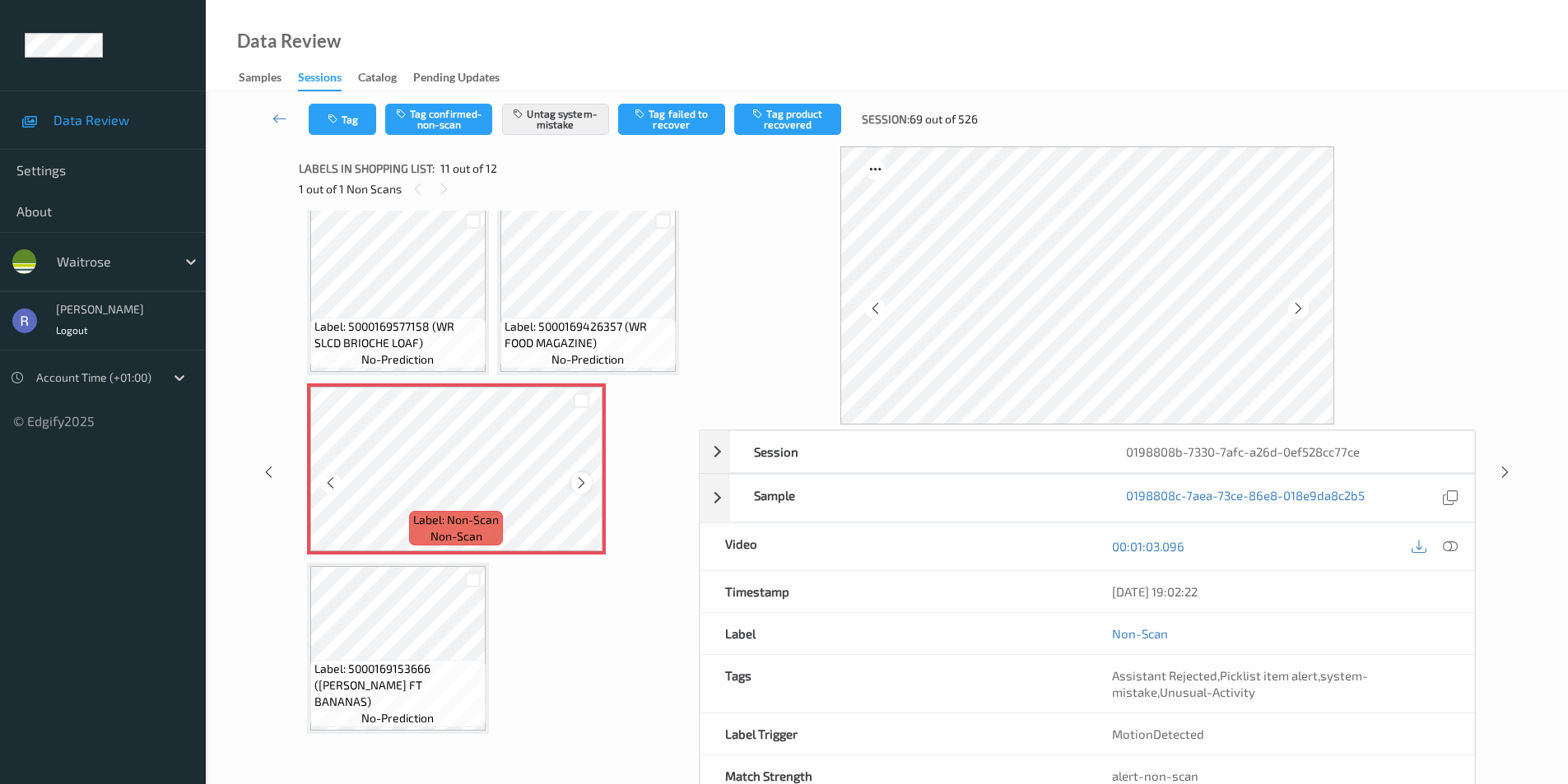
click at [579, 483] on icon at bounding box center [581, 483] width 14 height 15
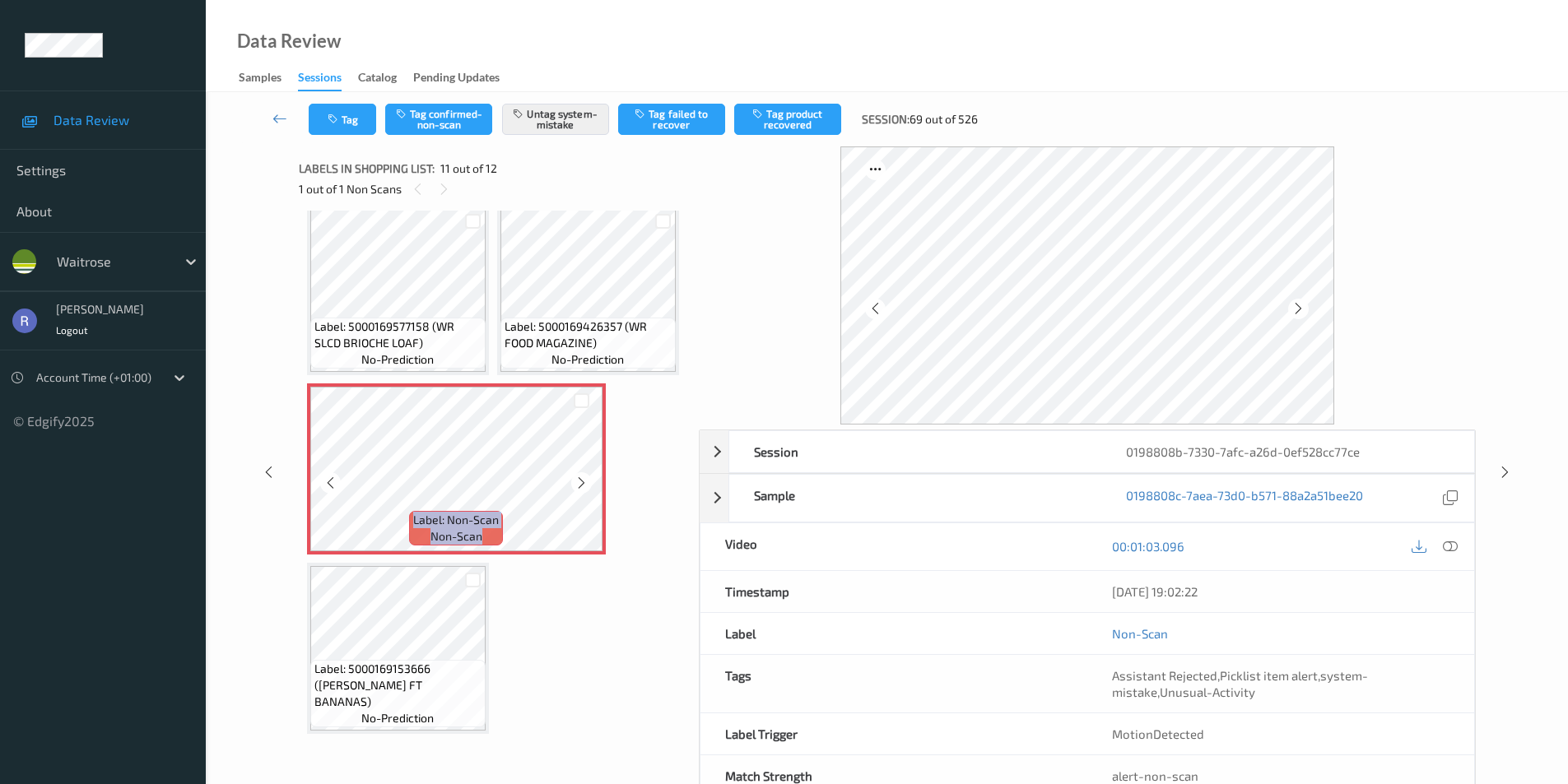
click at [579, 483] on icon at bounding box center [581, 483] width 14 height 15
click at [1504, 472] on icon at bounding box center [1505, 472] width 14 height 15
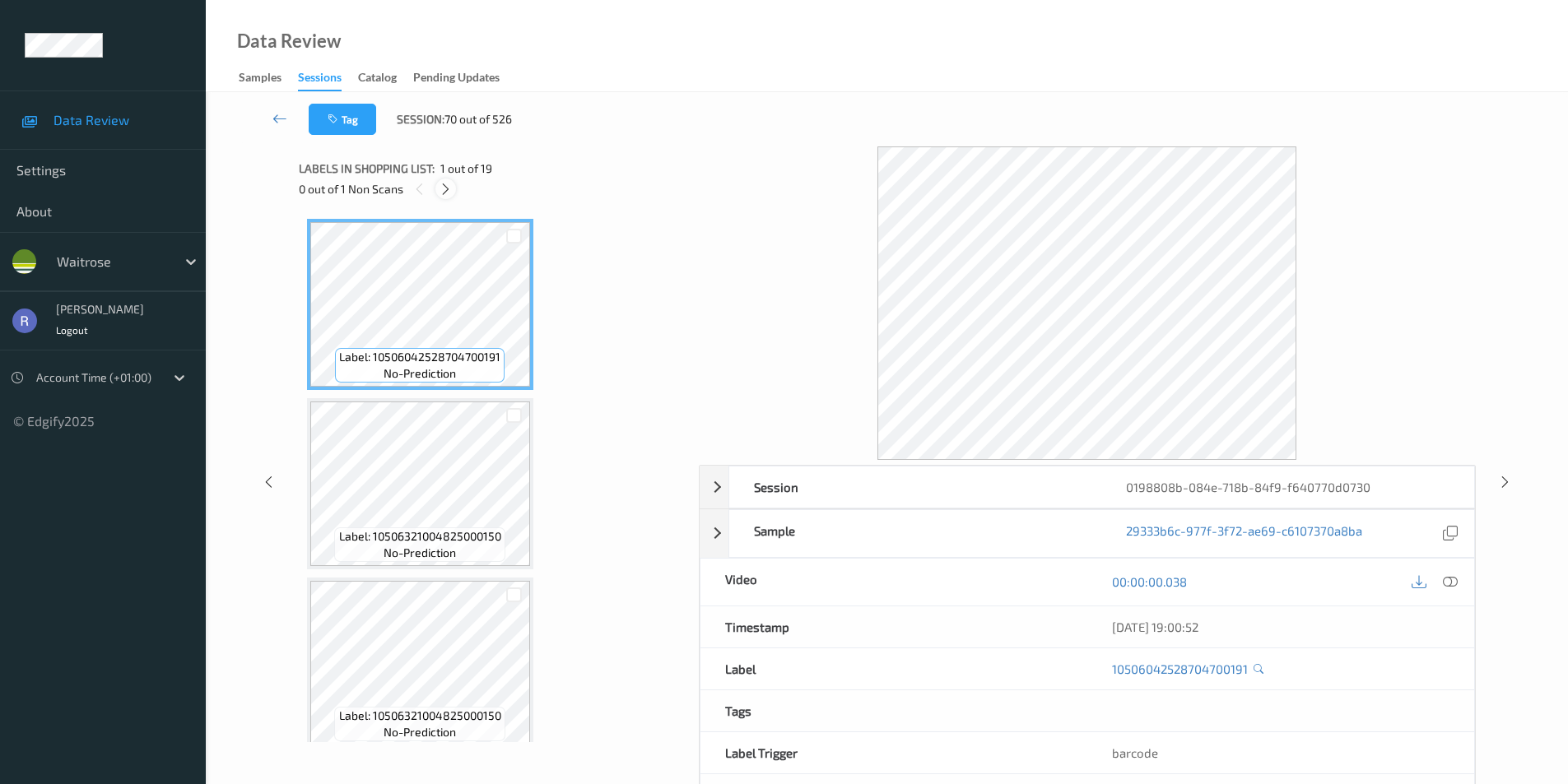
click at [446, 193] on icon at bounding box center [445, 189] width 14 height 15
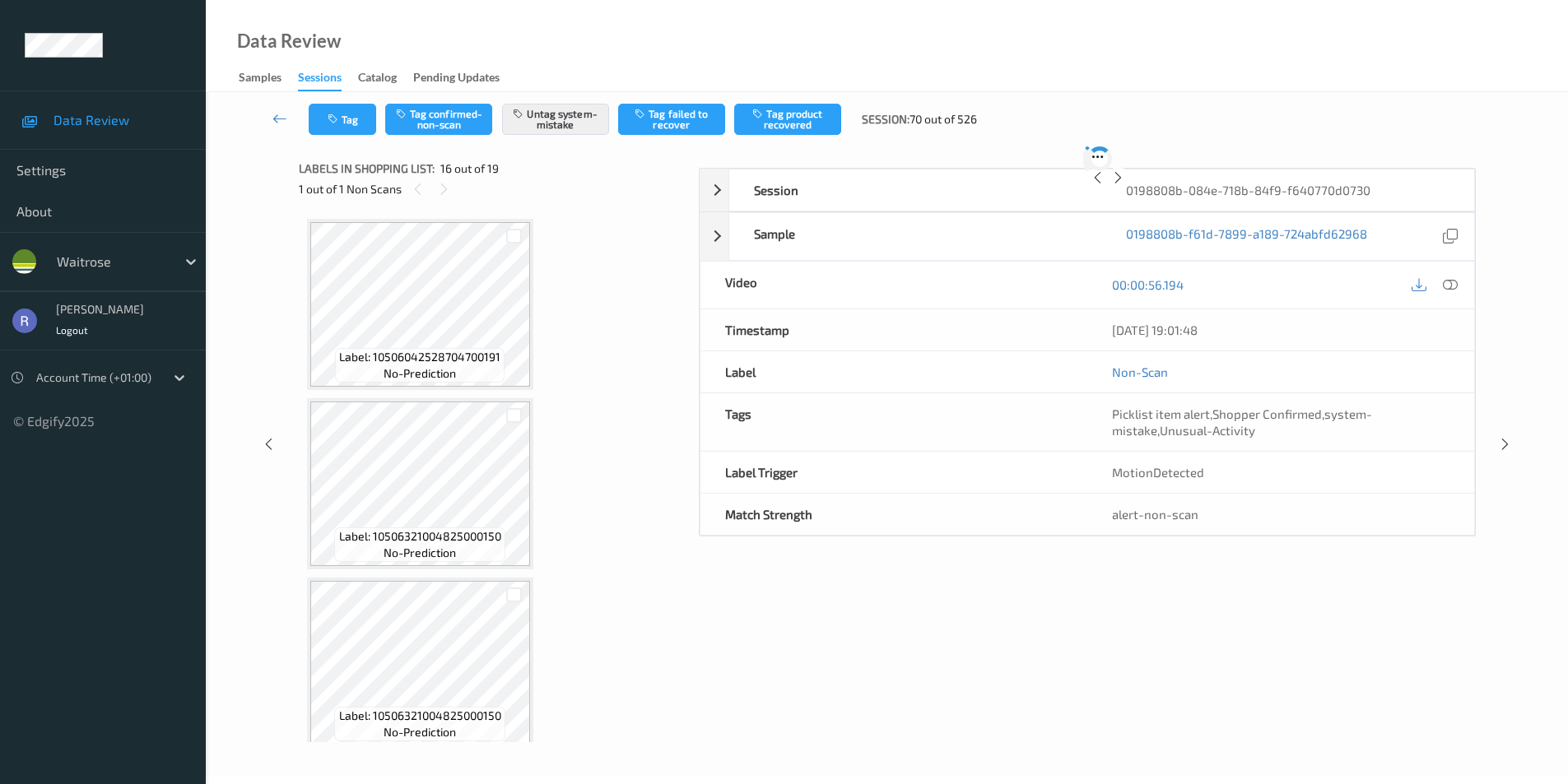
scroll to position [2519, 0]
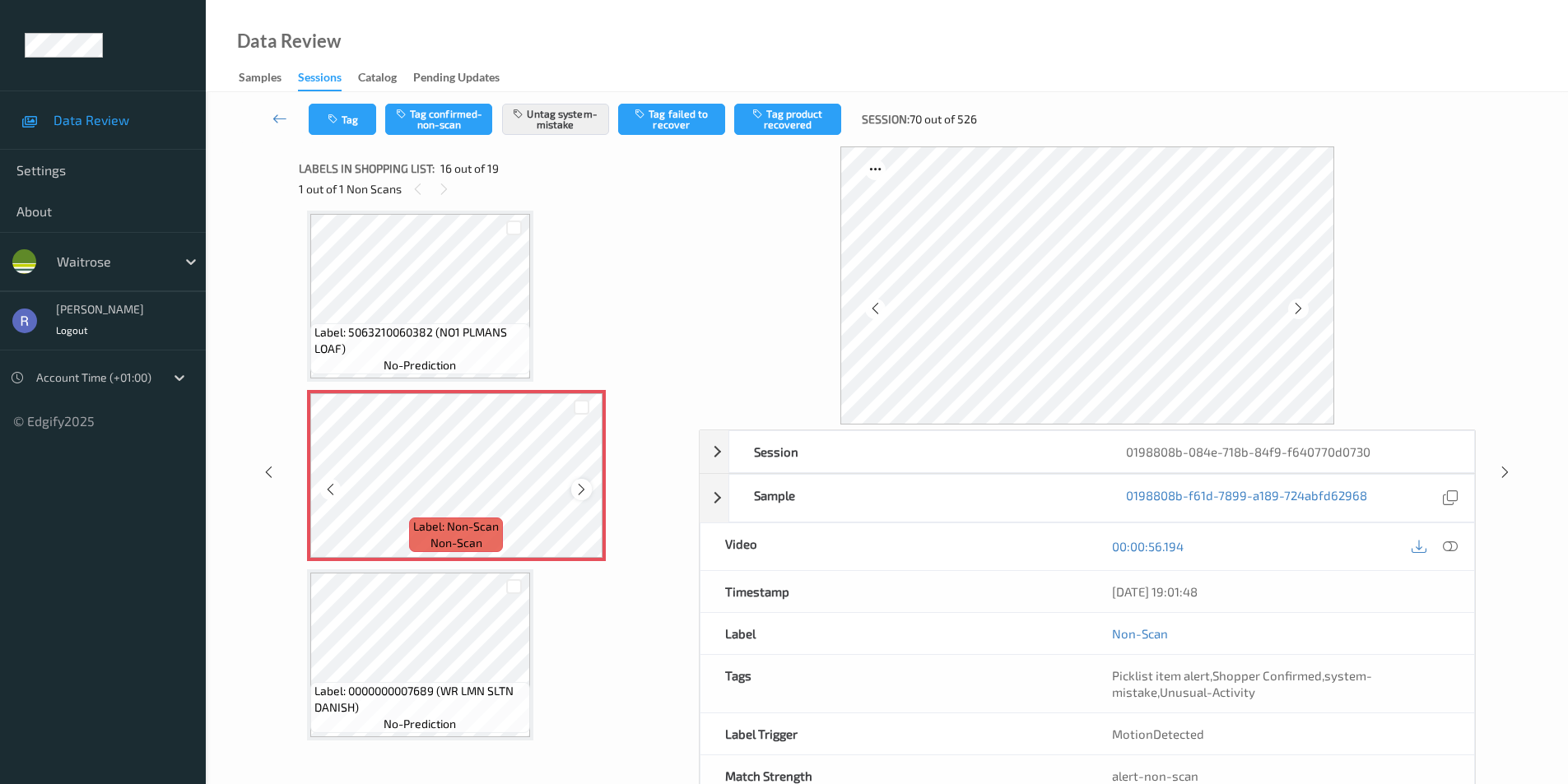
click at [579, 488] on icon at bounding box center [581, 488] width 14 height 15
click at [578, 488] on icon at bounding box center [581, 488] width 14 height 15
click at [1513, 477] on div at bounding box center [1504, 471] width 20 height 20
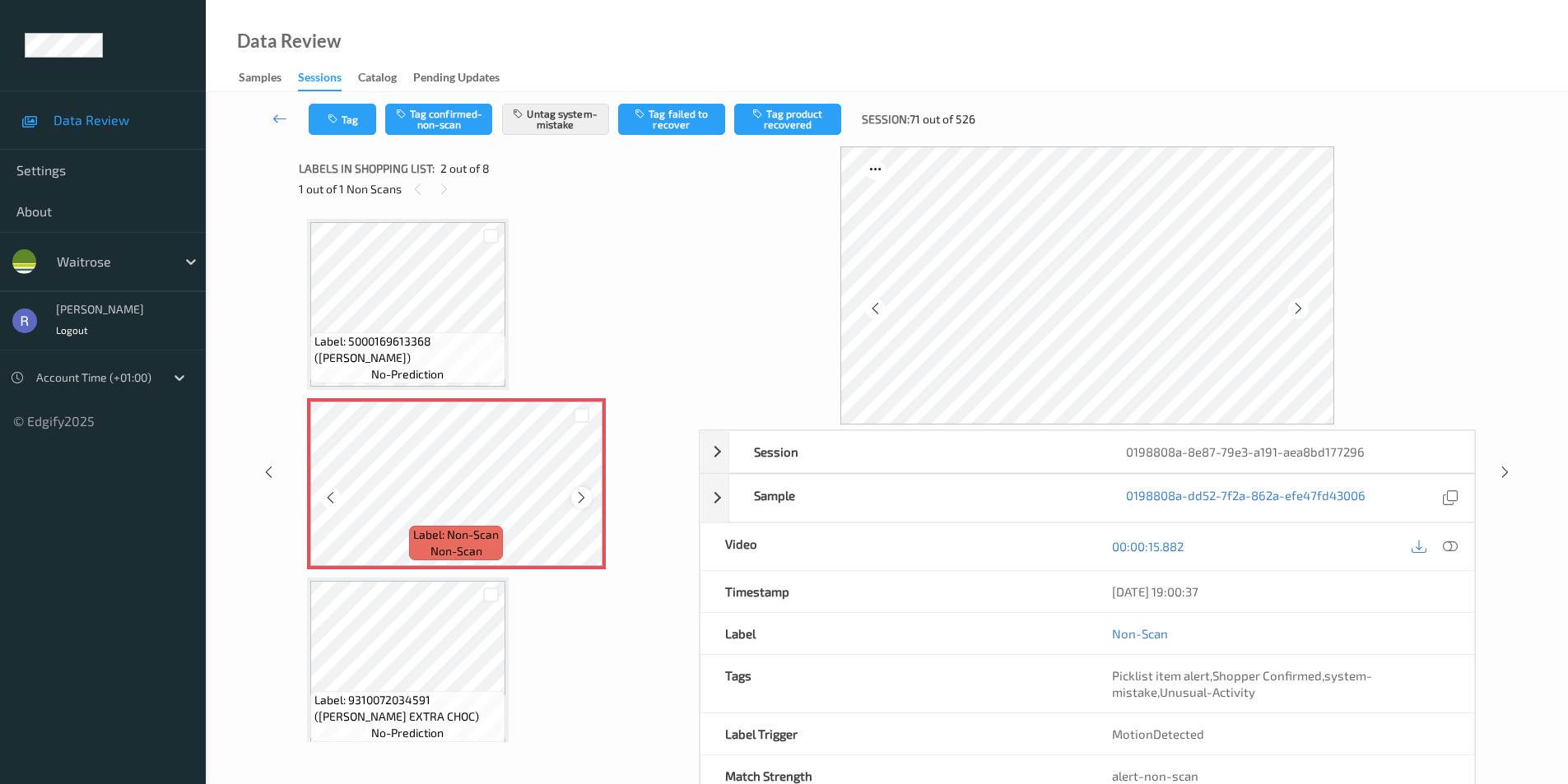
click at [581, 493] on icon at bounding box center [581, 497] width 14 height 15
click at [1499, 472] on div at bounding box center [1504, 471] width 20 height 20
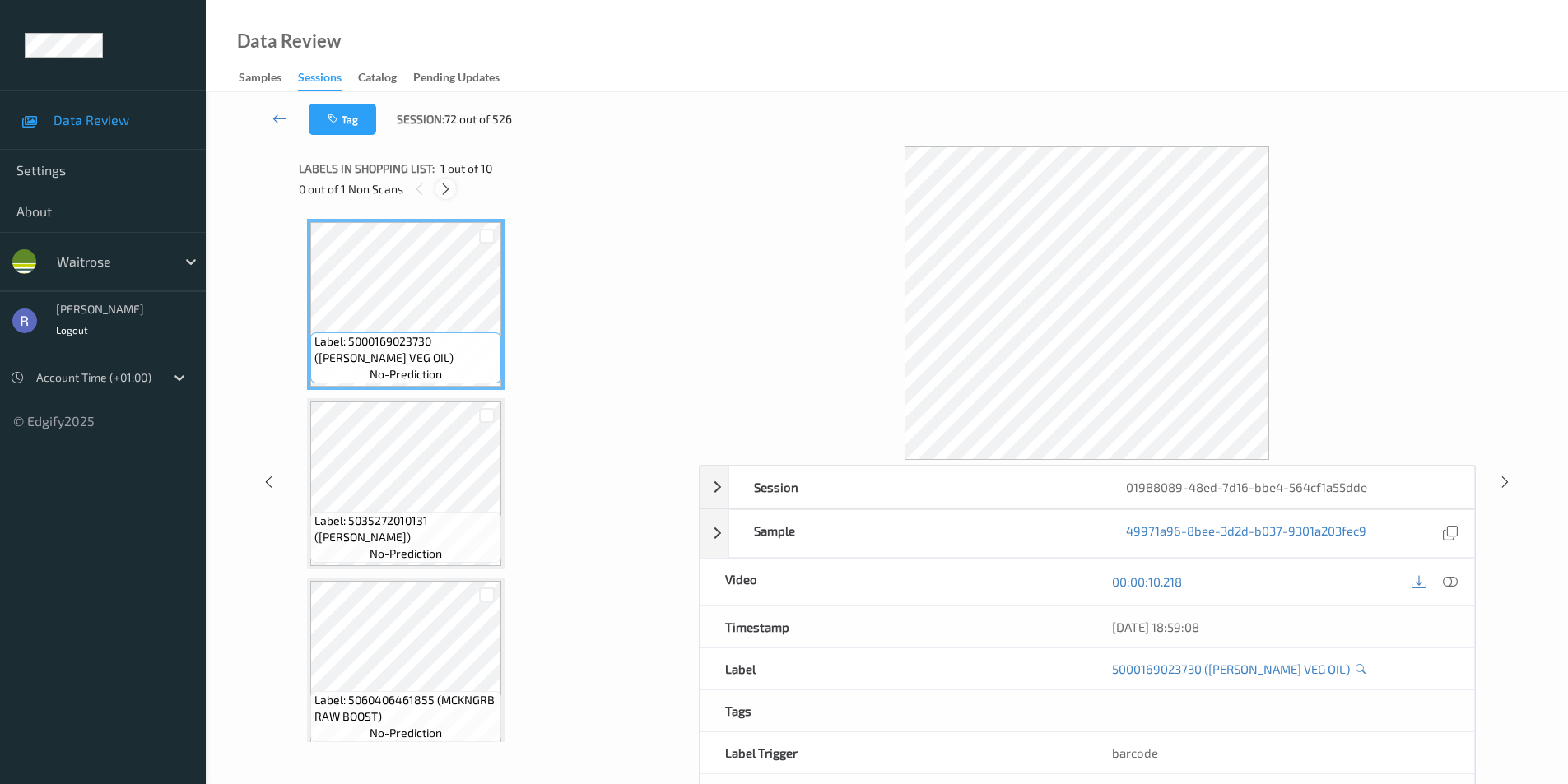
click at [439, 188] on icon at bounding box center [445, 189] width 14 height 15
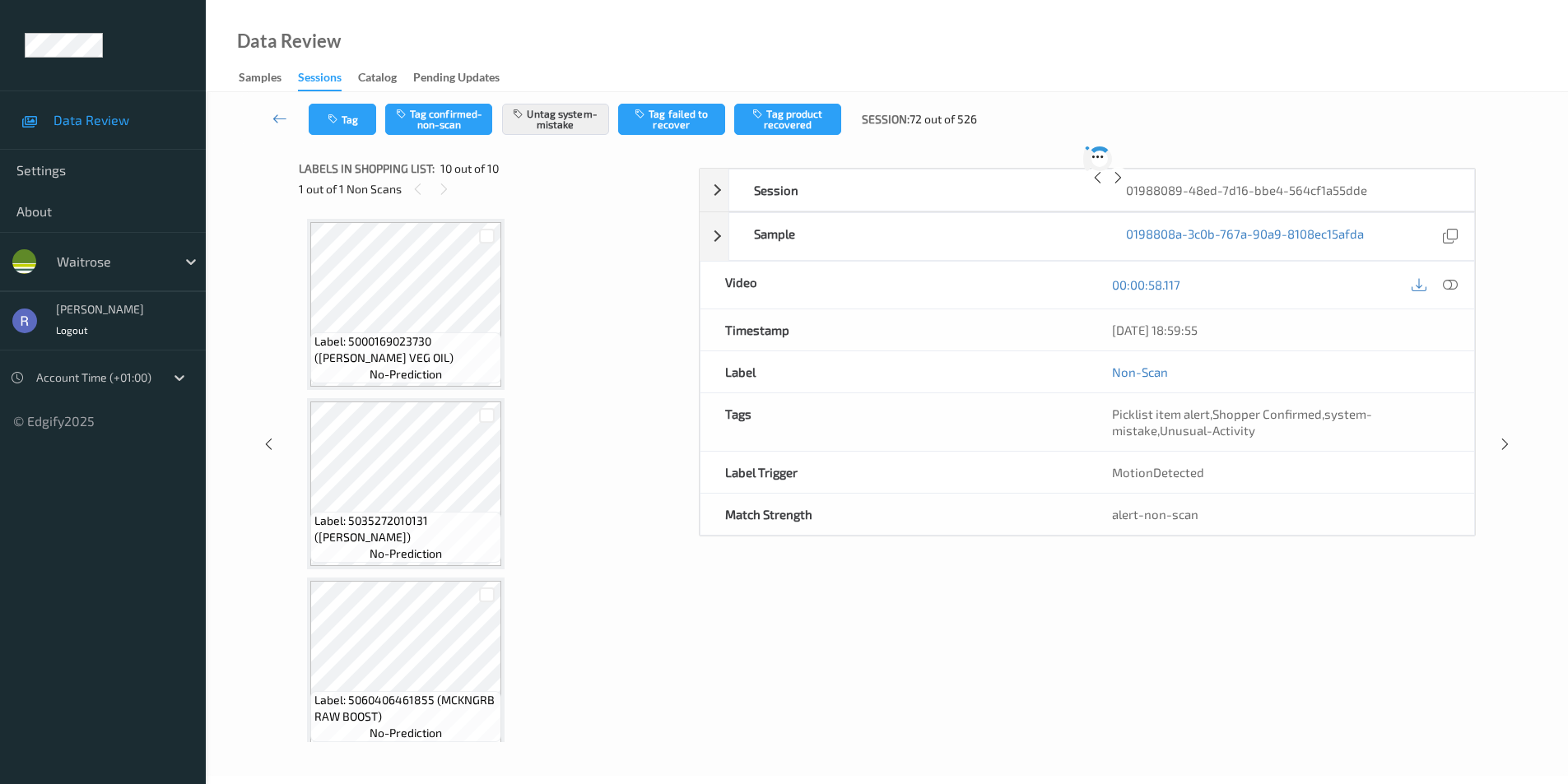
scroll to position [1270, 0]
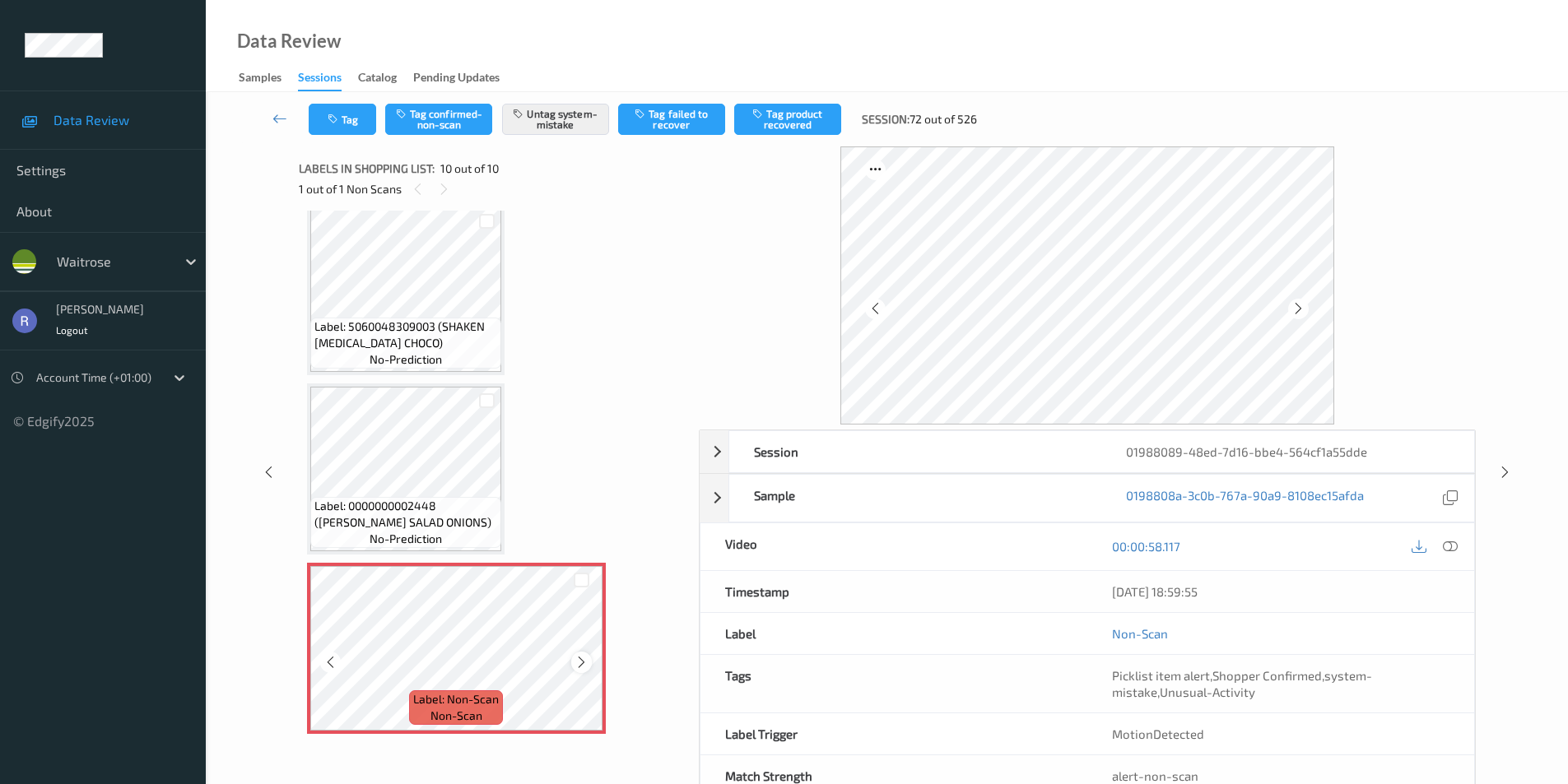
click at [587, 662] on icon at bounding box center [581, 662] width 14 height 15
click at [587, 658] on icon at bounding box center [581, 662] width 14 height 15
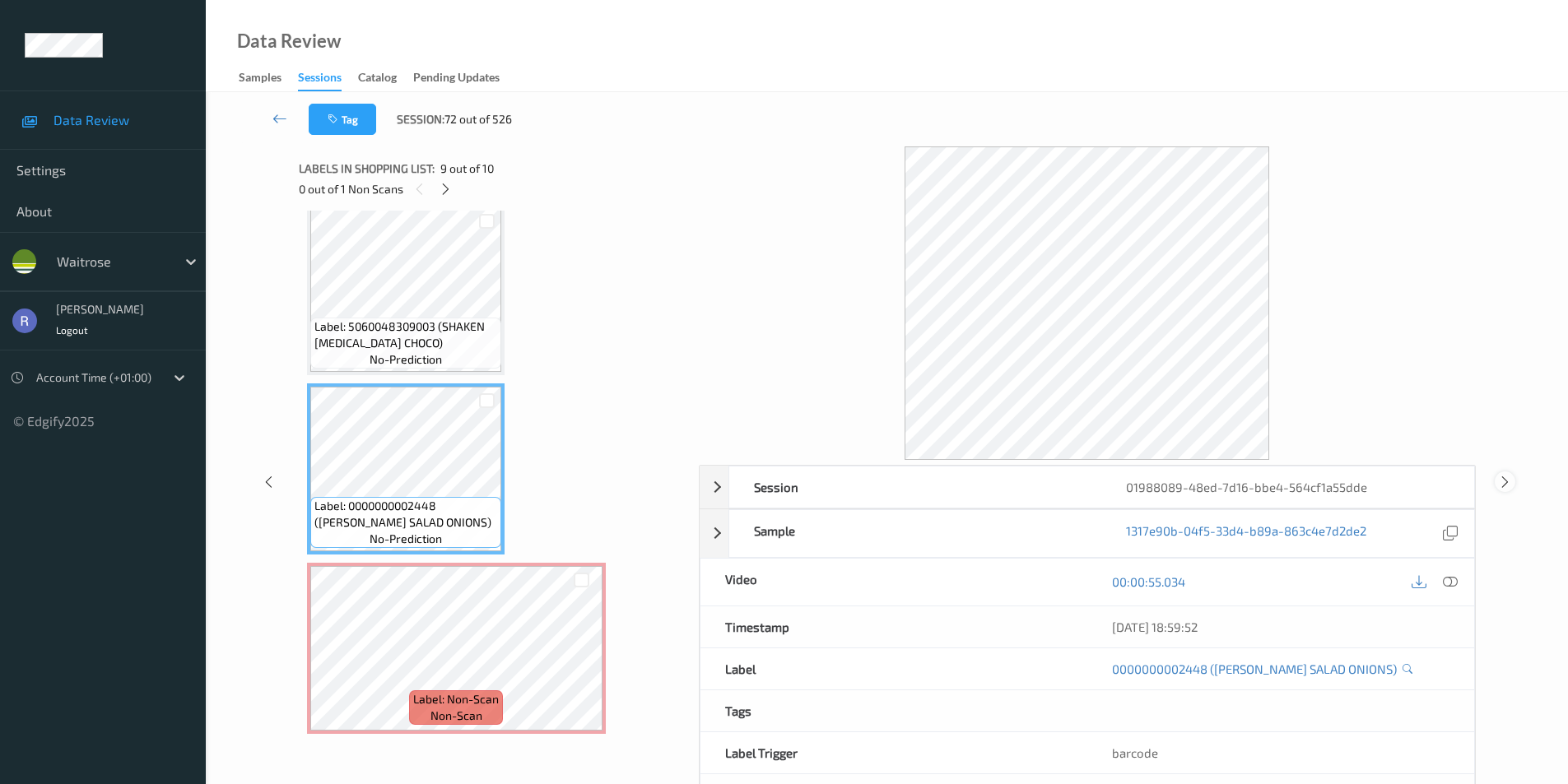
click at [1513, 476] on div at bounding box center [1504, 481] width 20 height 20
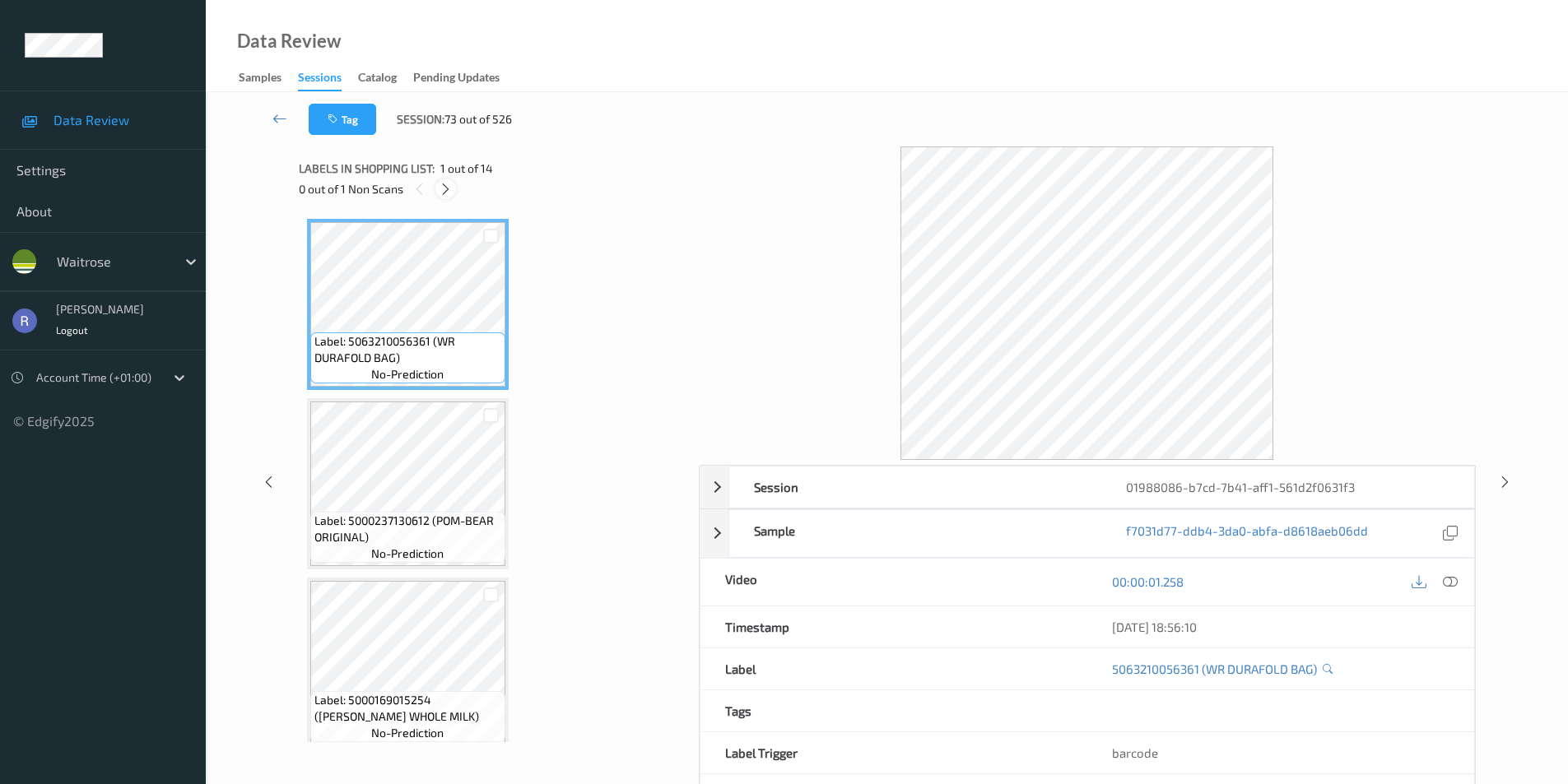
click at [439, 187] on icon at bounding box center [445, 189] width 14 height 15
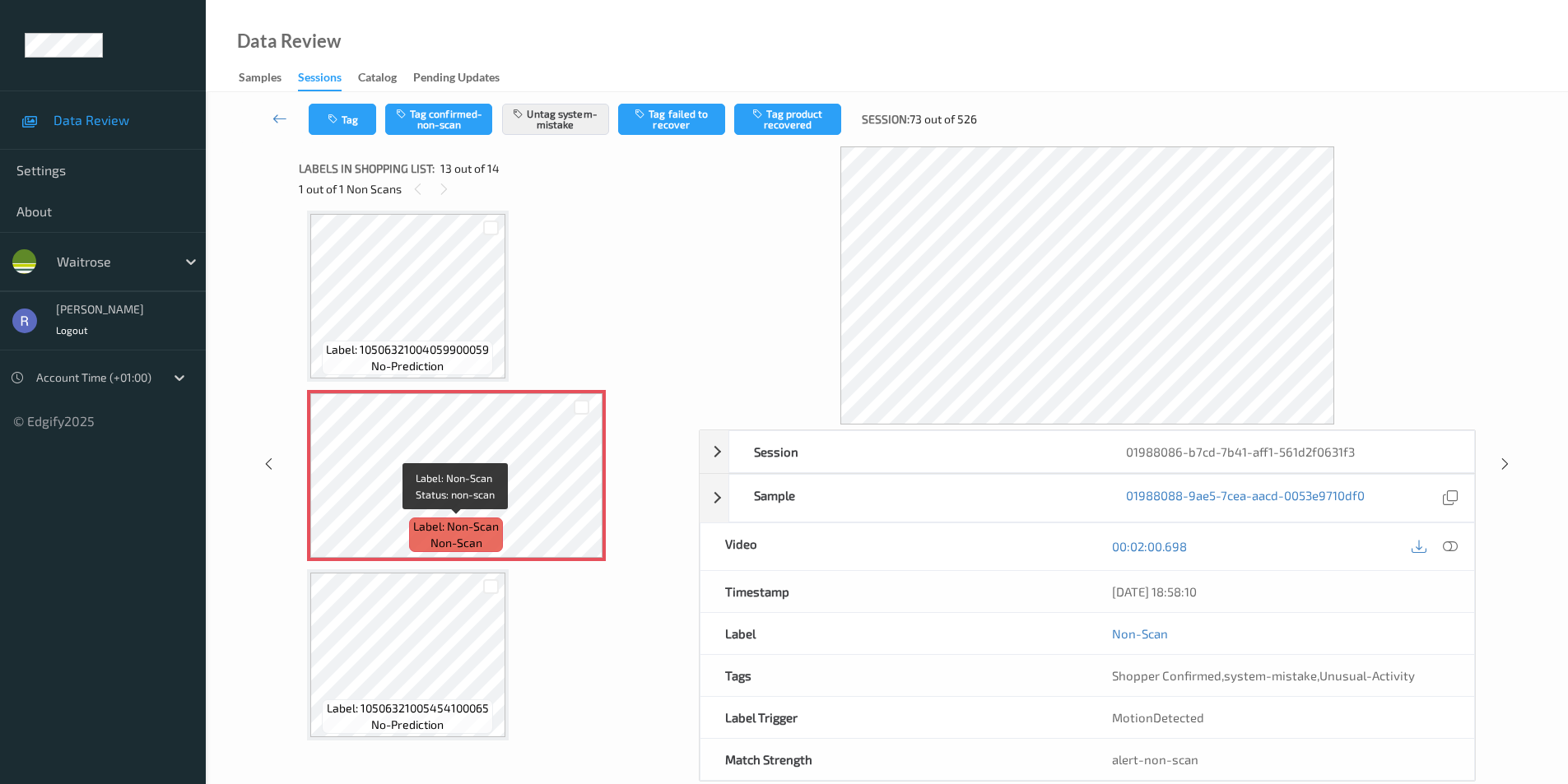
click at [470, 518] on span "Label: Non-Scan" at bounding box center [456, 526] width 85 height 16
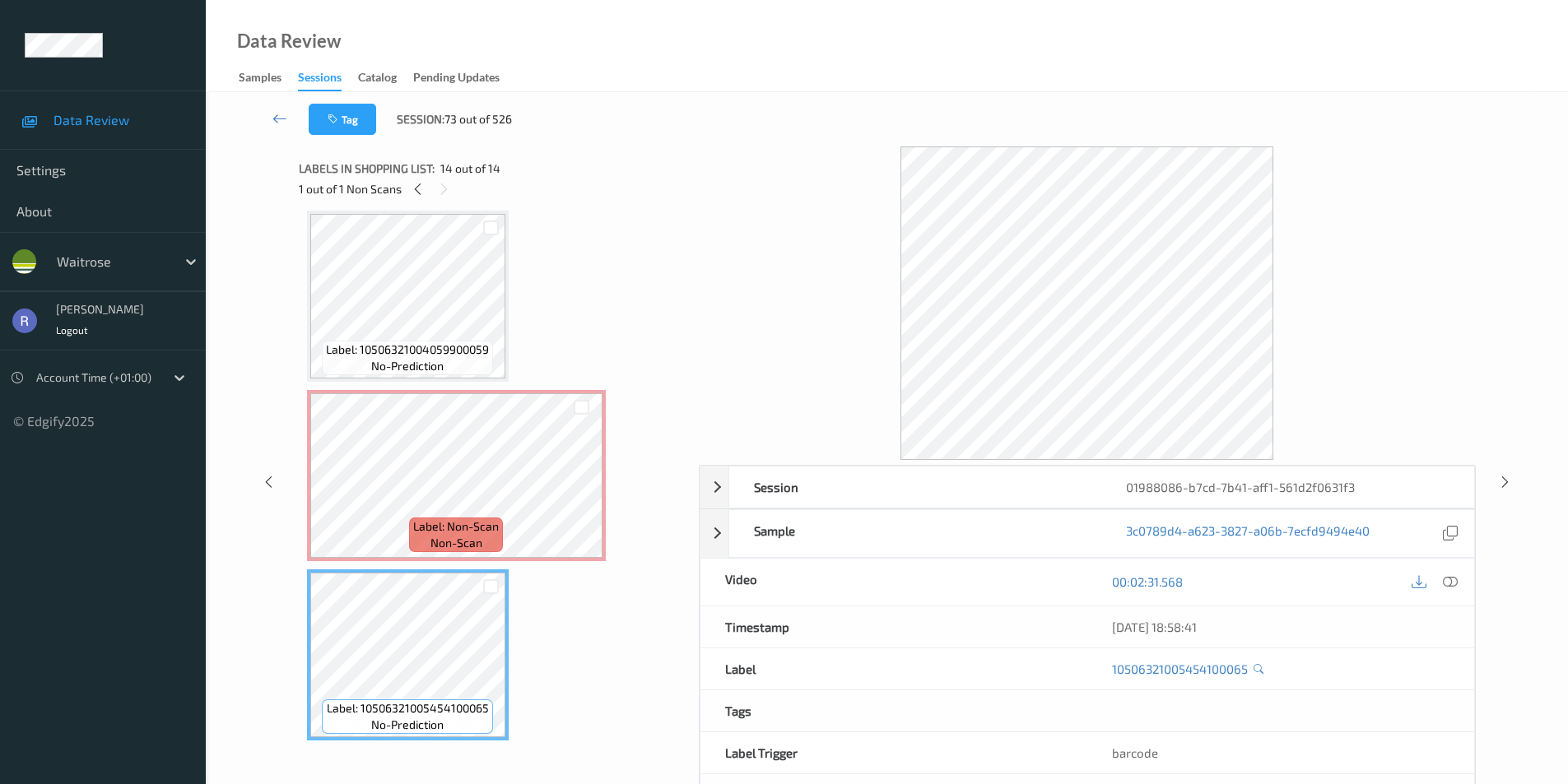
click at [1447, 581] on icon at bounding box center [1450, 580] width 15 height 15
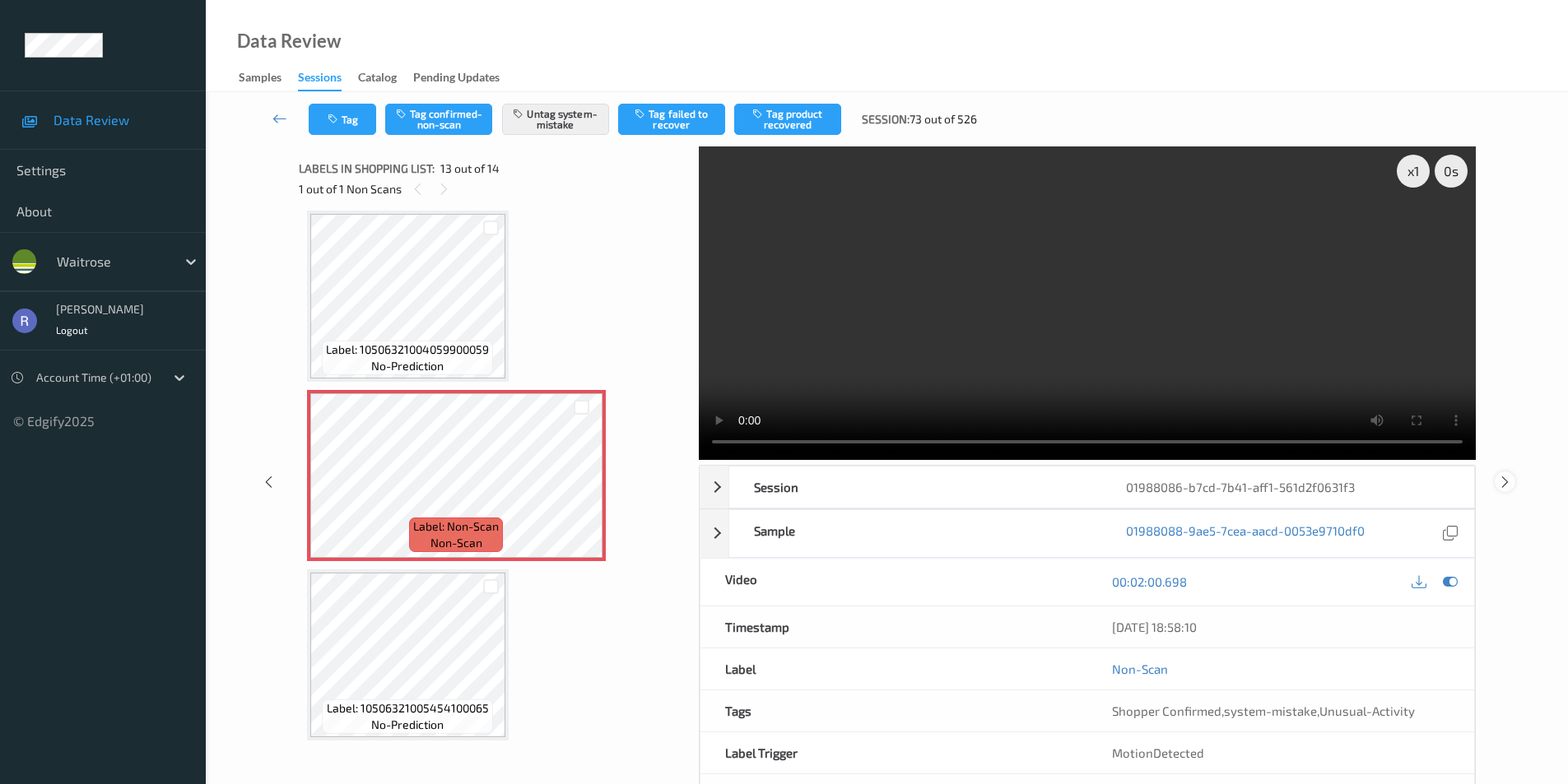
click at [1505, 477] on icon at bounding box center [1505, 481] width 14 height 15
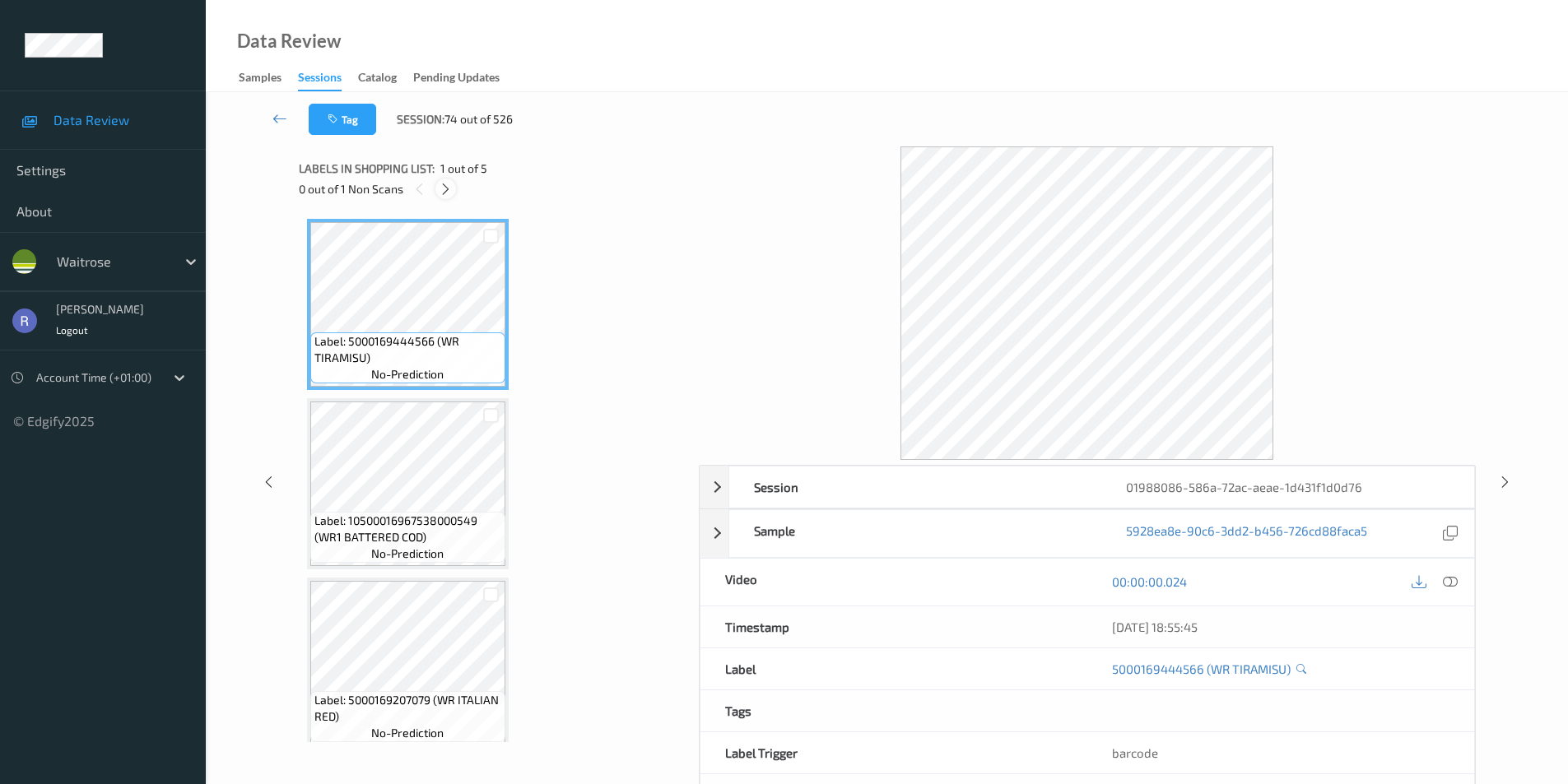
click at [443, 184] on icon at bounding box center [445, 189] width 14 height 15
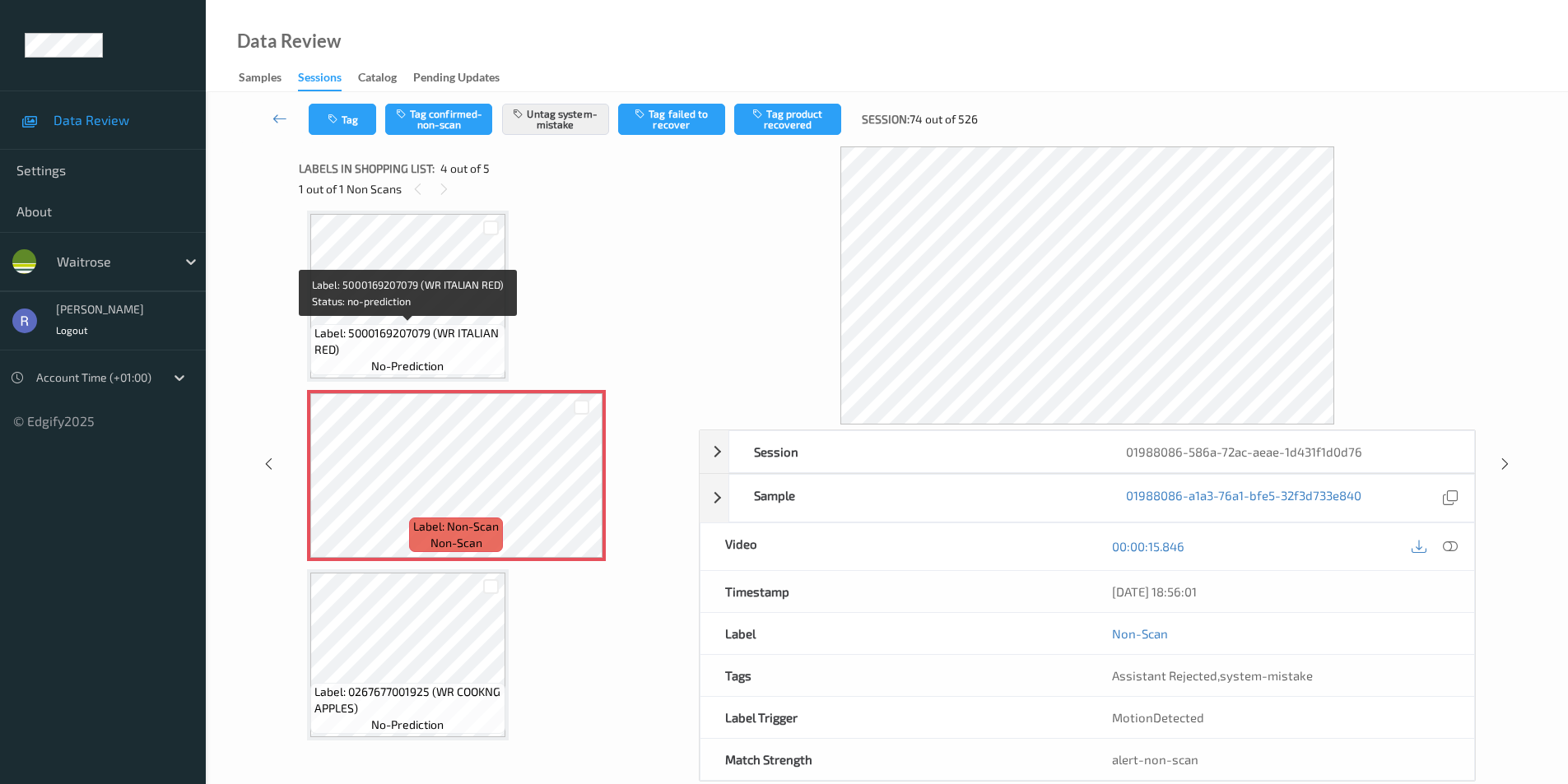
click at [467, 362] on div "Label: 5000169207079 (WR ITALIAN RED) no-prediction" at bounding box center [407, 349] width 195 height 51
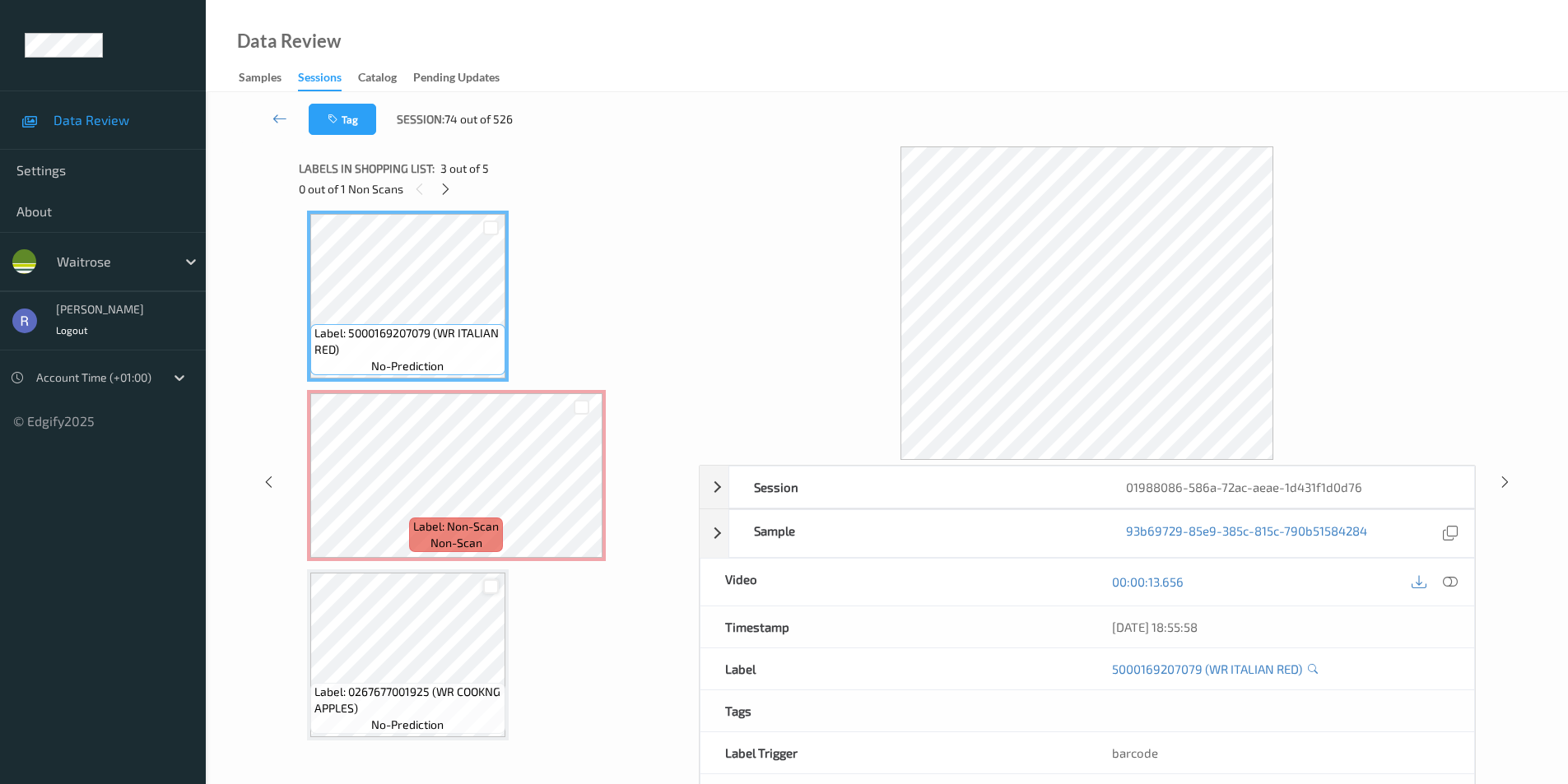
click at [493, 585] on div at bounding box center [491, 587] width 16 height 16
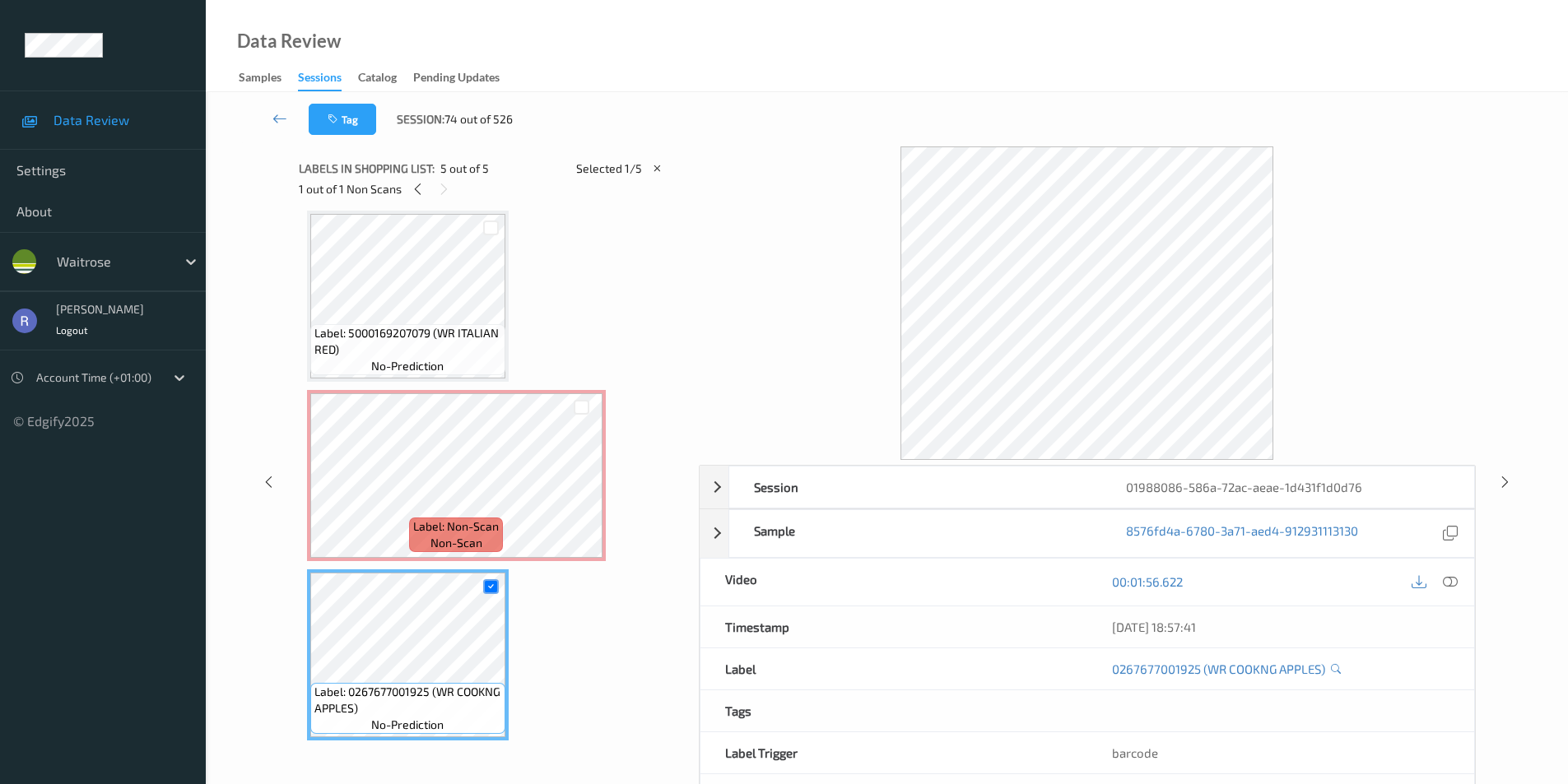
click at [420, 385] on div "Label: 5000169444566 (WR TIRAMISU) no-prediction Label: 10500016967538000549 (W…" at bounding box center [494, 296] width 372 height 889
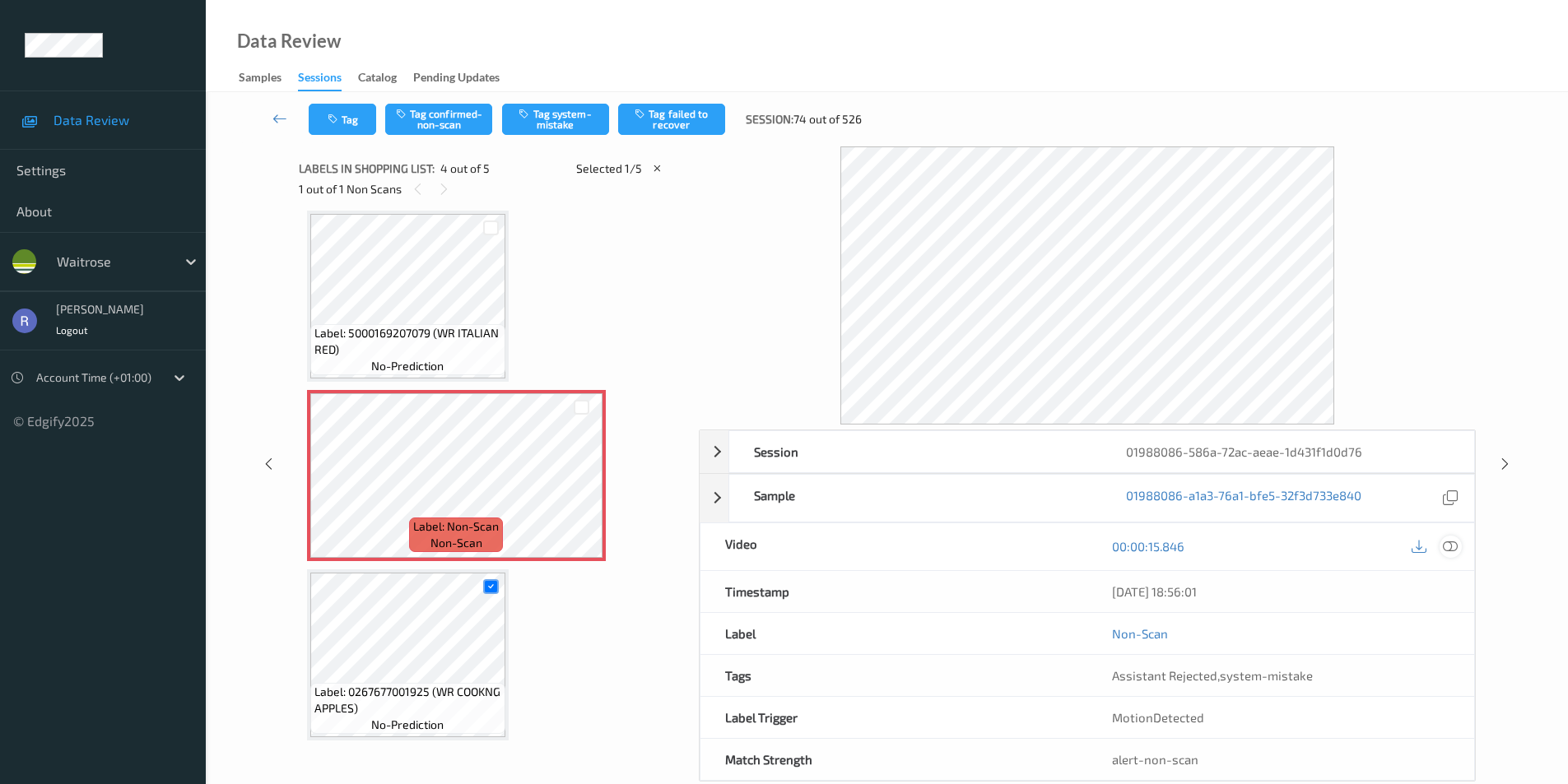
click at [1447, 547] on icon at bounding box center [1450, 546] width 15 height 15
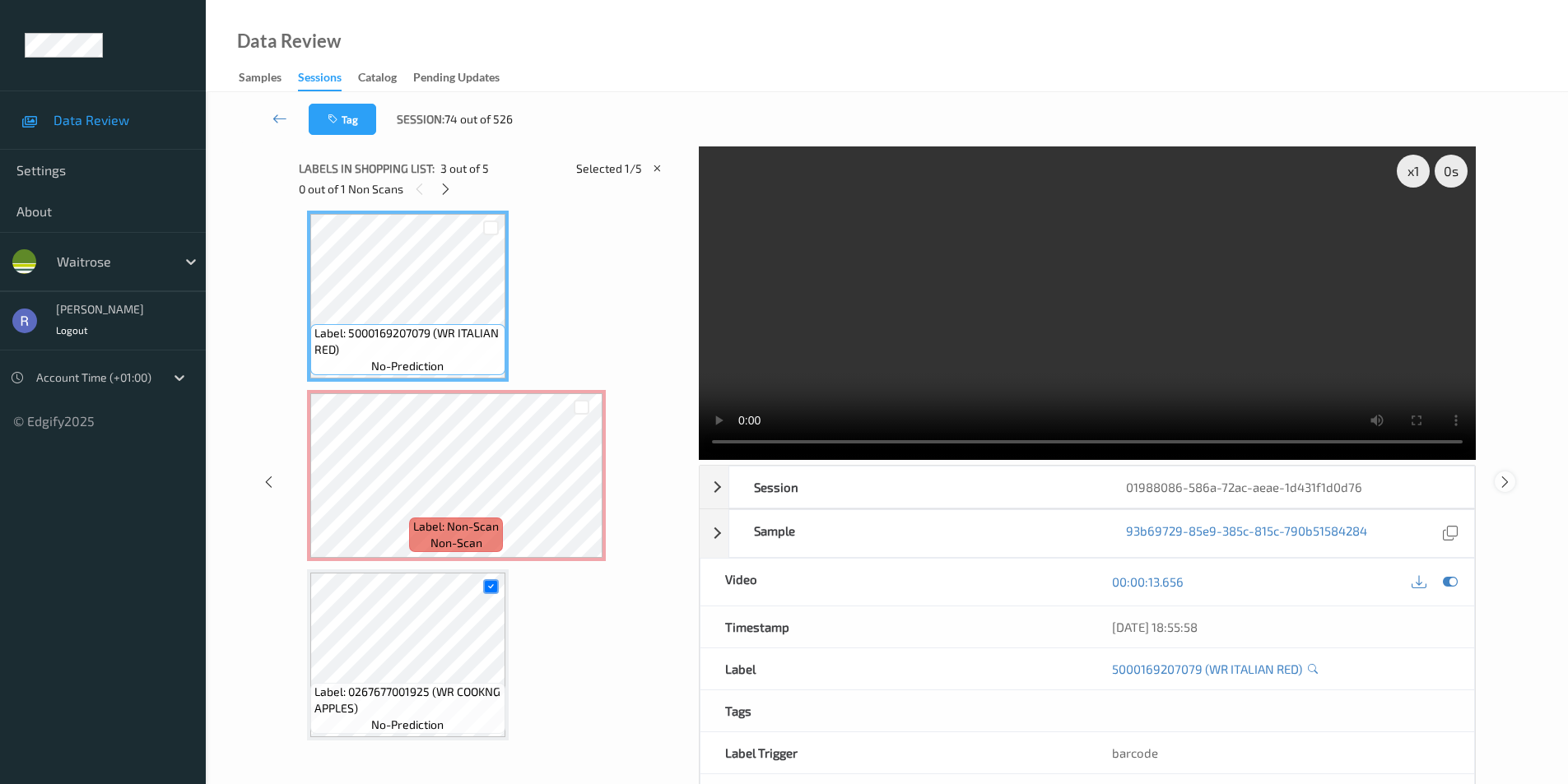
click at [1504, 481] on icon at bounding box center [1505, 481] width 14 height 15
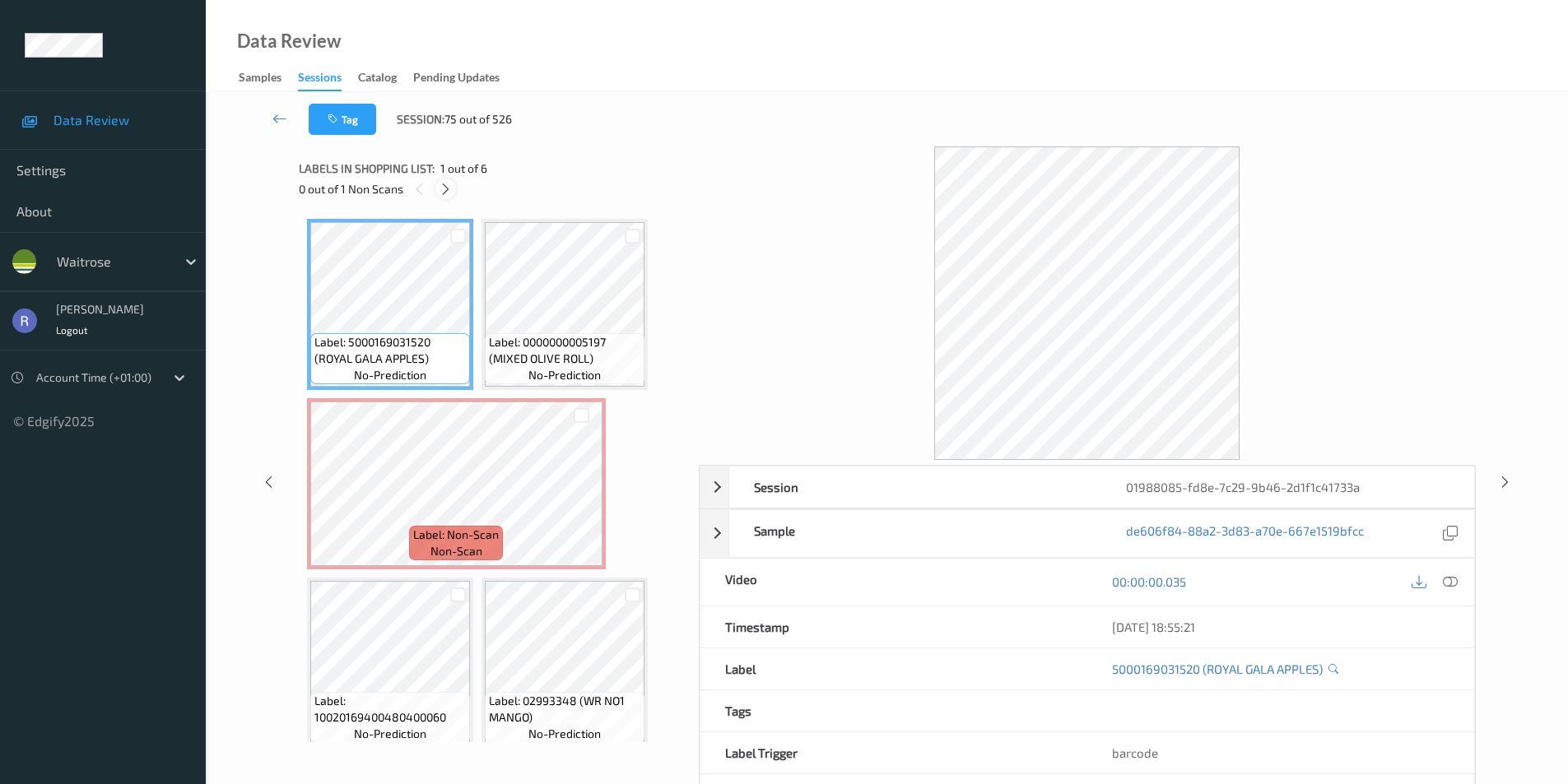
drag, startPoint x: 444, startPoint y: 195, endPoint x: 458, endPoint y: 234, distance: 41.4
click at [446, 196] on icon at bounding box center [445, 189] width 14 height 15
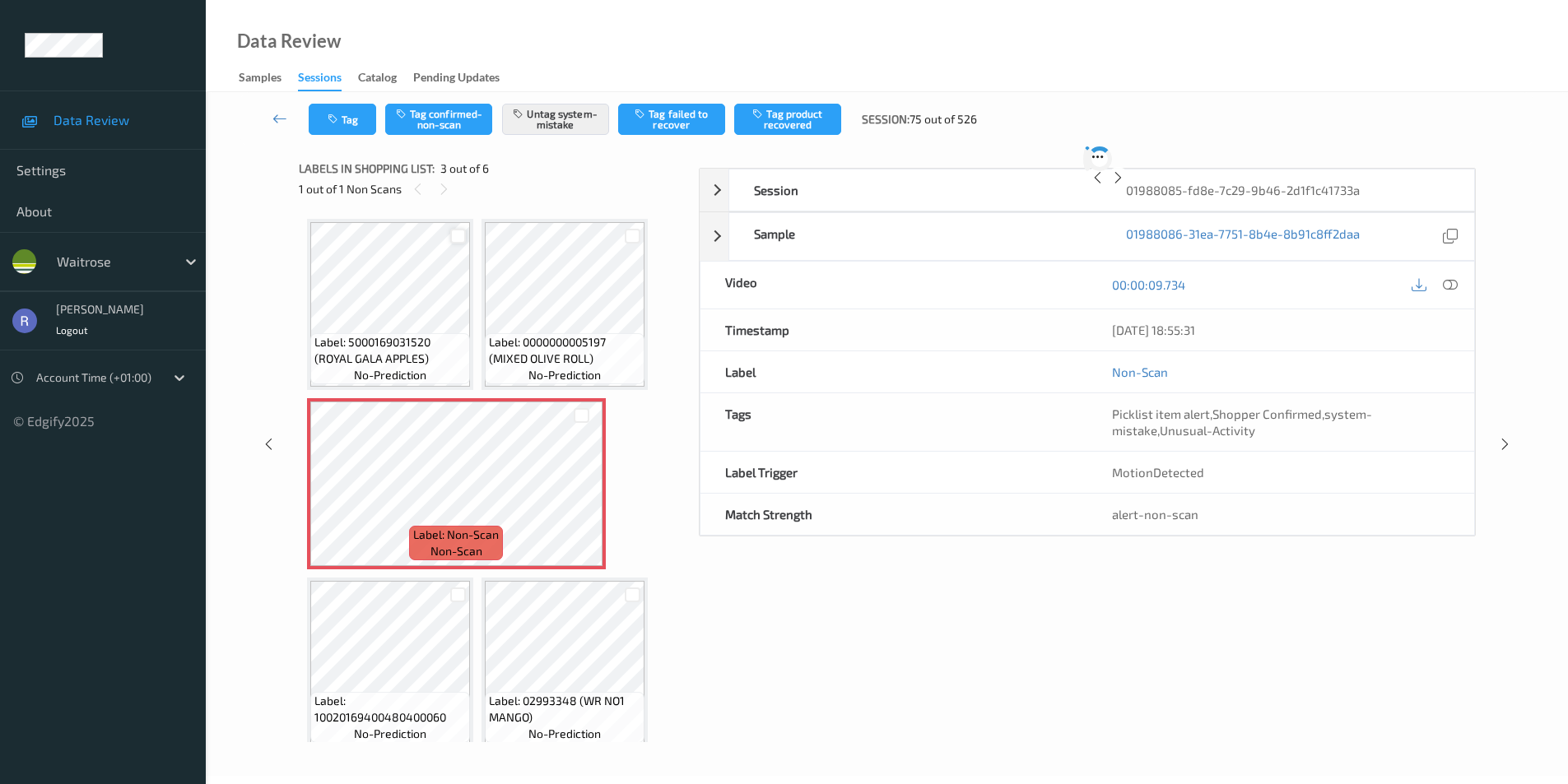
scroll to position [8, 0]
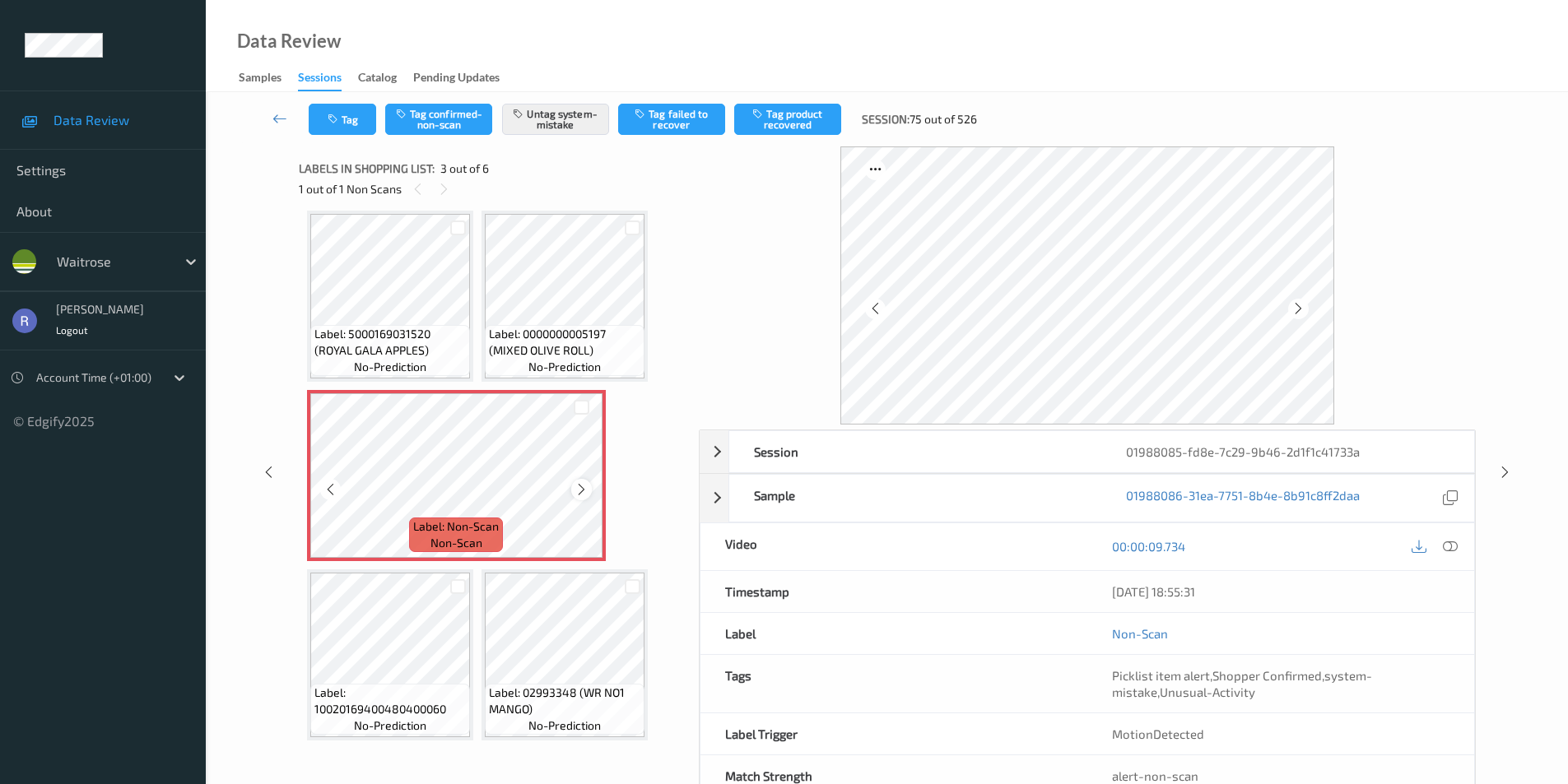
click at [580, 490] on icon at bounding box center [581, 488] width 14 height 15
click at [578, 489] on icon at bounding box center [581, 488] width 14 height 15
drag, startPoint x: 1505, startPoint y: 471, endPoint x: 1494, endPoint y: 476, distance: 12.1
click at [1502, 472] on icon at bounding box center [1505, 472] width 14 height 15
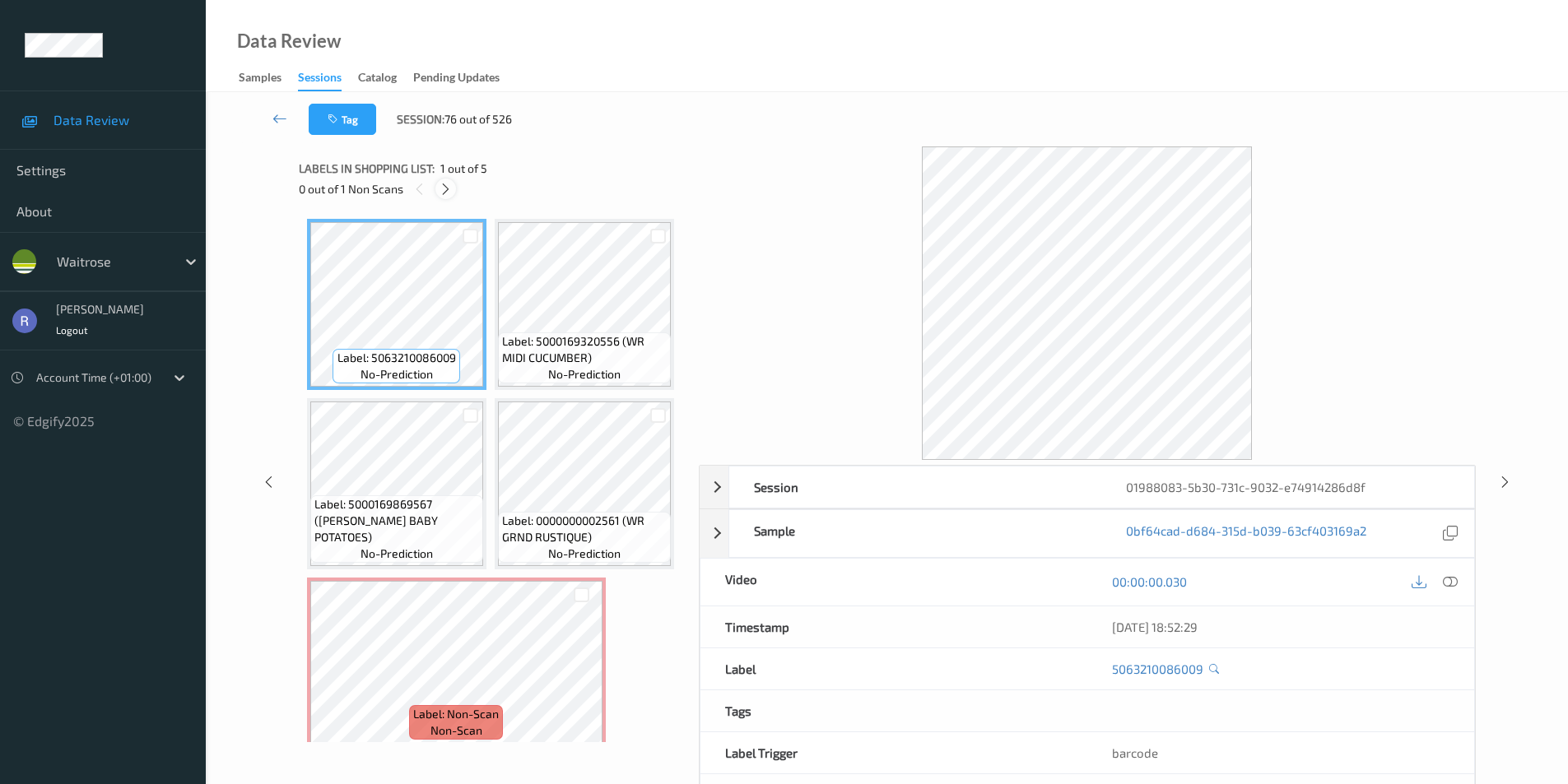
drag, startPoint x: 444, startPoint y: 182, endPoint x: 441, endPoint y: 200, distance: 18.2
click at [441, 185] on icon at bounding box center [445, 189] width 14 height 15
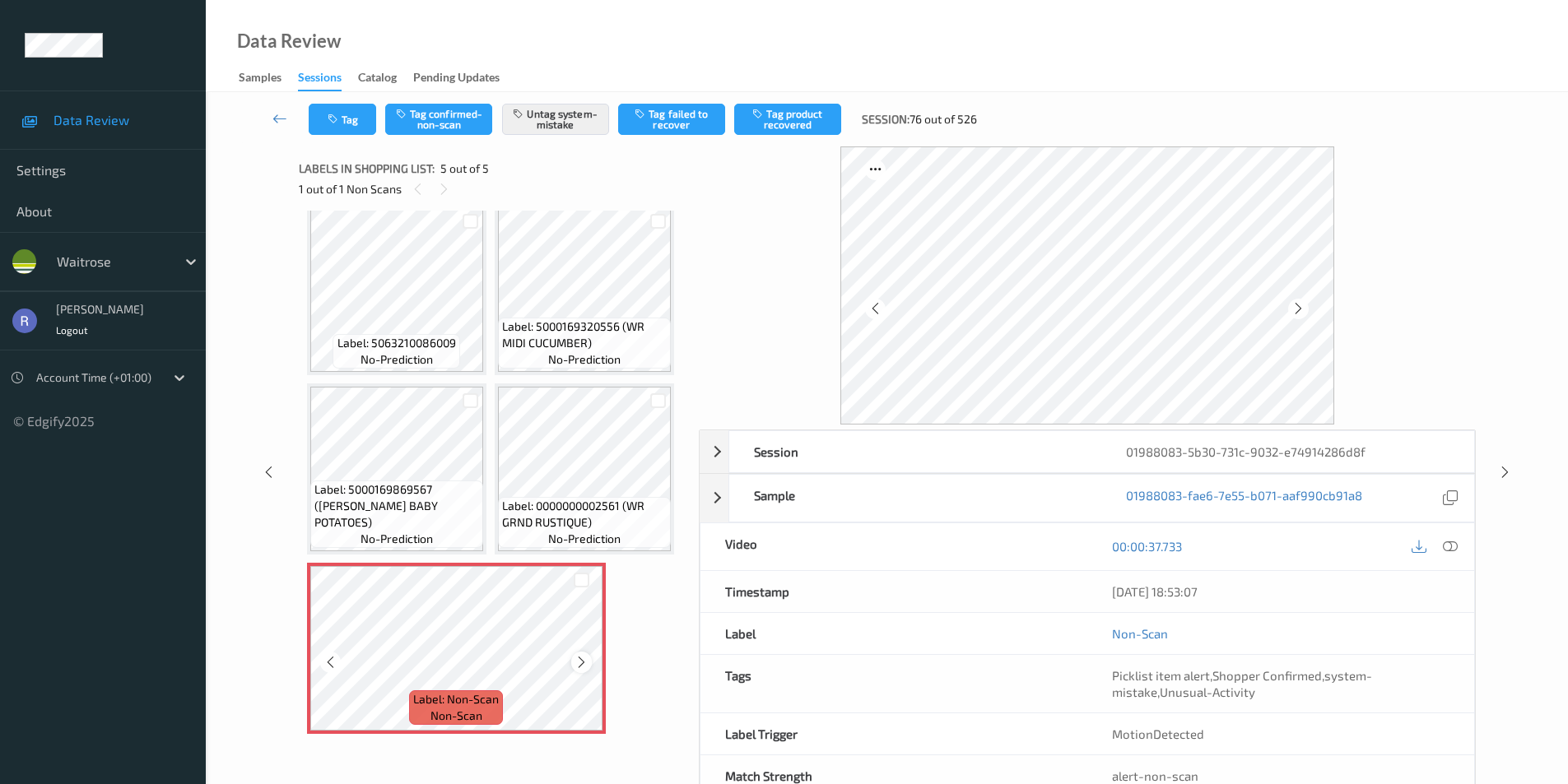
click at [584, 668] on icon at bounding box center [581, 662] width 14 height 15
click at [1504, 470] on icon at bounding box center [1505, 472] width 14 height 15
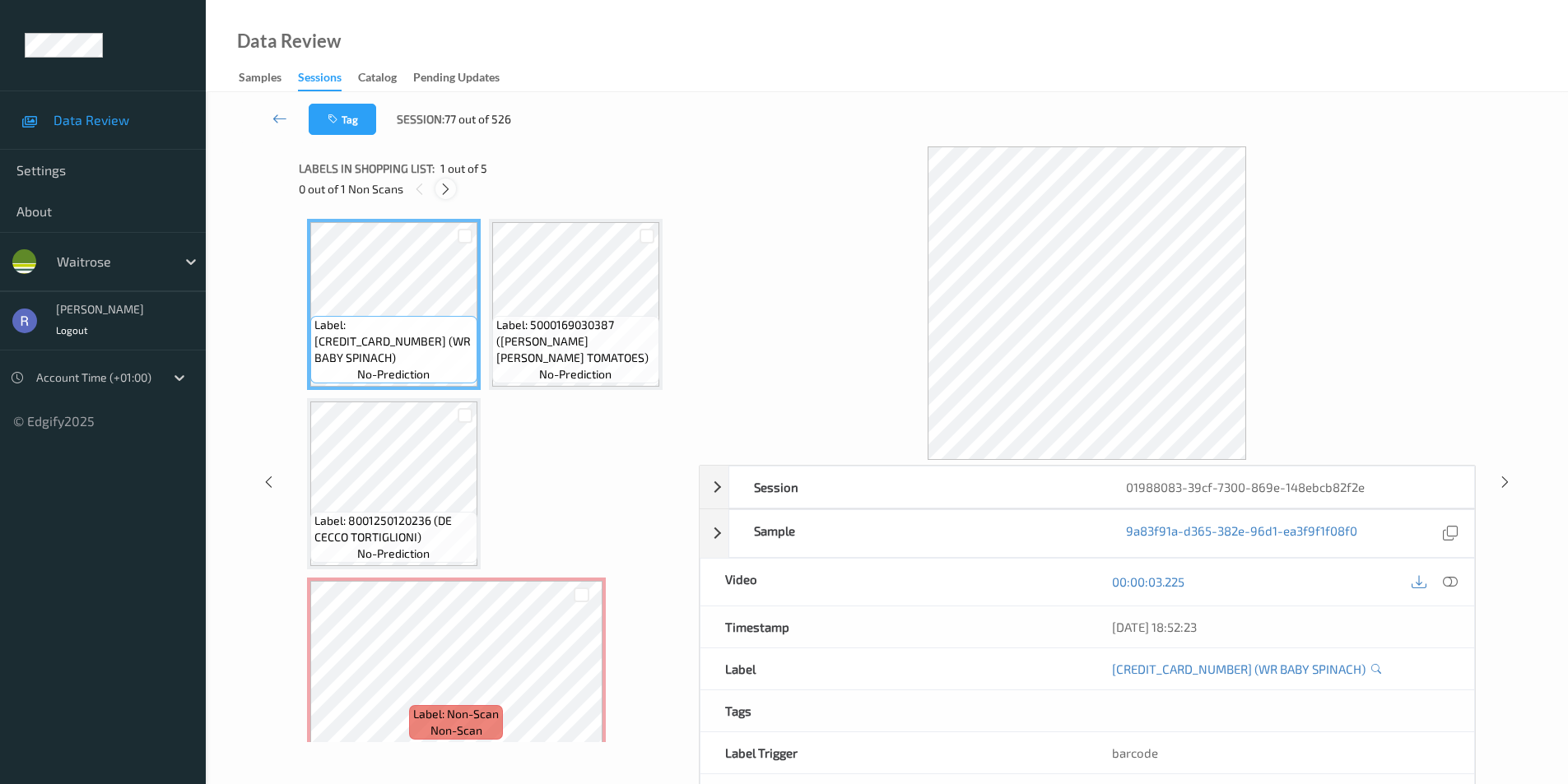
click at [444, 188] on icon at bounding box center [445, 189] width 14 height 15
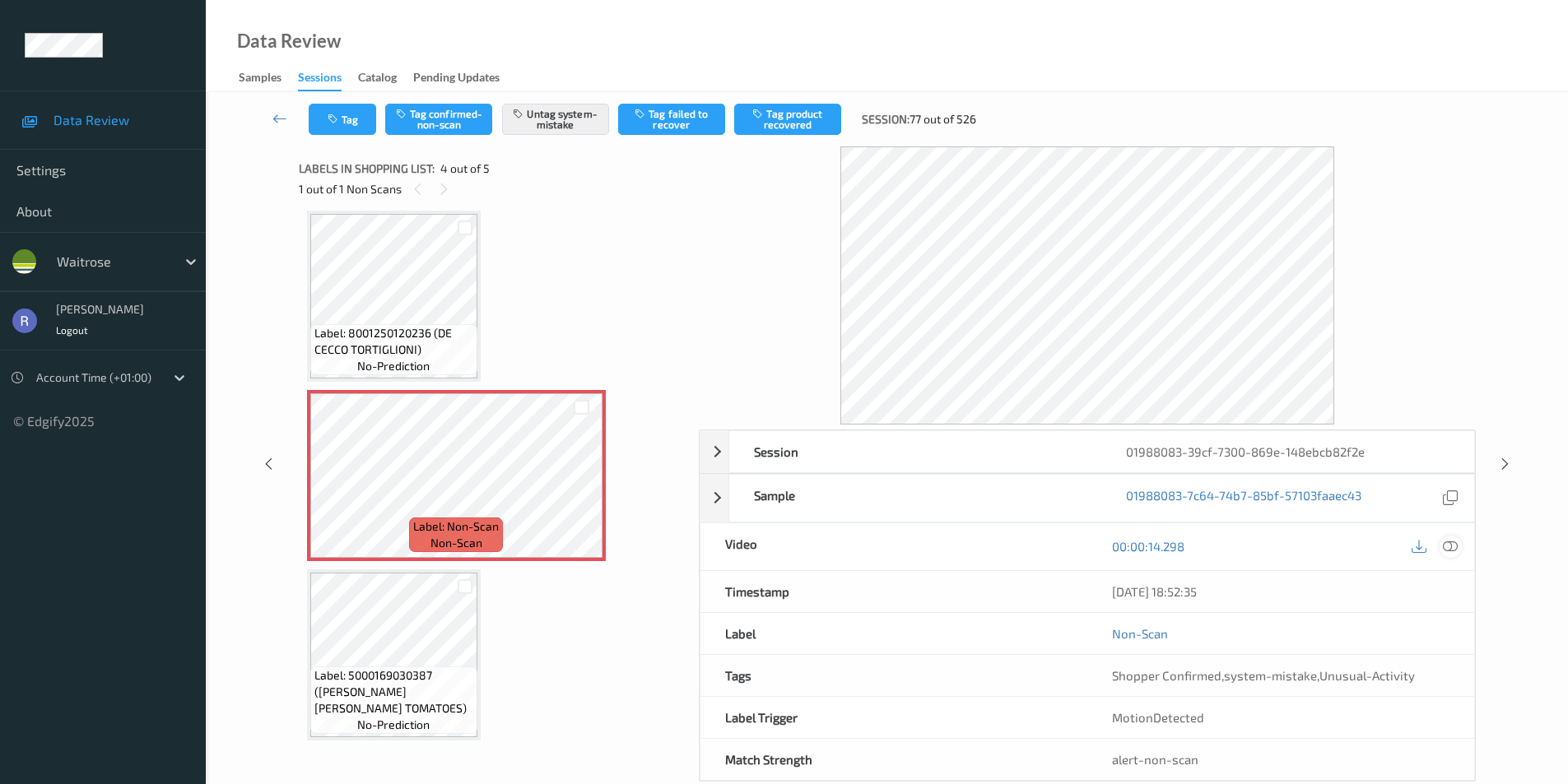
click at [1449, 546] on icon at bounding box center [1450, 546] width 15 height 15
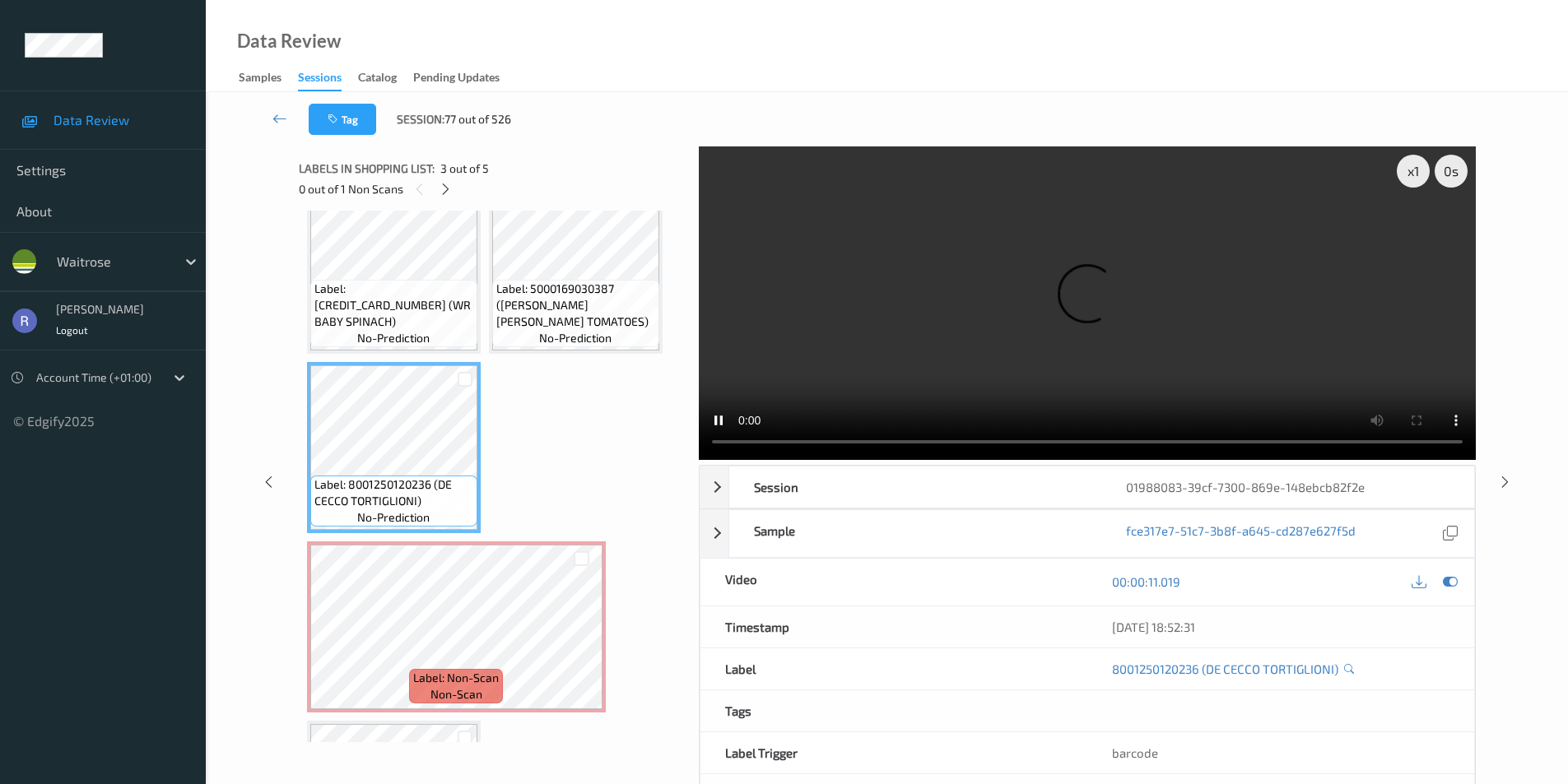
scroll to position [0, 0]
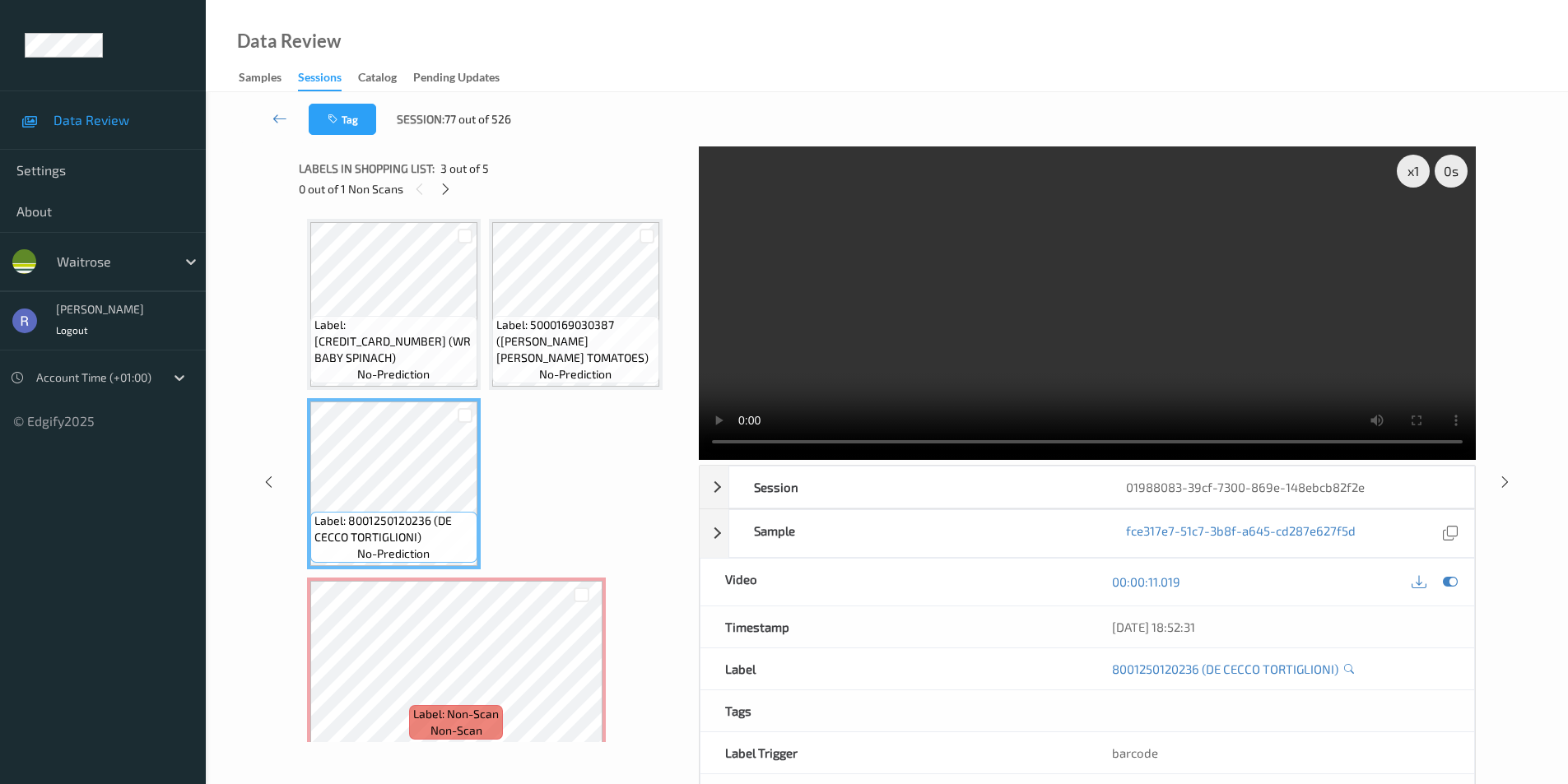
click at [533, 355] on span "Label: 5000169030387 ([PERSON_NAME] [PERSON_NAME] TOMATOES)" at bounding box center [576, 341] width 159 height 49
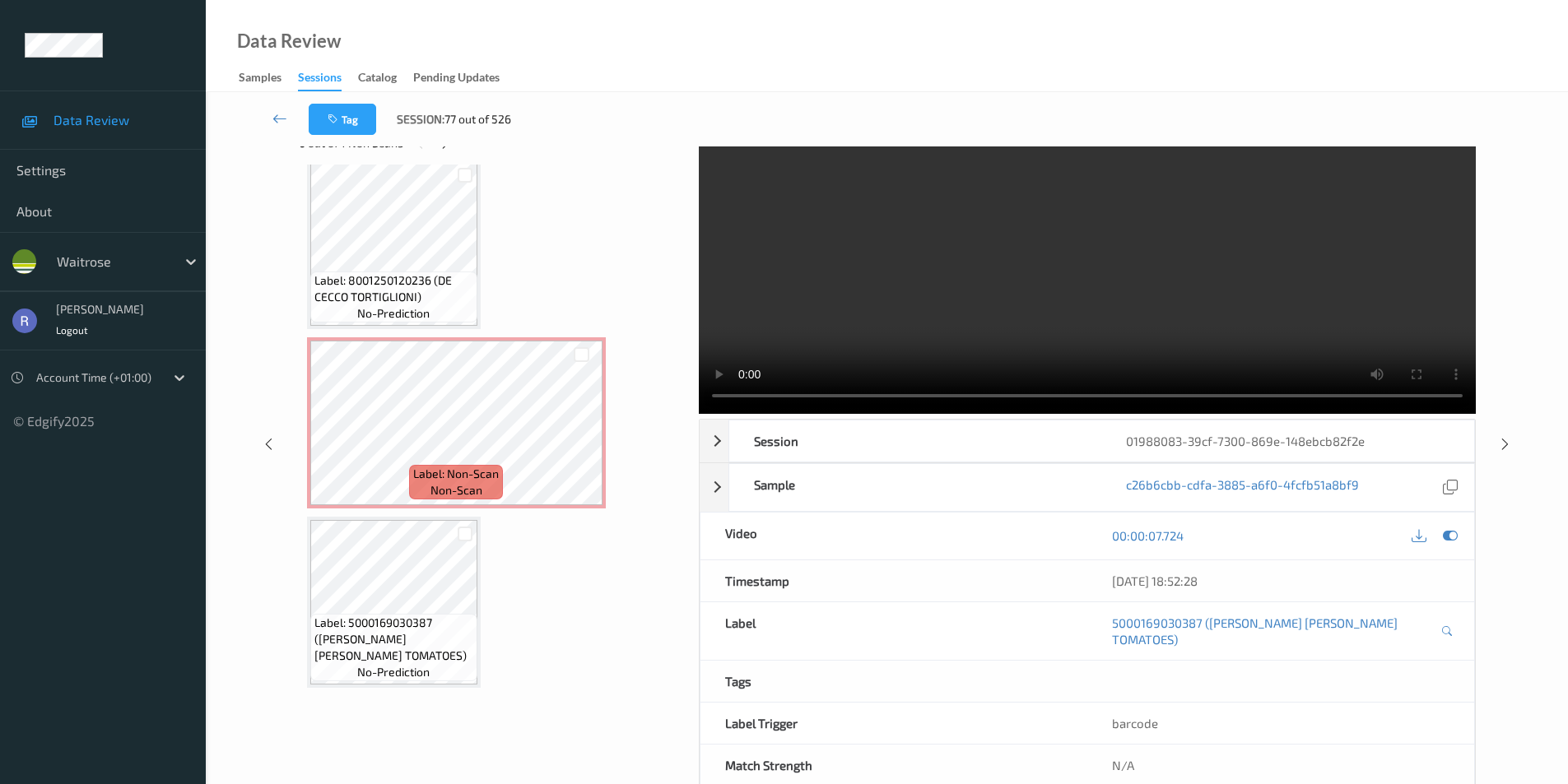
scroll to position [67, 0]
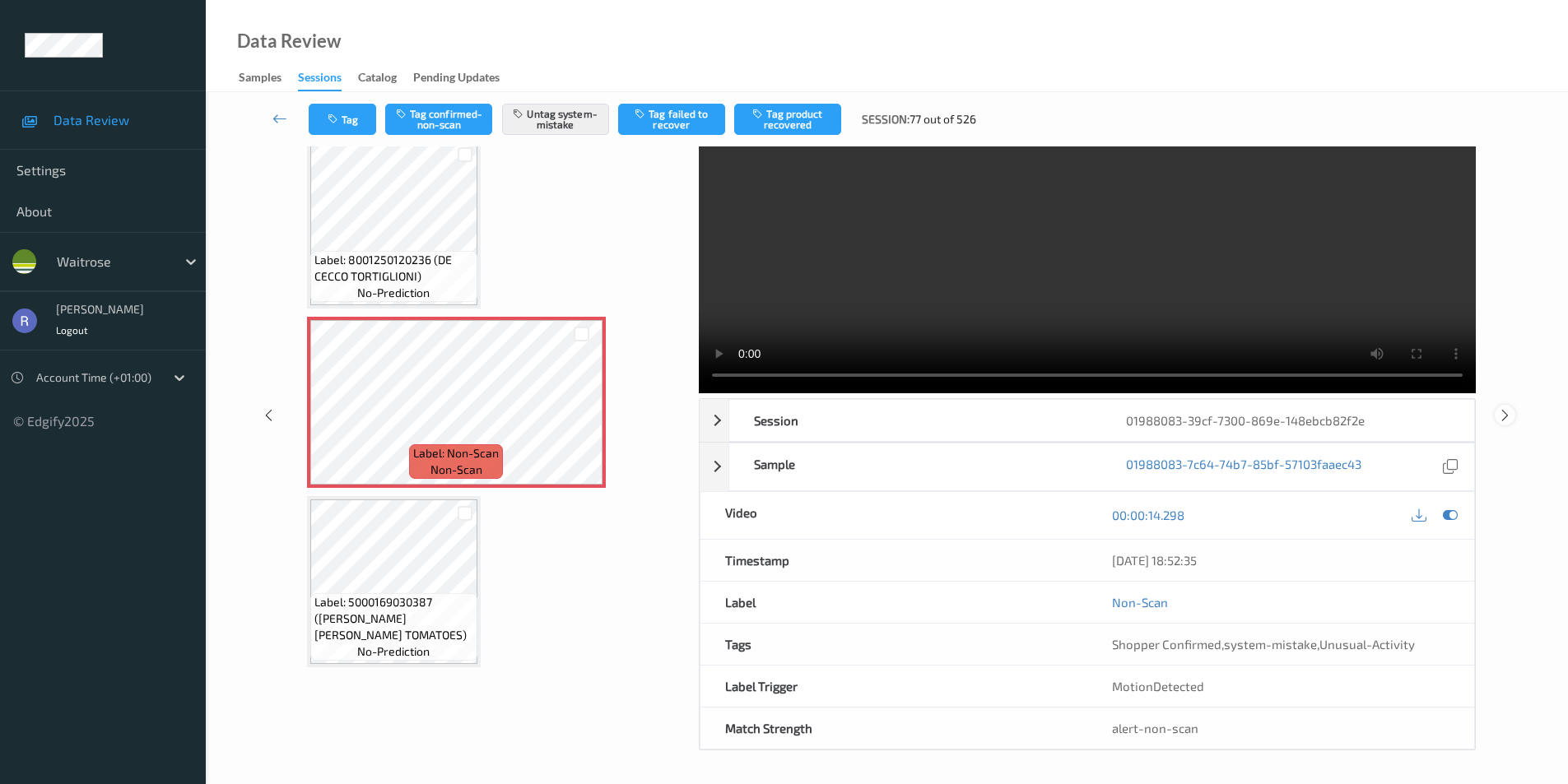
click at [1503, 408] on icon at bounding box center [1505, 414] width 14 height 15
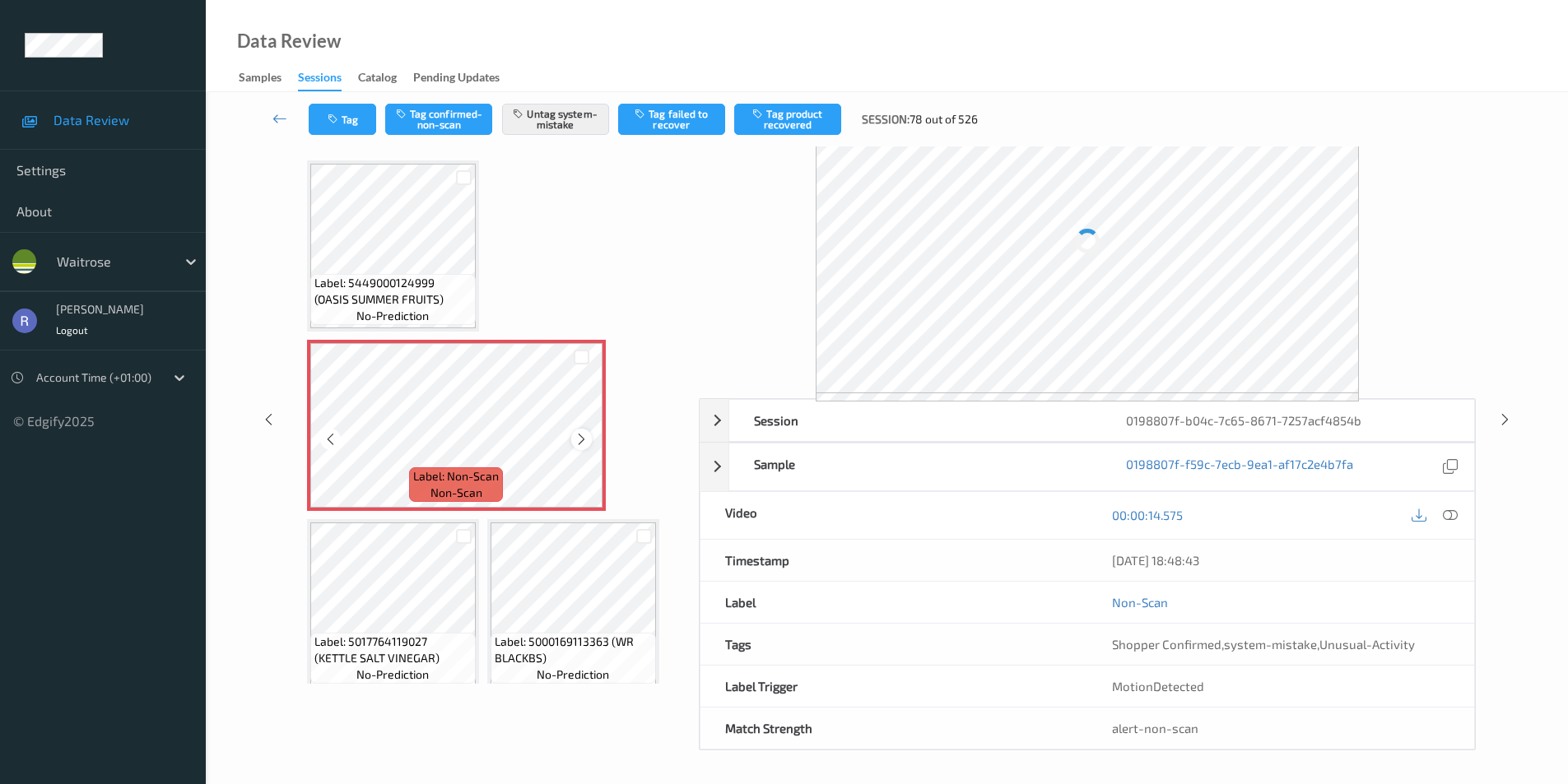
scroll to position [31, 0]
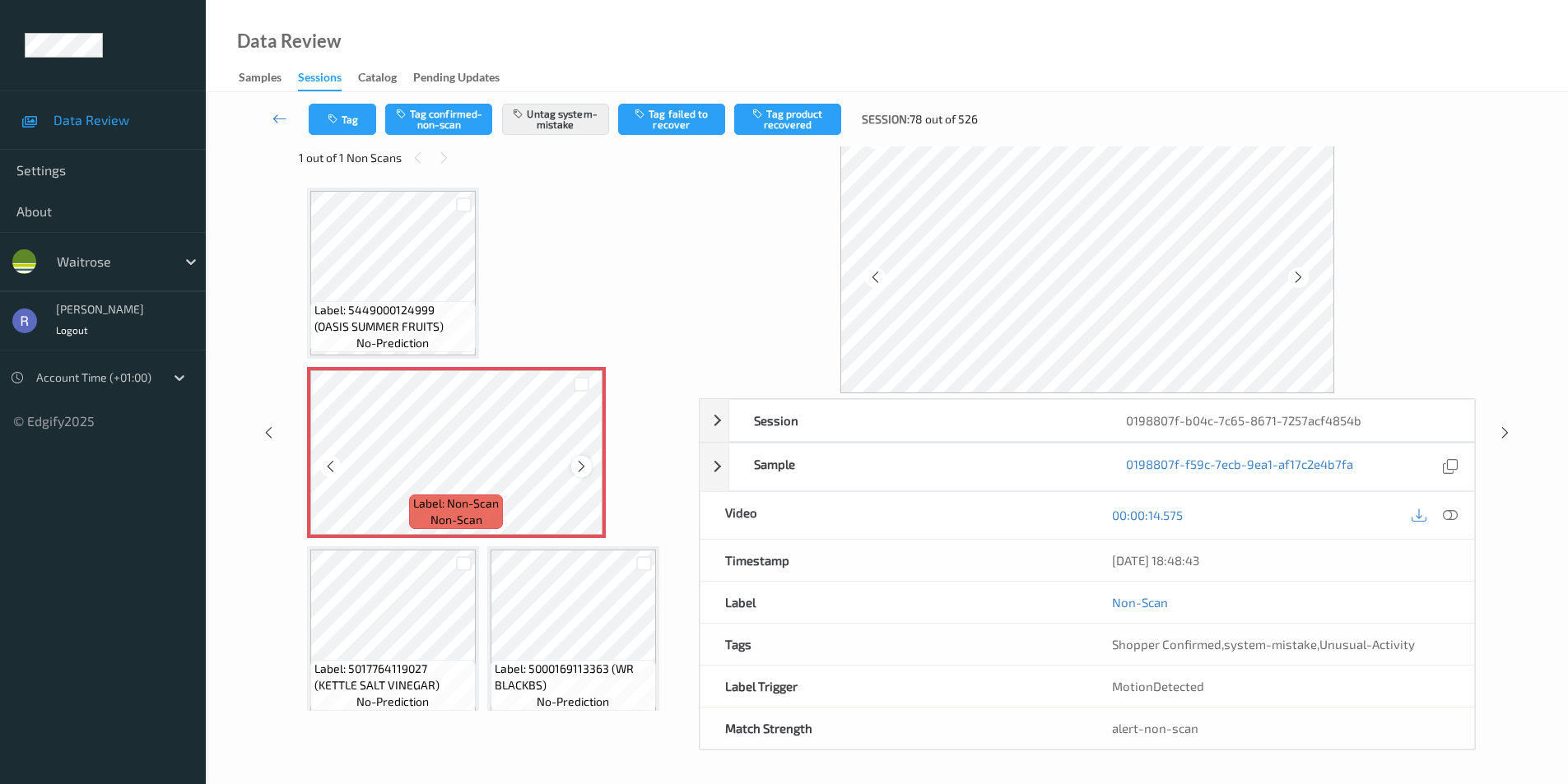
click at [580, 464] on icon at bounding box center [581, 466] width 14 height 15
click at [1453, 512] on icon at bounding box center [1450, 515] width 15 height 15
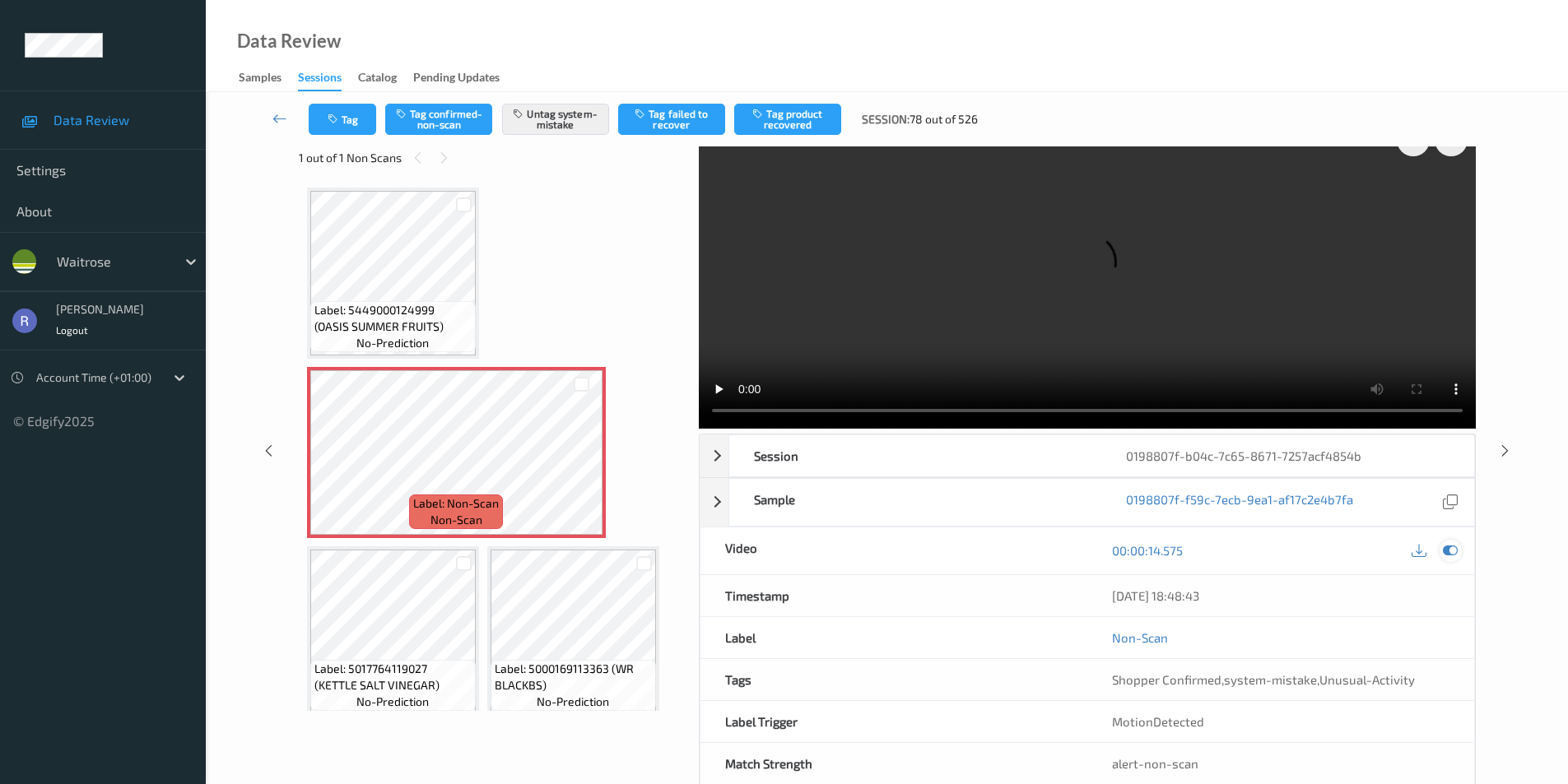
scroll to position [67, 0]
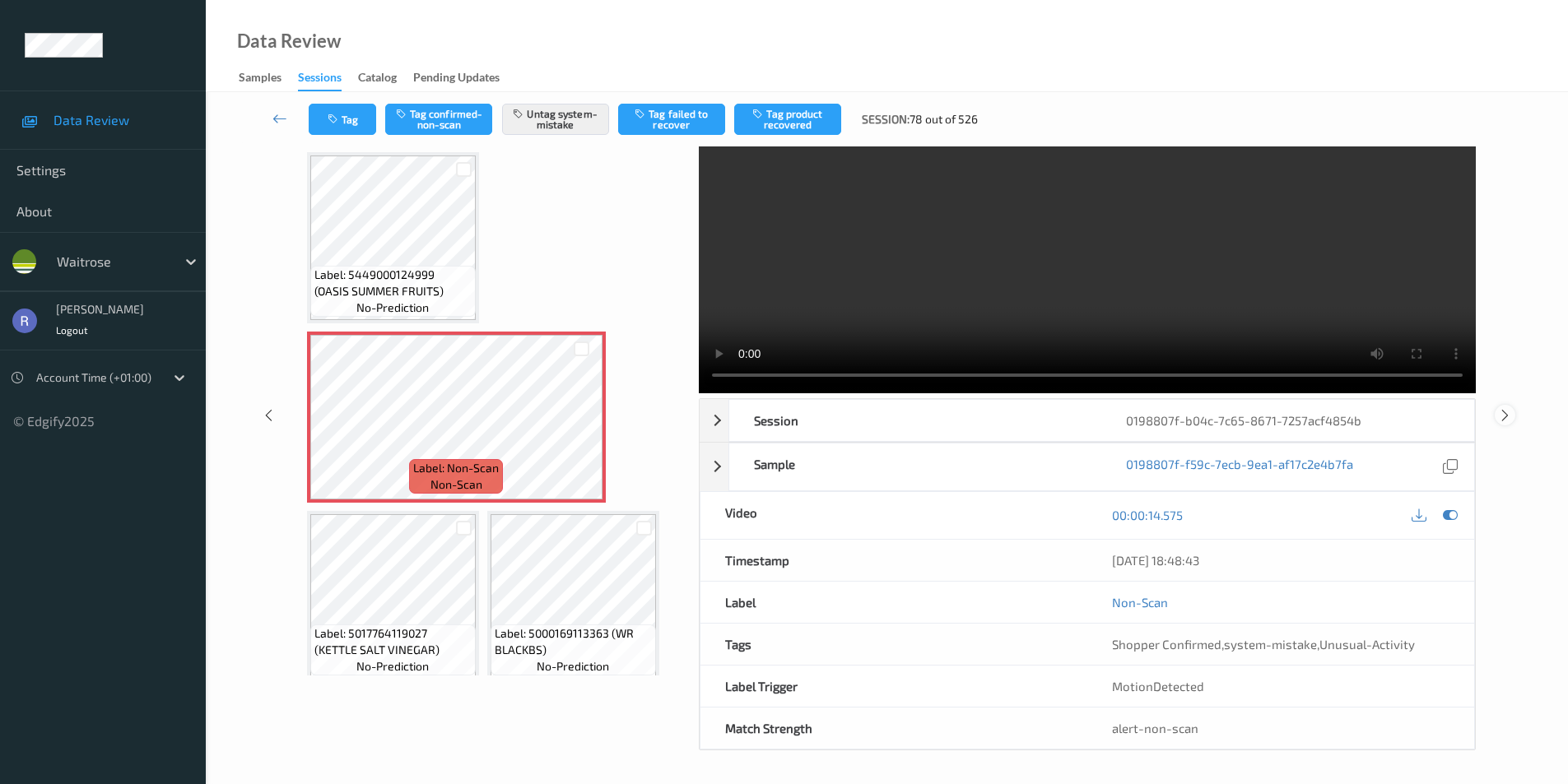
click at [1499, 416] on icon at bounding box center [1505, 414] width 14 height 15
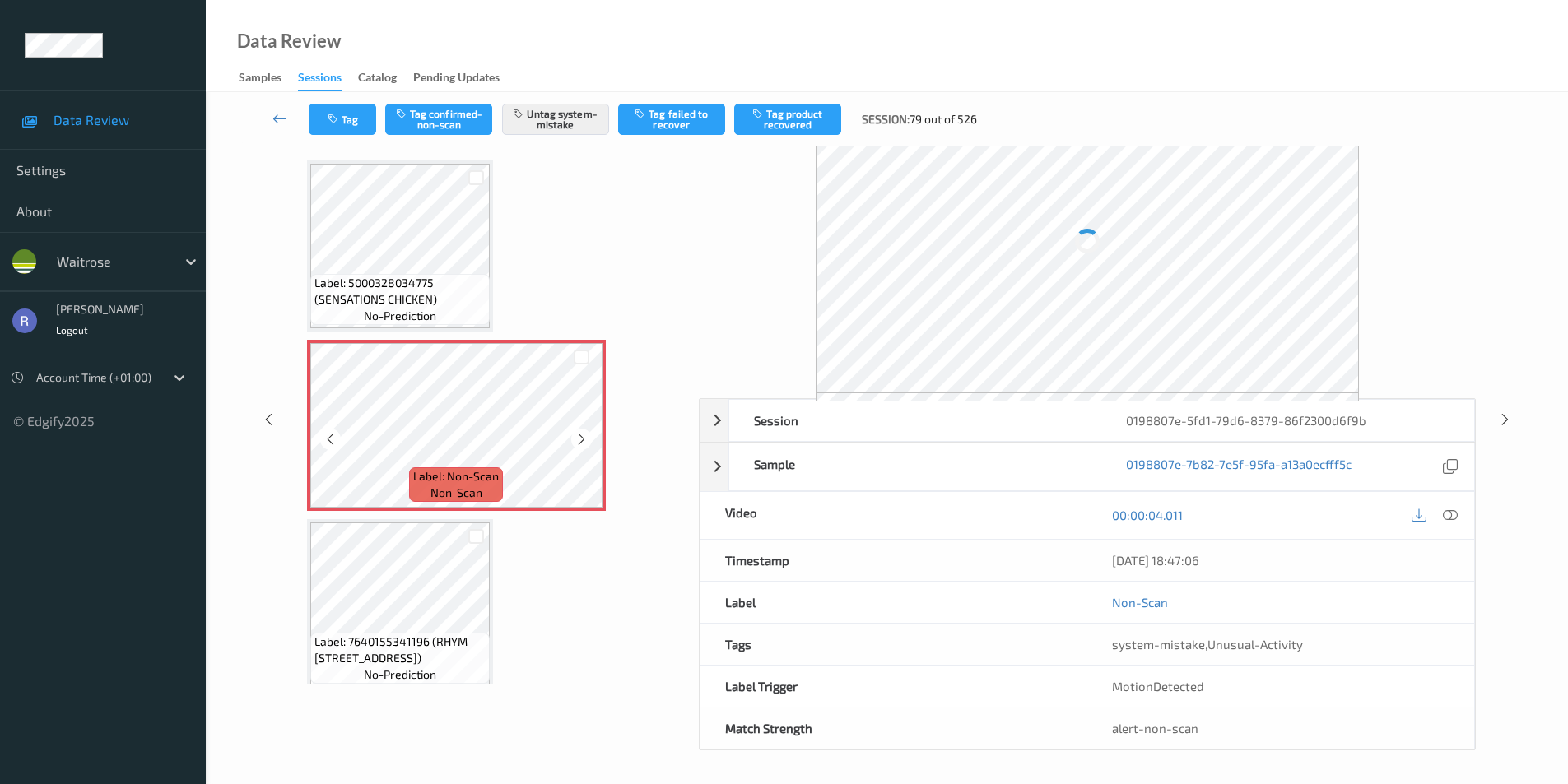
scroll to position [31, 0]
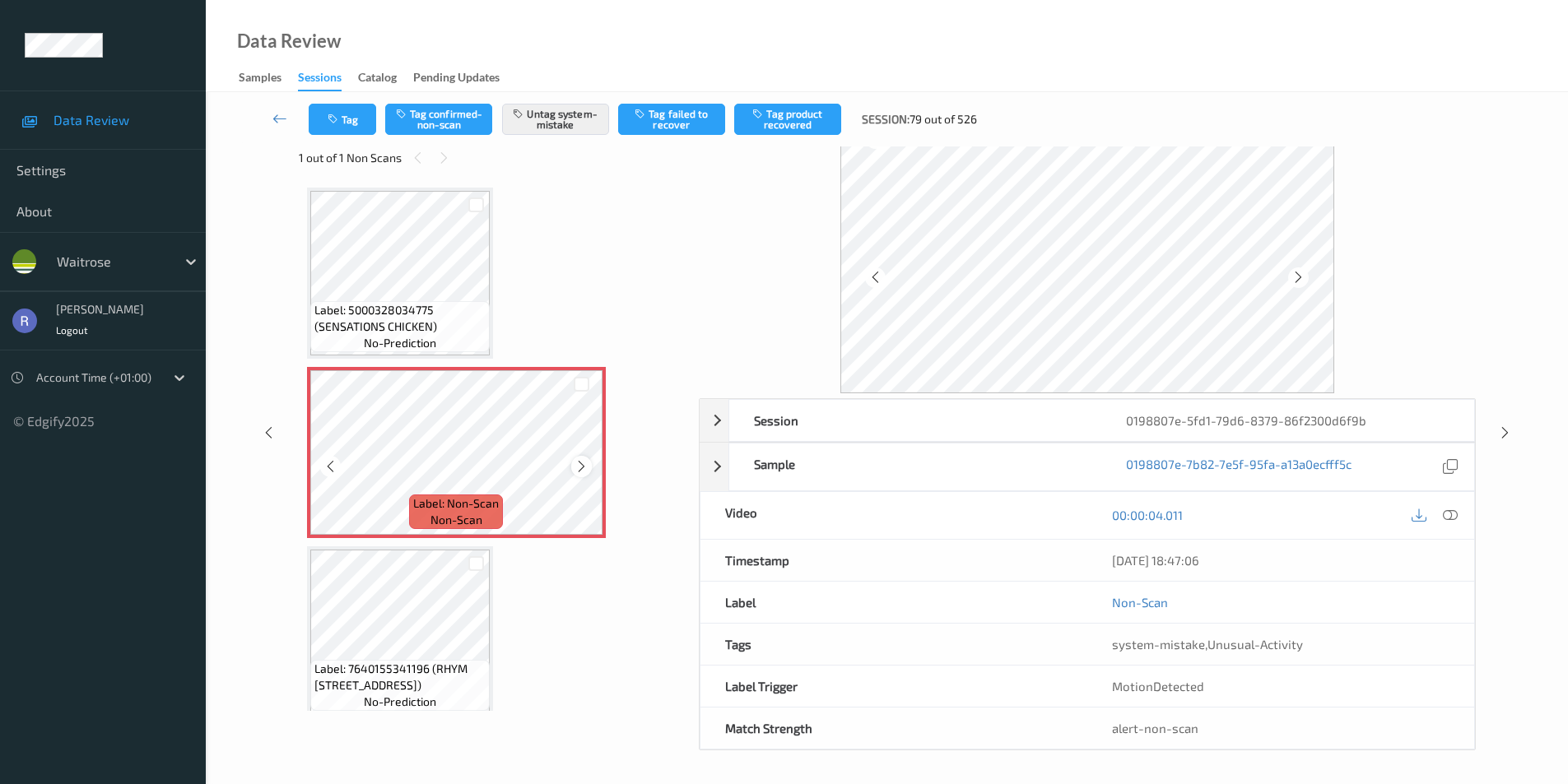
click at [582, 465] on icon at bounding box center [581, 466] width 14 height 15
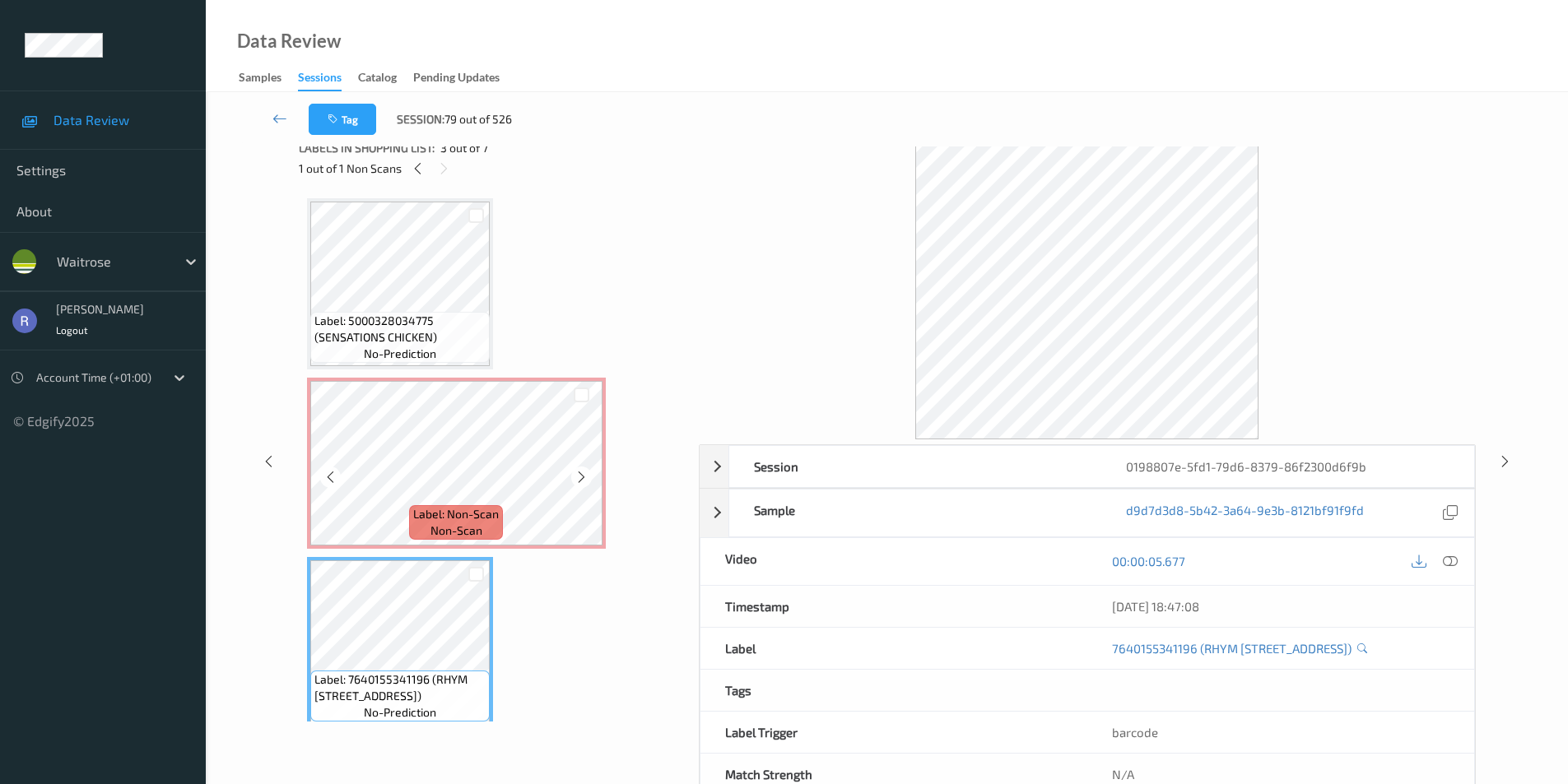
scroll to position [0, 0]
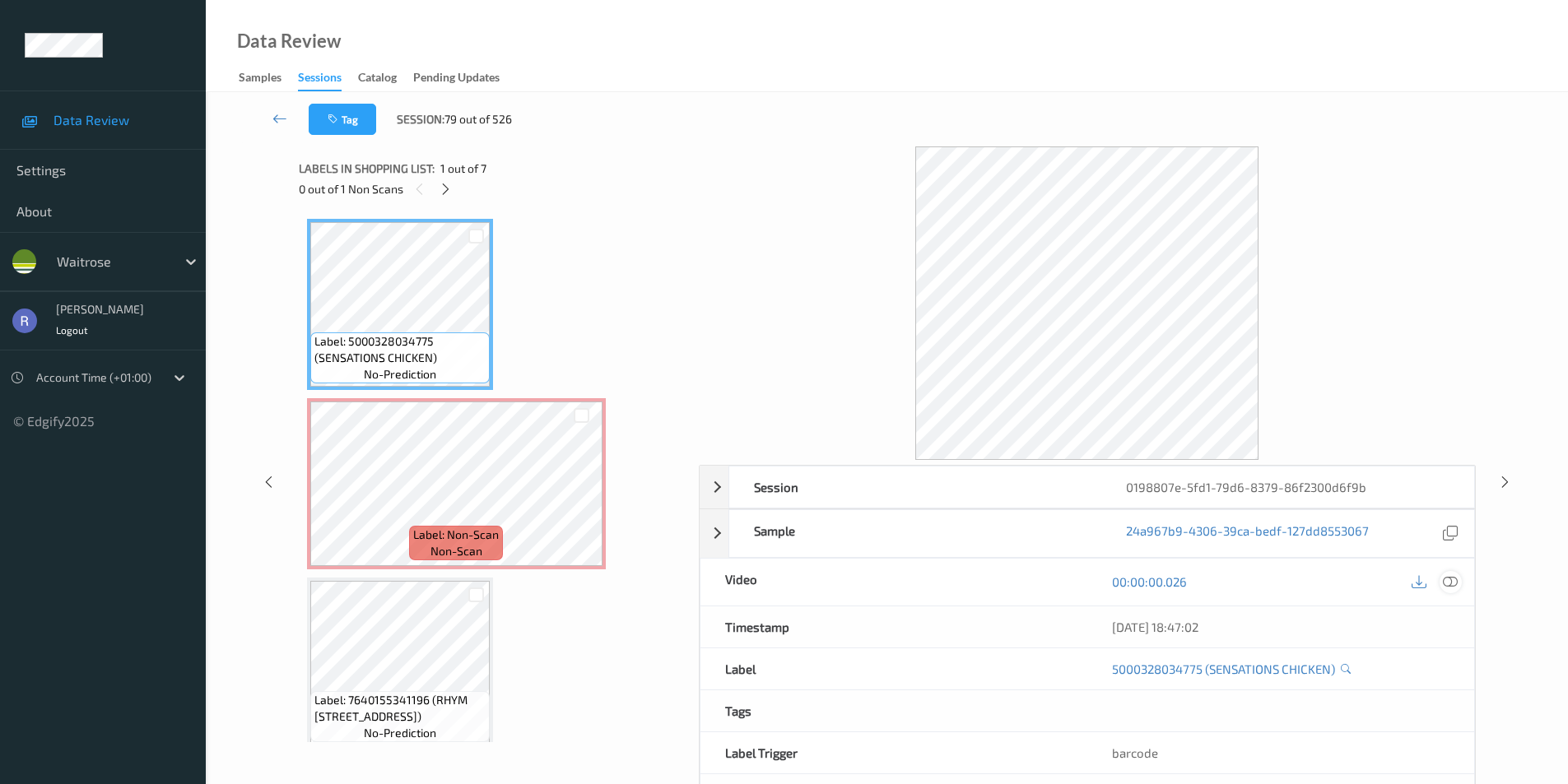
click at [1452, 577] on icon at bounding box center [1450, 580] width 15 height 15
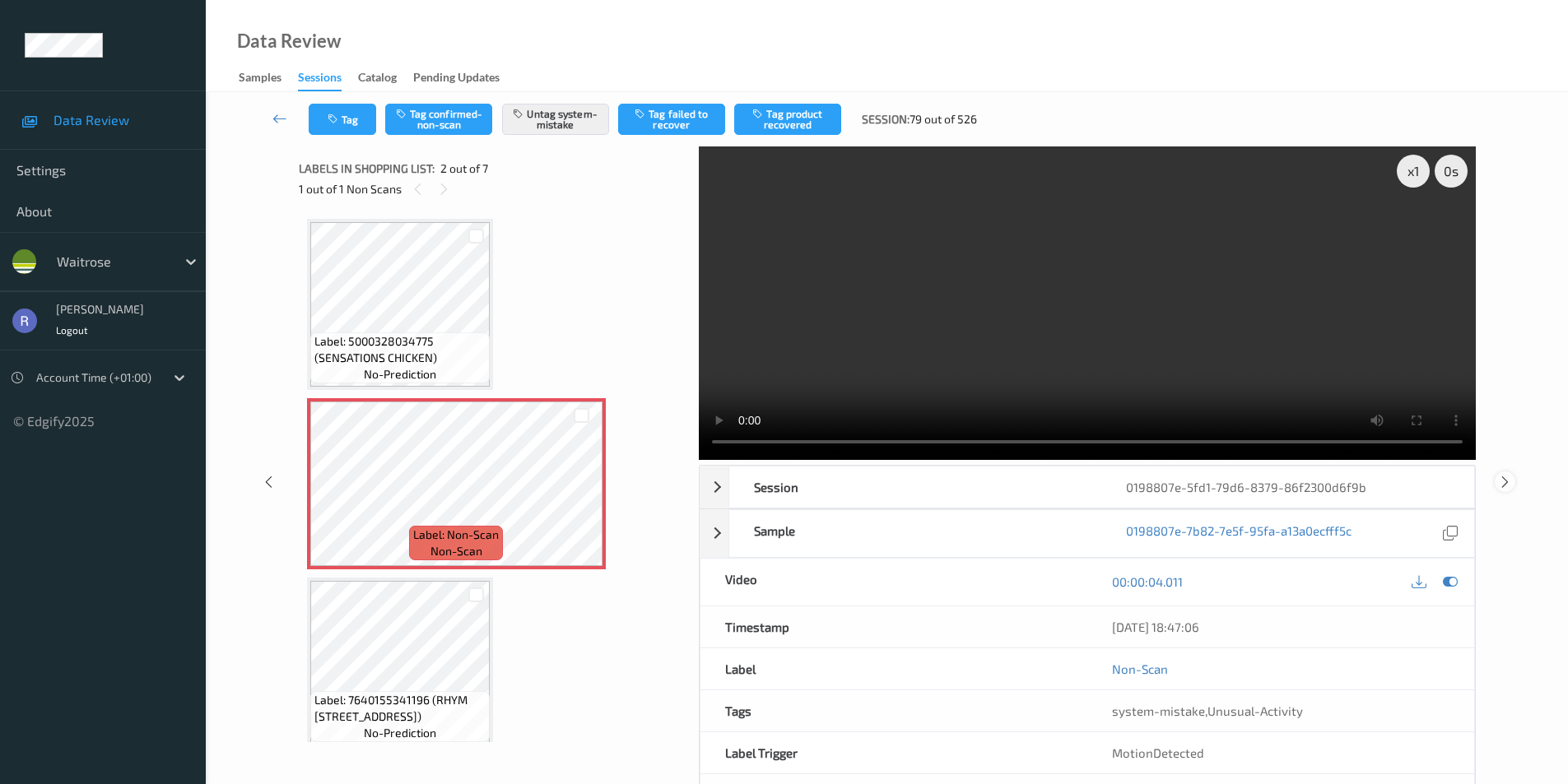
click at [1510, 482] on icon at bounding box center [1505, 481] width 14 height 15
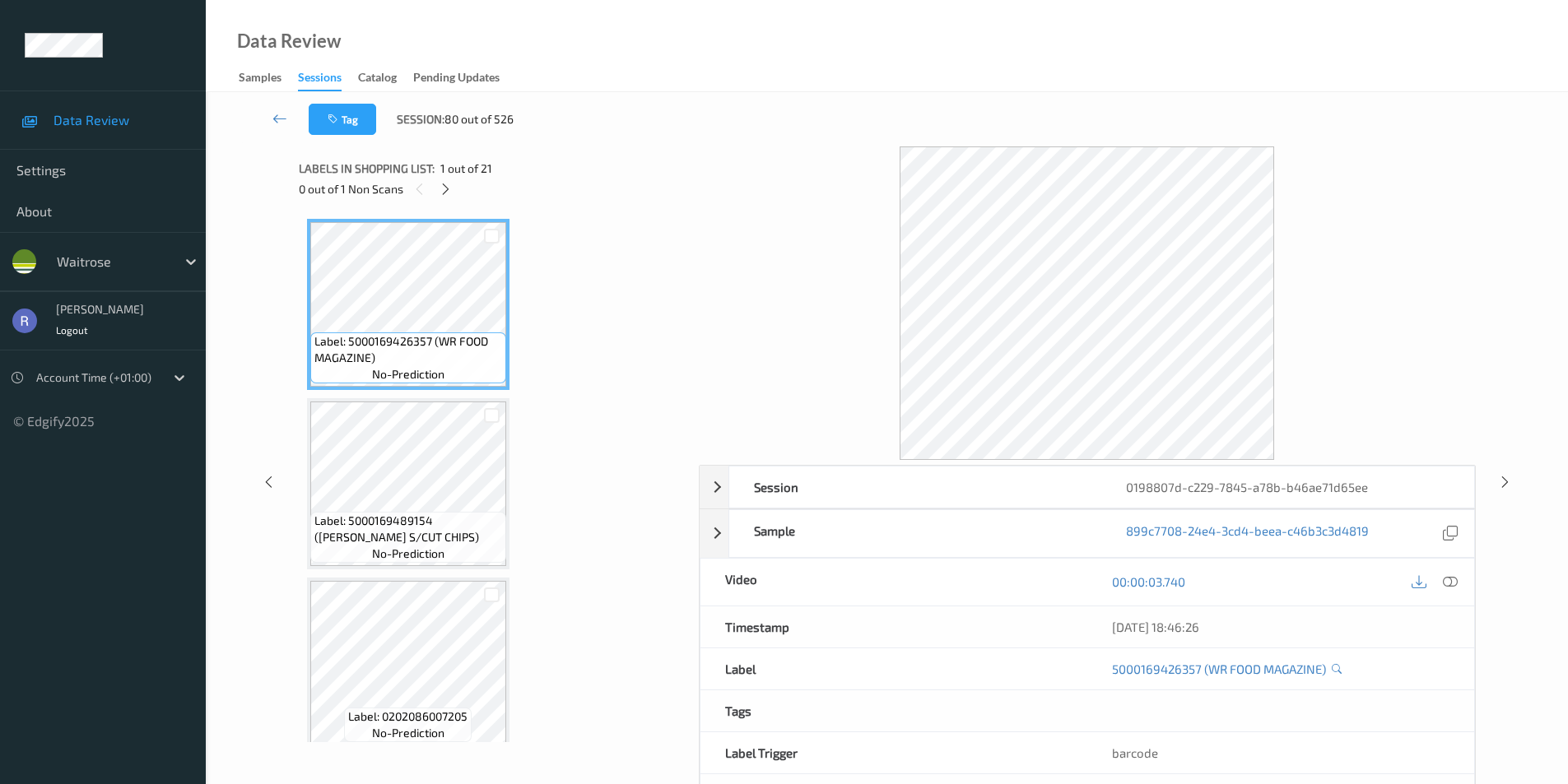
click at [278, 475] on div "Session 0198807d-c229-7845-a78b-b46ae71d65ee Session ID 0198807d-c229-7845-a78b…" at bounding box center [886, 482] width 1295 height 671
click at [272, 482] on icon at bounding box center [269, 481] width 14 height 15
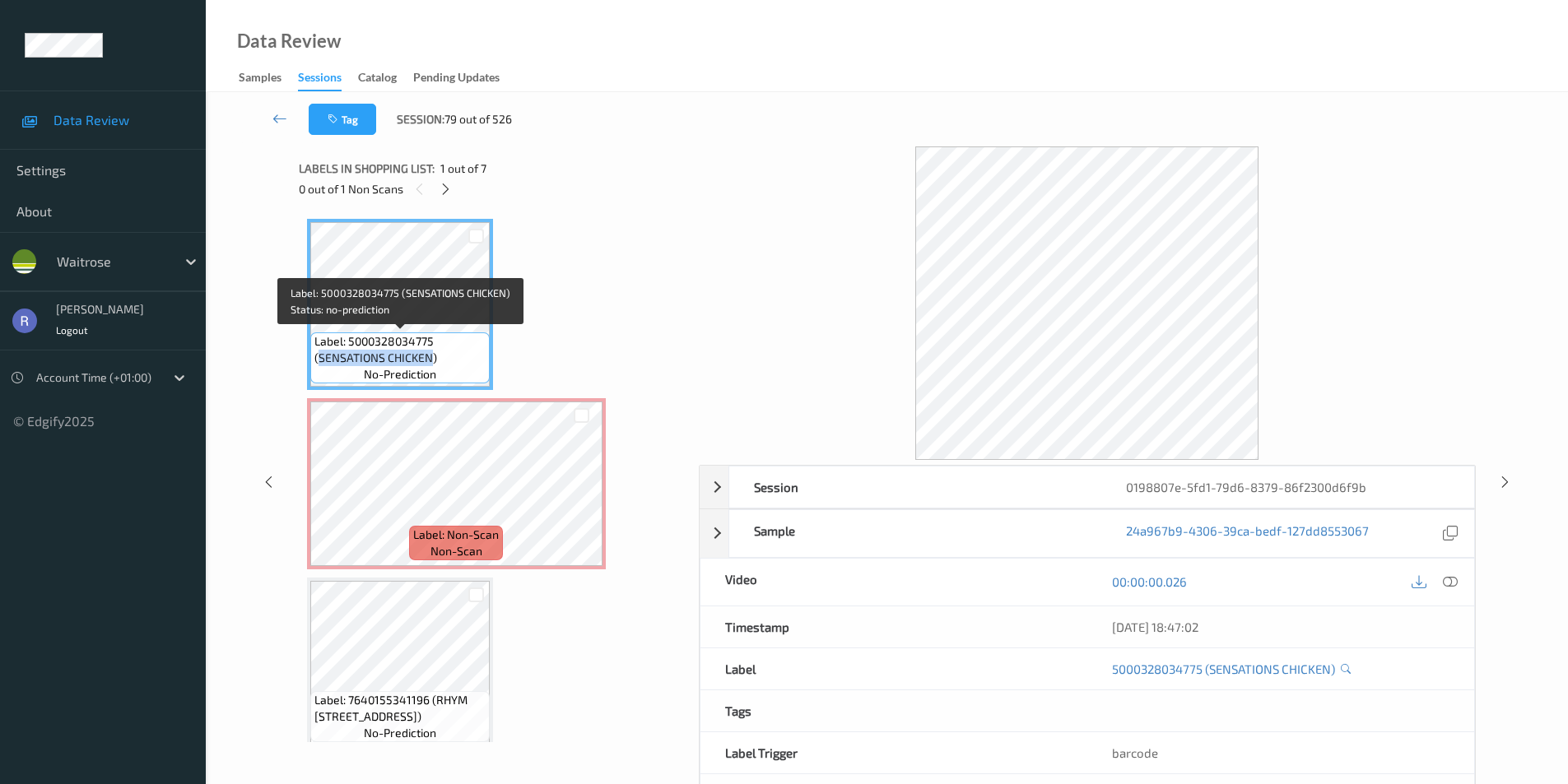
drag, startPoint x: 318, startPoint y: 358, endPoint x: 429, endPoint y: 354, distance: 111.1
click at [429, 354] on span "Label: 5000328034775 (SENSATIONS CHICKEN)" at bounding box center [400, 350] width 172 height 33
copy span "SENSATIONS CHICKEN"
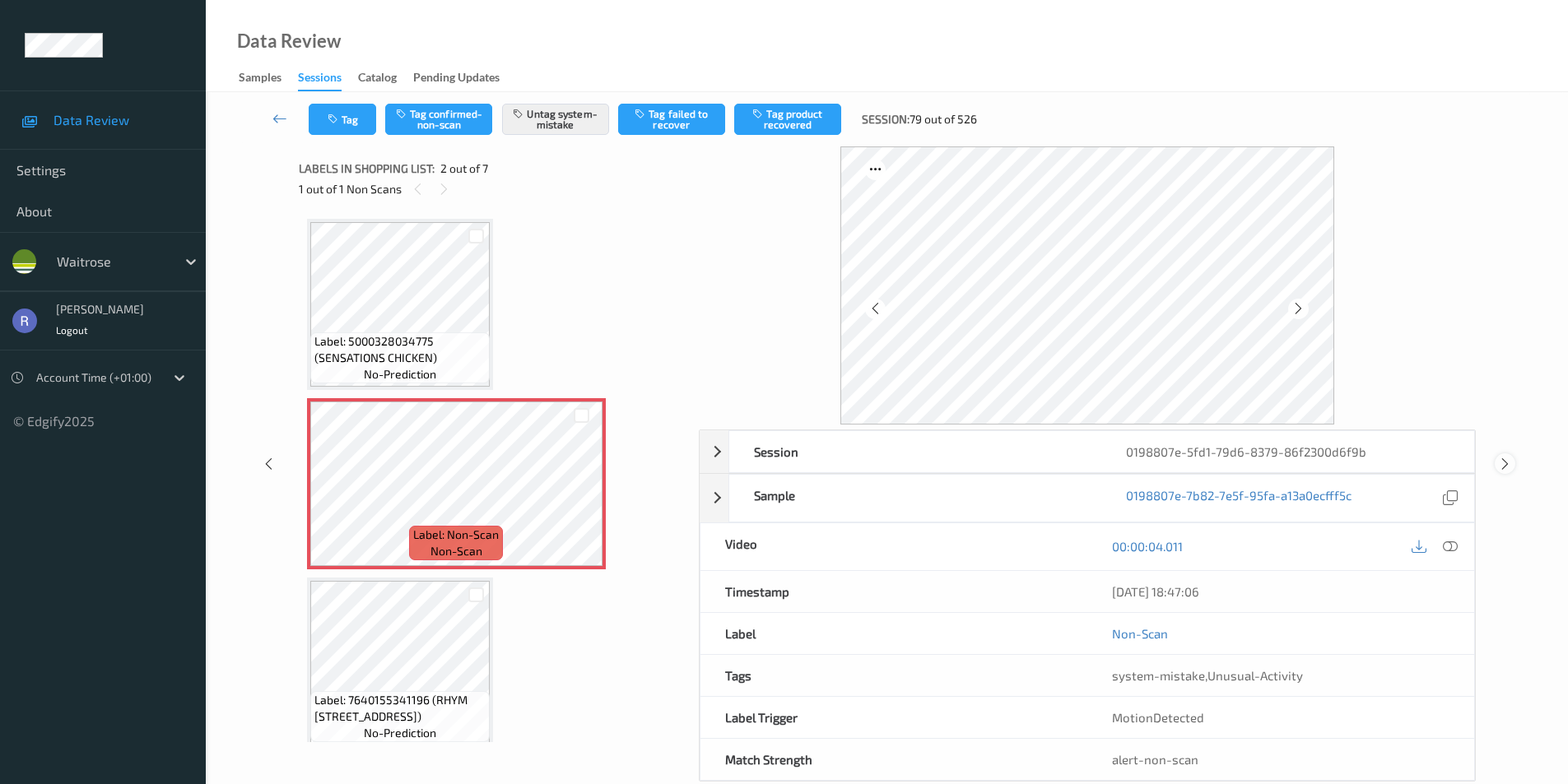
click at [1502, 459] on icon at bounding box center [1505, 463] width 14 height 15
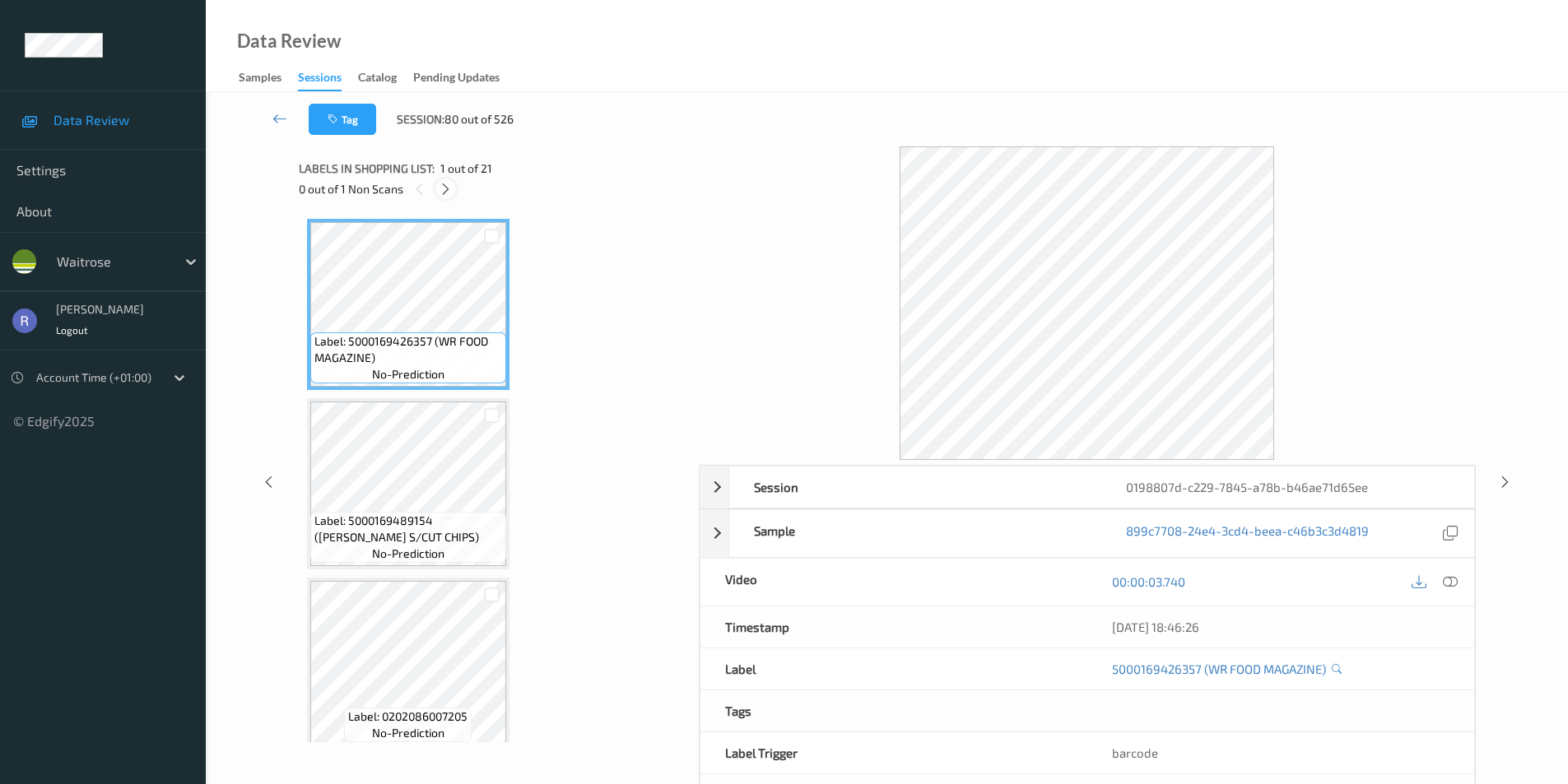
click at [446, 189] on icon at bounding box center [445, 189] width 14 height 15
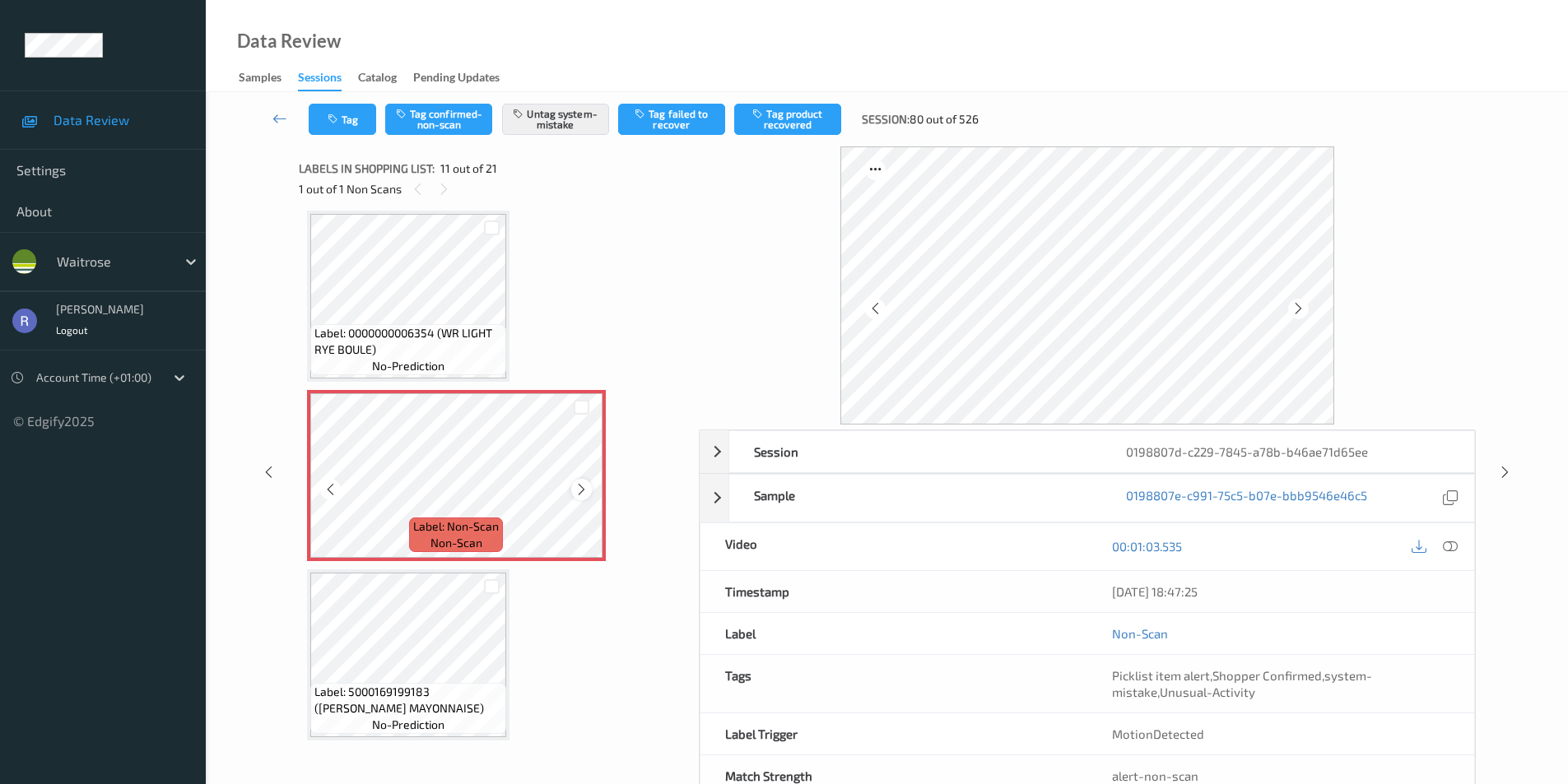
click at [579, 485] on icon at bounding box center [581, 488] width 14 height 15
click at [1505, 465] on icon at bounding box center [1505, 472] width 14 height 15
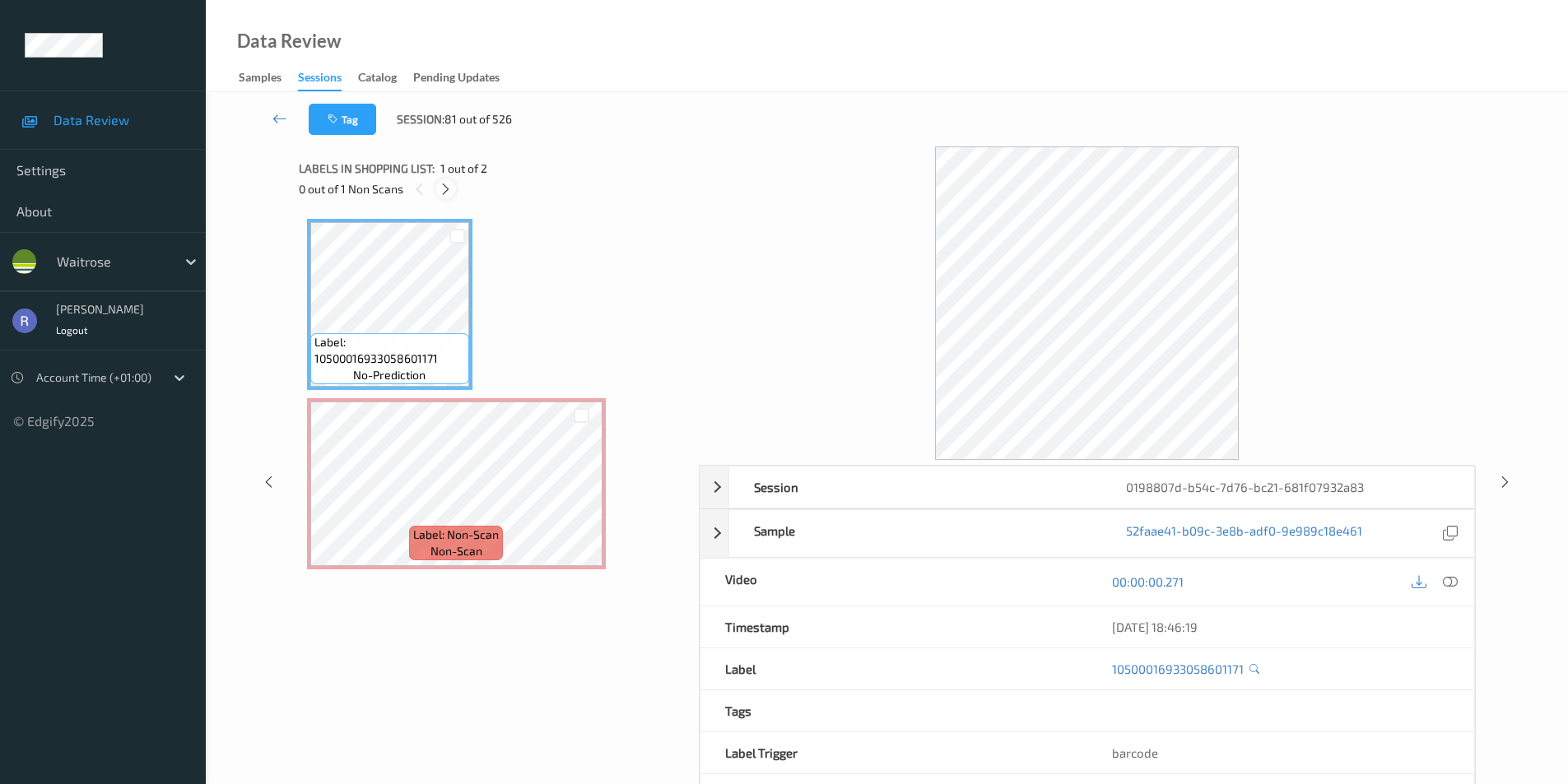
click at [441, 189] on icon at bounding box center [445, 189] width 14 height 15
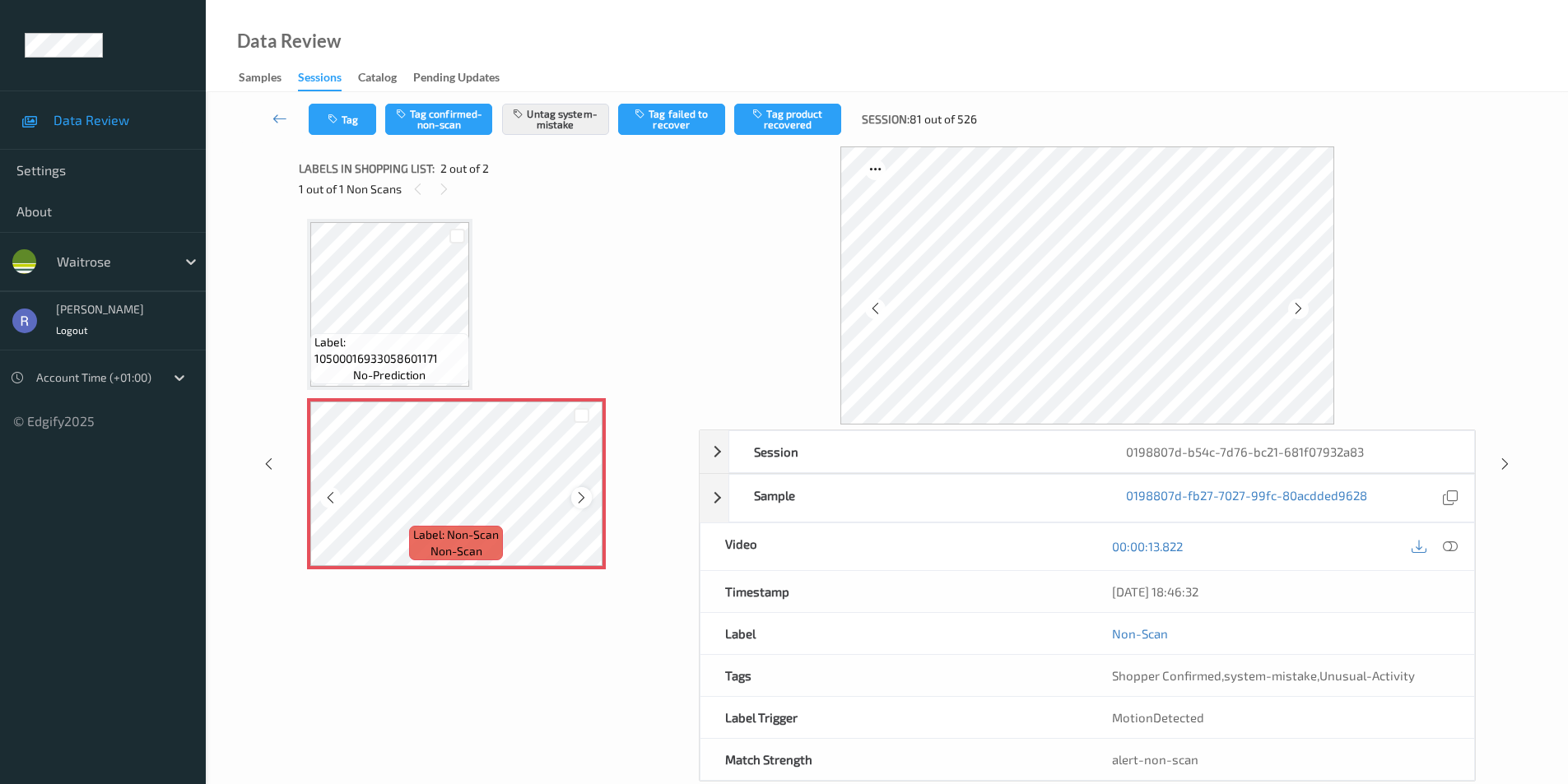
click at [580, 496] on icon at bounding box center [581, 497] width 14 height 15
click at [1500, 461] on icon at bounding box center [1505, 463] width 14 height 15
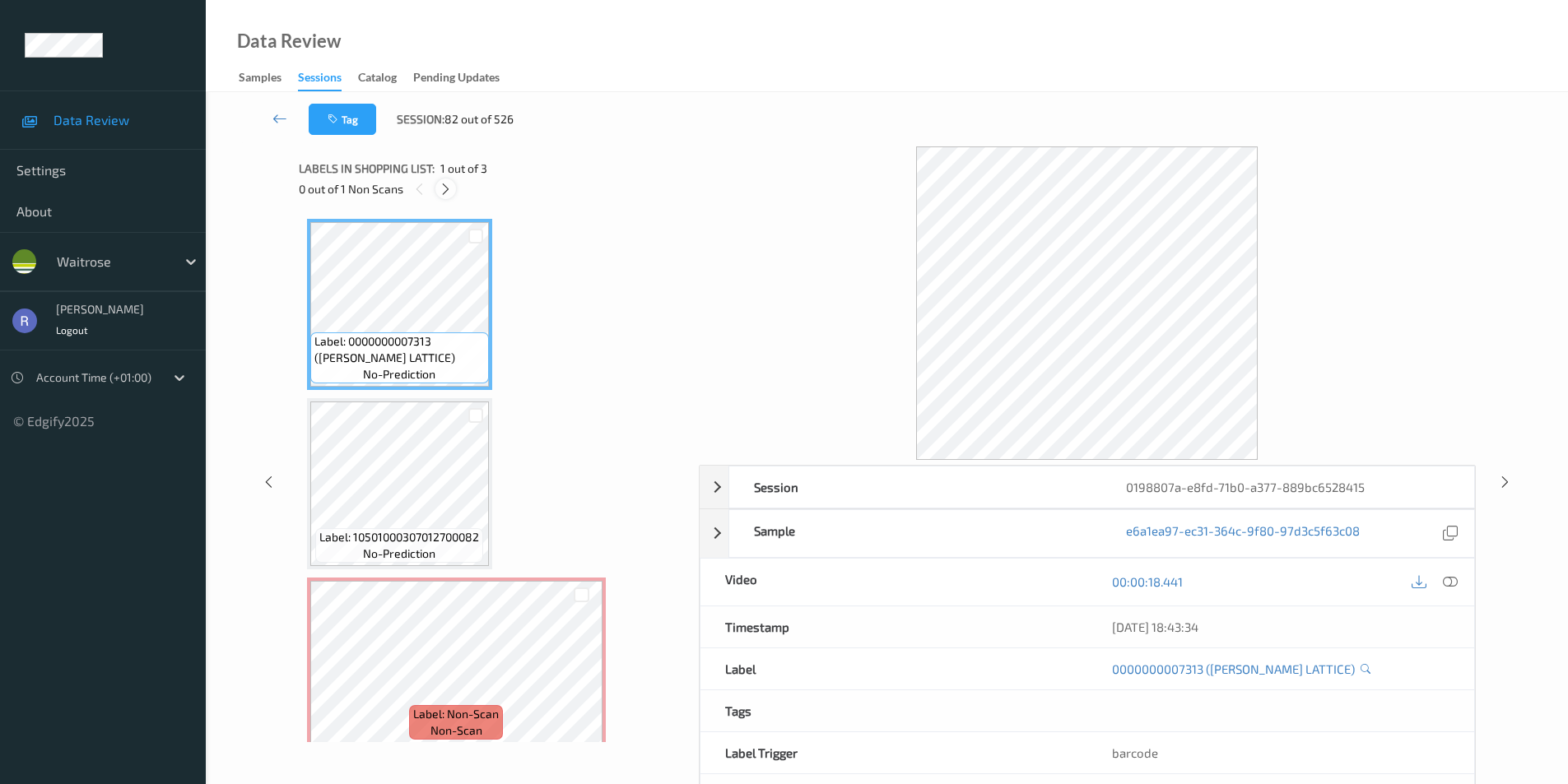
click at [443, 190] on icon at bounding box center [445, 189] width 14 height 15
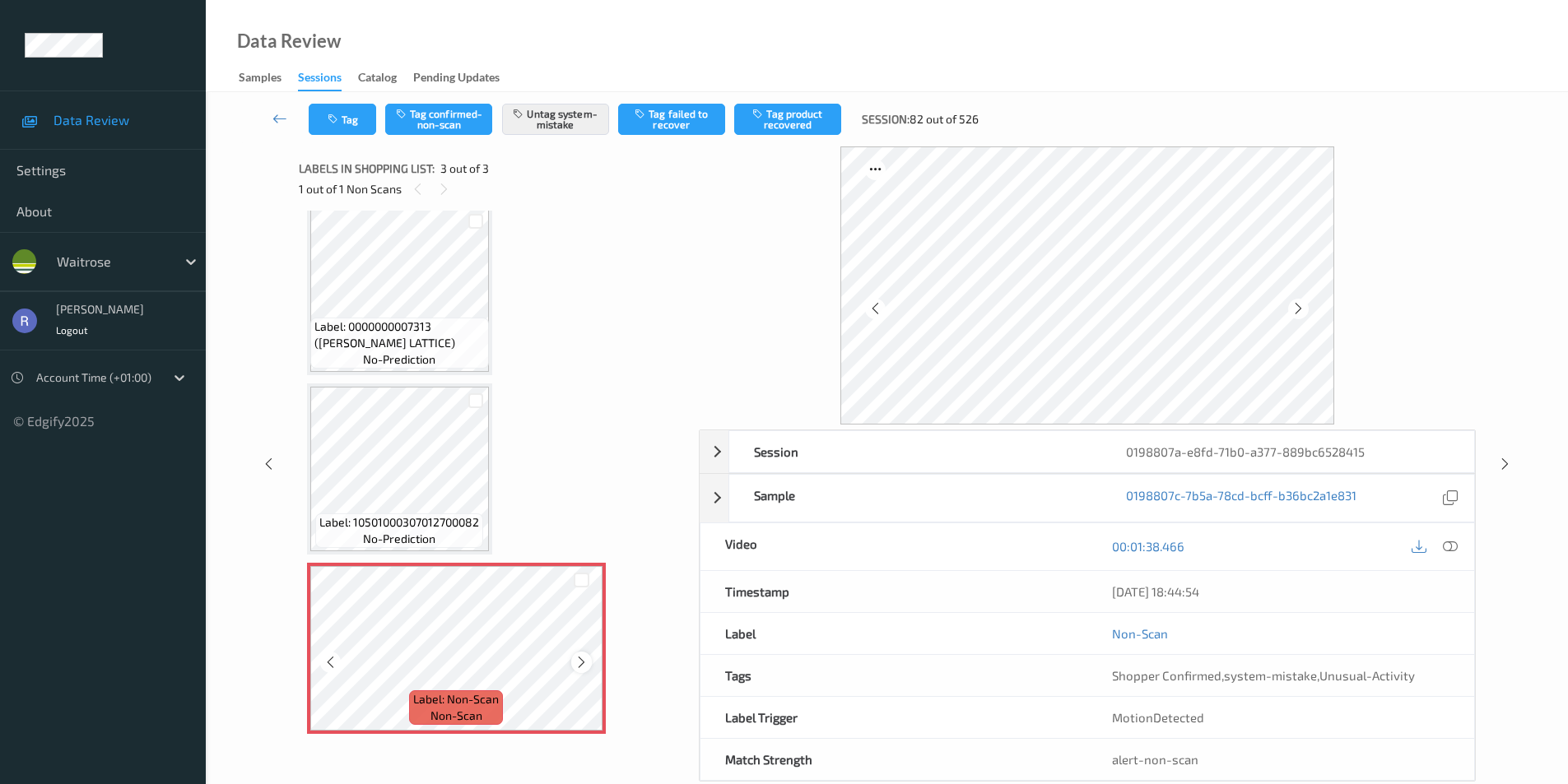
click at [580, 661] on icon at bounding box center [581, 662] width 14 height 15
click at [580, 660] on icon at bounding box center [581, 662] width 14 height 15
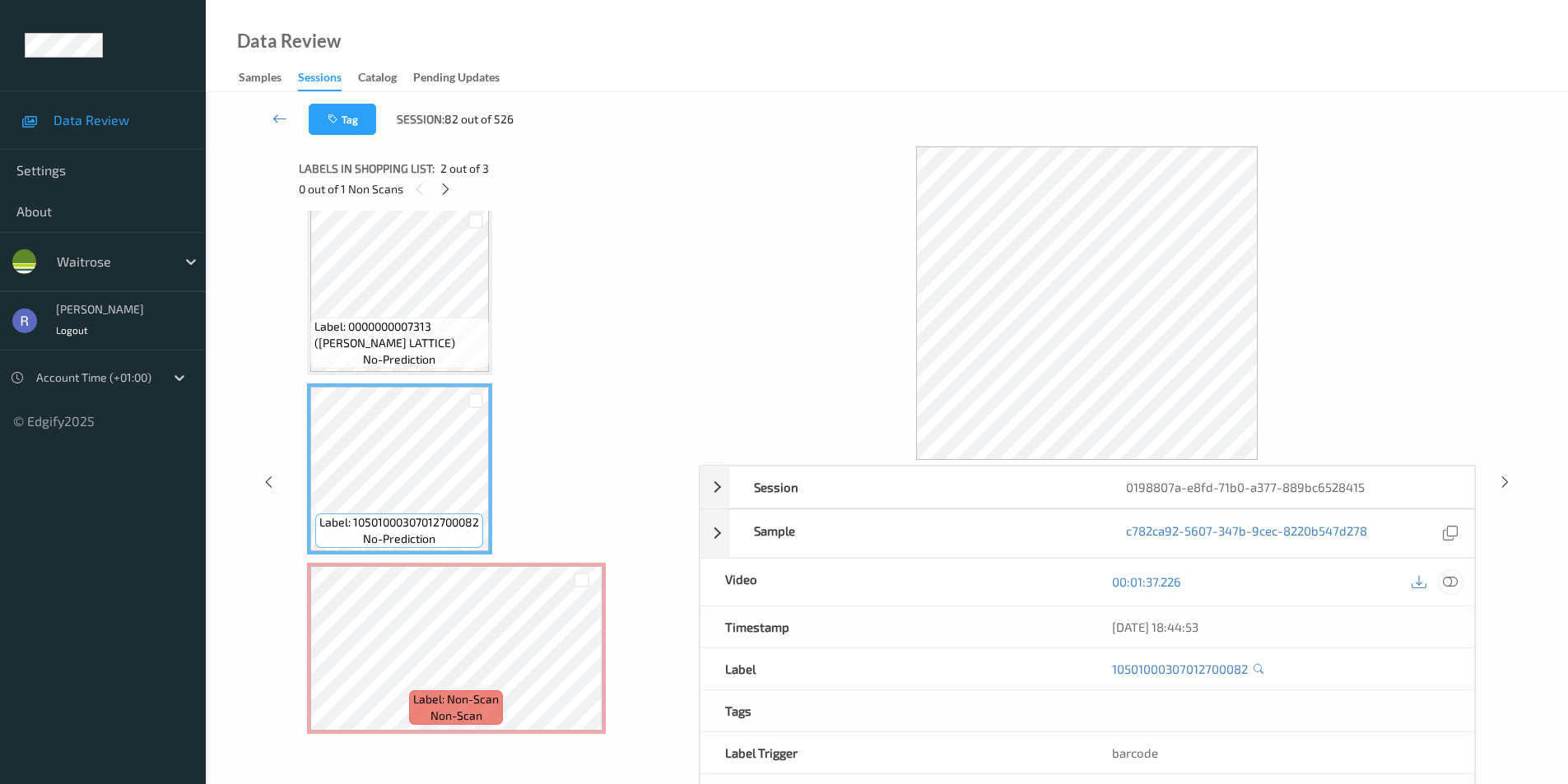
click at [1451, 579] on icon at bounding box center [1450, 580] width 15 height 15
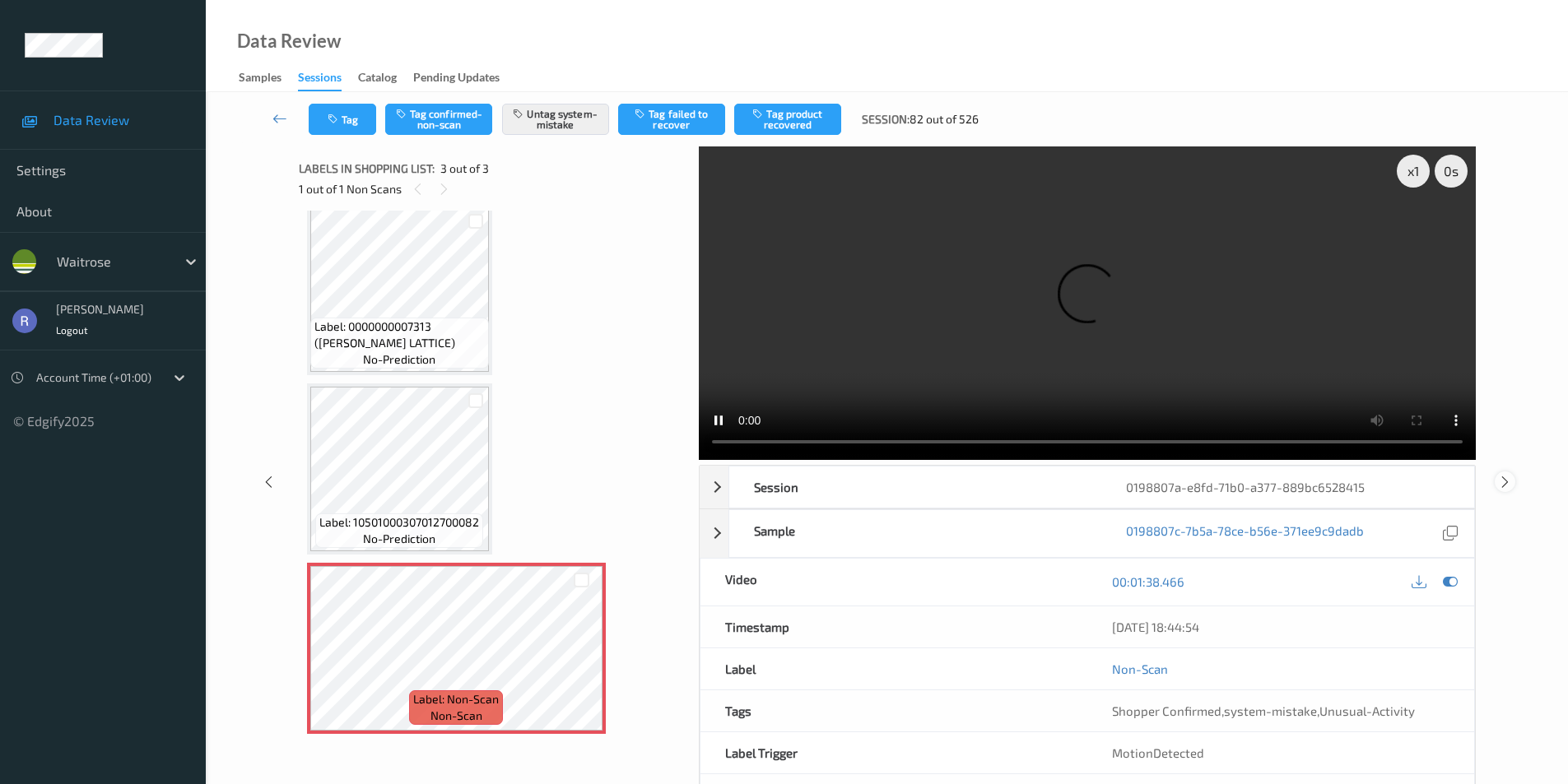
click at [1501, 480] on icon at bounding box center [1505, 481] width 14 height 15
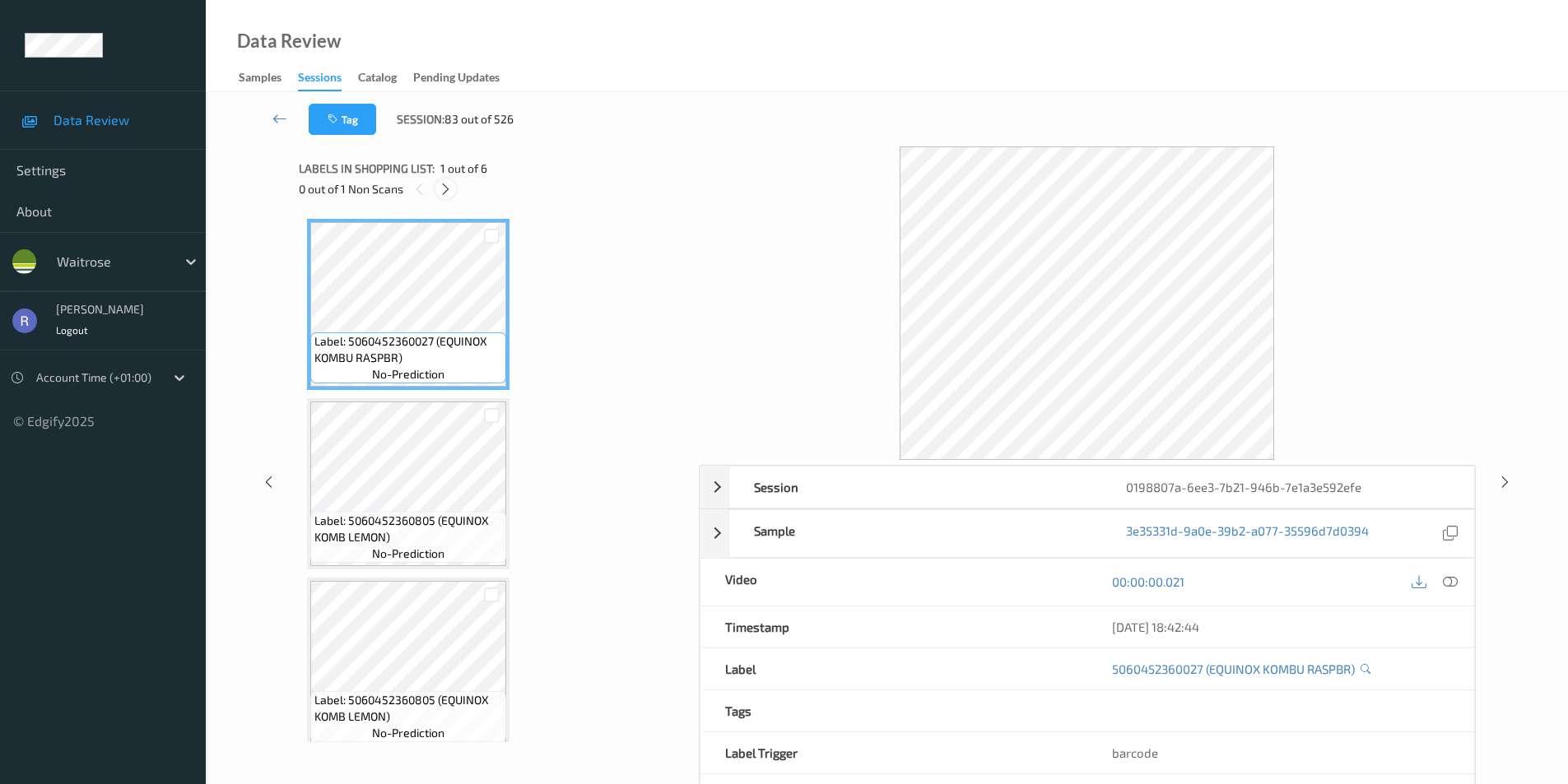
click at [447, 183] on icon at bounding box center [445, 189] width 14 height 15
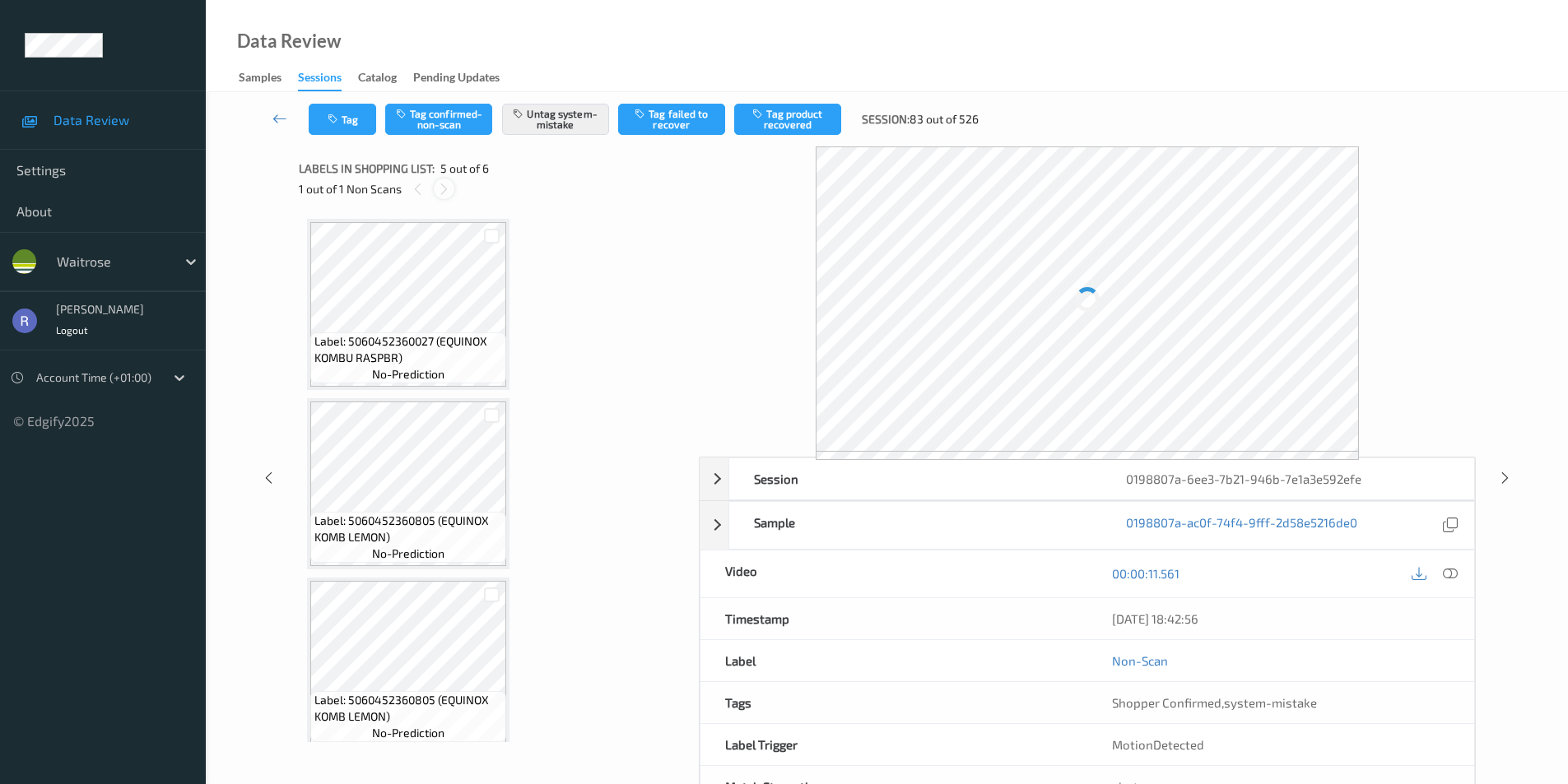
scroll to position [547, 0]
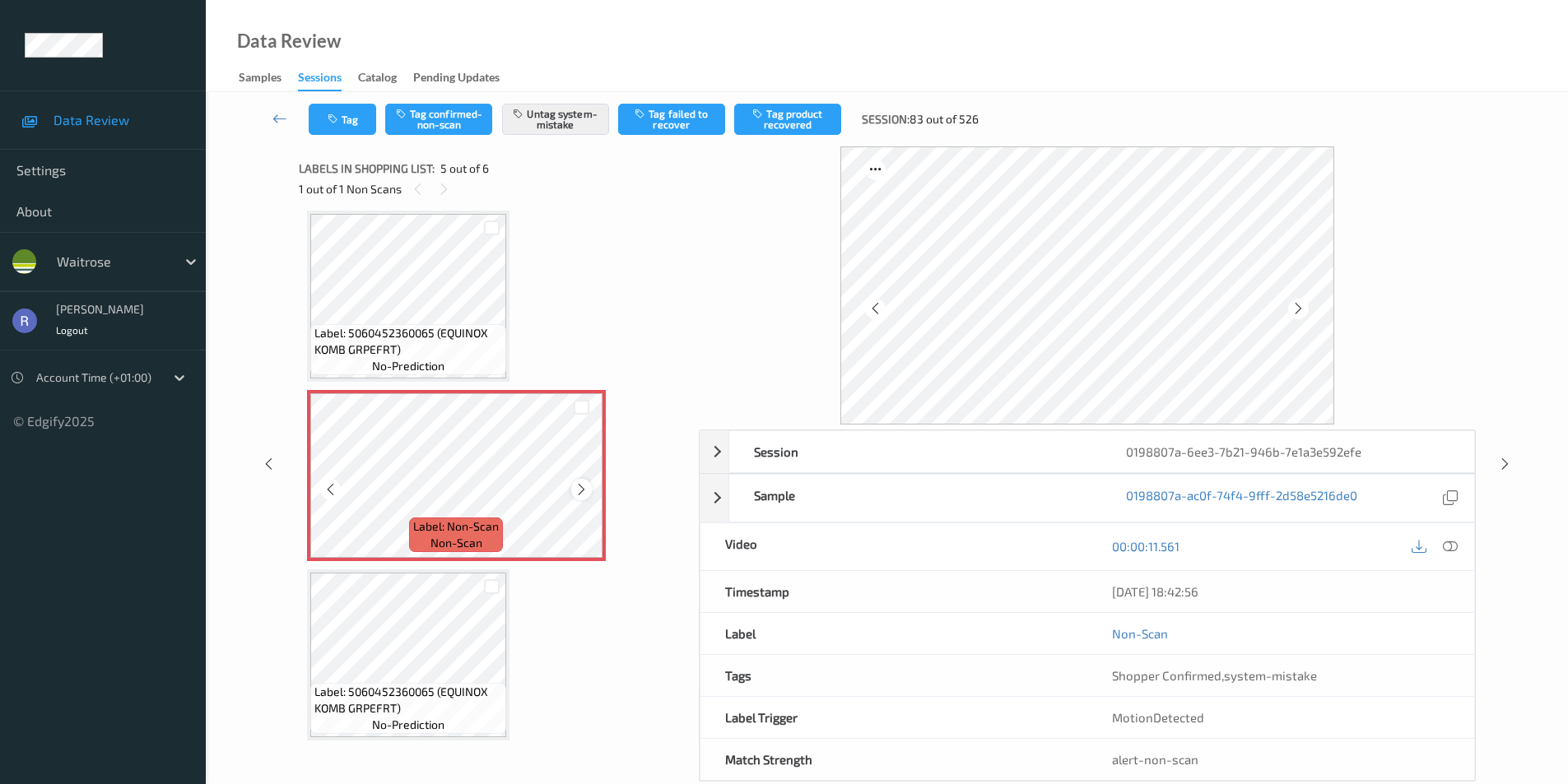
click at [583, 486] on icon at bounding box center [581, 488] width 14 height 15
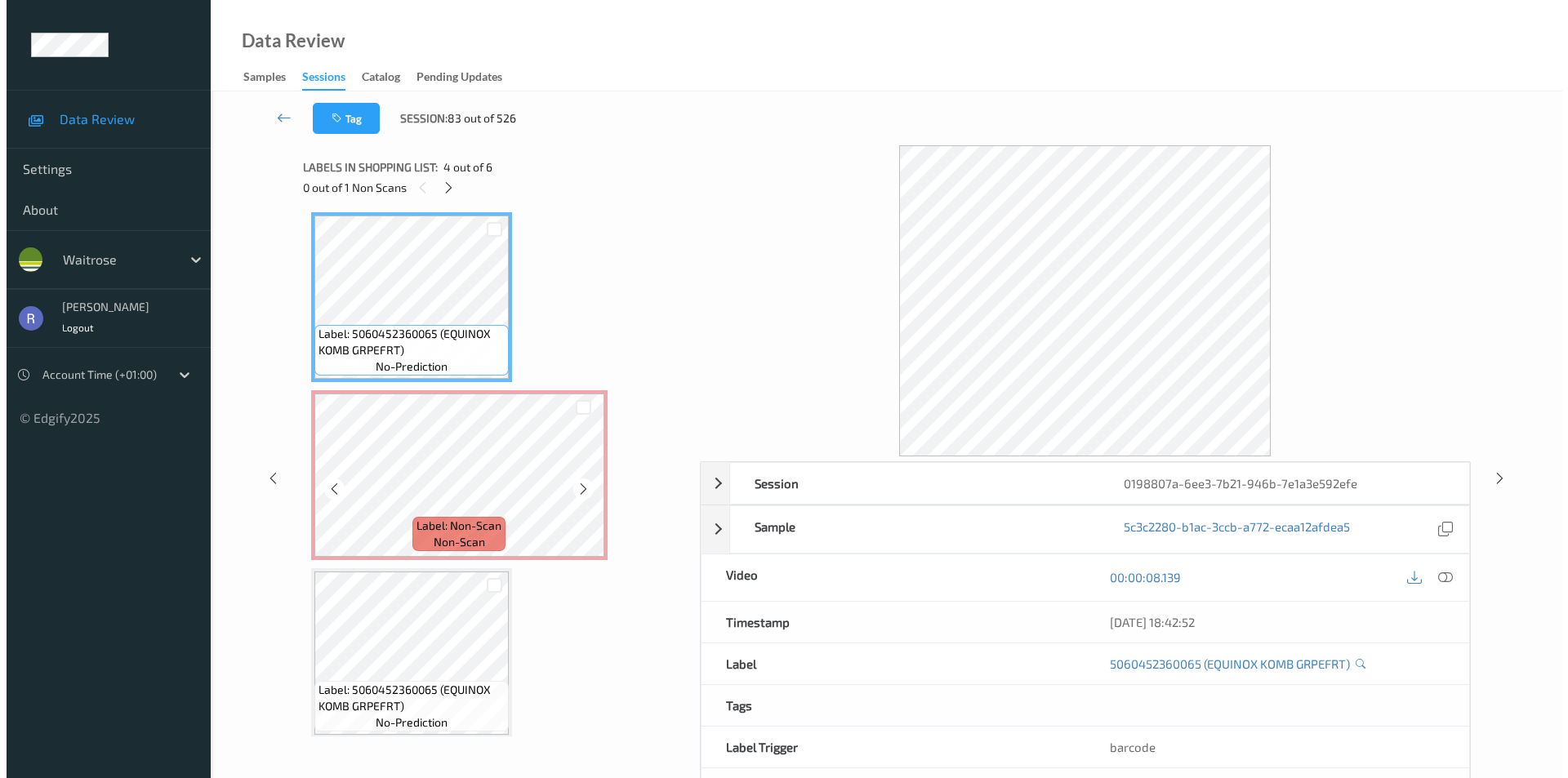
scroll to position [548, 0]
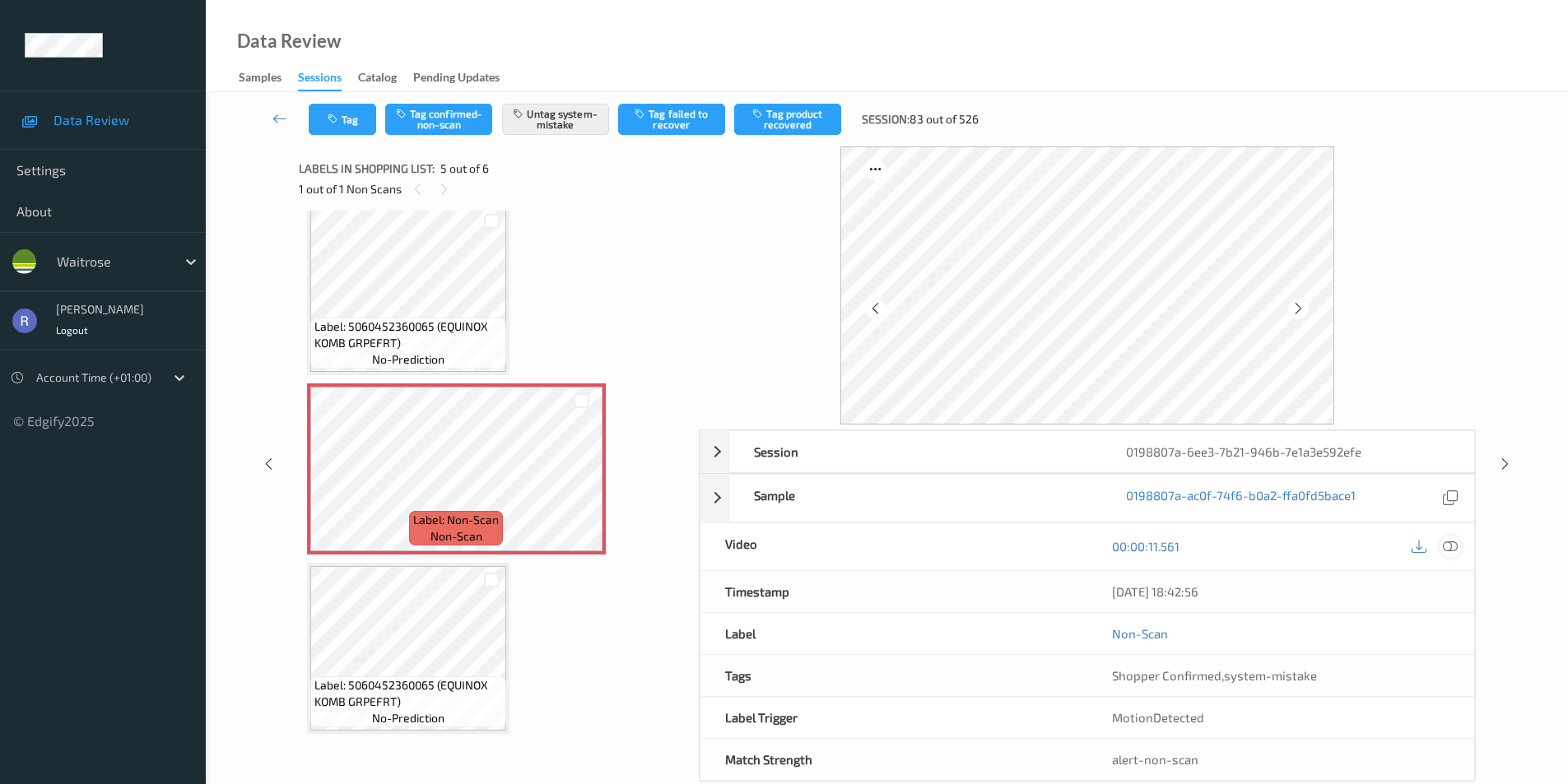
click at [1454, 542] on icon at bounding box center [1450, 546] width 15 height 15
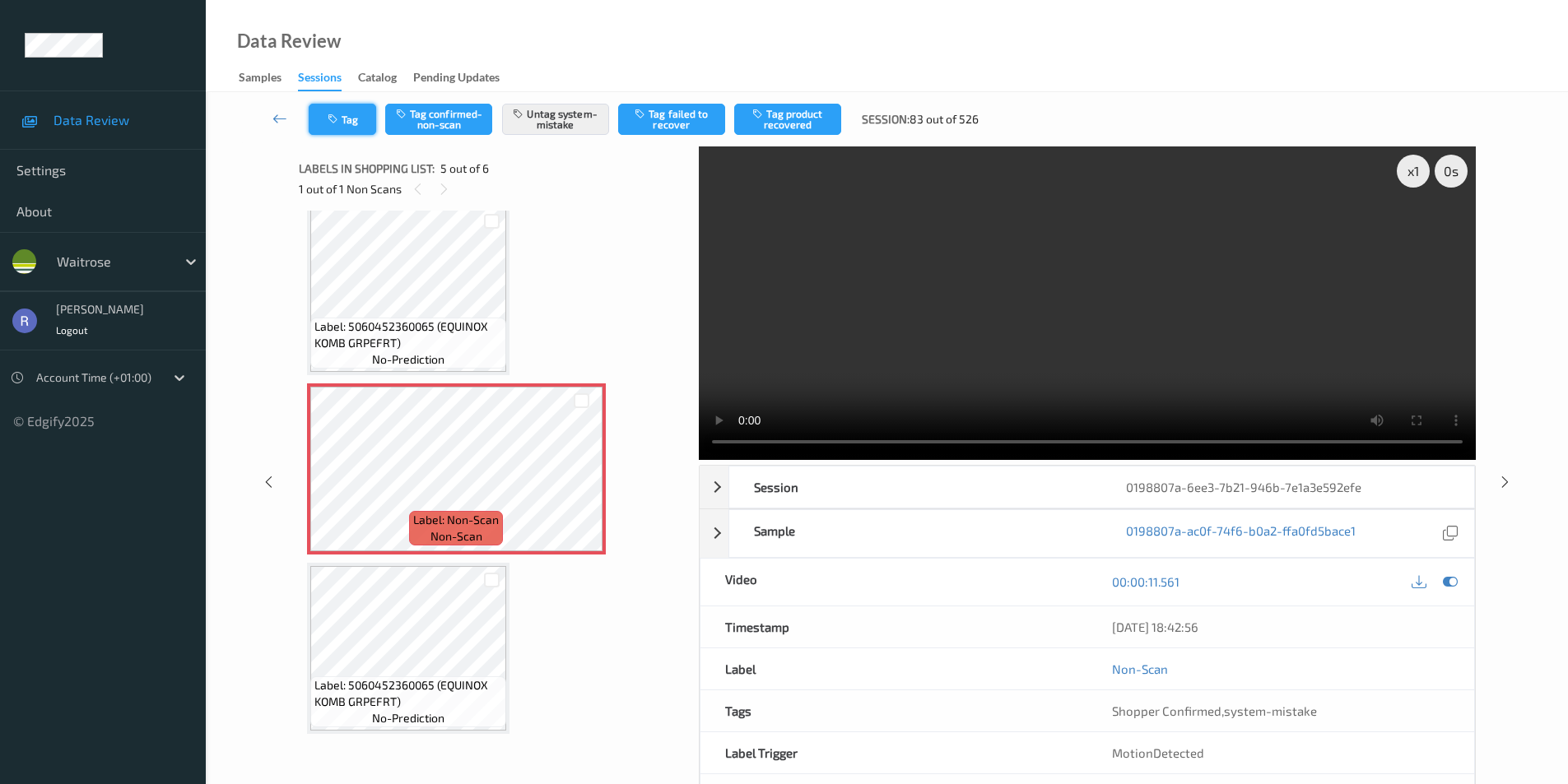
click at [356, 125] on button "Tag" at bounding box center [342, 119] width 68 height 31
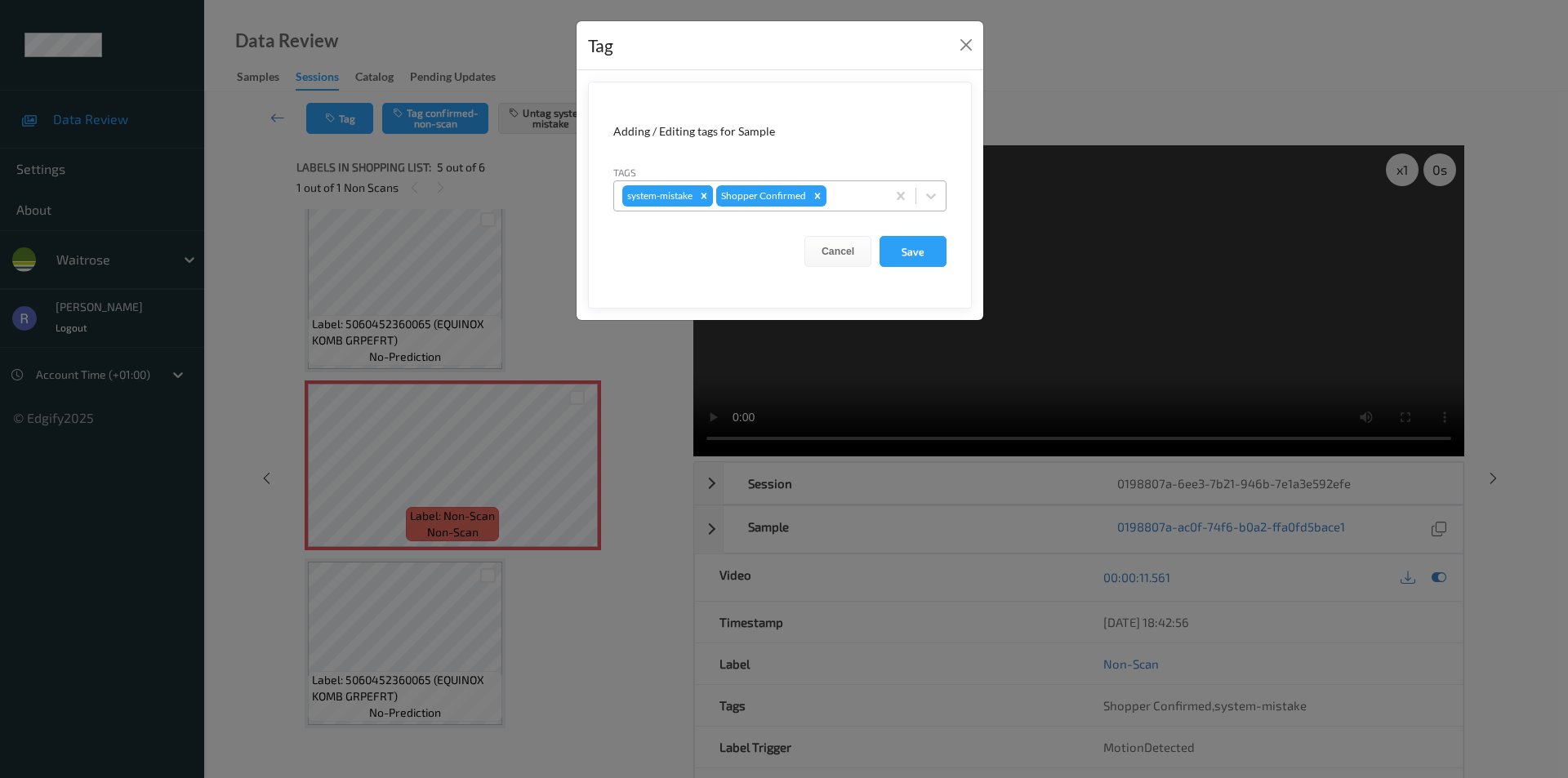
click at [701, 192] on icon "Remove system-mistake" at bounding box center [704, 196] width 12 height 12
click at [774, 197] on div at bounding box center [807, 196] width 142 height 19
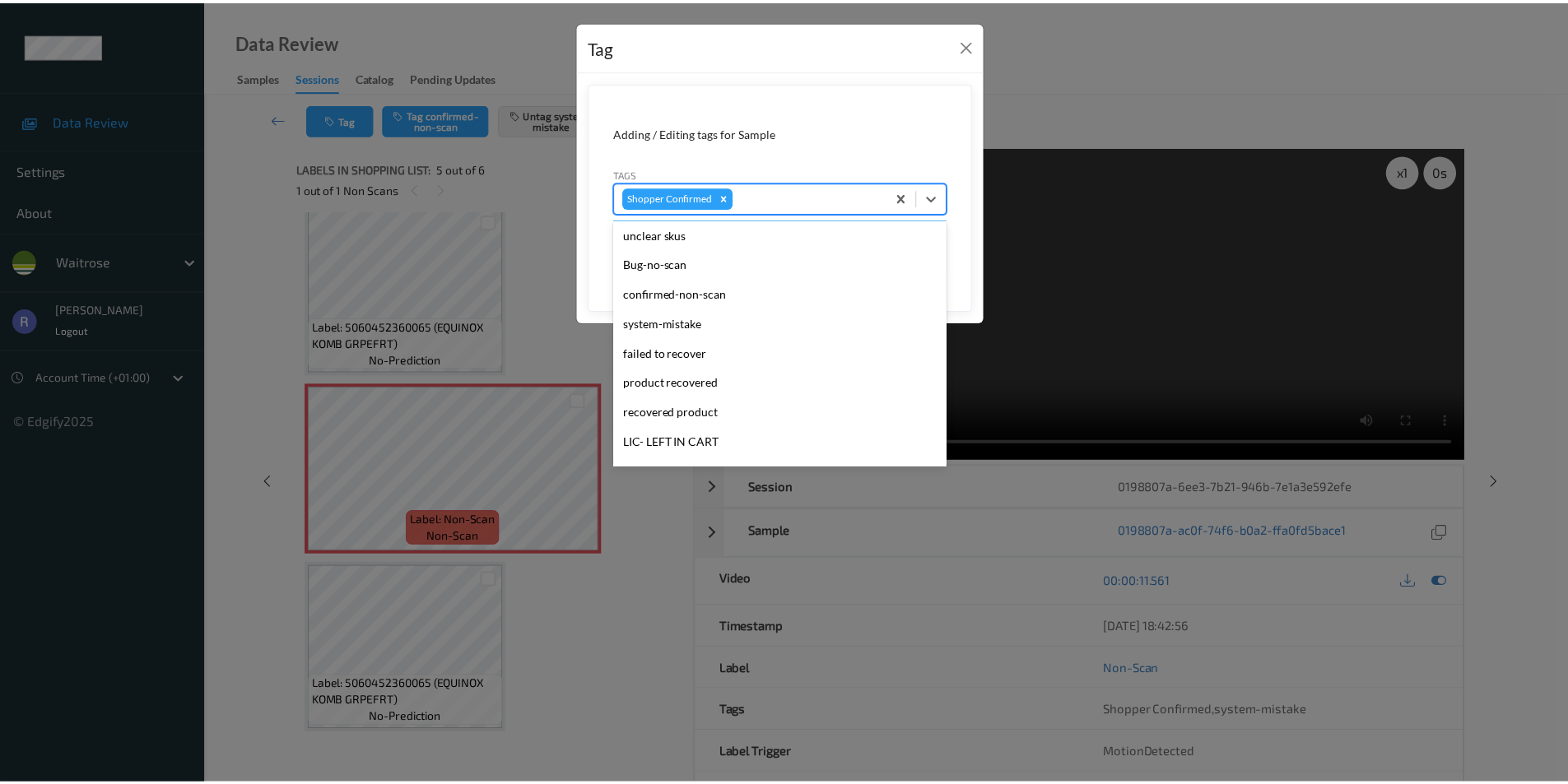
scroll to position [247, 0]
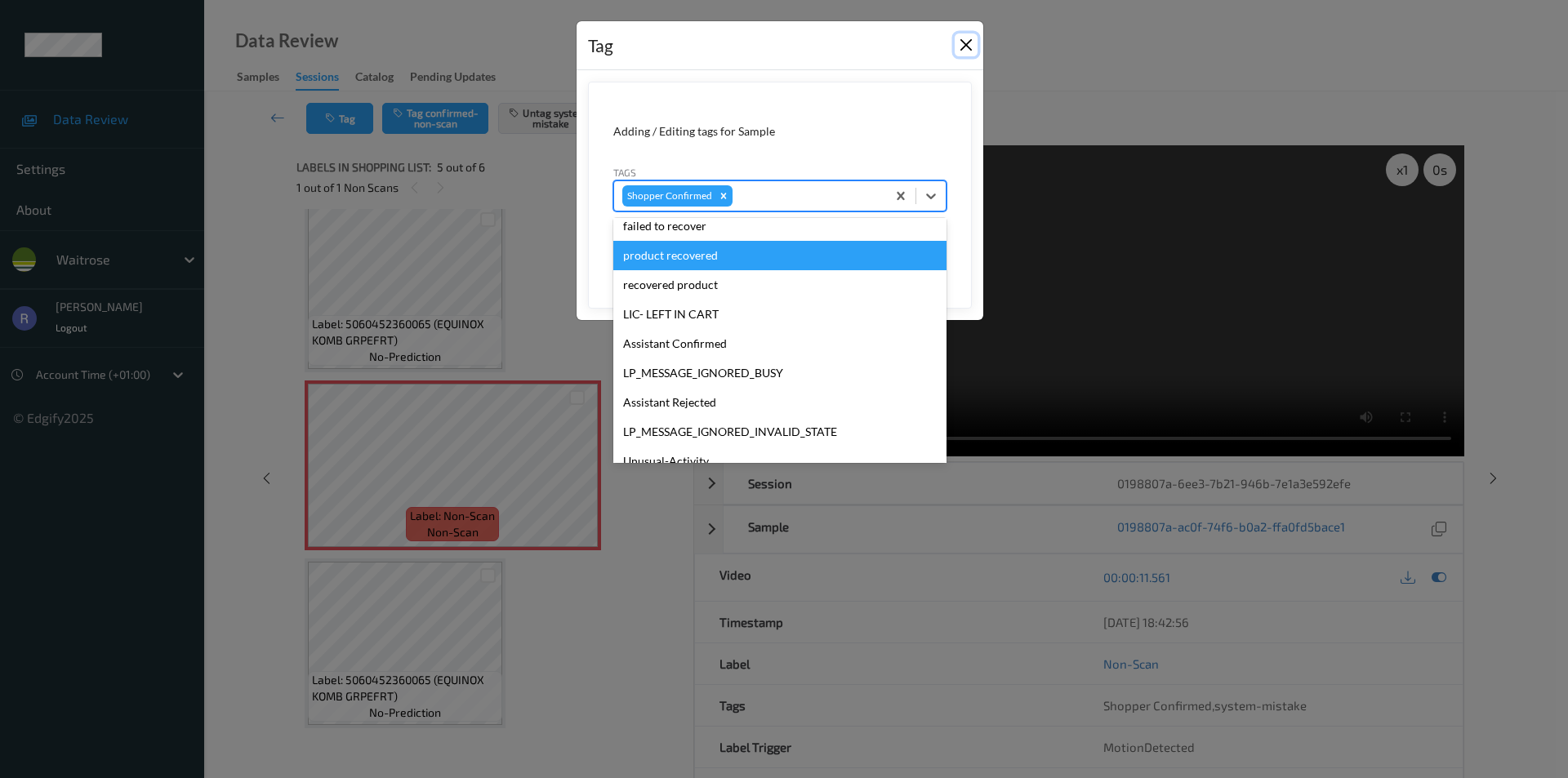
click at [965, 46] on button "Close" at bounding box center [966, 45] width 23 height 23
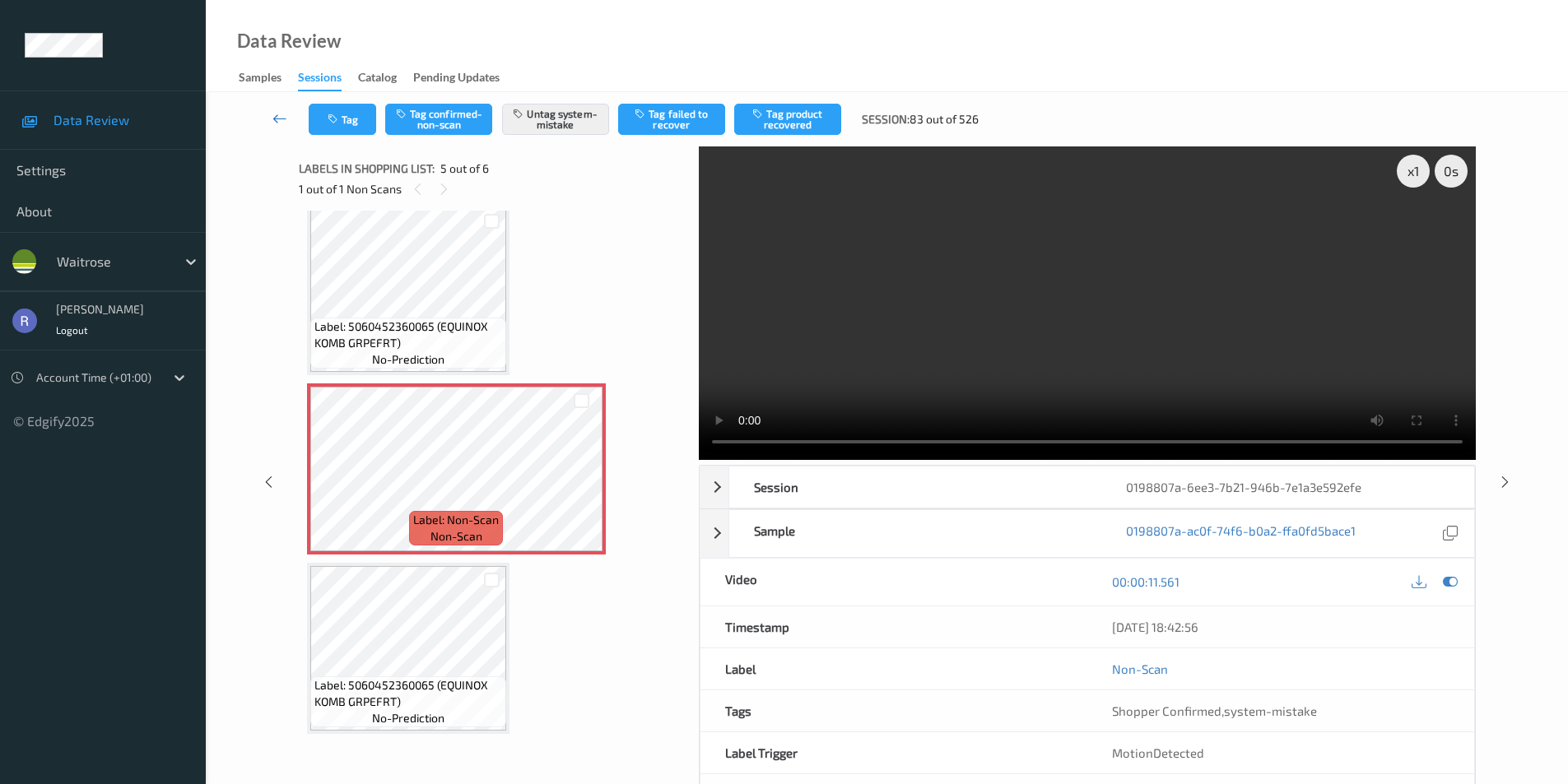
click at [274, 114] on icon at bounding box center [279, 118] width 15 height 16
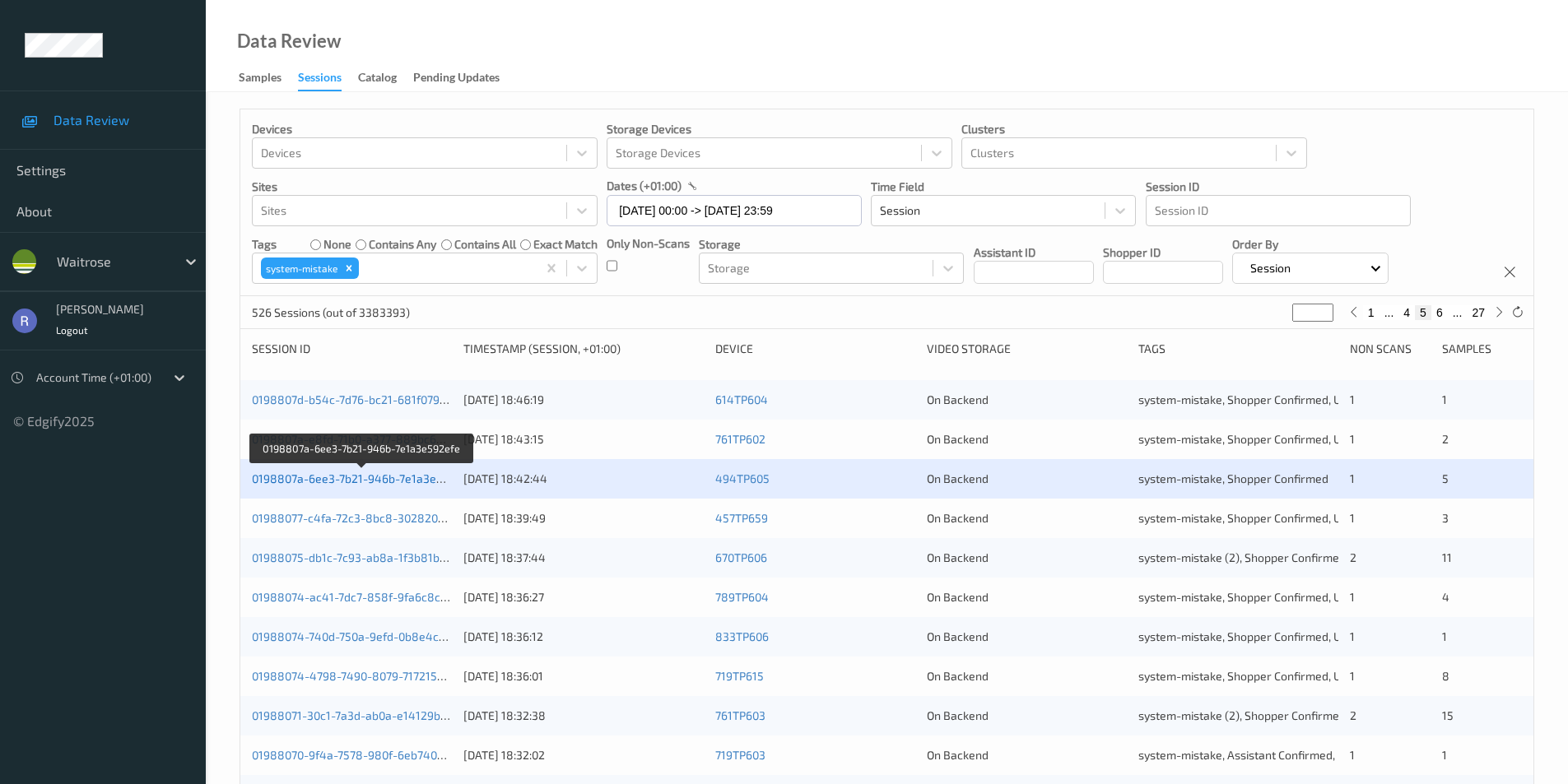
click at [368, 482] on link "0198807a-6ee3-7b21-946b-7e1a3e592efe" at bounding box center [363, 478] width 221 height 14
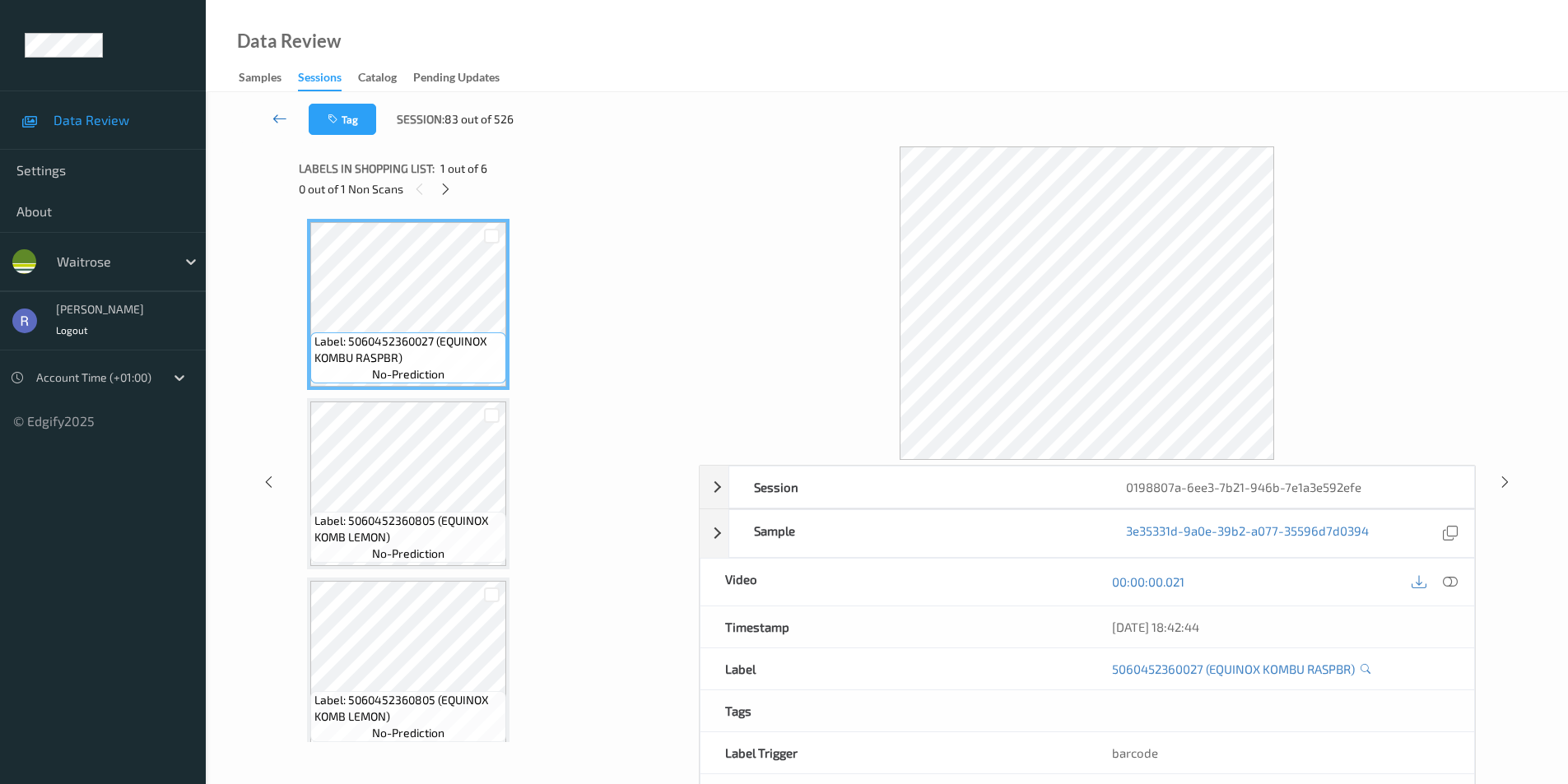
click at [274, 117] on icon at bounding box center [279, 118] width 15 height 16
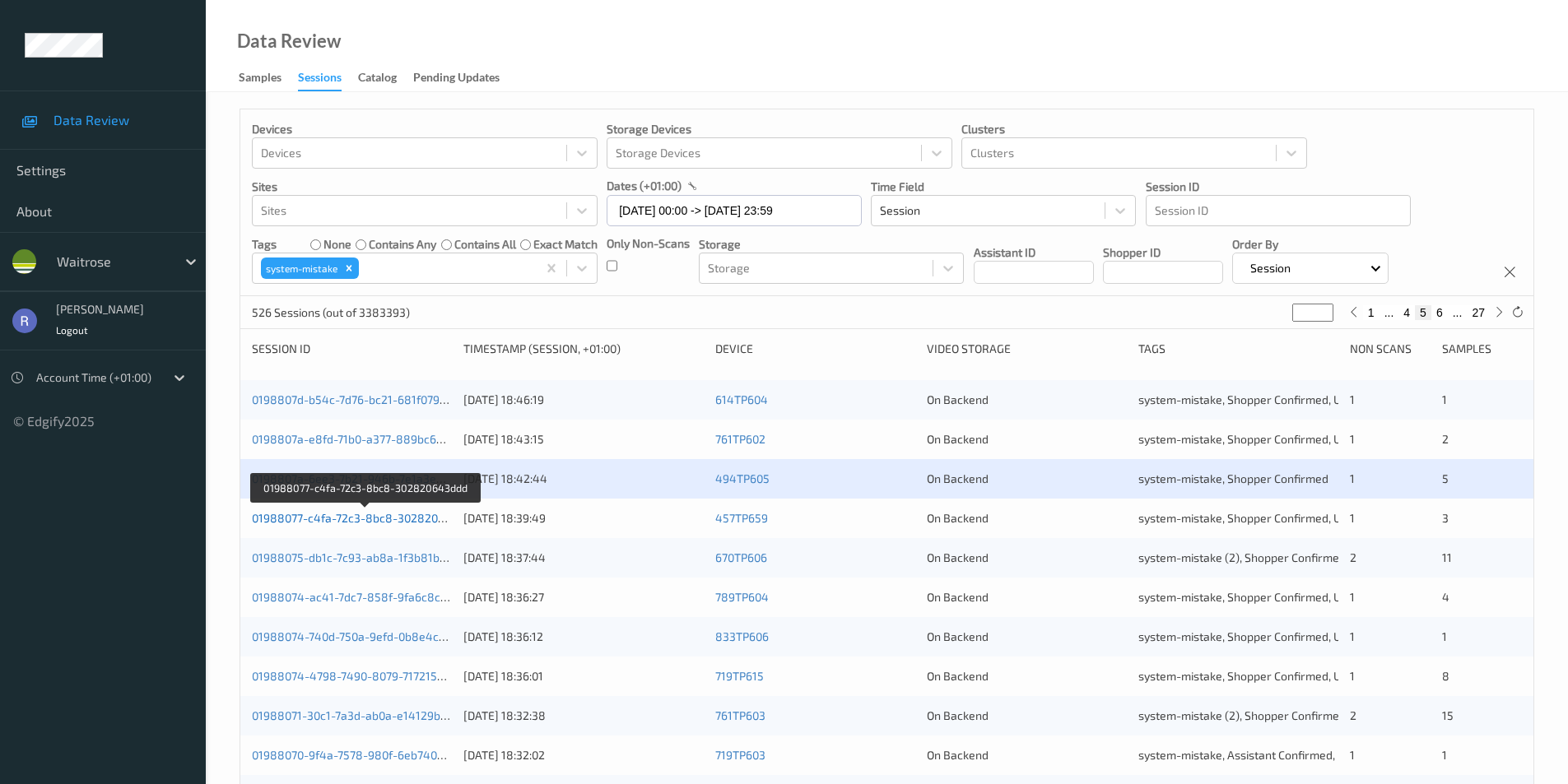
click at [412, 514] on link "01988077-c4fa-72c3-8bc8-302820643ddd" at bounding box center [365, 517] width 226 height 14
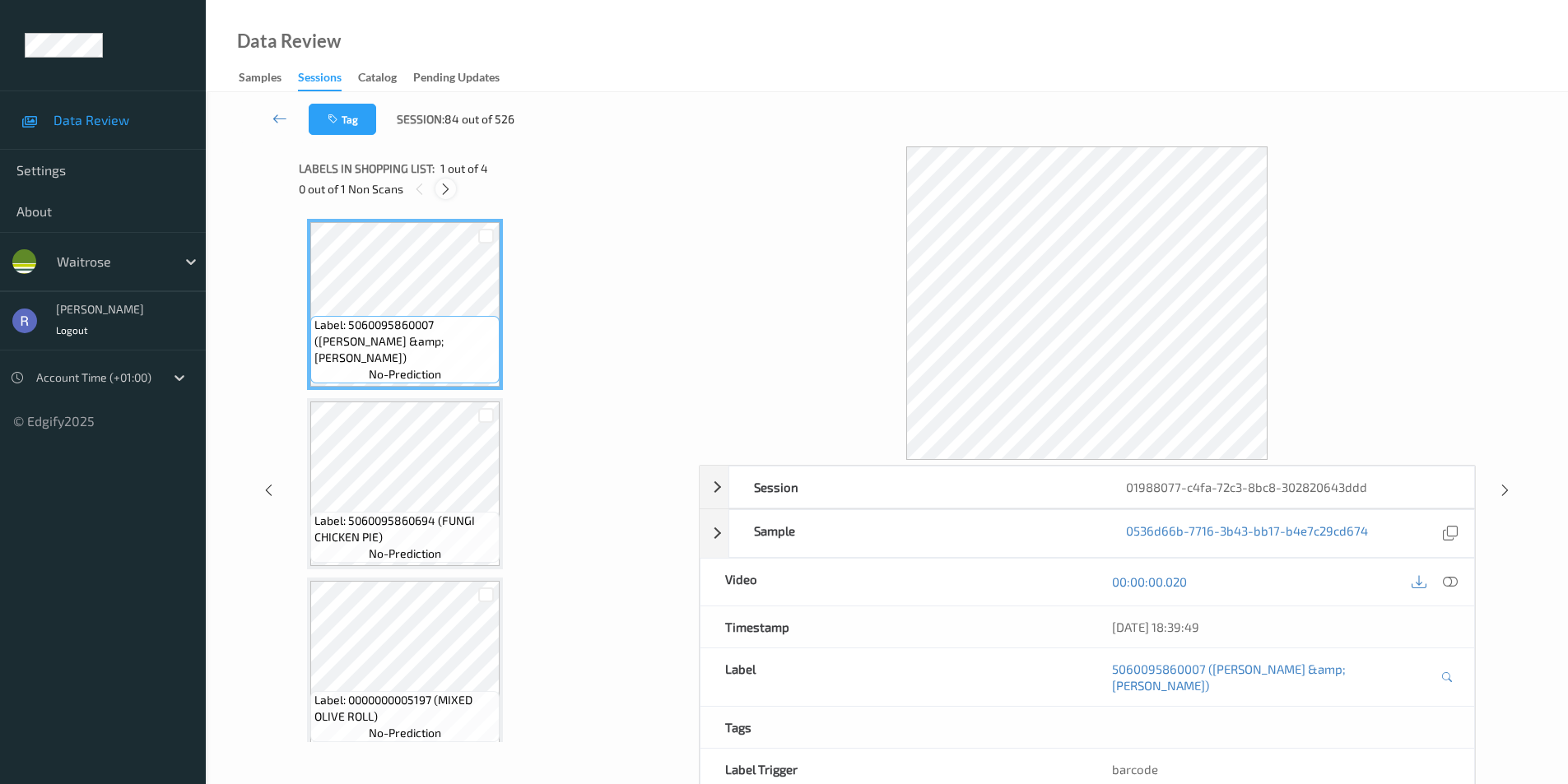
click at [446, 191] on icon at bounding box center [445, 189] width 14 height 15
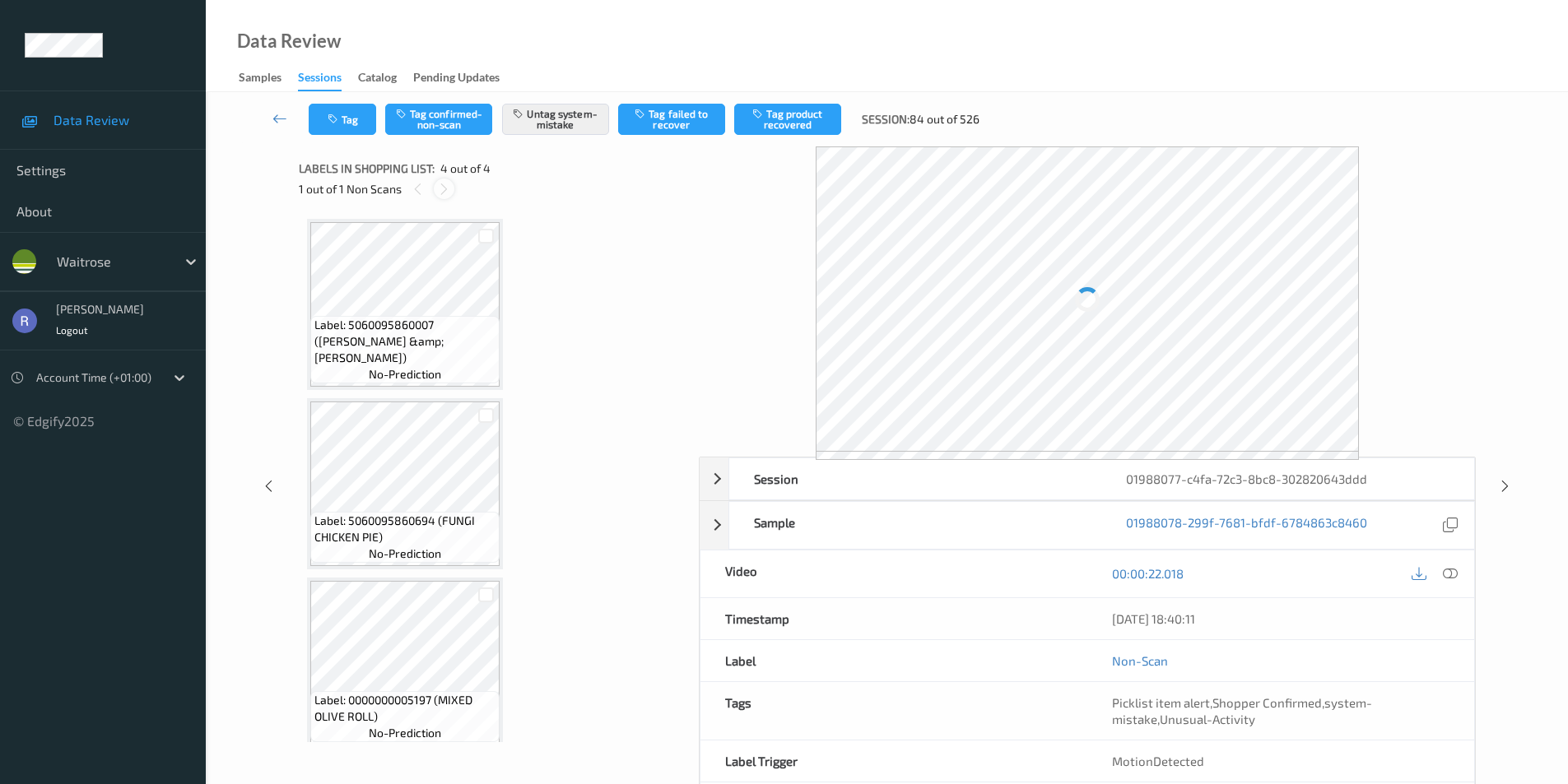
scroll to position [194, 0]
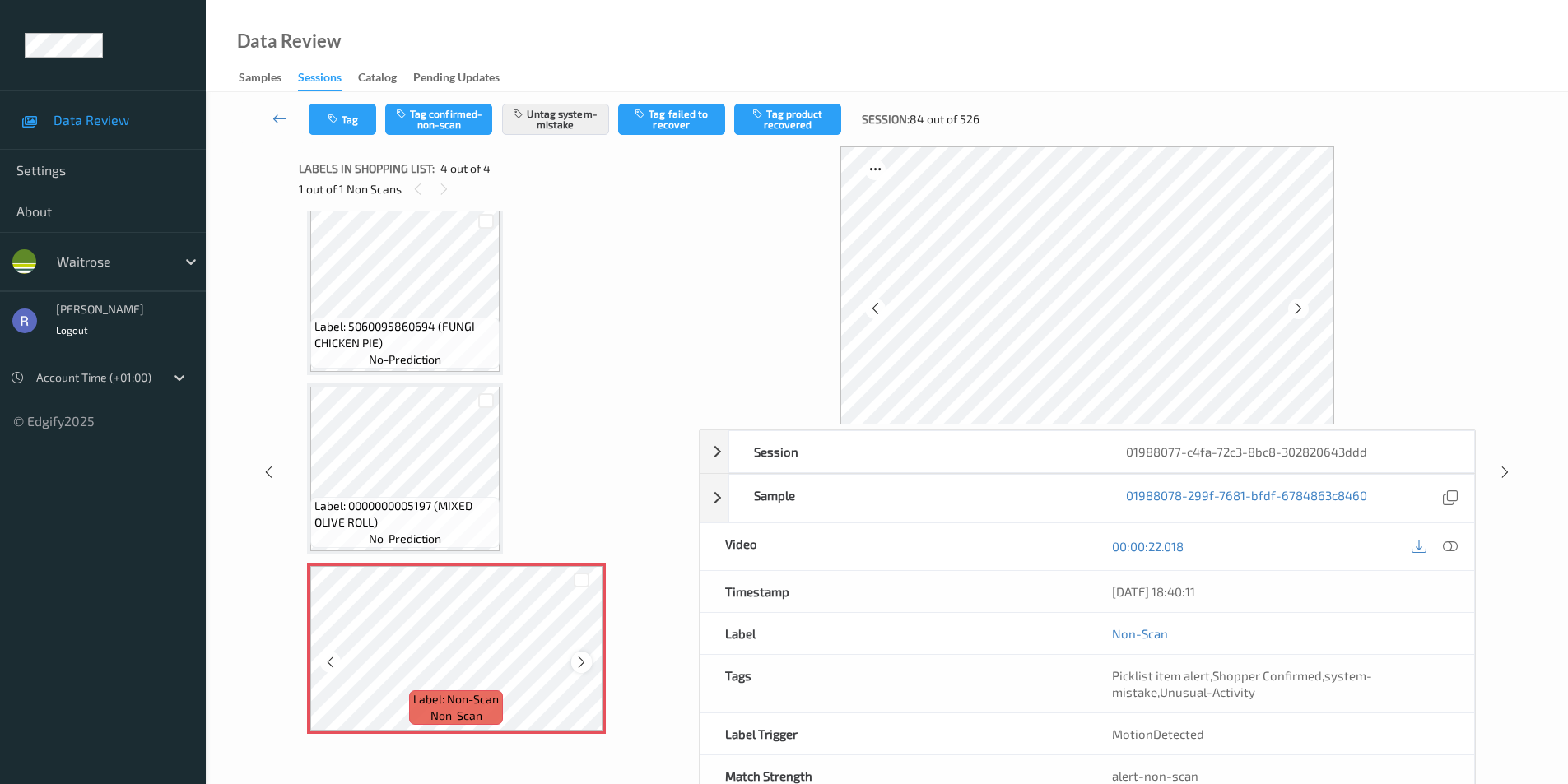
click at [588, 661] on icon at bounding box center [581, 662] width 14 height 15
click at [1504, 471] on icon at bounding box center [1505, 472] width 14 height 15
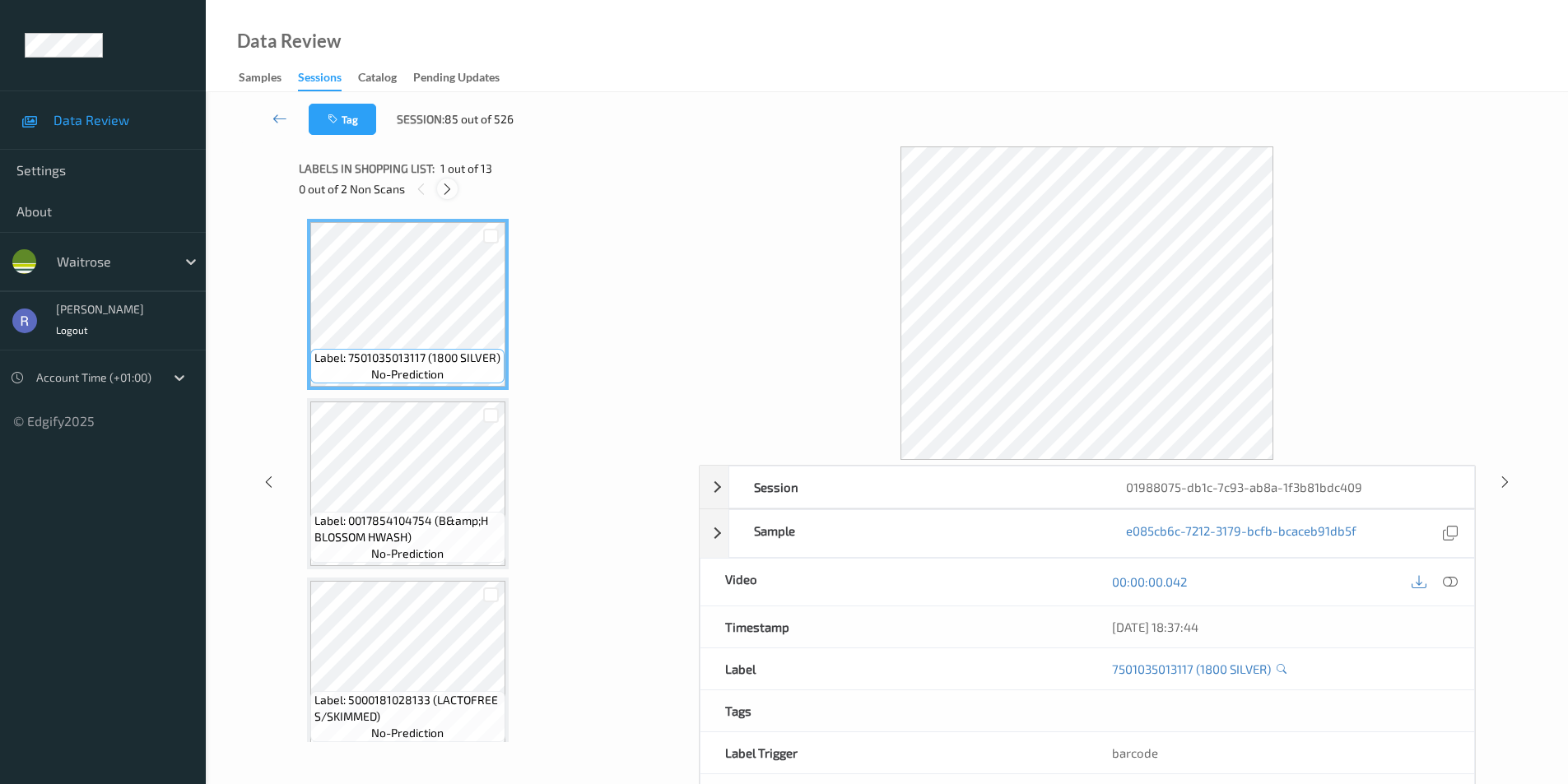
click at [449, 189] on icon at bounding box center [447, 189] width 14 height 15
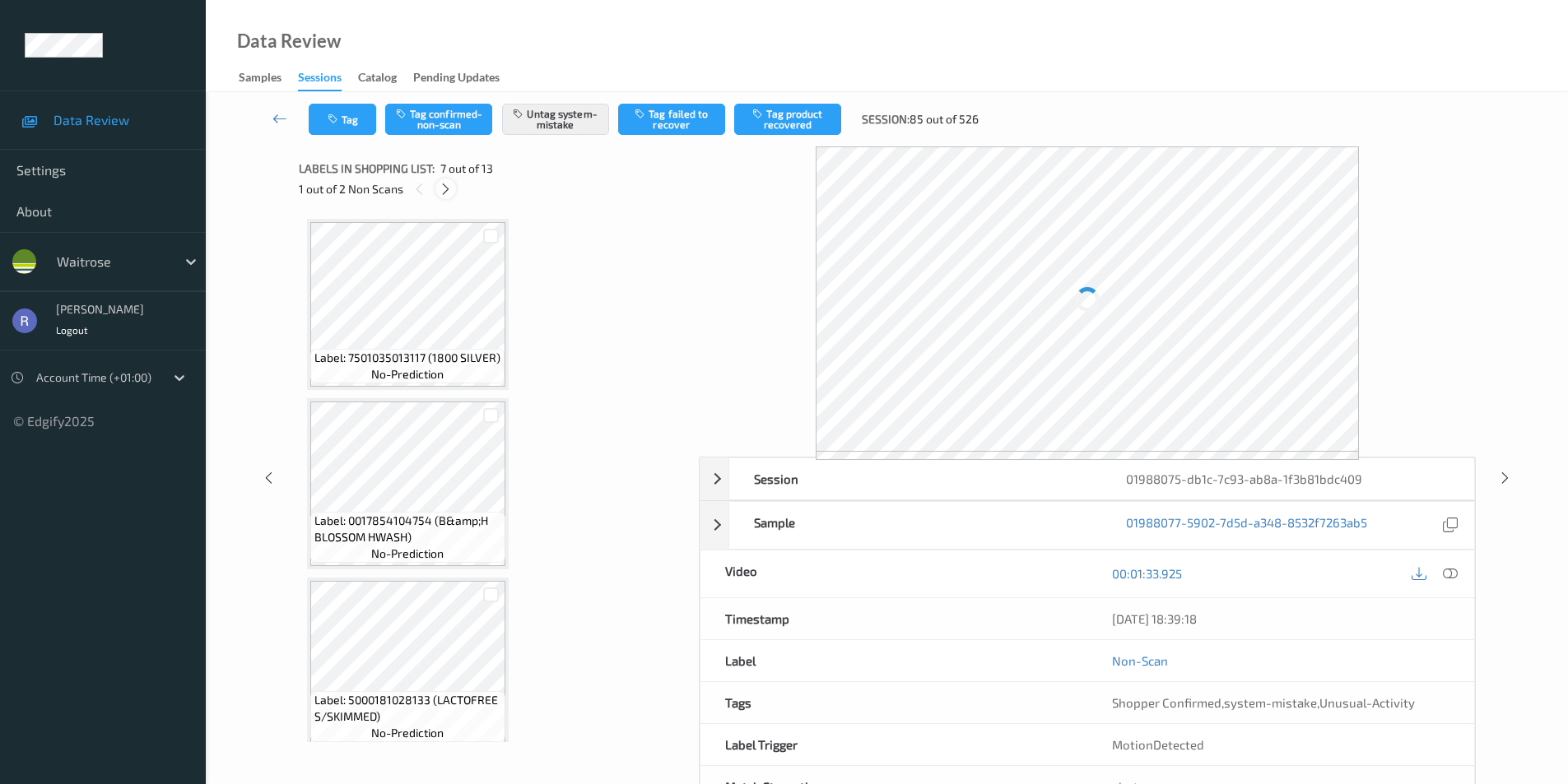
scroll to position [905, 0]
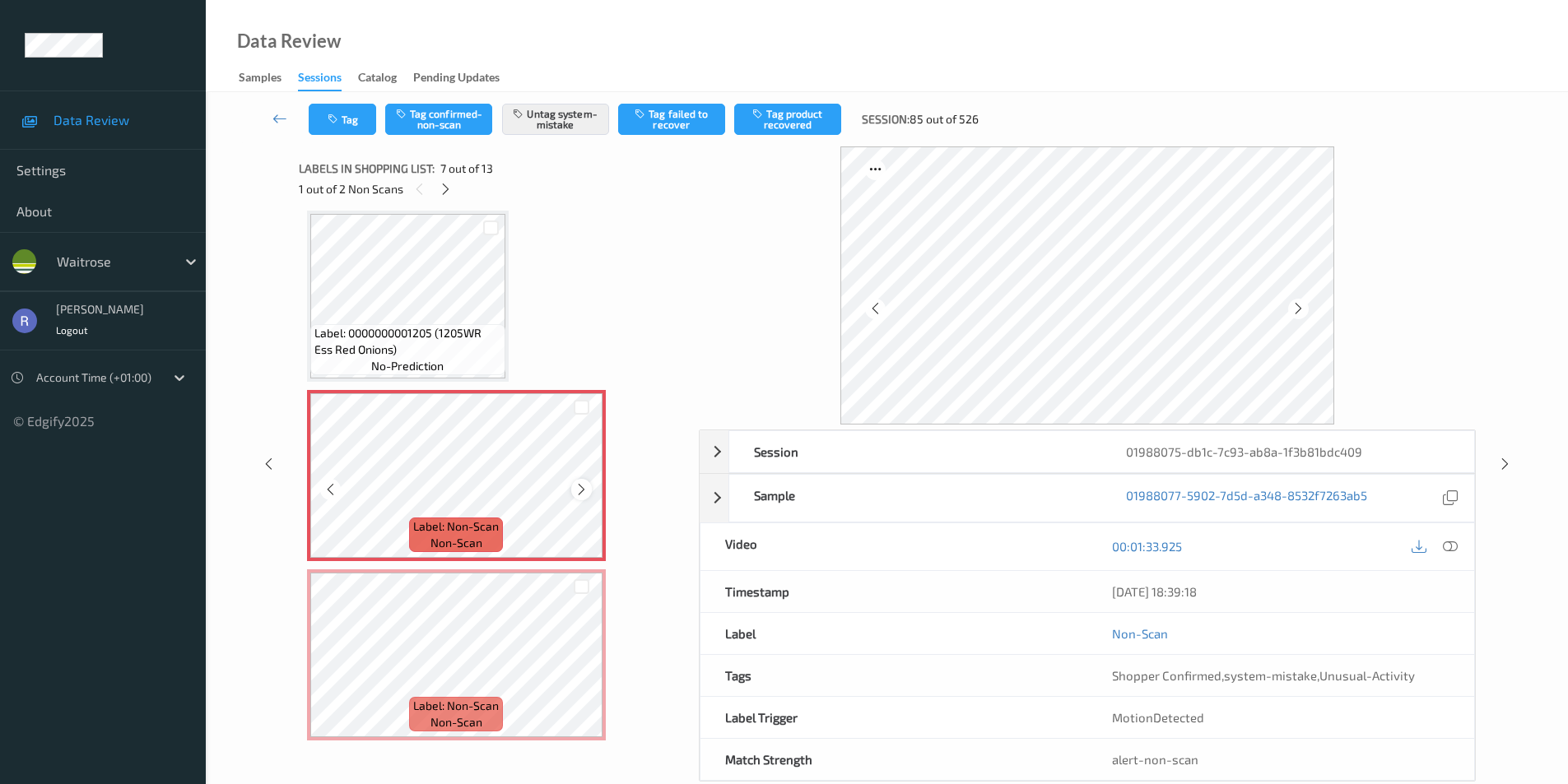
click at [577, 490] on icon at bounding box center [581, 488] width 14 height 15
click at [577, 489] on icon at bounding box center [581, 488] width 14 height 15
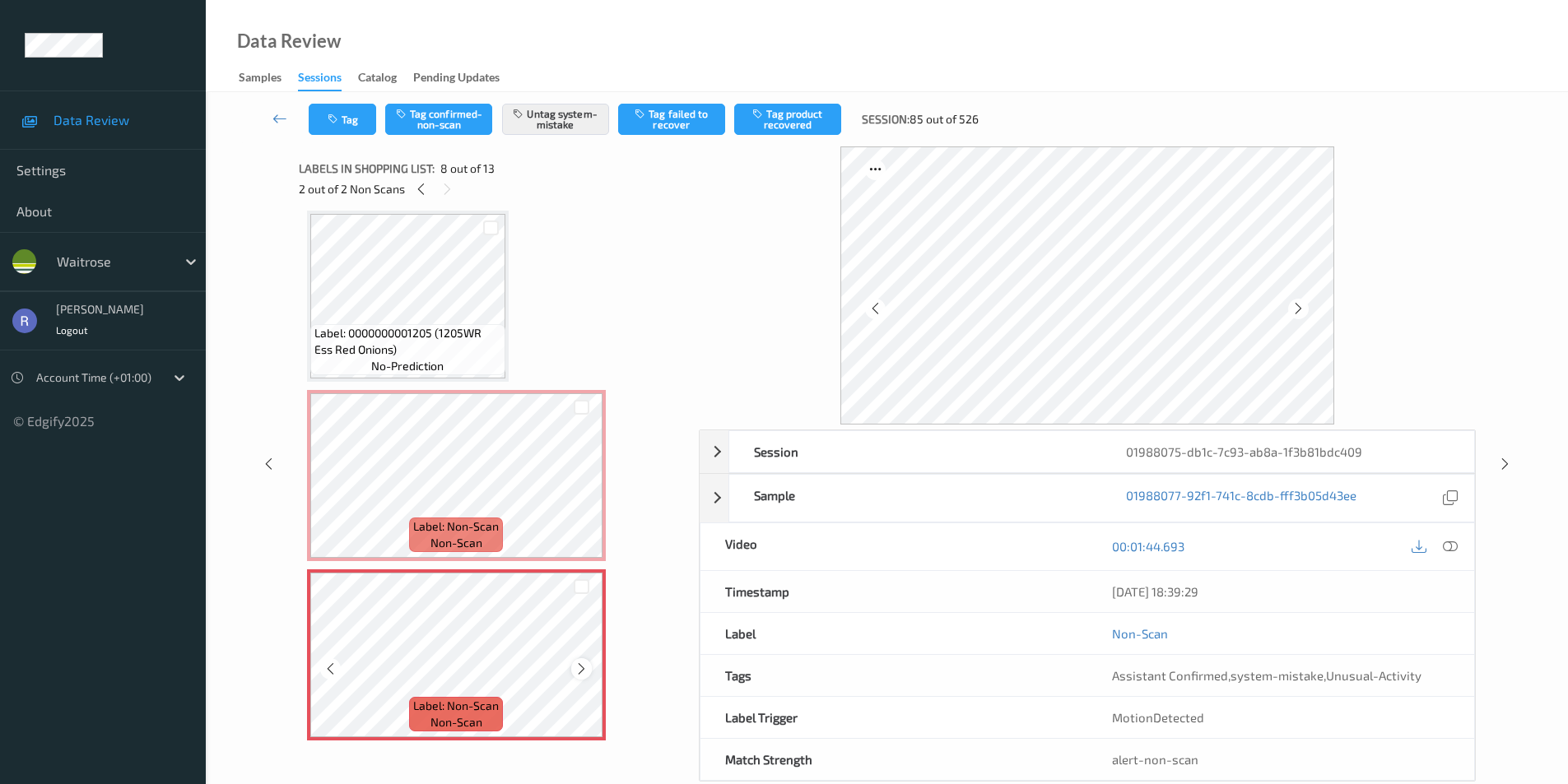
click at [585, 667] on icon at bounding box center [581, 668] width 14 height 15
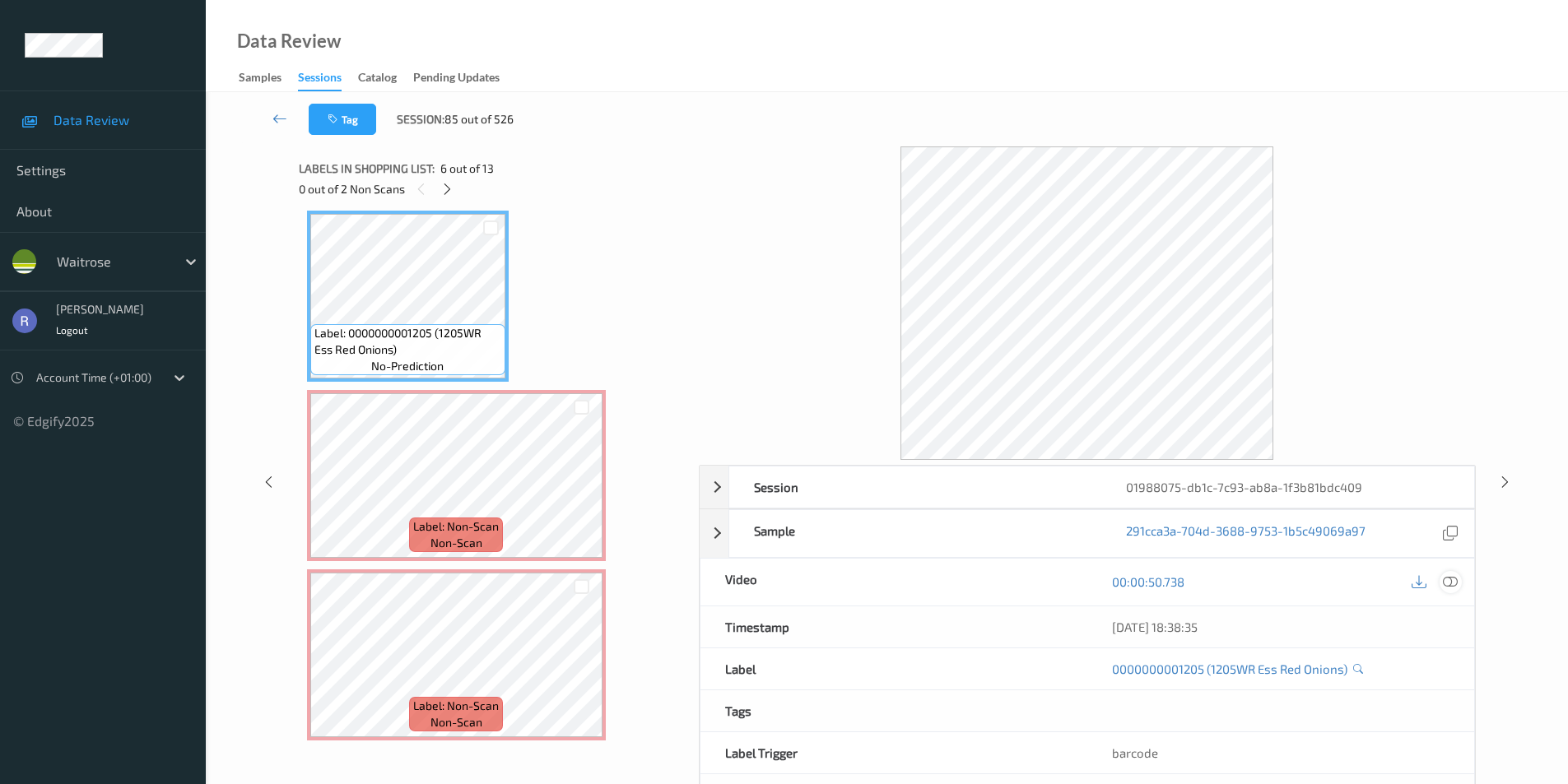
click at [1456, 581] on icon at bounding box center [1450, 580] width 15 height 15
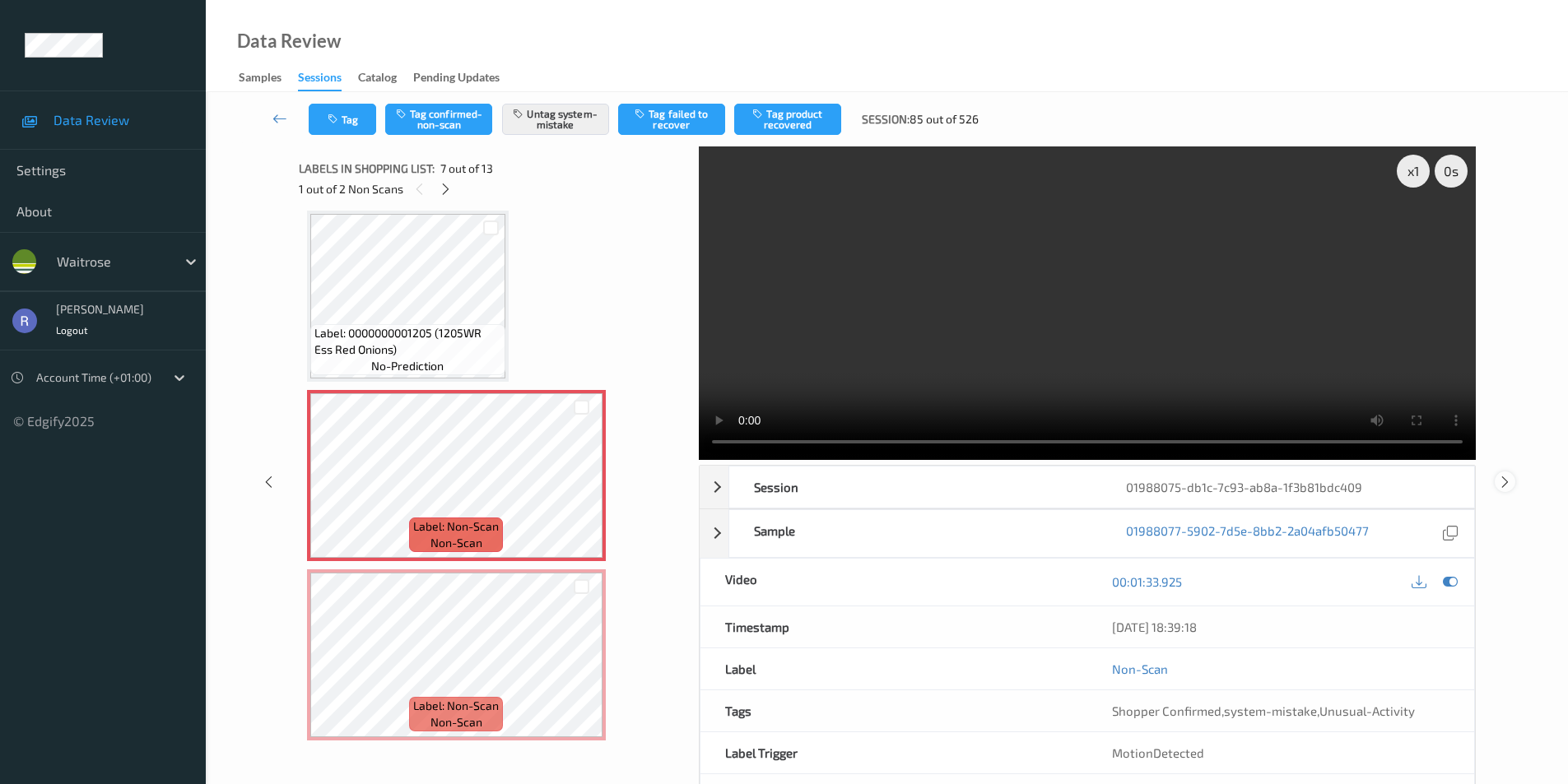
click at [1502, 482] on icon at bounding box center [1505, 481] width 14 height 15
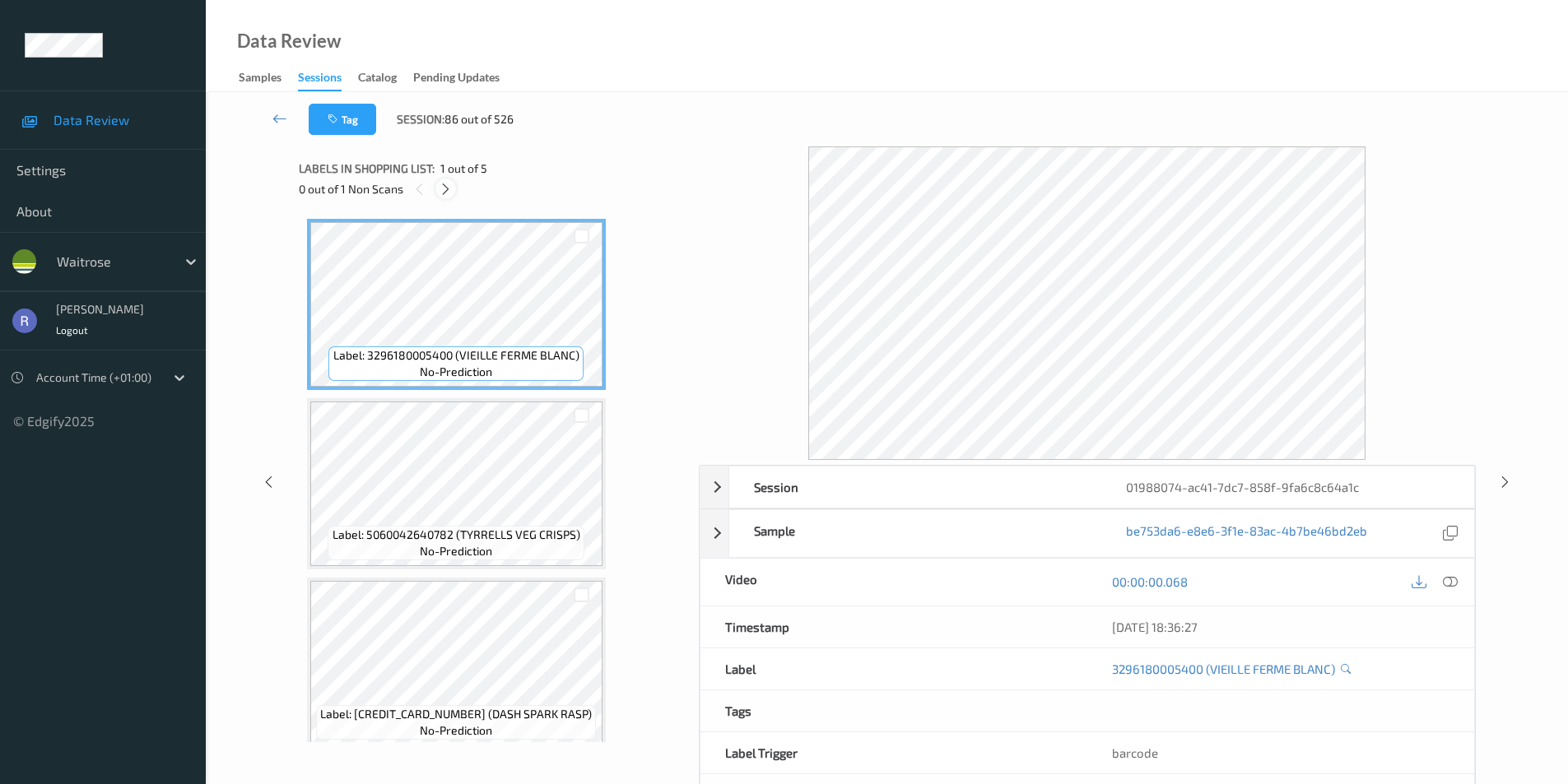
click at [443, 188] on icon at bounding box center [445, 189] width 14 height 15
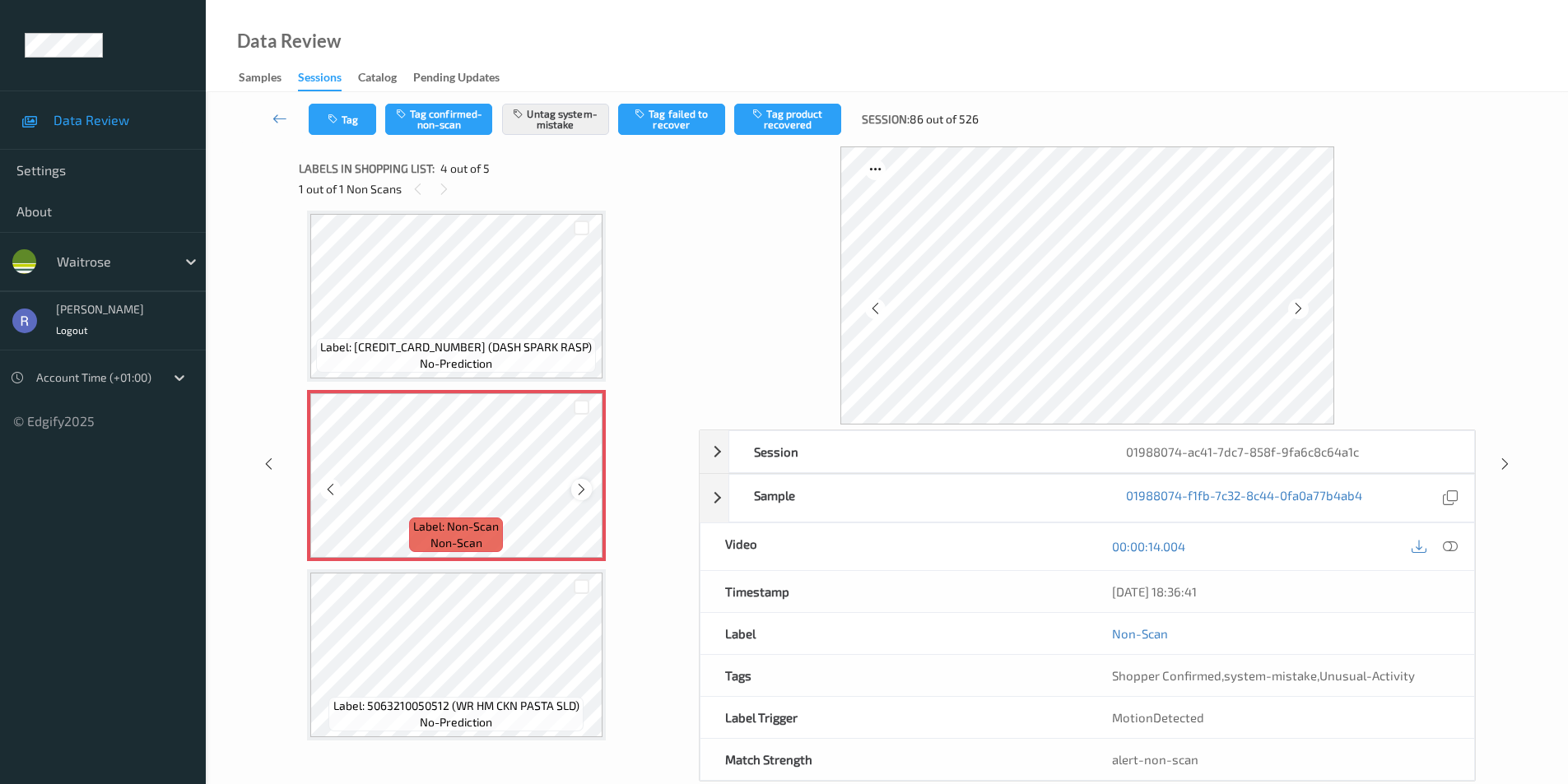
click at [583, 490] on icon at bounding box center [581, 488] width 14 height 15
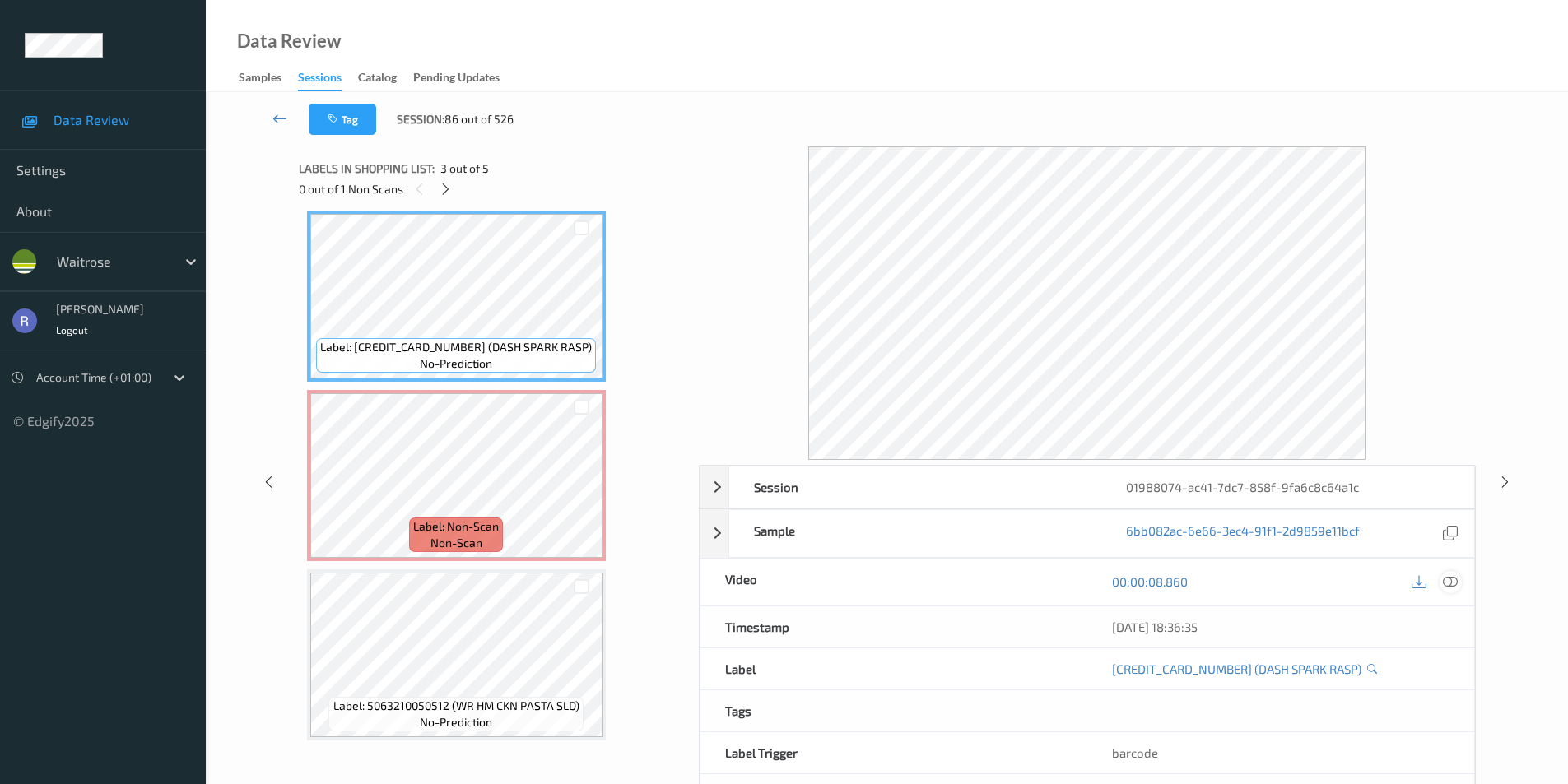
click at [1451, 580] on icon at bounding box center [1450, 580] width 15 height 15
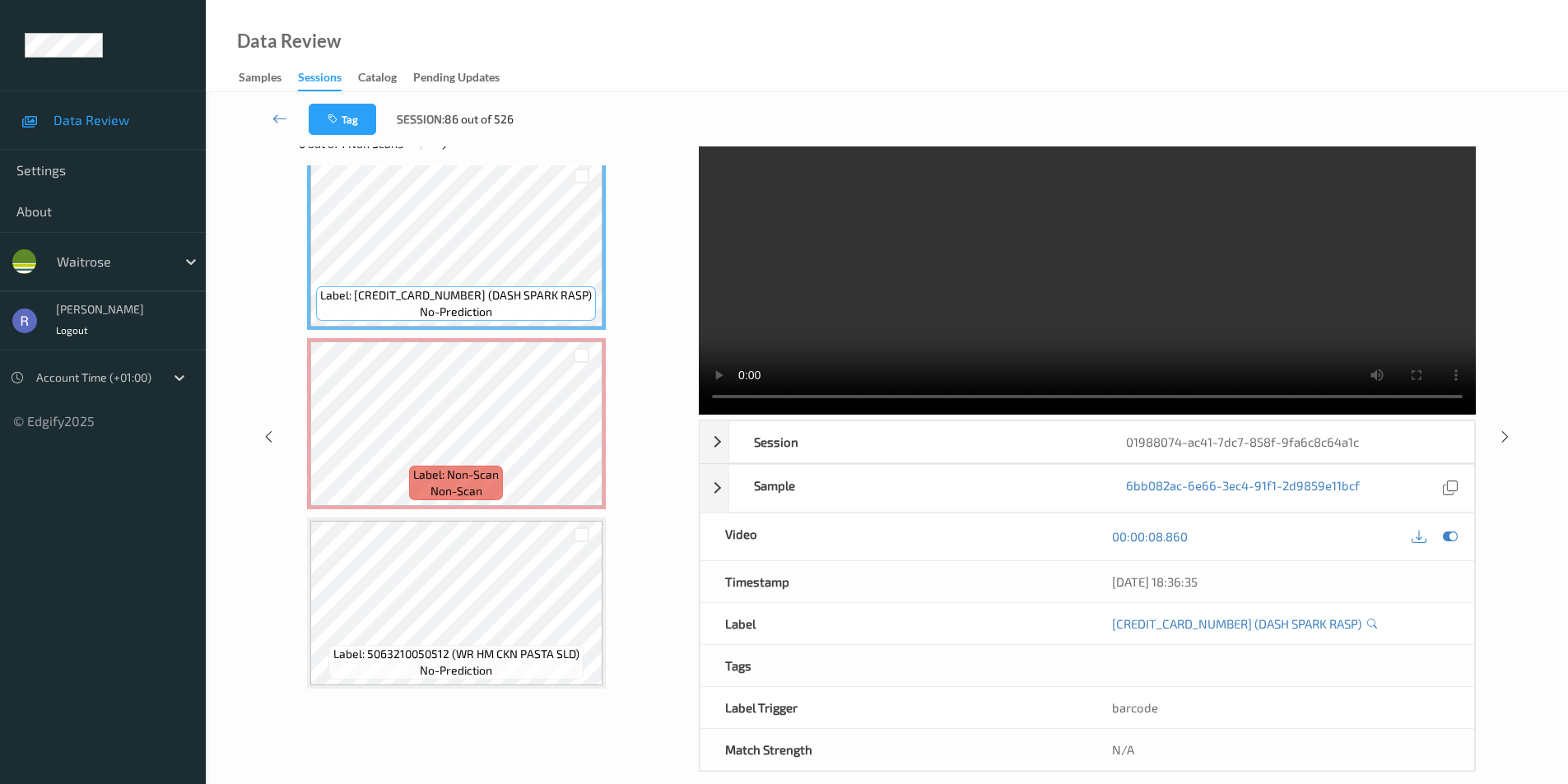
scroll to position [67, 0]
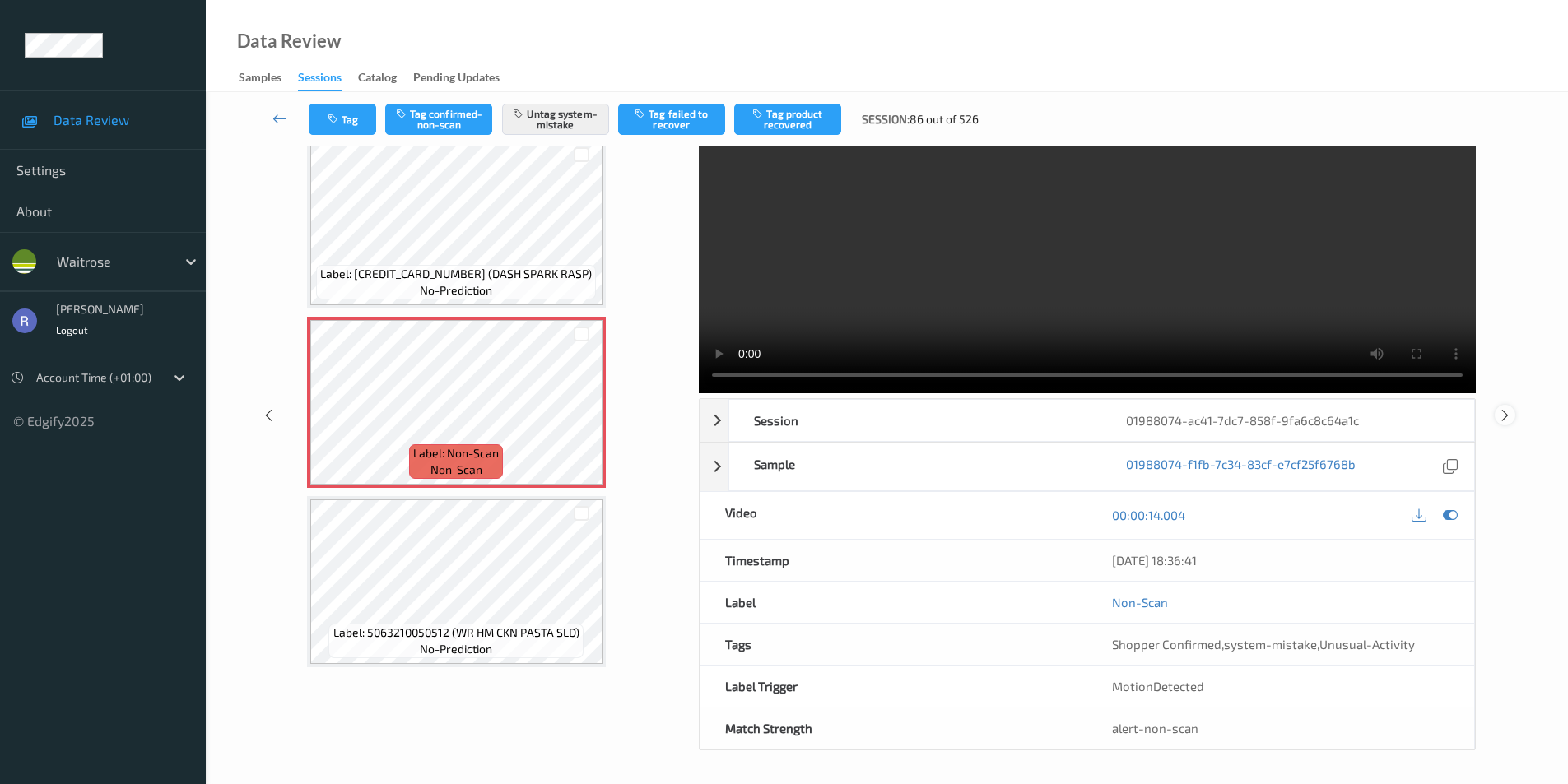
click at [1506, 412] on icon at bounding box center [1505, 414] width 14 height 15
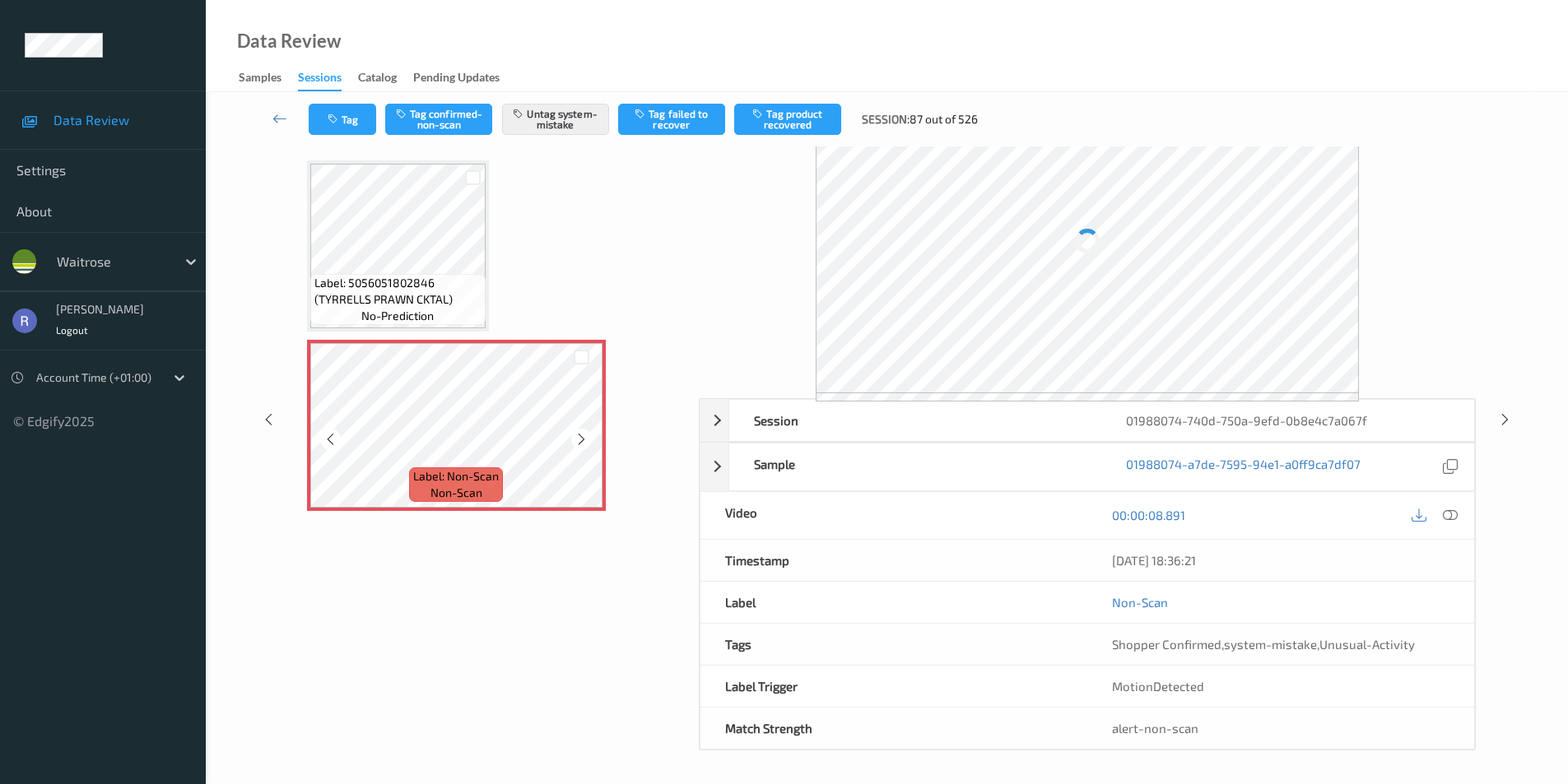
scroll to position [31, 0]
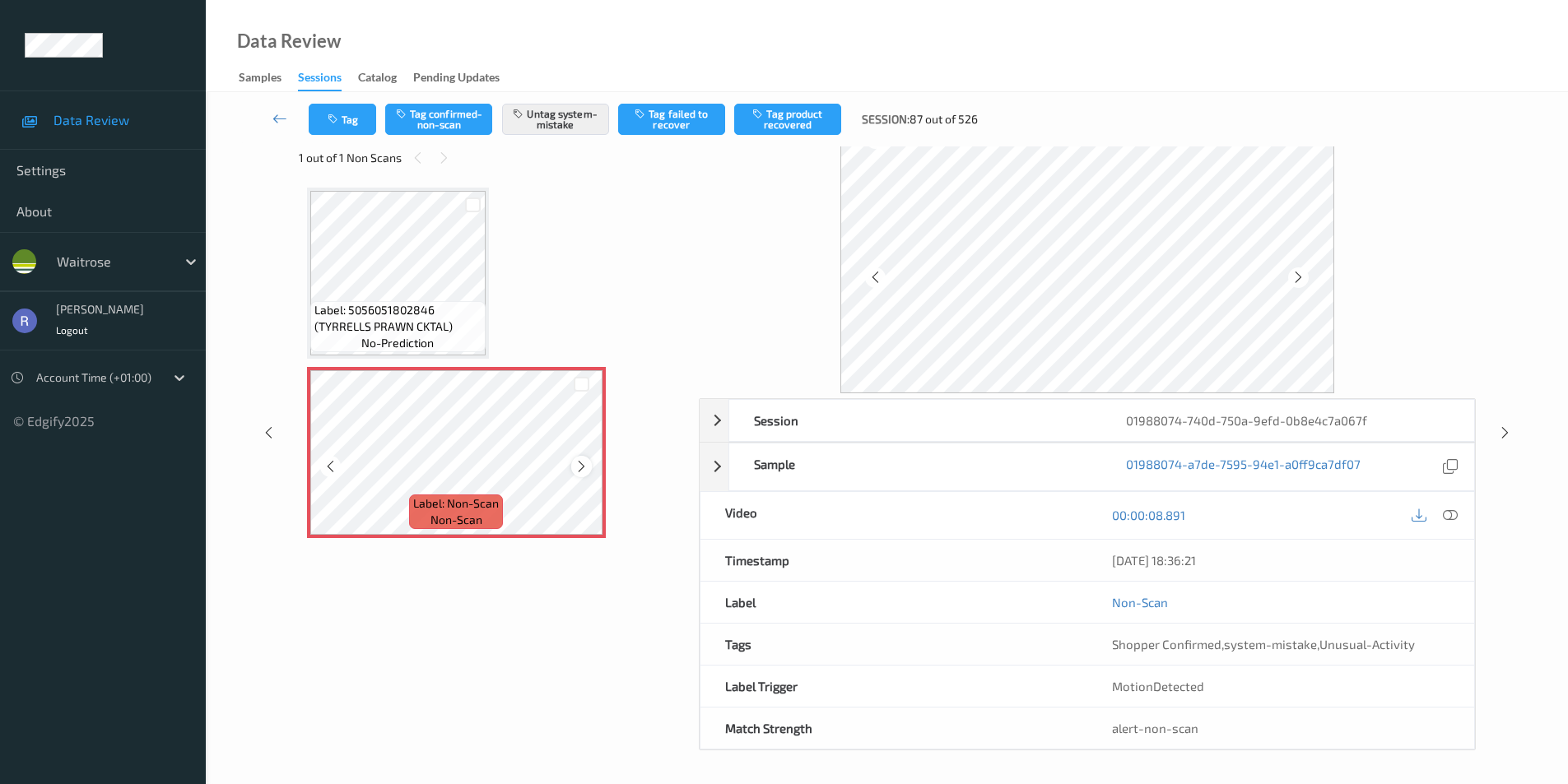
click at [581, 461] on icon at bounding box center [581, 466] width 14 height 15
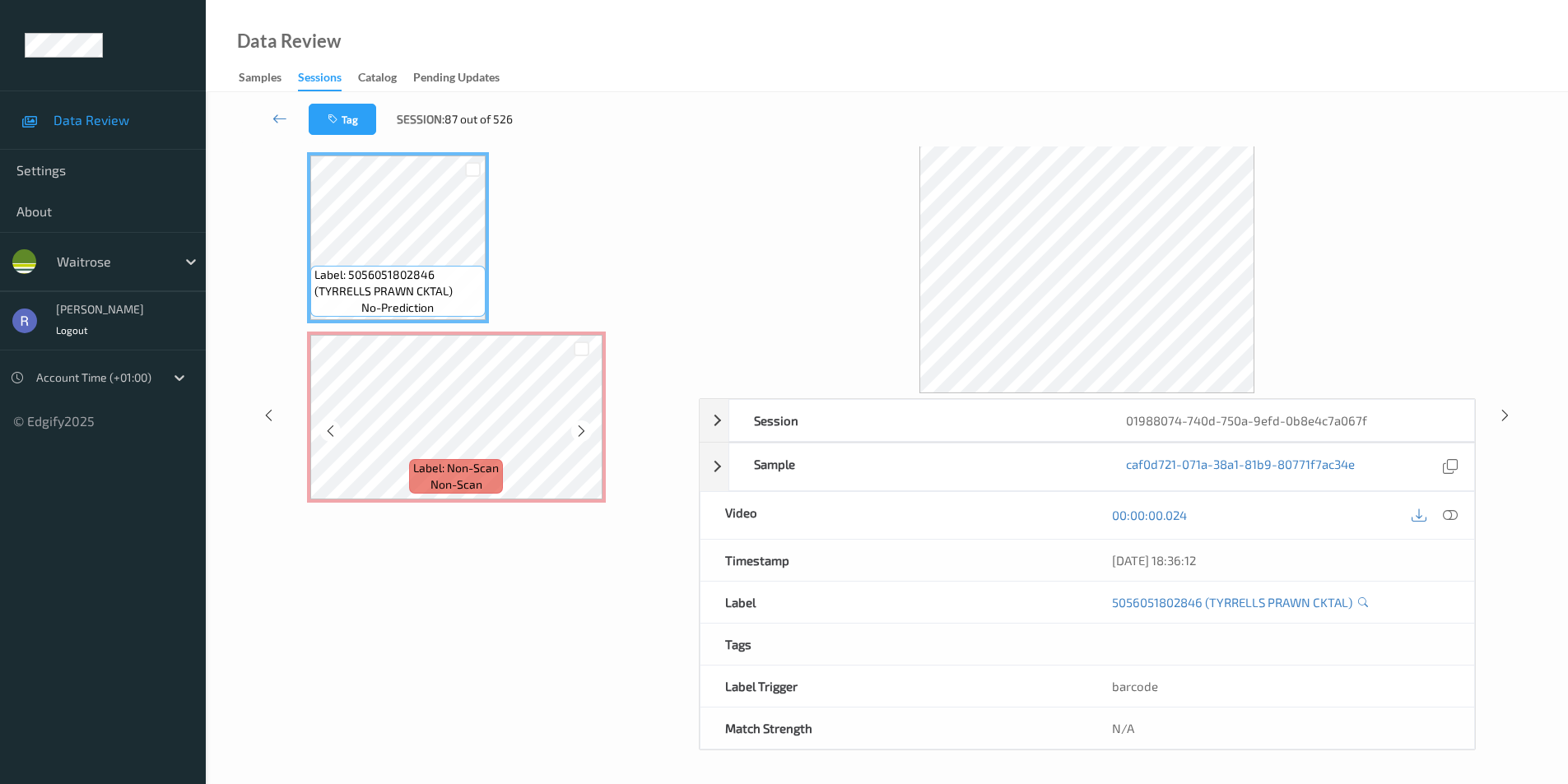
click at [456, 460] on span "Label: Non-Scan" at bounding box center [456, 467] width 85 height 16
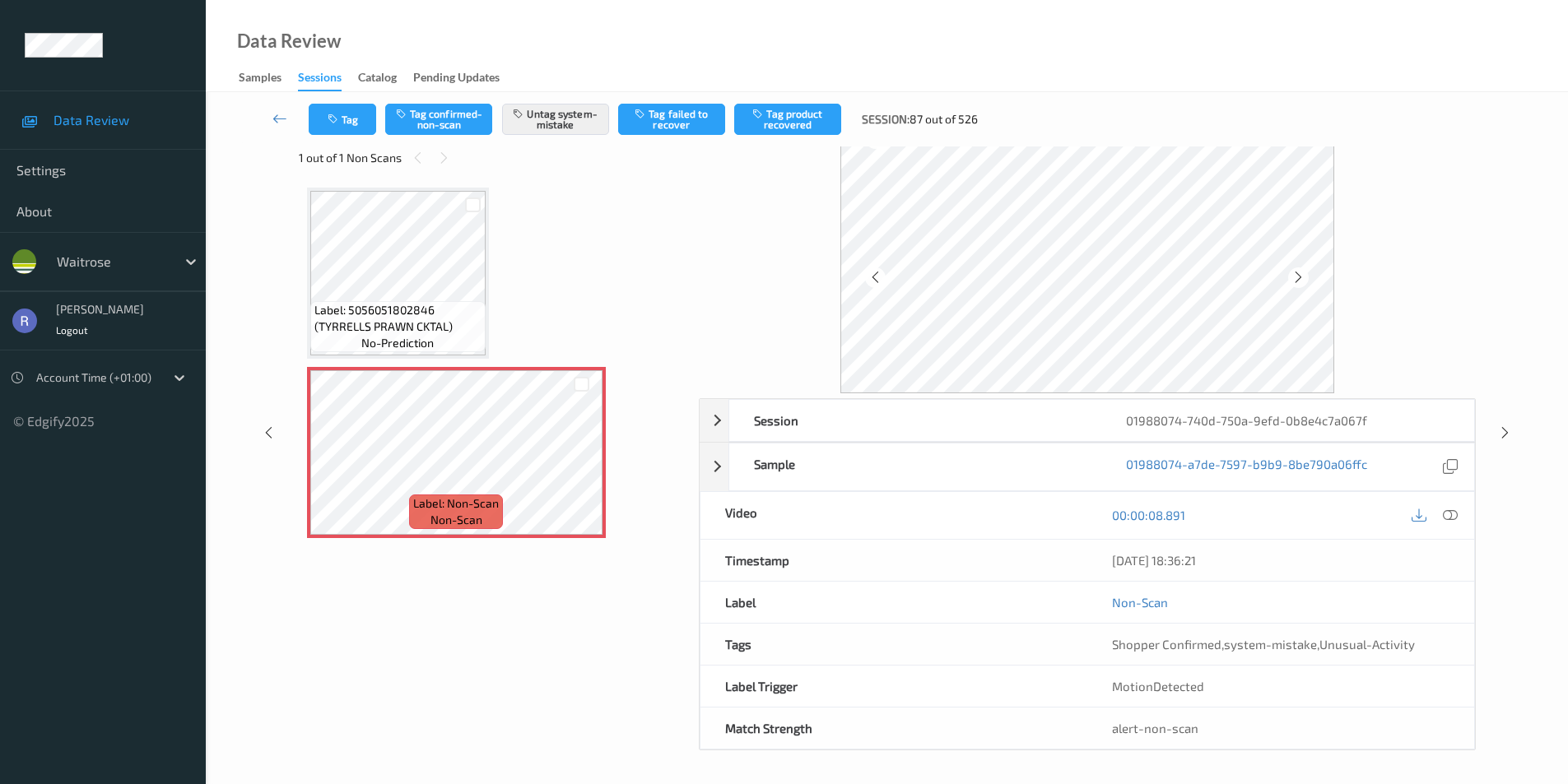
click at [1505, 421] on div "Session 01988074-740d-750a-9efd-0b8e4c7a067f Session ID 01988074-740d-750a-9efd…" at bounding box center [886, 432] width 1295 height 635
click at [1503, 425] on icon at bounding box center [1505, 432] width 14 height 15
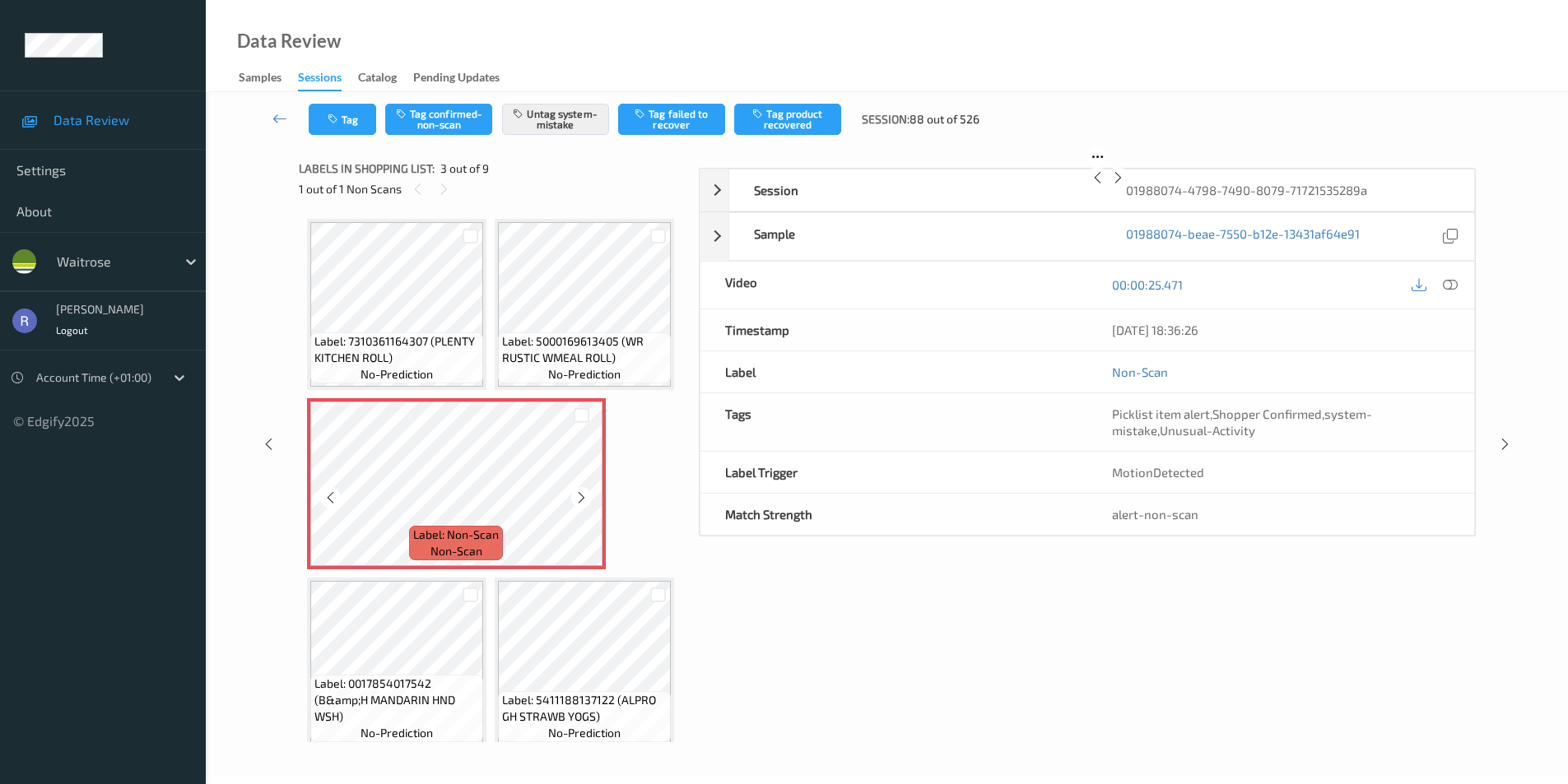
scroll to position [47, 0]
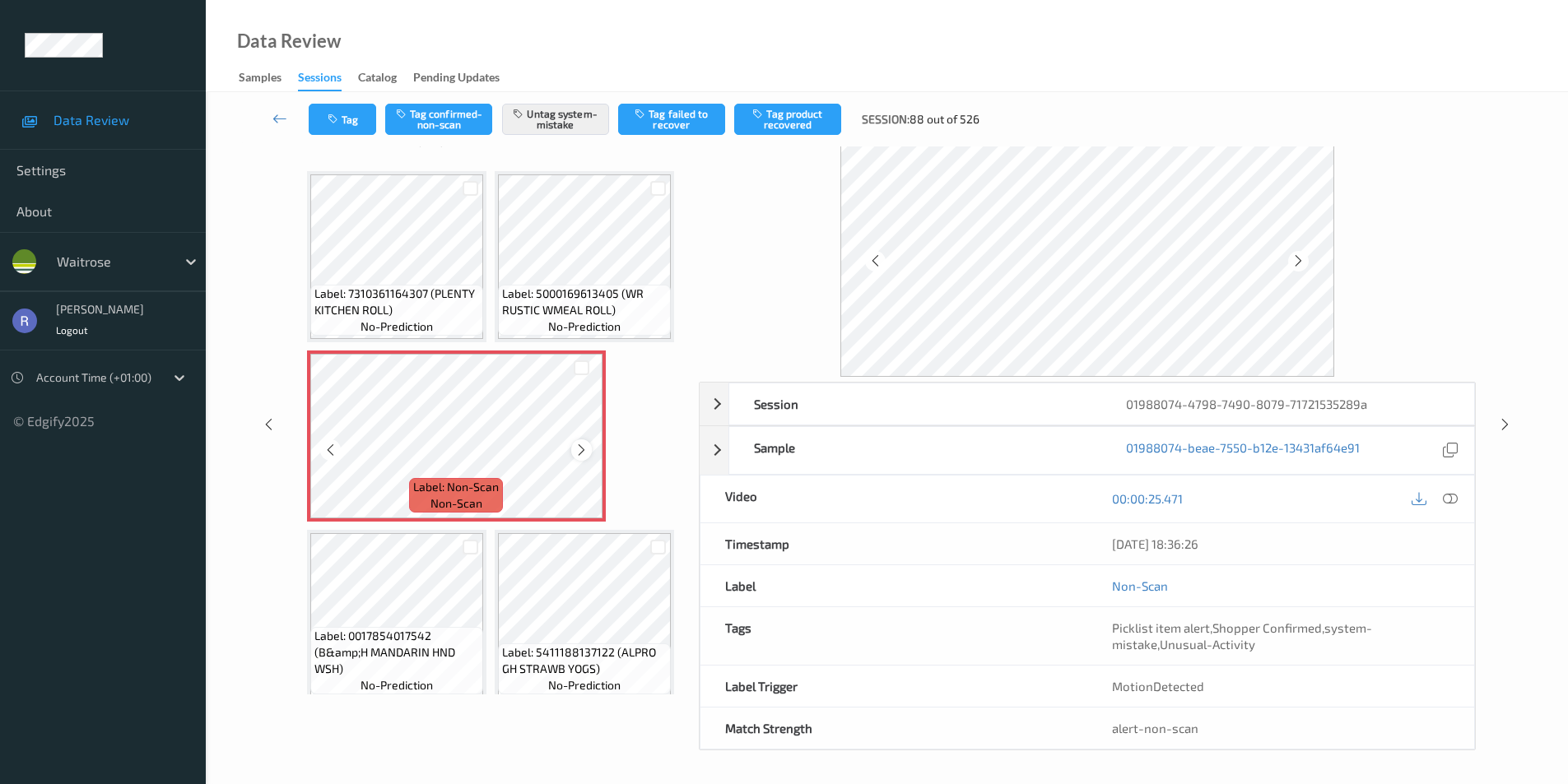
click at [580, 457] on icon at bounding box center [581, 450] width 14 height 15
click at [1505, 423] on icon at bounding box center [1505, 423] width 14 height 15
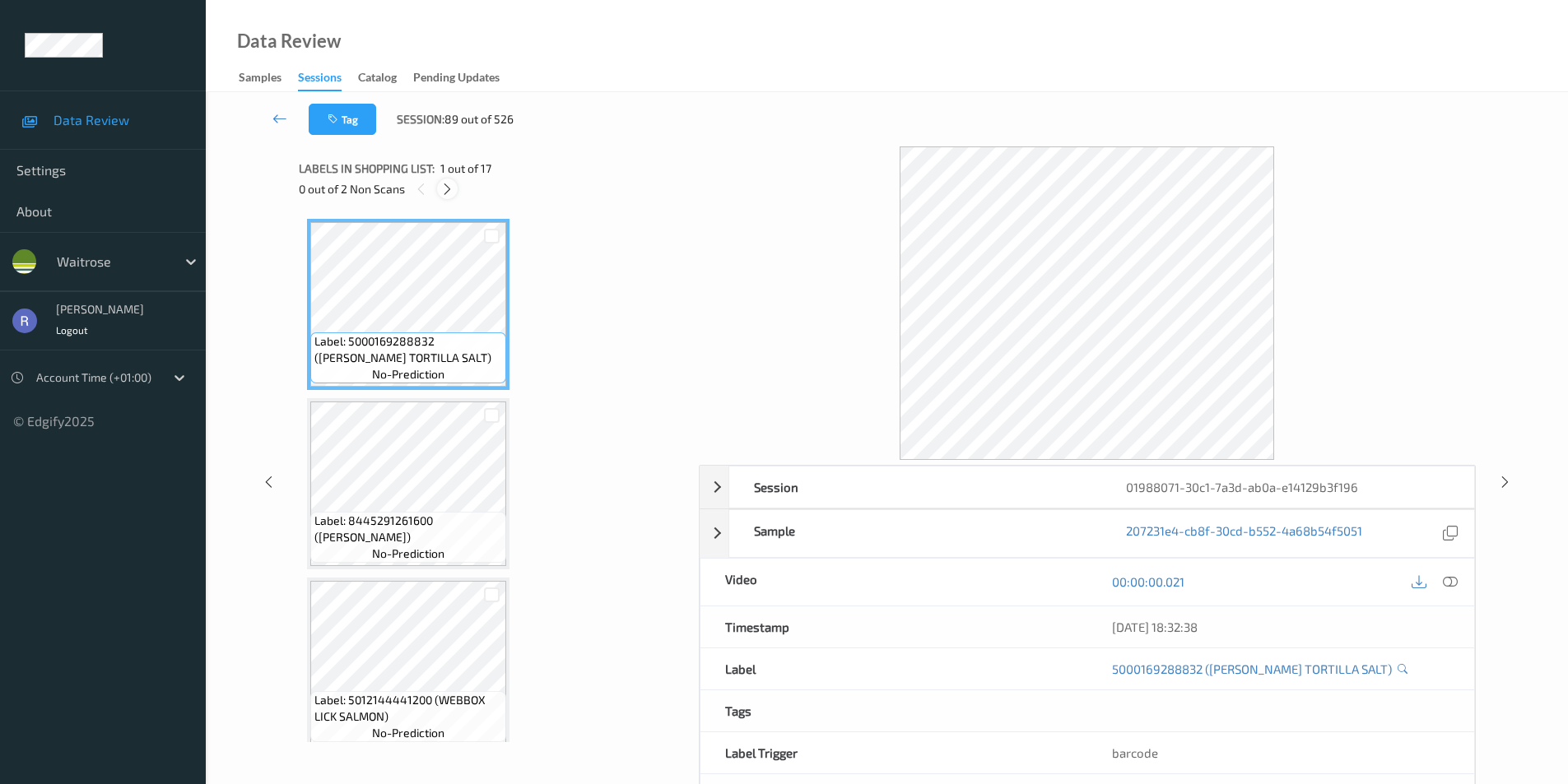
click at [443, 189] on icon at bounding box center [447, 189] width 14 height 15
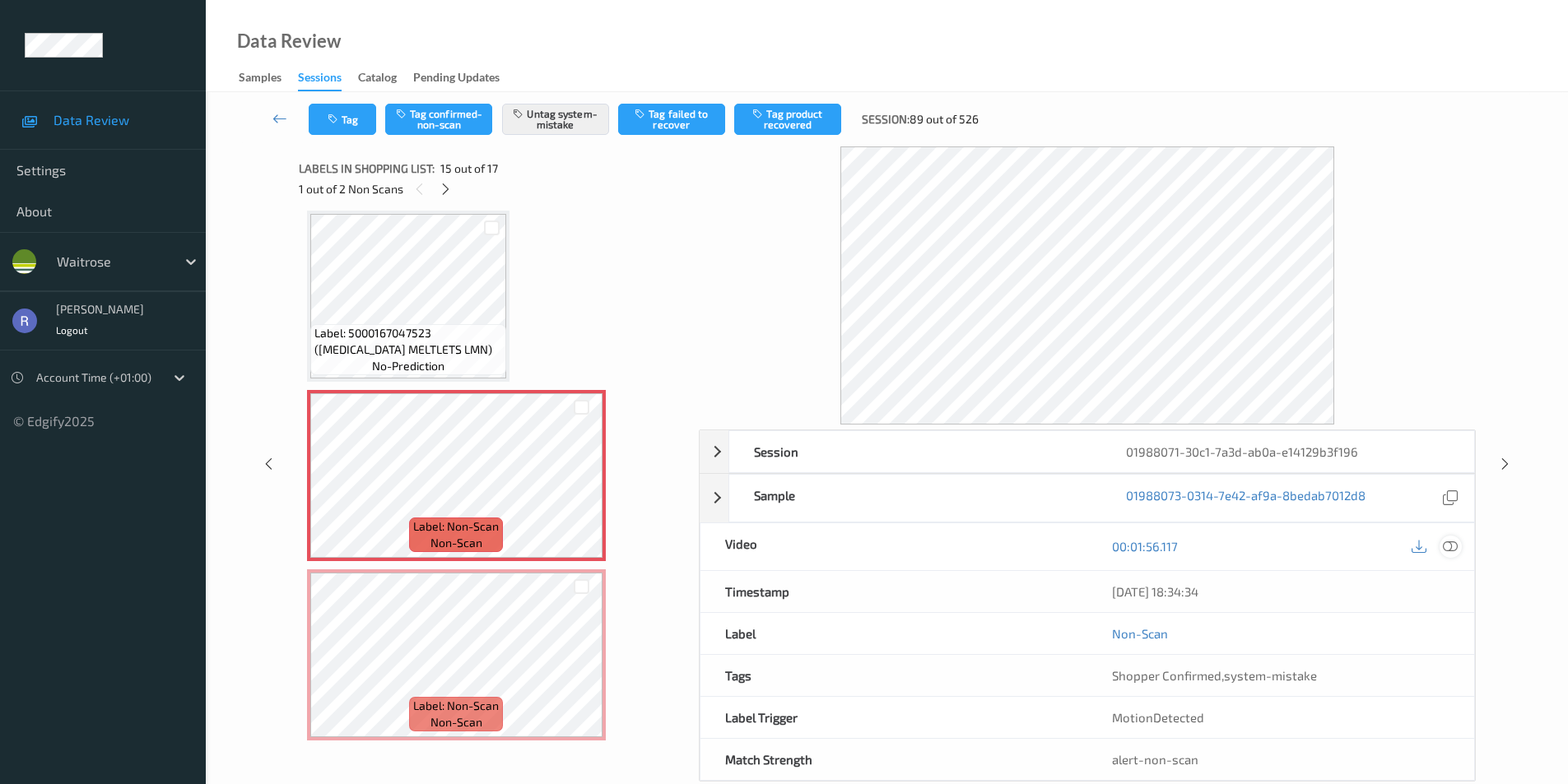
click at [1453, 543] on icon at bounding box center [1450, 546] width 15 height 15
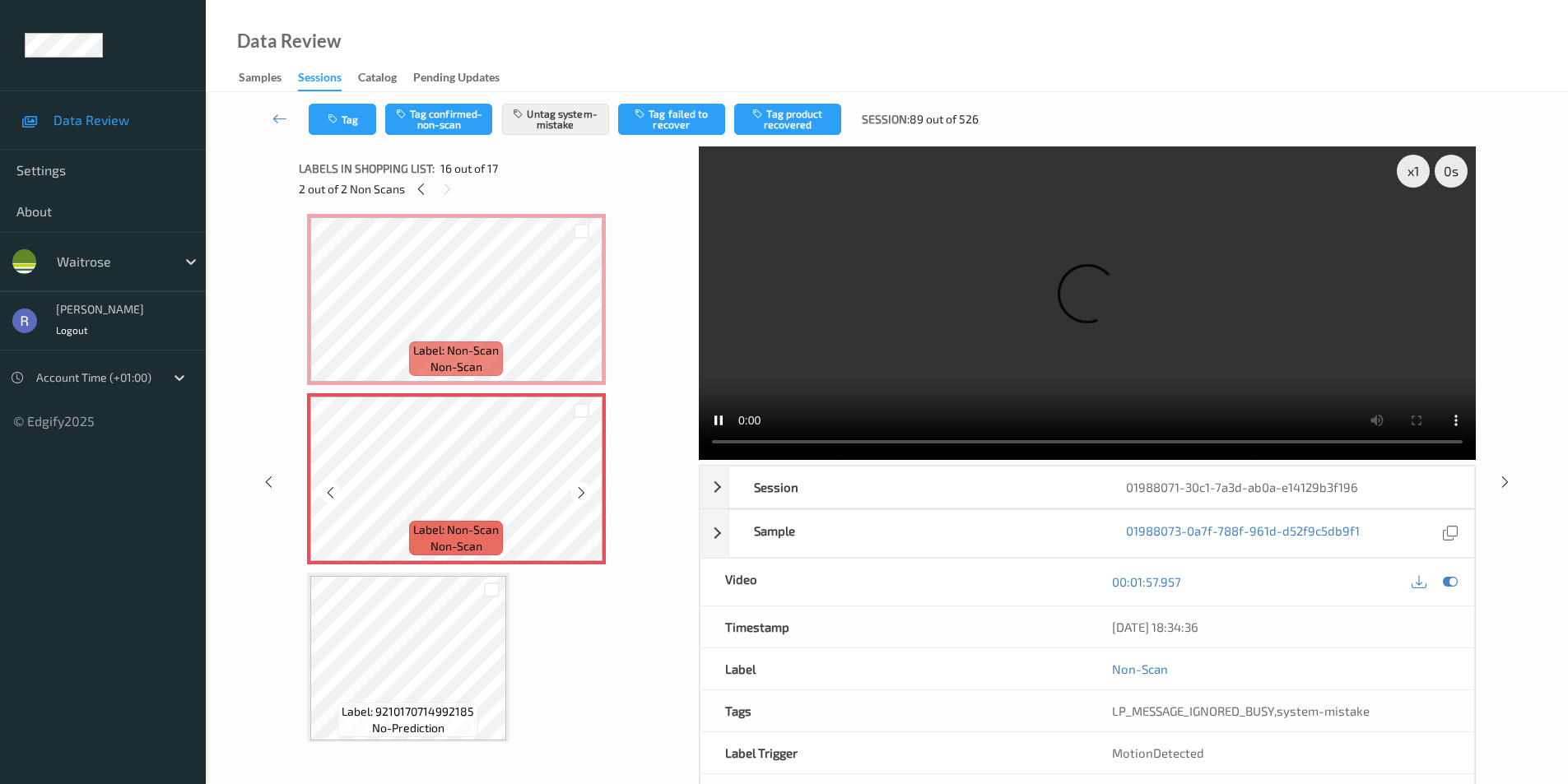
scroll to position [2525, 0]
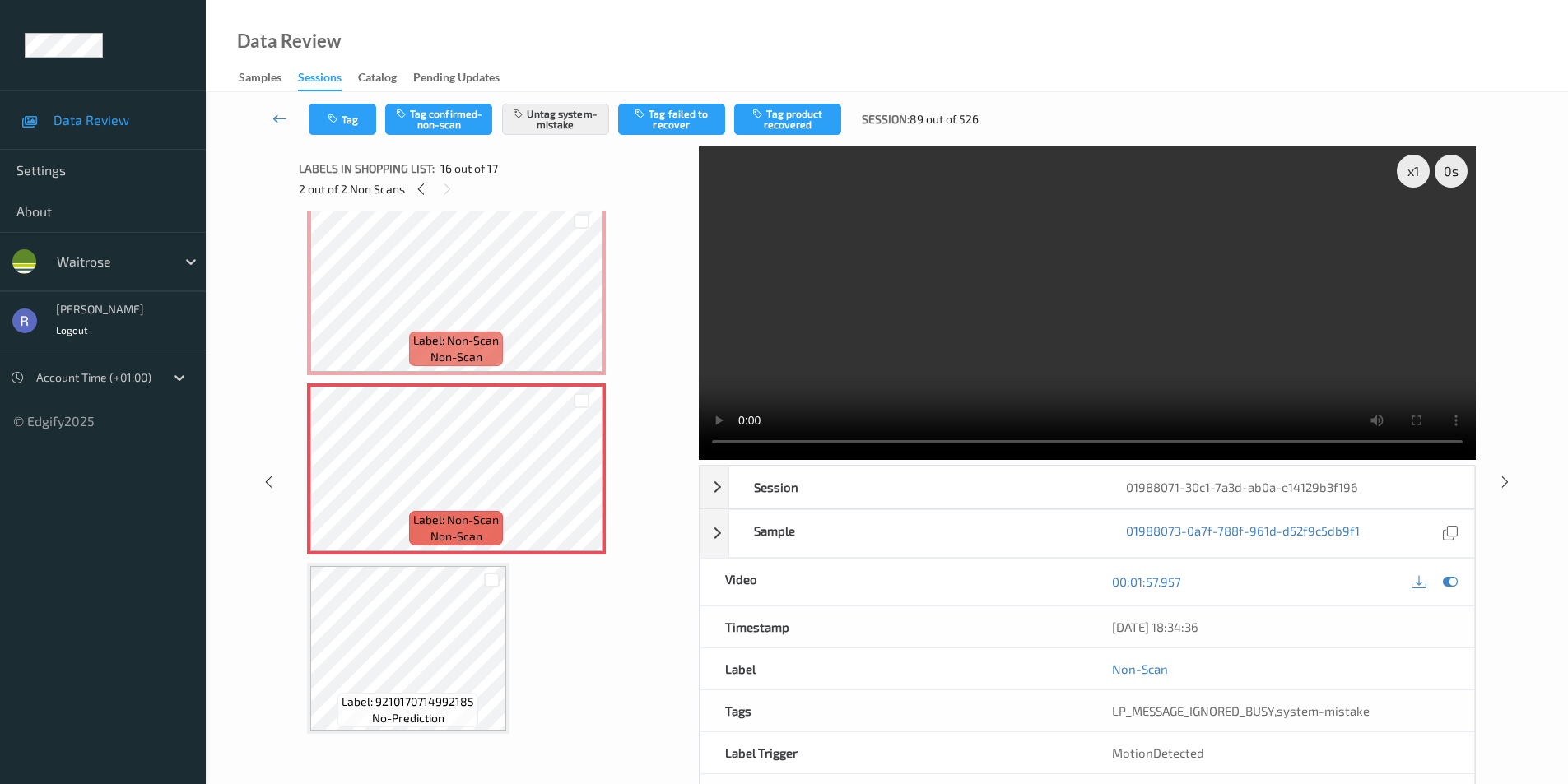
click at [1303, 442] on video at bounding box center [1087, 302] width 777 height 313
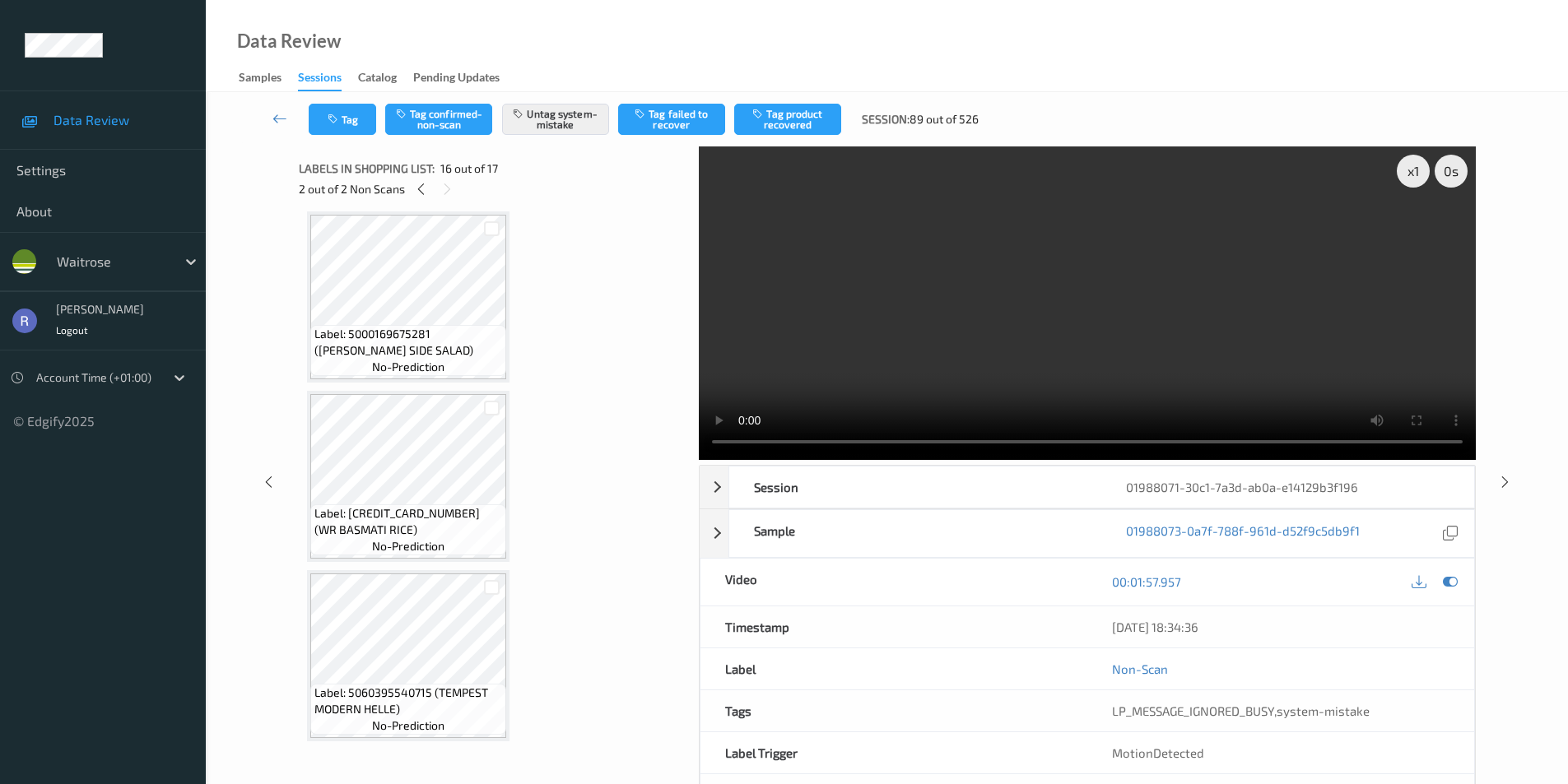
scroll to position [1620, 0]
click at [422, 390] on div "Label: 5000169288832 ([PERSON_NAME] TORTILLA SALT) no-prediction Label: 8445291…" at bounding box center [494, 118] width 372 height 3040
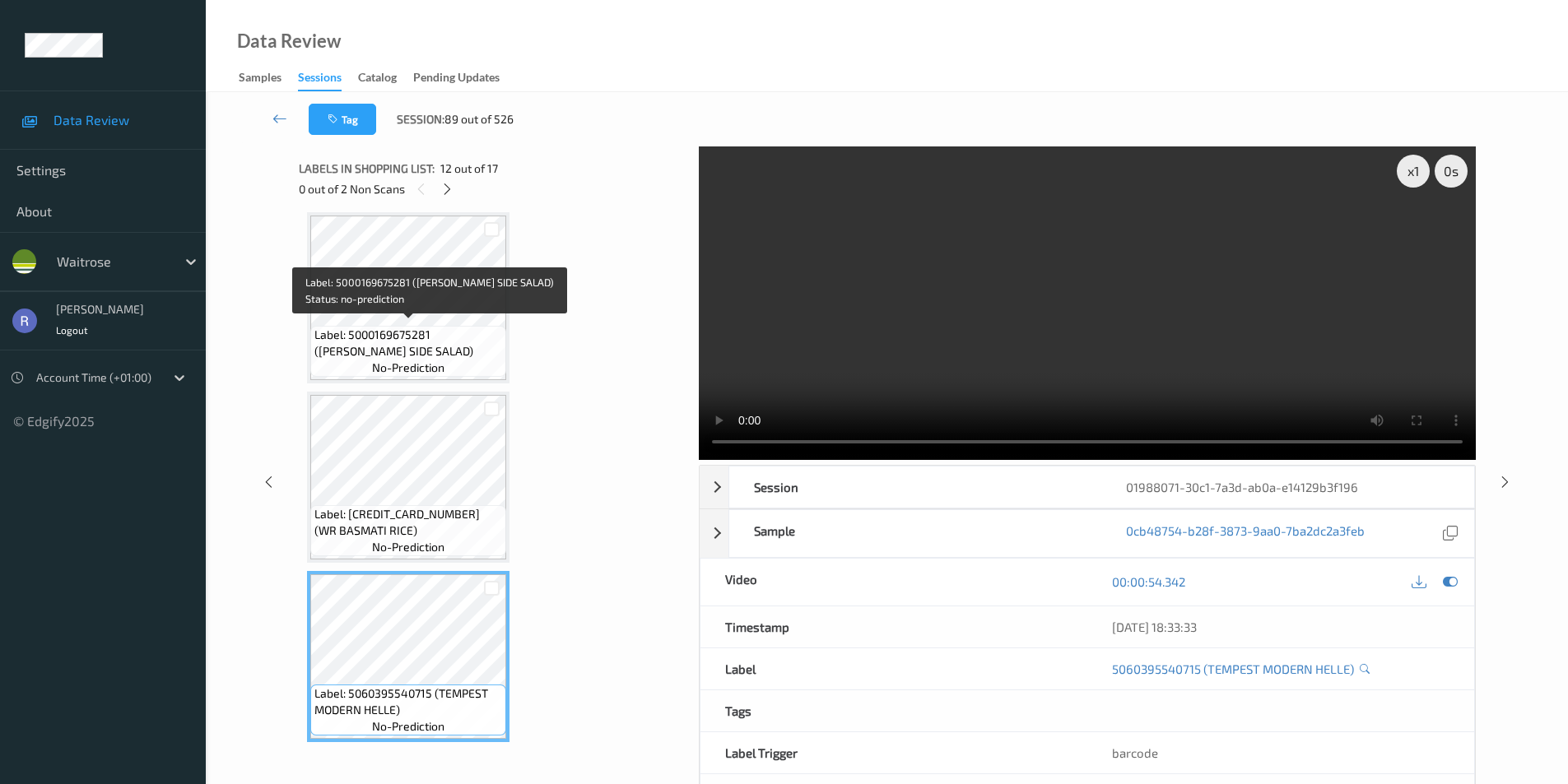
click at [402, 352] on span "Label: 5000169675281 ([PERSON_NAME] SIDE SALAD)" at bounding box center [408, 343] width 188 height 33
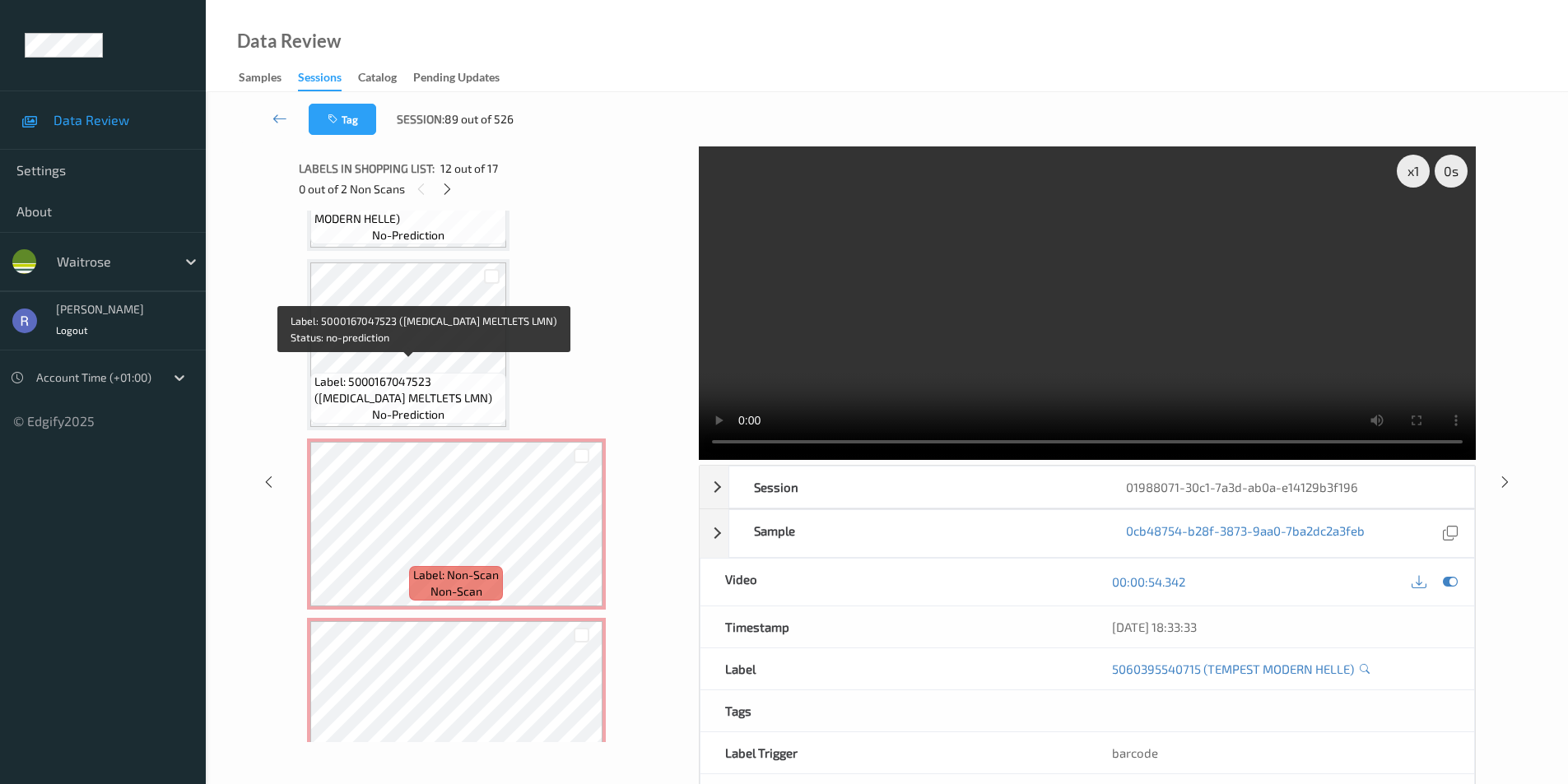
scroll to position [2304, 0]
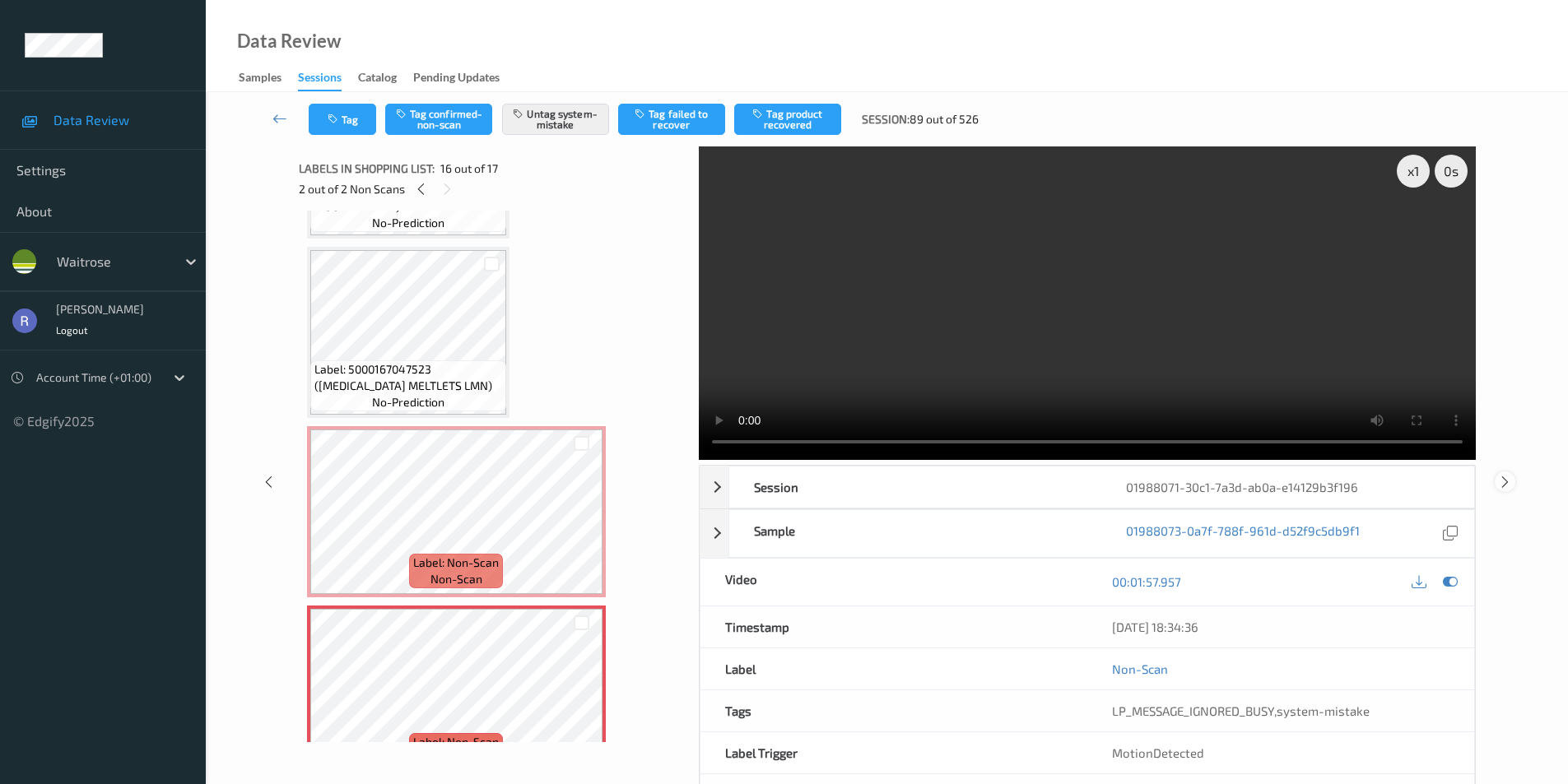
click at [1507, 475] on icon at bounding box center [1505, 481] width 14 height 15
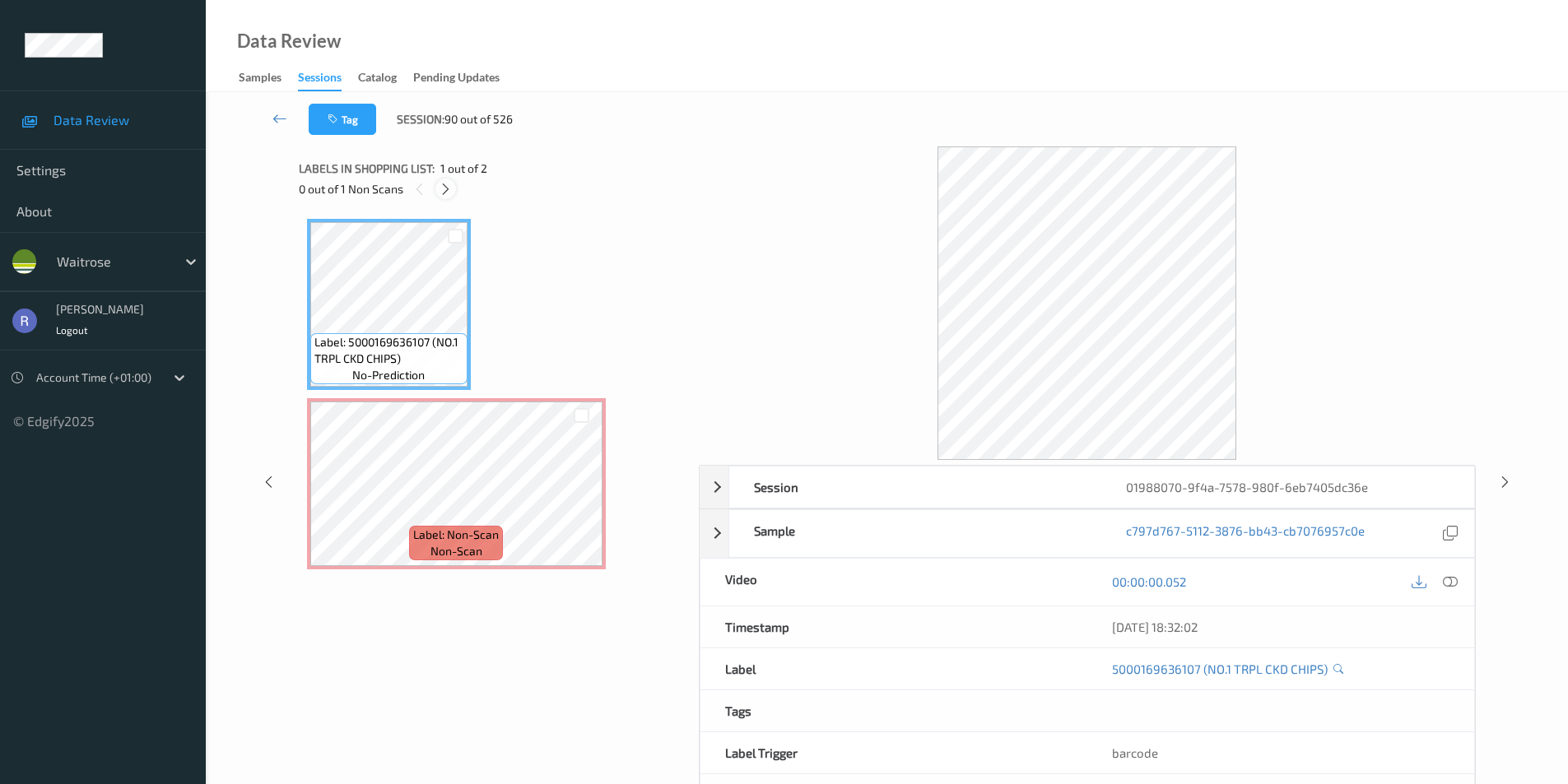
click at [449, 188] on icon at bounding box center [445, 189] width 14 height 15
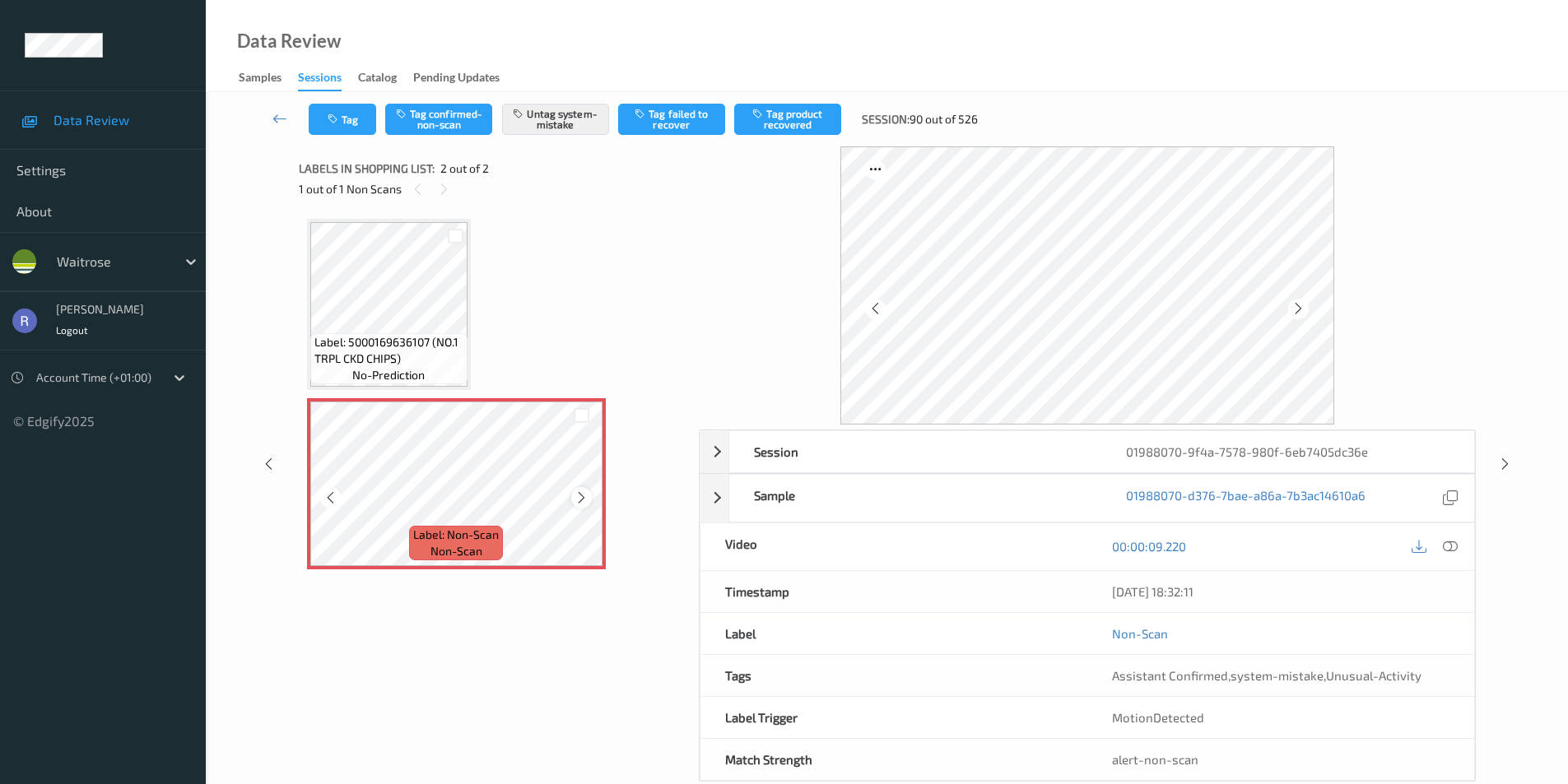
click at [588, 501] on icon at bounding box center [581, 497] width 14 height 15
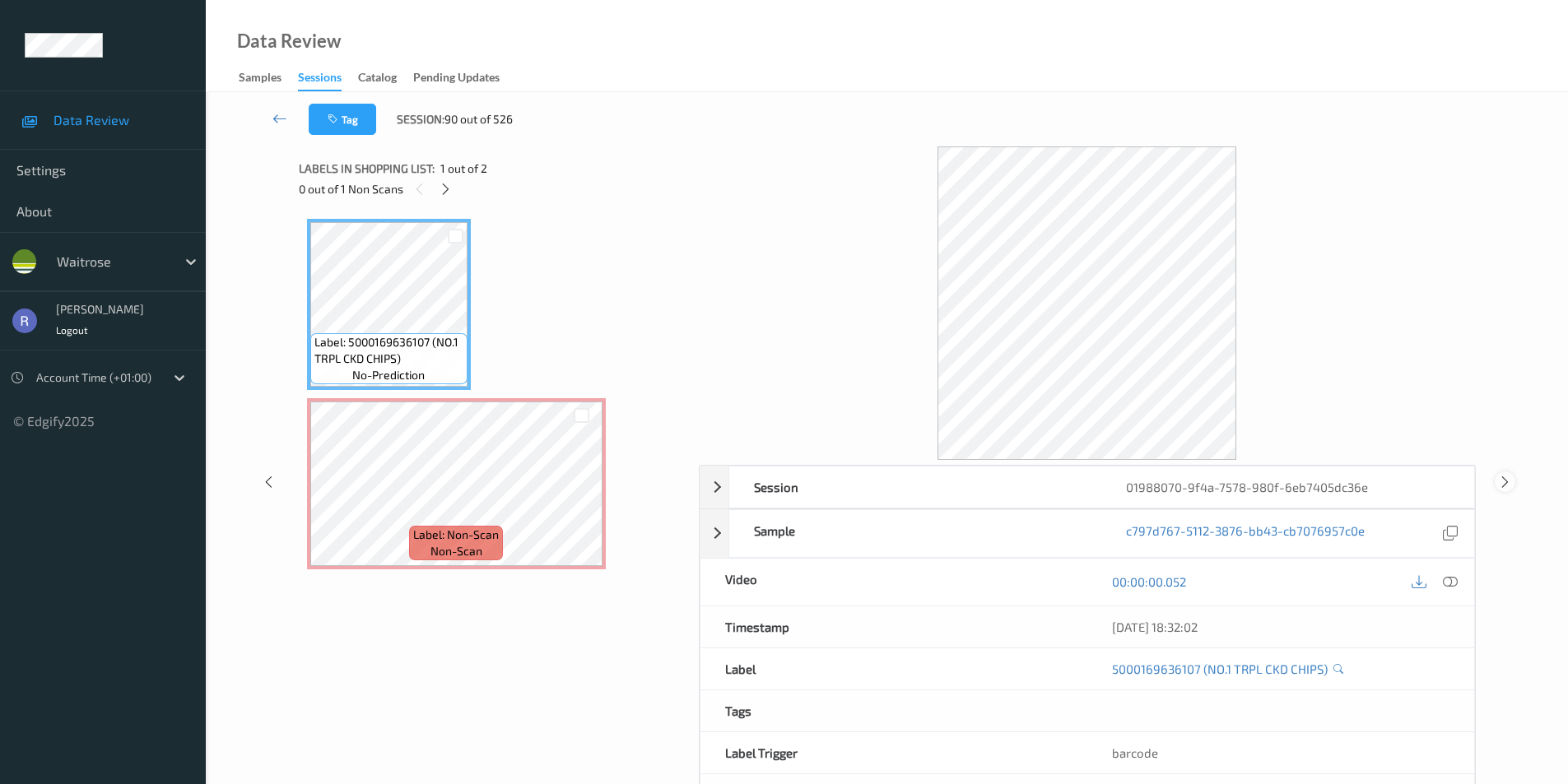
click at [1510, 482] on icon at bounding box center [1505, 481] width 14 height 15
click at [449, 189] on icon at bounding box center [445, 189] width 14 height 15
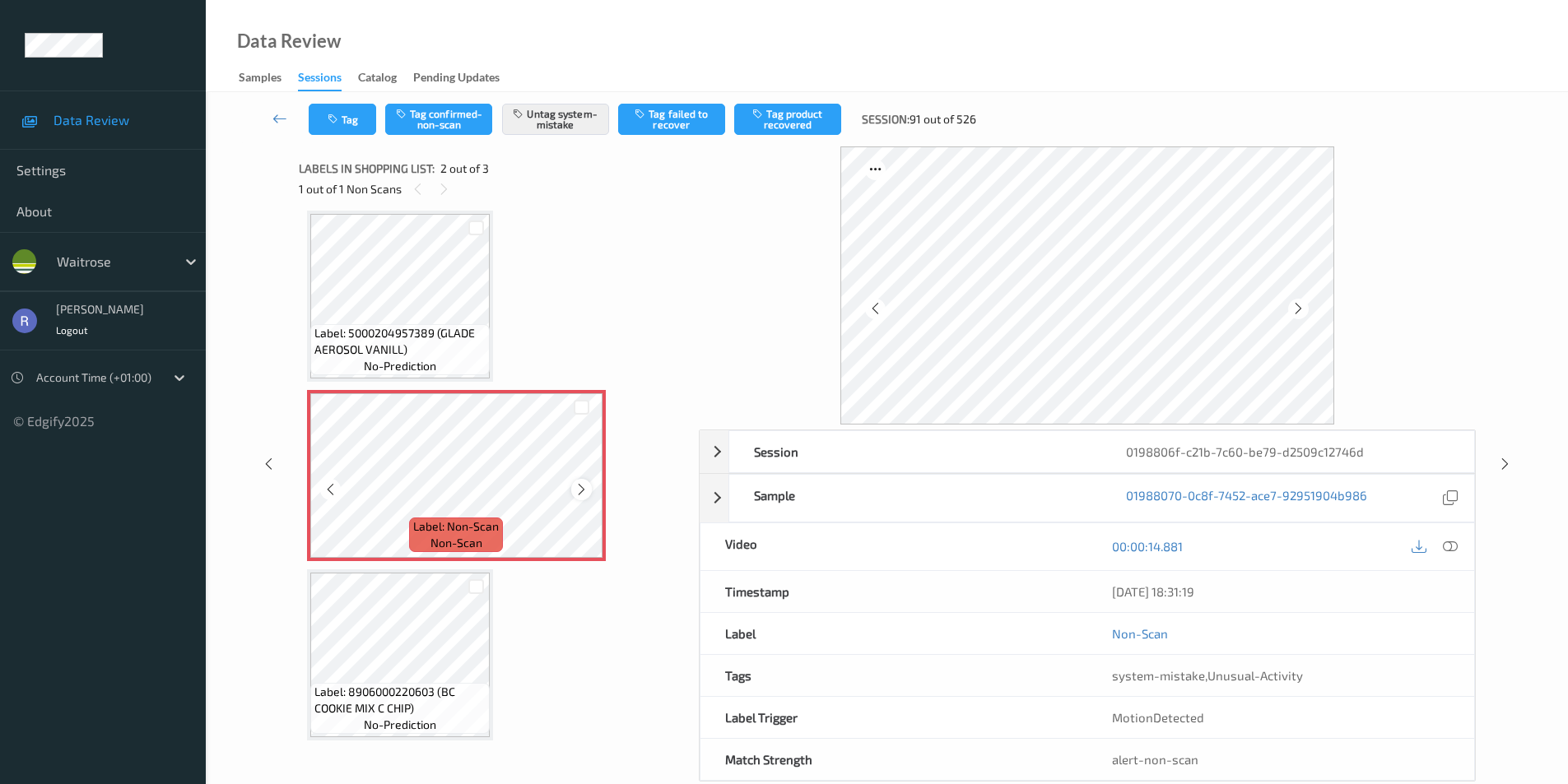
click at [577, 482] on div at bounding box center [581, 488] width 20 height 20
click at [1450, 546] on icon at bounding box center [1450, 546] width 15 height 15
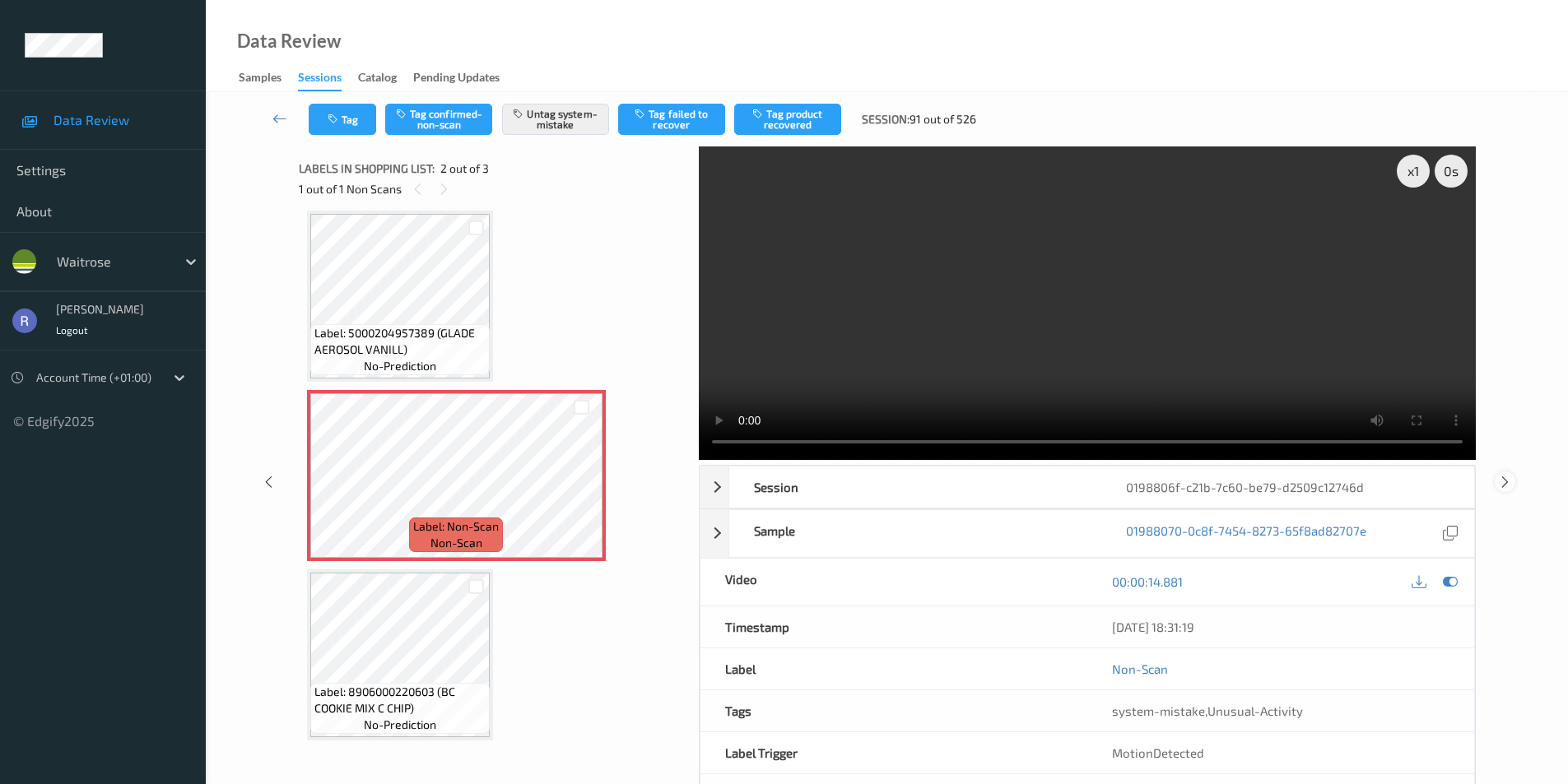
click at [1503, 480] on icon at bounding box center [1505, 481] width 14 height 15
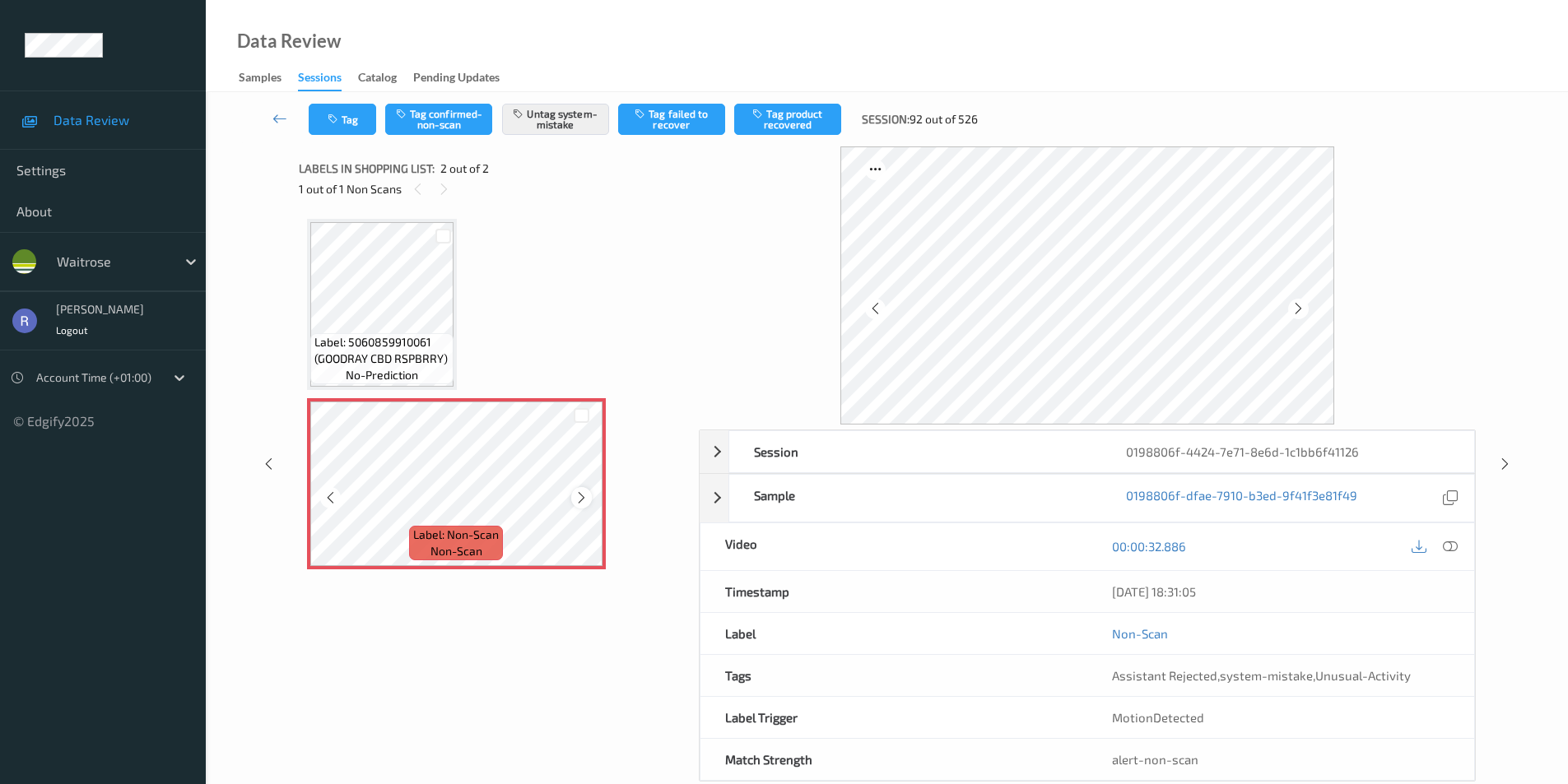
click at [582, 498] on icon at bounding box center [581, 497] width 14 height 15
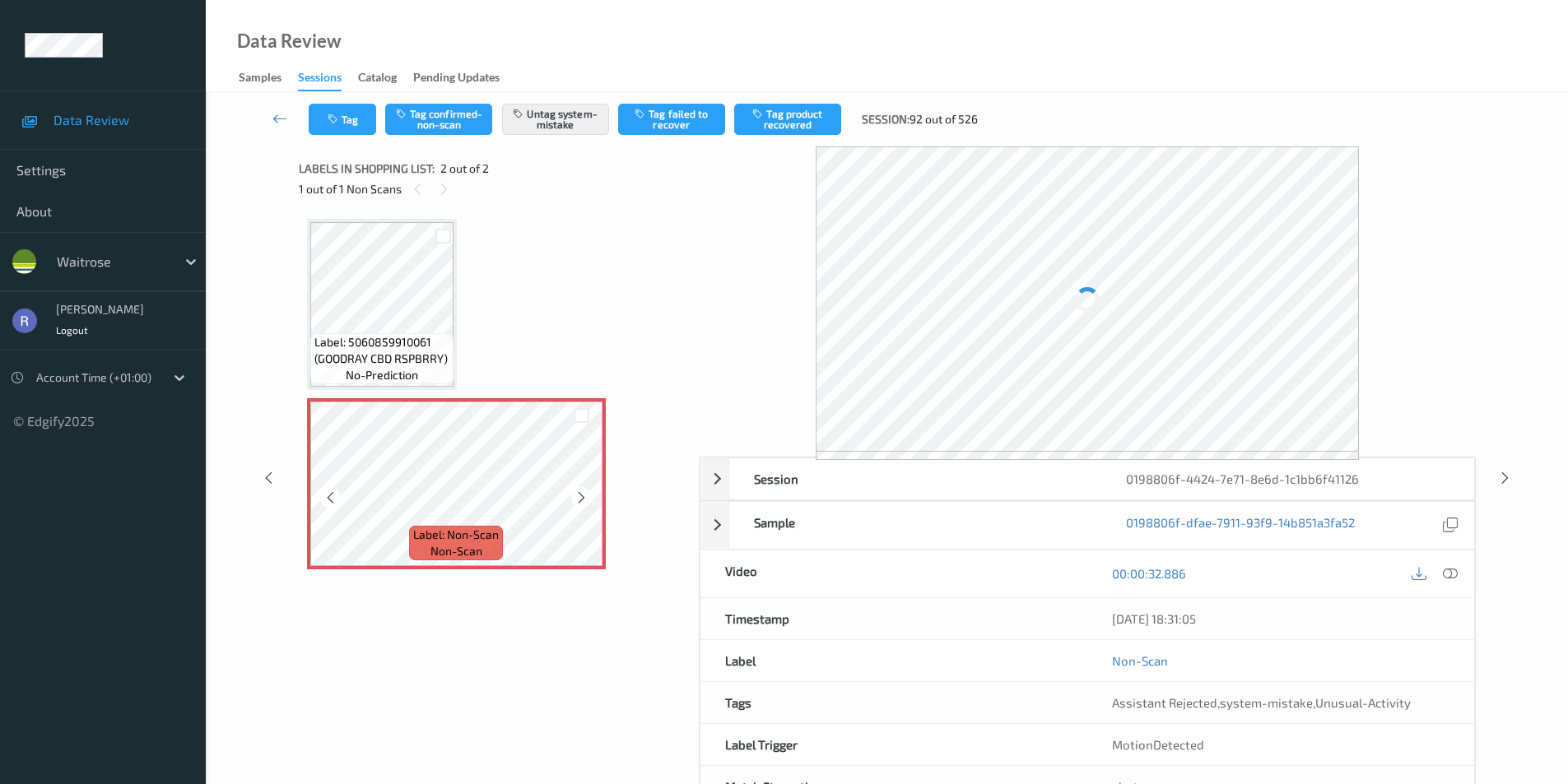
click at [582, 498] on icon at bounding box center [581, 497] width 14 height 15
click at [1509, 475] on icon at bounding box center [1505, 477] width 14 height 15
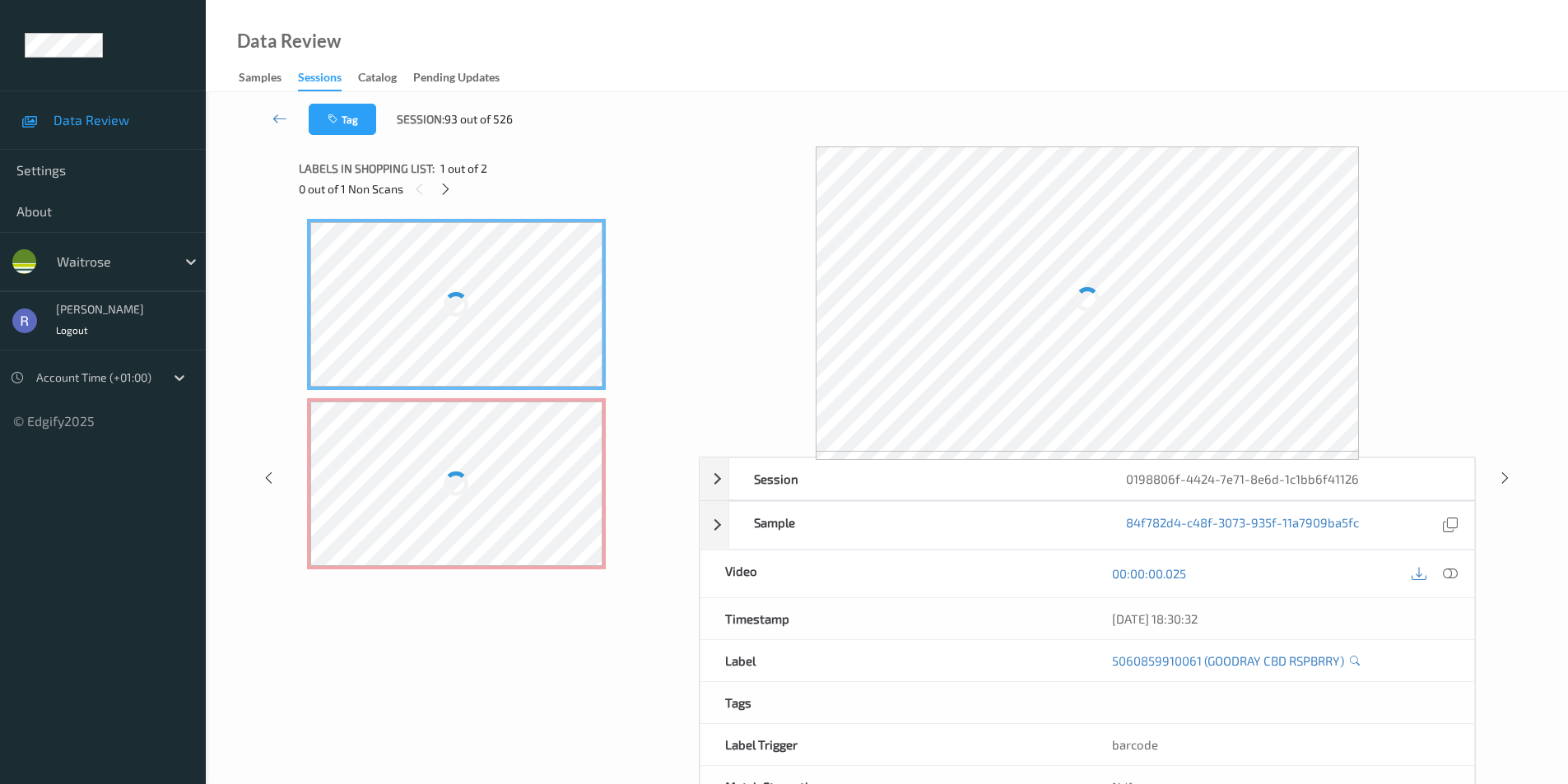
click at [436, 449] on div at bounding box center [457, 484] width 293 height 165
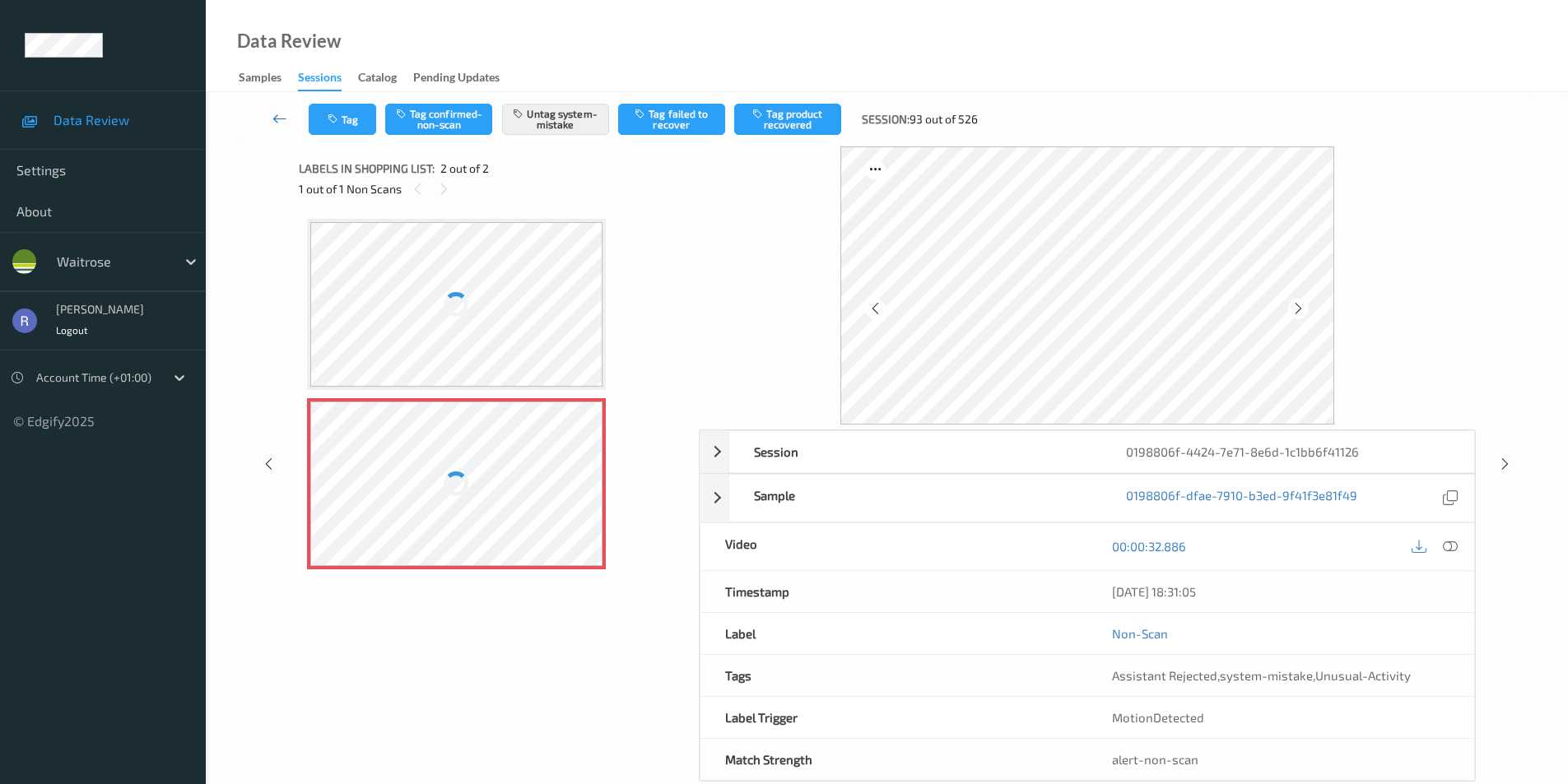
click at [280, 117] on icon at bounding box center [279, 118] width 15 height 16
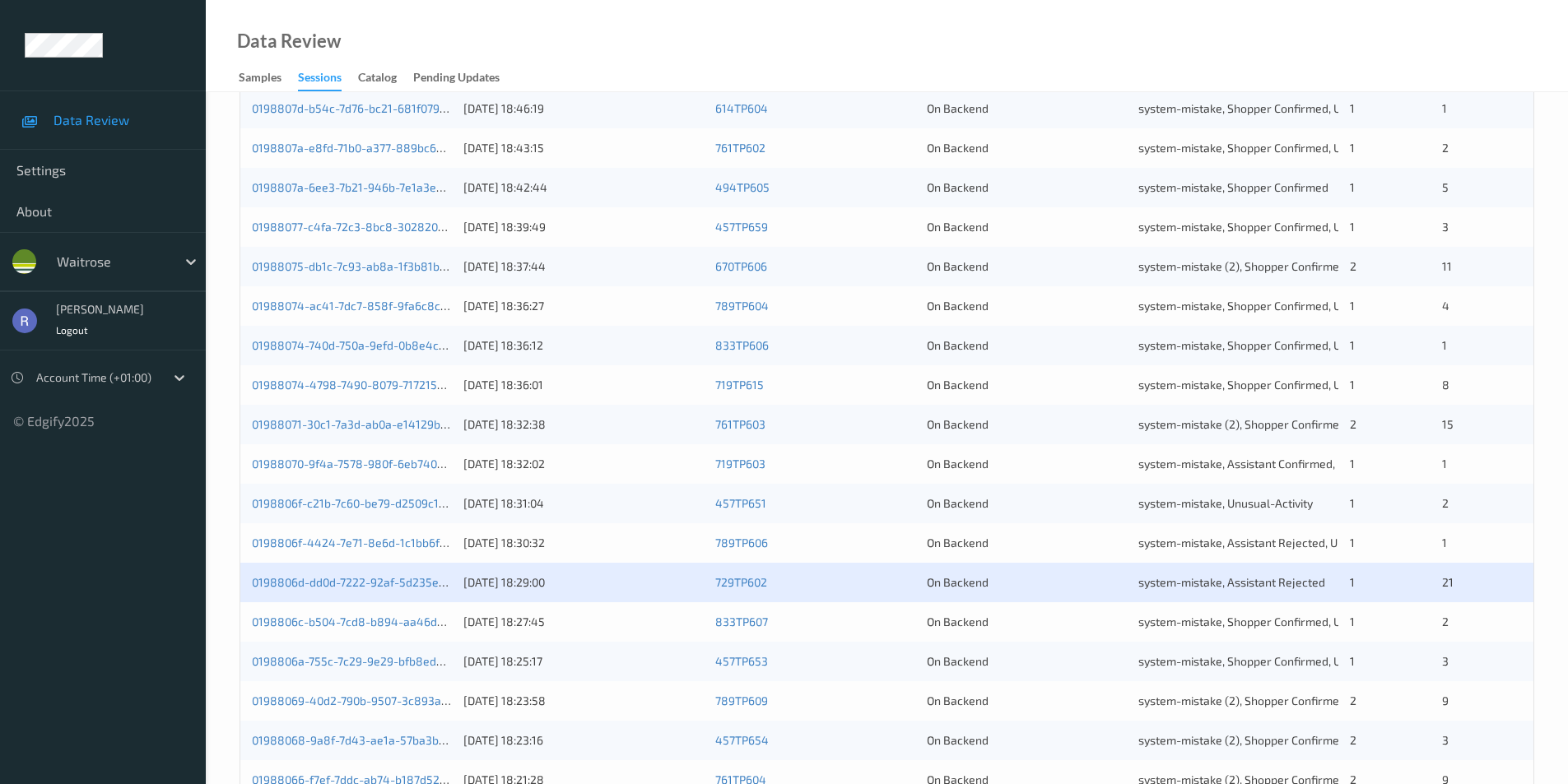
scroll to position [455, 0]
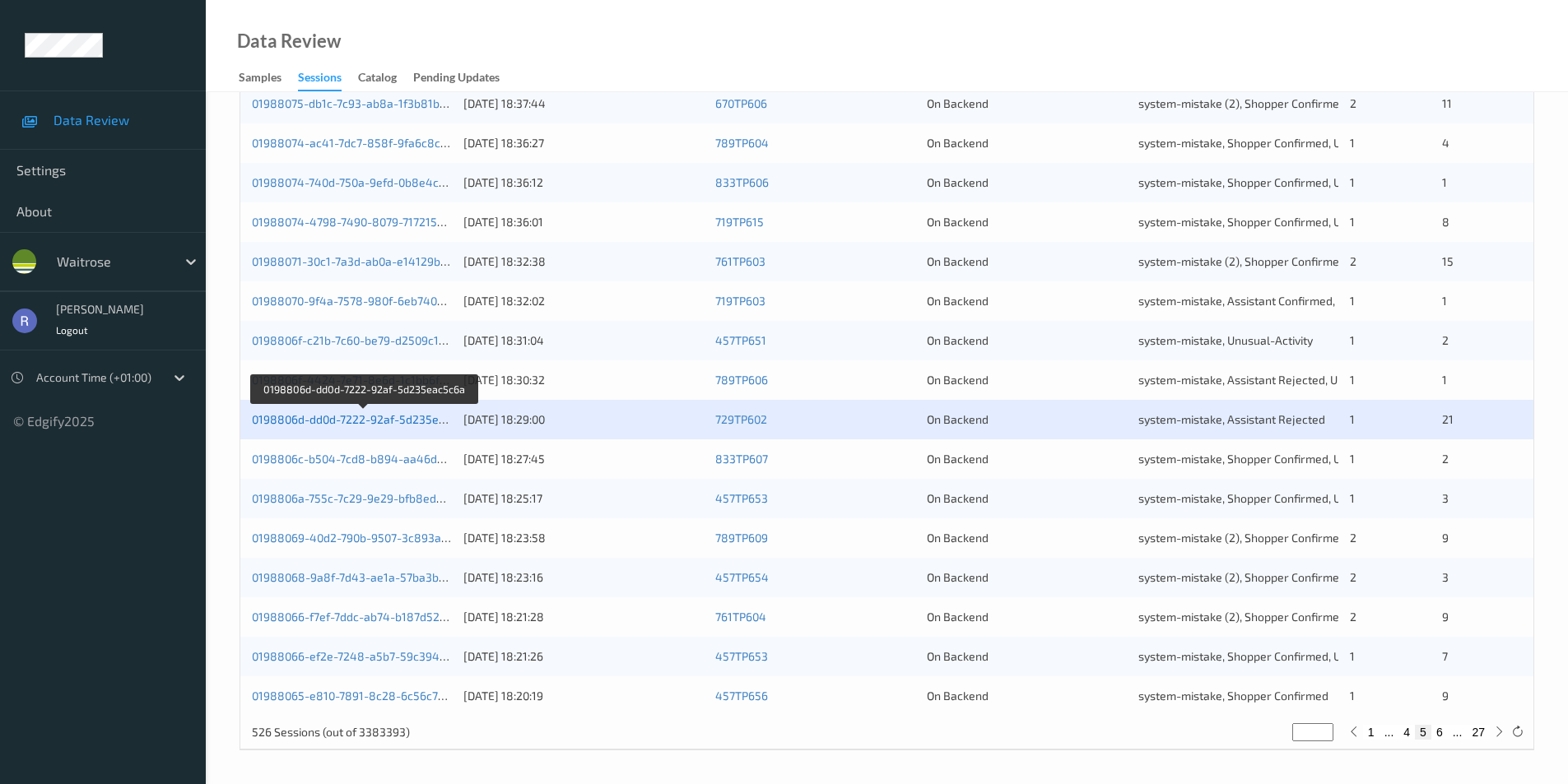
click at [304, 420] on link "0198806d-dd0d-7222-92af-5d235eac5c6a" at bounding box center [365, 419] width 225 height 14
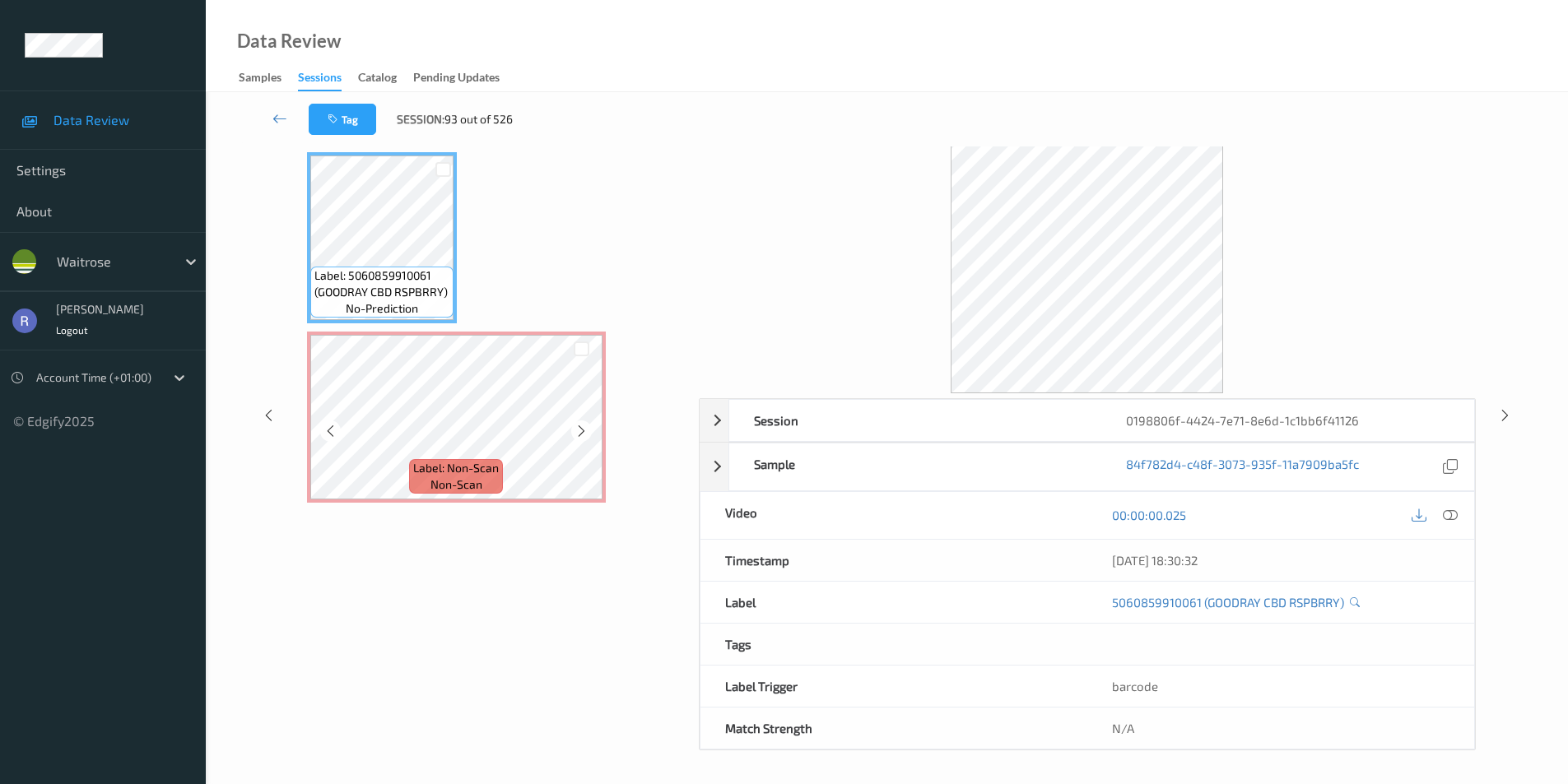
scroll to position [31, 0]
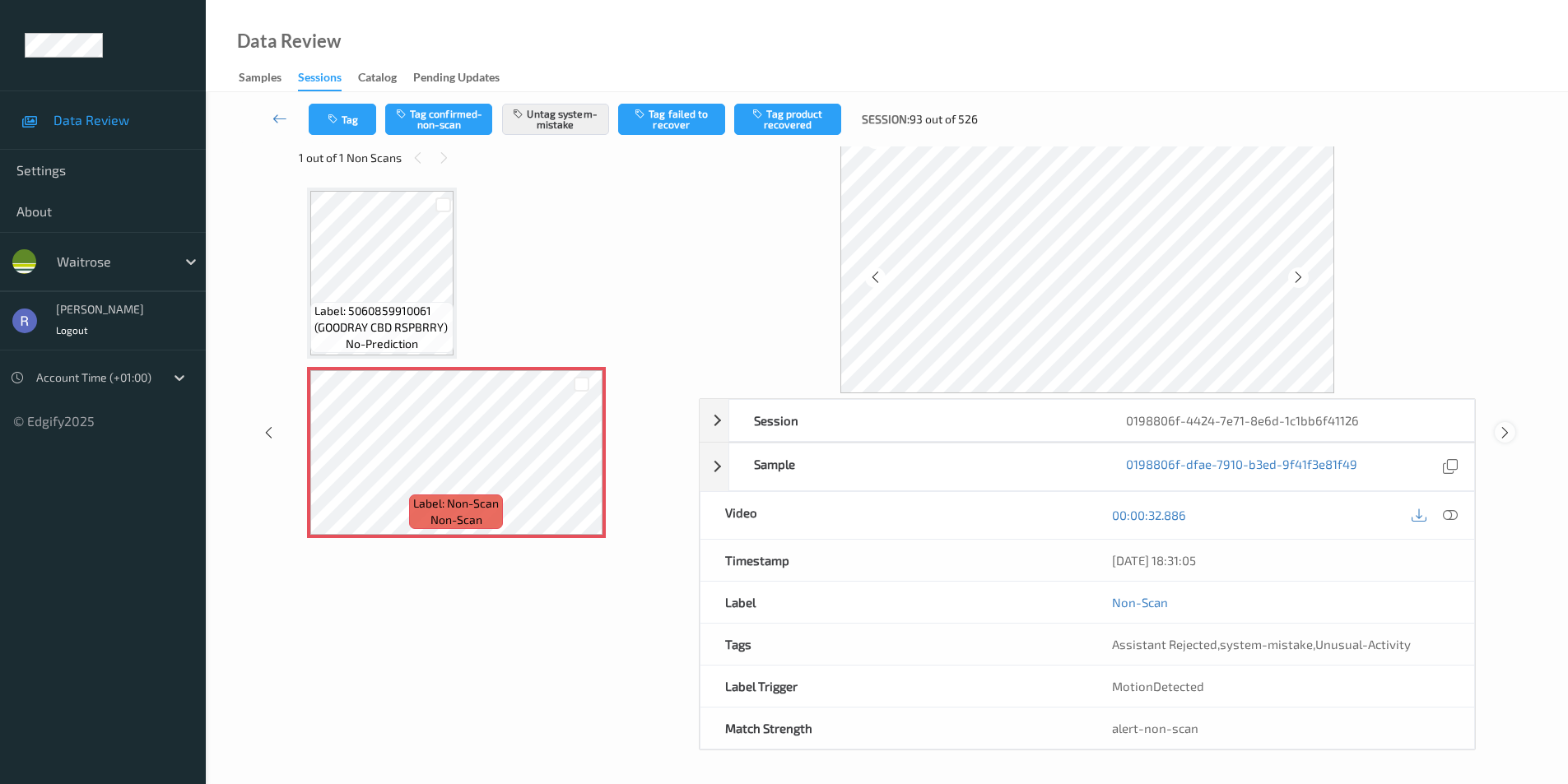
click at [1505, 431] on icon at bounding box center [1505, 432] width 14 height 15
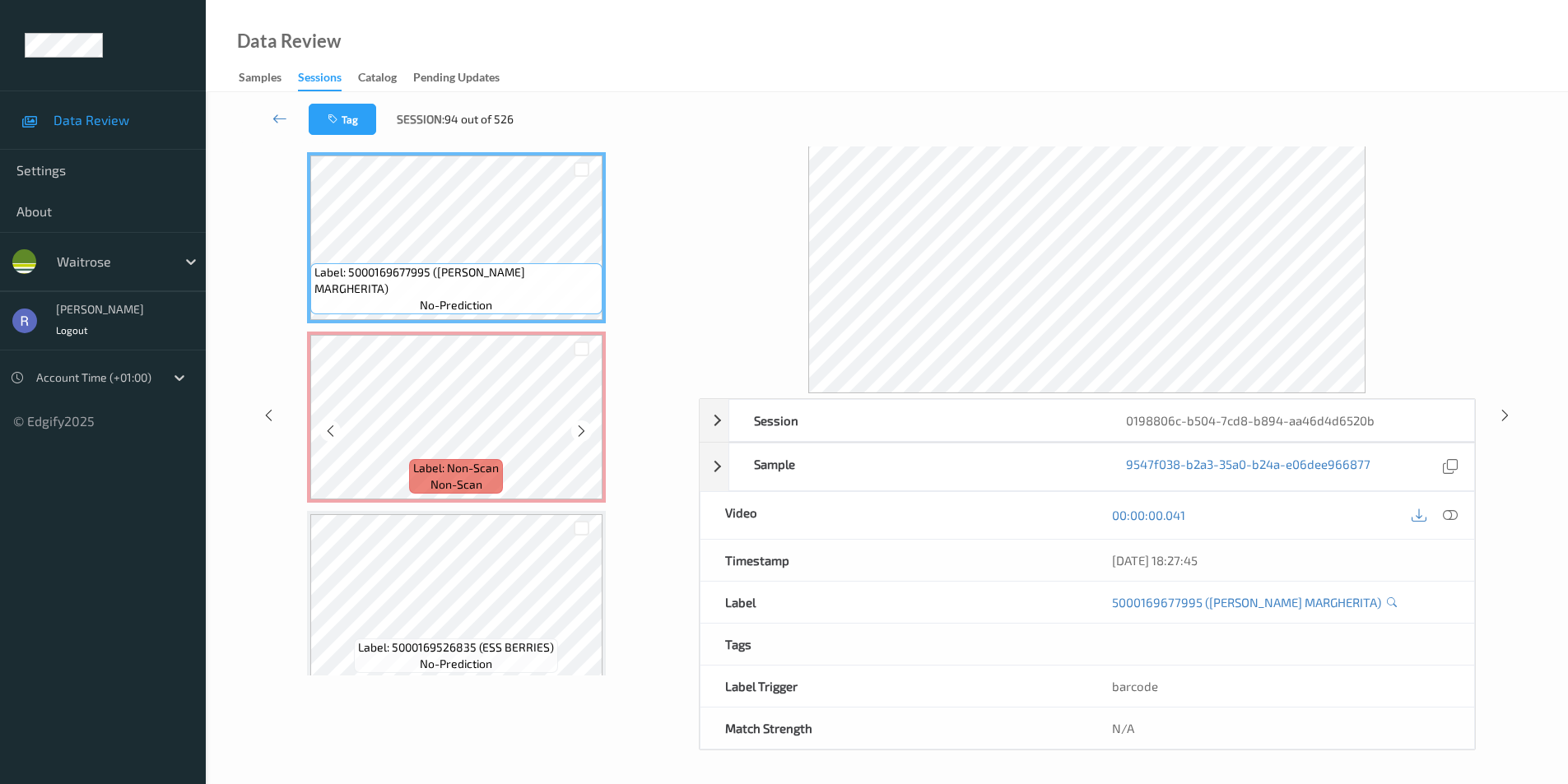
scroll to position [58, 0]
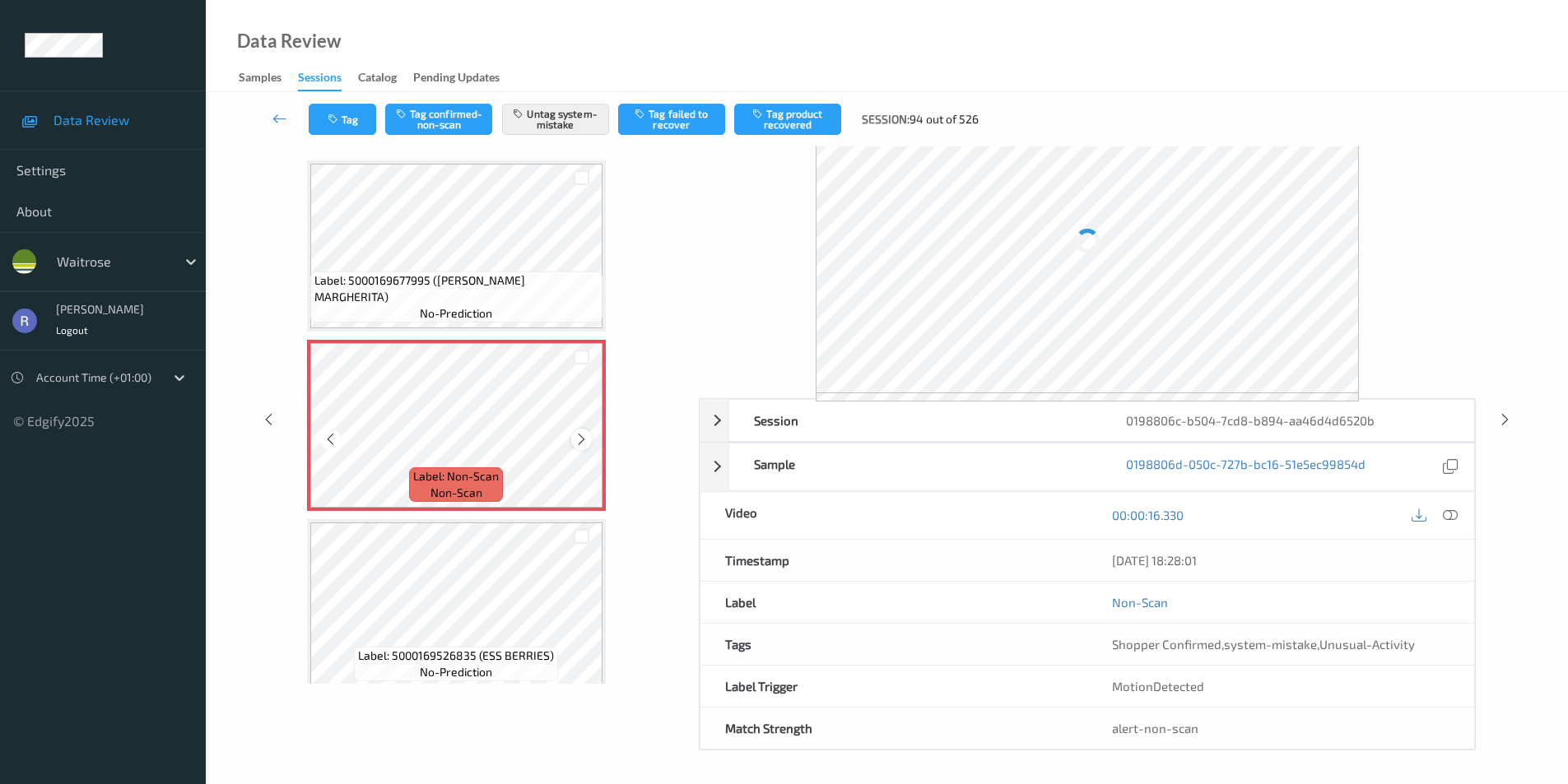
click at [581, 439] on icon at bounding box center [581, 439] width 14 height 15
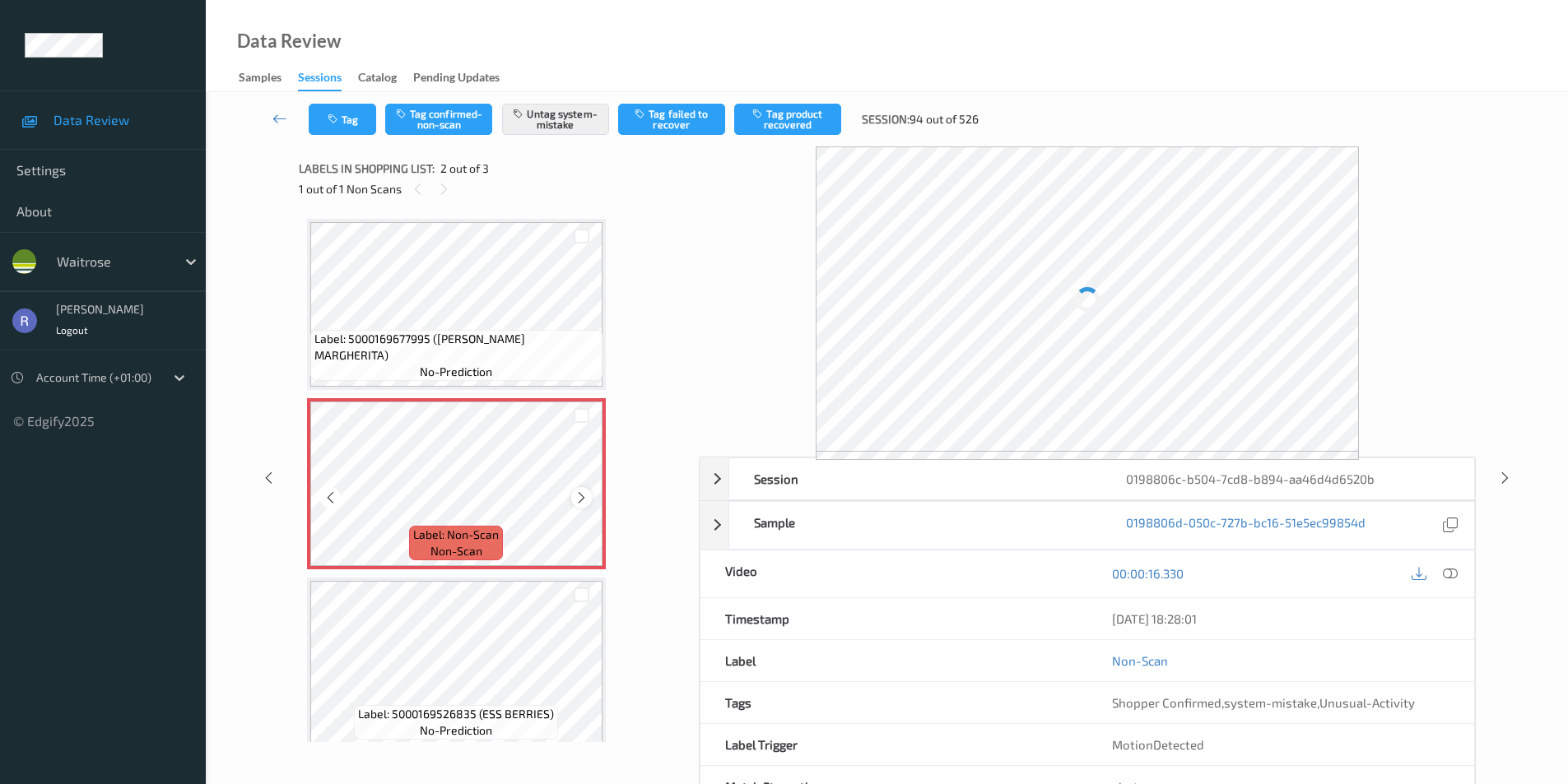
click at [577, 493] on icon at bounding box center [581, 497] width 14 height 15
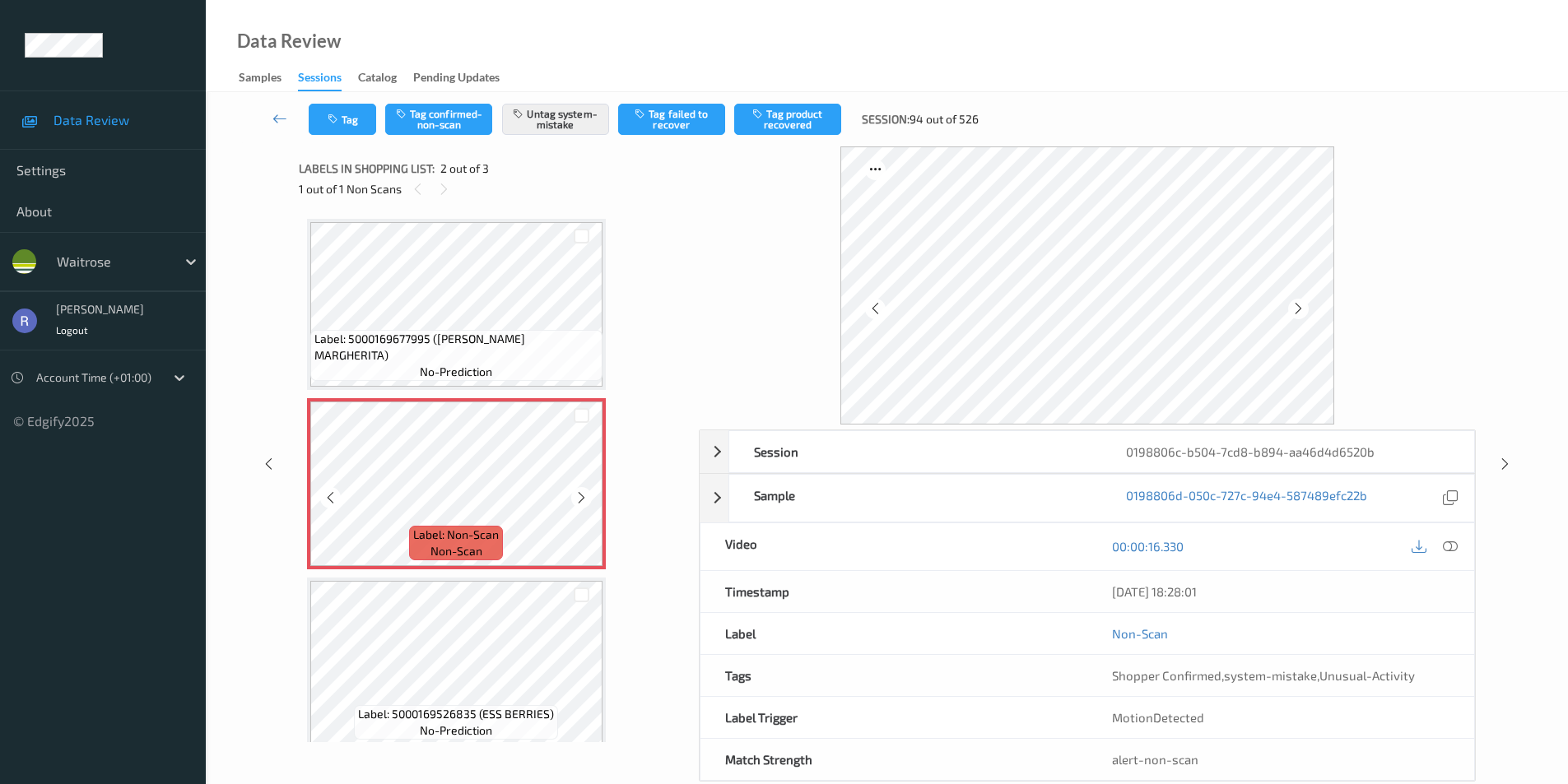
click at [577, 493] on icon at bounding box center [581, 497] width 14 height 15
click at [1503, 463] on icon at bounding box center [1505, 463] width 14 height 15
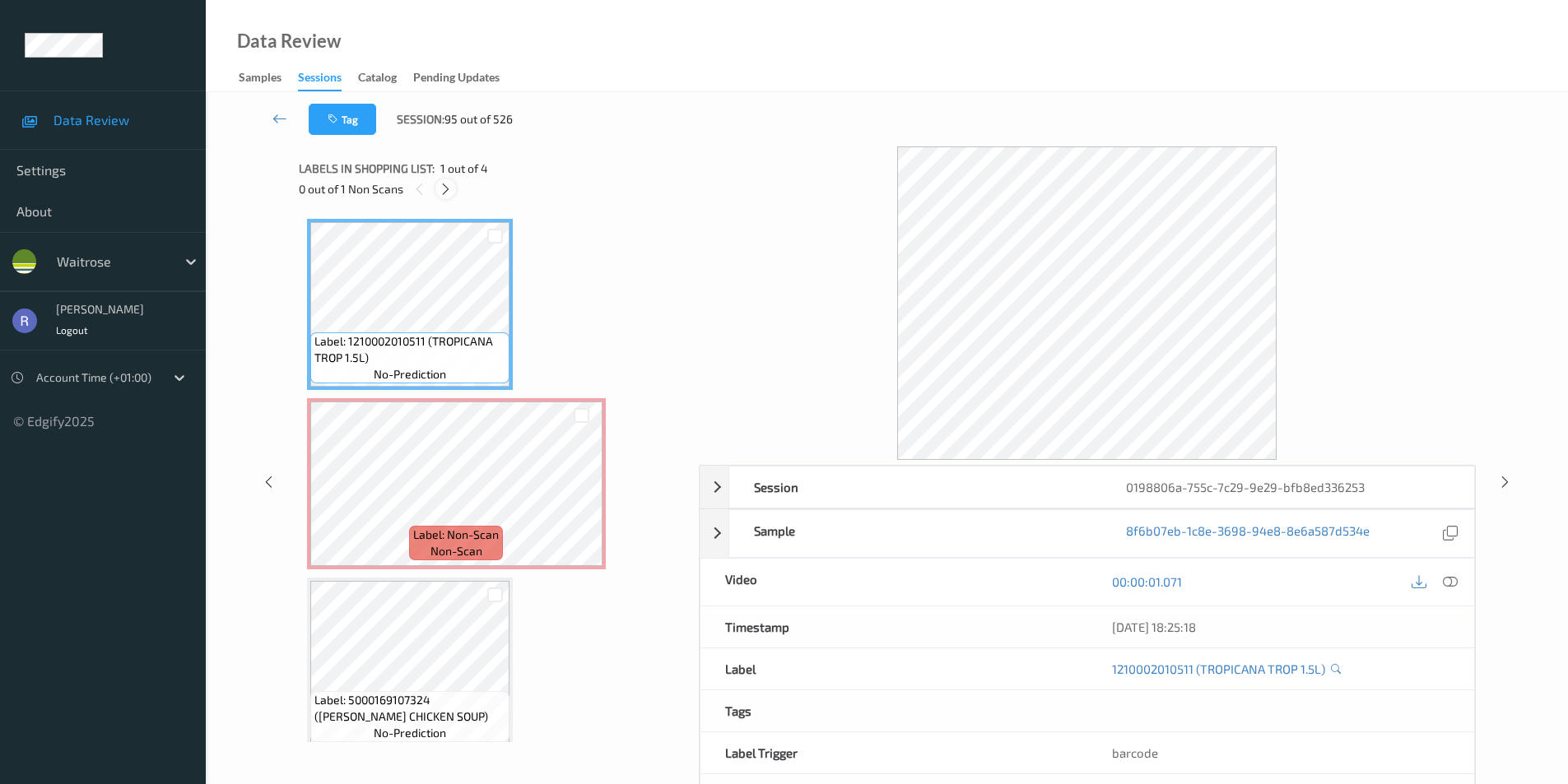
click at [444, 186] on icon at bounding box center [445, 189] width 14 height 15
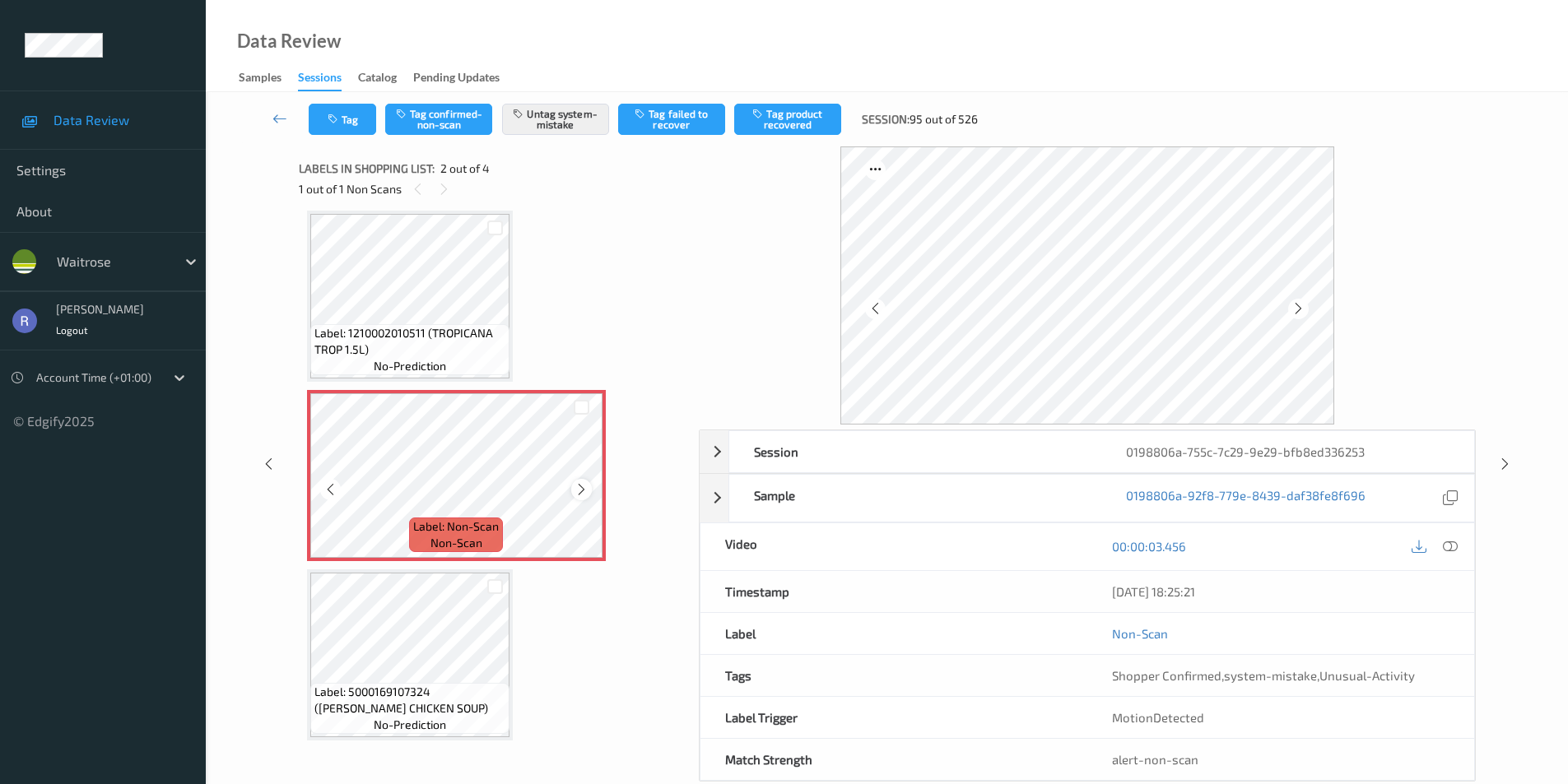
click at [586, 487] on icon at bounding box center [581, 488] width 14 height 15
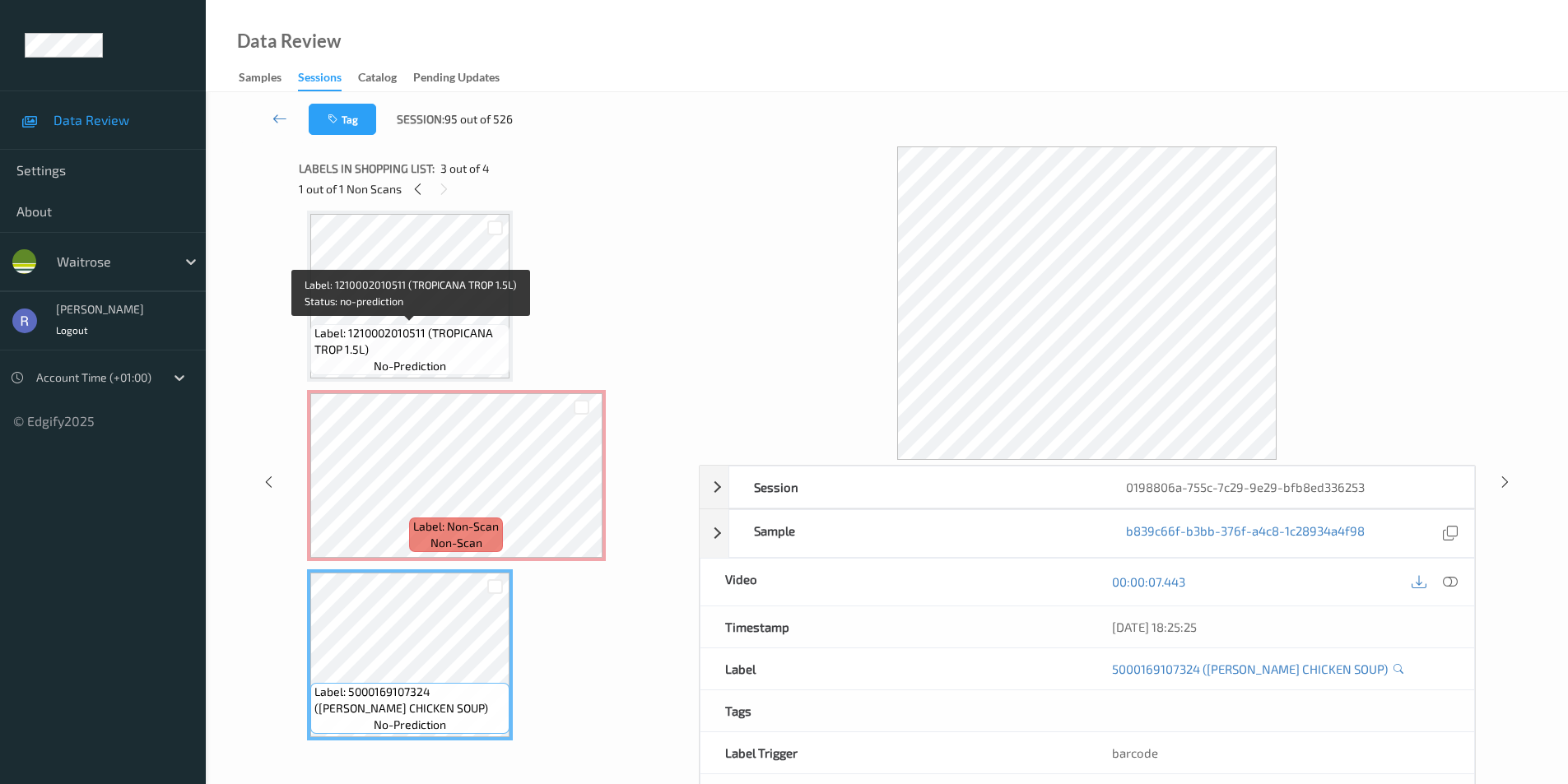
click at [439, 337] on span "Label: 1210002010511 (TROPICANA TROP 1.5L)" at bounding box center [409, 341] width 191 height 33
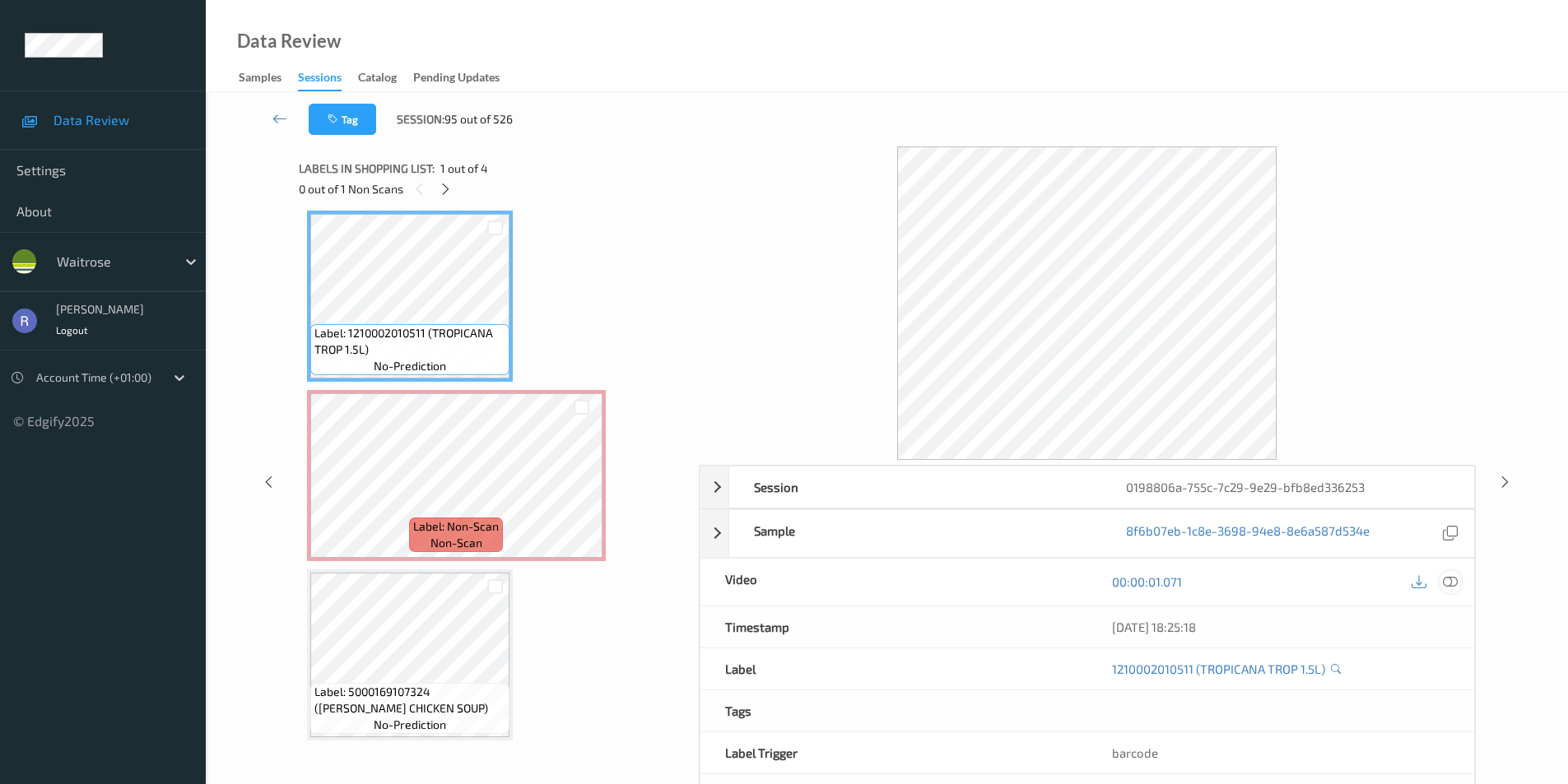
click at [1447, 581] on icon at bounding box center [1450, 580] width 15 height 15
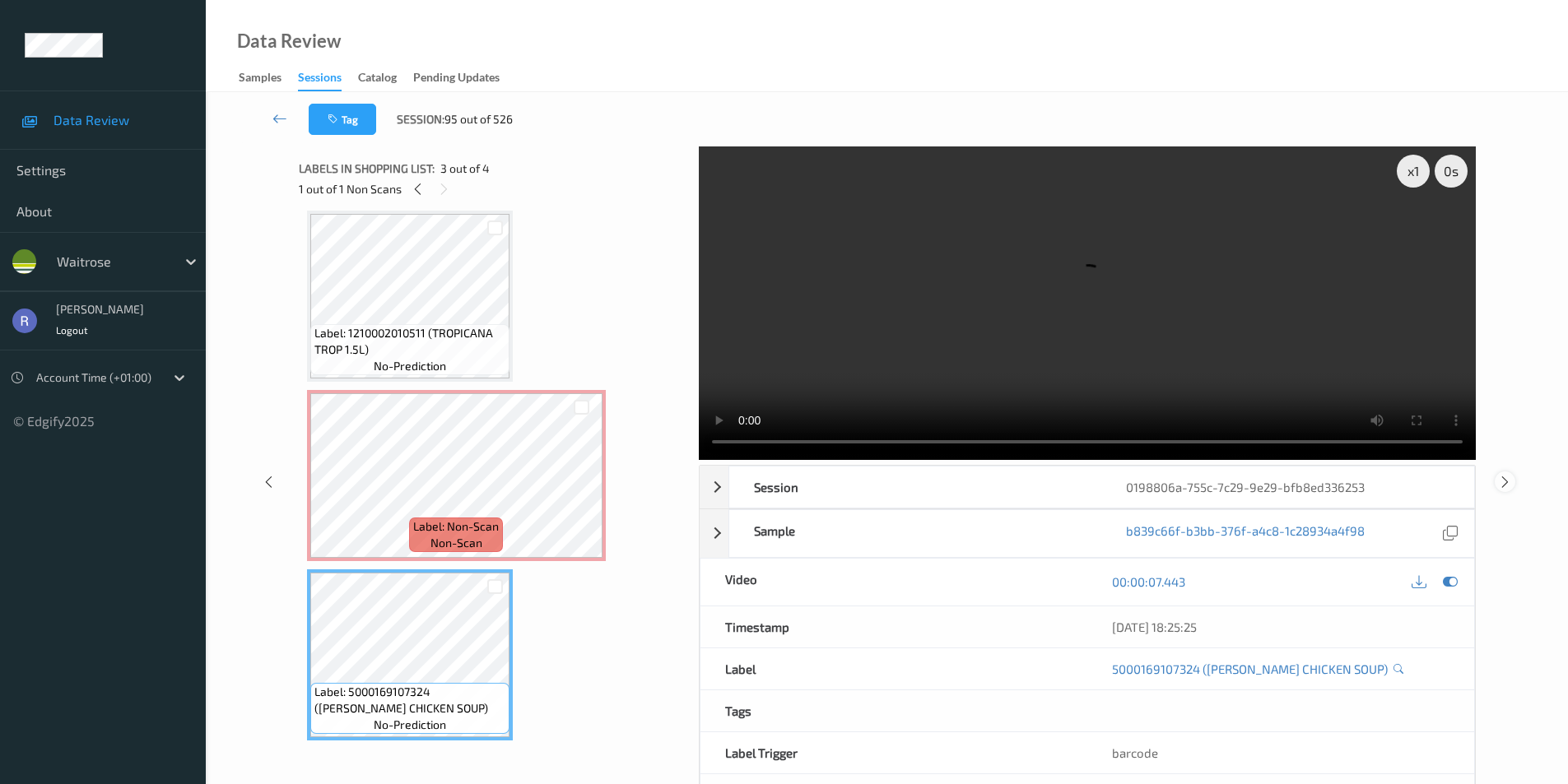
click at [1505, 481] on icon at bounding box center [1505, 481] width 14 height 15
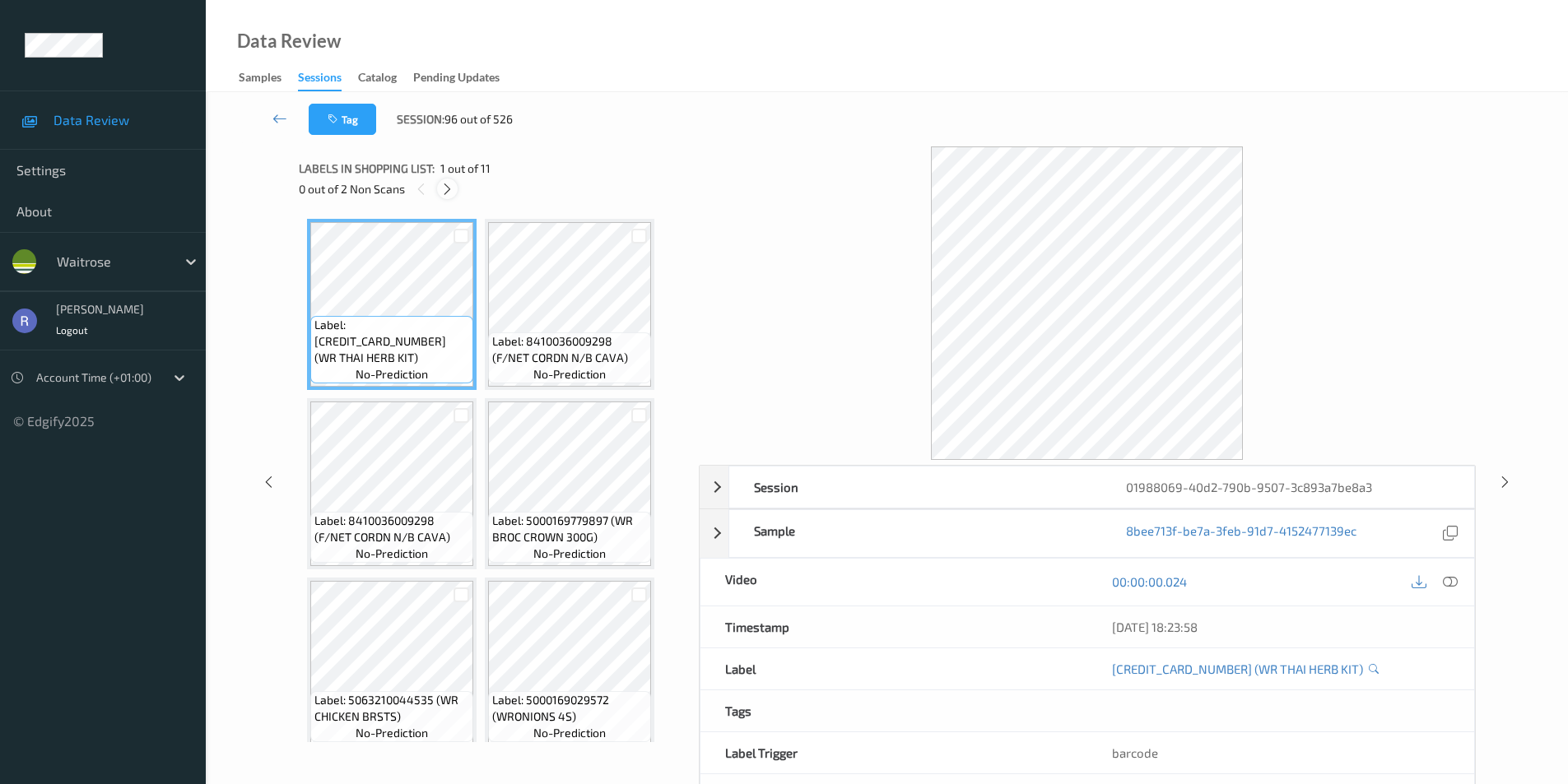
click at [447, 186] on icon at bounding box center [447, 189] width 14 height 15
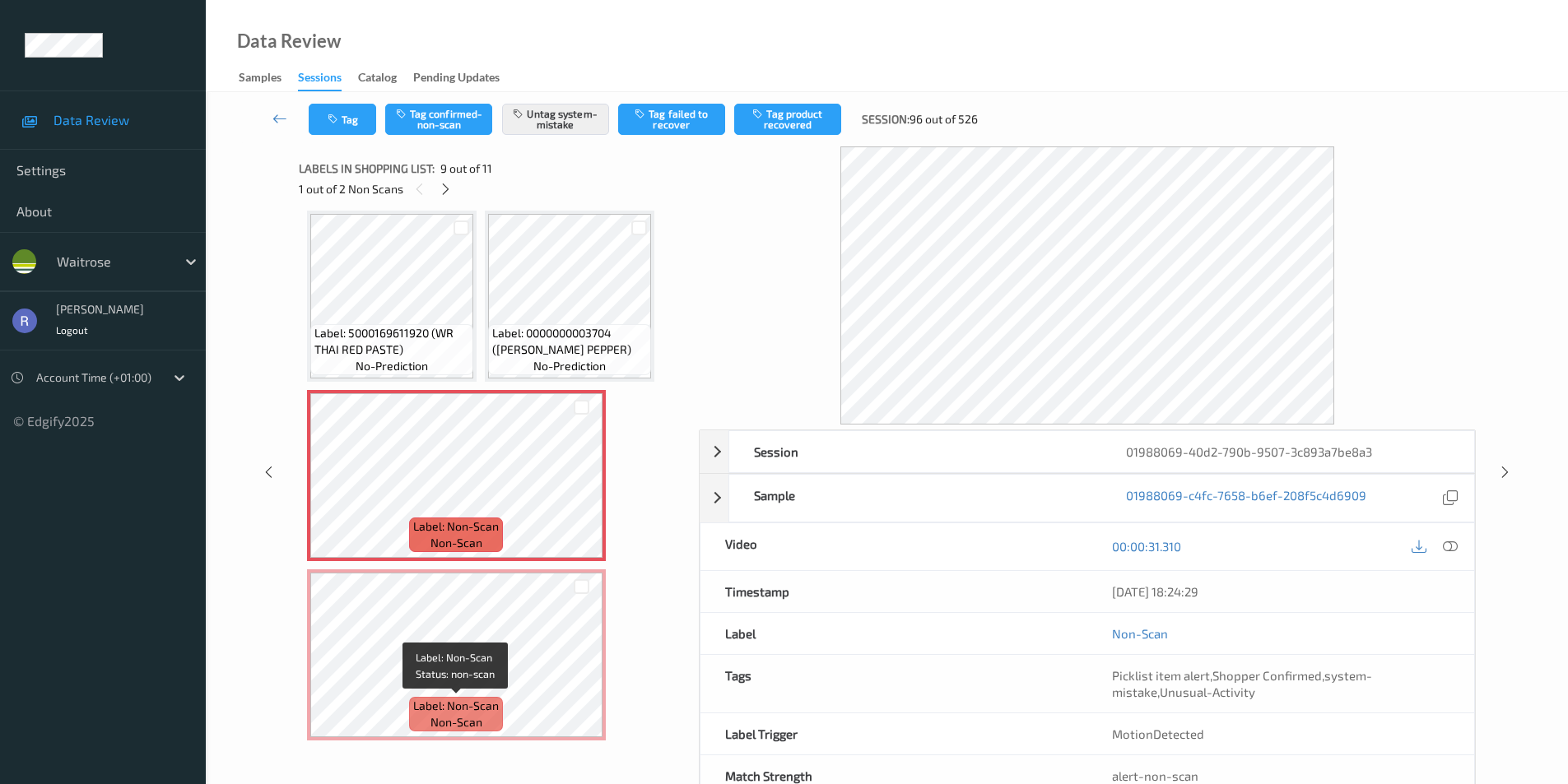
click at [496, 701] on span "Label: Non-Scan" at bounding box center [456, 706] width 85 height 16
click at [1499, 471] on icon at bounding box center [1505, 472] width 14 height 15
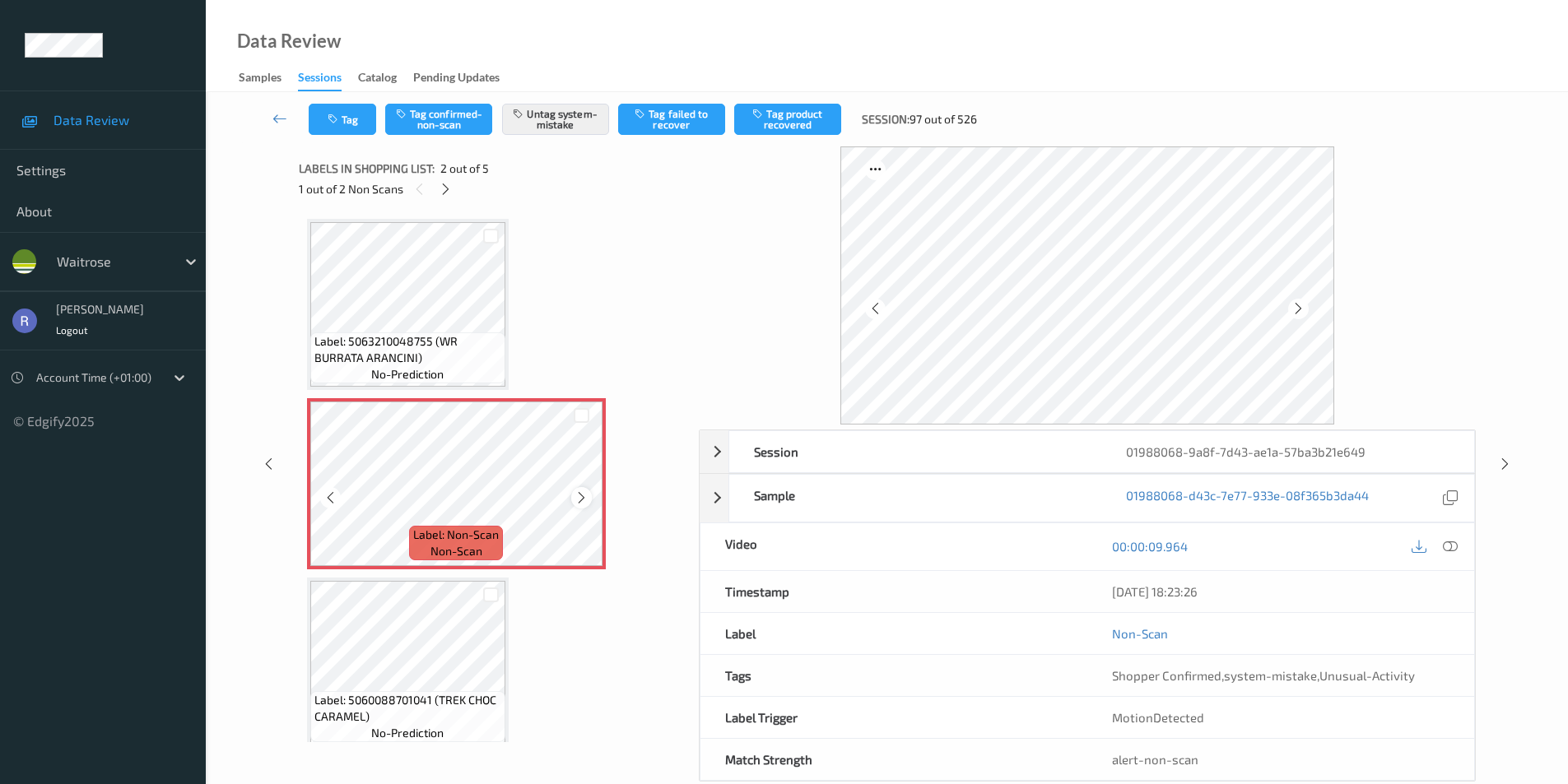
click at [572, 498] on div at bounding box center [581, 496] width 20 height 20
click at [444, 187] on icon at bounding box center [445, 189] width 14 height 15
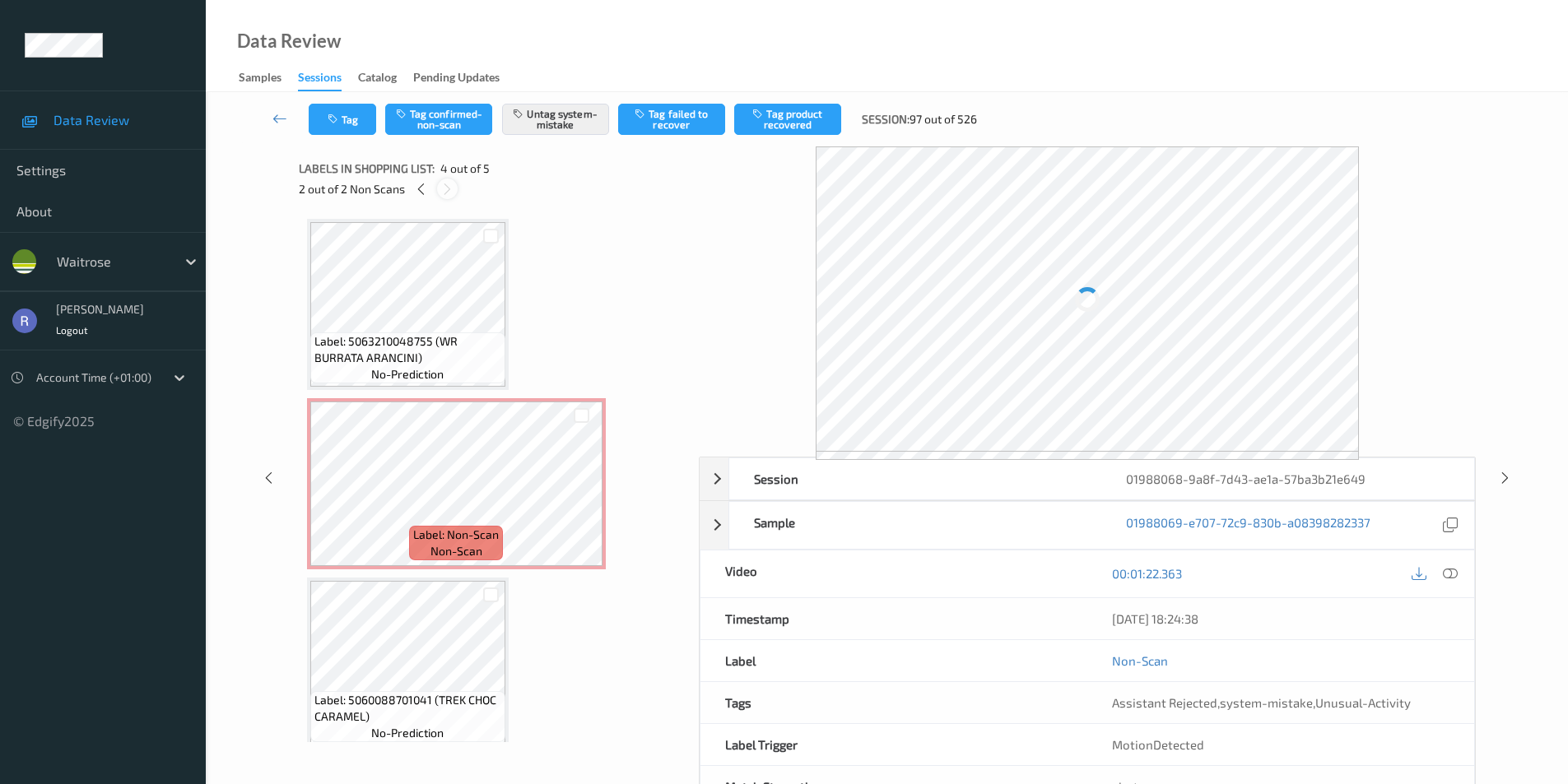
scroll to position [367, 0]
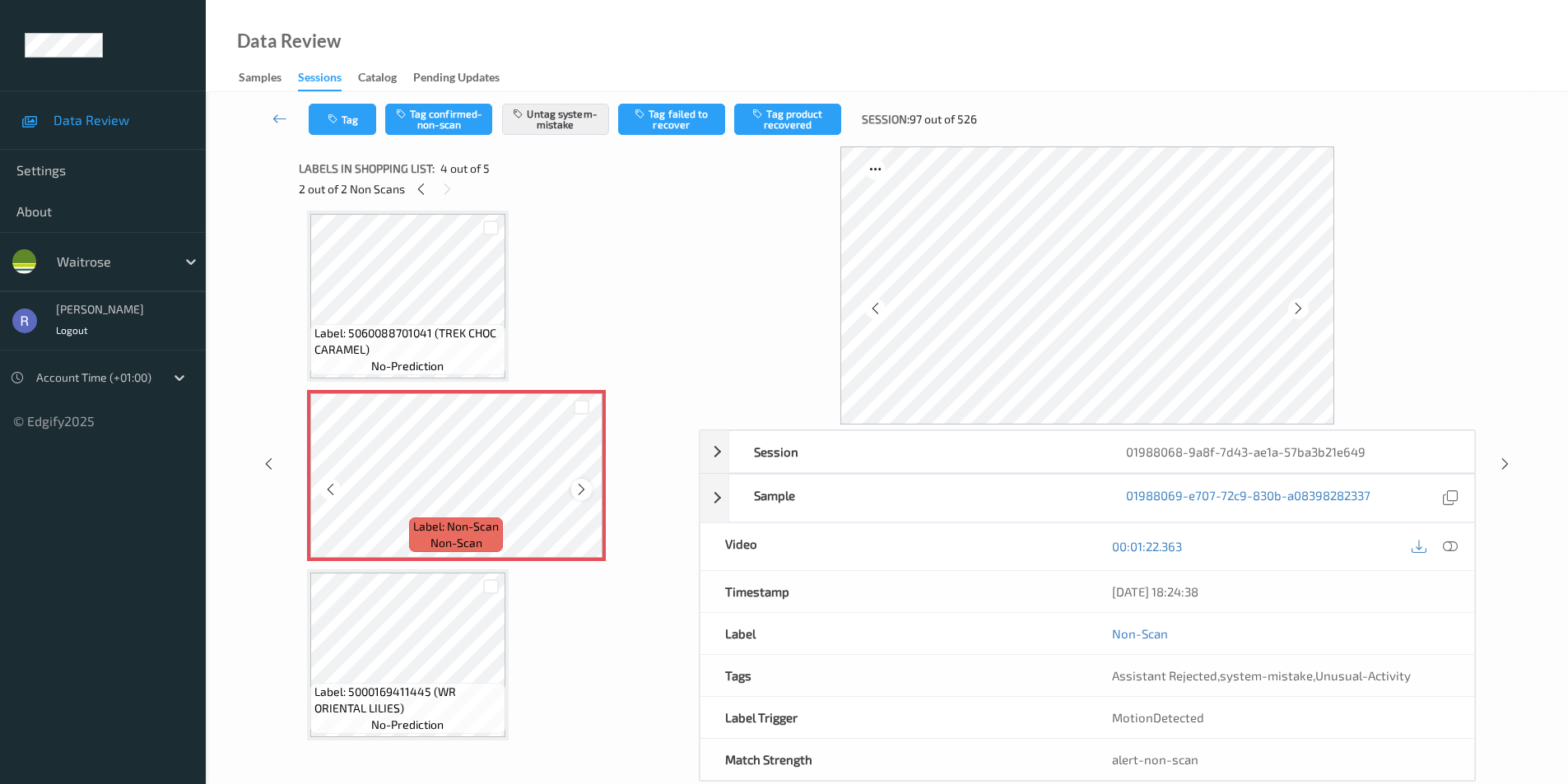
click at [578, 487] on icon at bounding box center [581, 488] width 14 height 15
click at [1498, 462] on icon at bounding box center [1505, 463] width 14 height 15
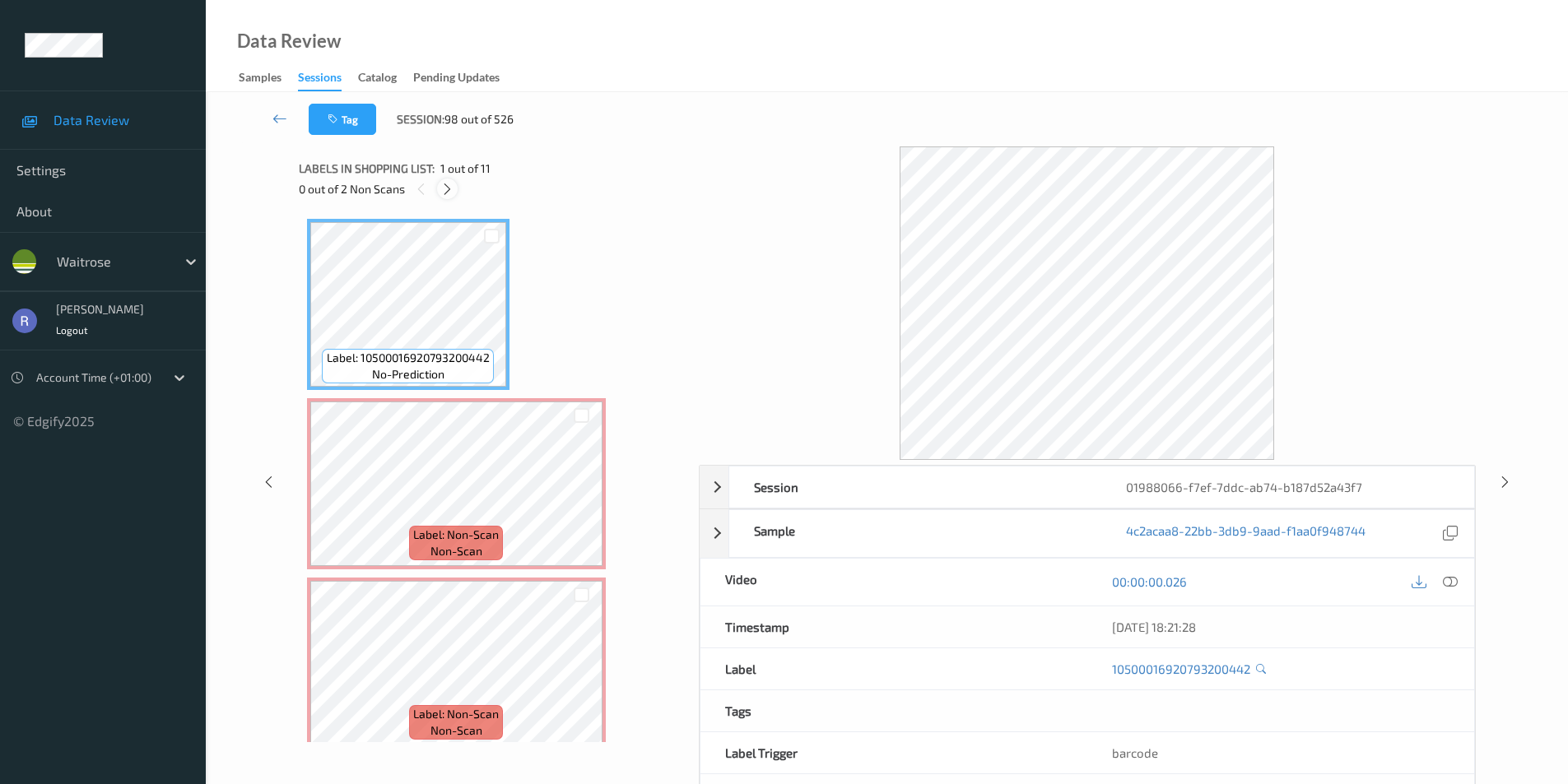
click at [447, 190] on icon at bounding box center [447, 189] width 14 height 15
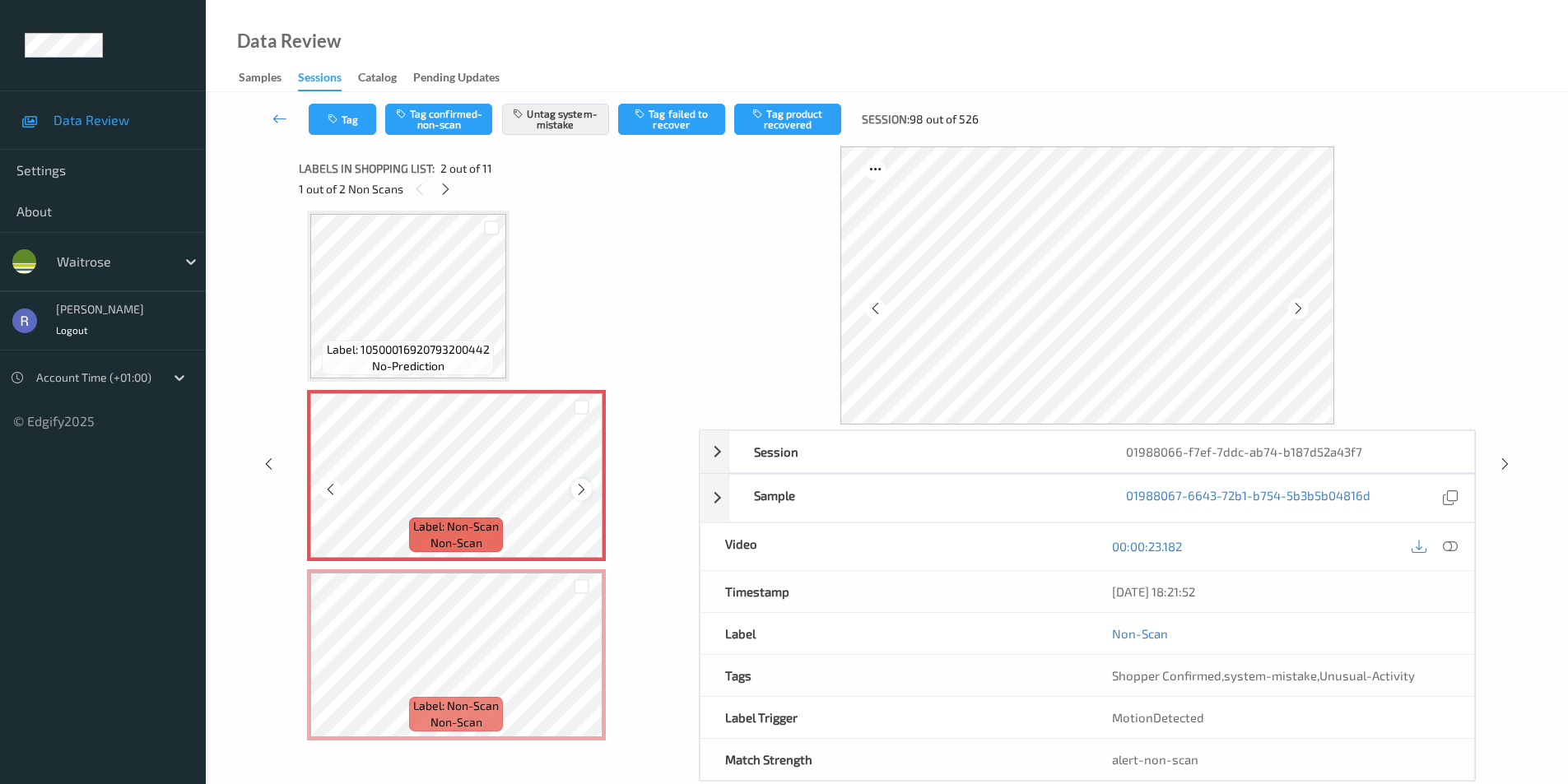
click at [580, 480] on div at bounding box center [581, 488] width 20 height 20
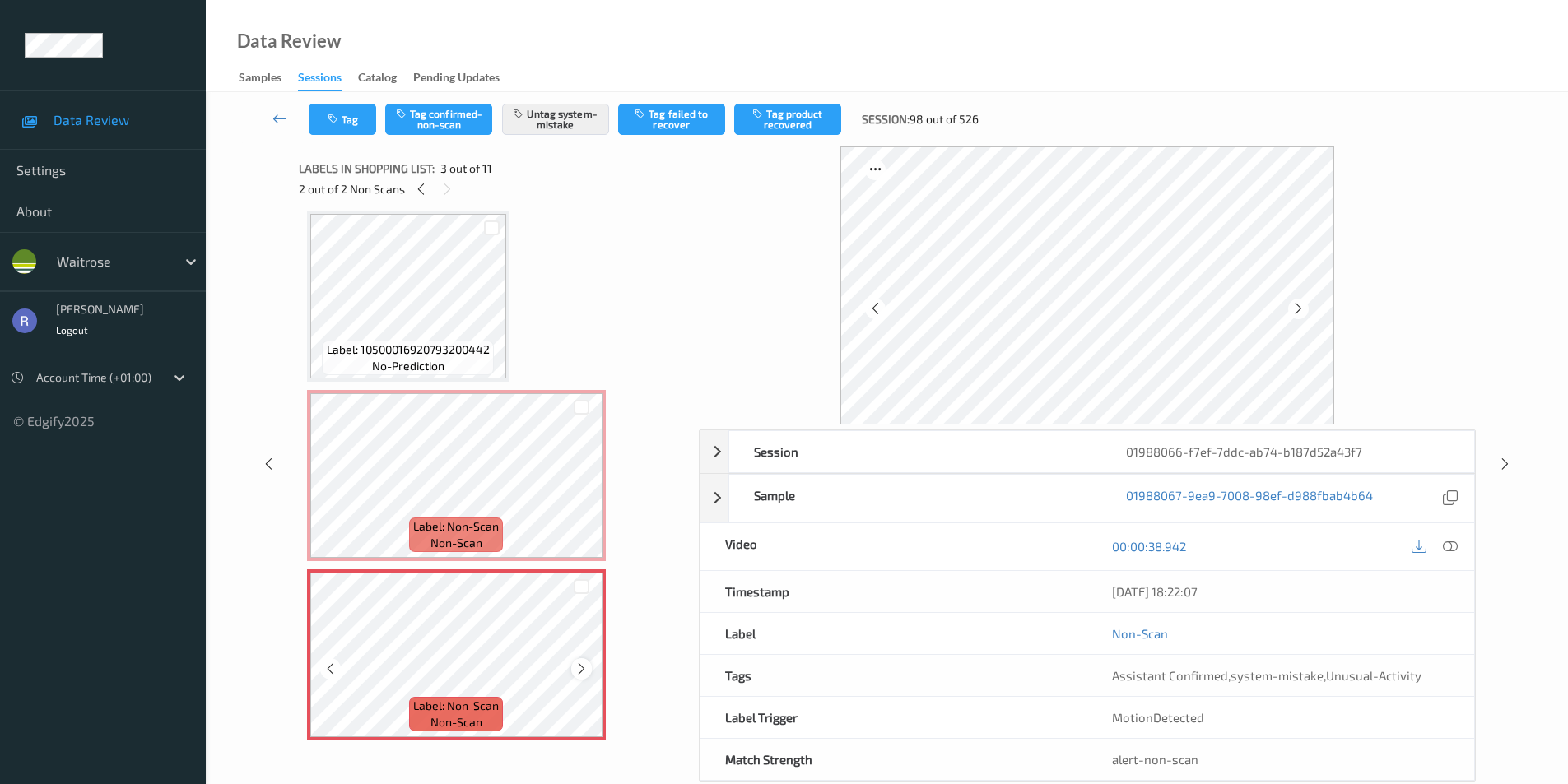
click at [584, 667] on icon at bounding box center [581, 668] width 14 height 15
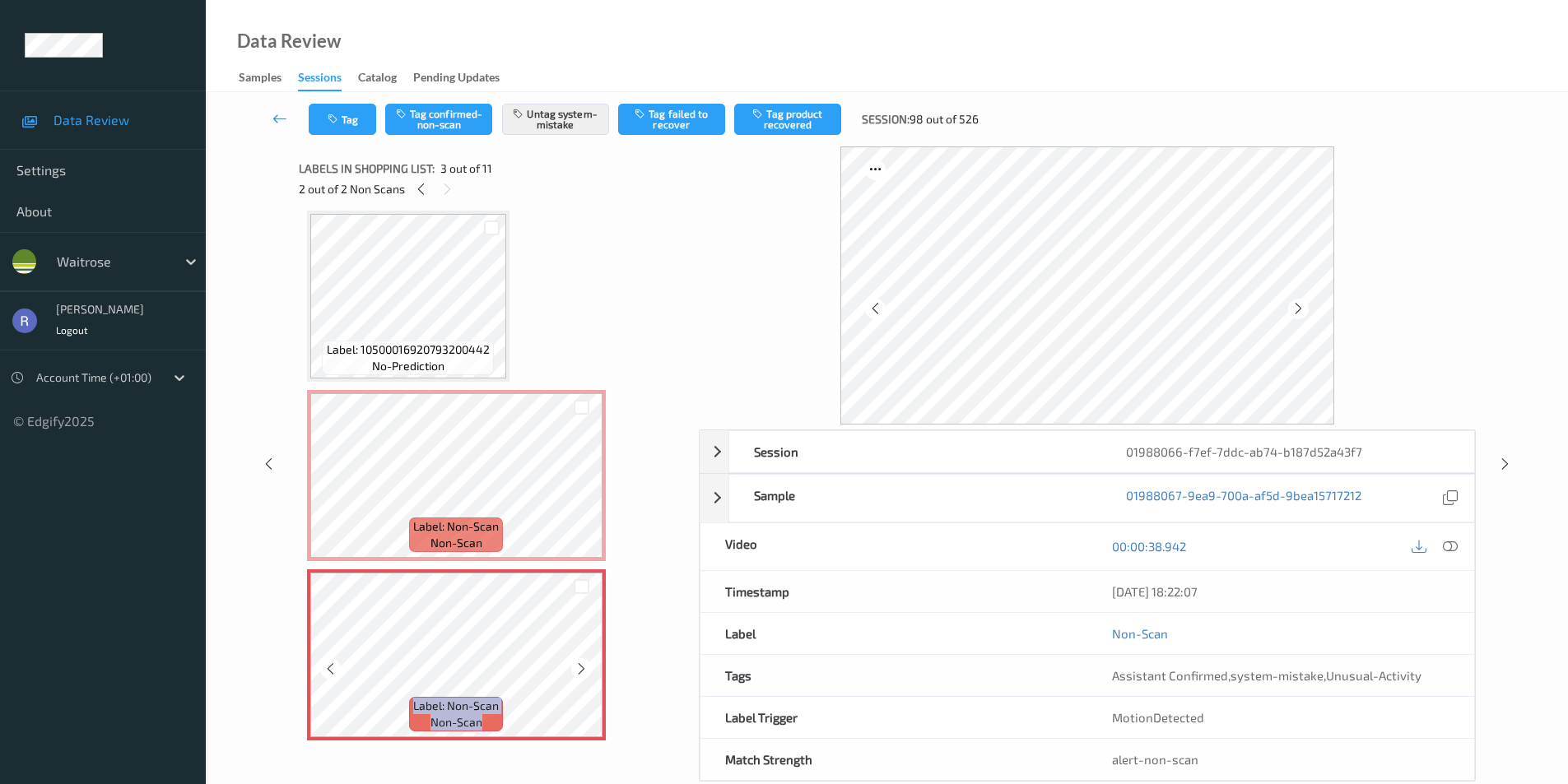
click at [584, 667] on icon at bounding box center [581, 668] width 14 height 15
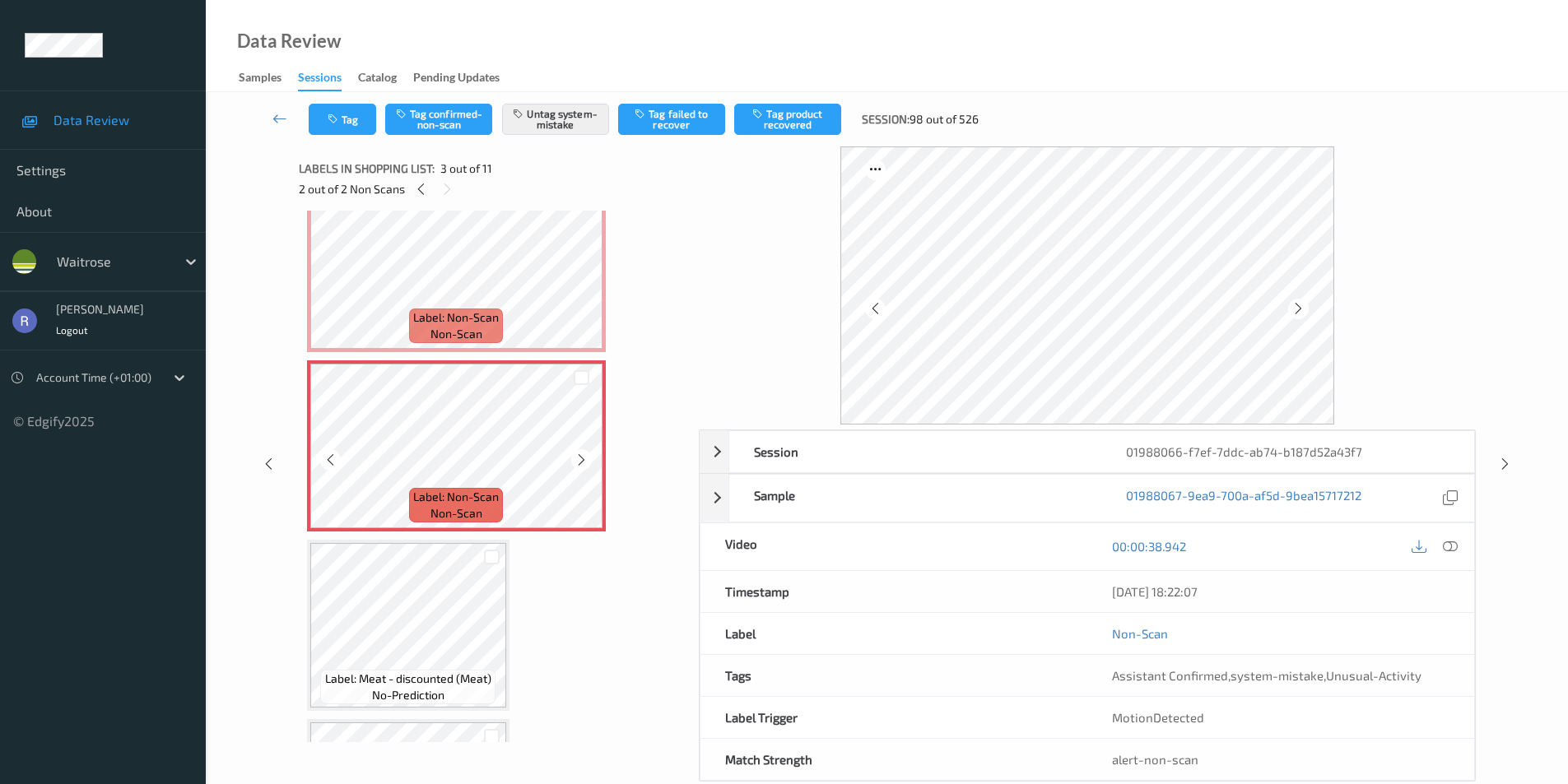
scroll to position [255, 0]
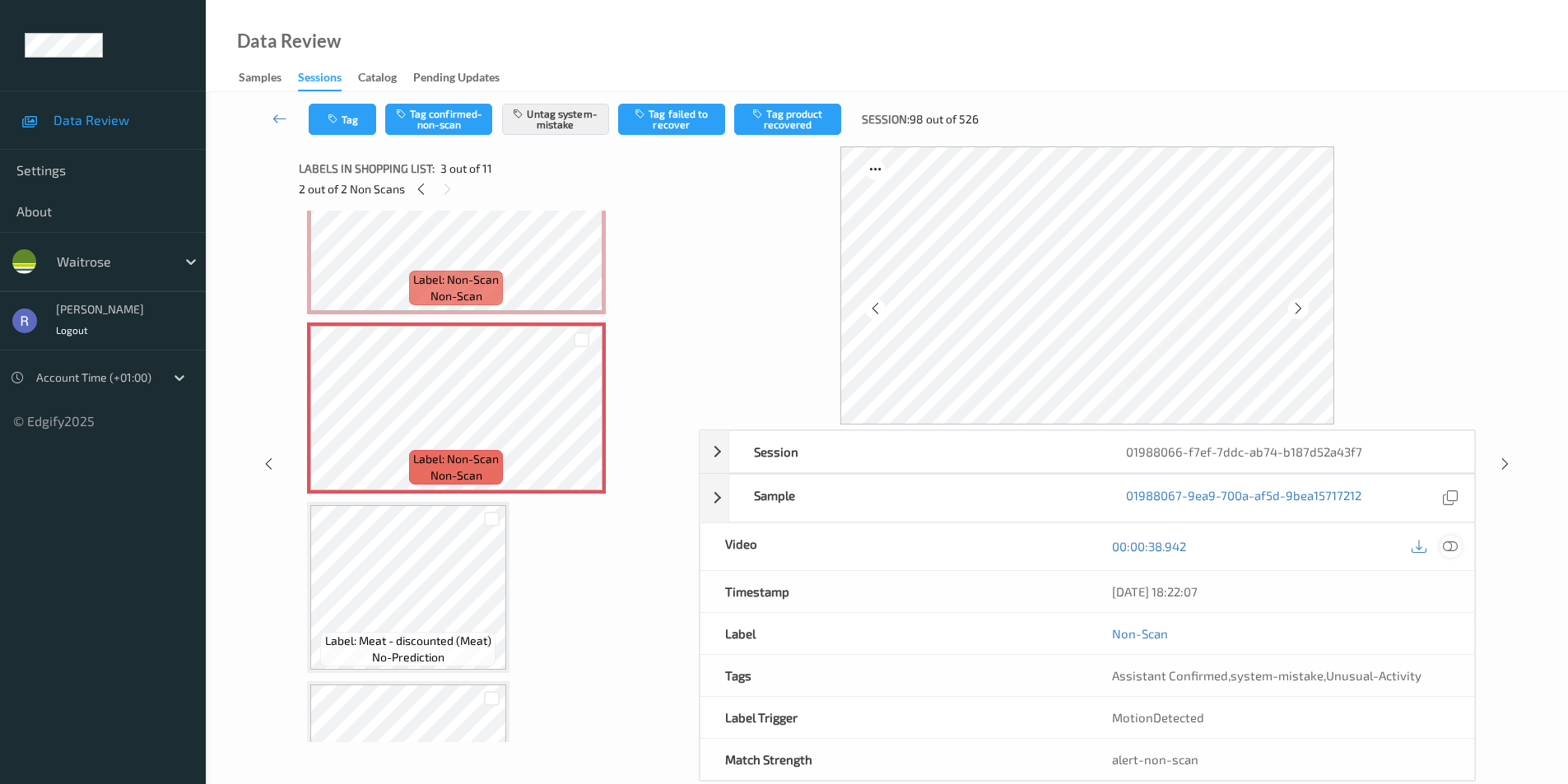
click at [1445, 540] on icon at bounding box center [1450, 546] width 15 height 15
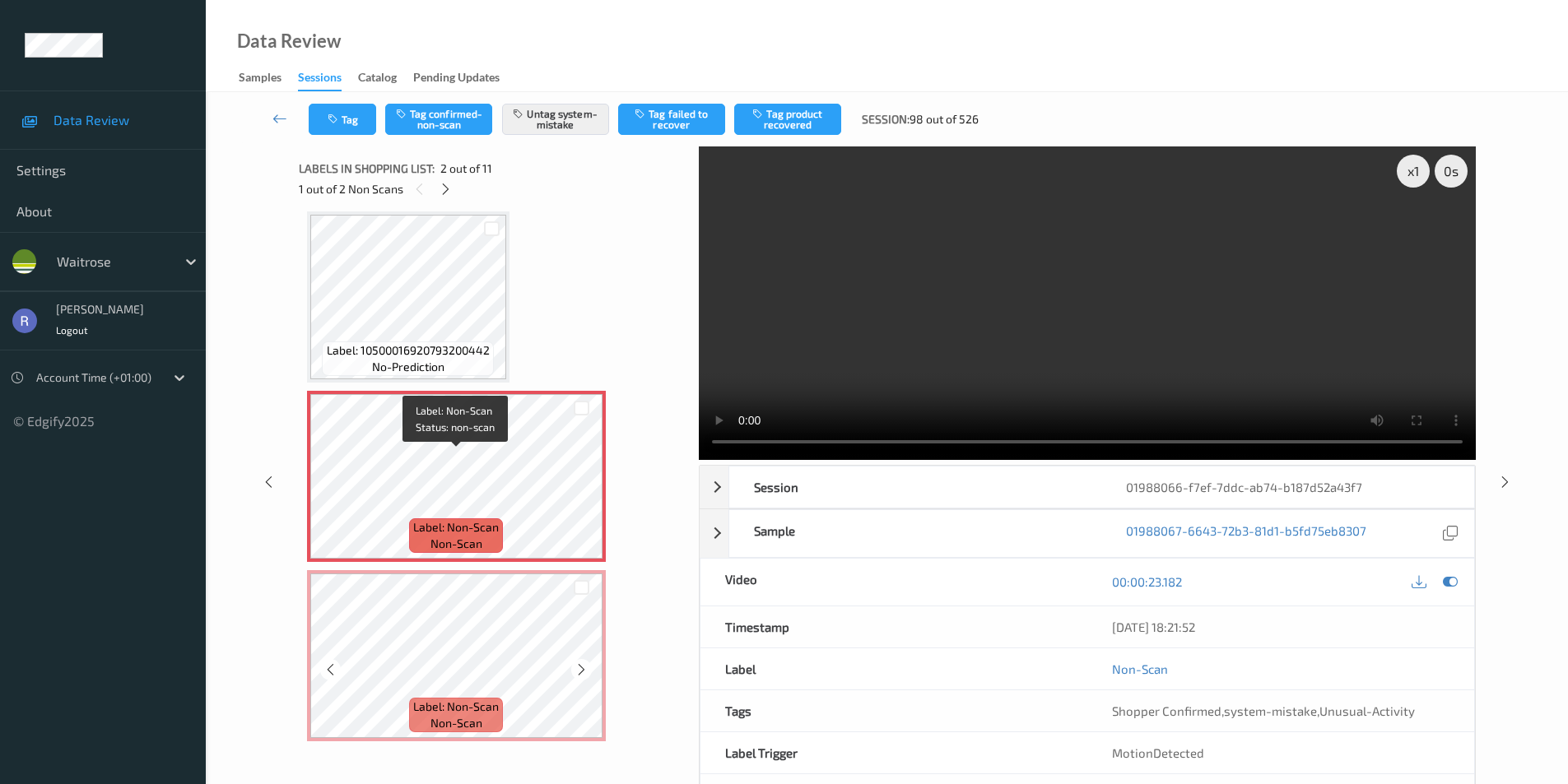
scroll to position [0, 0]
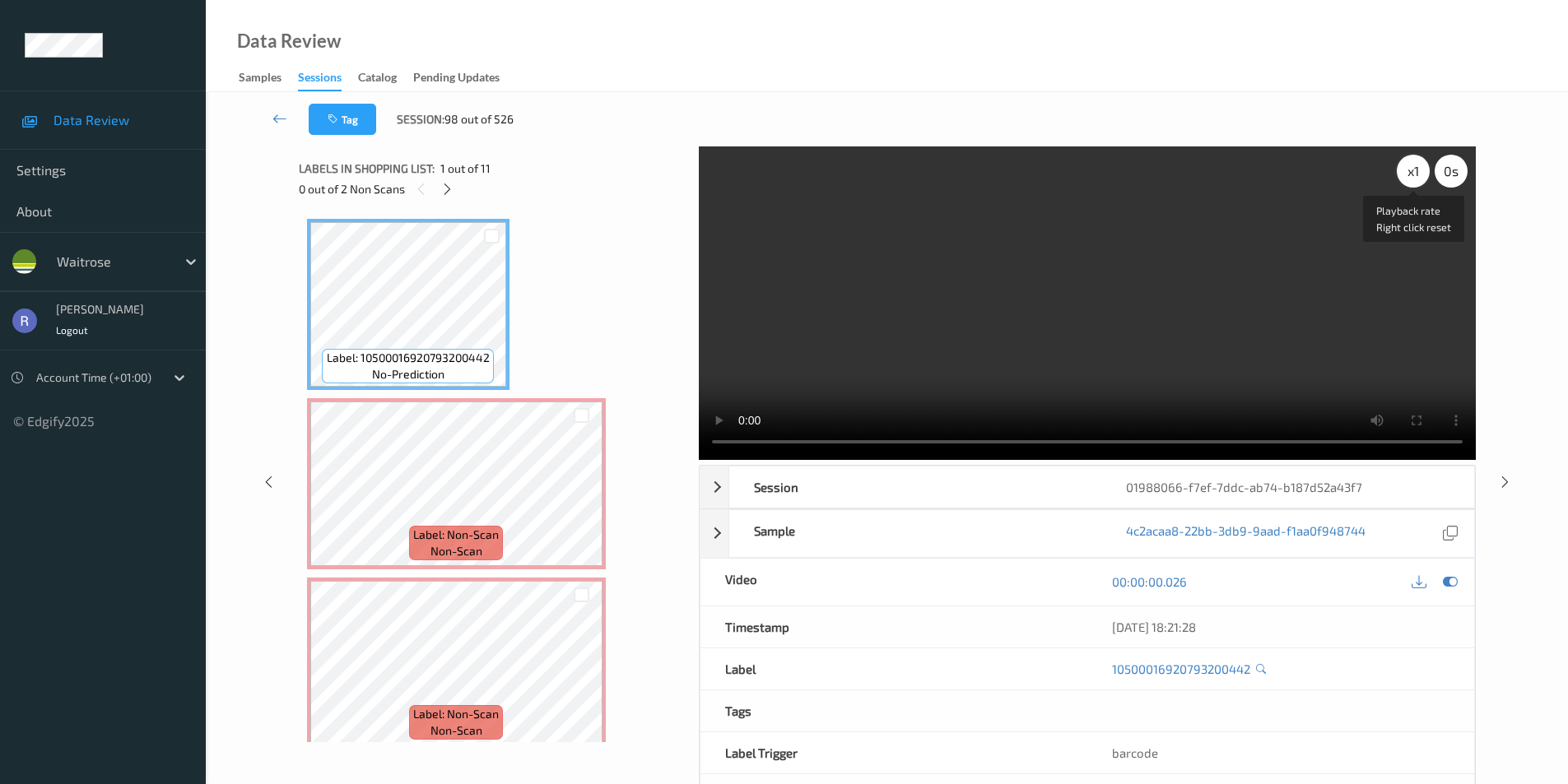
click at [1412, 173] on div "x 1" at bounding box center [1413, 172] width 33 height 33
click at [1412, 173] on div "x 2" at bounding box center [1413, 172] width 33 height 33
click at [1412, 173] on div "x 4" at bounding box center [1413, 172] width 33 height 33
click at [1412, 173] on div "x 8" at bounding box center [1413, 172] width 33 height 33
click at [1412, 173] on div "x 1" at bounding box center [1413, 172] width 33 height 33
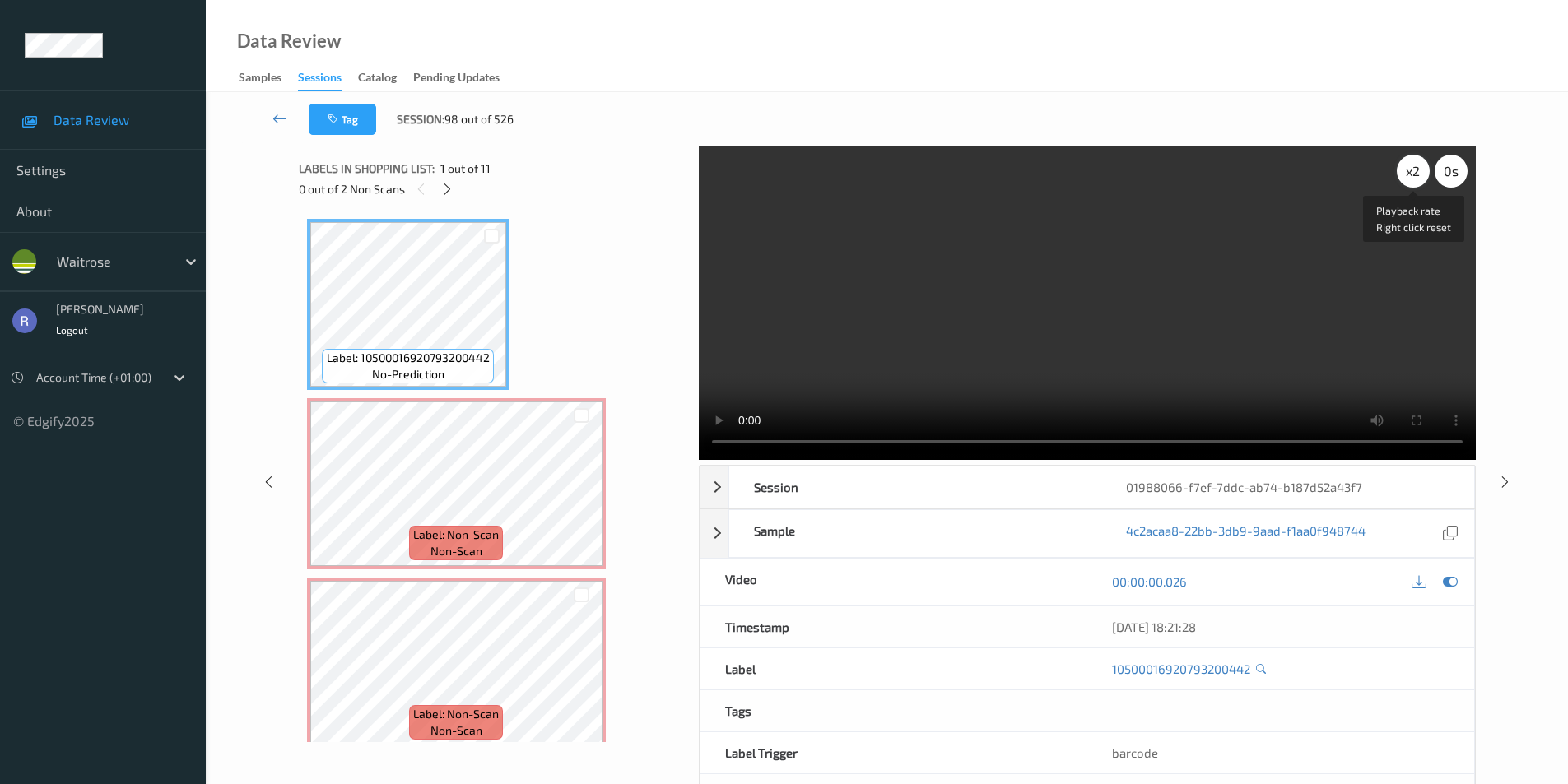
click at [1412, 173] on div "x 2" at bounding box center [1413, 172] width 33 height 33
click at [1417, 178] on div "x 4" at bounding box center [1413, 172] width 33 height 33
click at [1417, 178] on div "x 8" at bounding box center [1413, 172] width 33 height 33
click at [1408, 180] on div "x 1" at bounding box center [1413, 172] width 33 height 33
click at [1408, 180] on div "x 2" at bounding box center [1413, 172] width 33 height 33
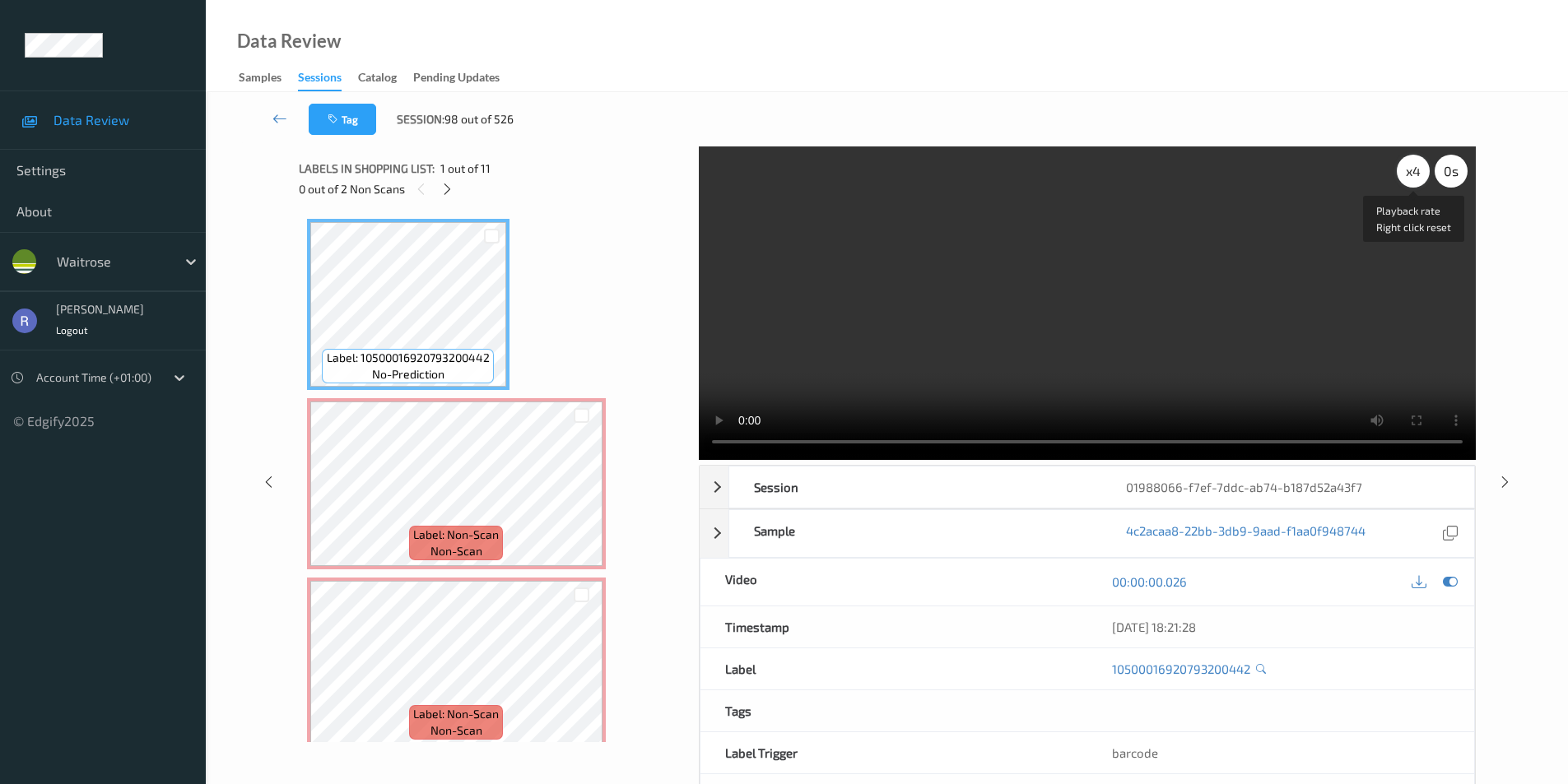
click at [1407, 167] on div "x 4" at bounding box center [1413, 172] width 33 height 33
click at [1407, 167] on div "x 8" at bounding box center [1413, 172] width 33 height 33
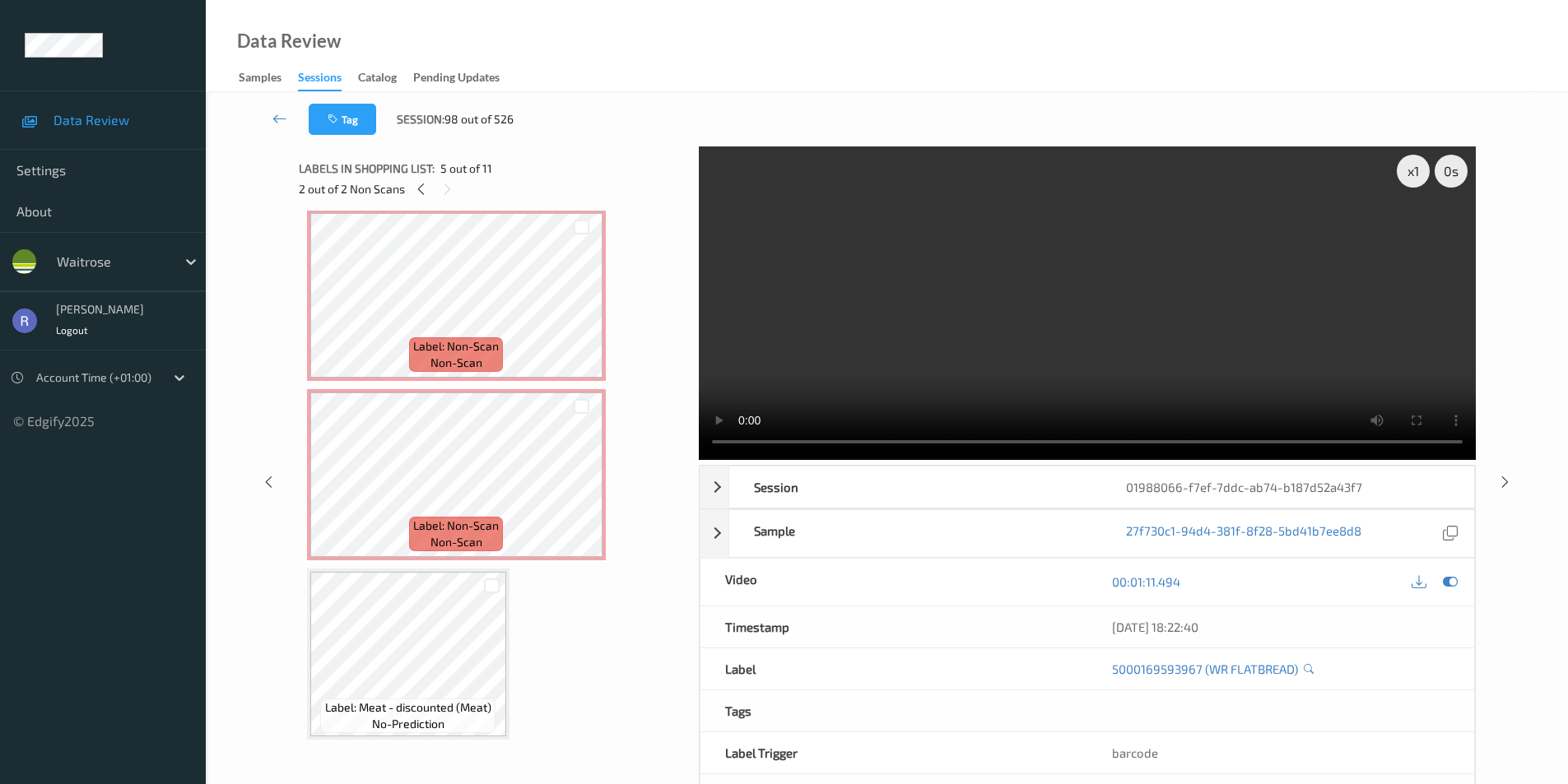
scroll to position [165, 0]
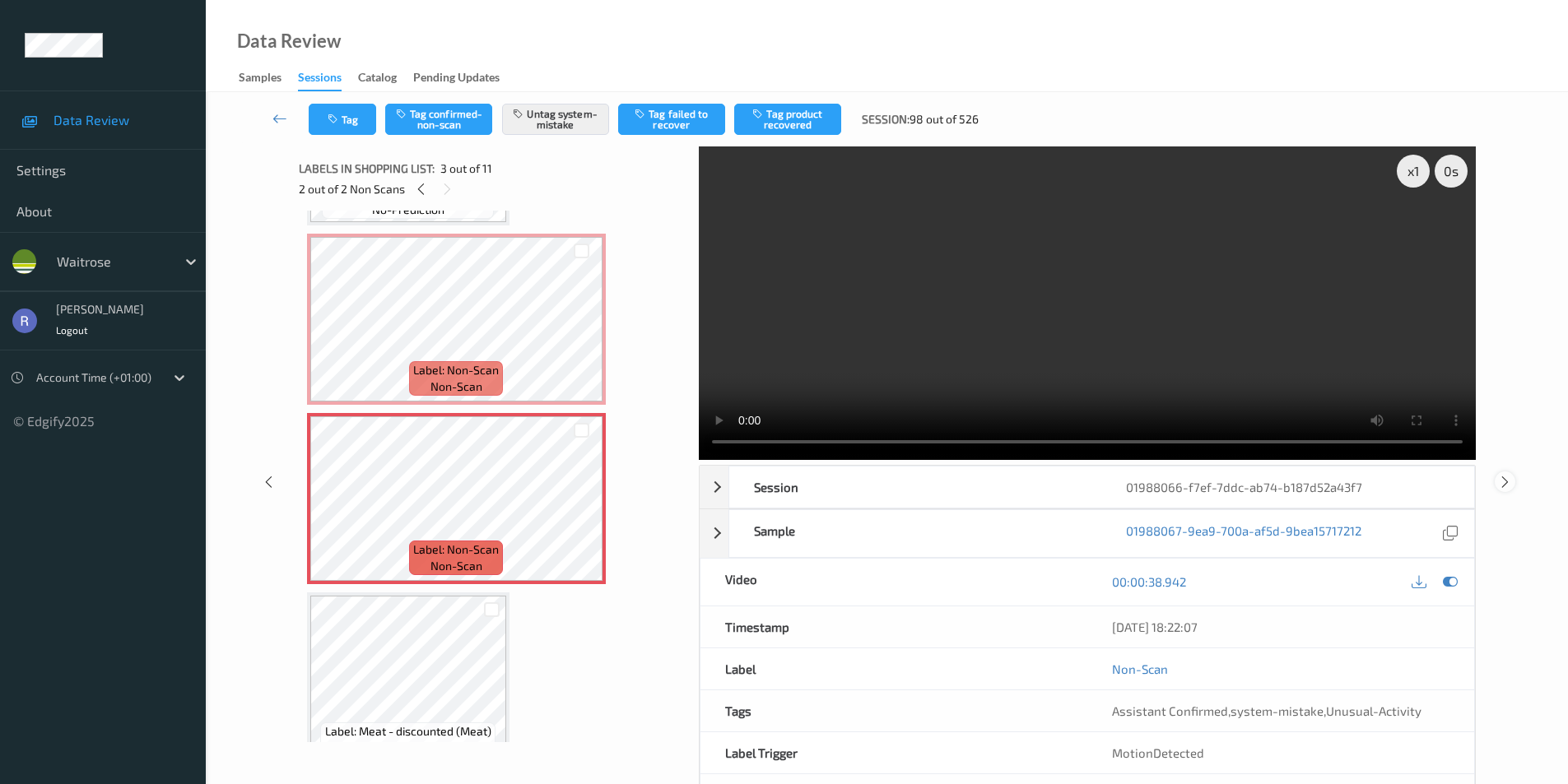
click at [1503, 482] on icon at bounding box center [1505, 481] width 14 height 15
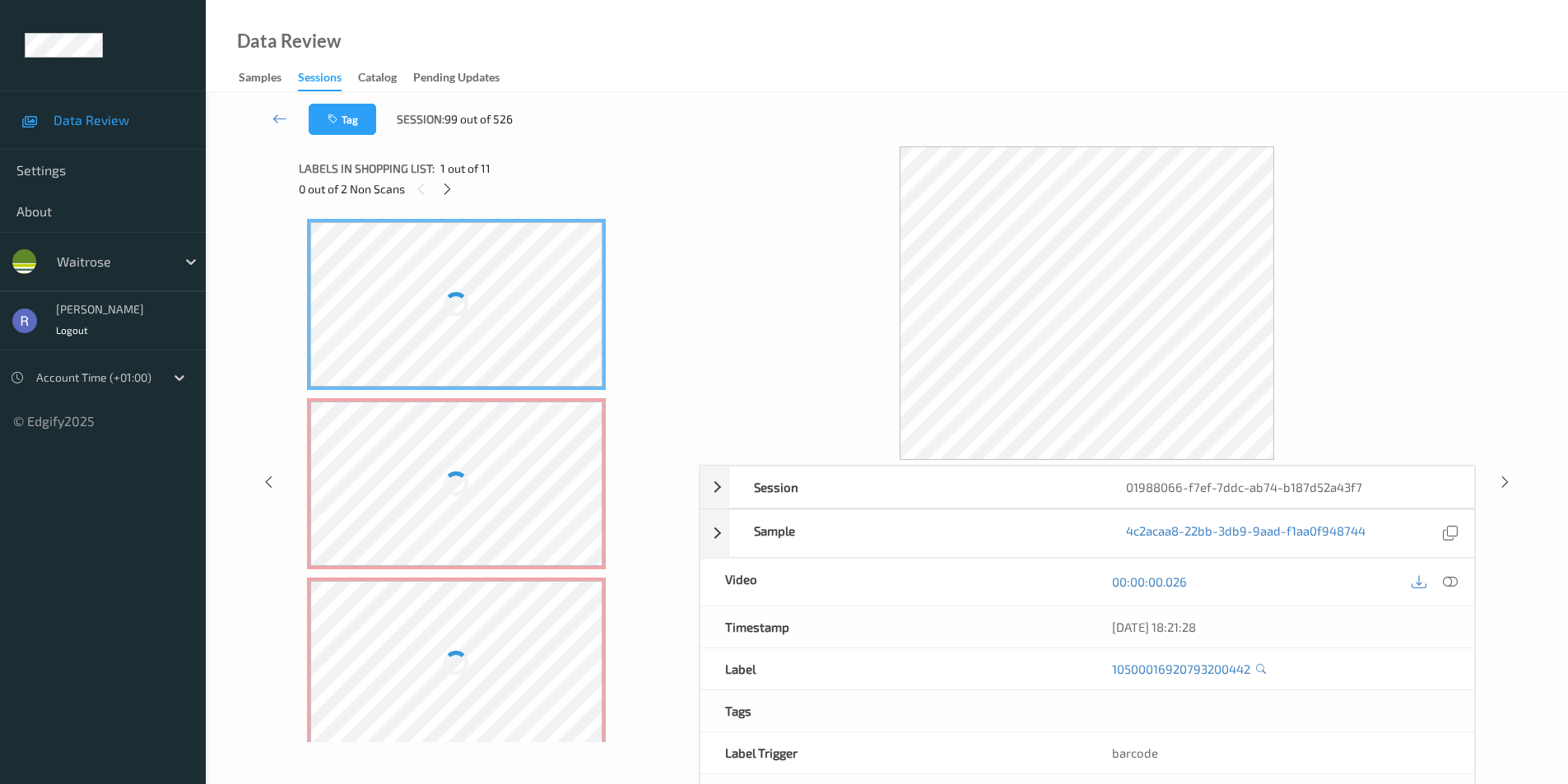
click at [467, 479] on div at bounding box center [455, 483] width 24 height 24
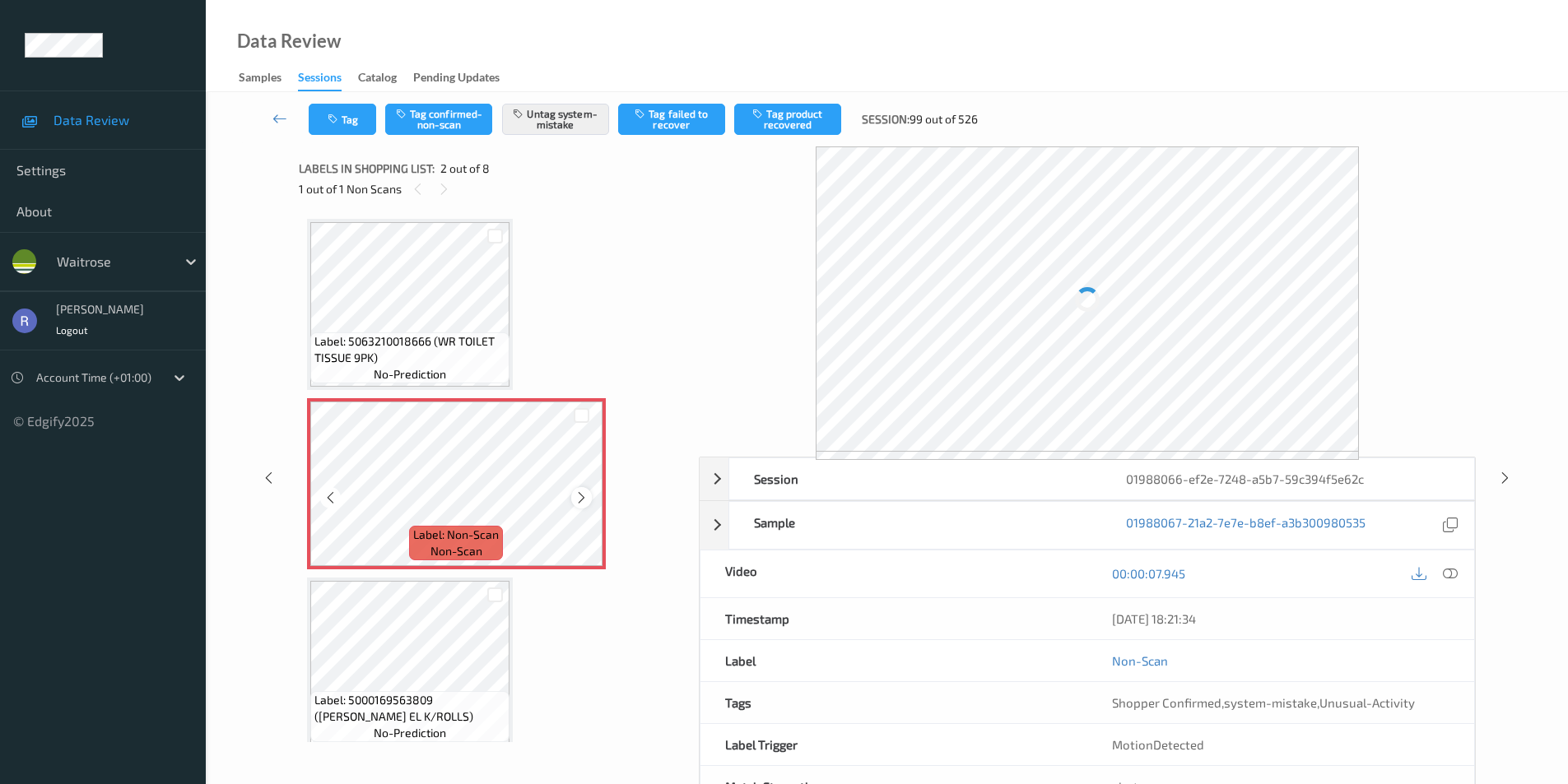
click at [589, 499] on div at bounding box center [581, 496] width 20 height 20
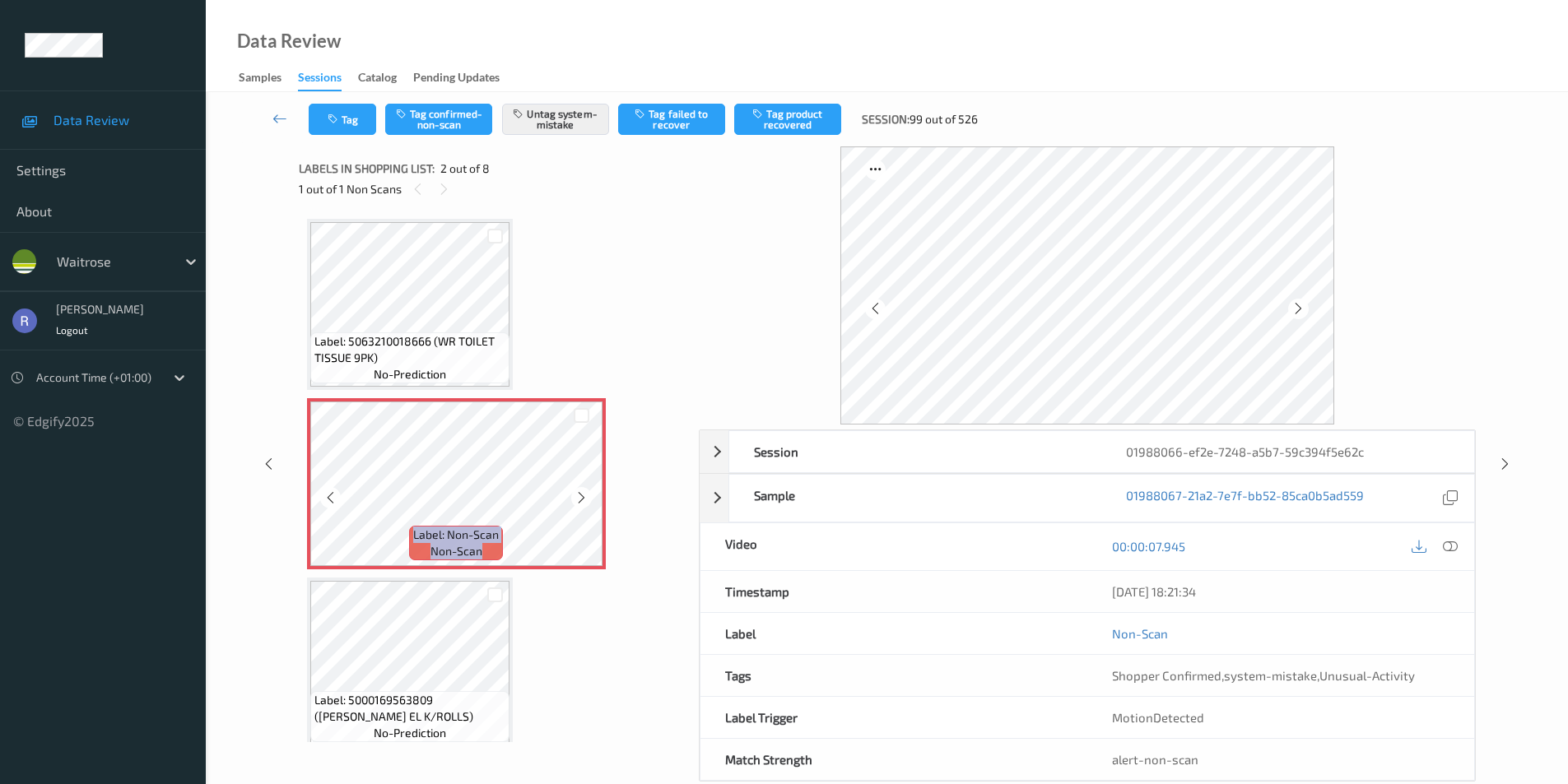
click at [588, 499] on icon at bounding box center [581, 497] width 14 height 15
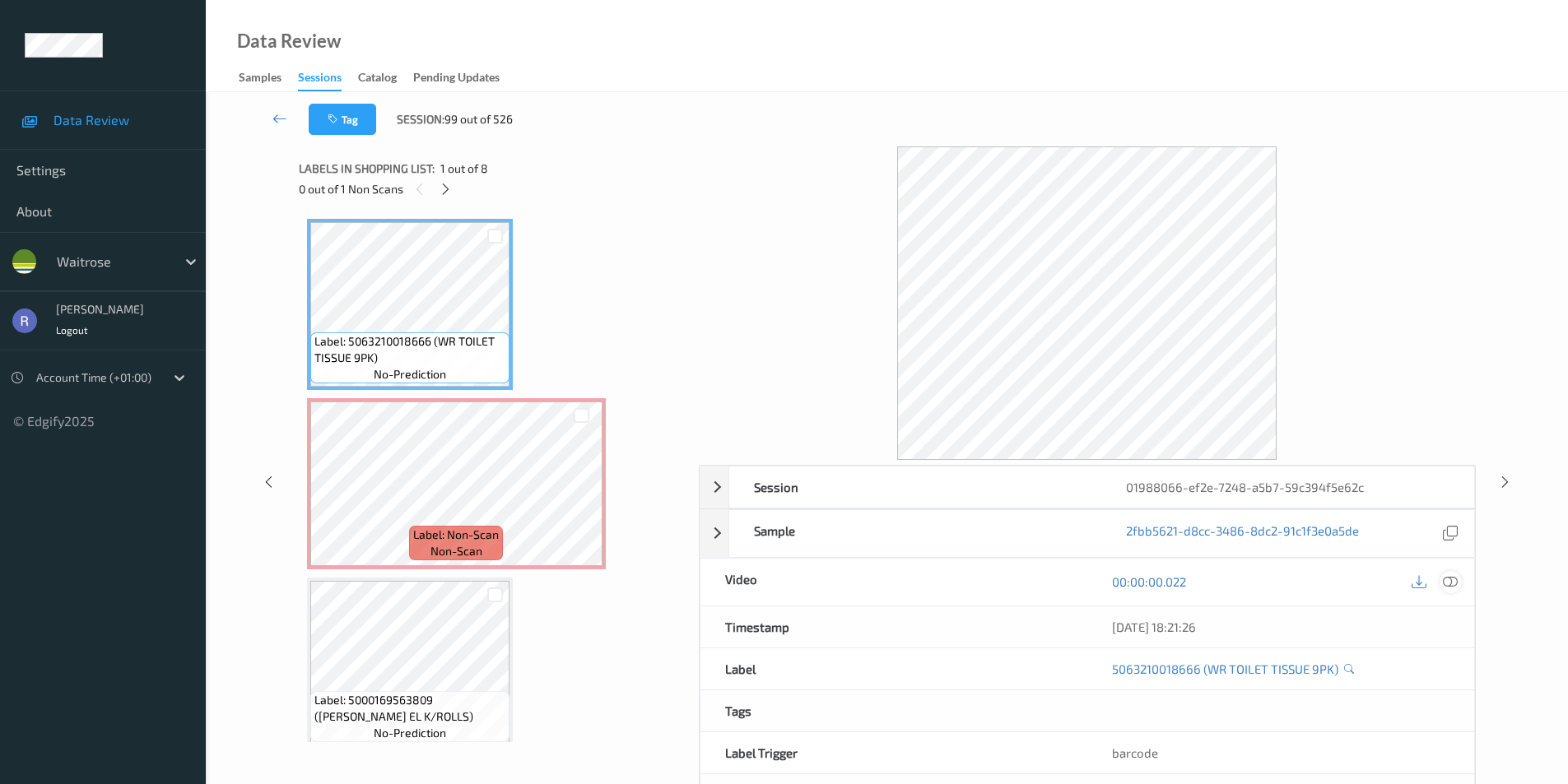
click at [1451, 571] on div at bounding box center [1433, 581] width 53 height 22
click at [1451, 582] on icon at bounding box center [1450, 580] width 15 height 15
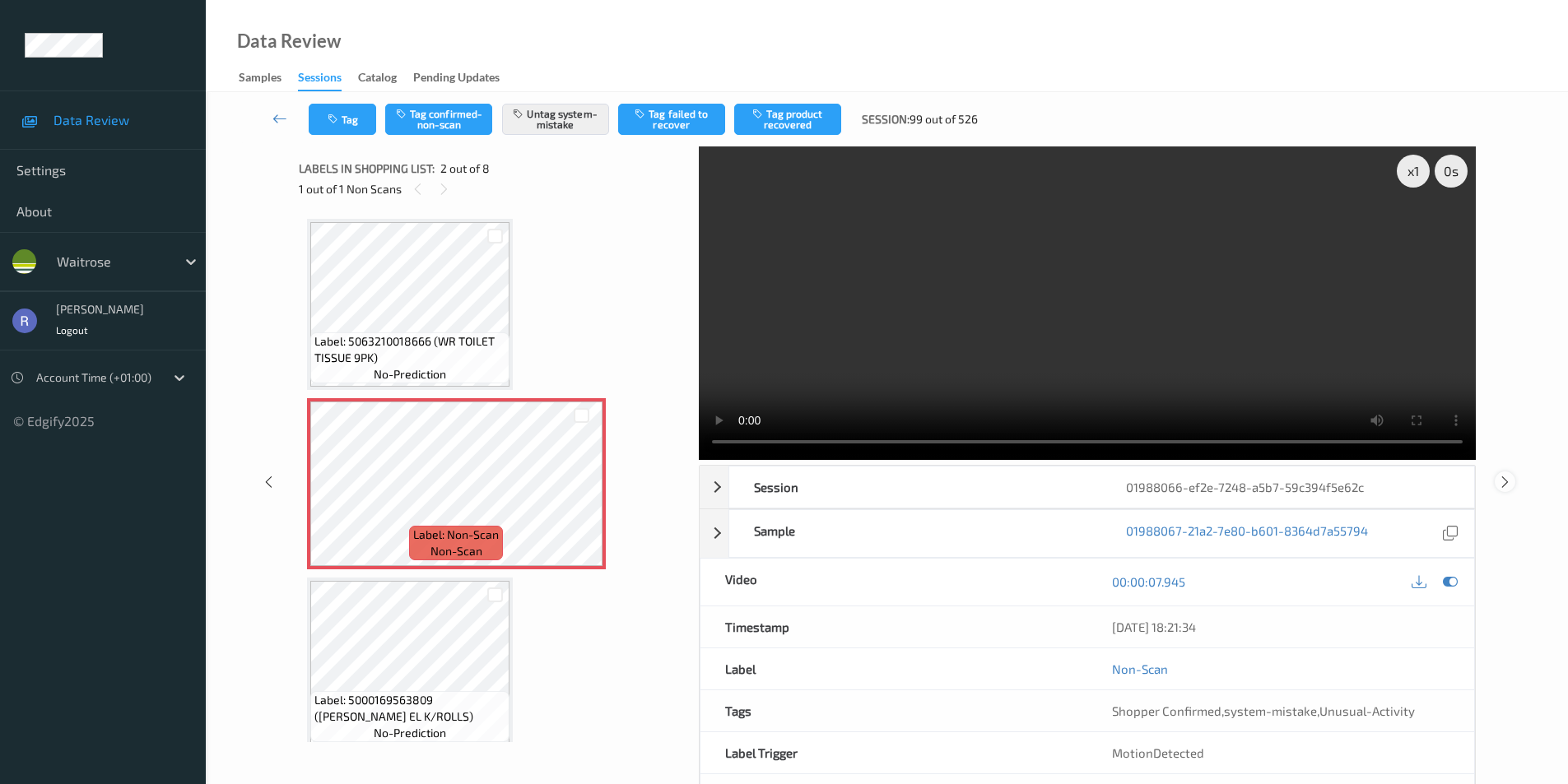
click at [1506, 478] on icon at bounding box center [1505, 481] width 14 height 15
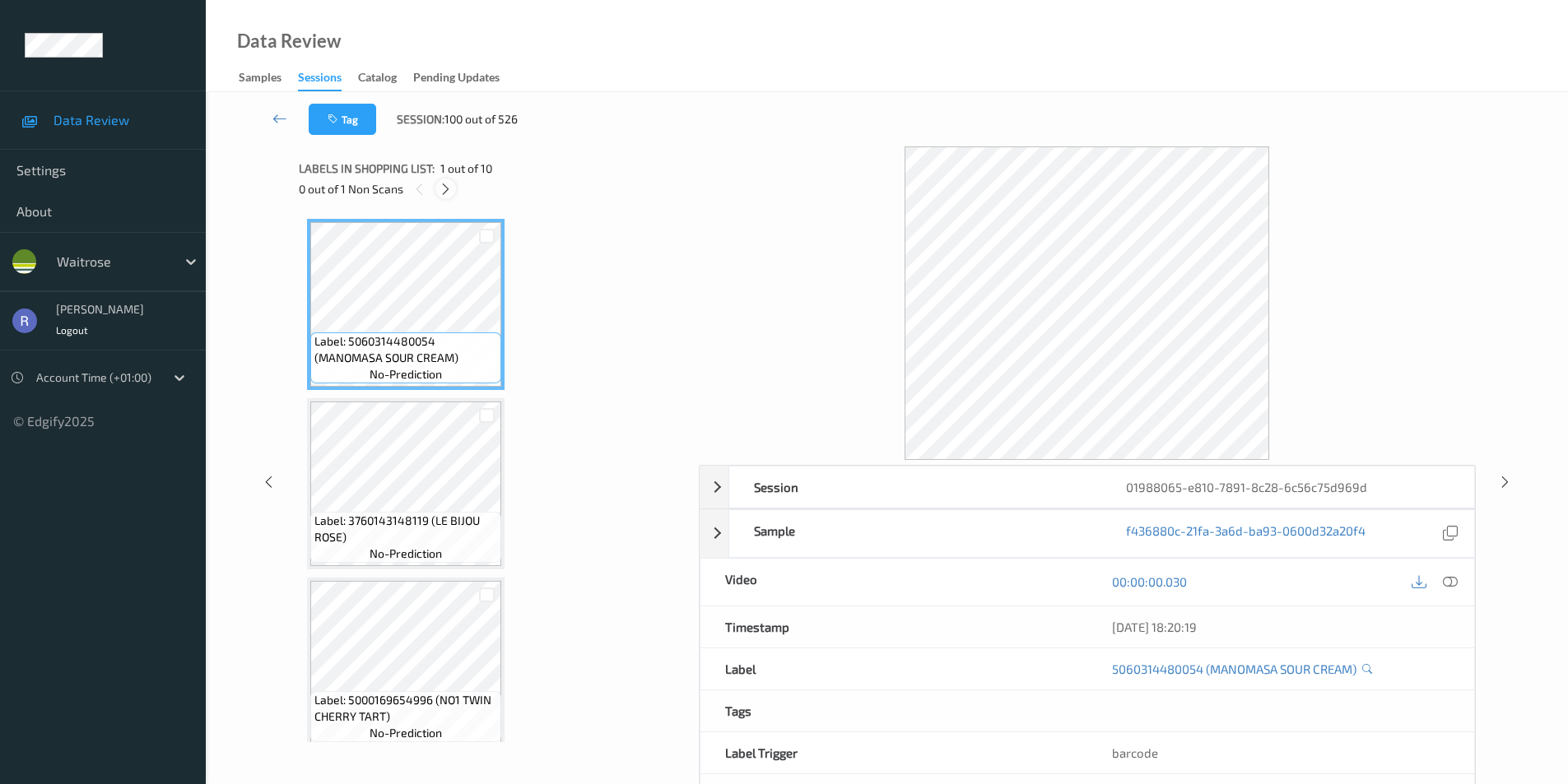
click at [447, 182] on icon at bounding box center [445, 189] width 14 height 15
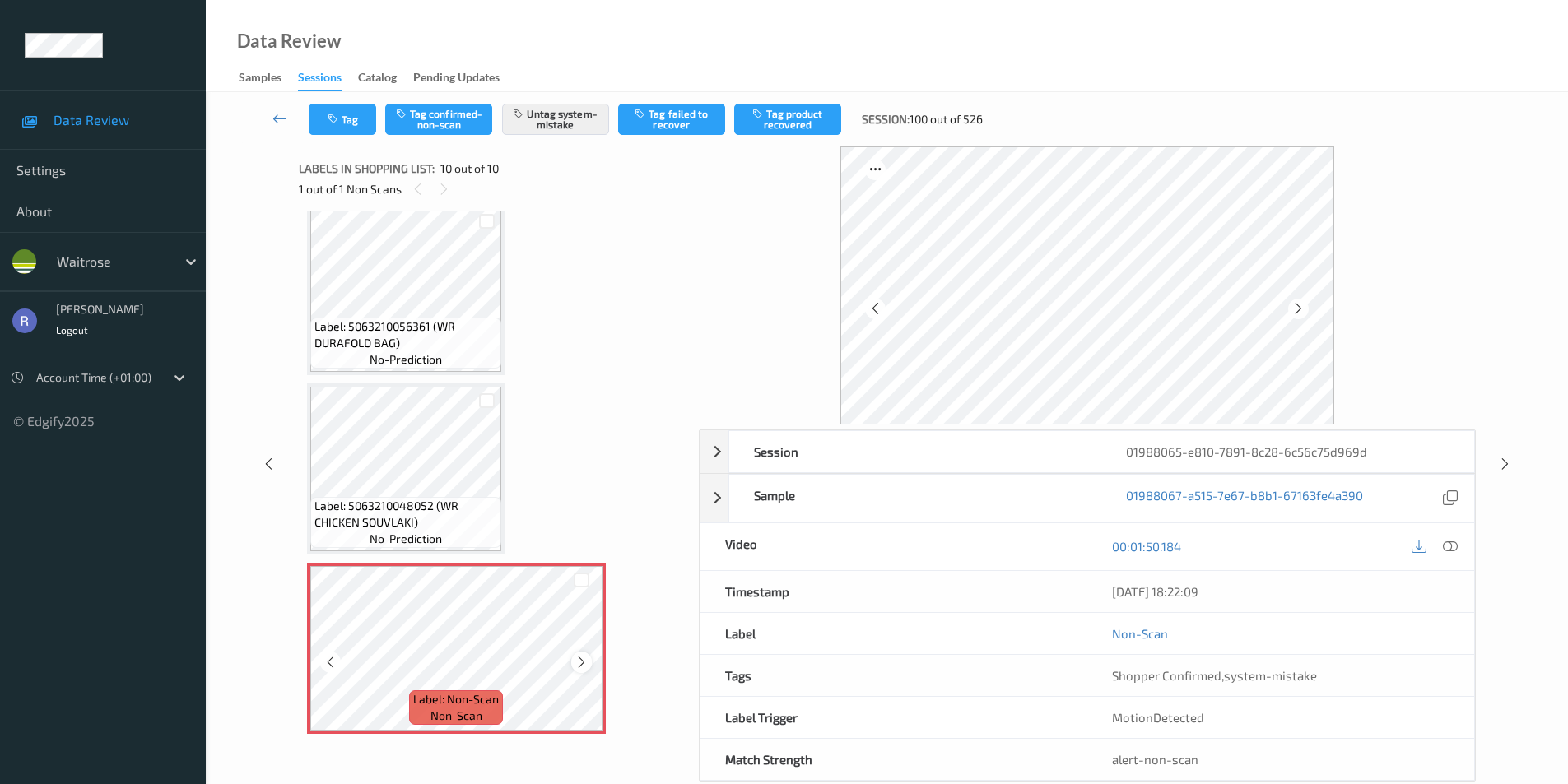
click at [582, 657] on icon at bounding box center [581, 662] width 14 height 15
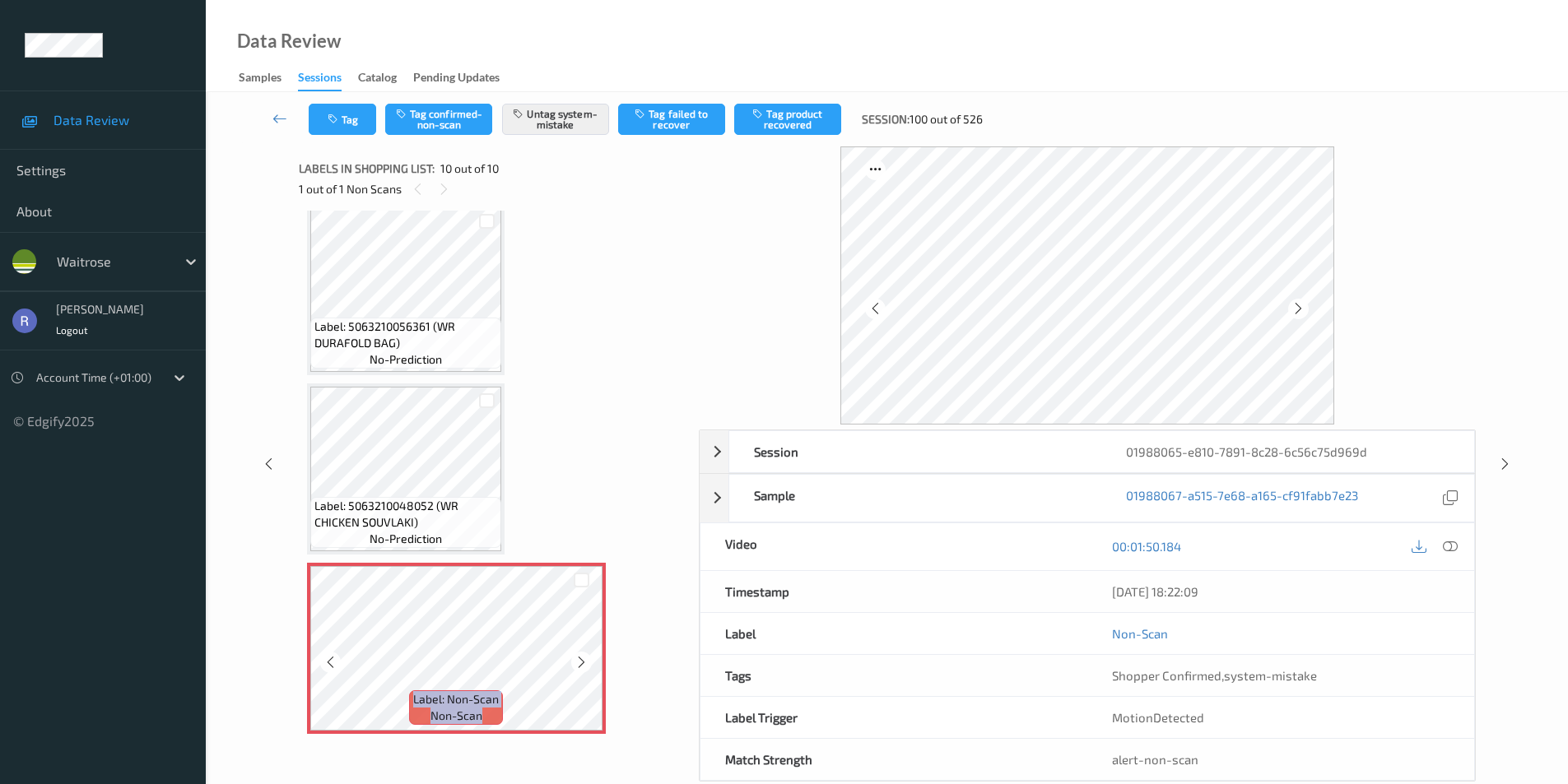
click at [582, 657] on icon at bounding box center [581, 662] width 14 height 15
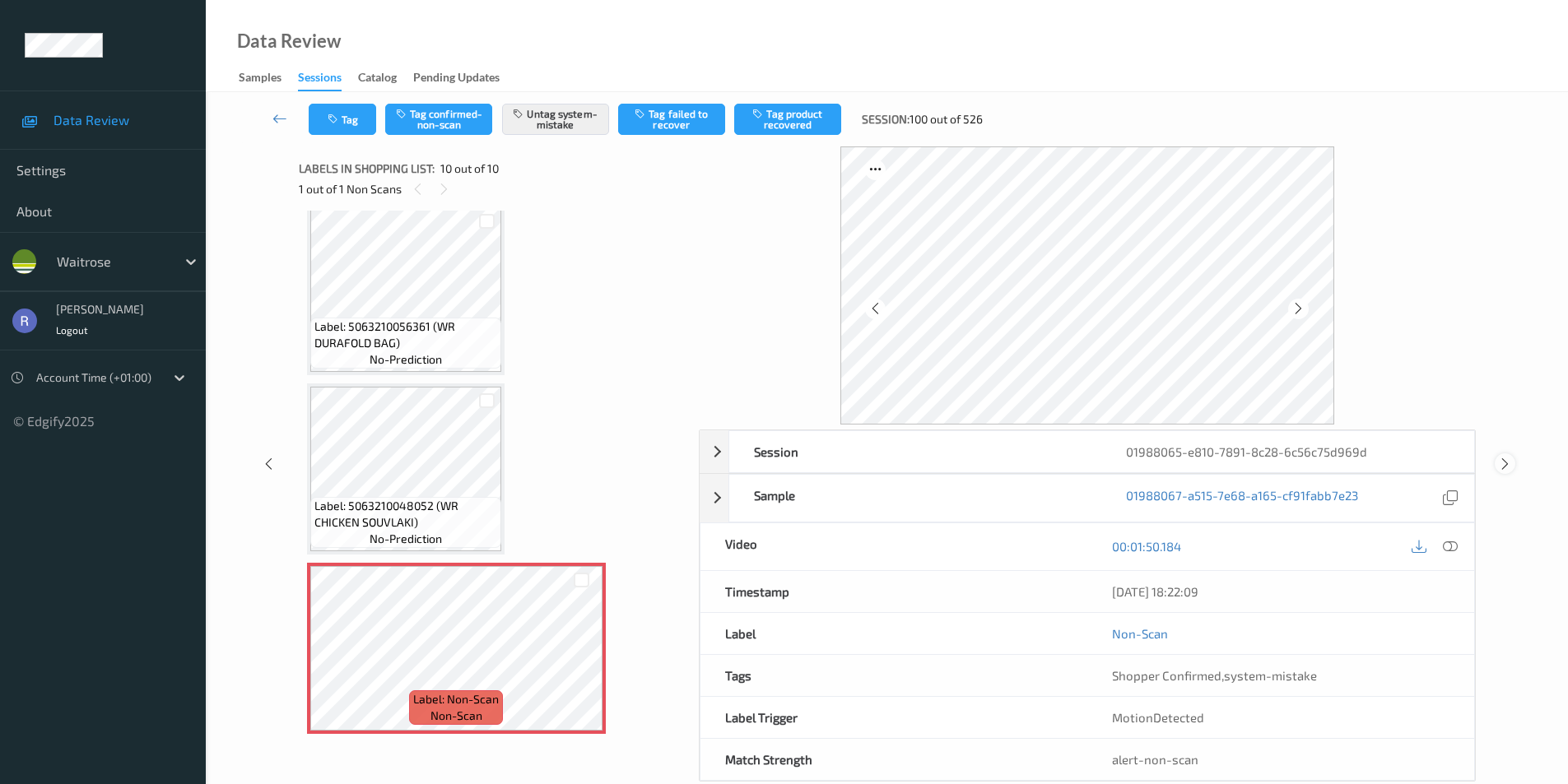
click at [1507, 459] on icon at bounding box center [1505, 463] width 14 height 15
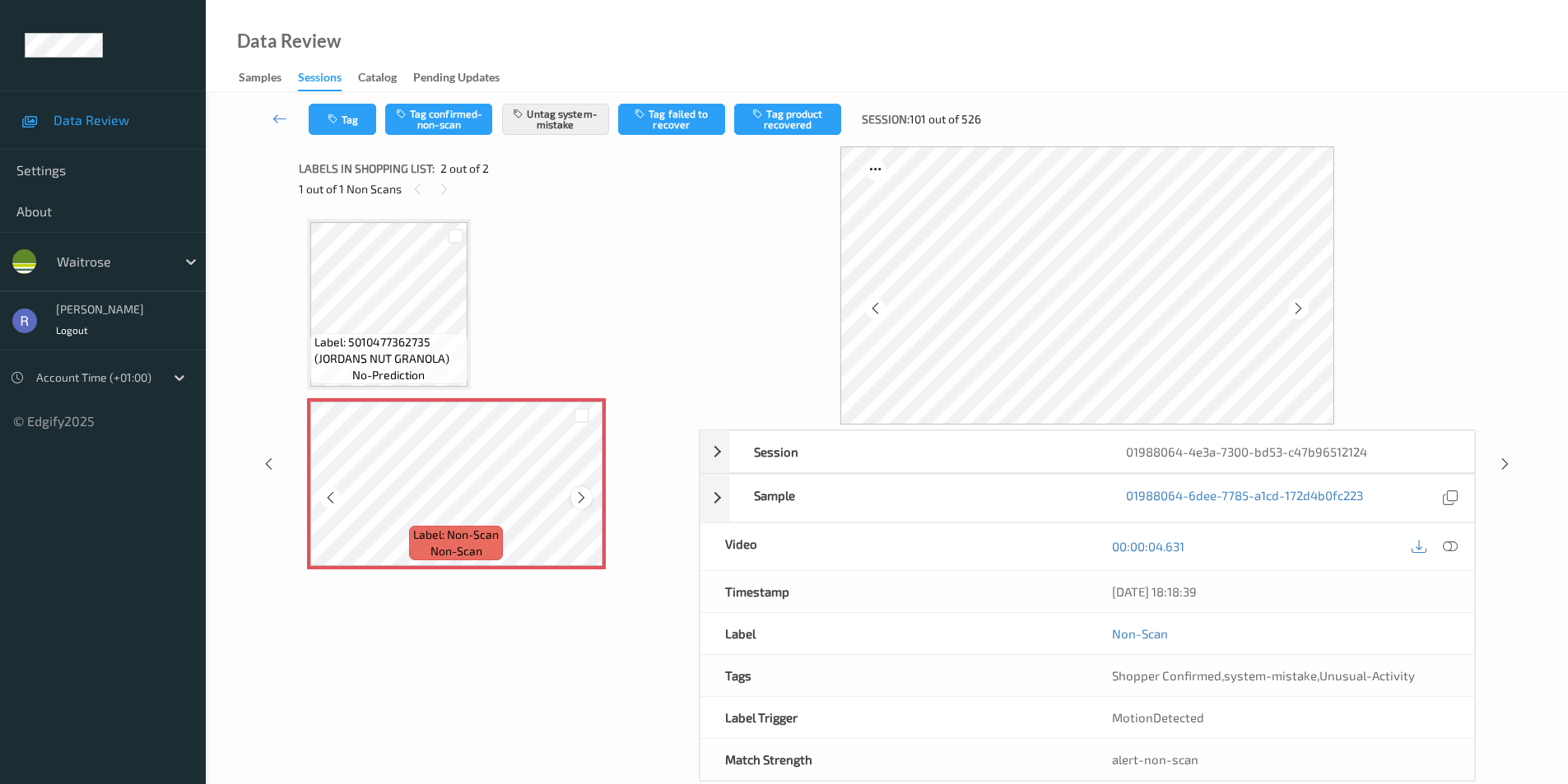
click at [579, 499] on icon at bounding box center [581, 497] width 14 height 15
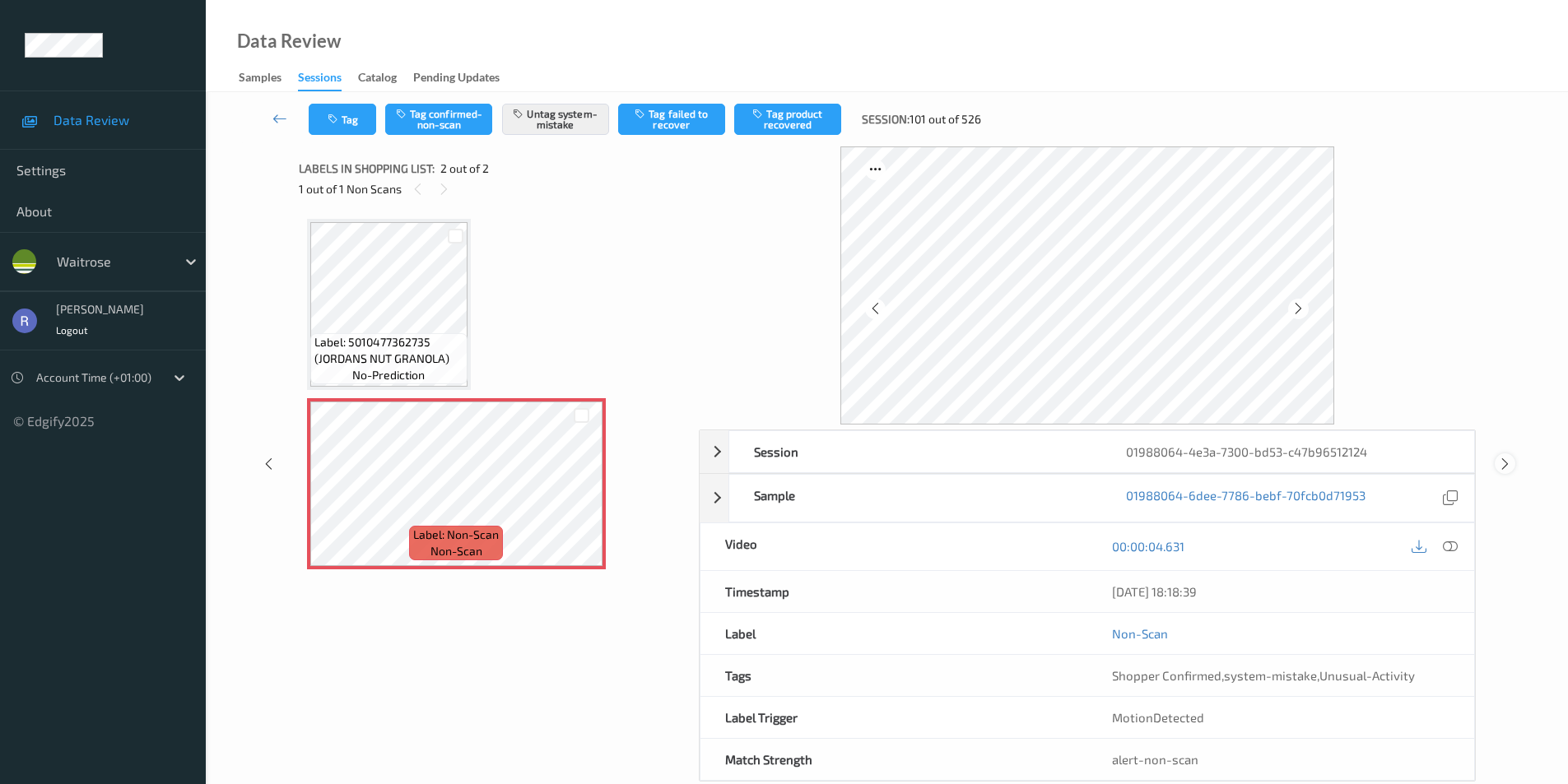
click at [1501, 464] on icon at bounding box center [1505, 463] width 14 height 15
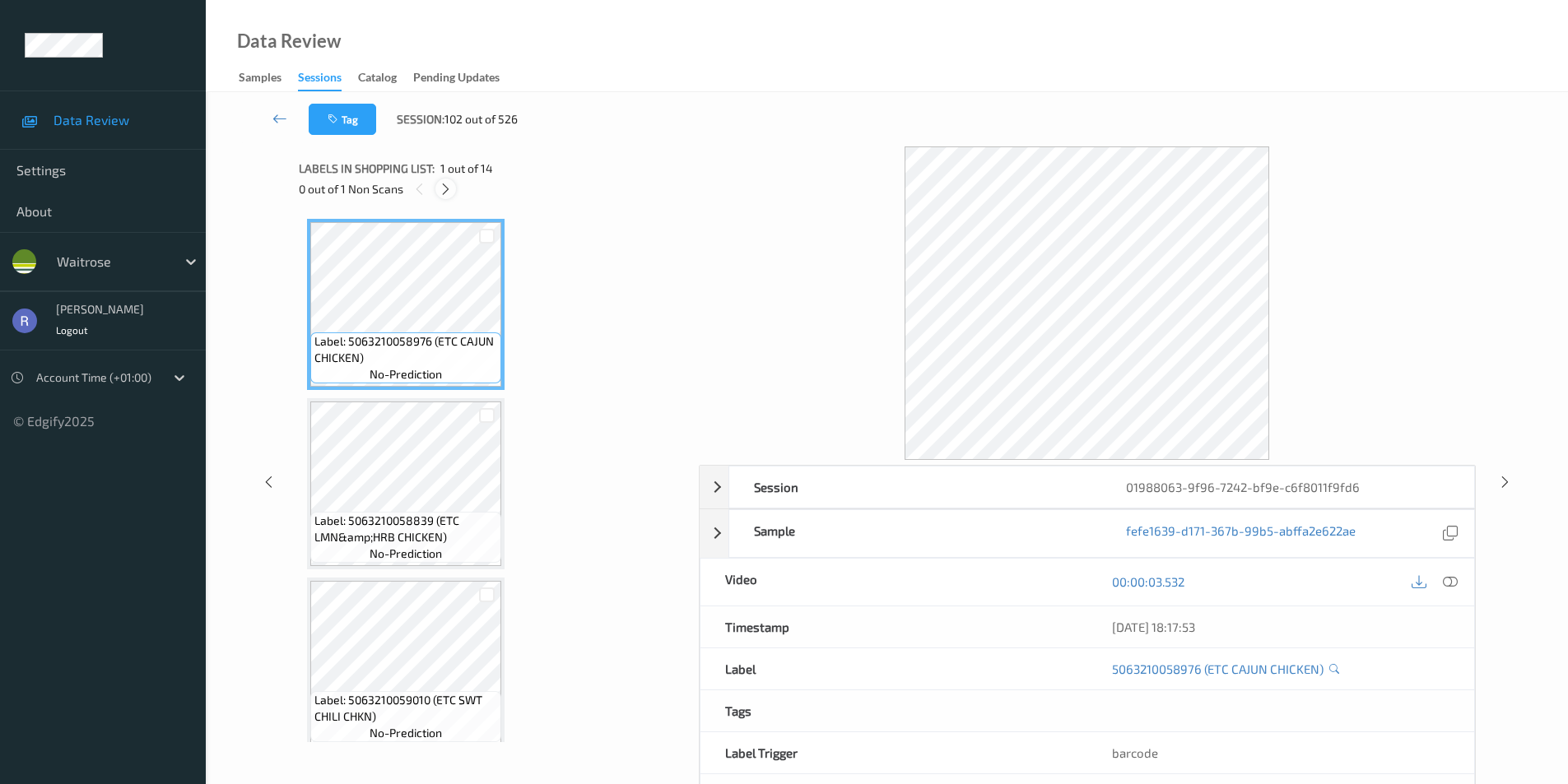
click at [444, 188] on icon at bounding box center [445, 189] width 14 height 15
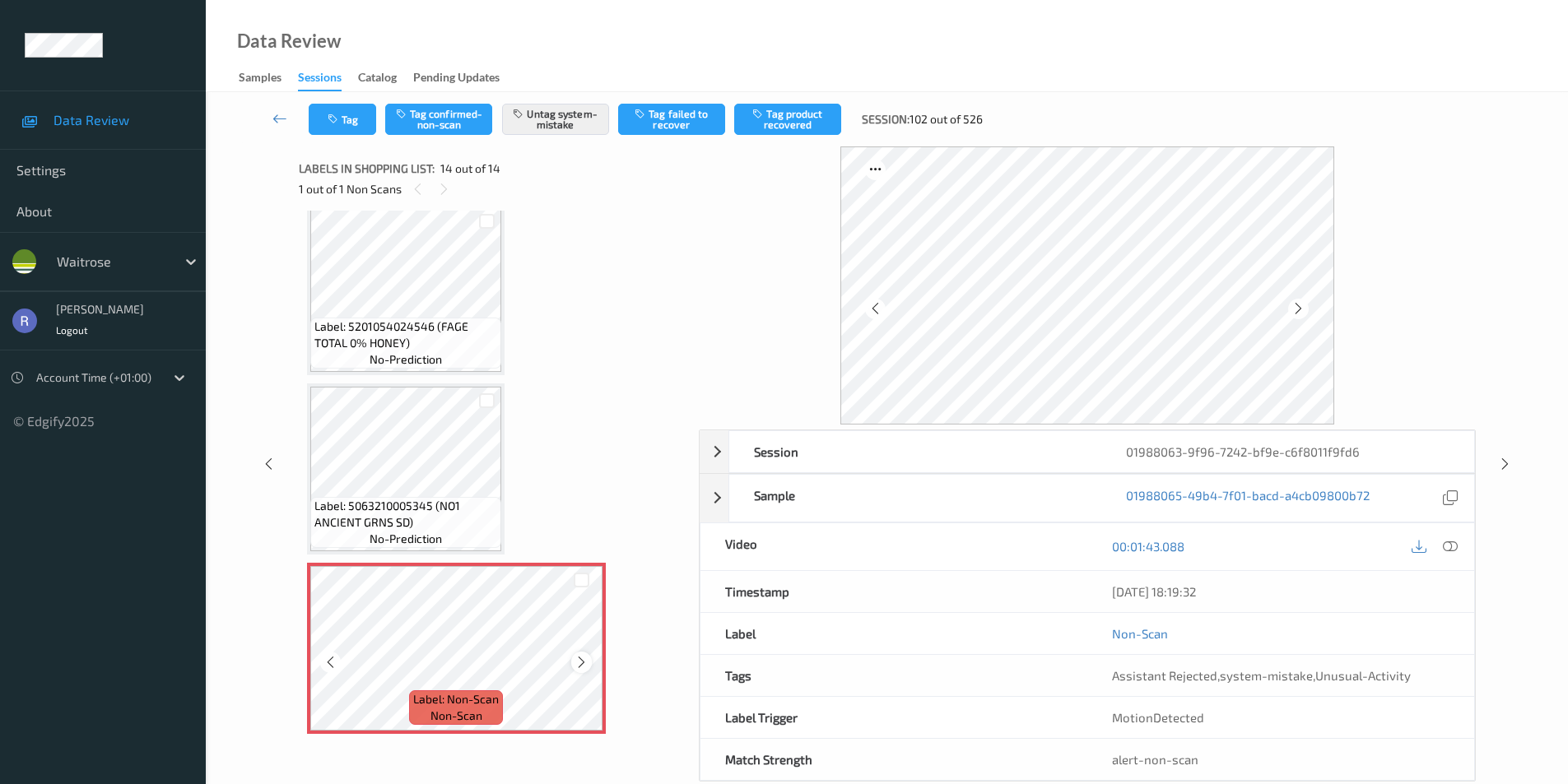
click at [580, 661] on icon at bounding box center [581, 662] width 14 height 15
click at [1504, 459] on icon at bounding box center [1505, 463] width 14 height 15
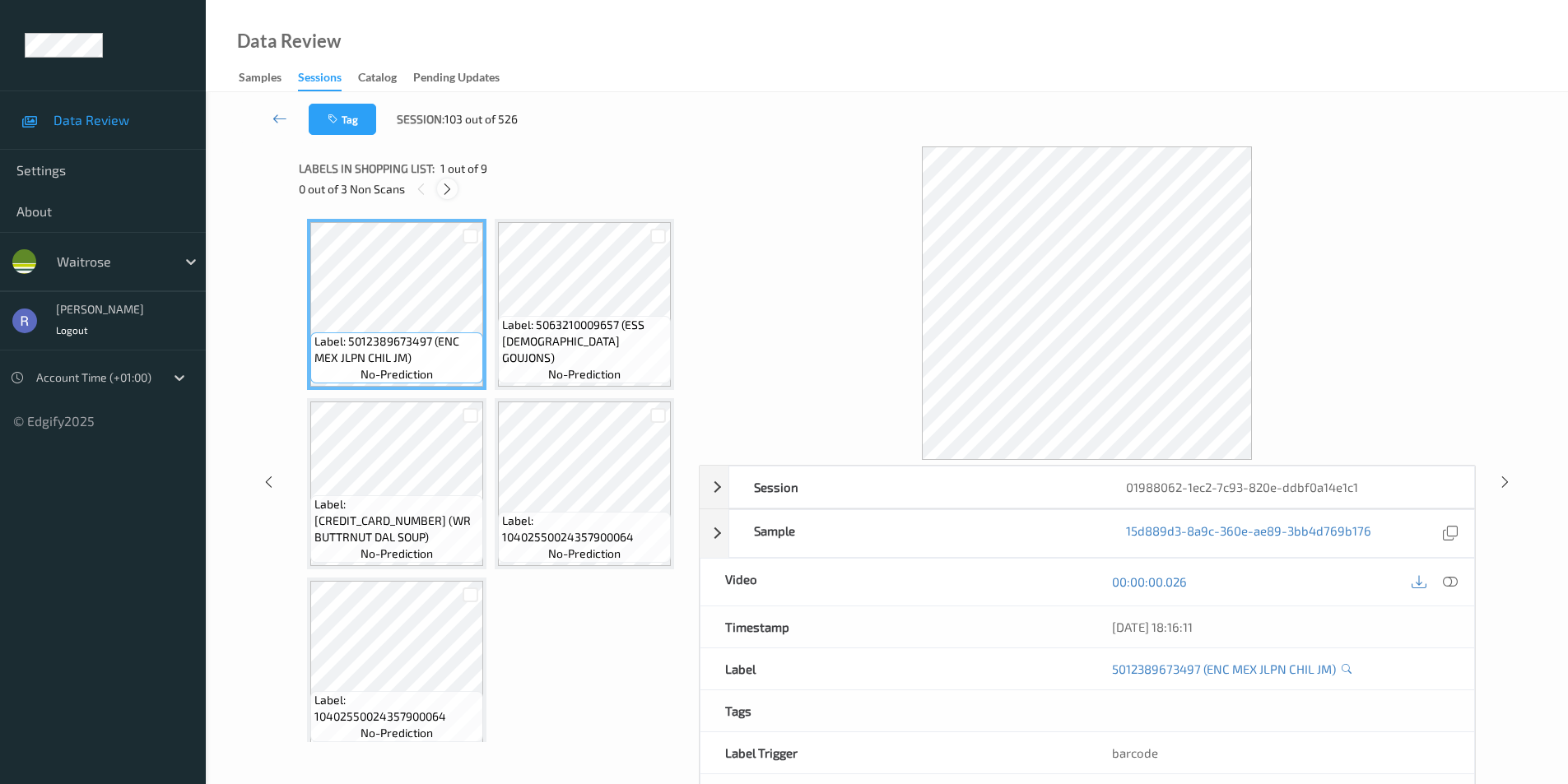
click at [444, 182] on icon at bounding box center [447, 189] width 14 height 15
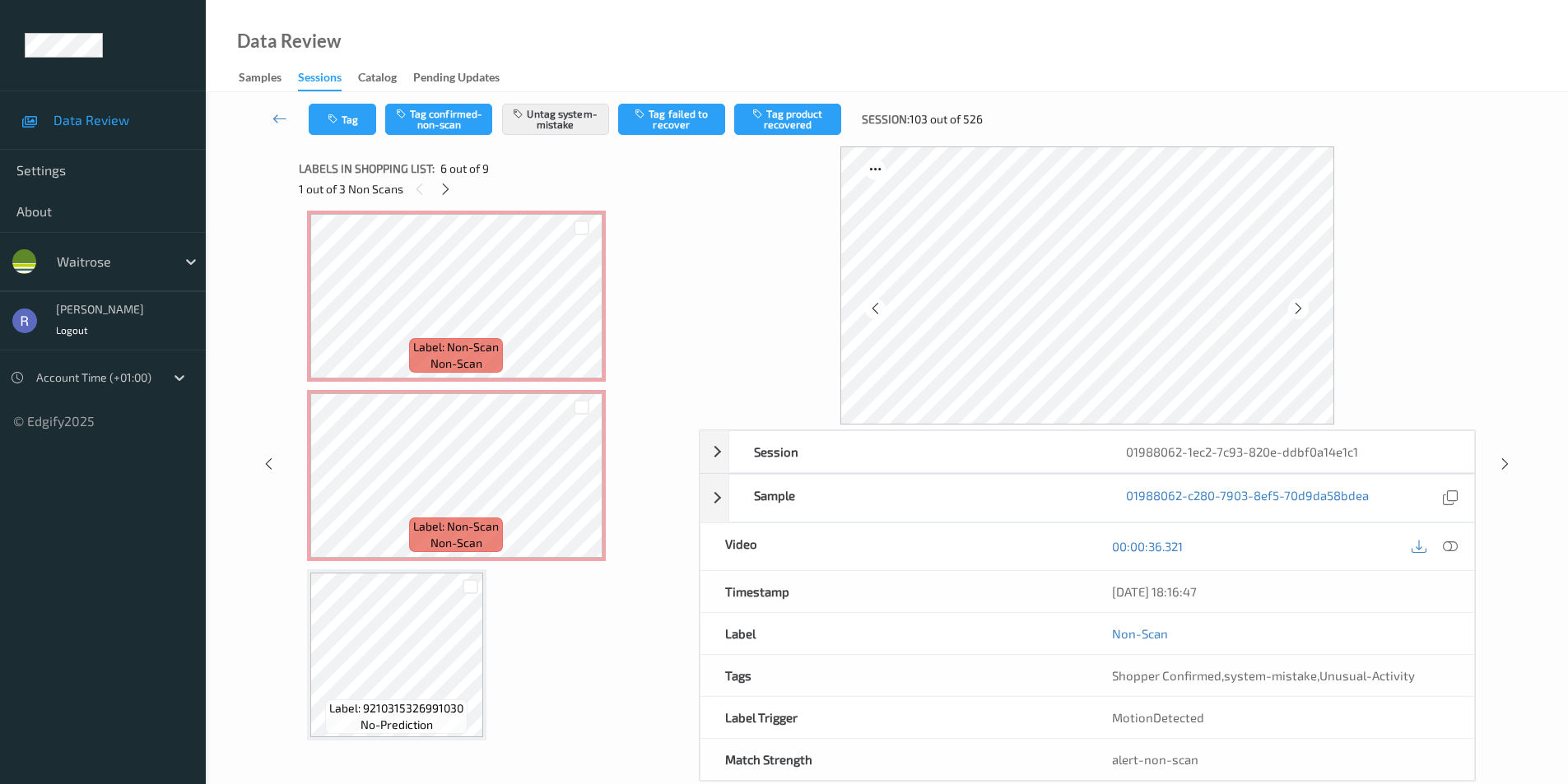
click at [583, 139] on icon at bounding box center [581, 130] width 14 height 15
click at [585, 139] on icon at bounding box center [581, 130] width 14 height 15
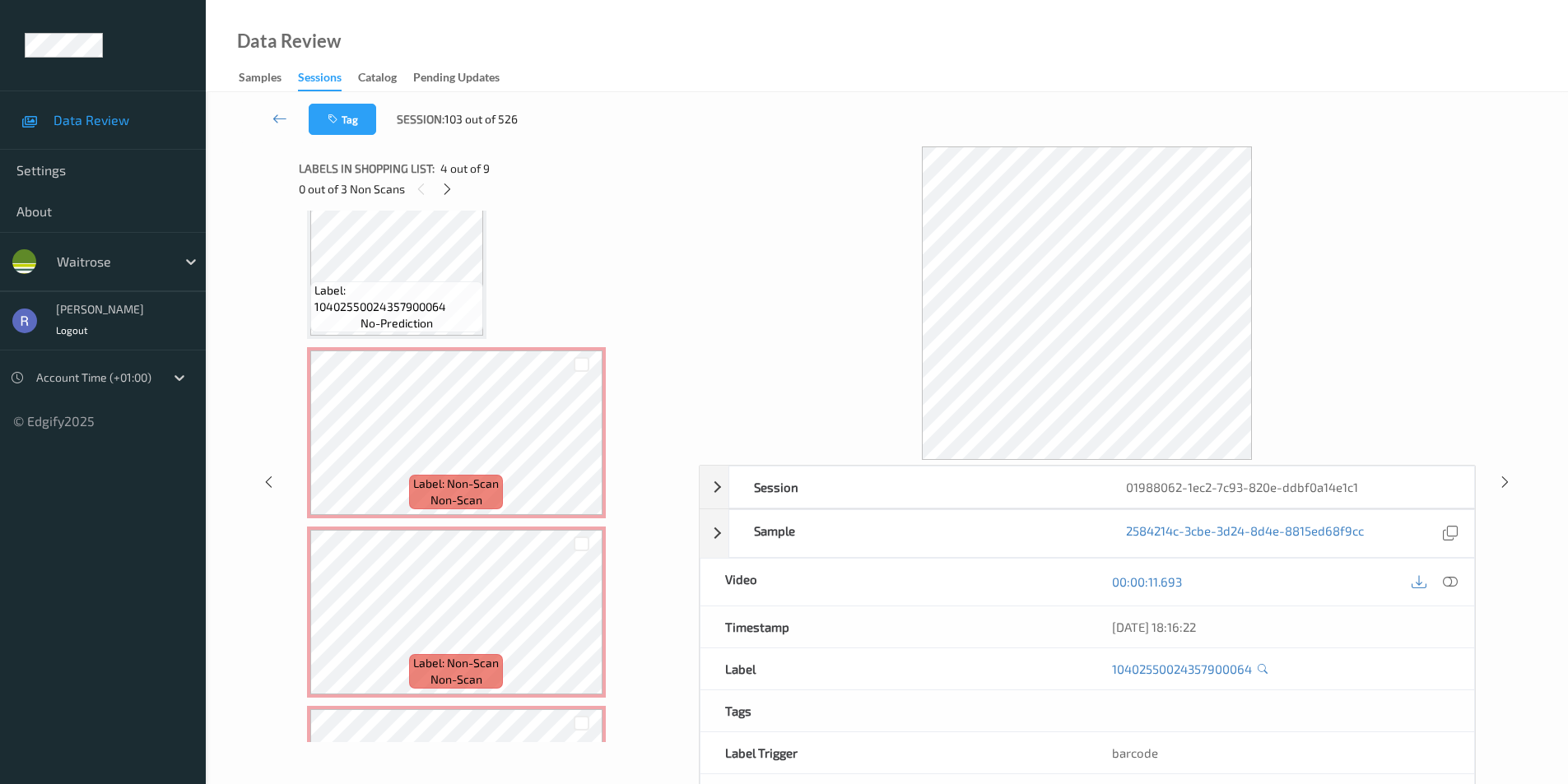
scroll to position [576, 0]
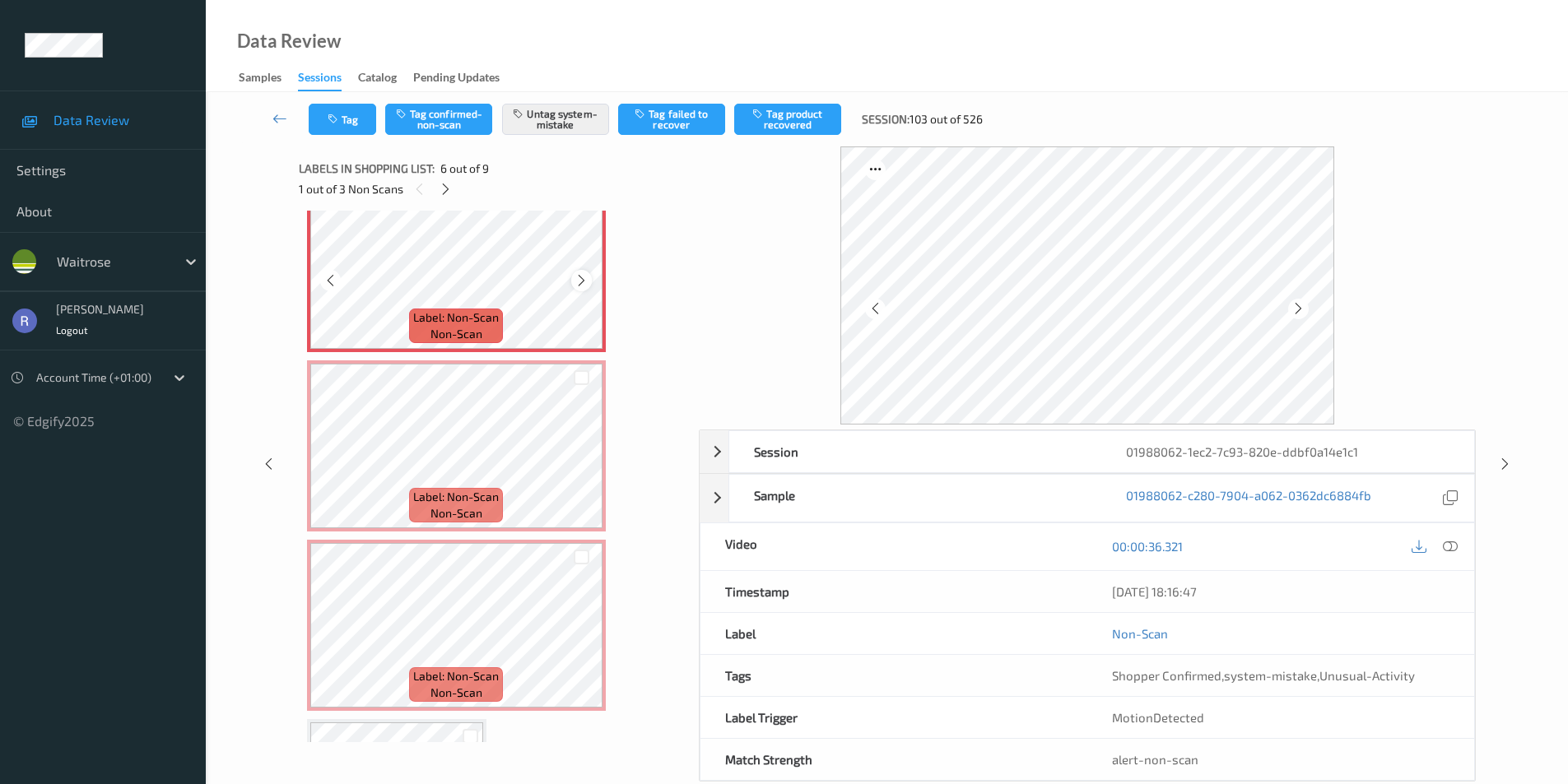
click at [575, 288] on icon at bounding box center [581, 280] width 14 height 15
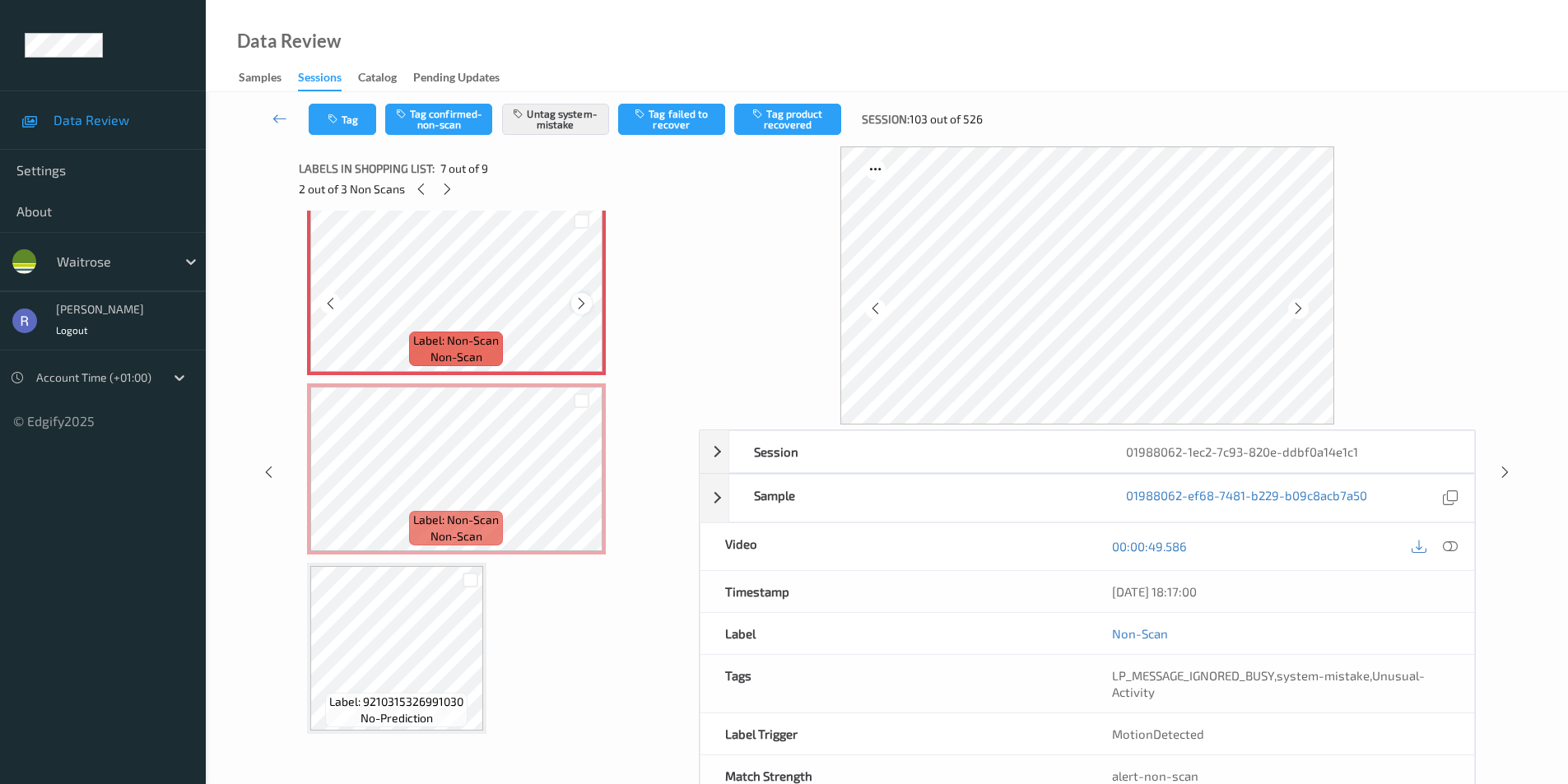
click at [580, 311] on icon at bounding box center [581, 303] width 14 height 15
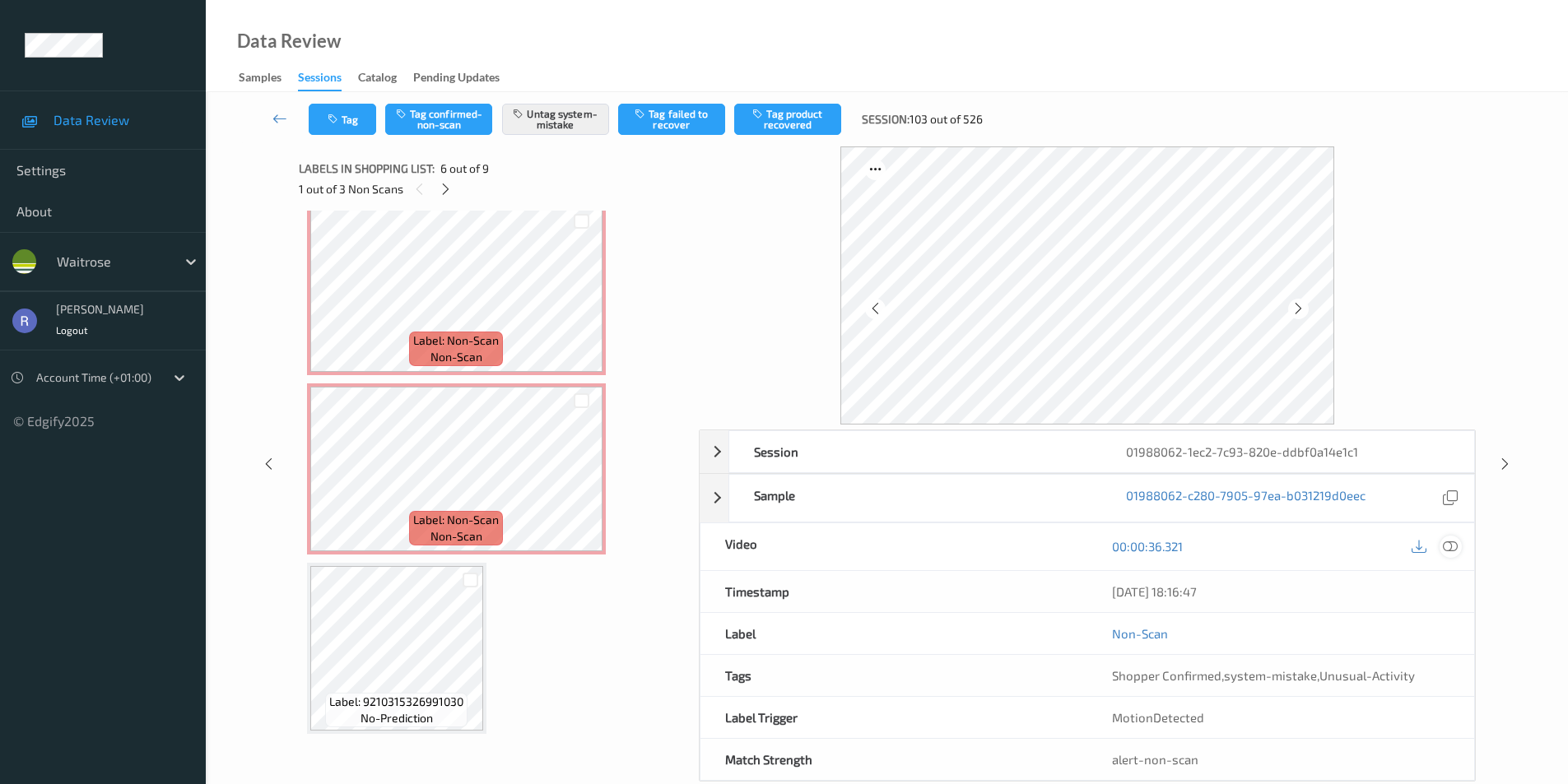
click at [1451, 547] on icon at bounding box center [1450, 546] width 15 height 15
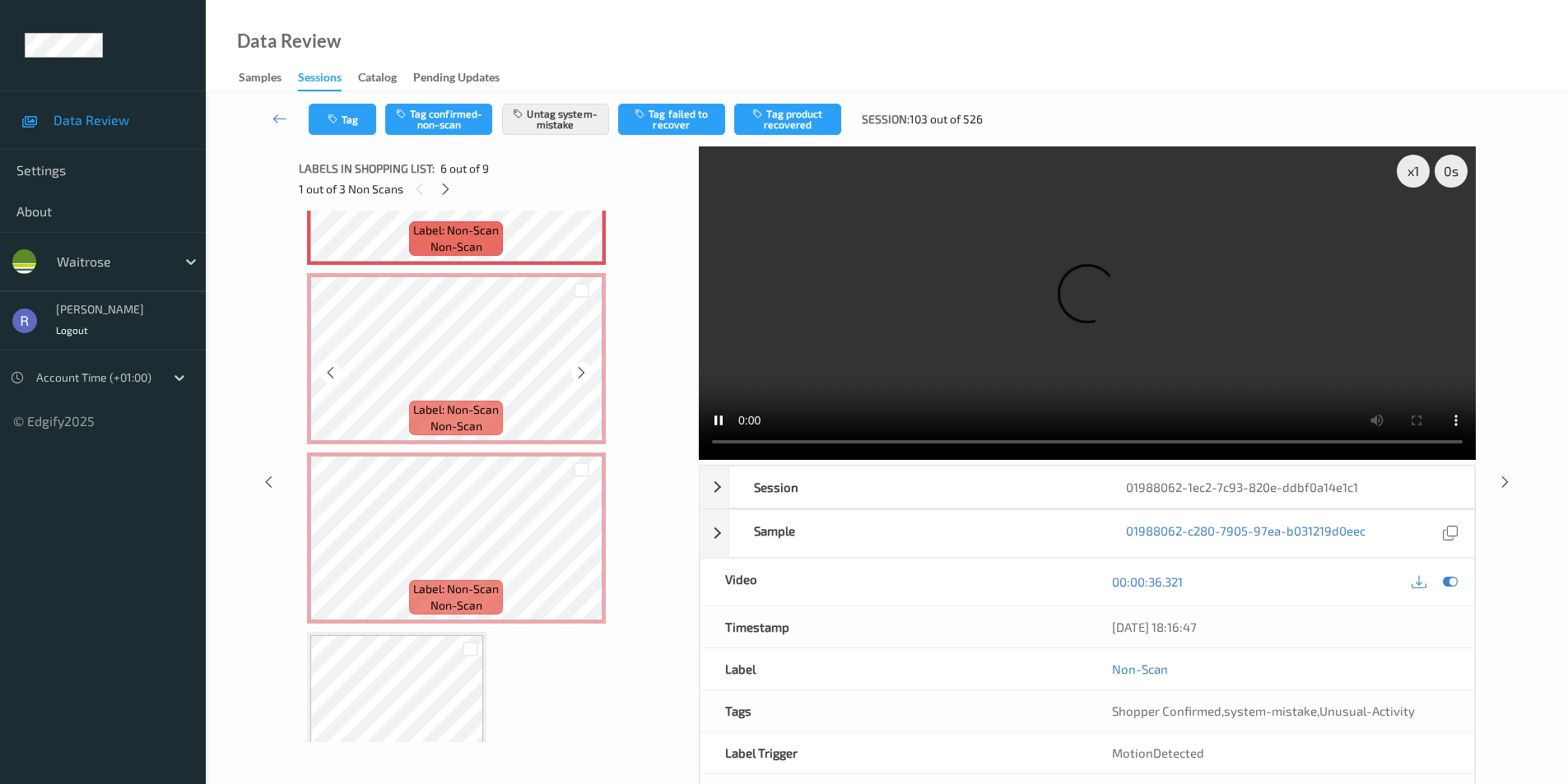
scroll to position [576, 0]
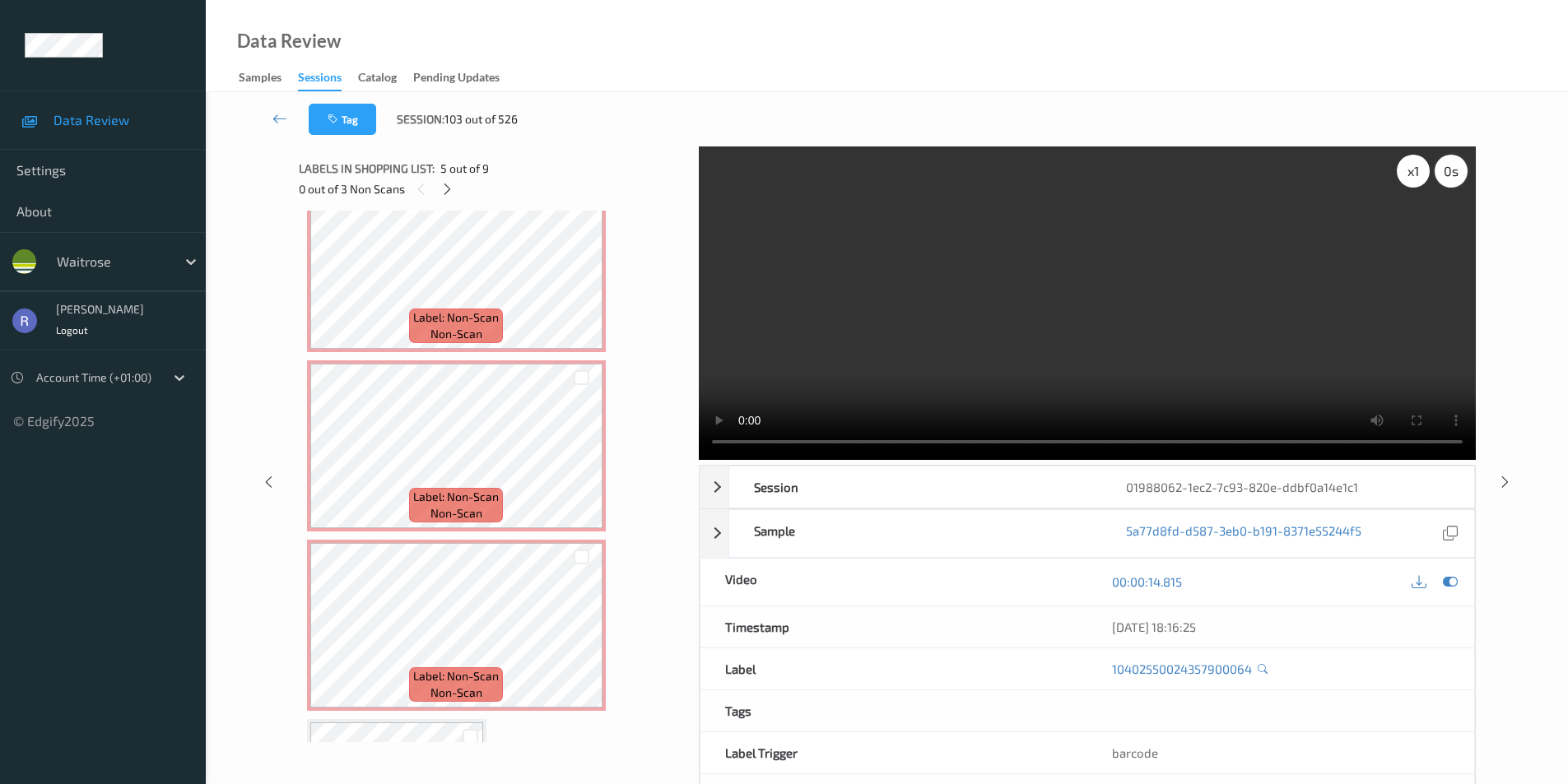
click at [1444, 174] on div "0 s" at bounding box center [1451, 172] width 33 height 33
click at [1444, 174] on div "-0.5 s" at bounding box center [1451, 172] width 33 height 33
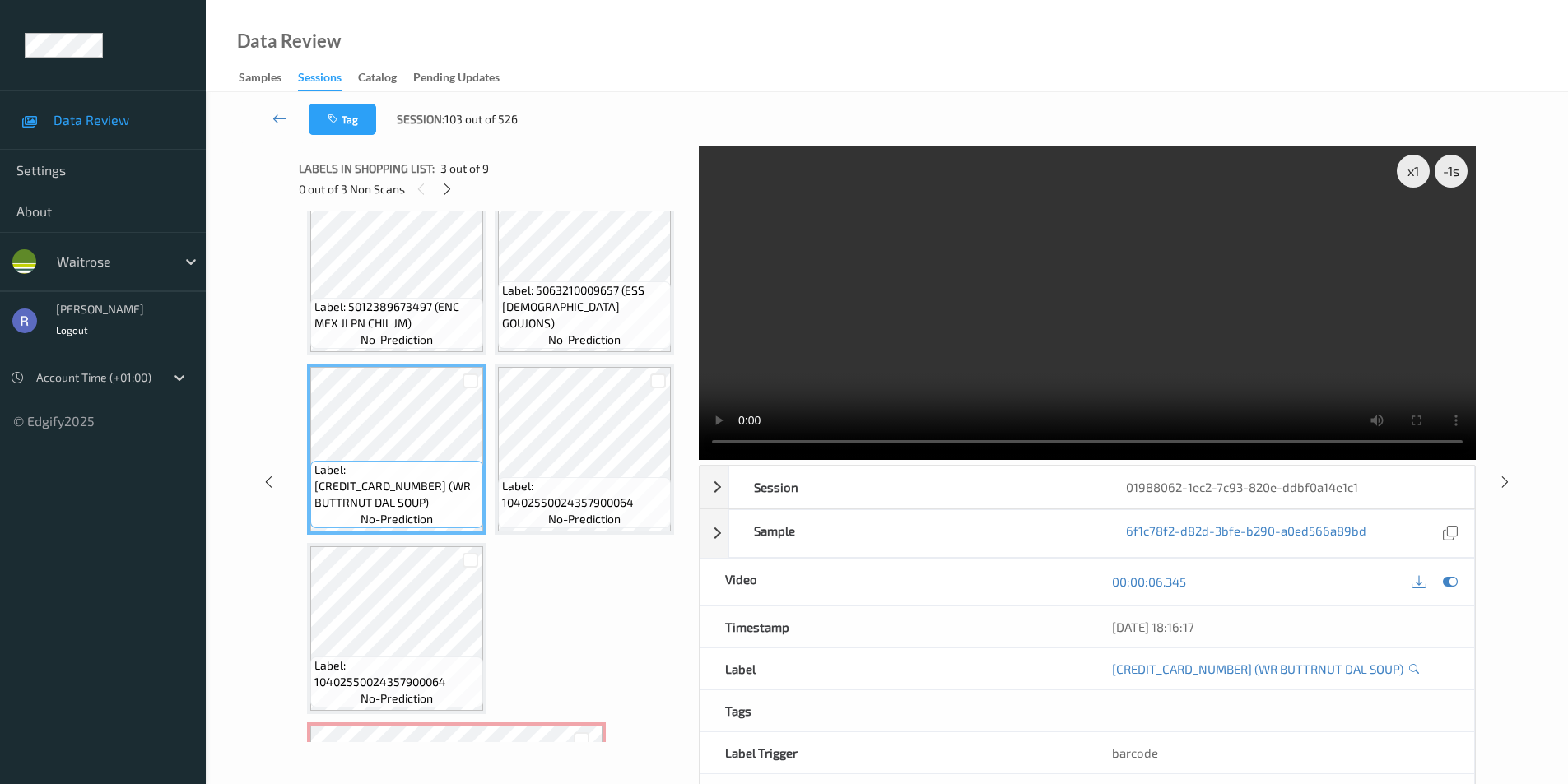
scroll to position [0, 0]
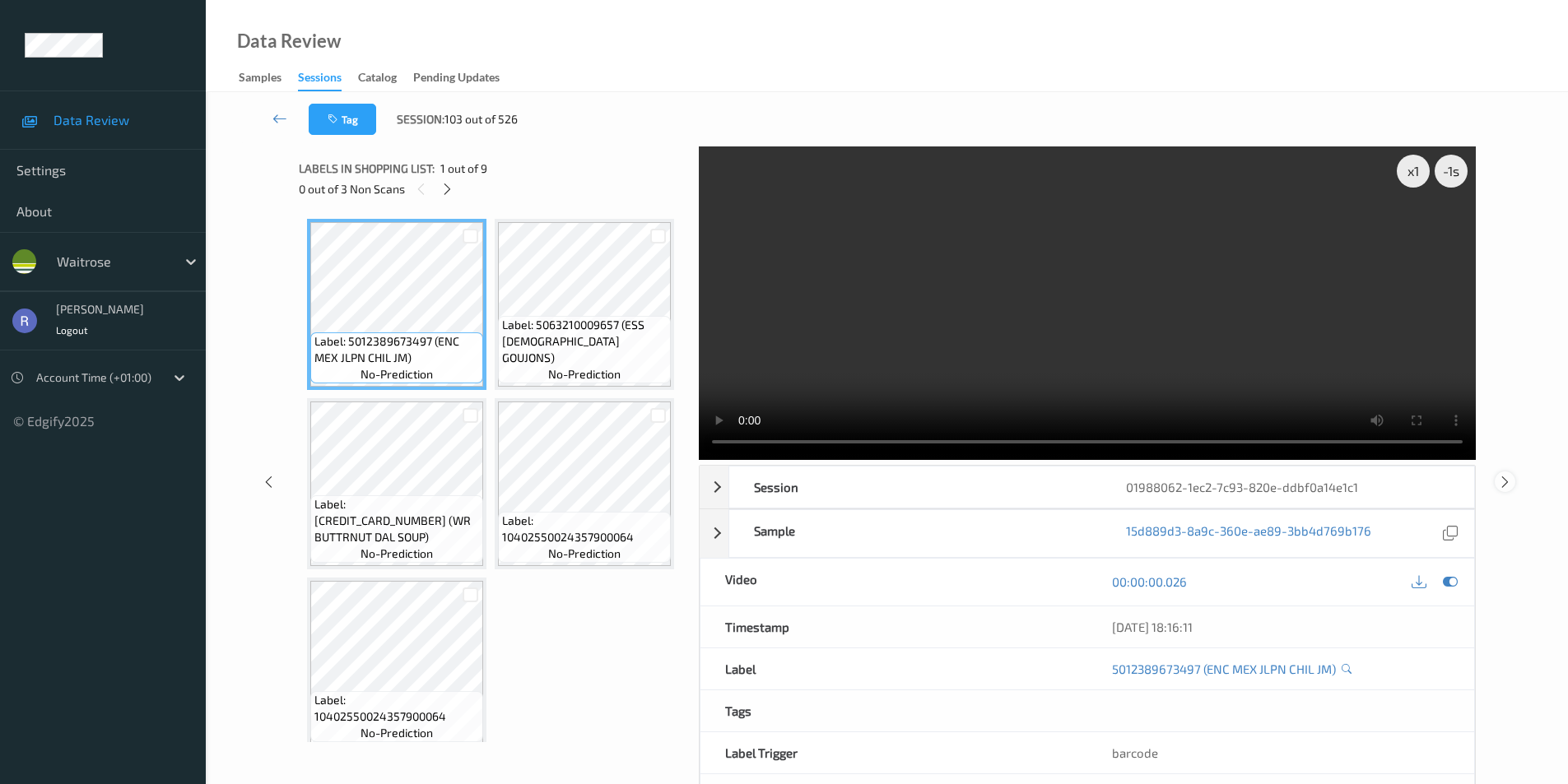
click at [1499, 479] on icon at bounding box center [1505, 481] width 14 height 15
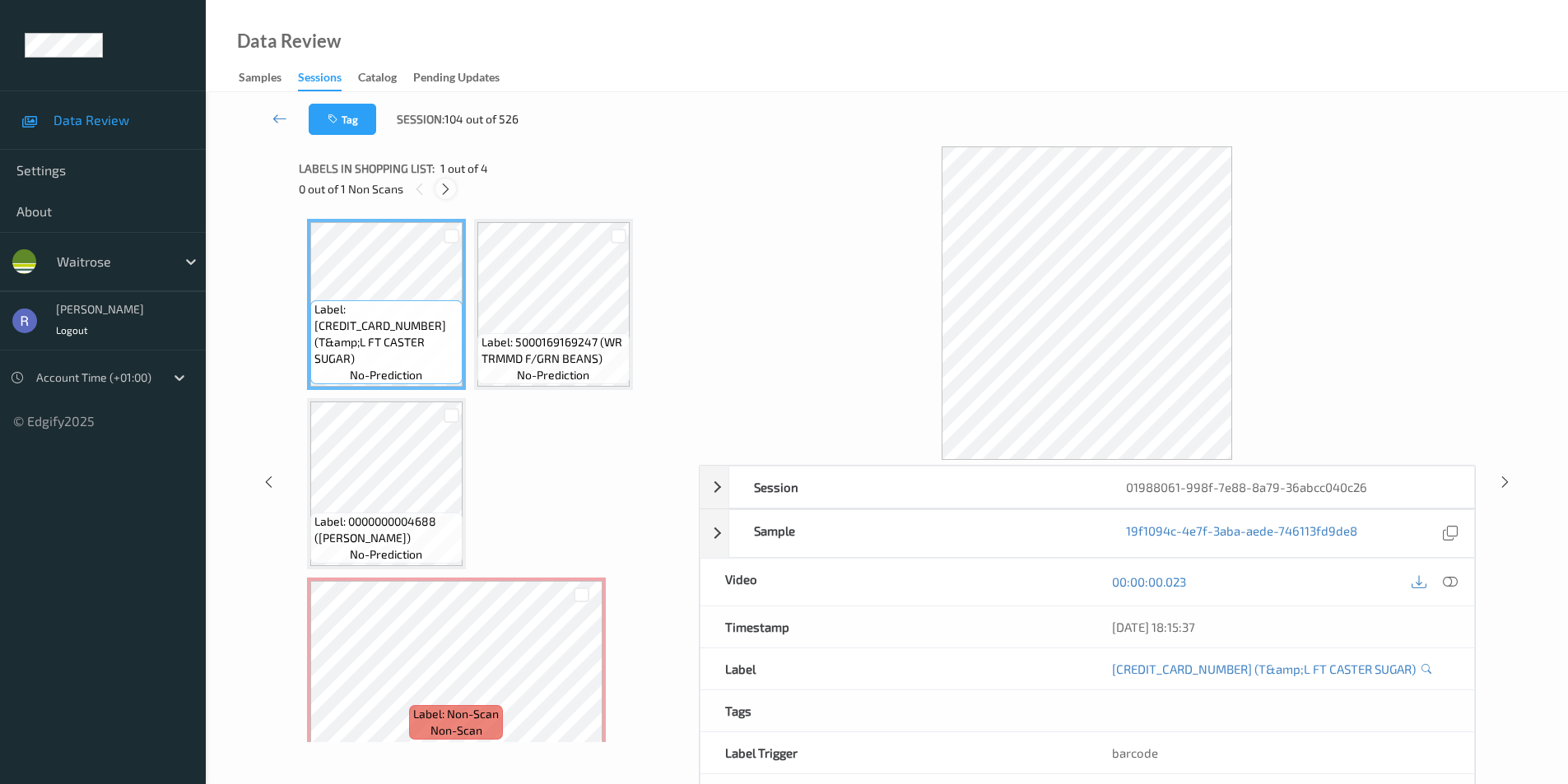
click at [449, 186] on icon at bounding box center [445, 189] width 14 height 15
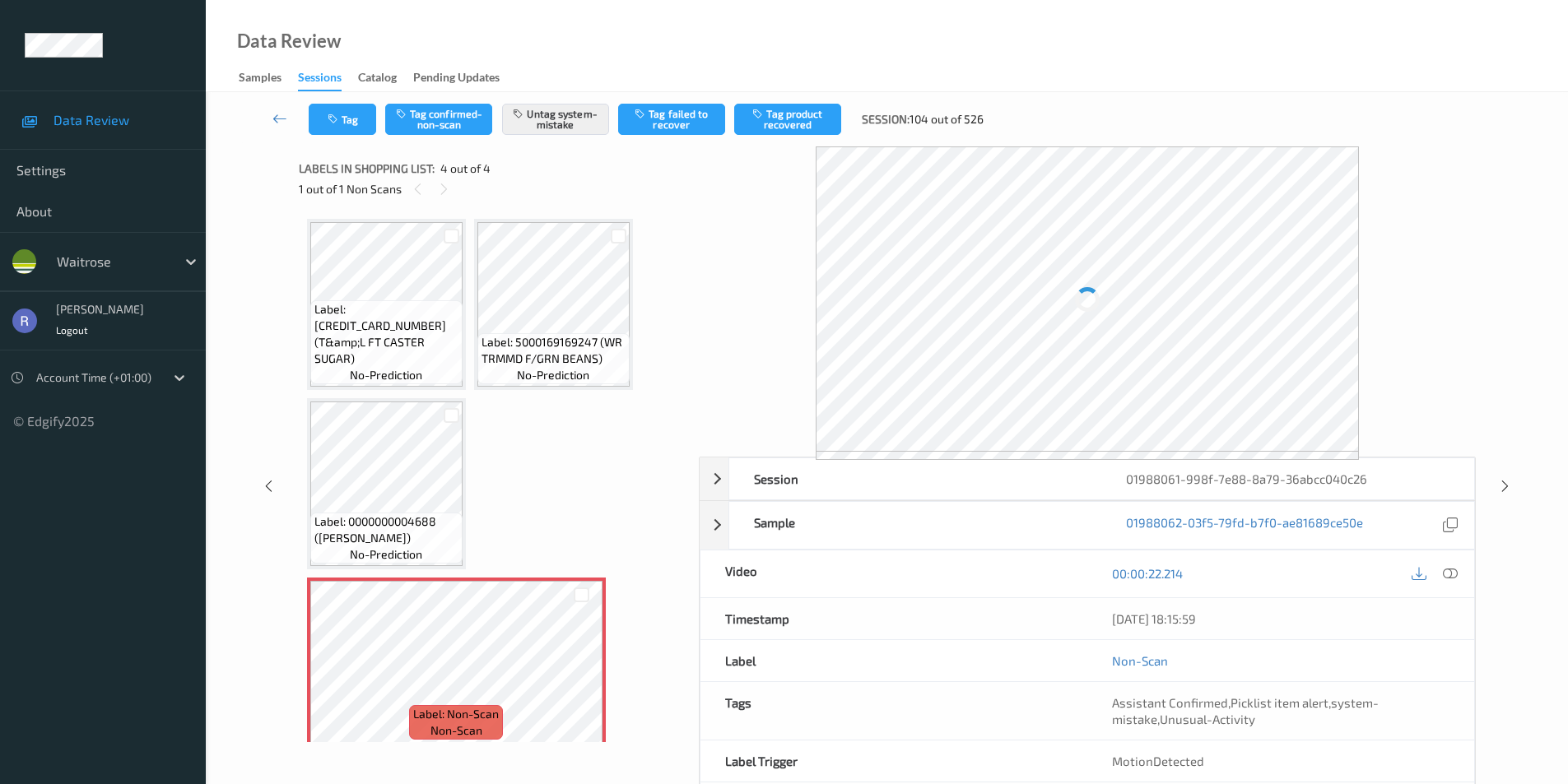
scroll to position [15, 0]
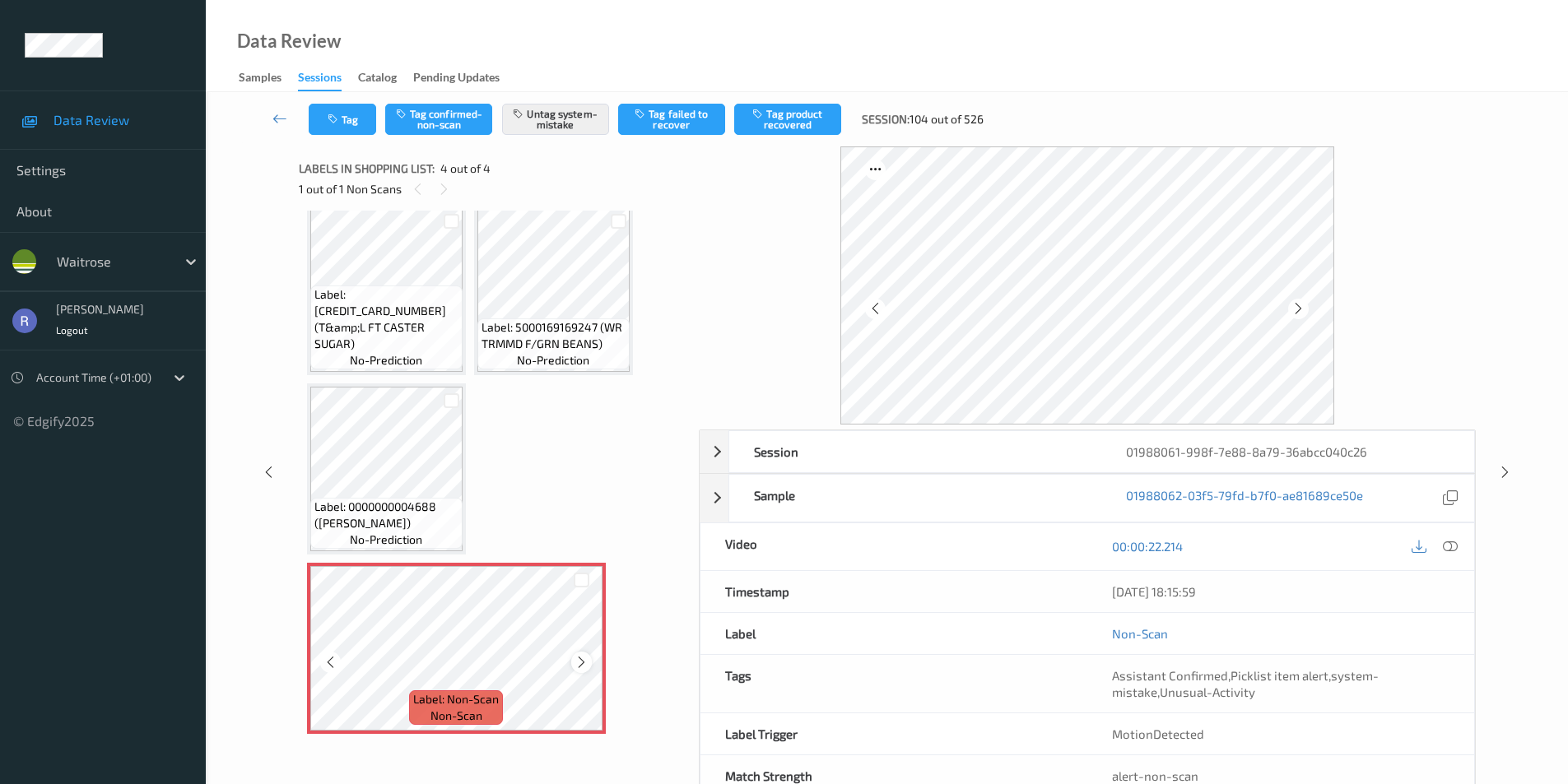
click at [579, 661] on icon at bounding box center [581, 662] width 14 height 15
click at [1507, 473] on icon at bounding box center [1505, 472] width 14 height 15
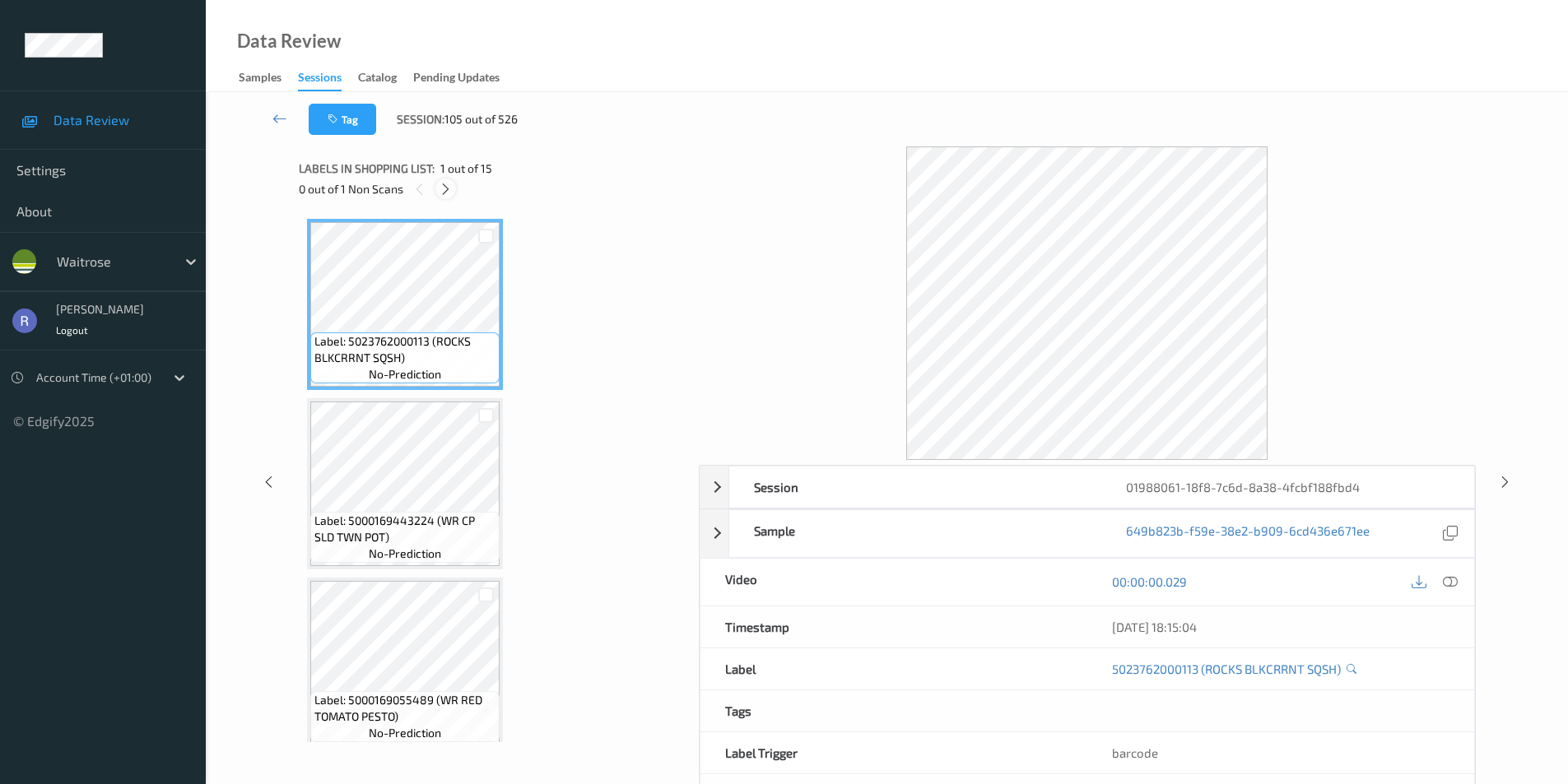
click at [444, 192] on icon at bounding box center [445, 189] width 14 height 15
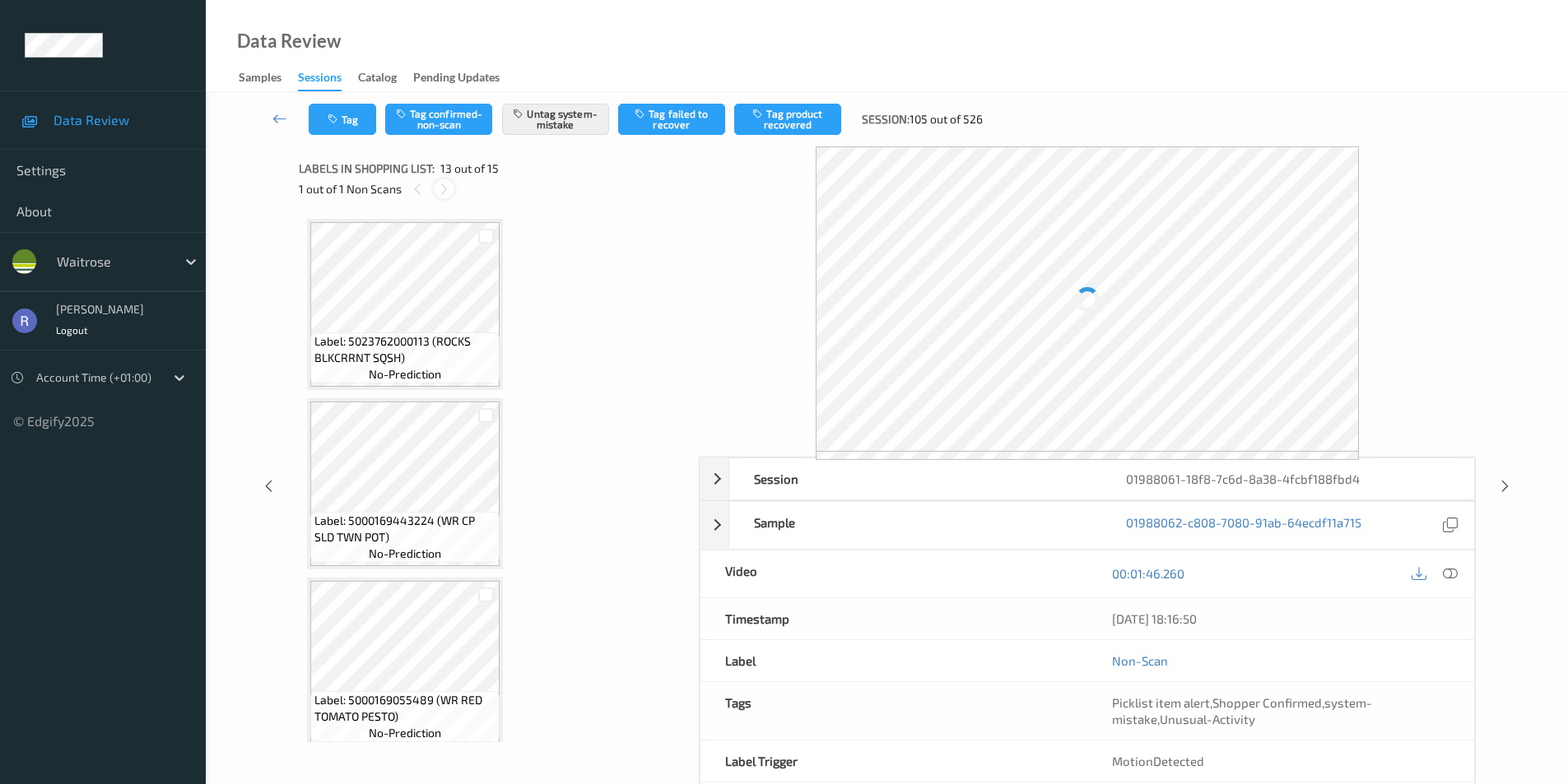
scroll to position [1981, 0]
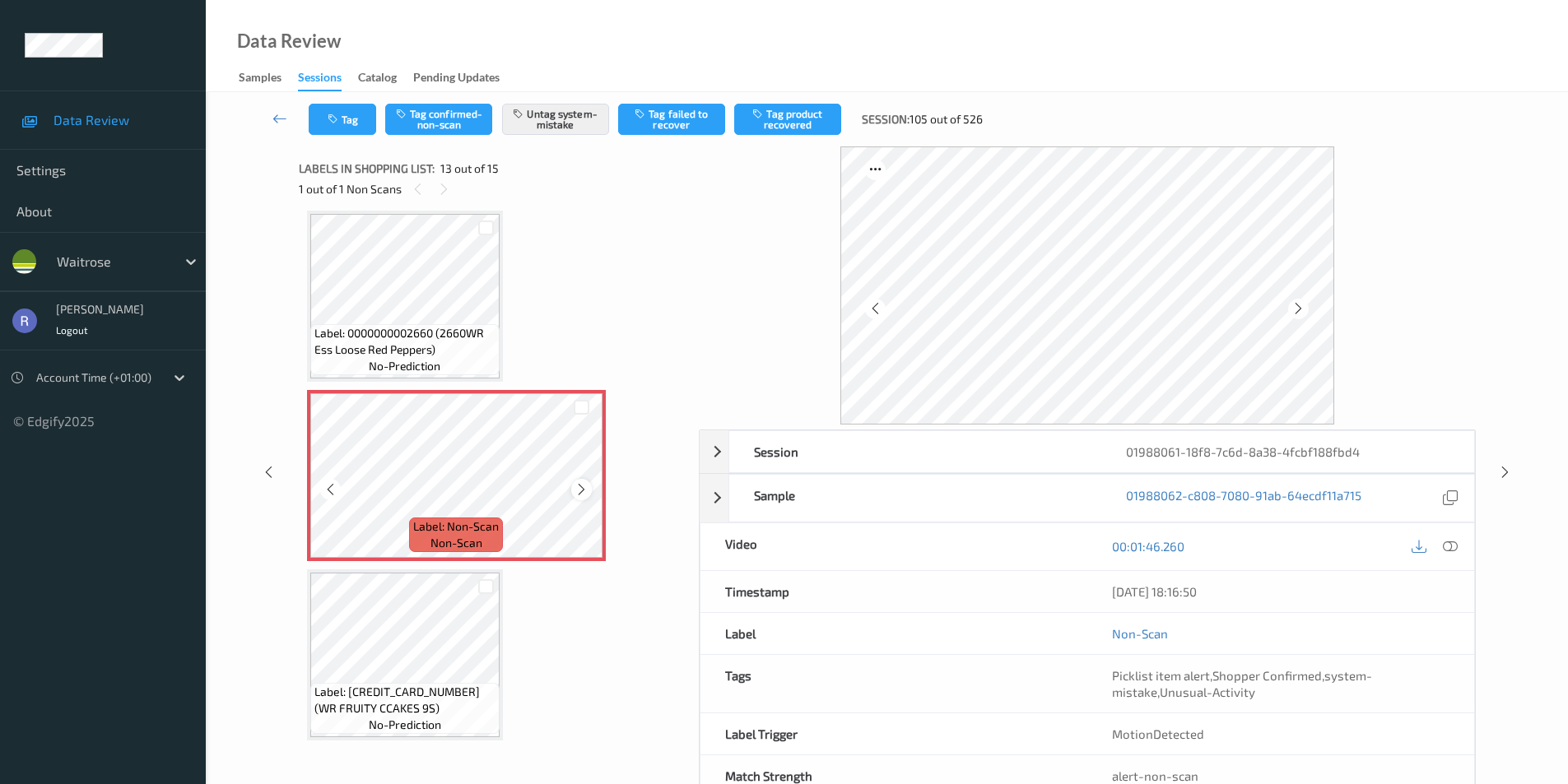
click at [580, 488] on icon at bounding box center [581, 488] width 14 height 15
click at [1505, 472] on icon at bounding box center [1505, 472] width 14 height 15
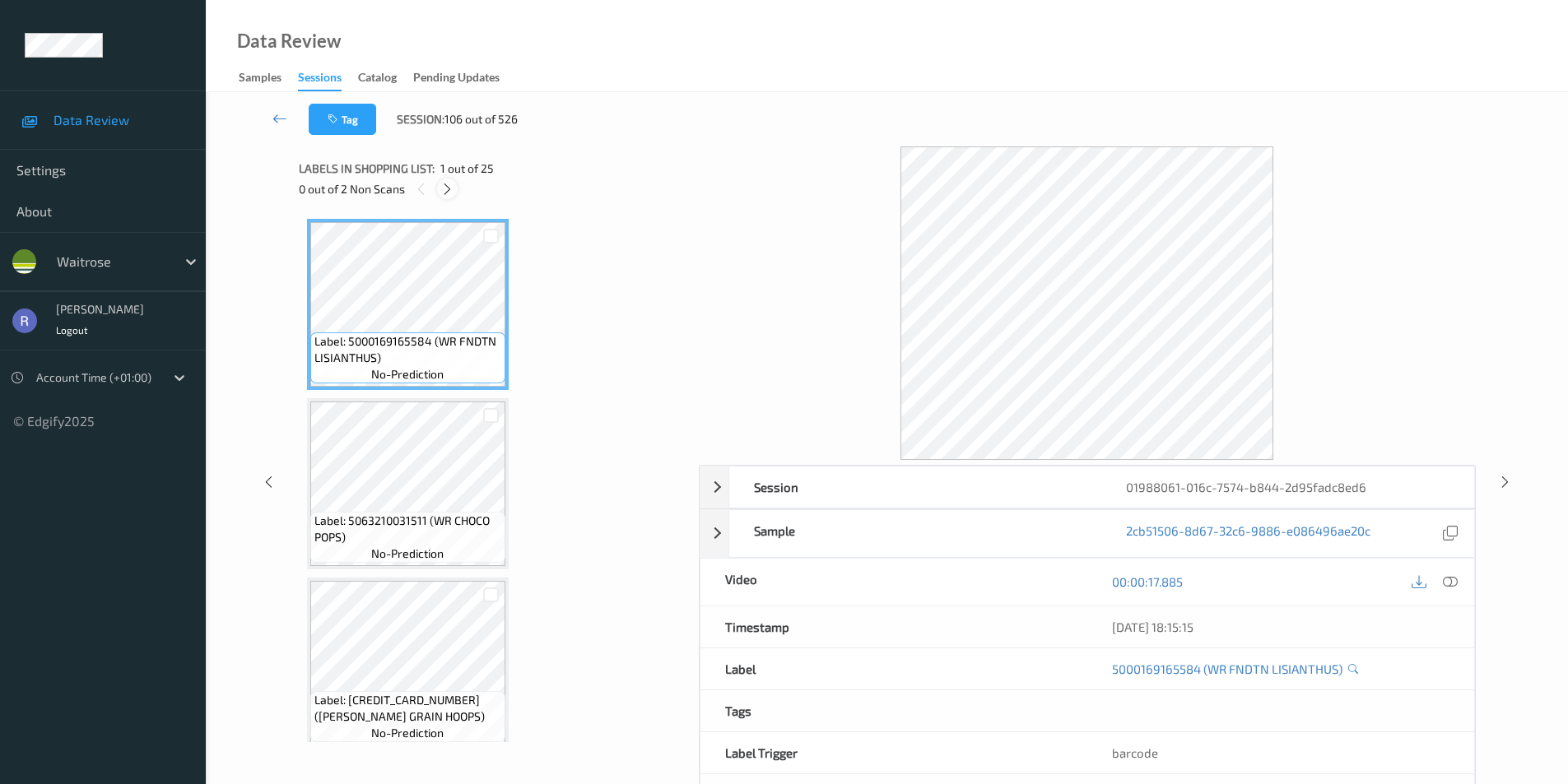
click at [448, 185] on icon at bounding box center [447, 189] width 14 height 15
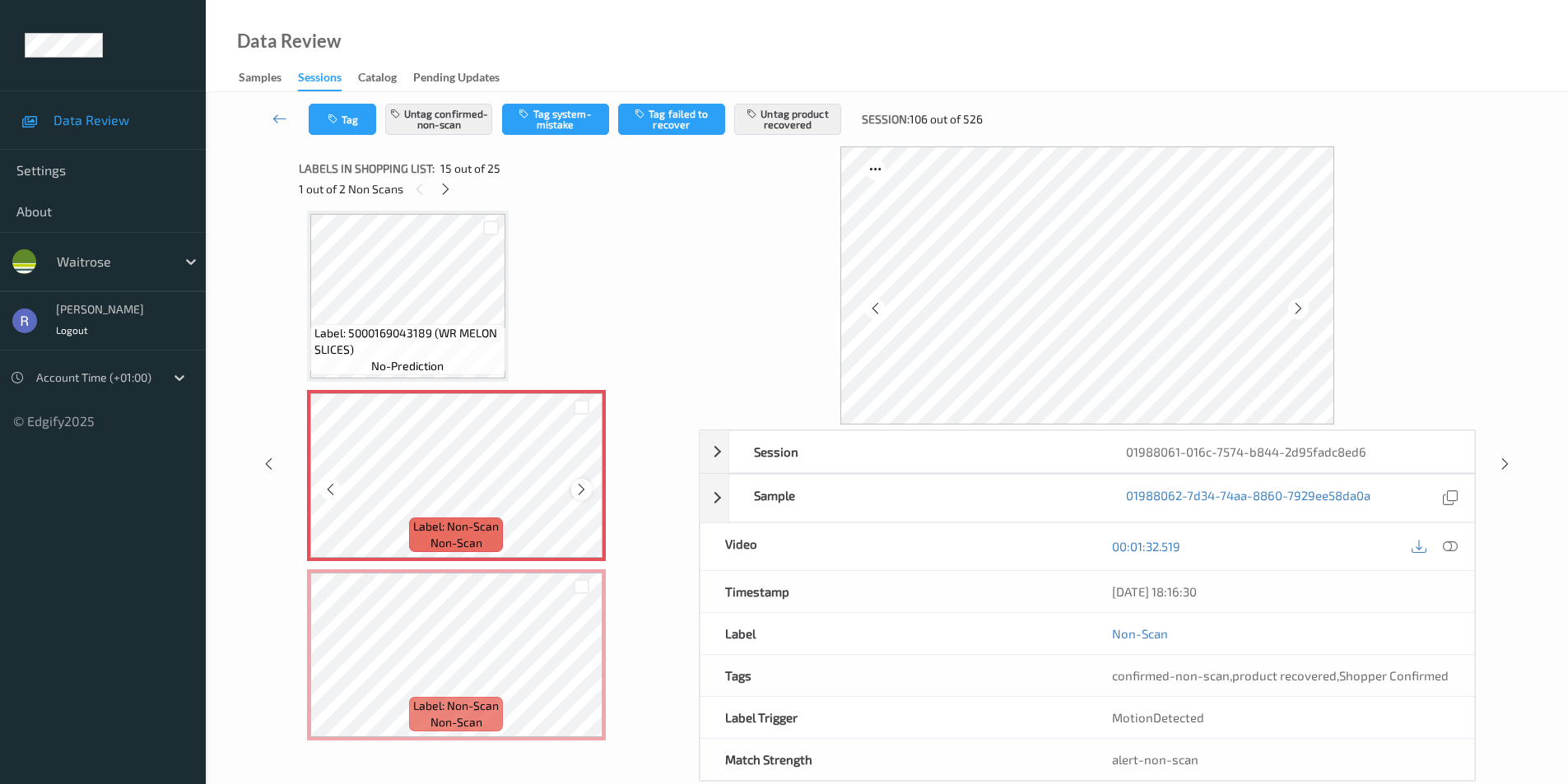
click at [581, 491] on icon at bounding box center [581, 488] width 14 height 15
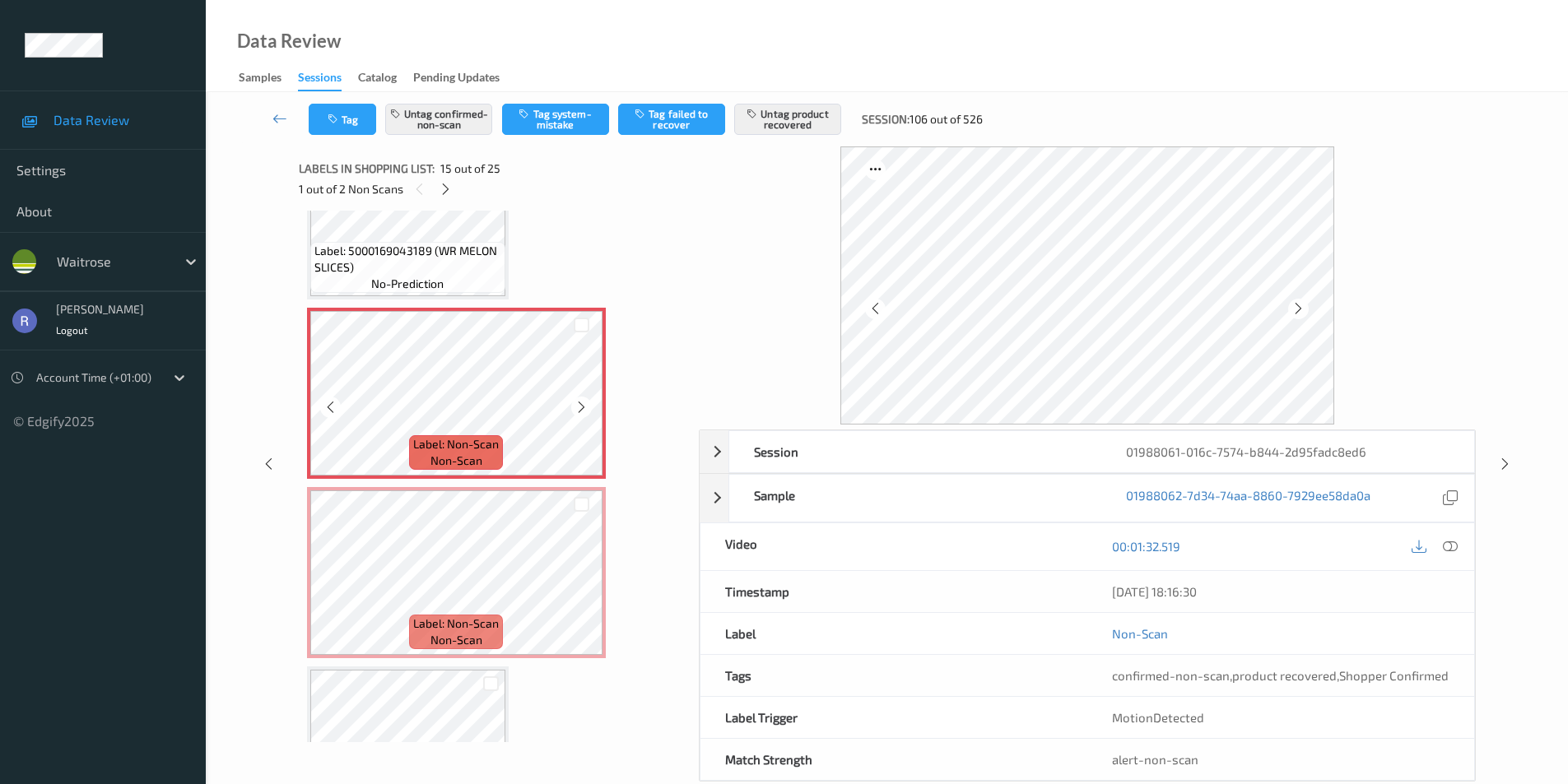
scroll to position [2504, 0]
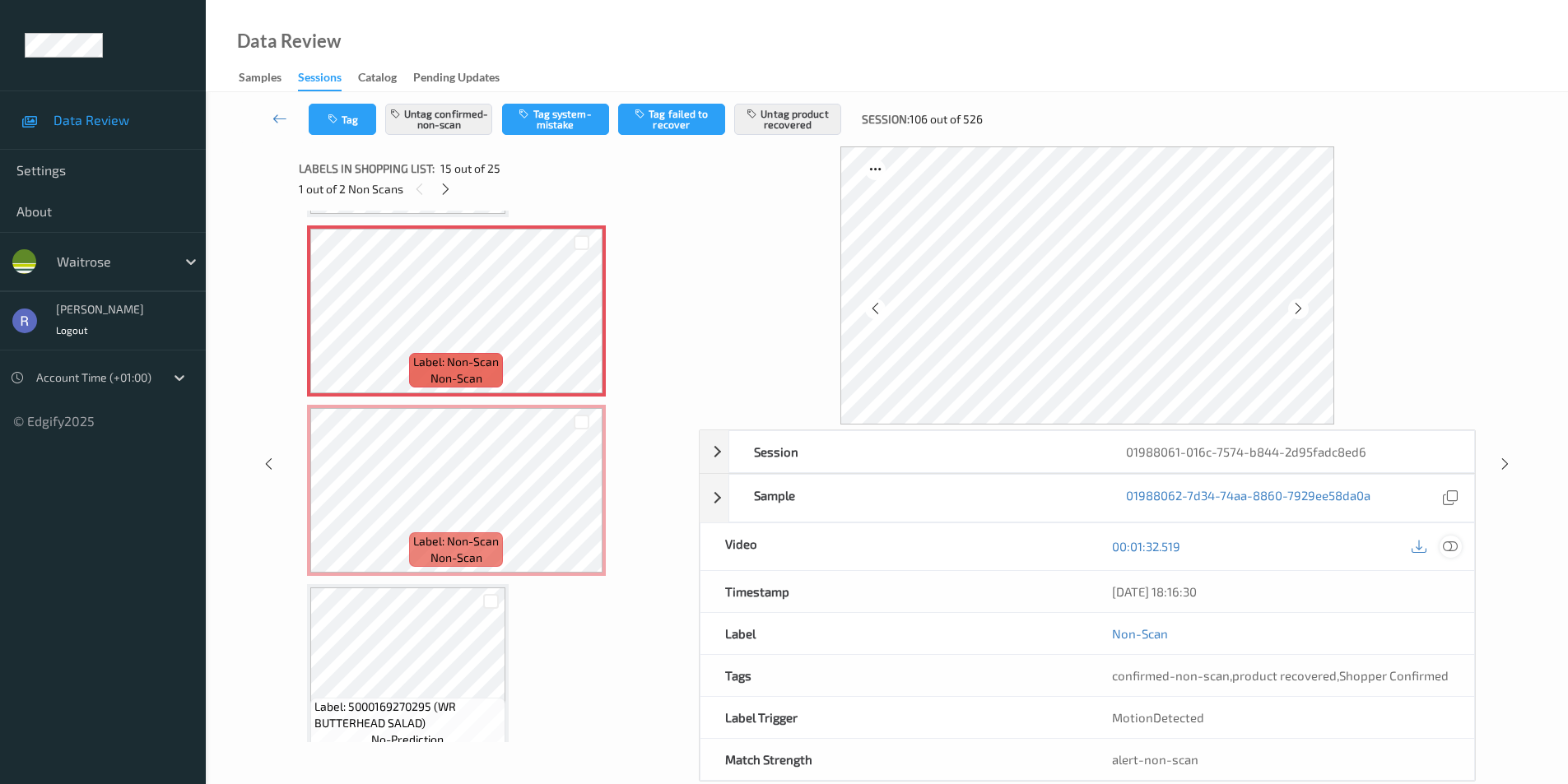
click at [1451, 547] on icon at bounding box center [1450, 546] width 15 height 15
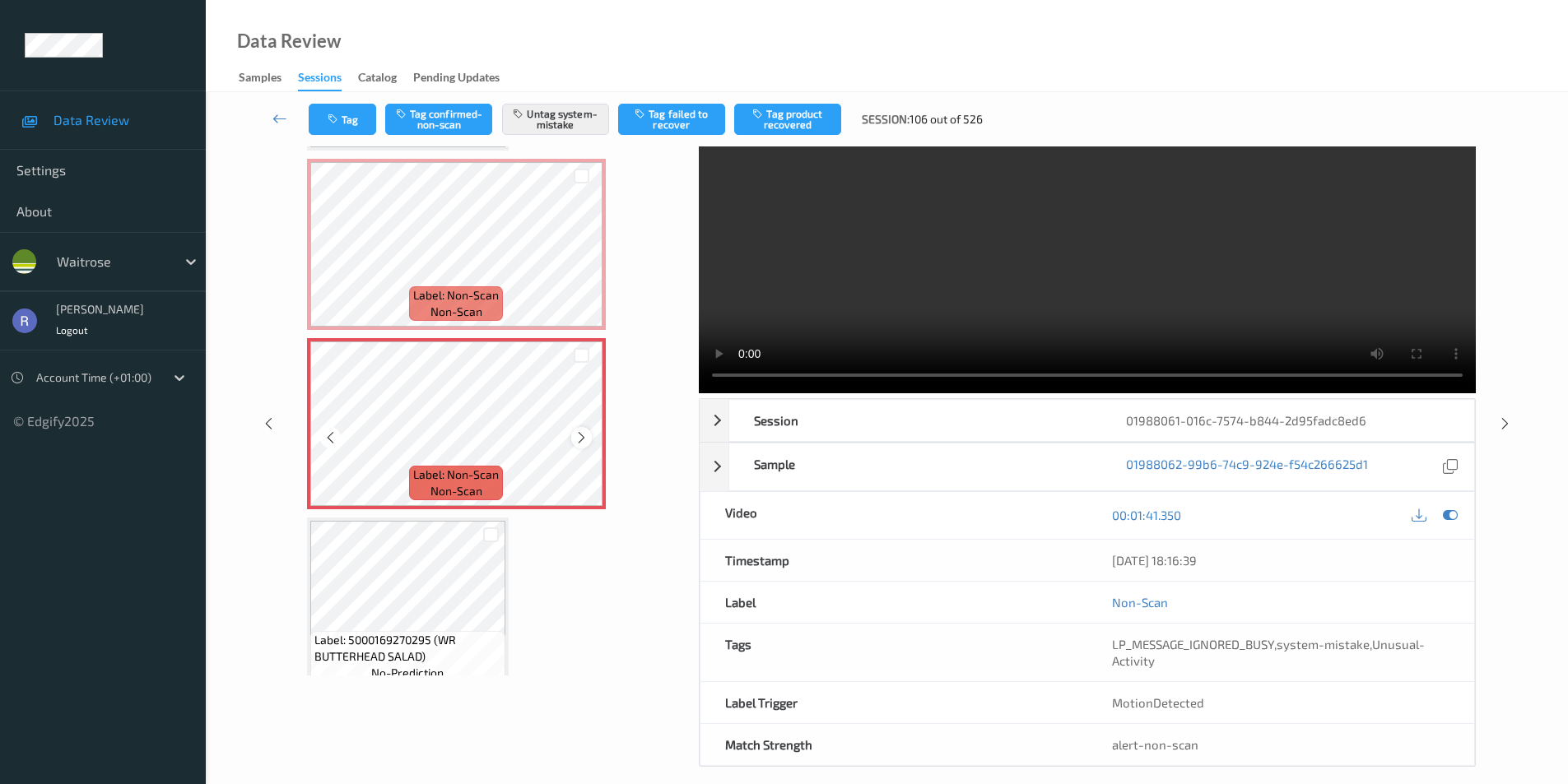
click at [575, 437] on icon at bounding box center [581, 437] width 14 height 15
click at [1506, 418] on icon at bounding box center [1505, 423] width 14 height 15
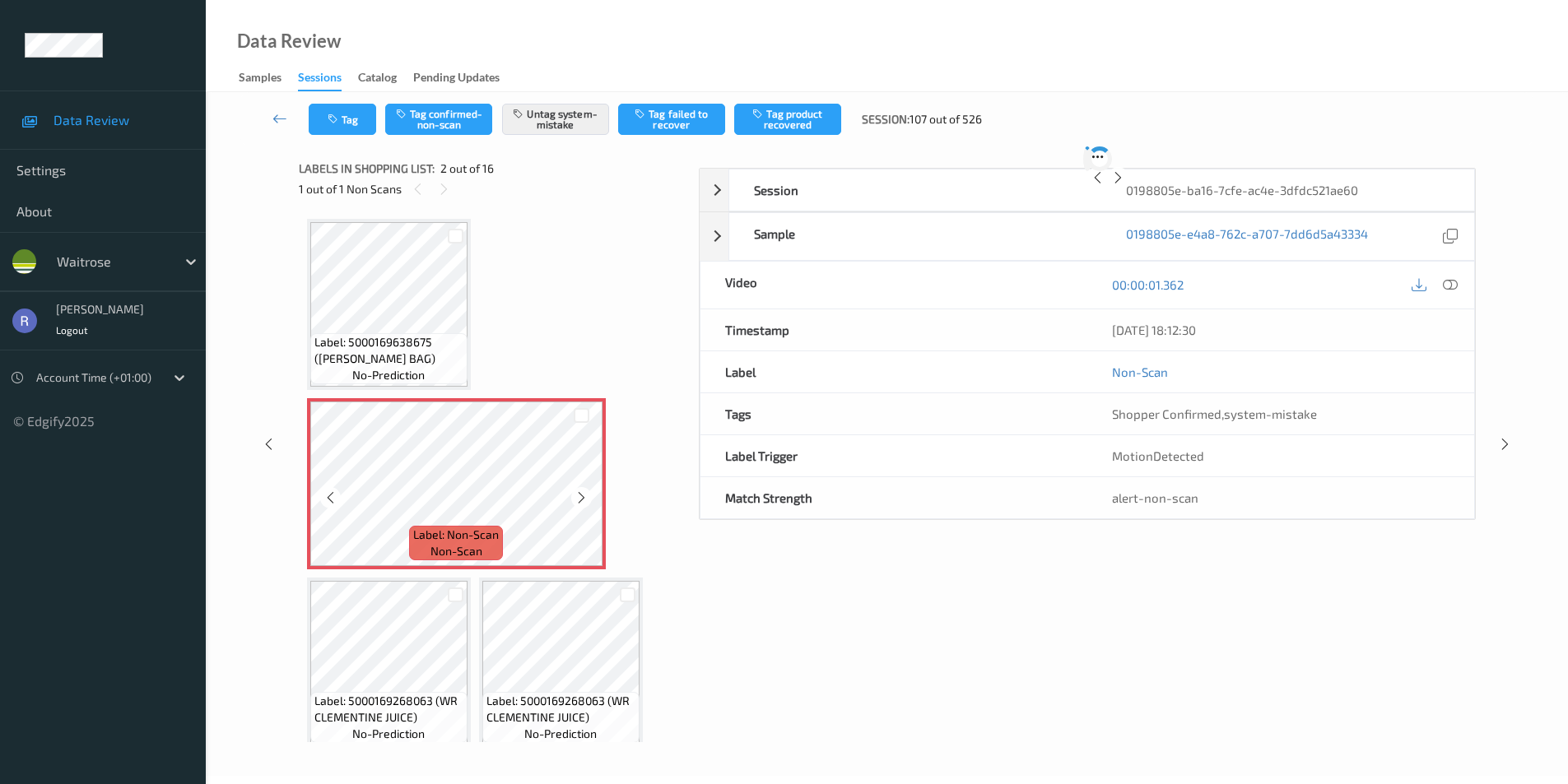
scroll to position [31, 0]
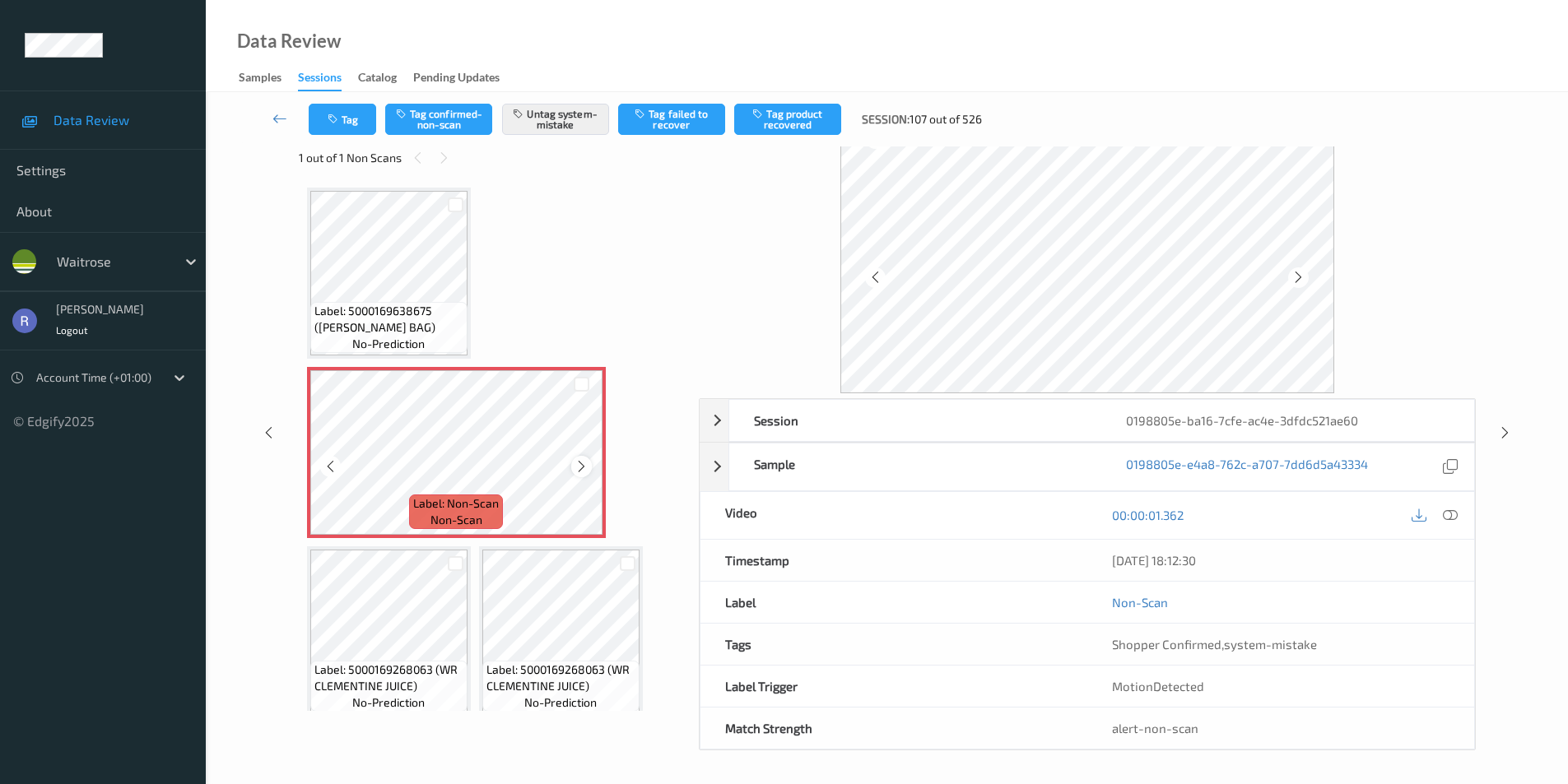
click at [580, 468] on icon at bounding box center [581, 466] width 14 height 15
click at [1506, 433] on icon at bounding box center [1505, 432] width 14 height 15
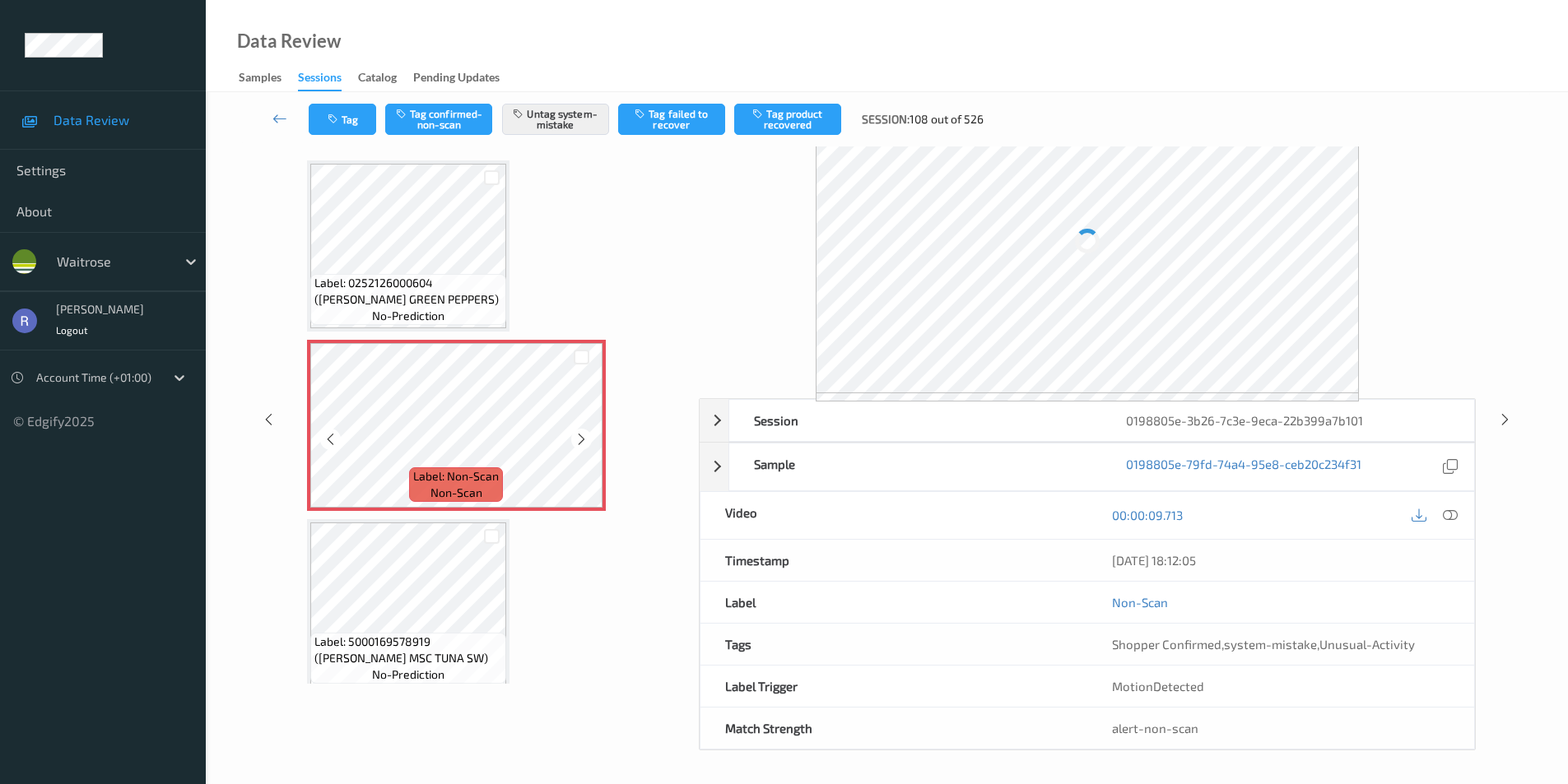
scroll to position [31, 0]
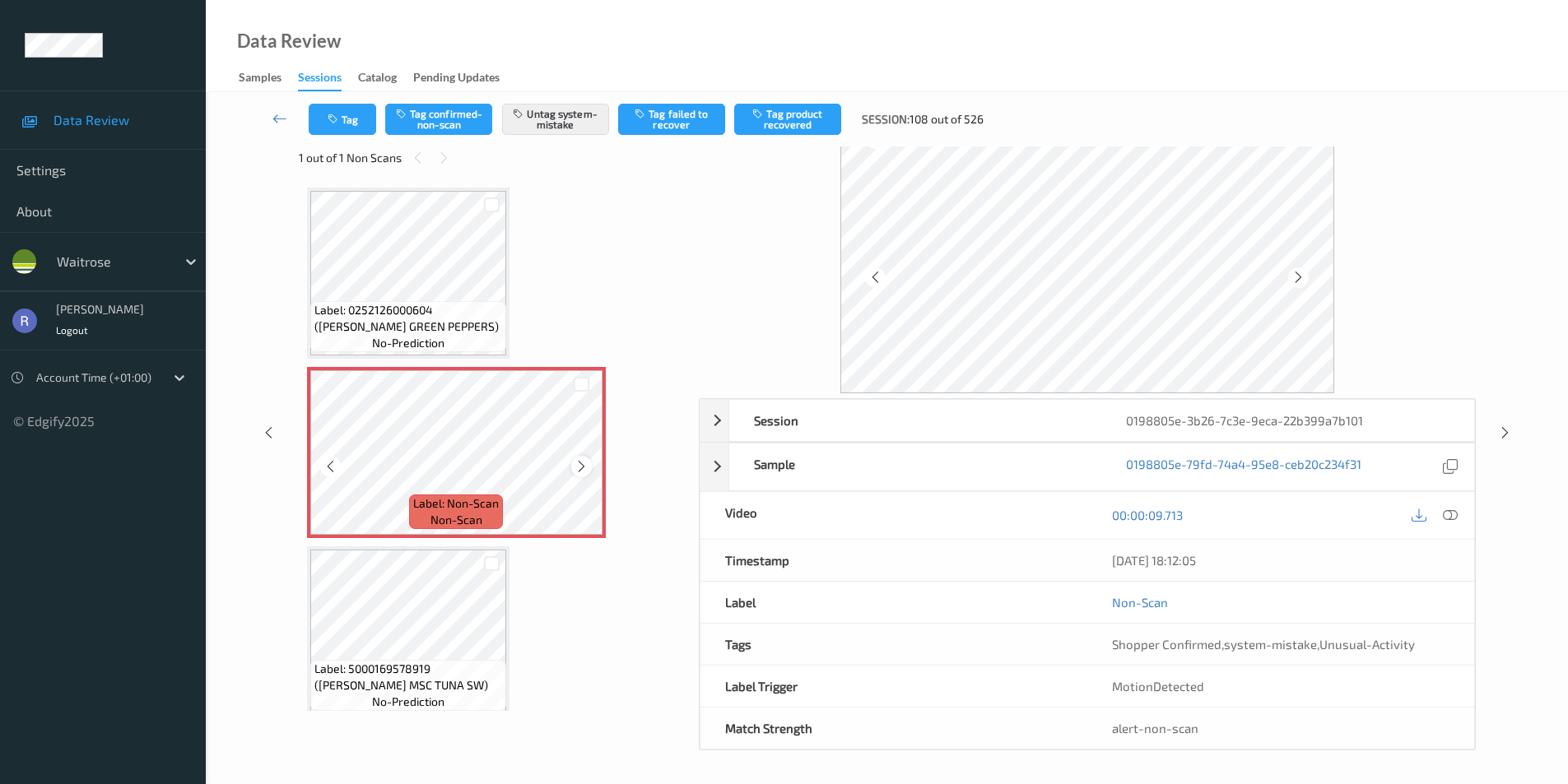
click at [578, 466] on icon at bounding box center [581, 466] width 14 height 15
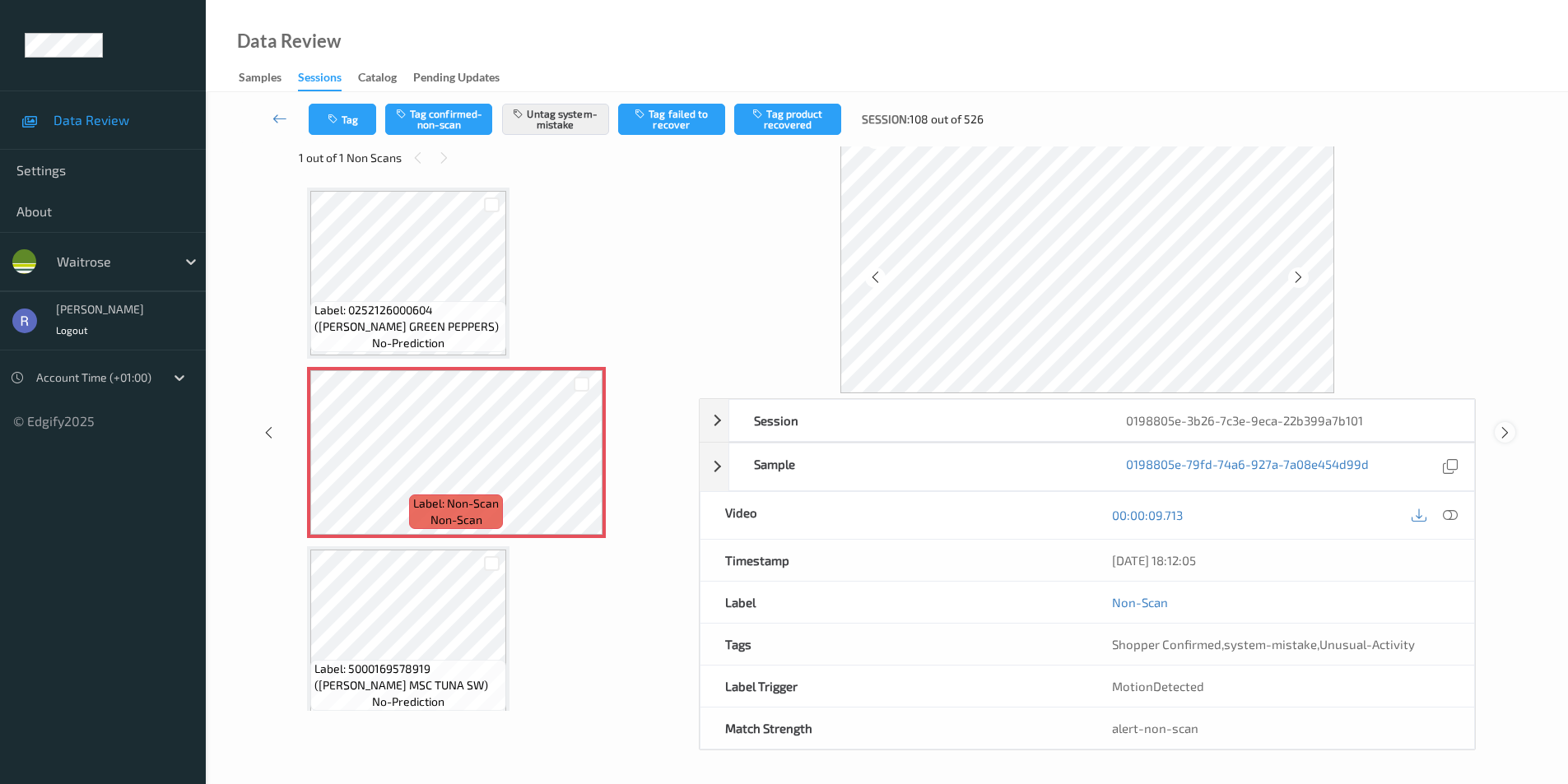
click at [1501, 433] on icon at bounding box center [1505, 432] width 14 height 15
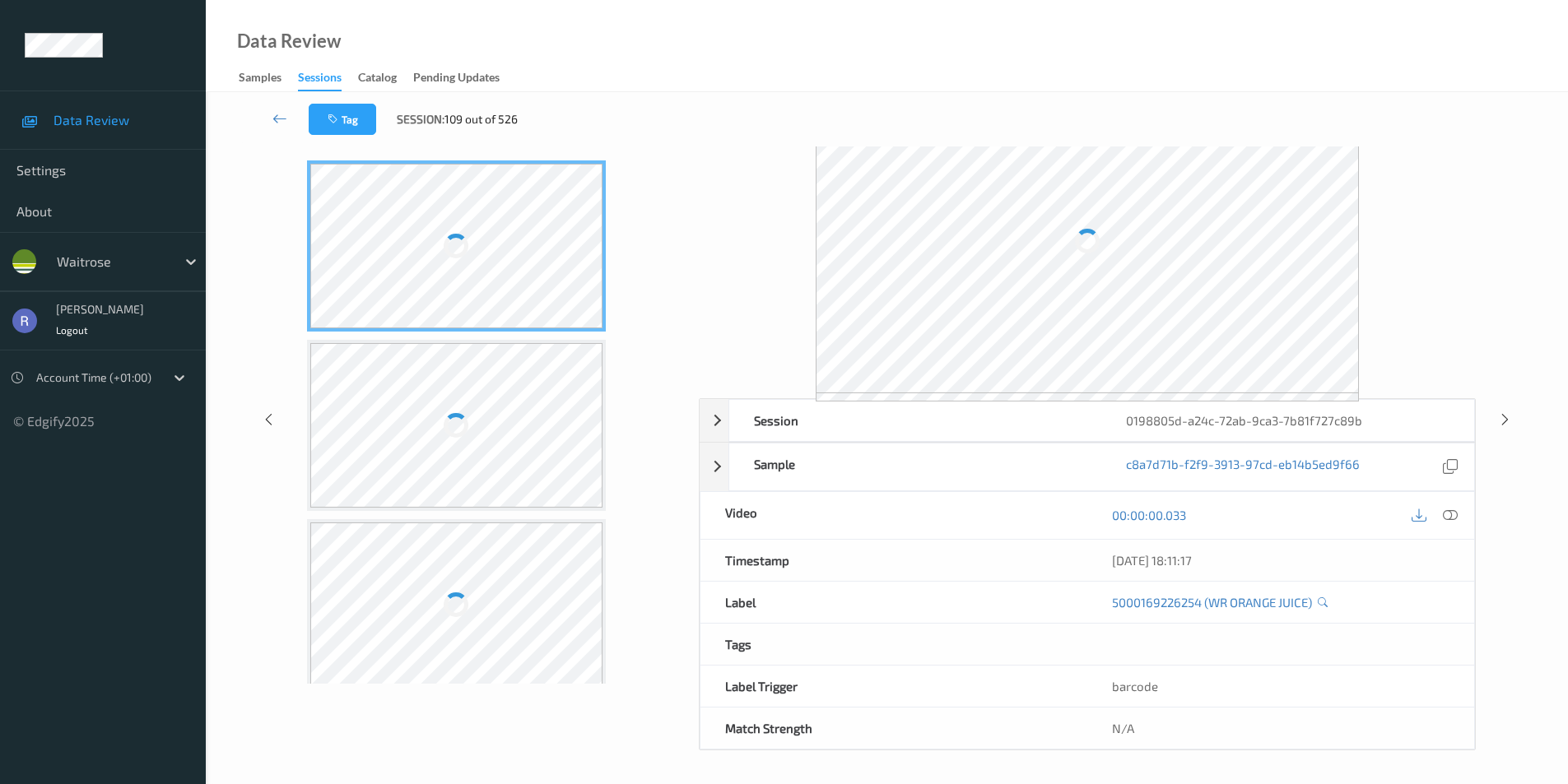
scroll to position [67, 0]
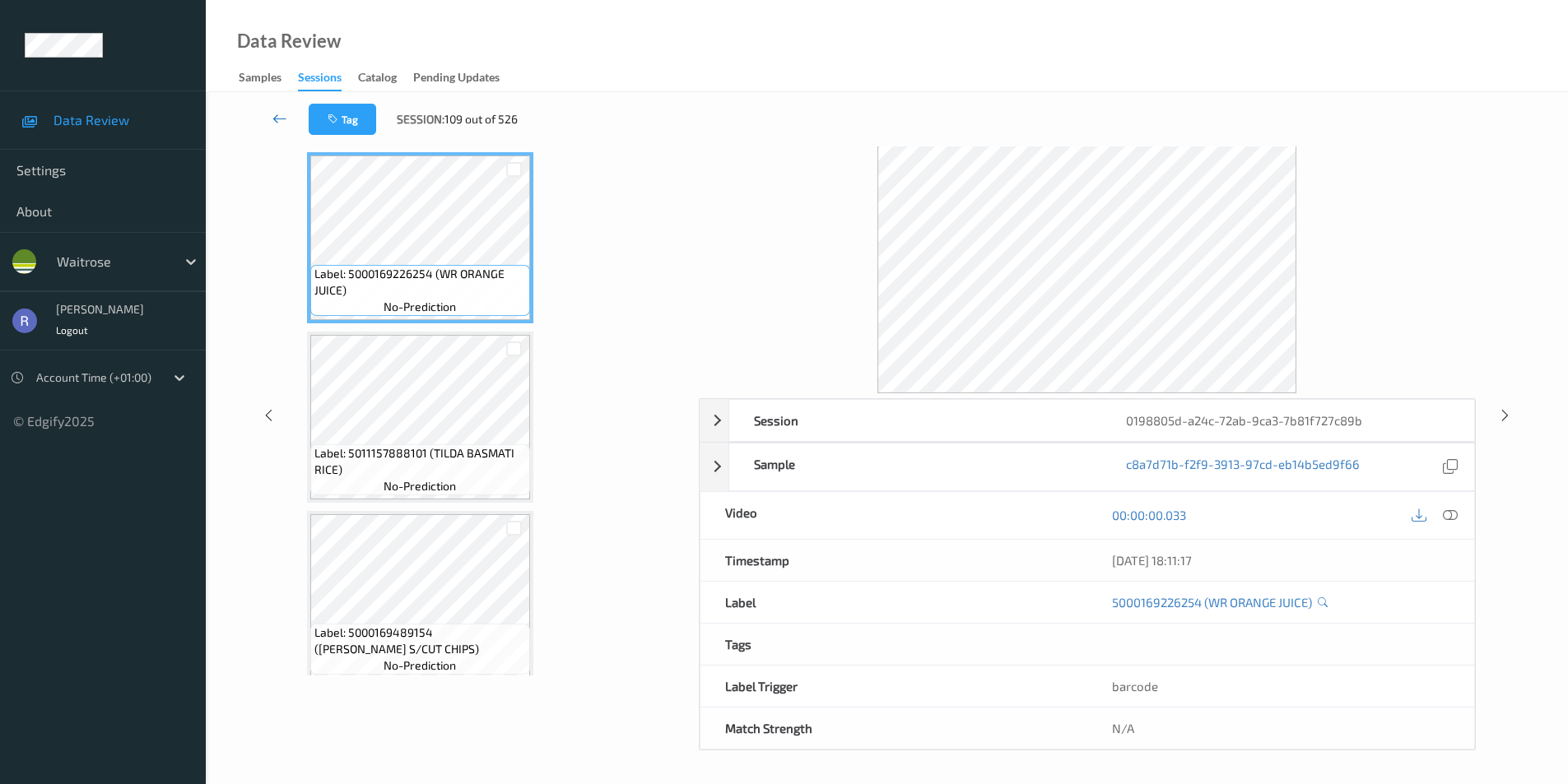
click at [272, 117] on icon at bounding box center [279, 118] width 15 height 16
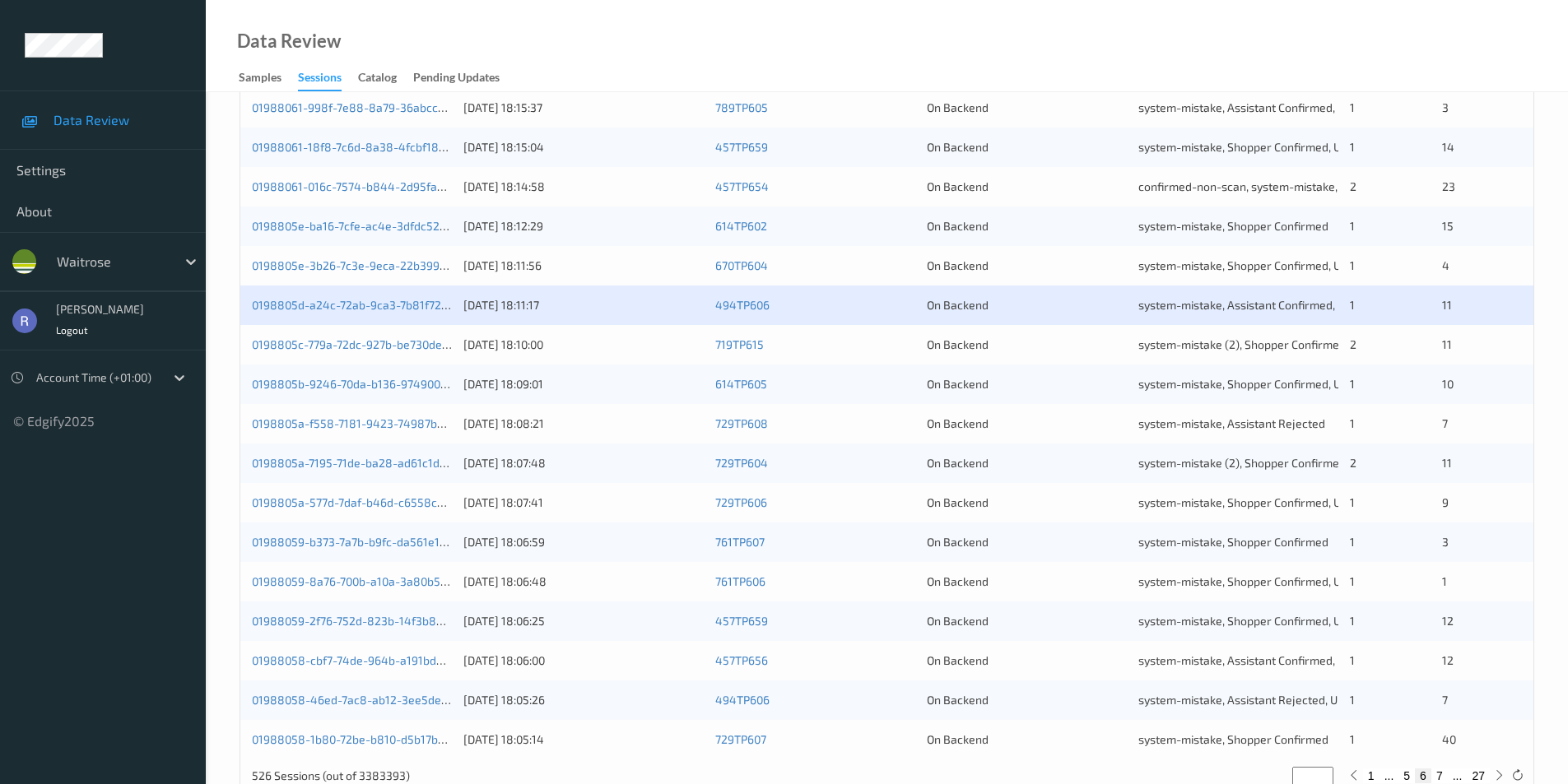
scroll to position [411, 0]
click at [351, 300] on link "0198805d-a24c-72ab-9ca3-7b81f727c89b" at bounding box center [363, 303] width 221 height 14
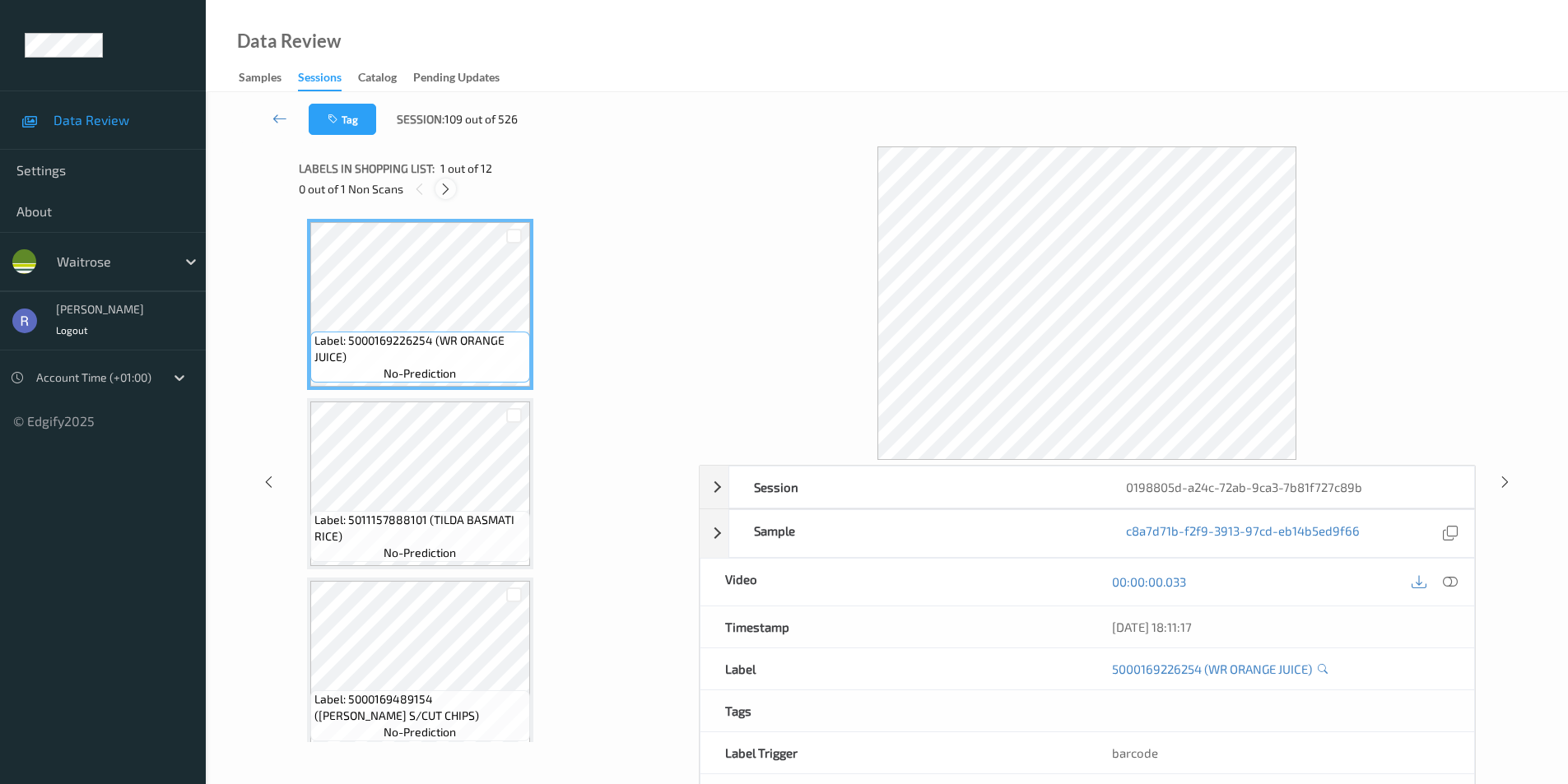
click at [442, 187] on icon at bounding box center [445, 189] width 14 height 15
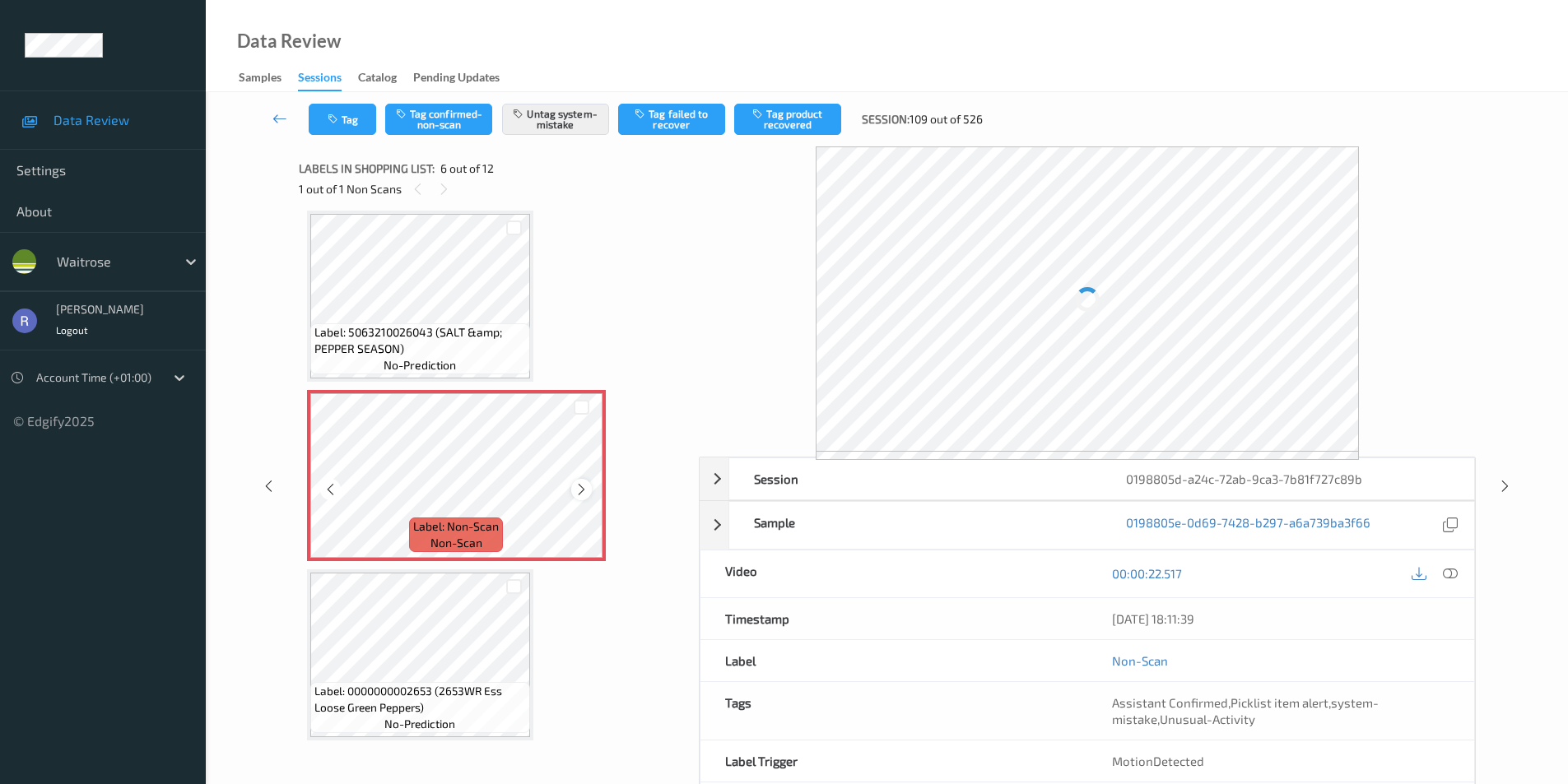
click at [583, 490] on icon at bounding box center [581, 488] width 14 height 15
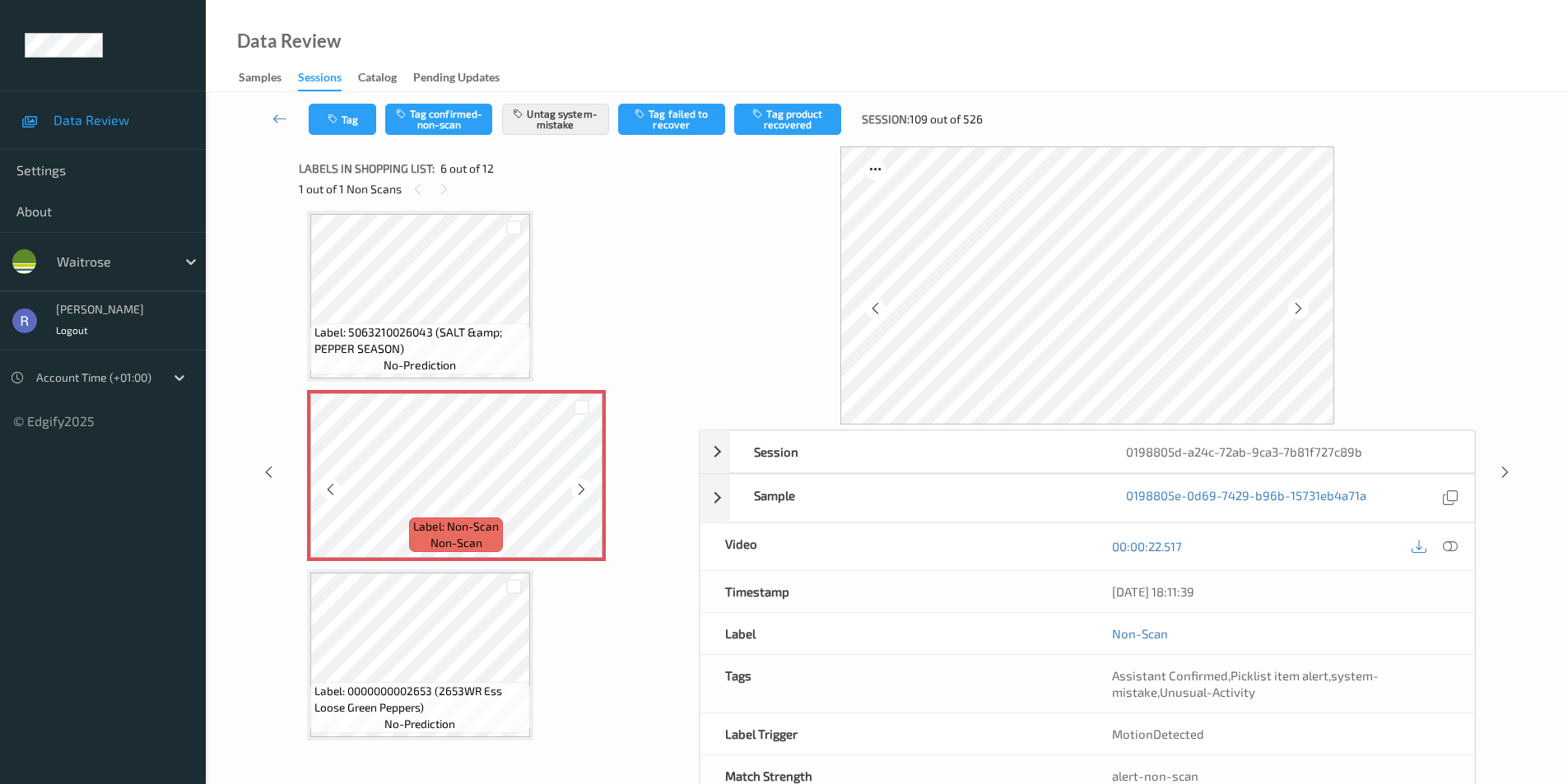
click at [583, 490] on icon at bounding box center [581, 488] width 14 height 15
click at [1500, 470] on icon at bounding box center [1505, 472] width 14 height 15
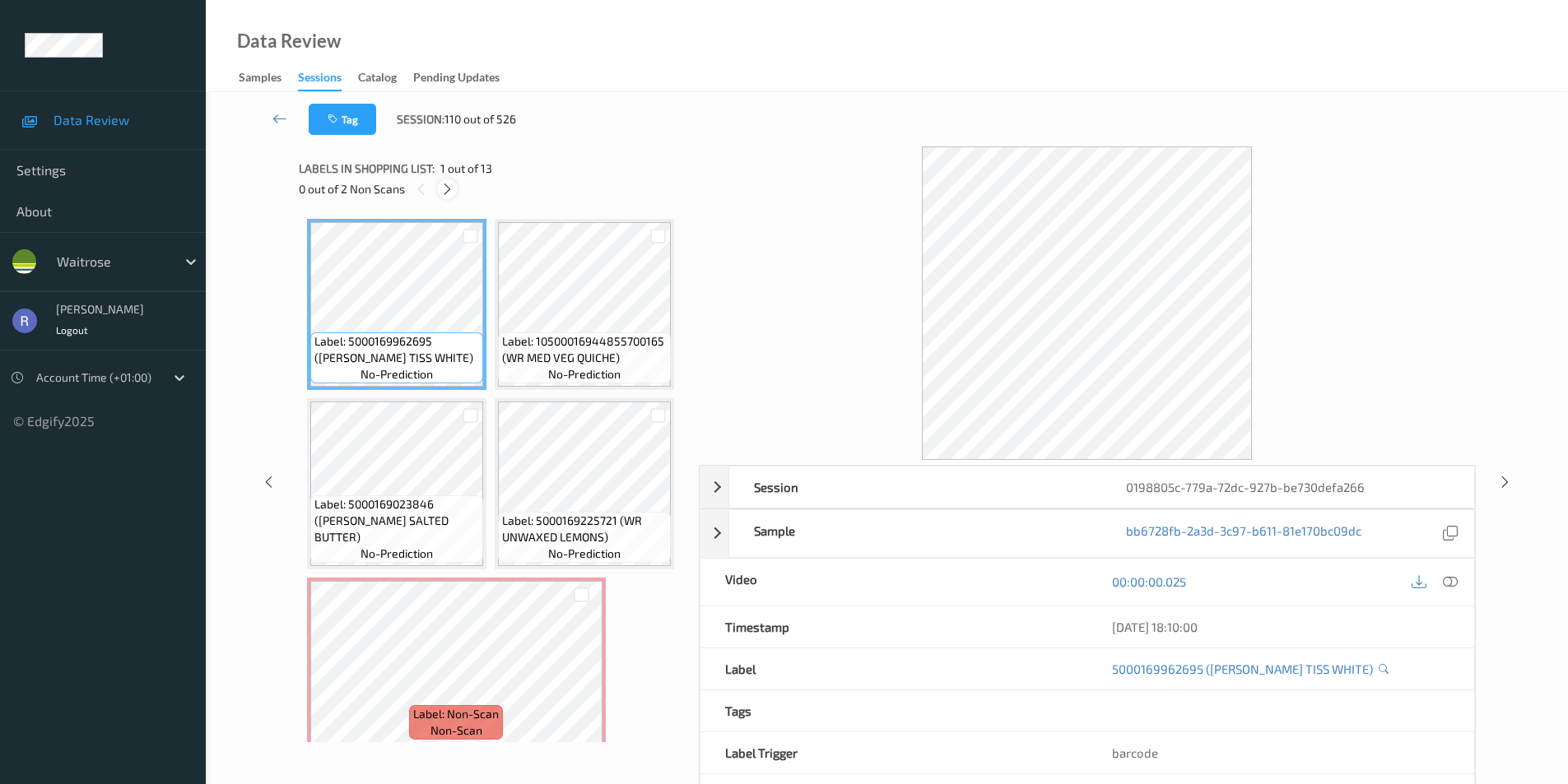
click at [444, 186] on icon at bounding box center [447, 189] width 14 height 15
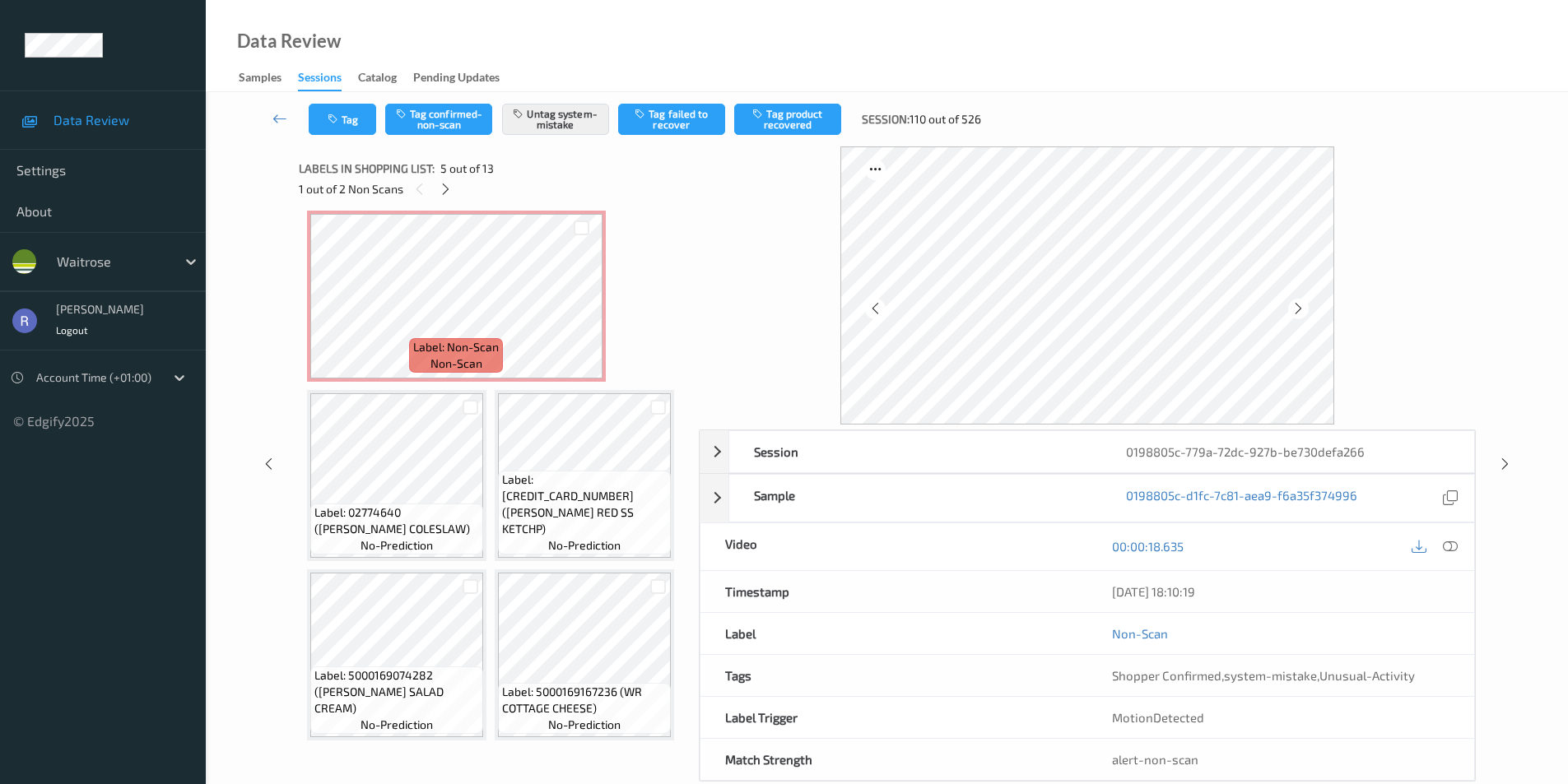
click at [581, 139] on icon at bounding box center [581, 130] width 14 height 15
click at [1496, 464] on div at bounding box center [1504, 463] width 20 height 20
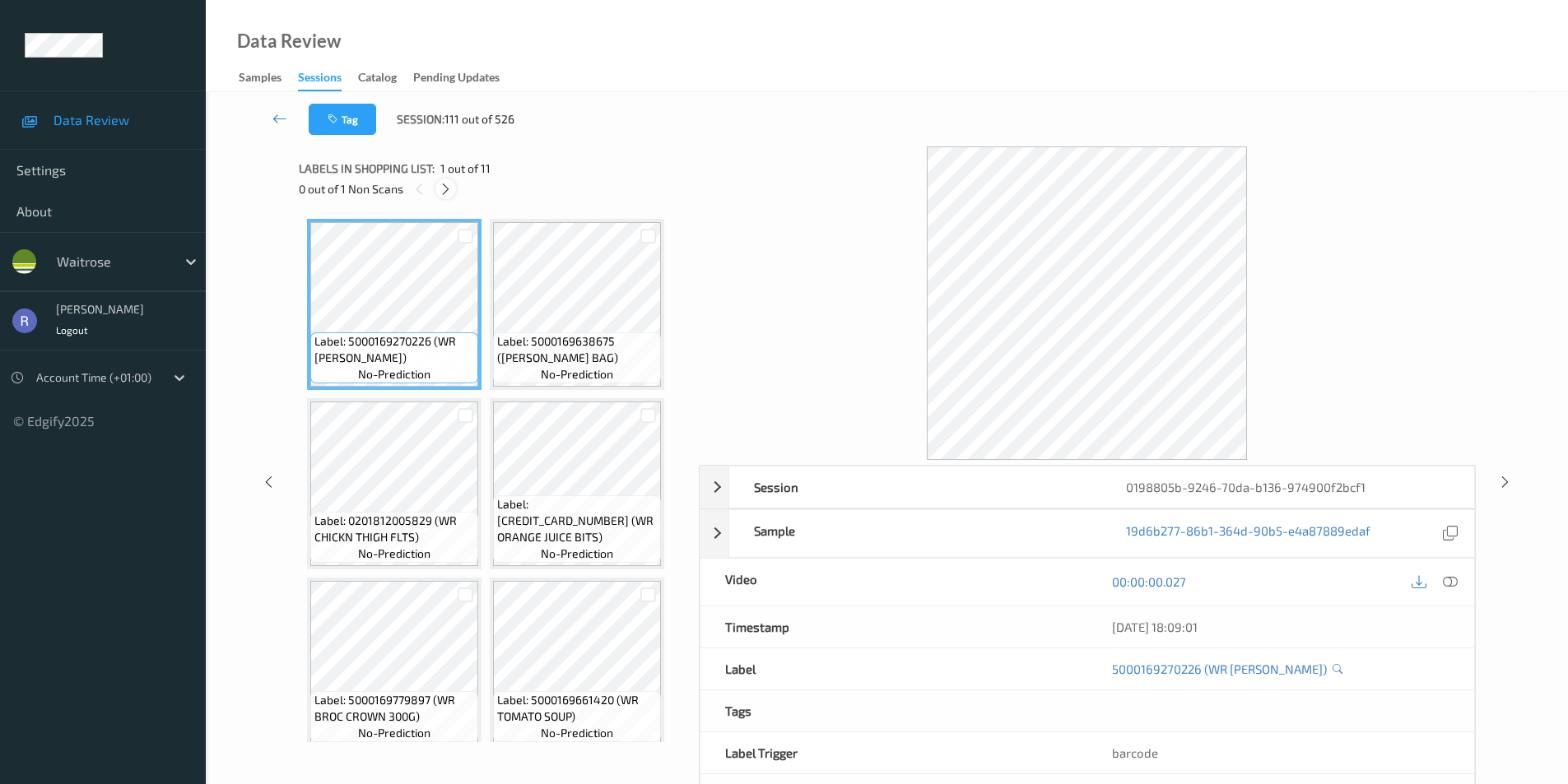
click at [438, 187] on div at bounding box center [445, 188] width 20 height 20
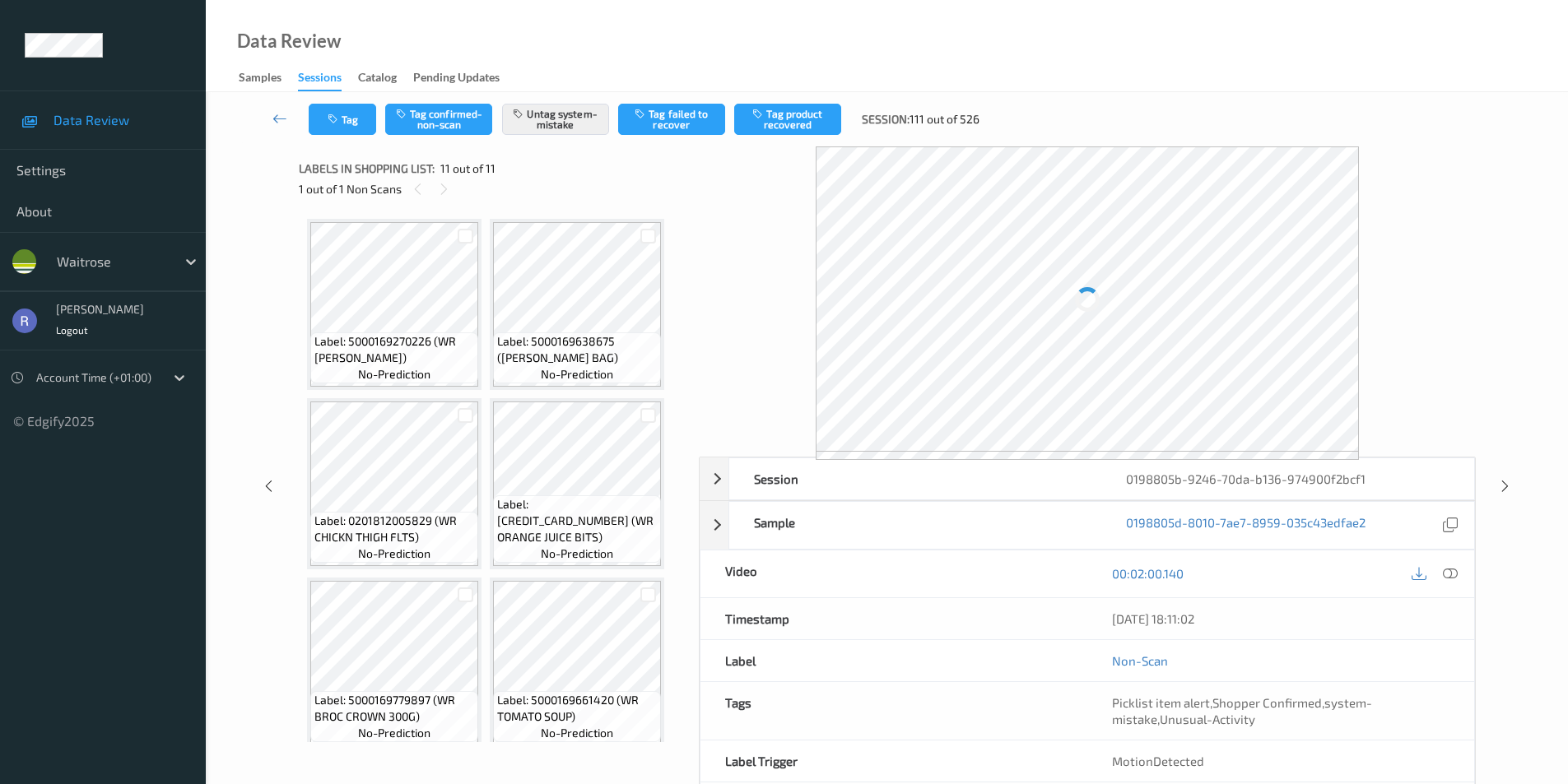
scroll to position [552, 0]
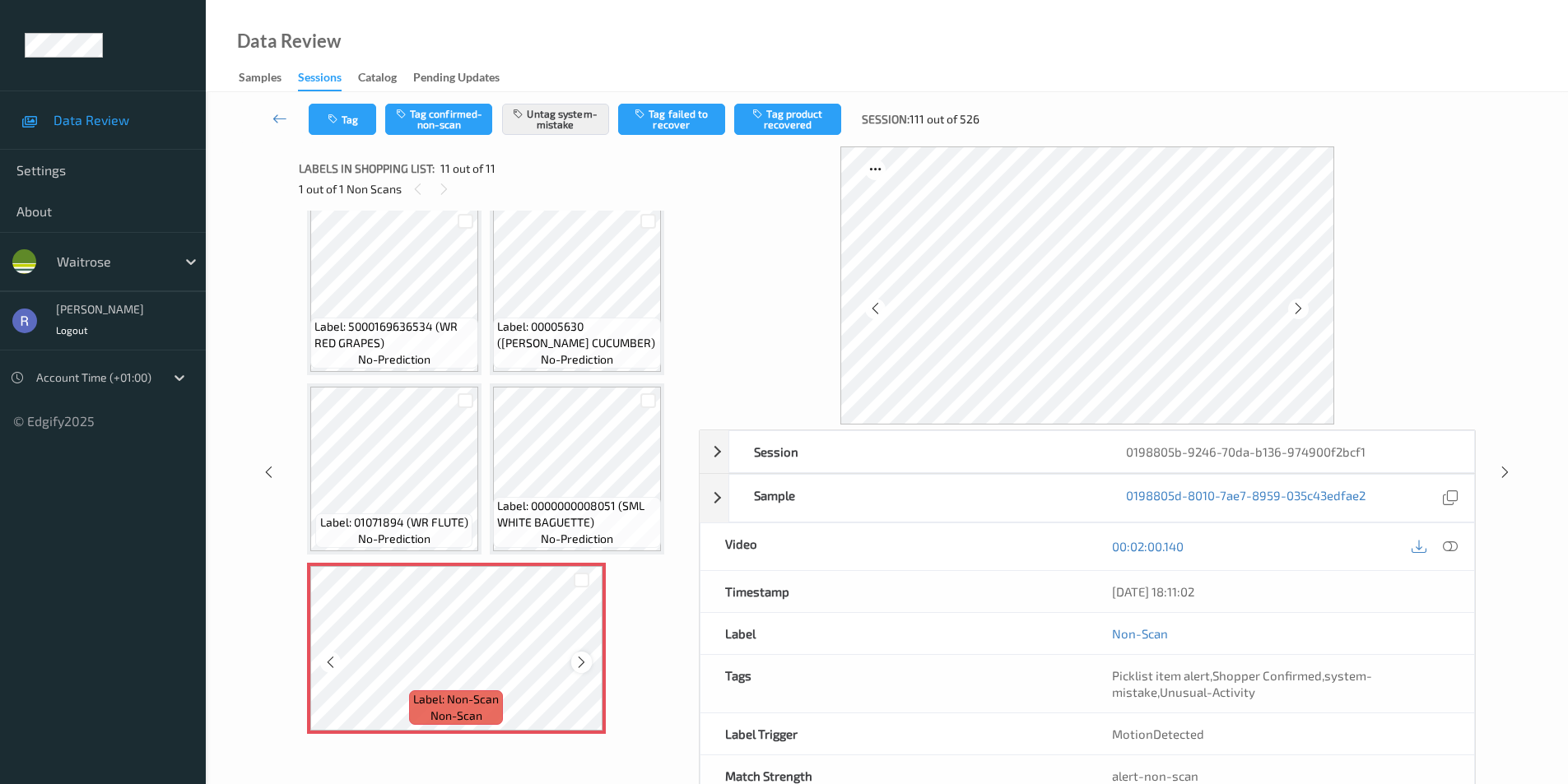
click at [581, 660] on icon at bounding box center [581, 662] width 14 height 15
click at [1504, 465] on icon at bounding box center [1505, 472] width 14 height 15
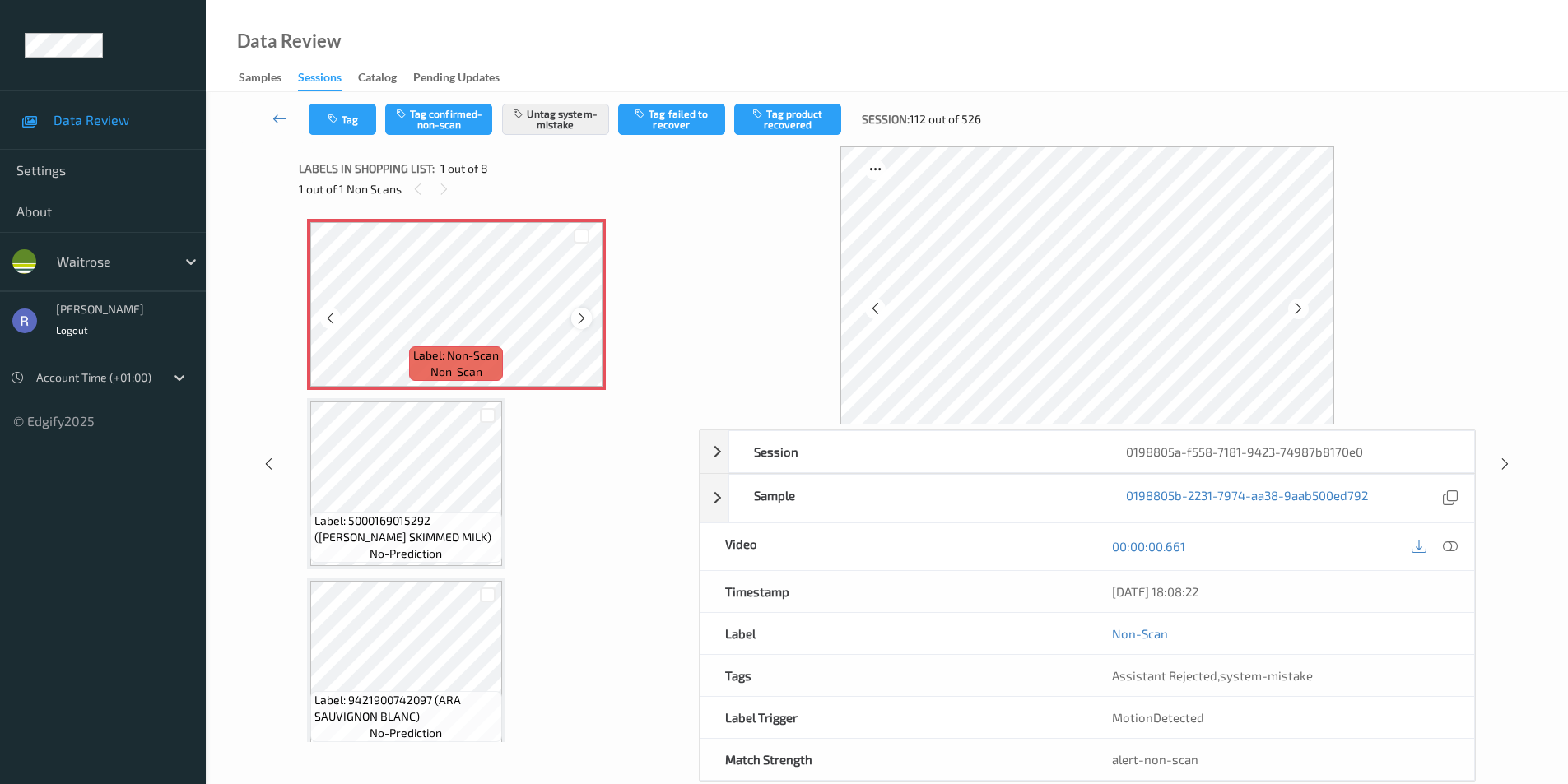
click at [583, 319] on icon at bounding box center [581, 318] width 14 height 15
click at [1505, 465] on icon at bounding box center [1505, 463] width 14 height 15
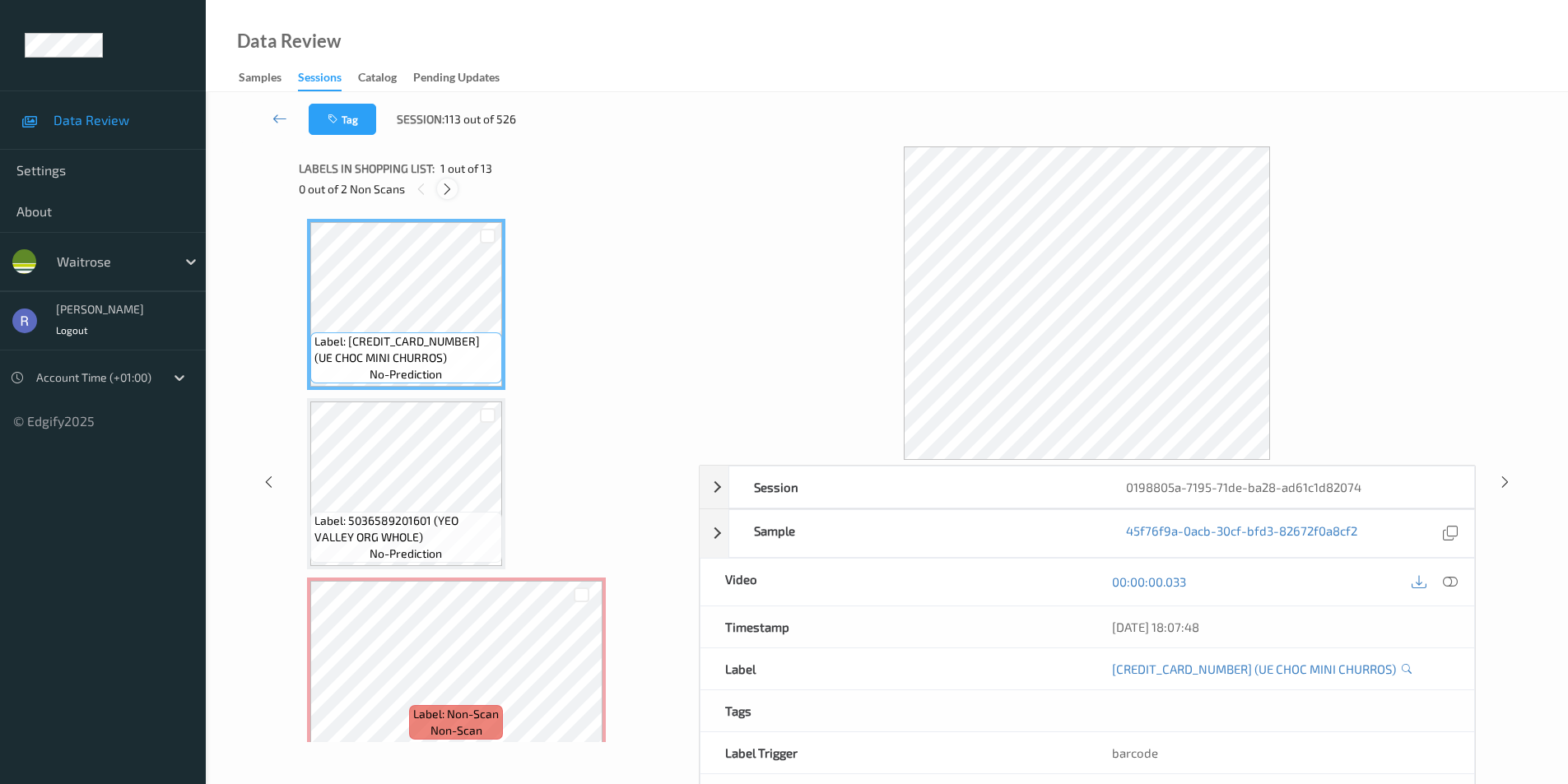
click at [446, 192] on icon at bounding box center [447, 189] width 14 height 15
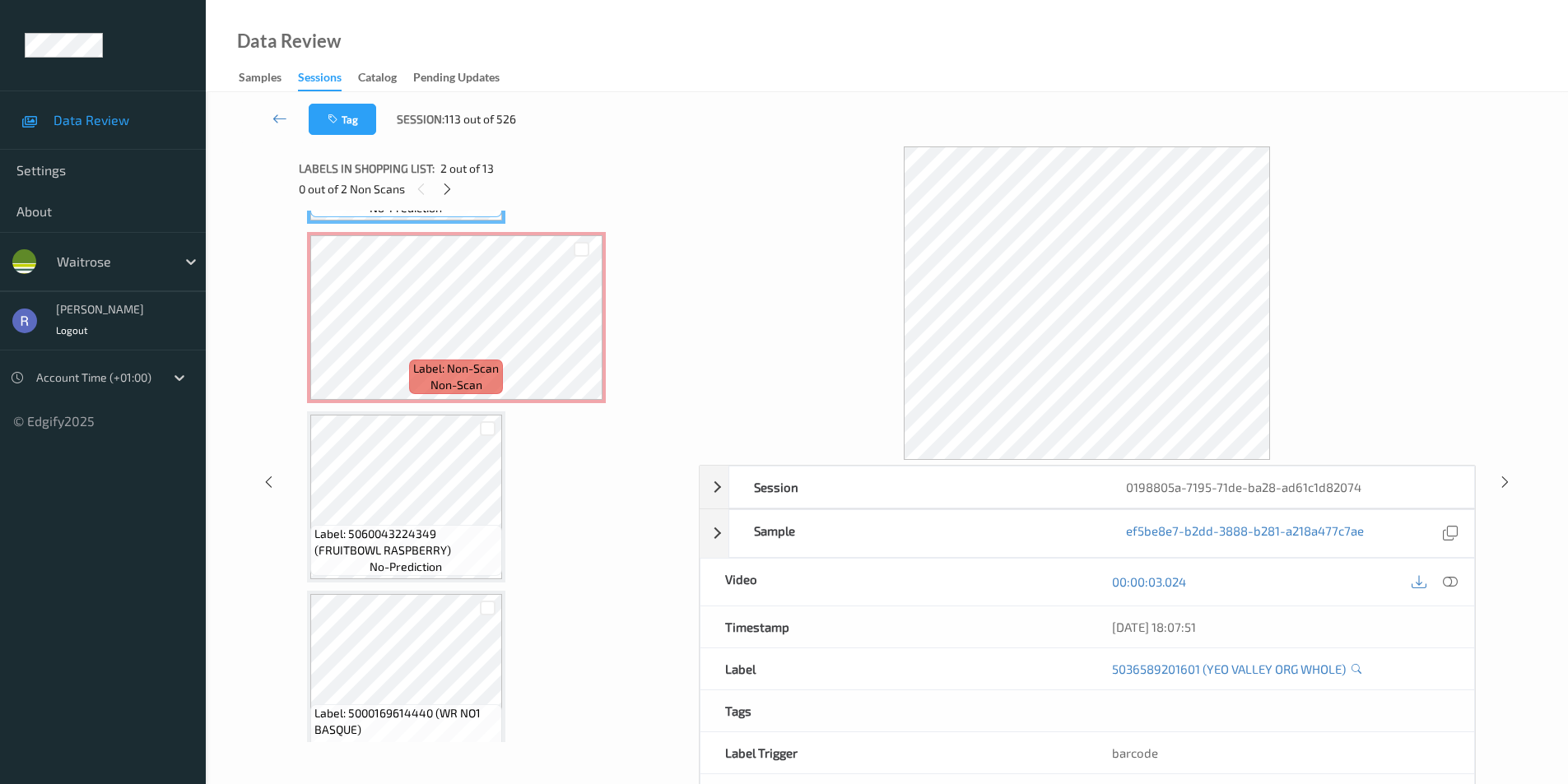
scroll to position [352, 0]
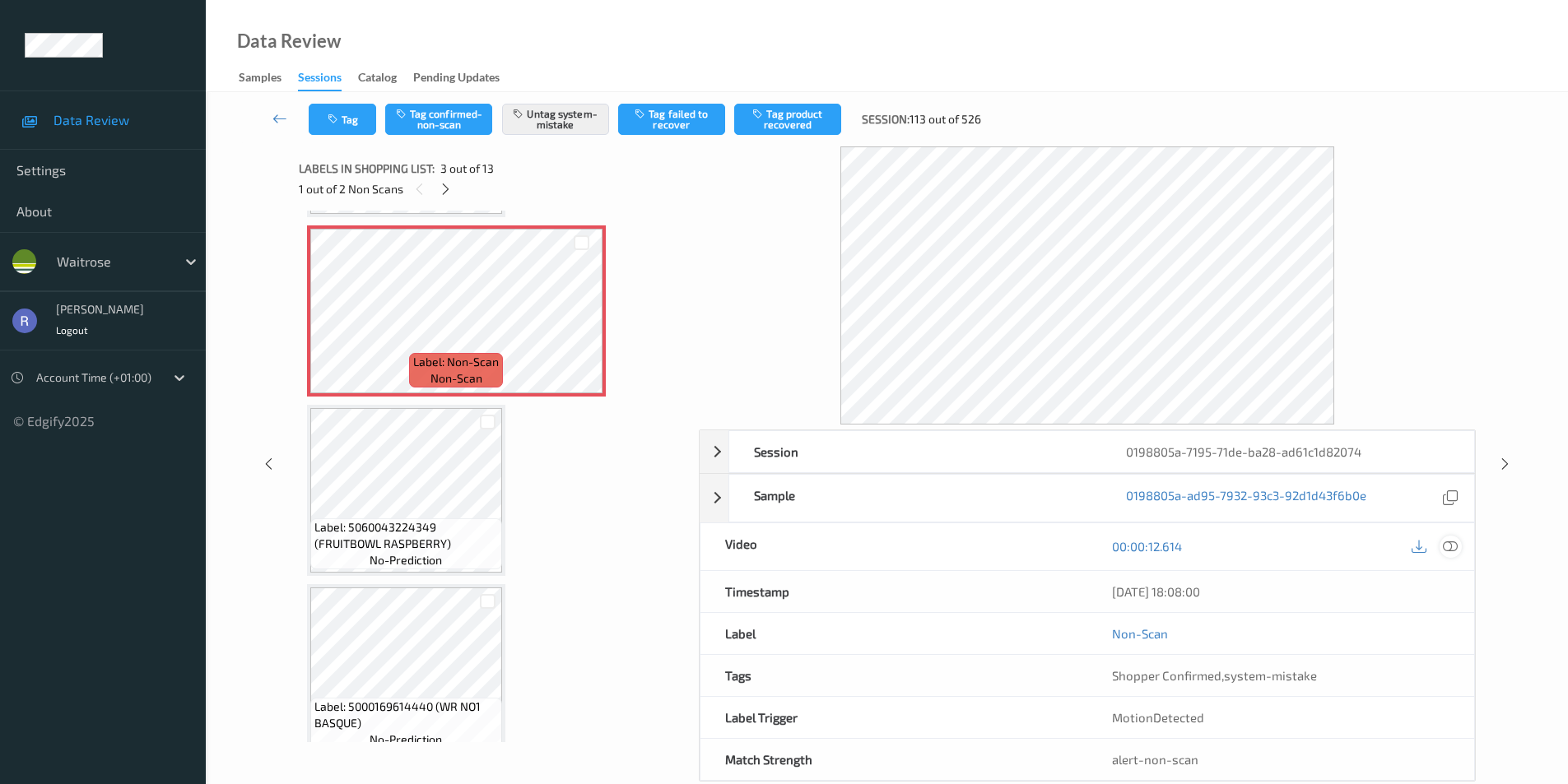
click at [1457, 551] on div at bounding box center [1450, 547] width 22 height 22
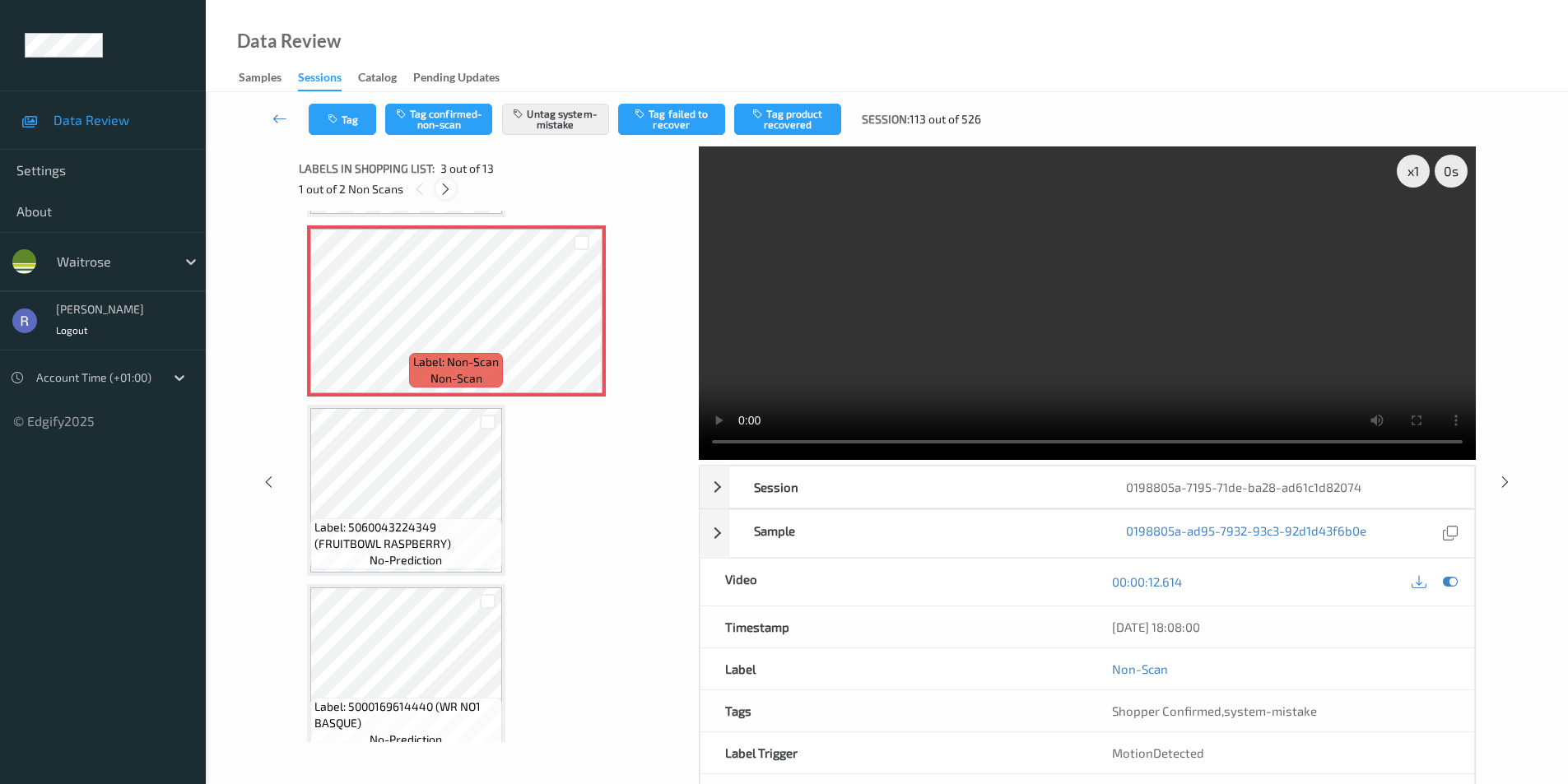
click at [449, 192] on icon at bounding box center [445, 189] width 14 height 15
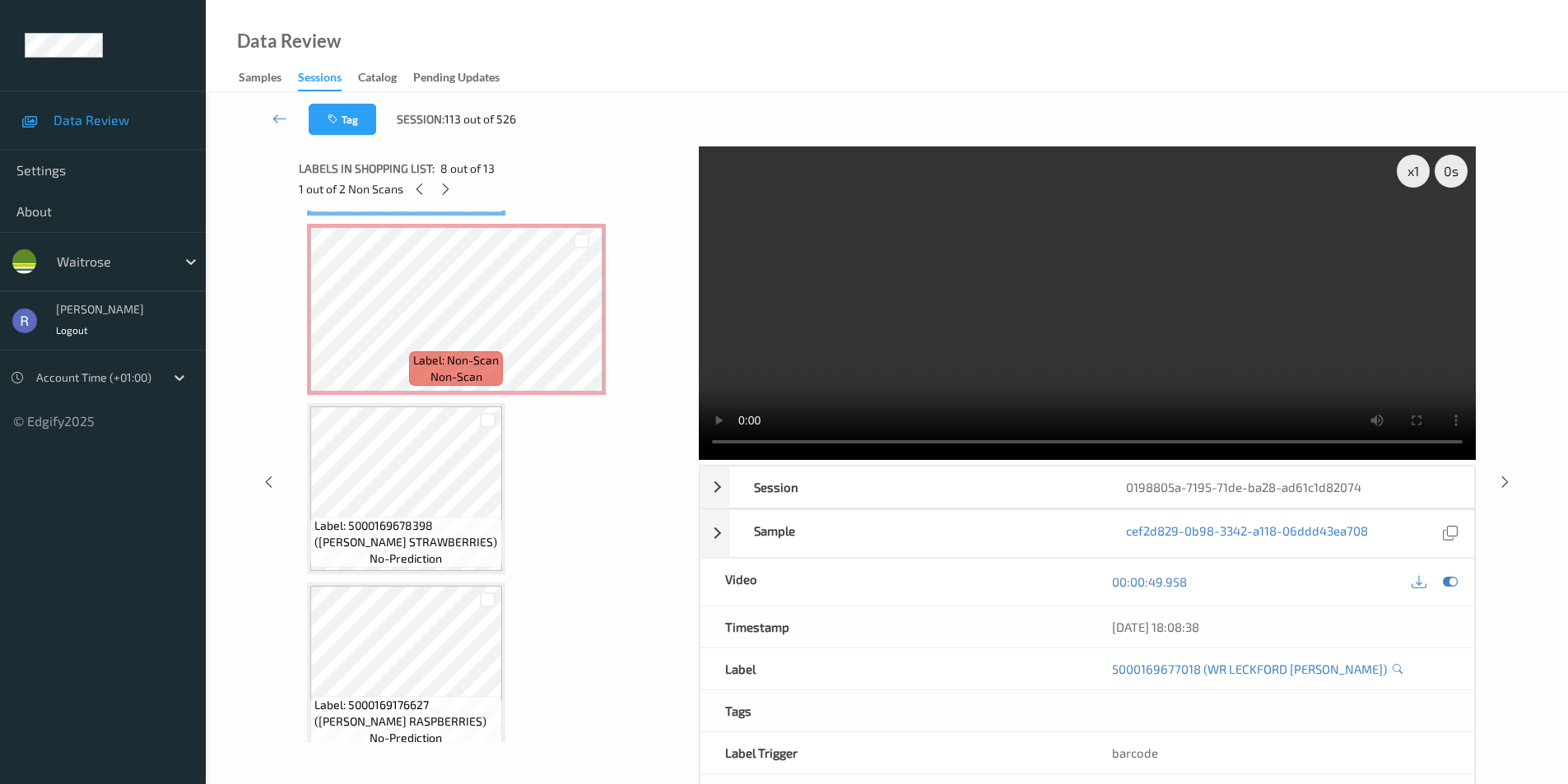
scroll to position [1510, 0]
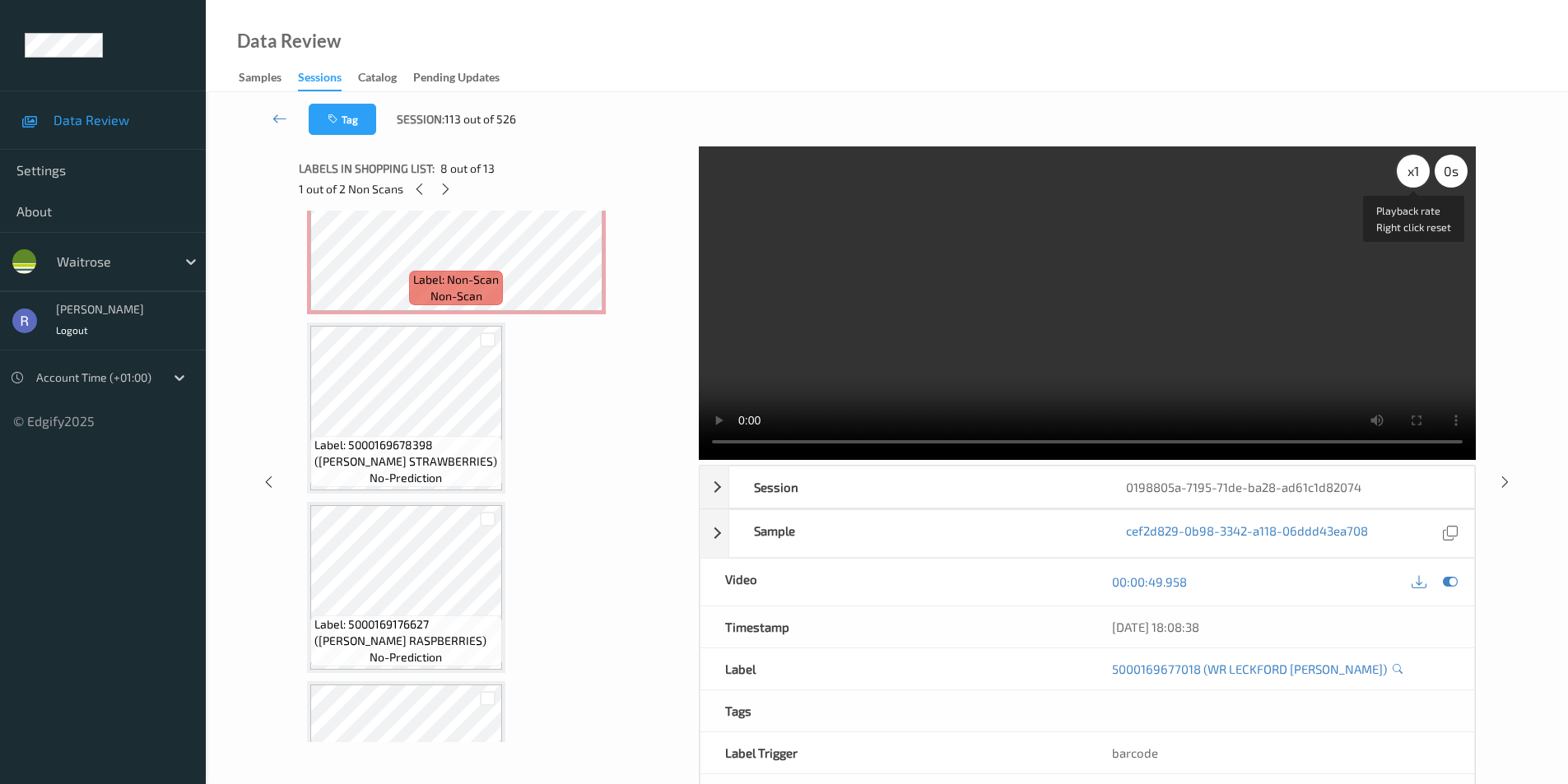
click at [1416, 169] on div "x 1" at bounding box center [1413, 172] width 33 height 33
click at [1416, 169] on div "x 2" at bounding box center [1413, 172] width 33 height 33
click at [1417, 171] on div "x 4" at bounding box center [1413, 172] width 33 height 33
click at [1411, 176] on div "x 8" at bounding box center [1413, 172] width 33 height 33
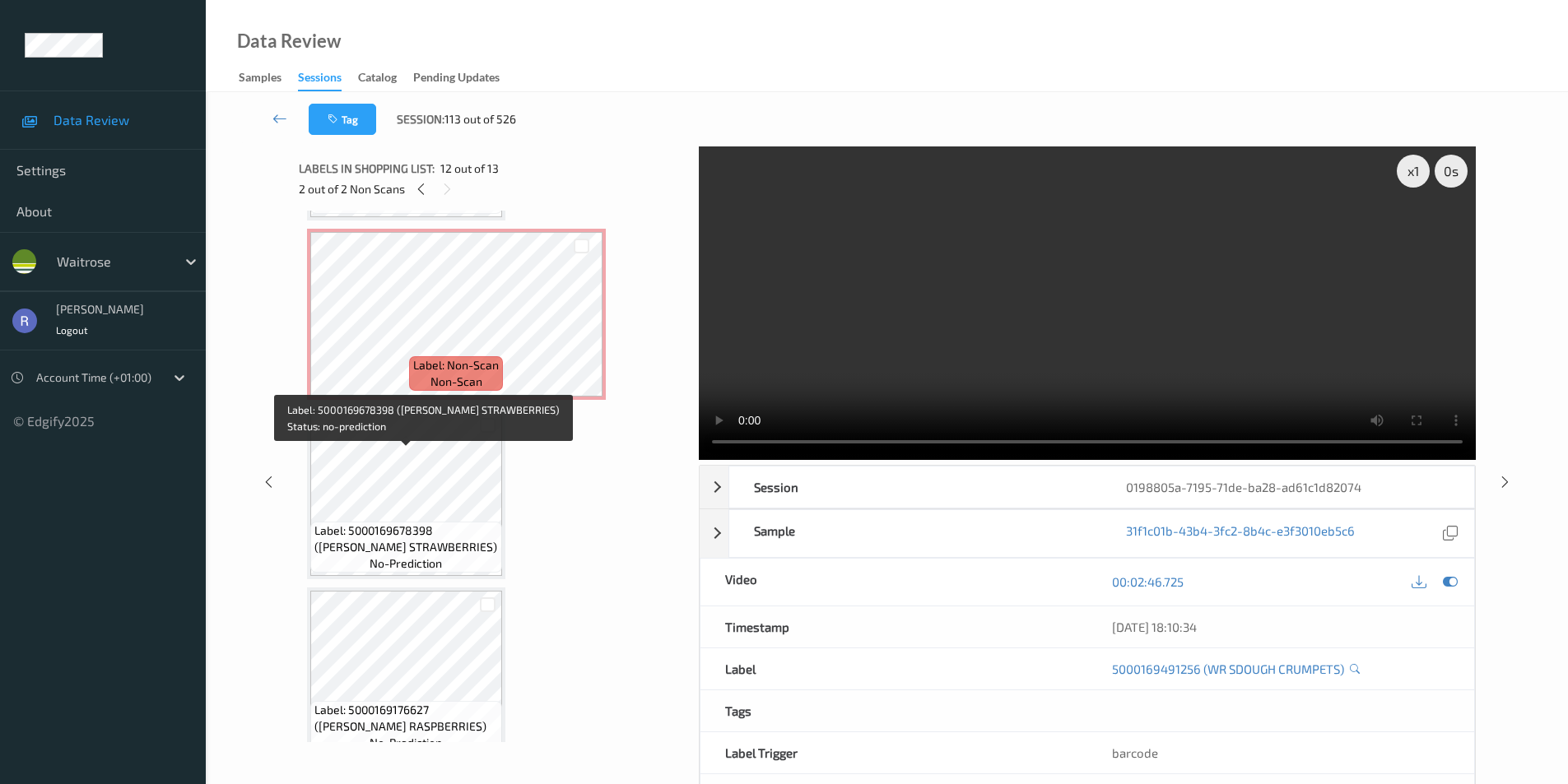
scroll to position [1396, 0]
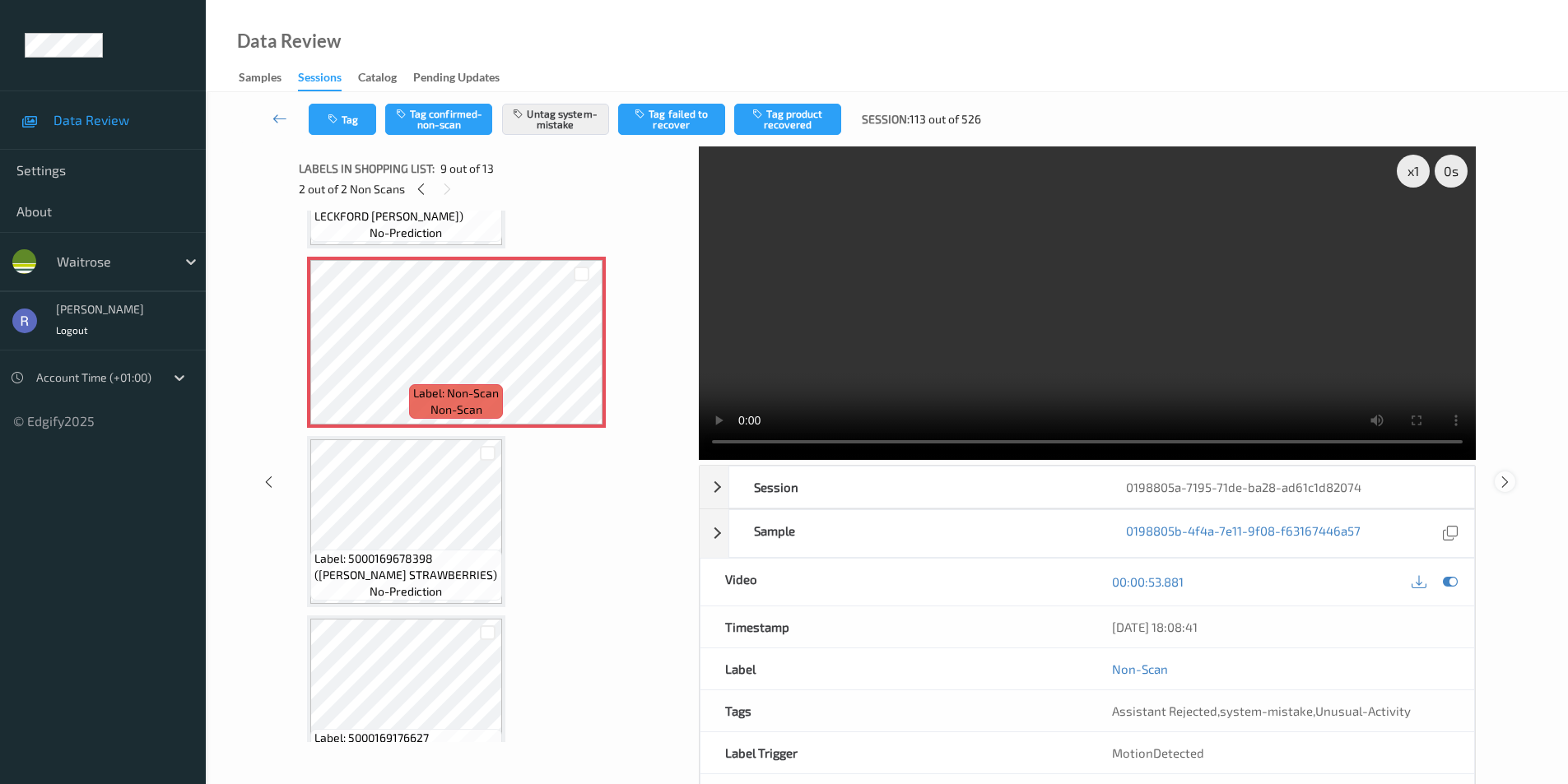
click at [1504, 476] on icon at bounding box center [1505, 481] width 14 height 15
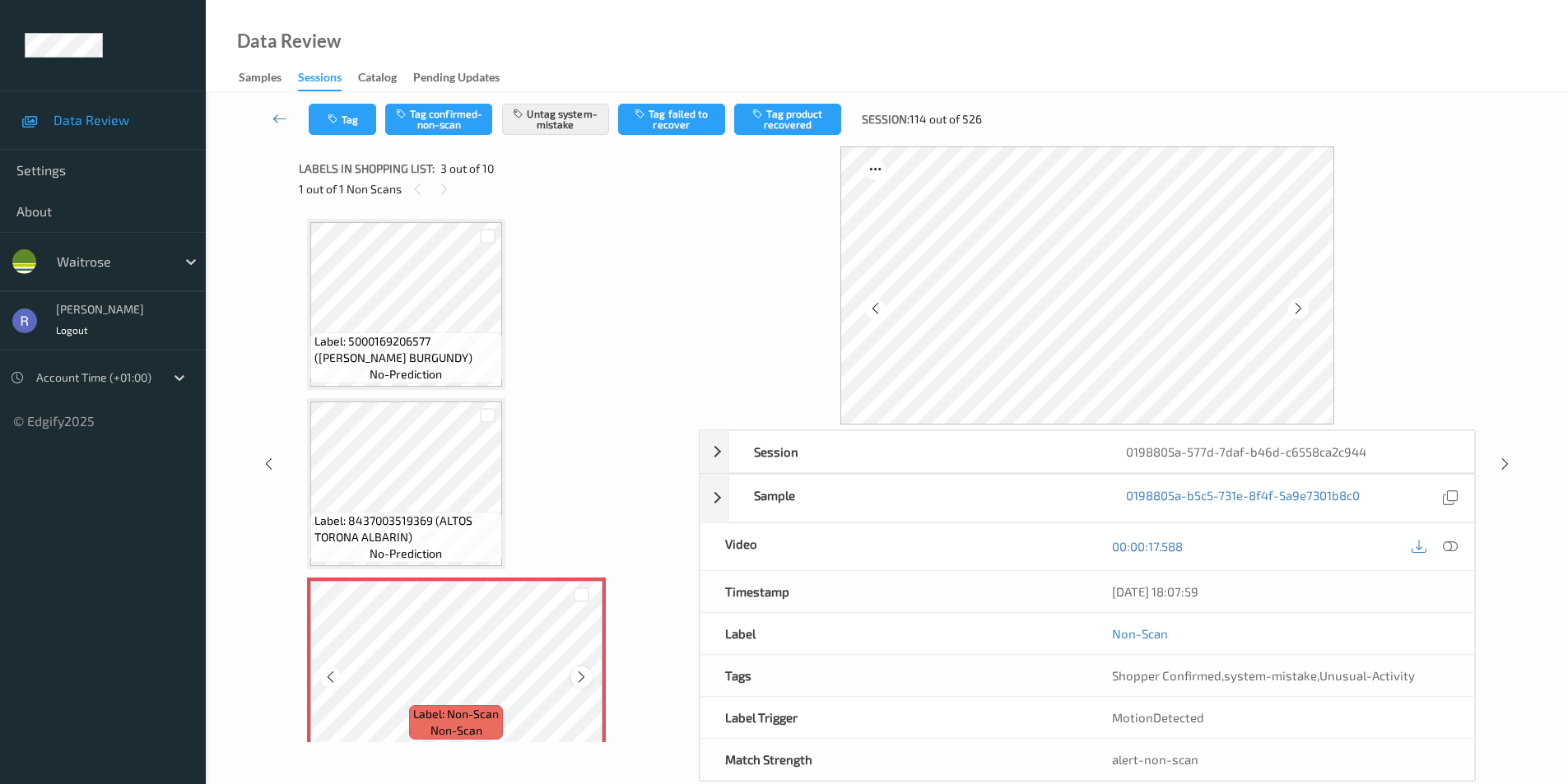
click at [585, 677] on icon at bounding box center [581, 676] width 14 height 15
click at [1505, 465] on icon at bounding box center [1505, 463] width 14 height 15
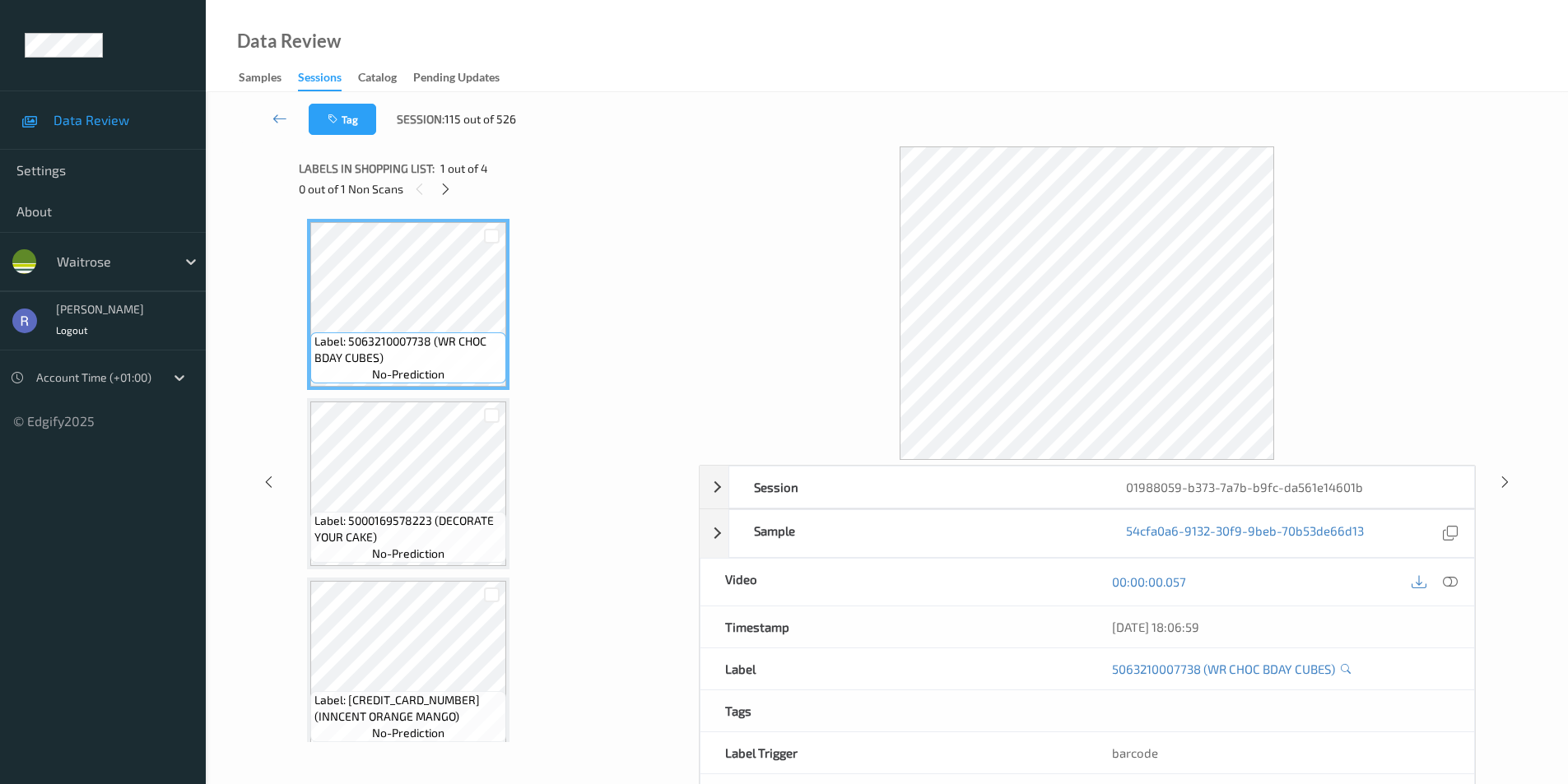
drag, startPoint x: 444, startPoint y: 193, endPoint x: 443, endPoint y: 203, distance: 10.0
click at [445, 195] on icon at bounding box center [445, 189] width 14 height 15
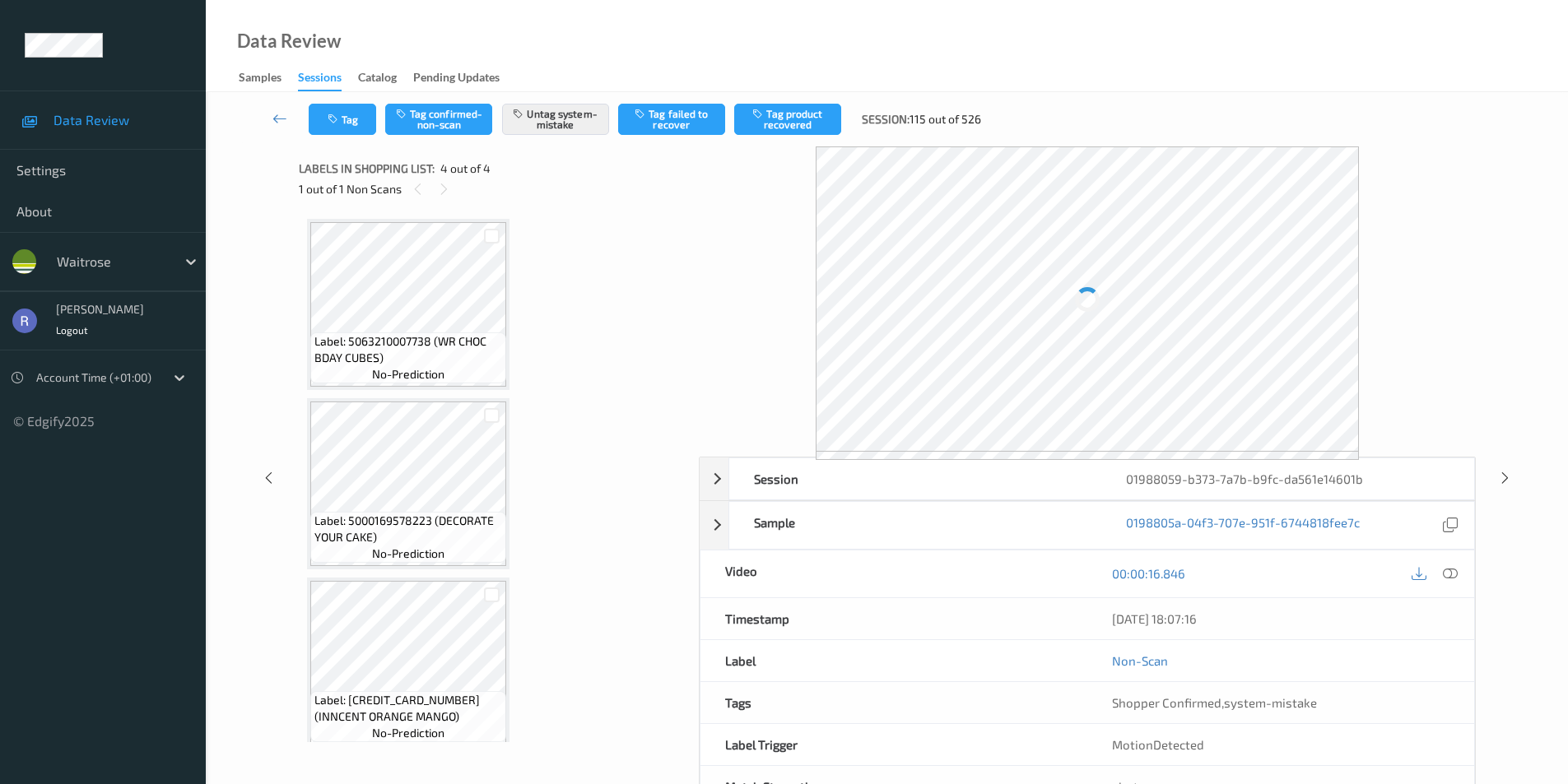
scroll to position [194, 0]
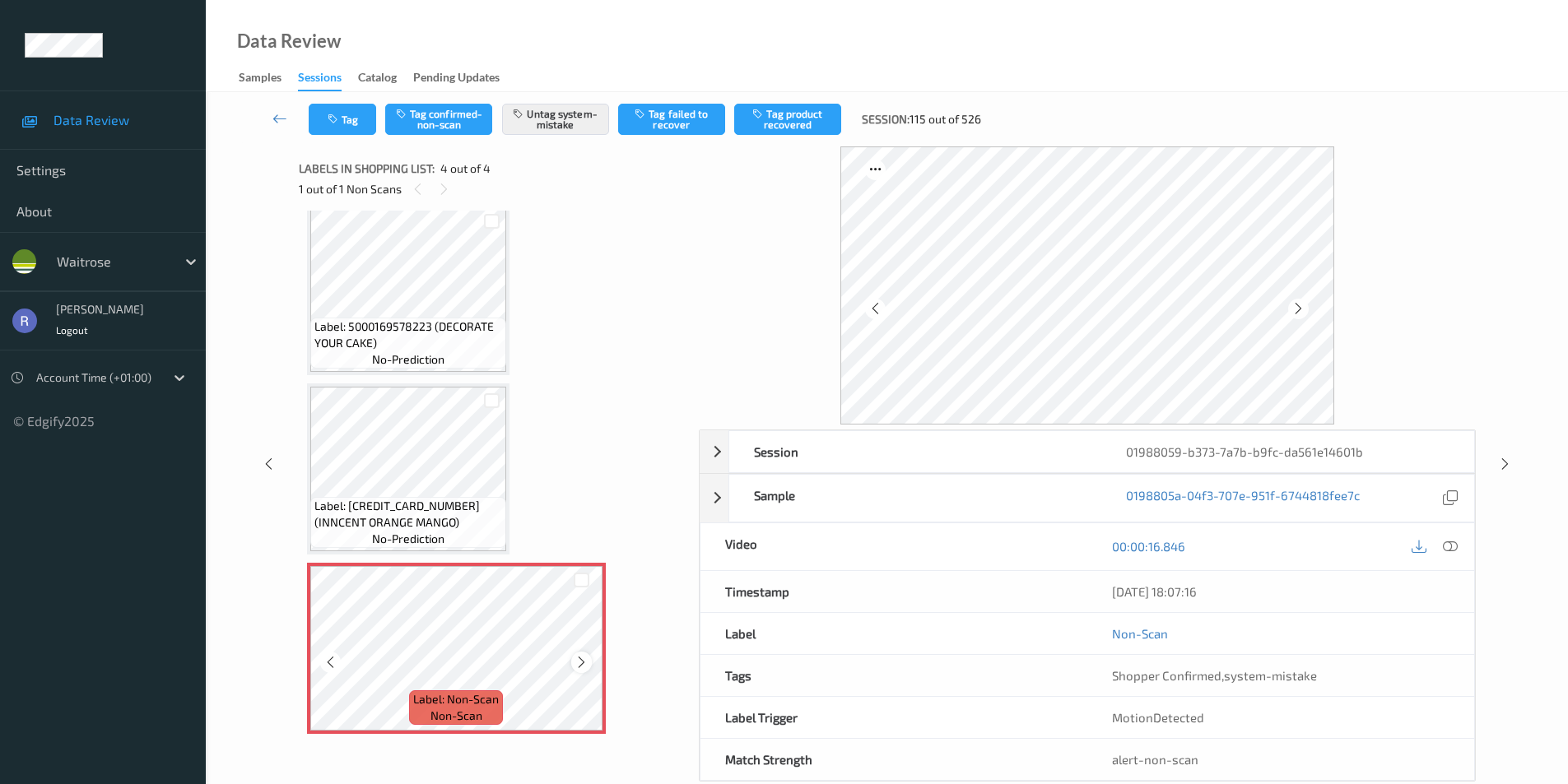
click at [580, 666] on icon at bounding box center [581, 662] width 14 height 15
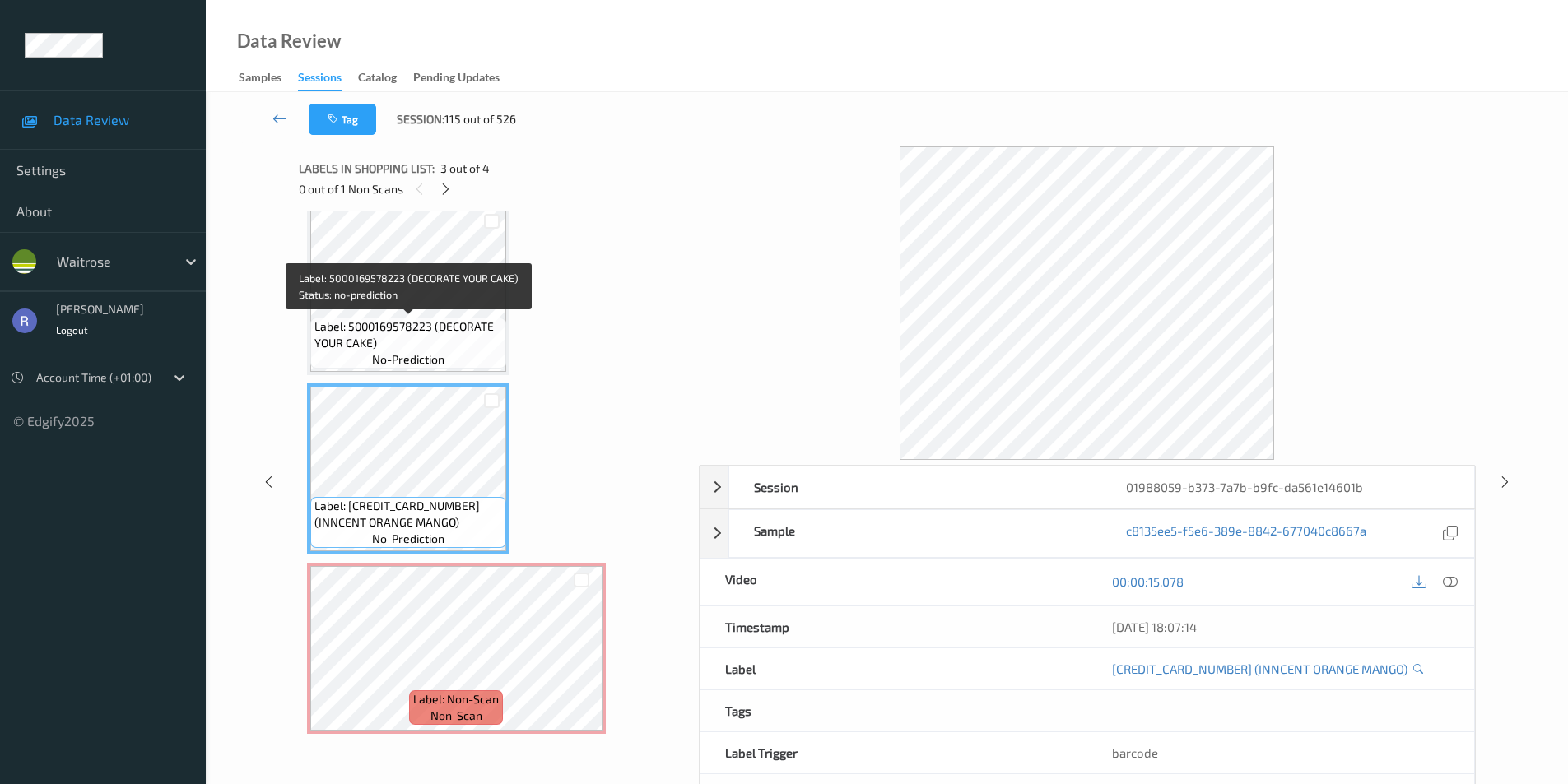
click at [438, 323] on span "Label: 5000169578223 (DECORATE YOUR CAKE)" at bounding box center [408, 334] width 188 height 33
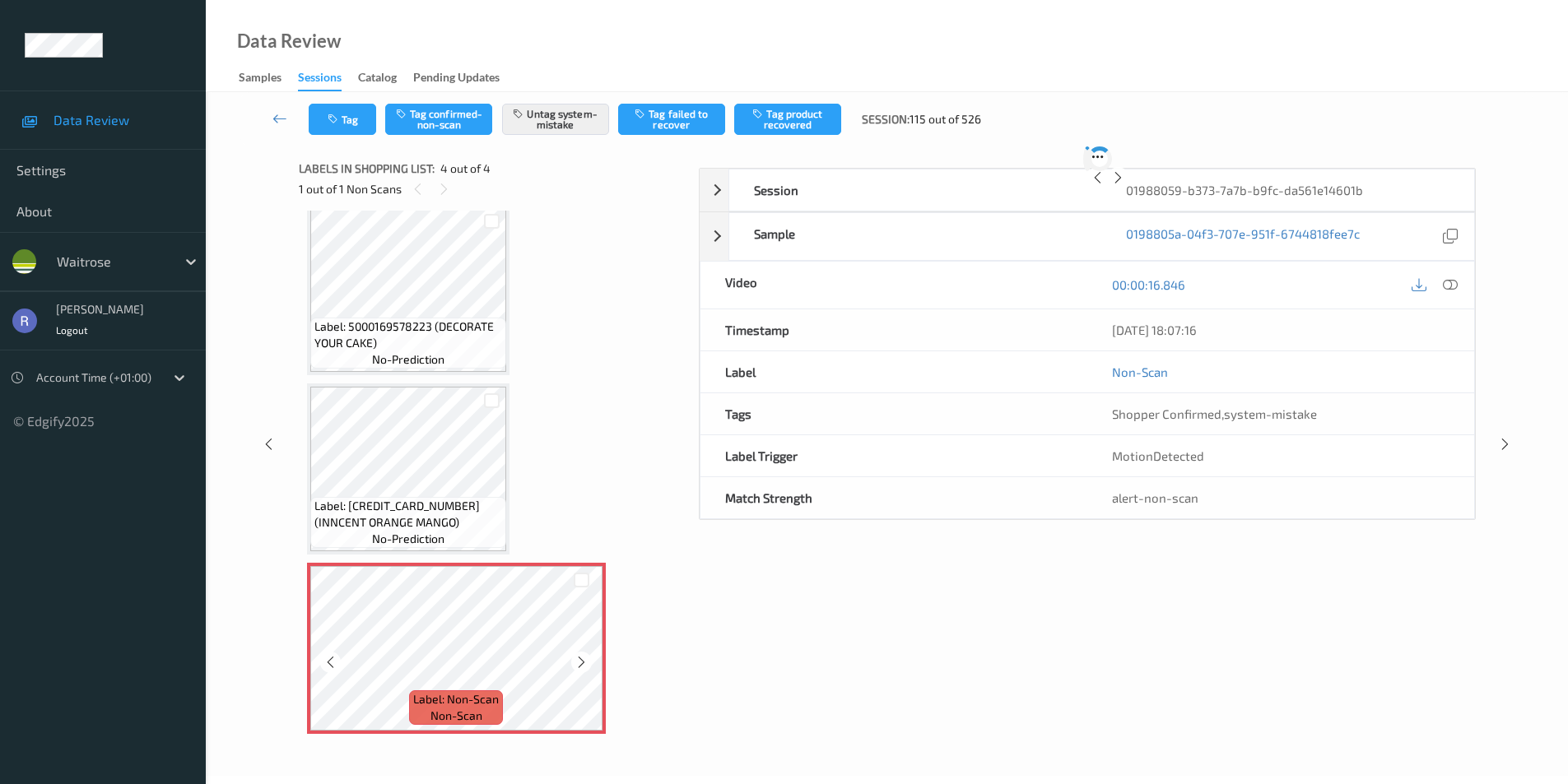
scroll to position [31, 0]
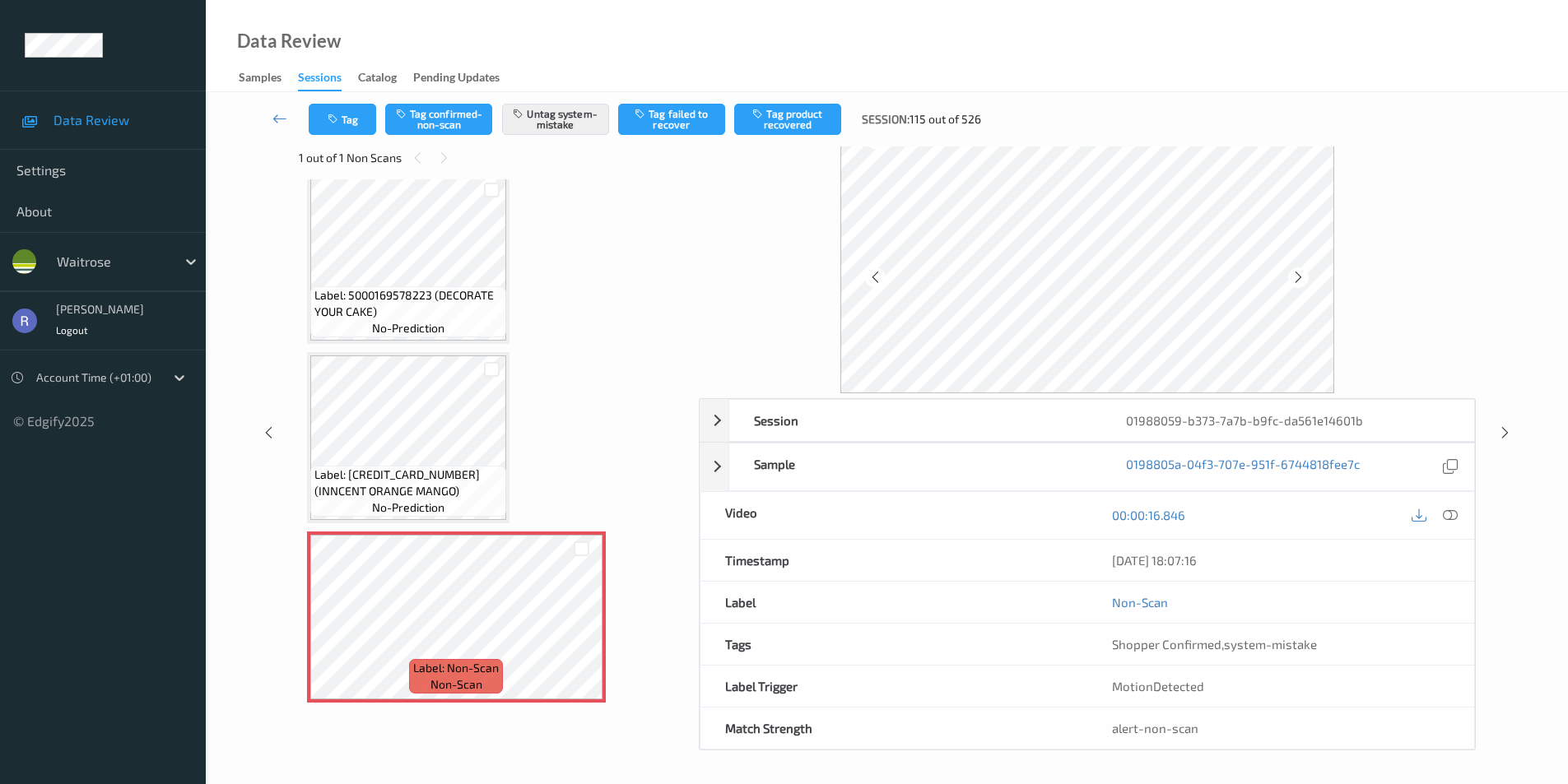
click at [530, 416] on div "Label: 5063210007738 (WR CHOC BDAY CUBES) no-prediction Label: 5000169578223 (D…" at bounding box center [494, 348] width 372 height 709
click at [1502, 430] on icon at bounding box center [1505, 432] width 14 height 15
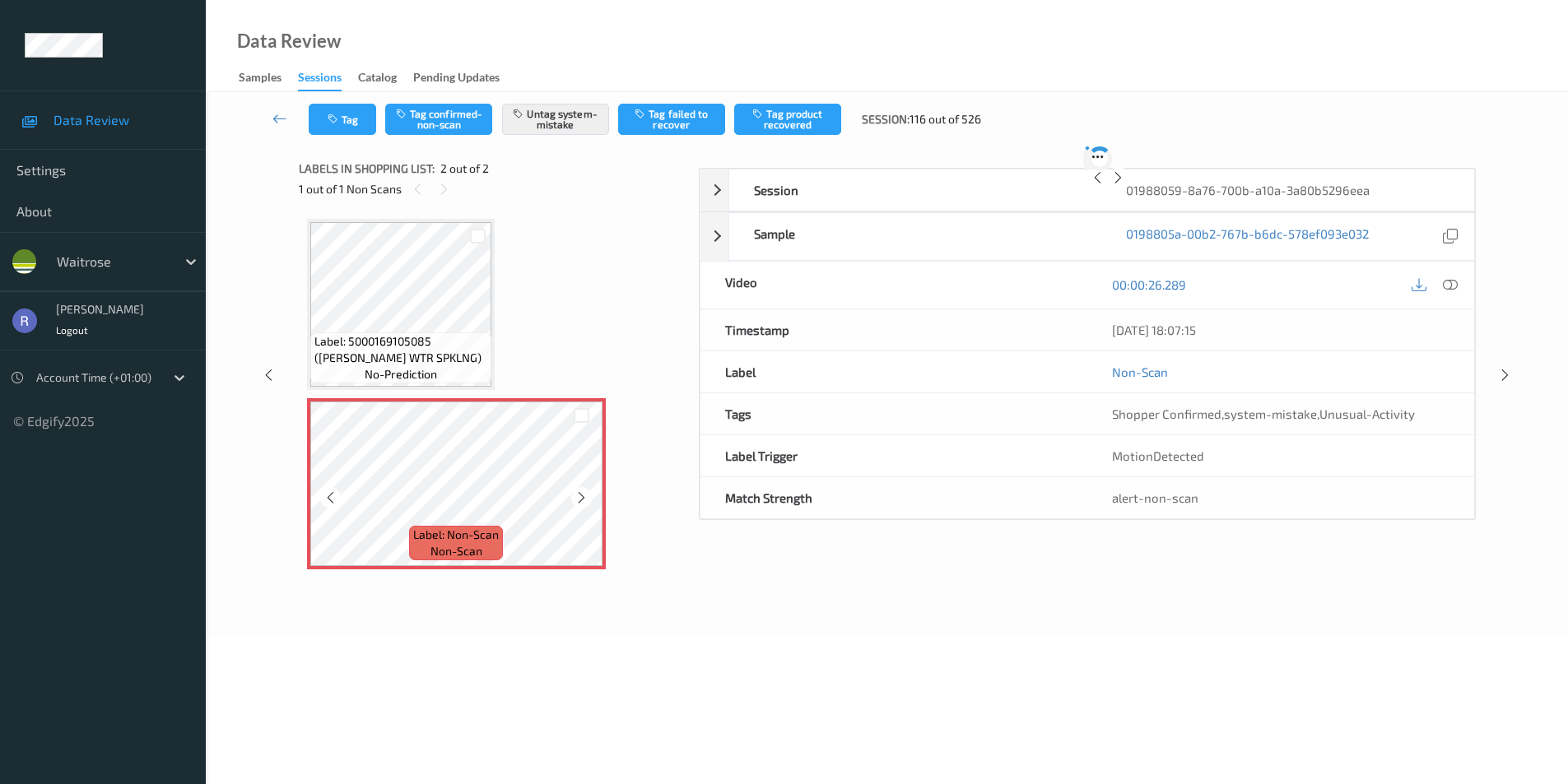
scroll to position [31, 0]
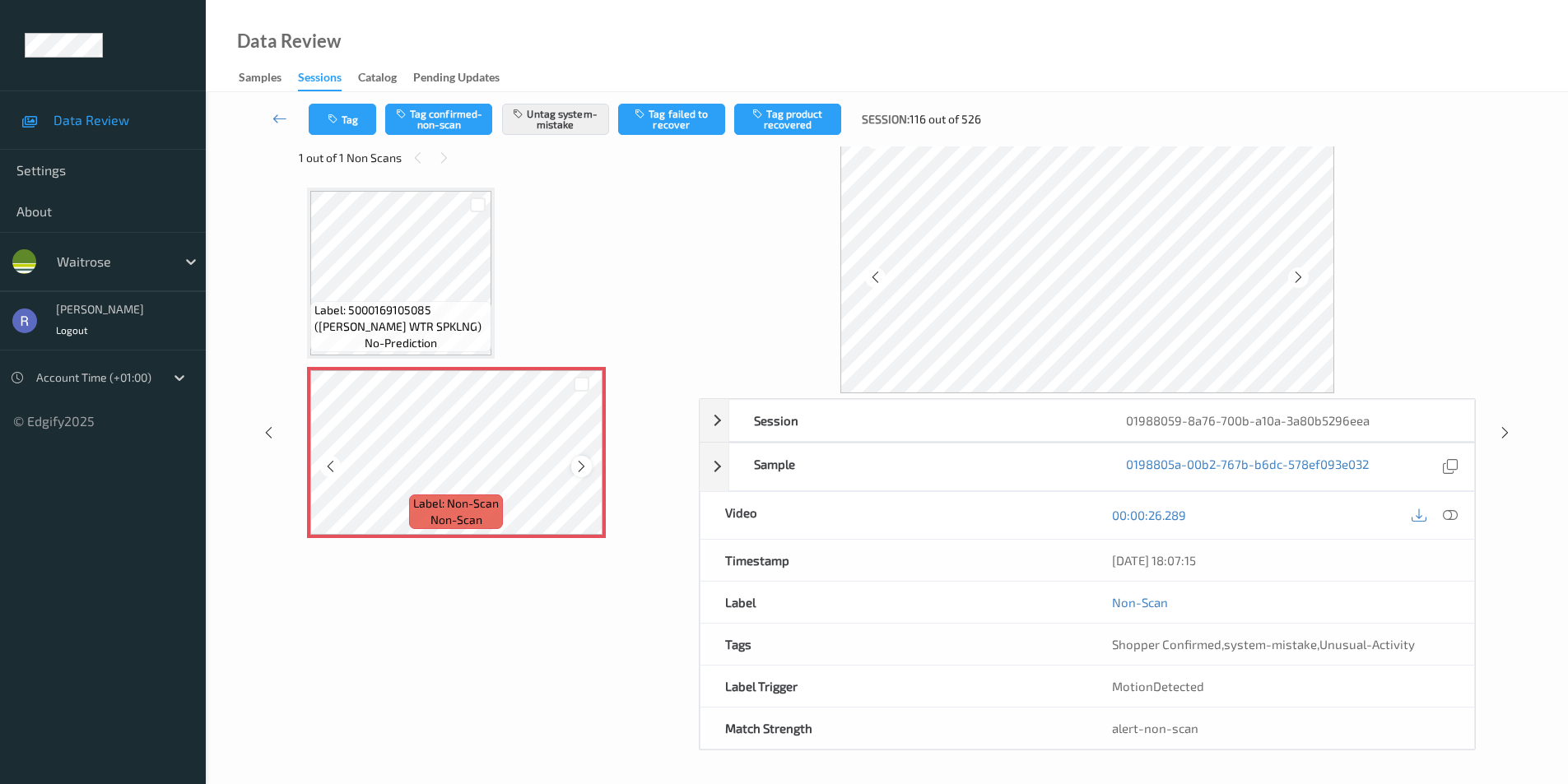
click at [580, 464] on icon at bounding box center [581, 466] width 14 height 15
click at [1506, 427] on icon at bounding box center [1505, 432] width 14 height 15
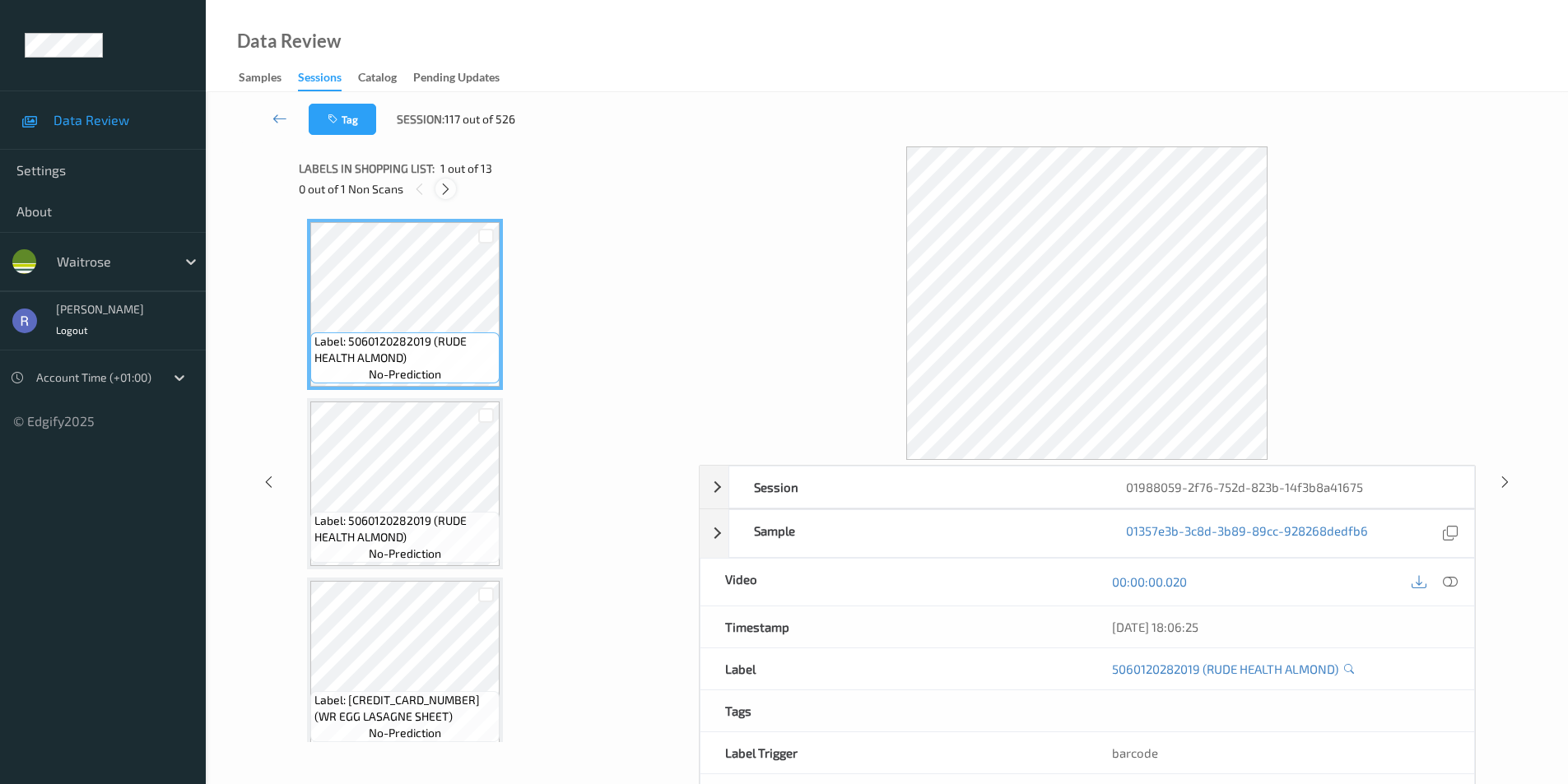
click at [445, 189] on icon at bounding box center [445, 189] width 14 height 15
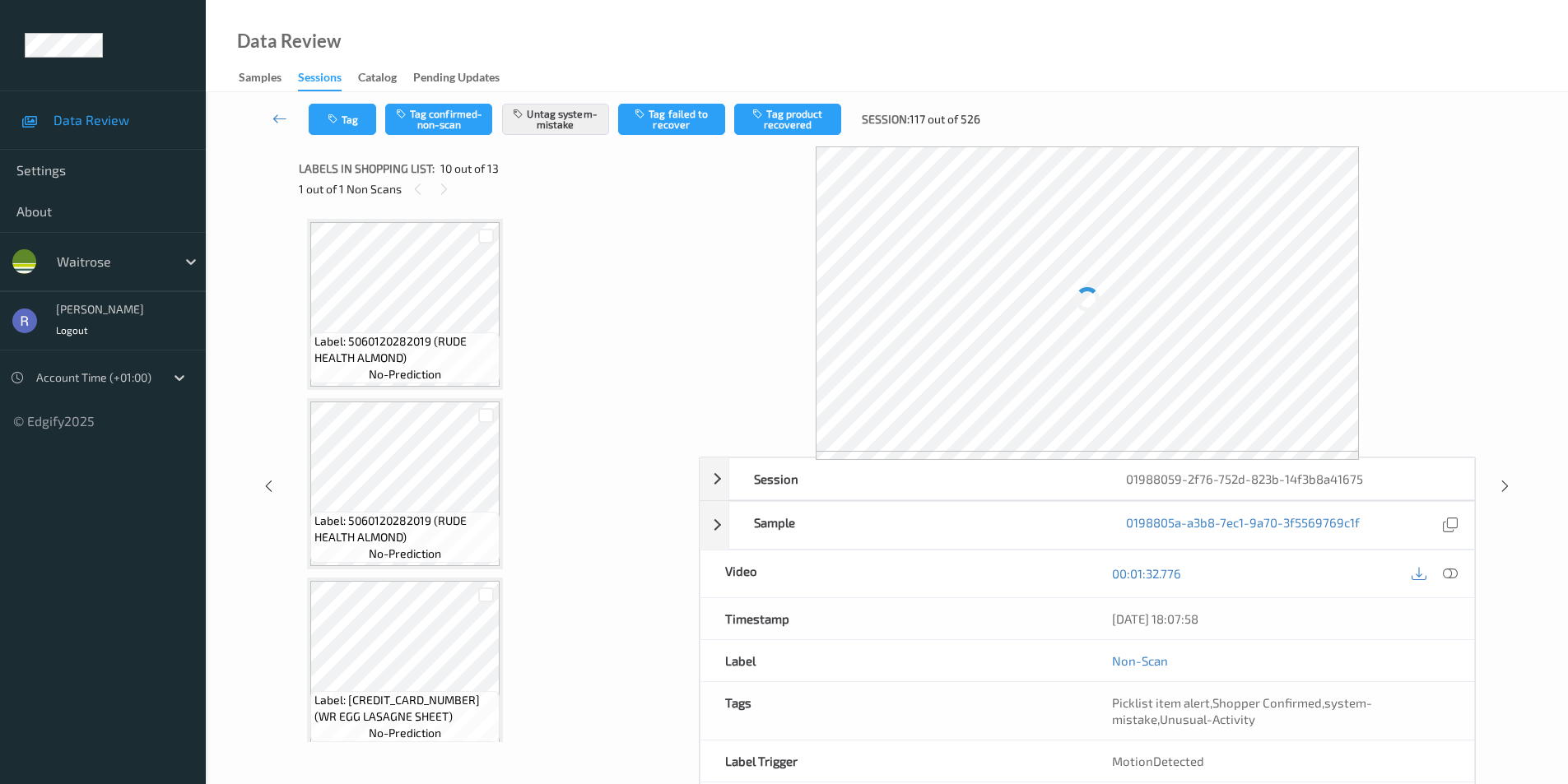
scroll to position [1443, 0]
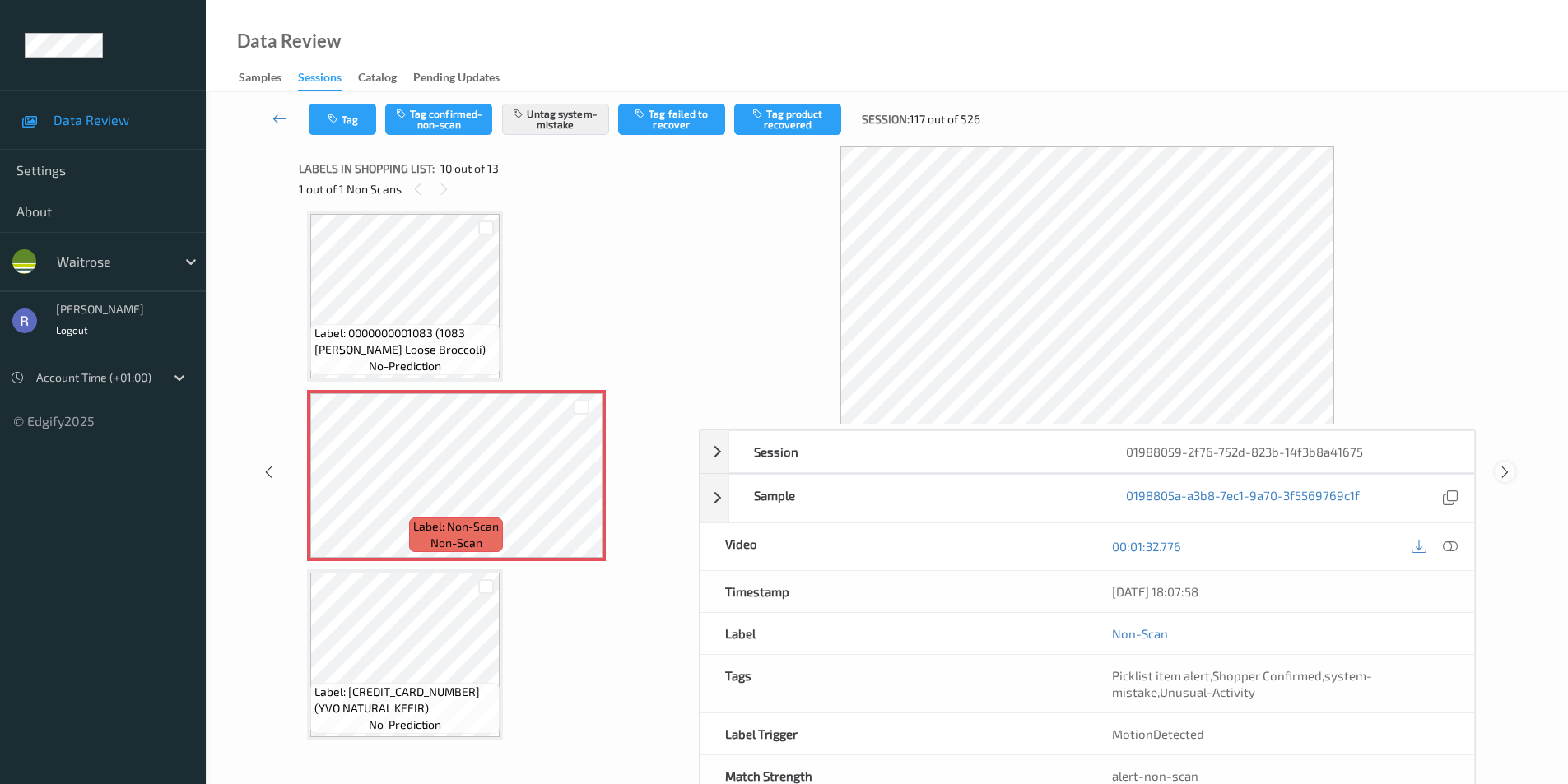
click at [1508, 472] on icon at bounding box center [1505, 472] width 14 height 15
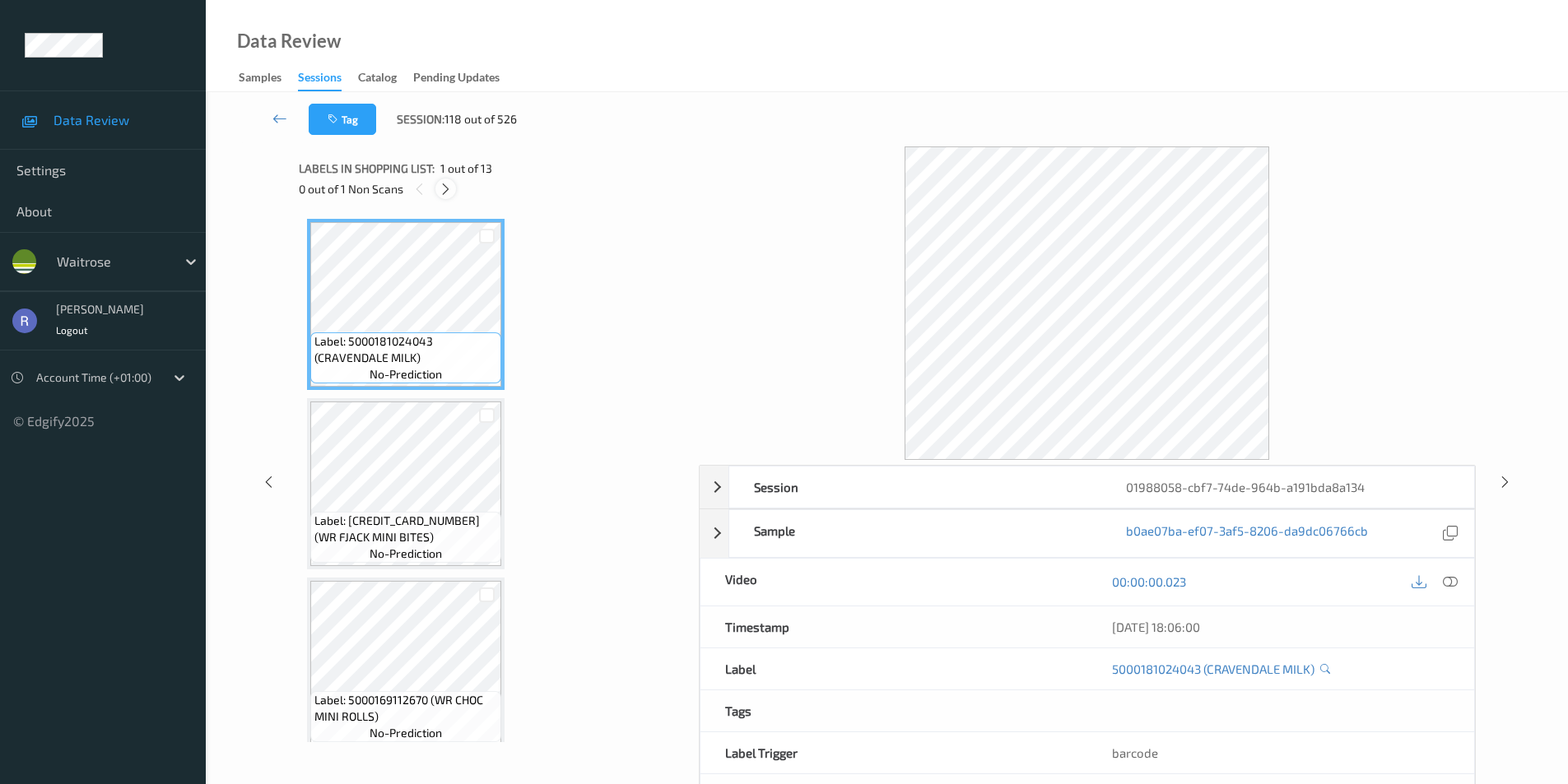
click at [446, 188] on icon at bounding box center [445, 189] width 14 height 15
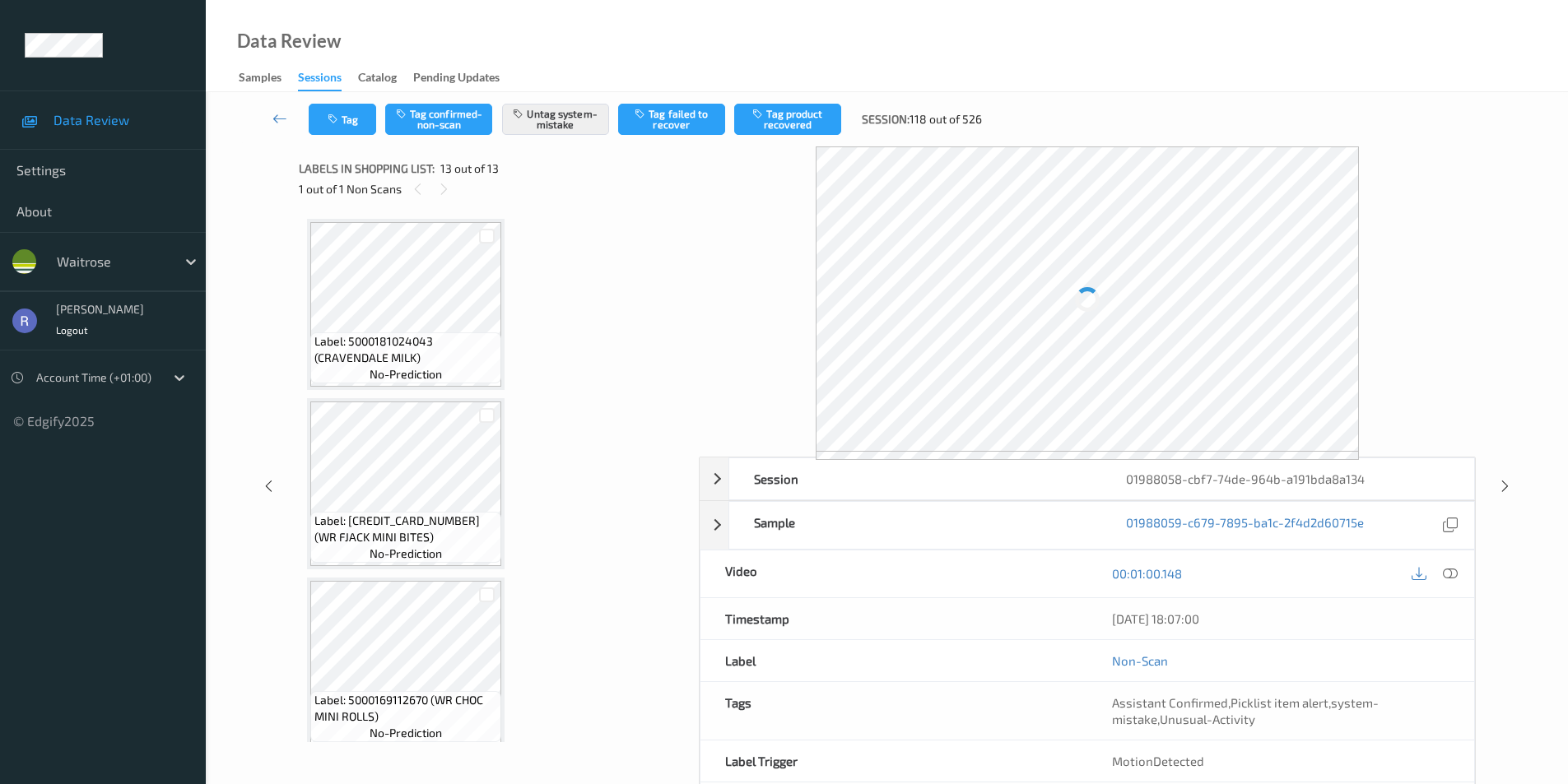
scroll to position [1808, 0]
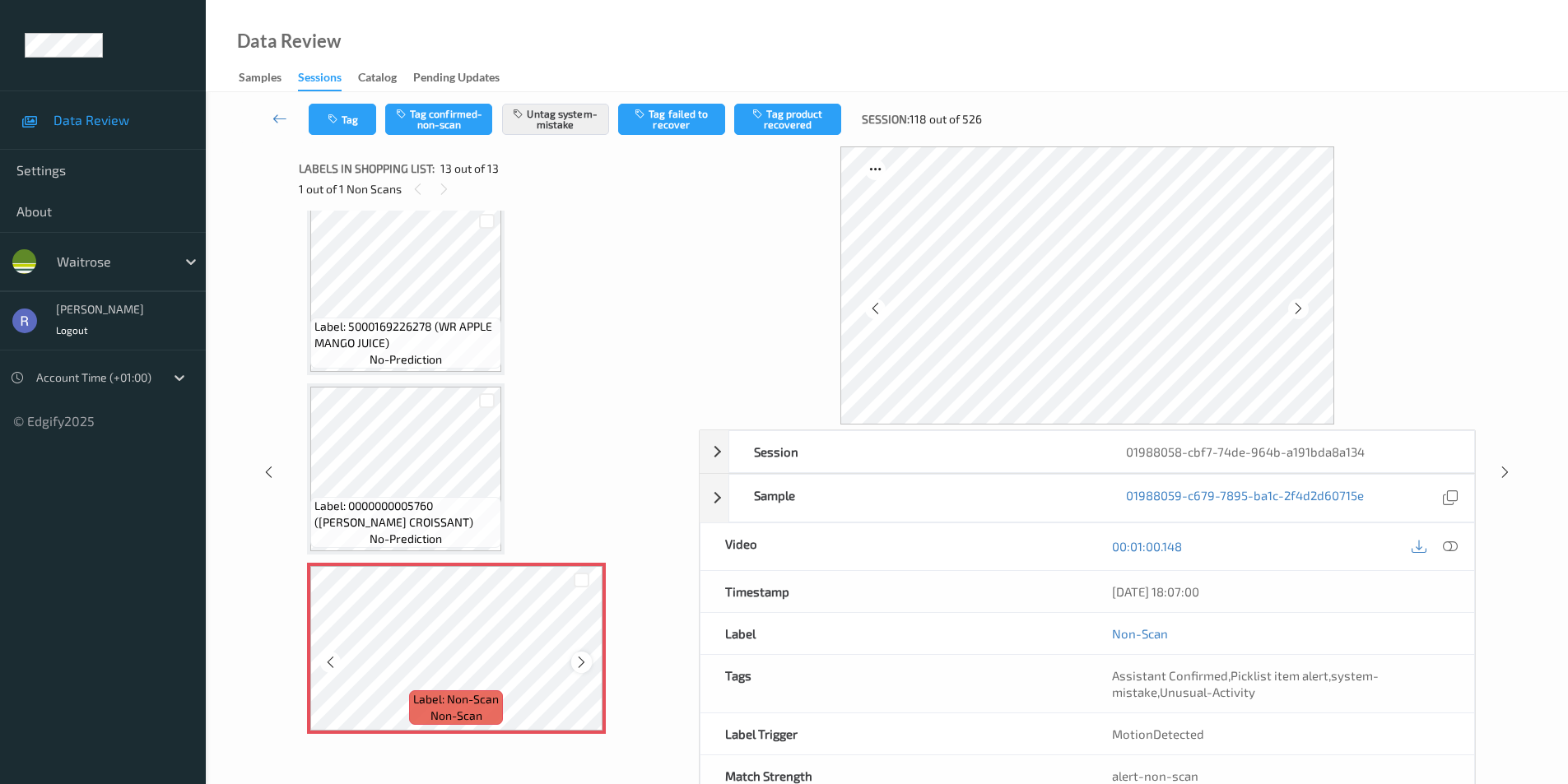
click at [590, 661] on div at bounding box center [581, 661] width 20 height 20
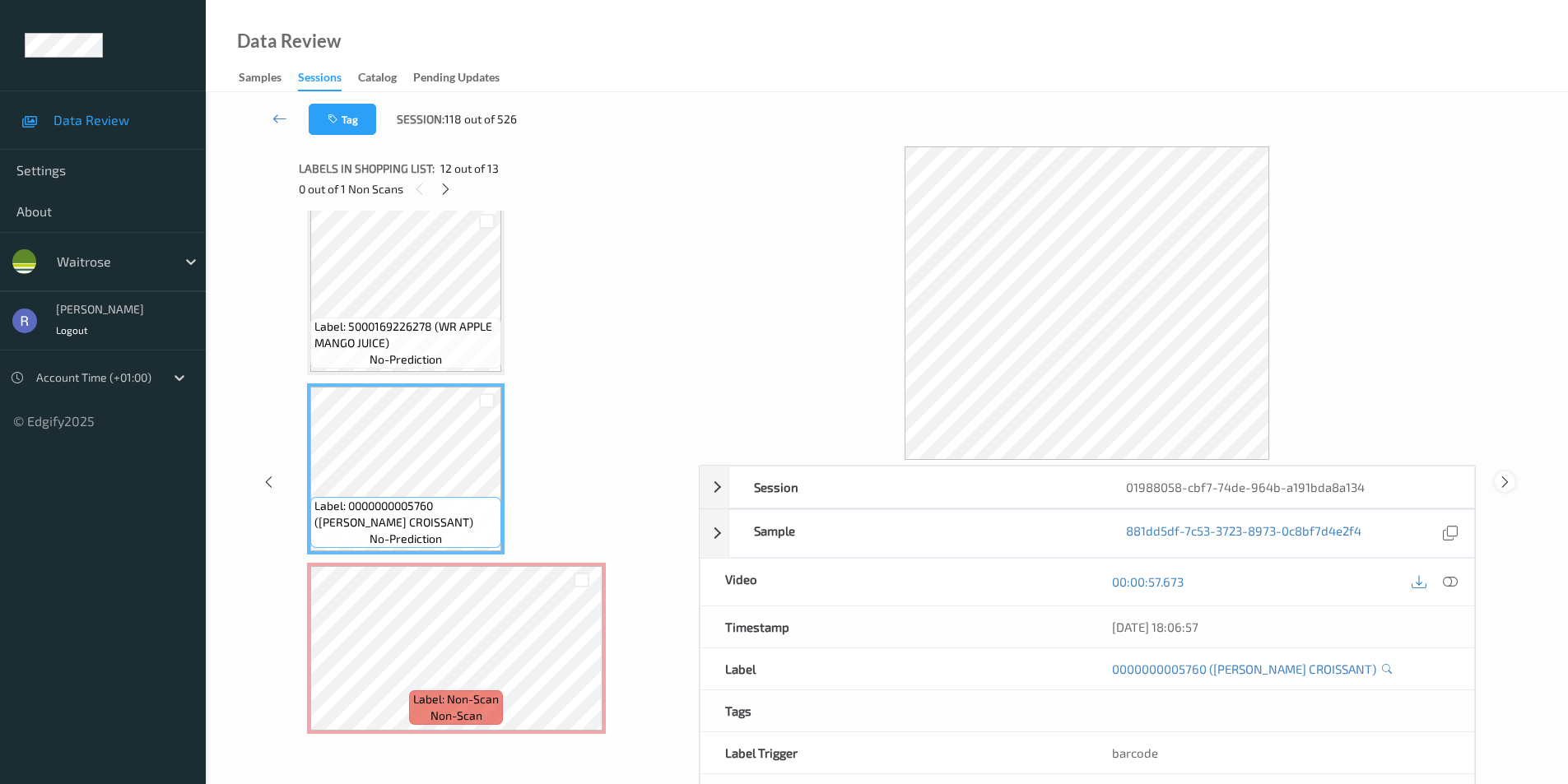
click at [1501, 479] on icon at bounding box center [1505, 481] width 14 height 15
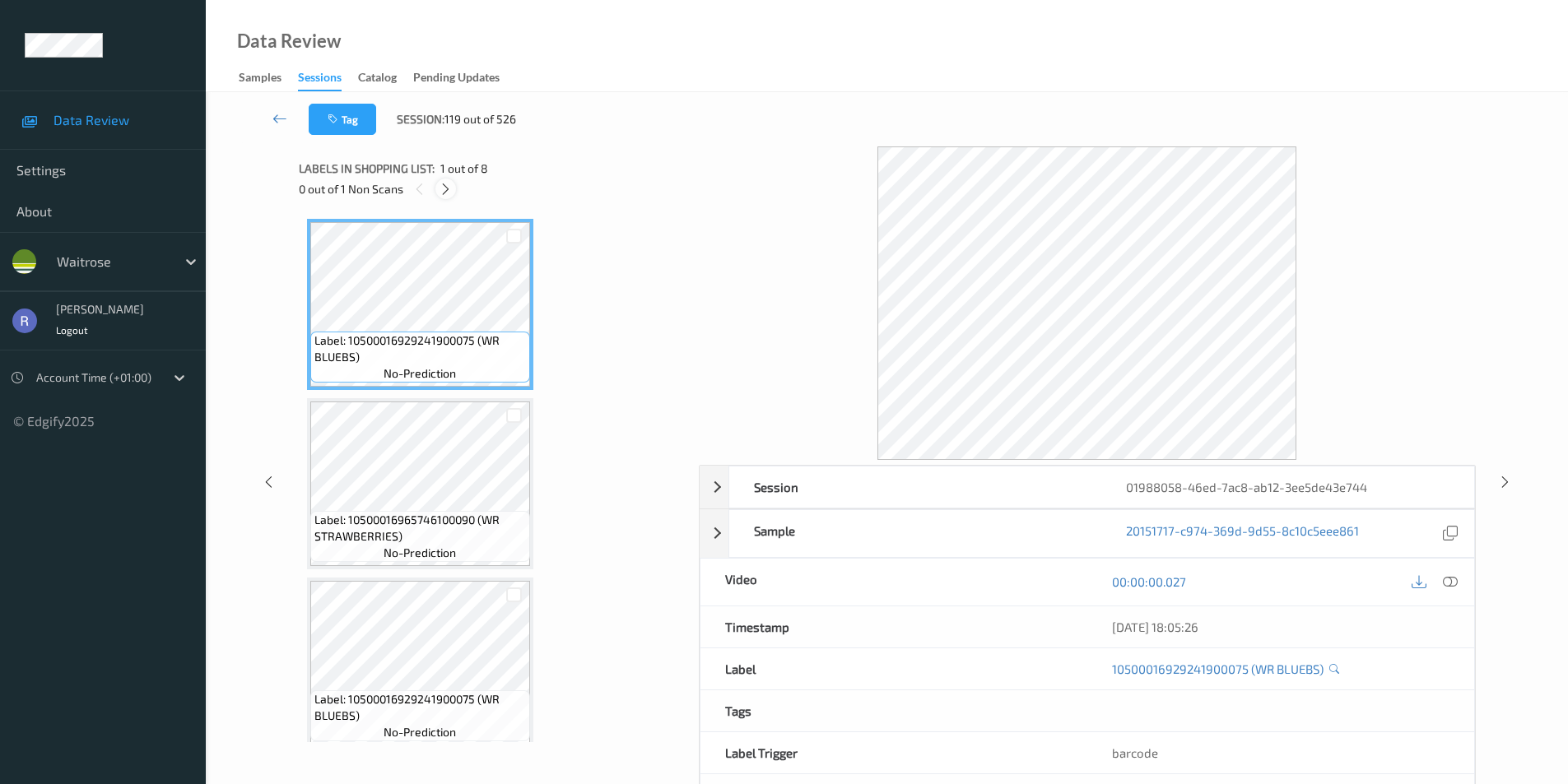
click at [445, 186] on icon at bounding box center [445, 189] width 14 height 15
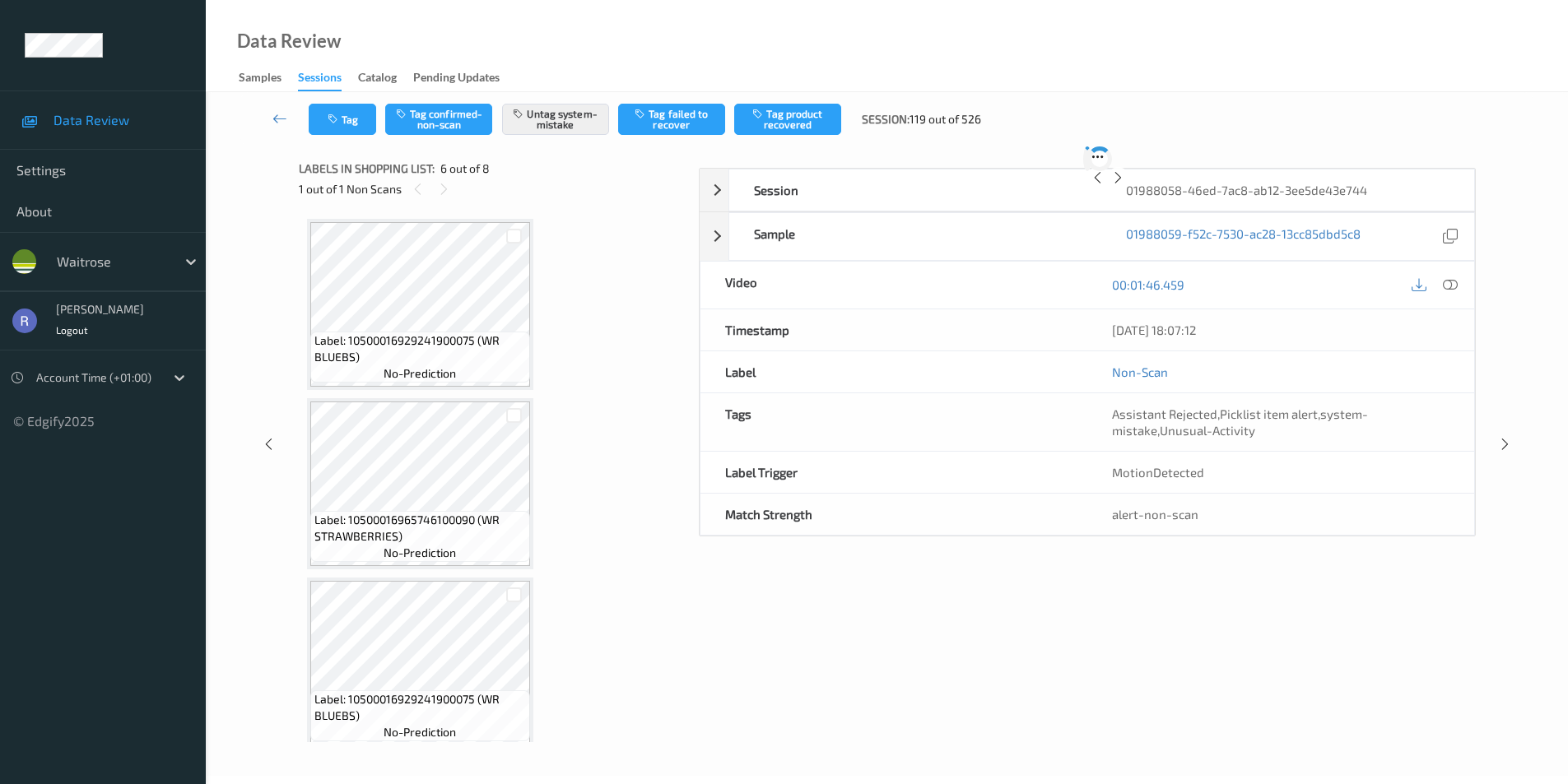
scroll to position [726, 0]
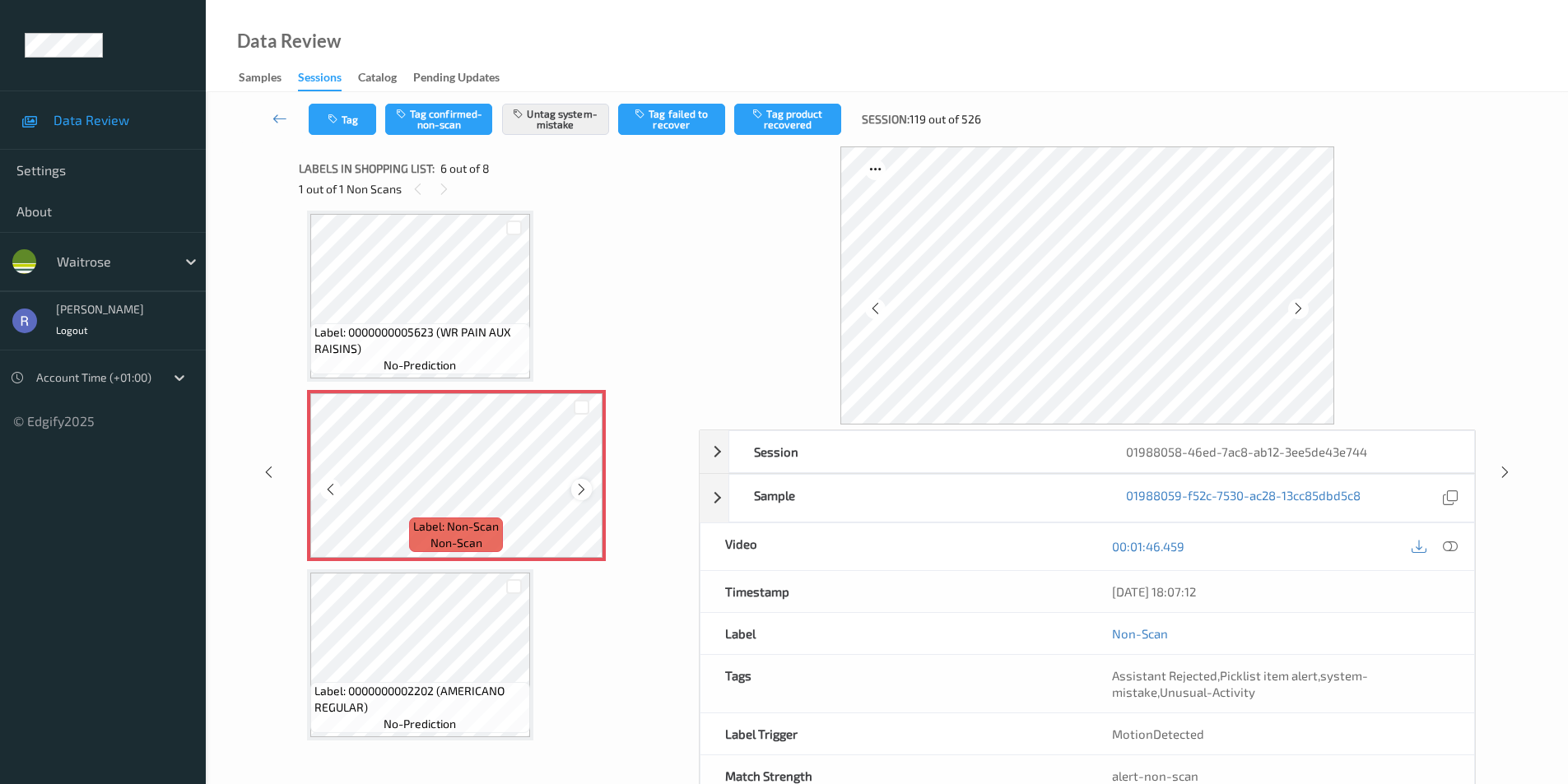
click at [580, 490] on icon at bounding box center [581, 488] width 14 height 15
click at [1502, 465] on icon at bounding box center [1505, 472] width 14 height 15
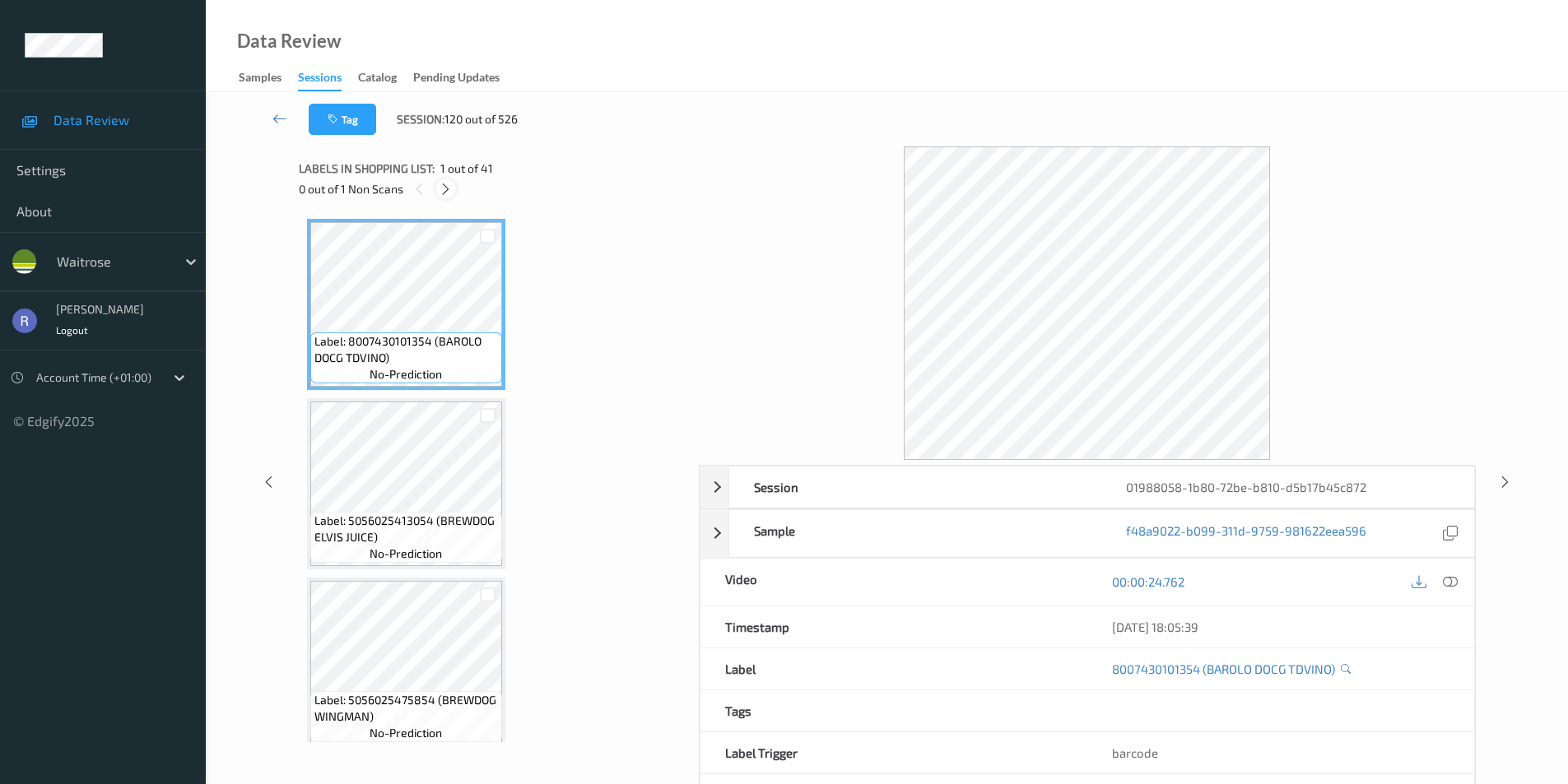
click at [443, 188] on icon at bounding box center [445, 189] width 14 height 15
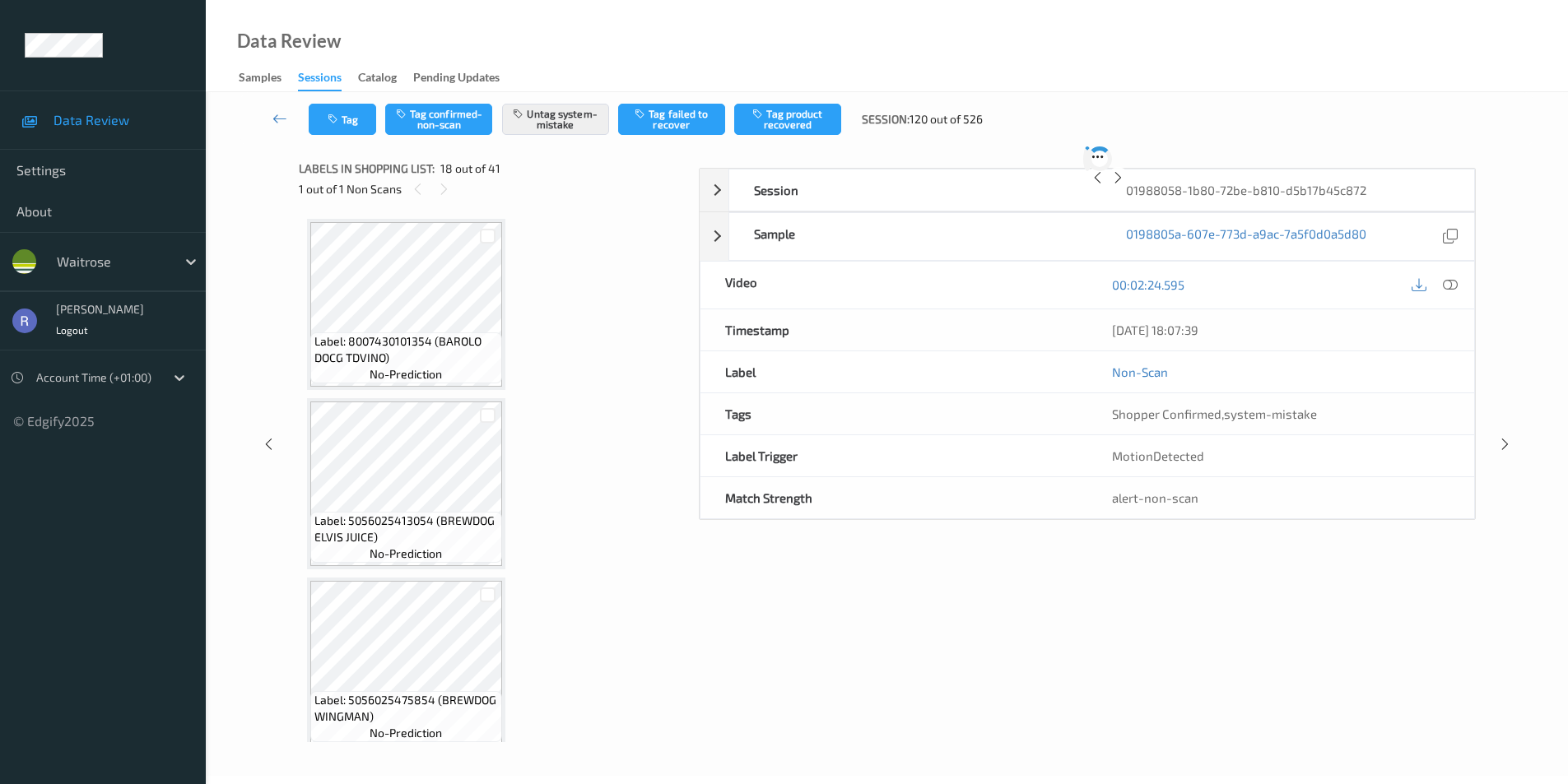
scroll to position [2877, 0]
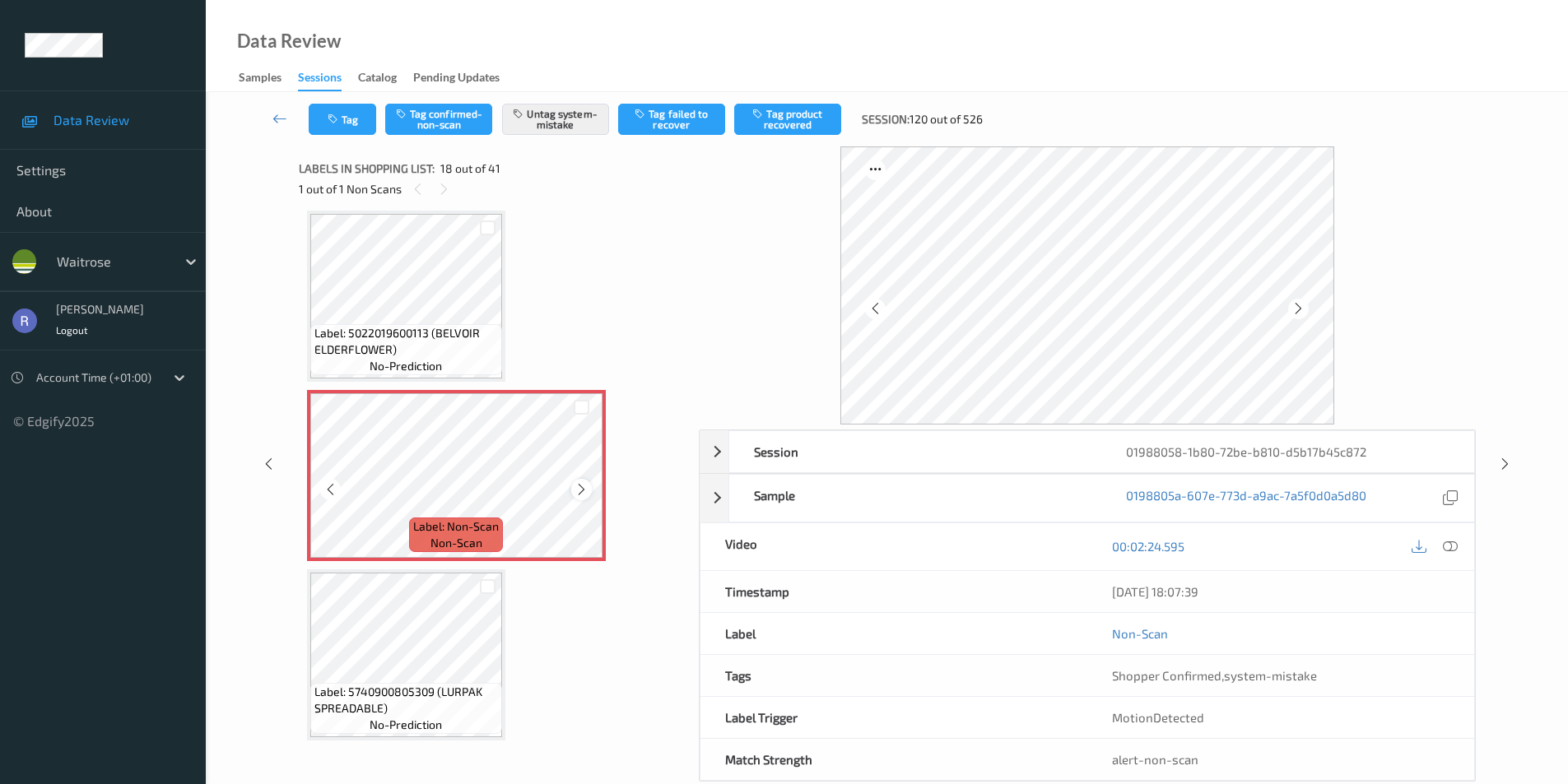
click at [586, 489] on icon at bounding box center [581, 488] width 14 height 15
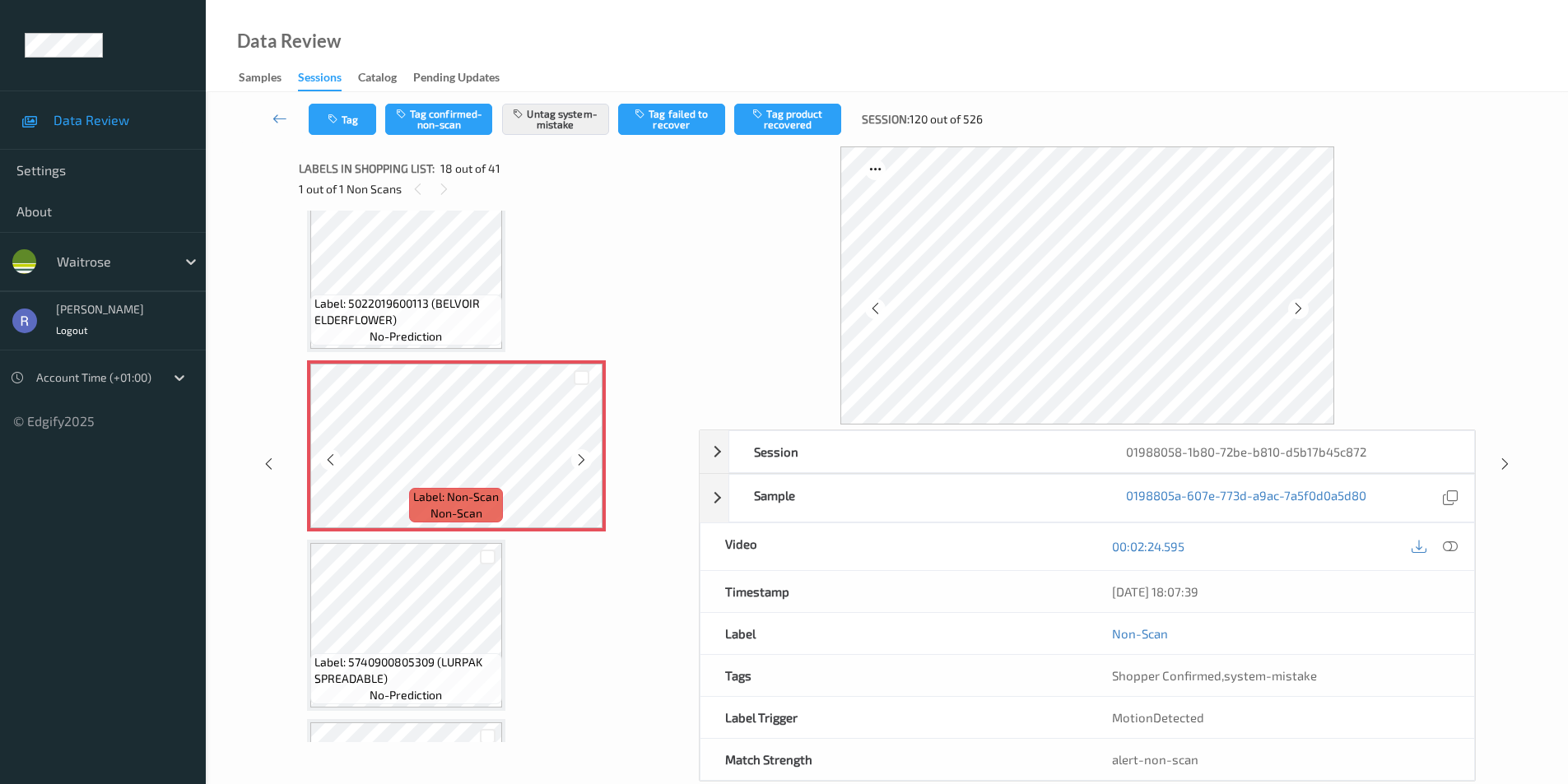
scroll to position [2960, 0]
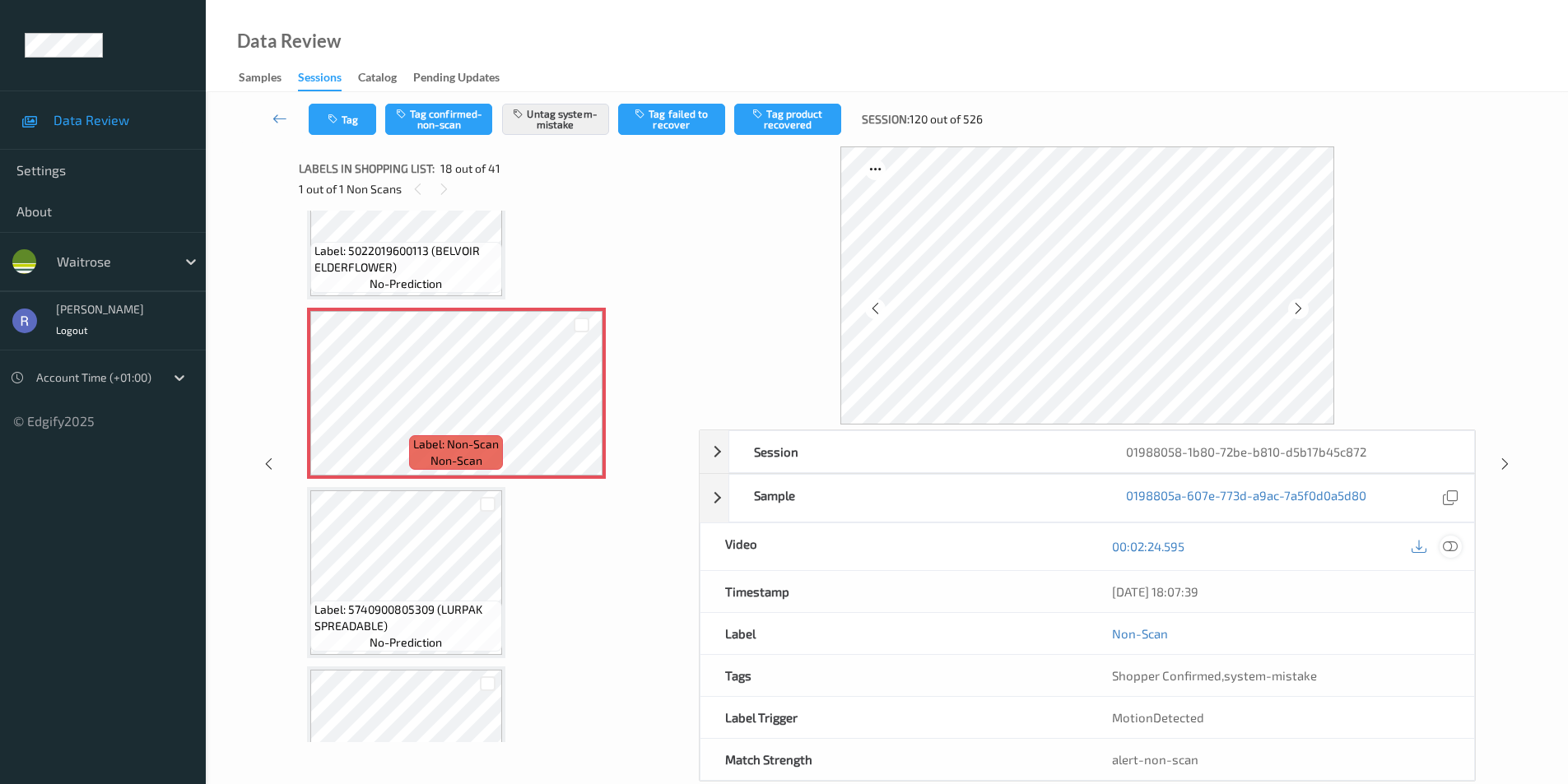
click at [1451, 545] on icon at bounding box center [1450, 546] width 15 height 15
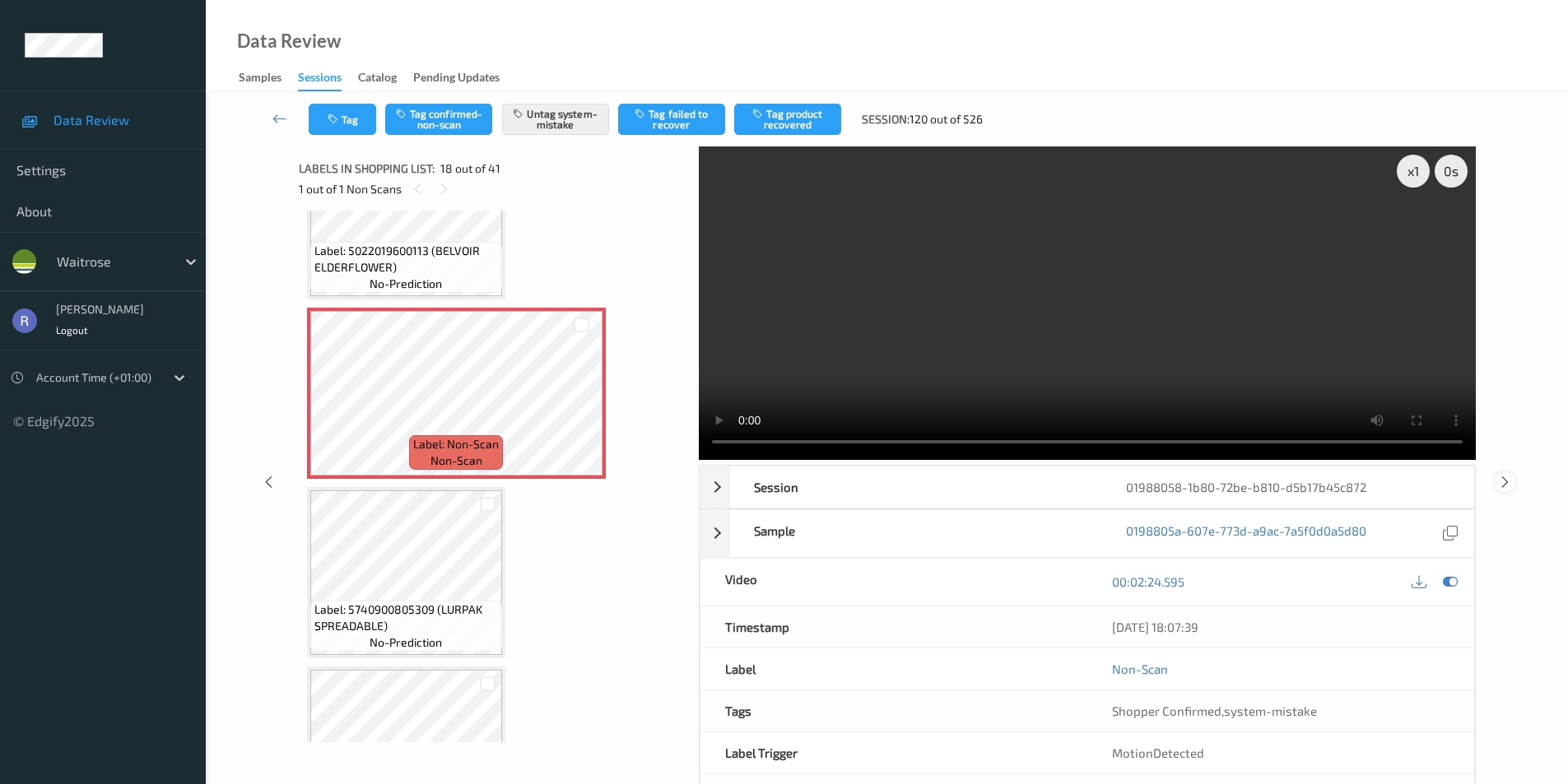
click at [1511, 481] on icon at bounding box center [1505, 481] width 14 height 15
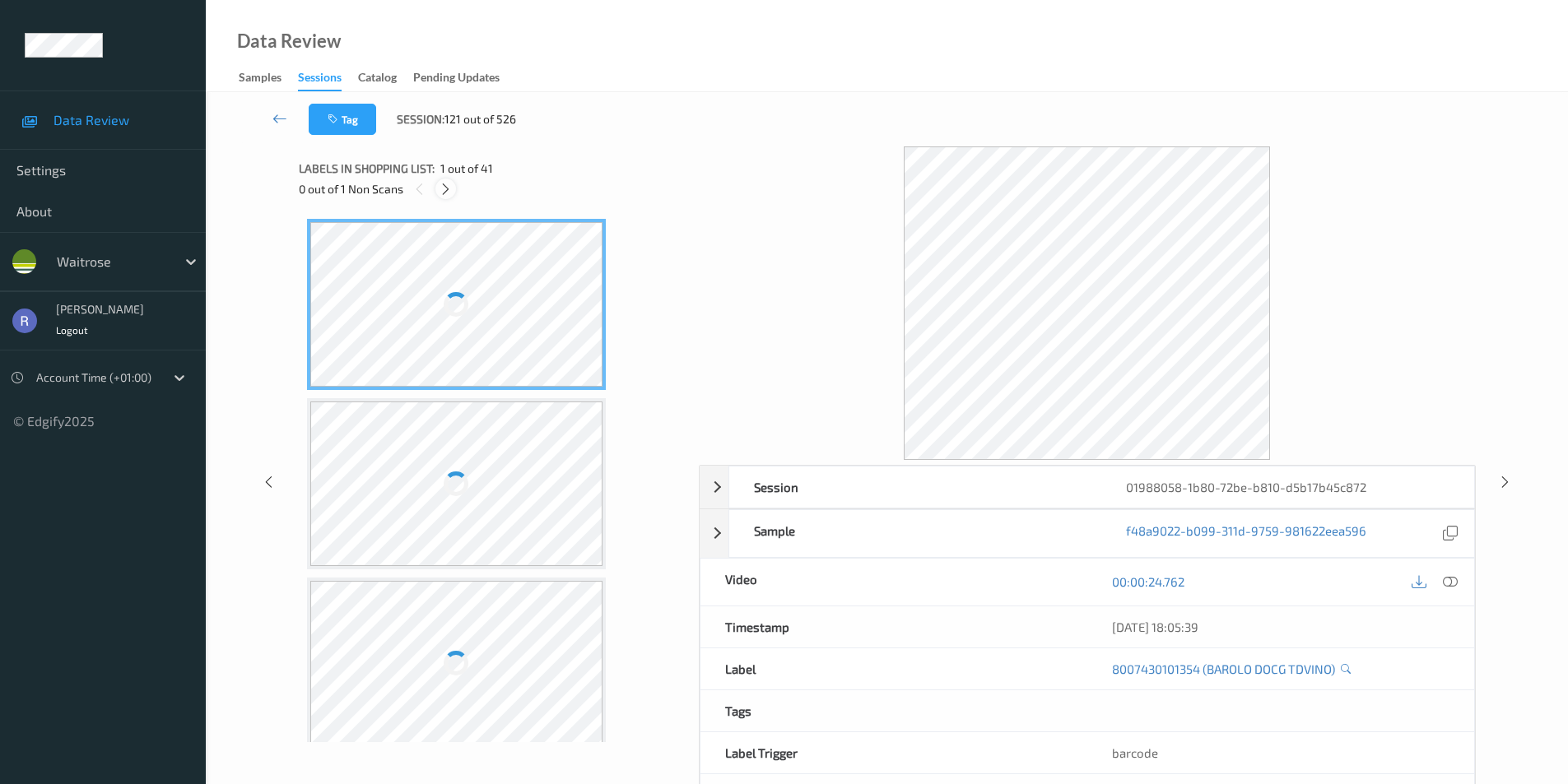
click at [445, 189] on icon at bounding box center [445, 189] width 14 height 15
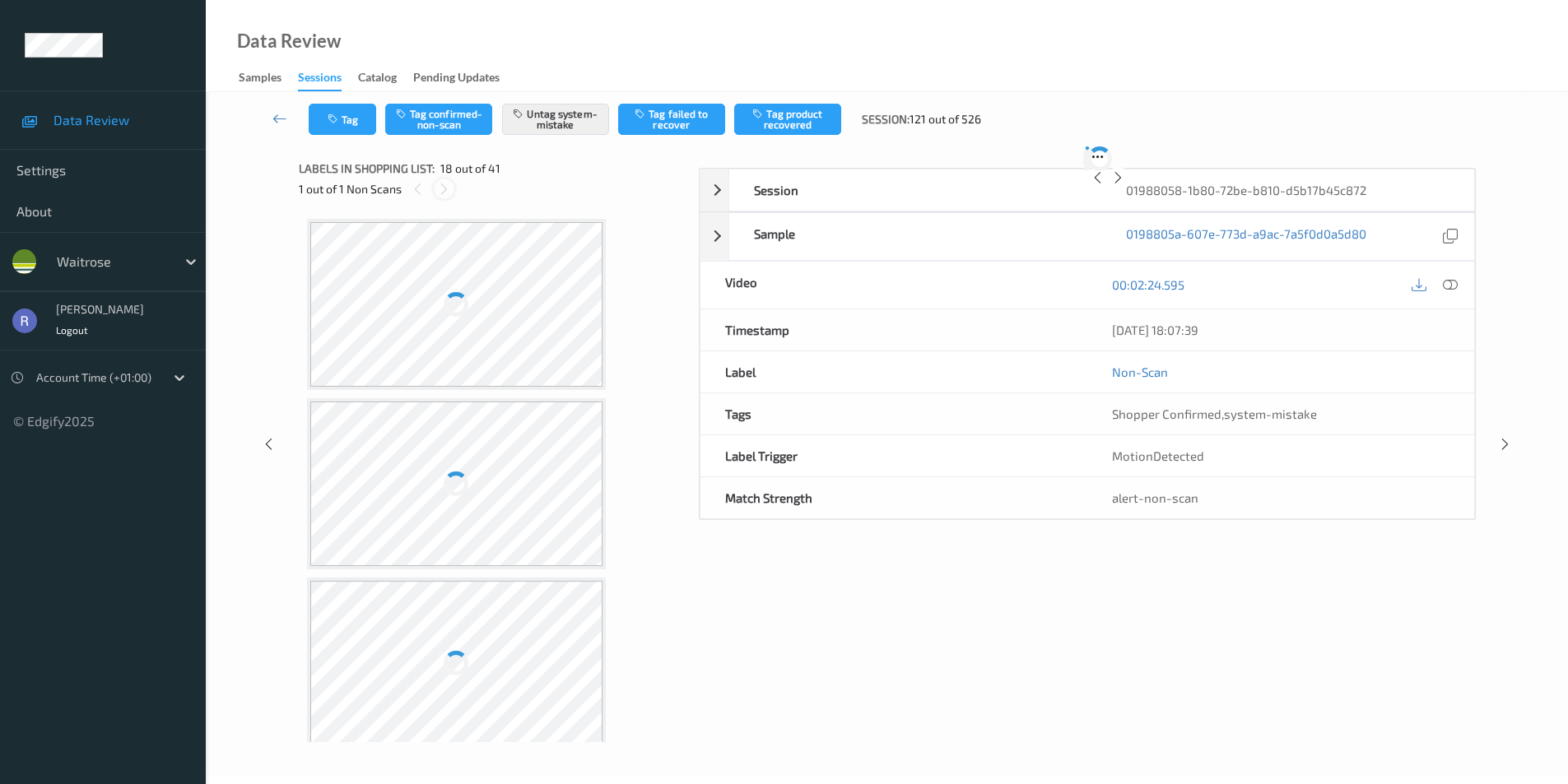
scroll to position [2877, 0]
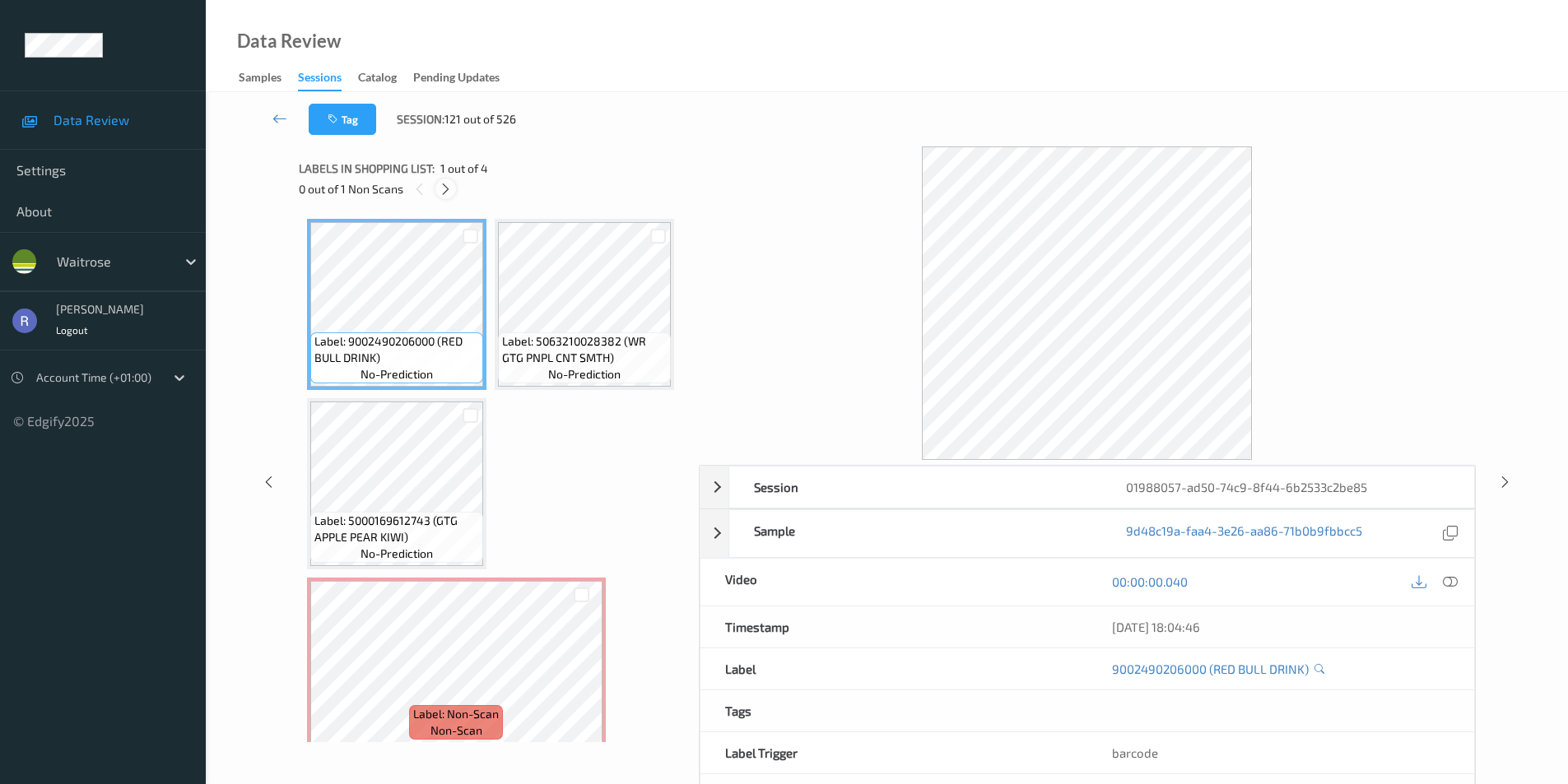
click at [443, 188] on icon at bounding box center [445, 189] width 14 height 15
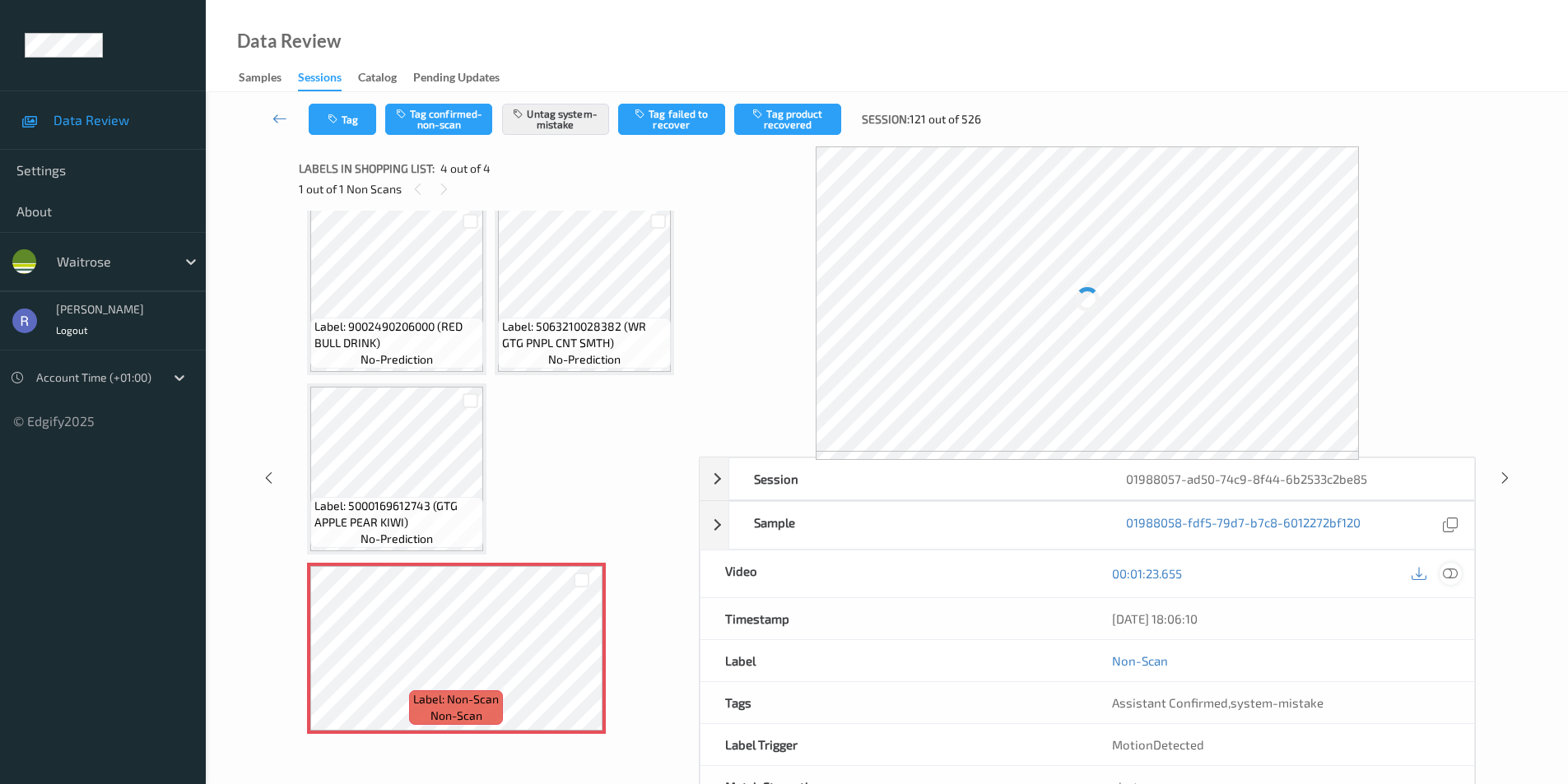
click at [1454, 573] on icon at bounding box center [1450, 573] width 15 height 15
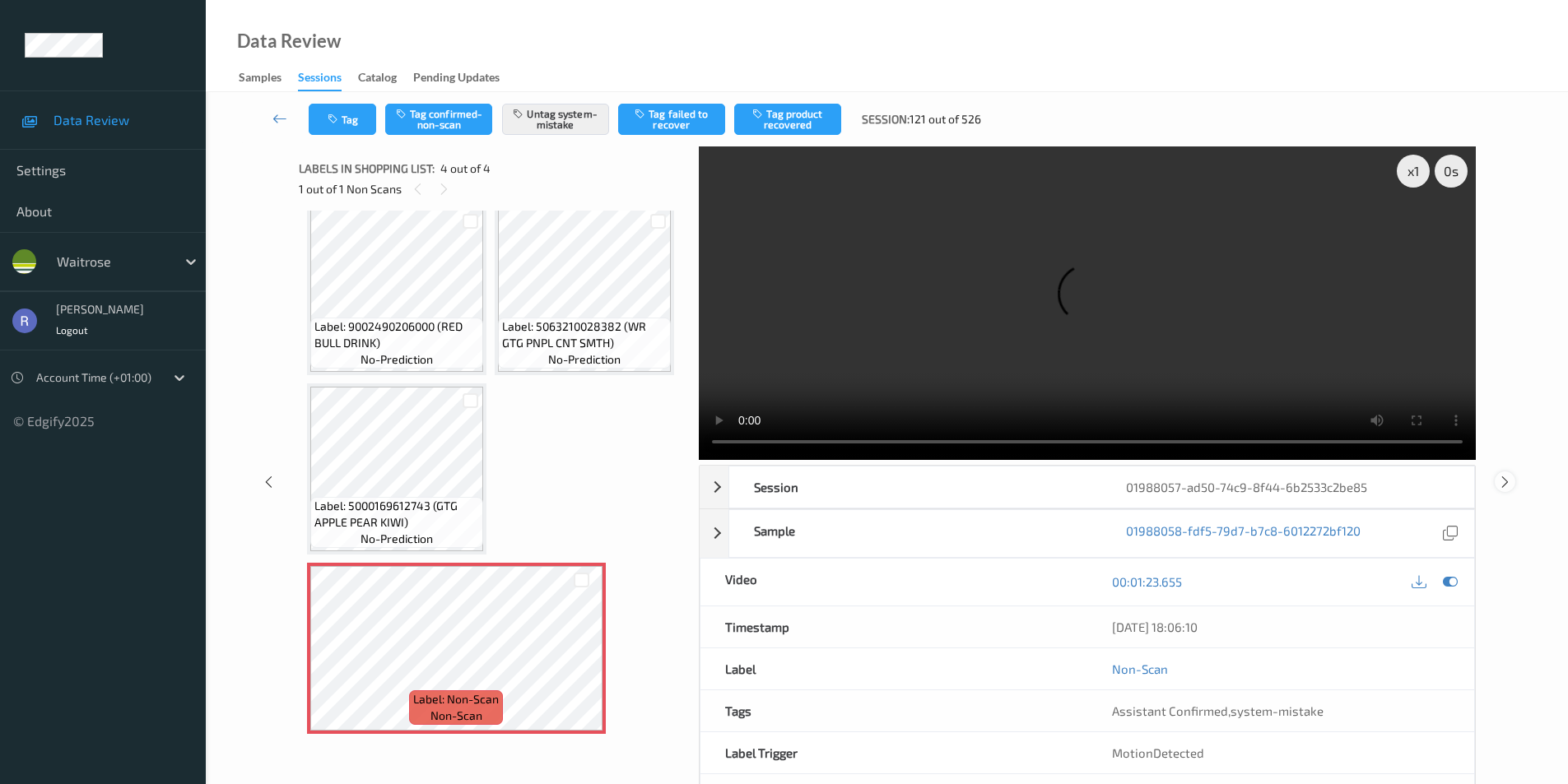
click at [1513, 479] on div at bounding box center [1504, 481] width 20 height 20
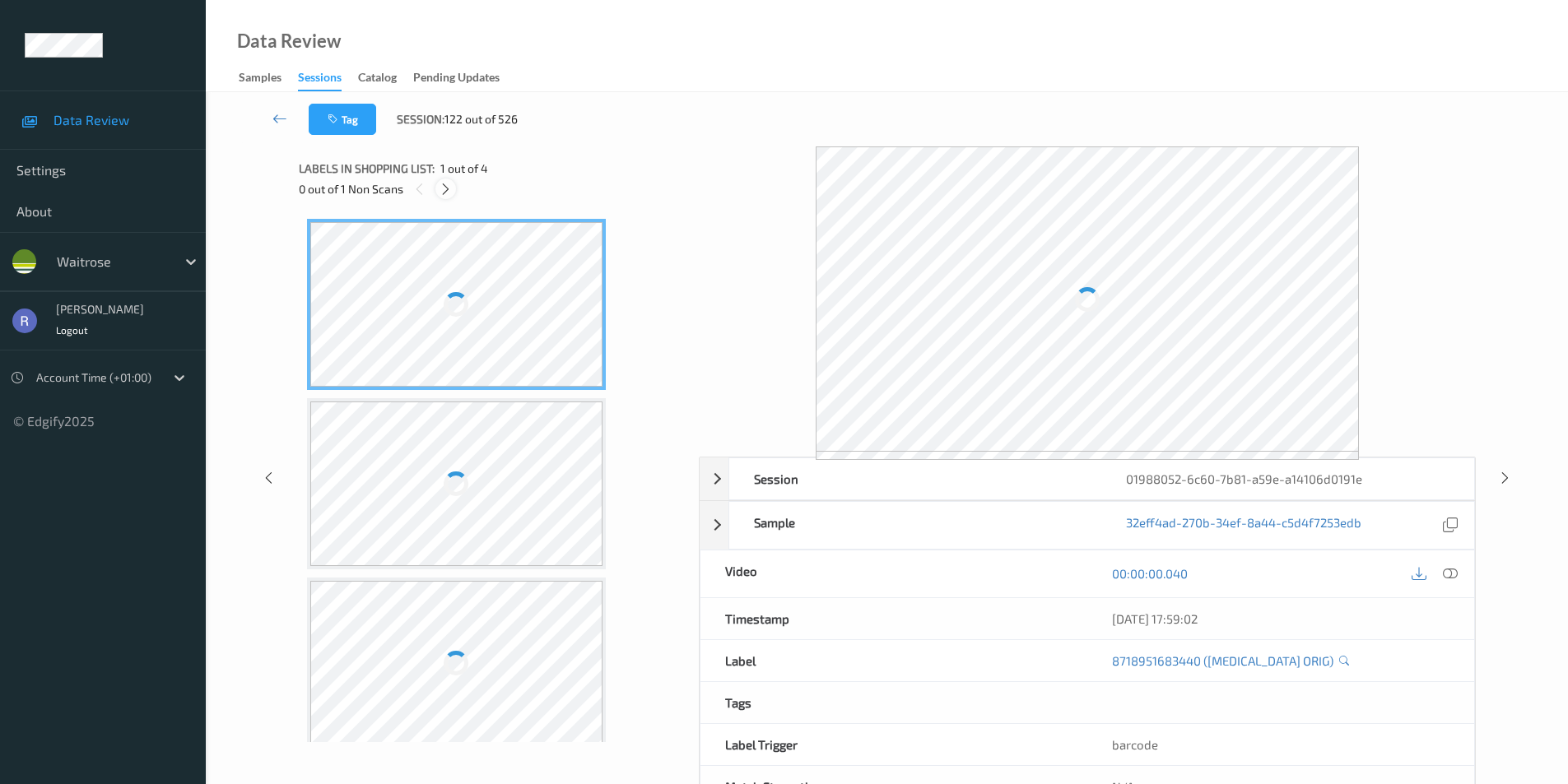
click at [448, 189] on icon at bounding box center [445, 189] width 14 height 15
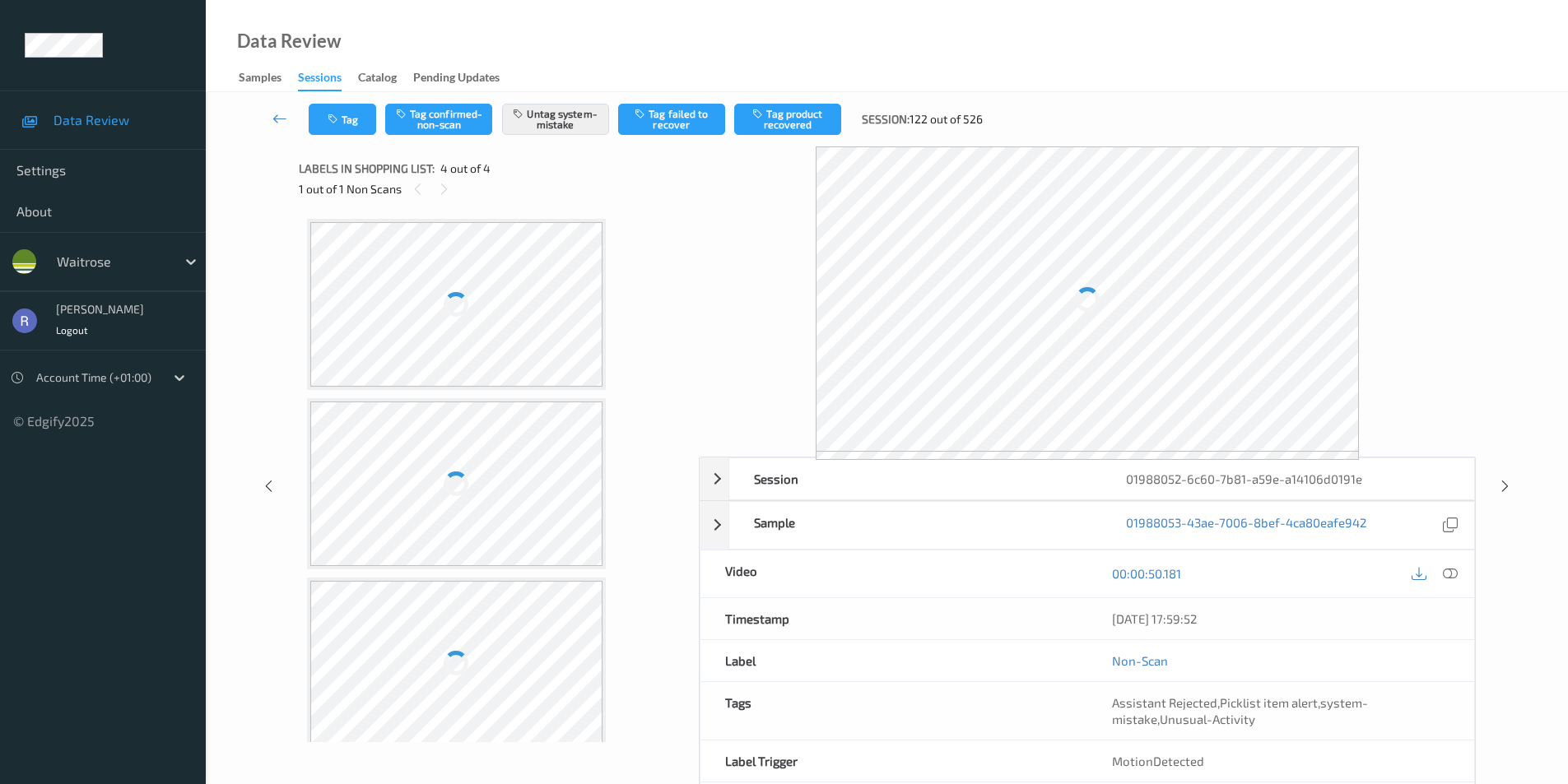
scroll to position [194, 0]
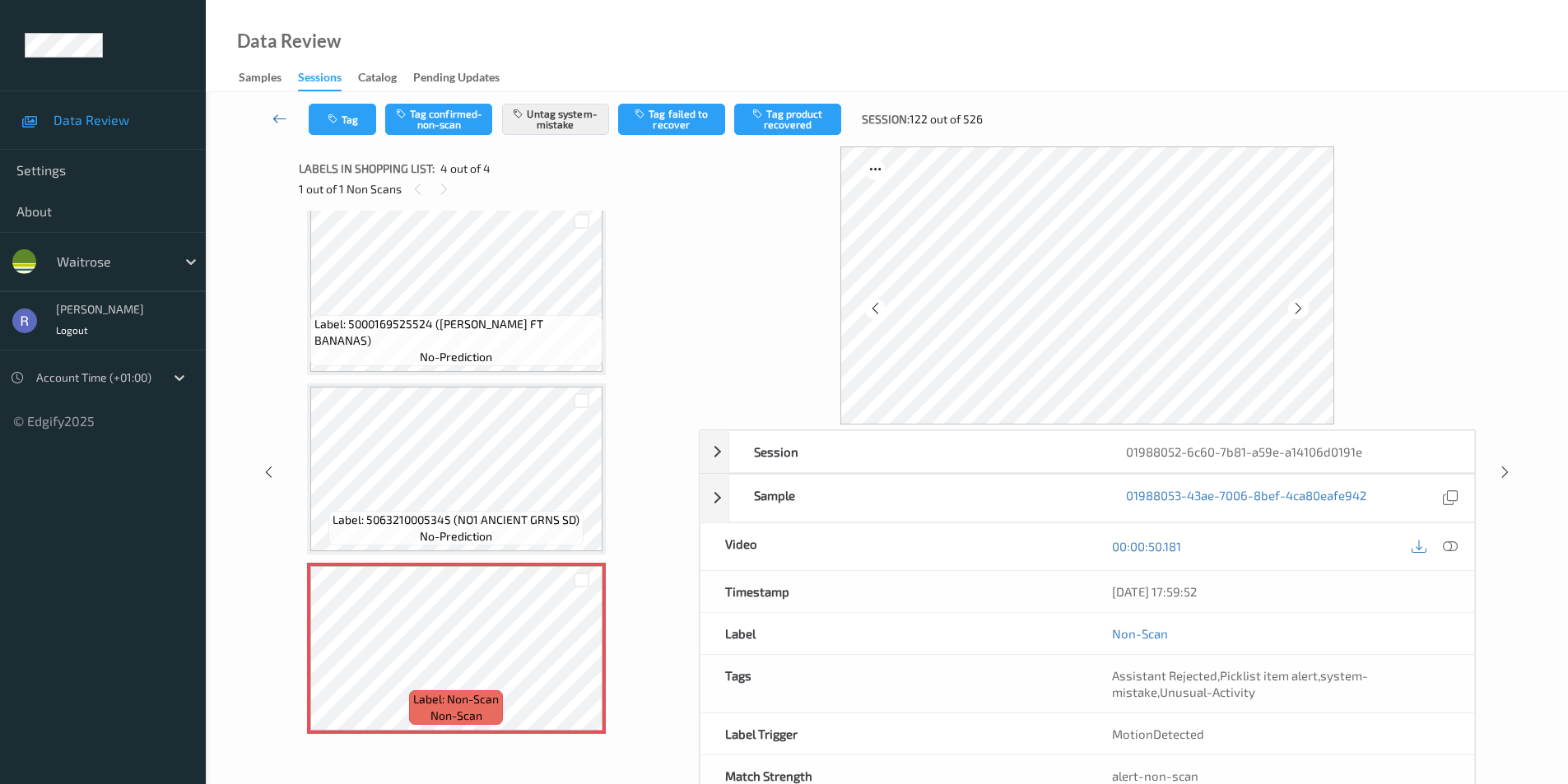
click at [280, 117] on icon at bounding box center [279, 118] width 15 height 16
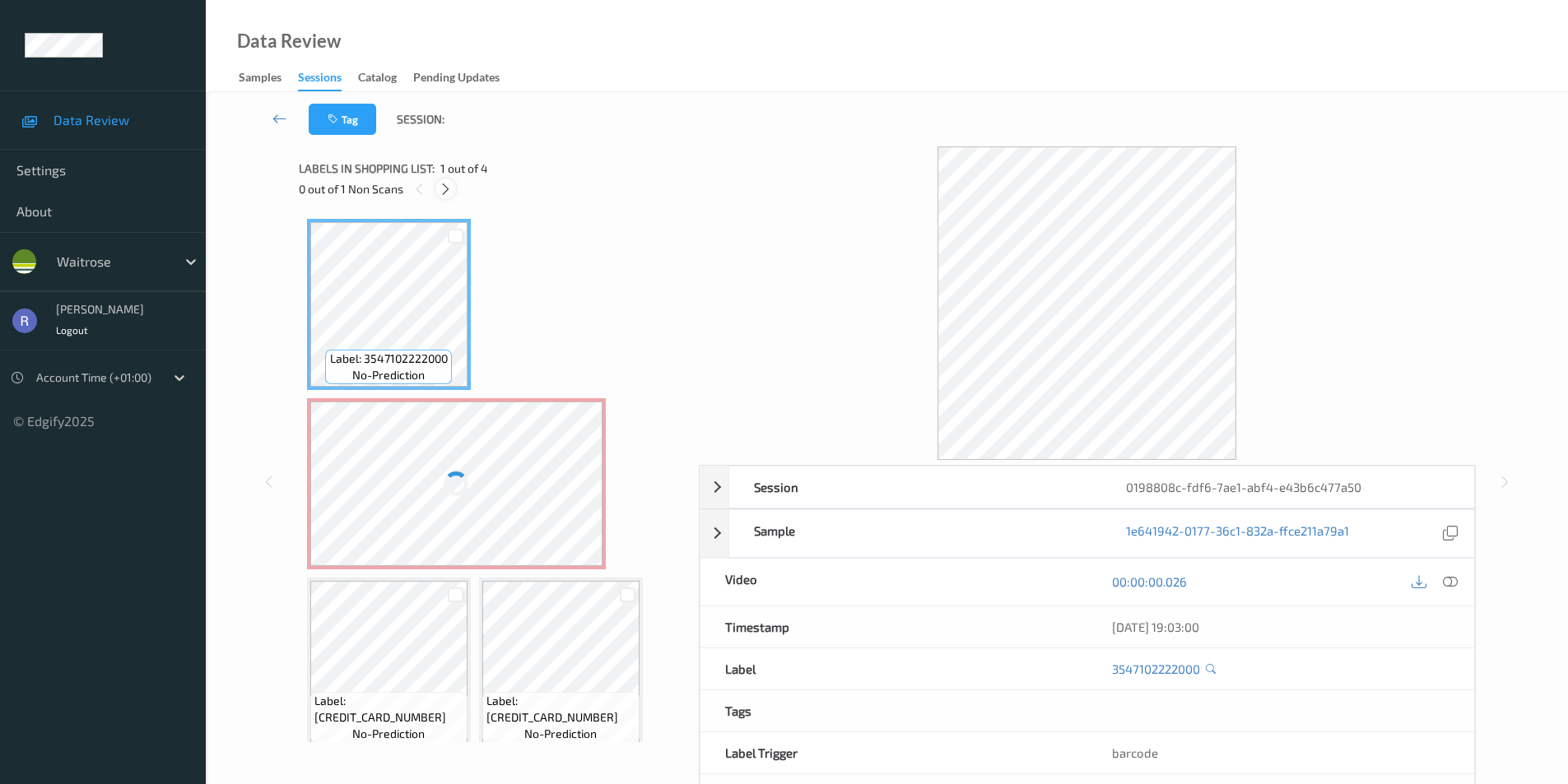
click at [445, 193] on icon at bounding box center [445, 189] width 14 height 15
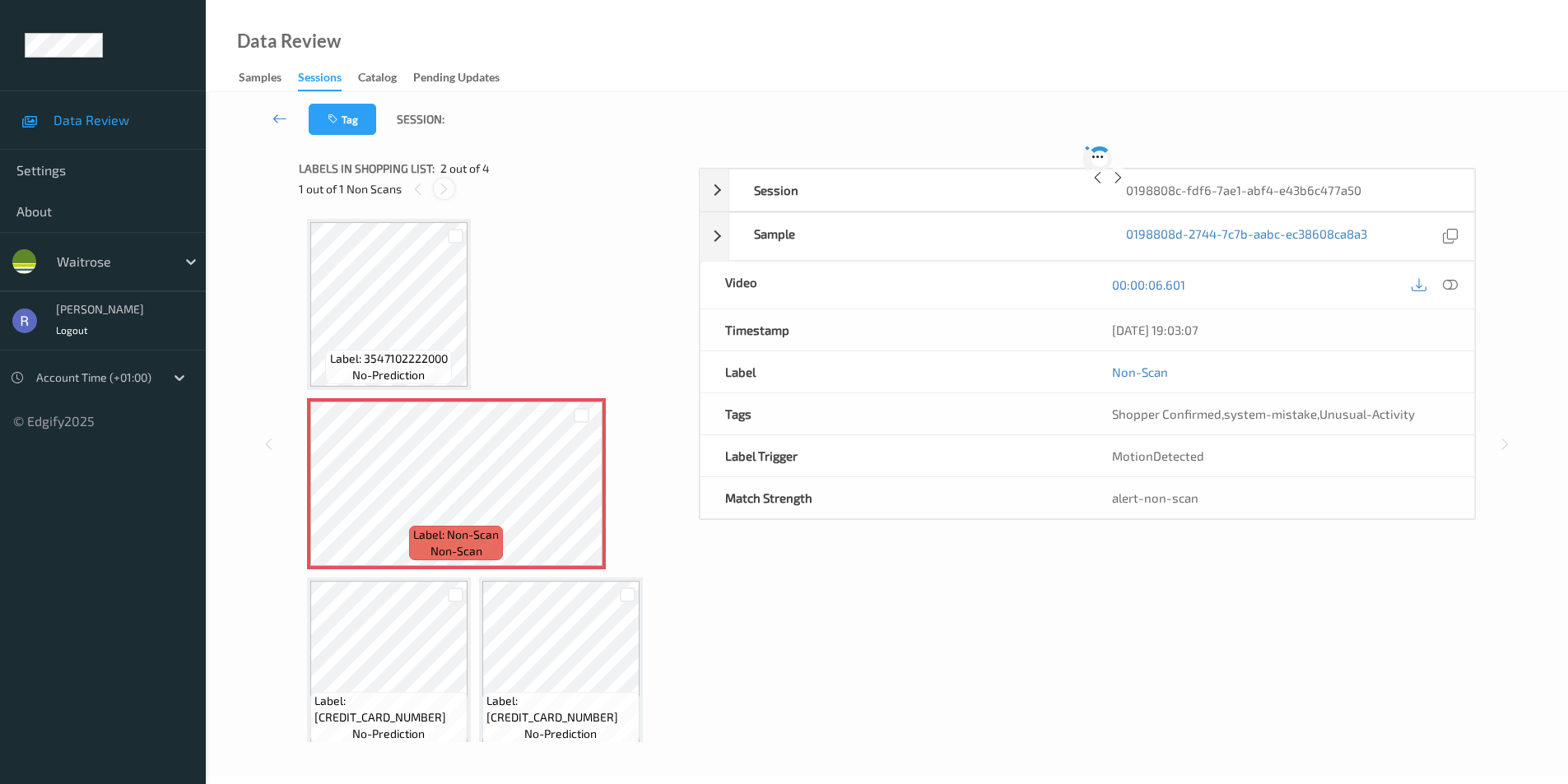
scroll to position [8, 0]
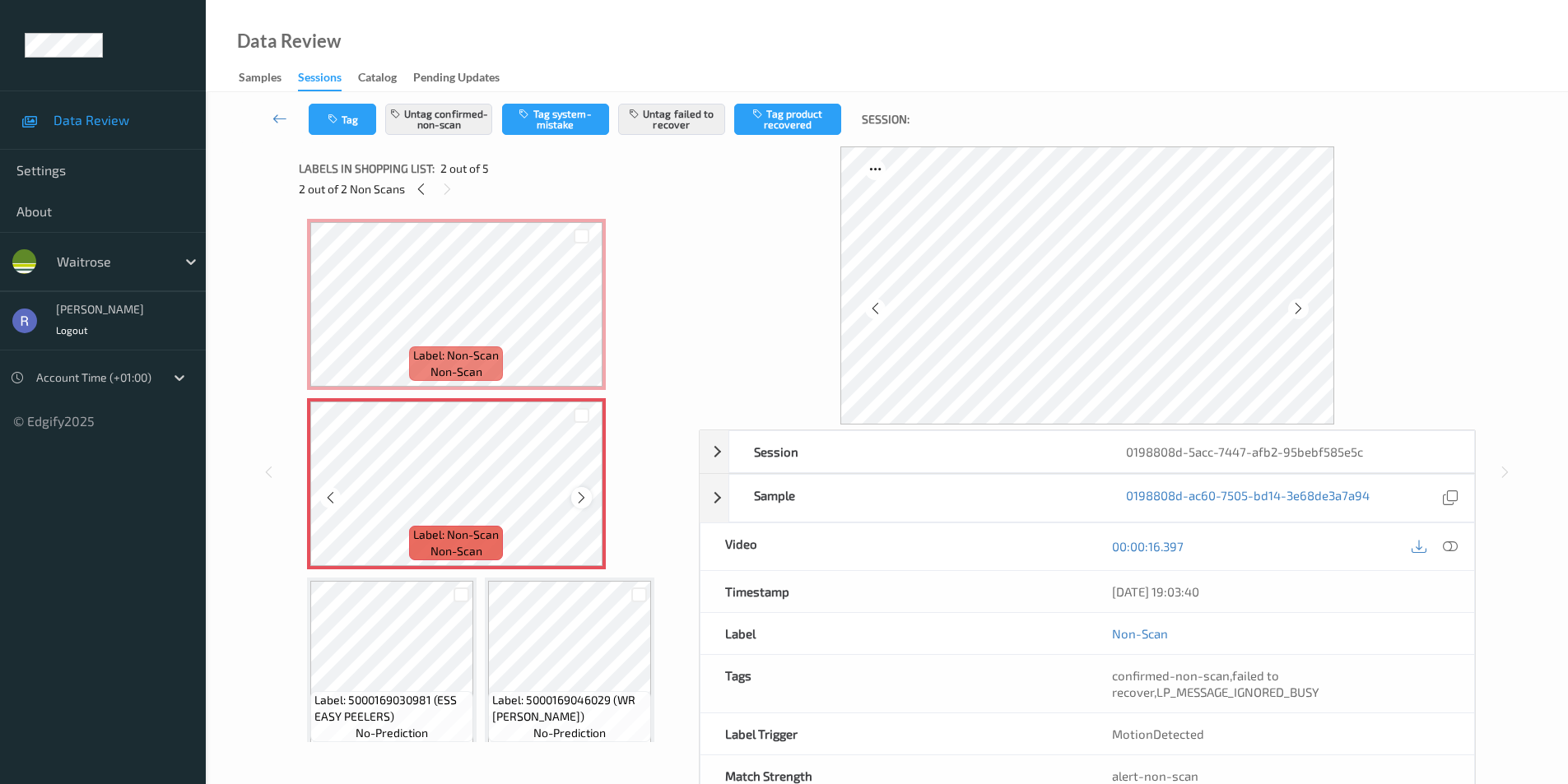
click at [579, 496] on icon at bounding box center [581, 497] width 14 height 15
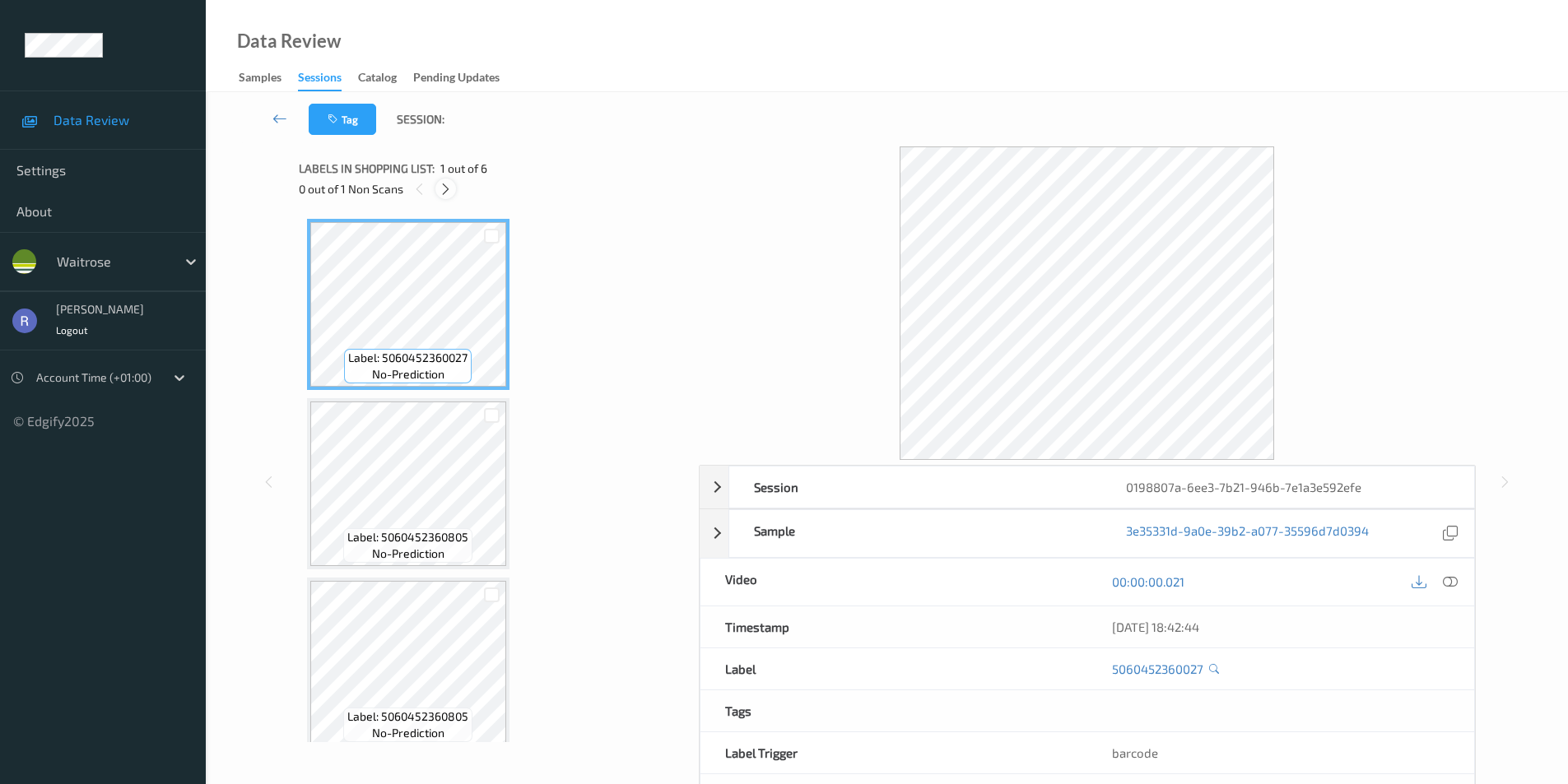
click at [441, 190] on icon at bounding box center [445, 189] width 14 height 15
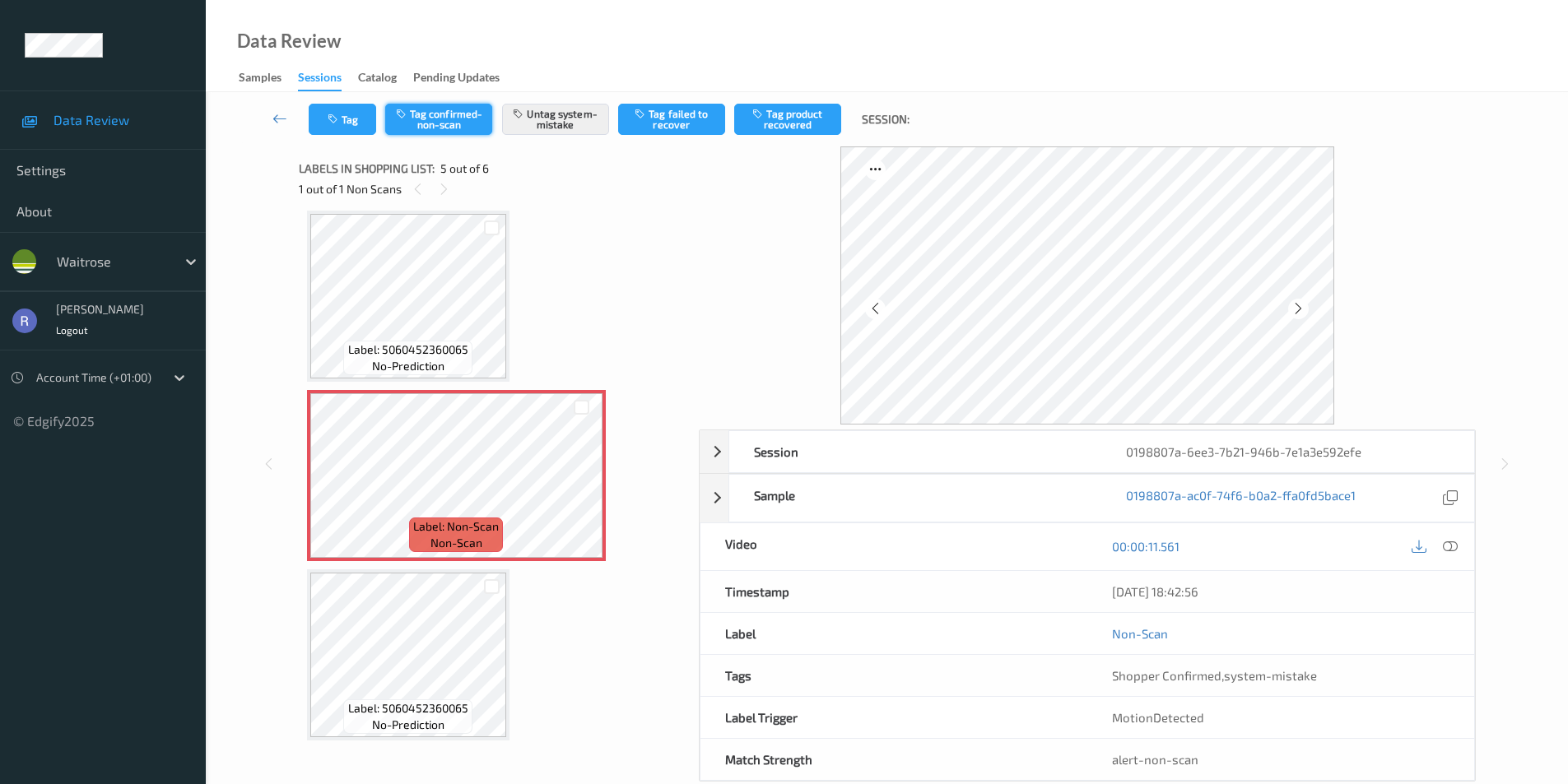
click at [438, 123] on button "Tag confirmed-non-scan" at bounding box center [438, 119] width 107 height 31
click at [806, 116] on button "Tag product recovered" at bounding box center [787, 119] width 107 height 31
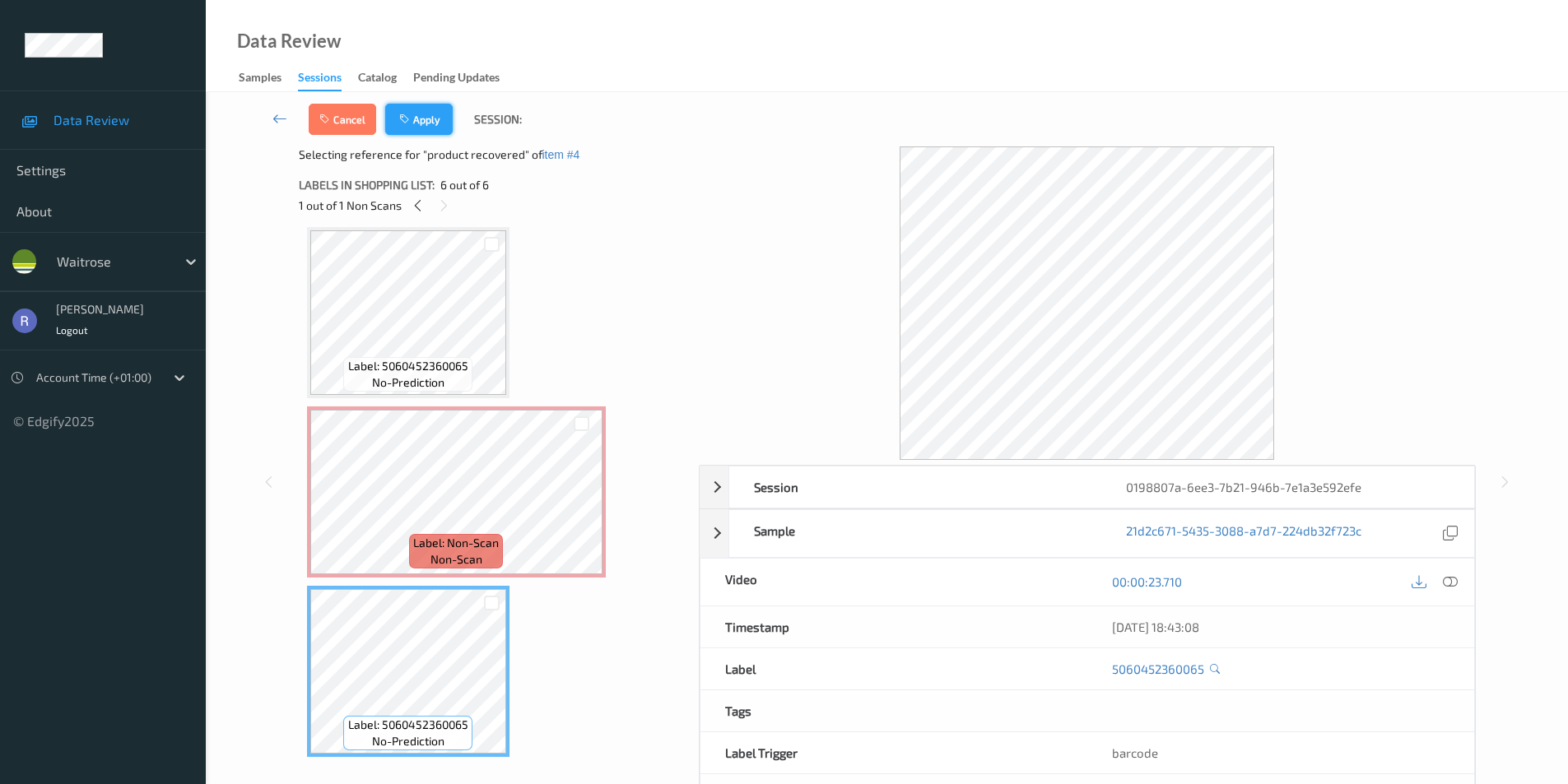
click at [417, 121] on button "Apply" at bounding box center [419, 119] width 68 height 31
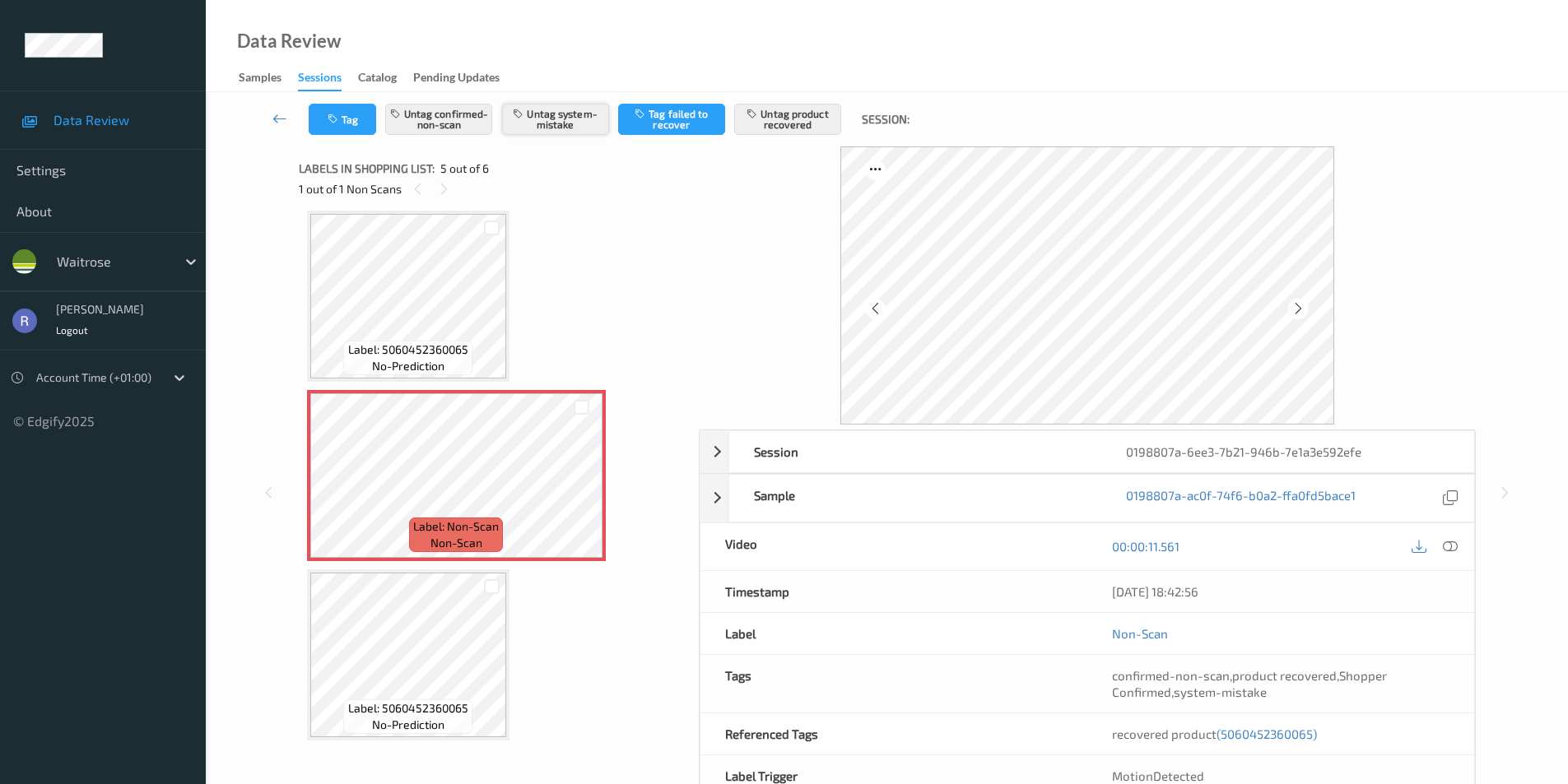
click at [559, 111] on button "Untag system-mistake" at bounding box center [556, 119] width 107 height 31
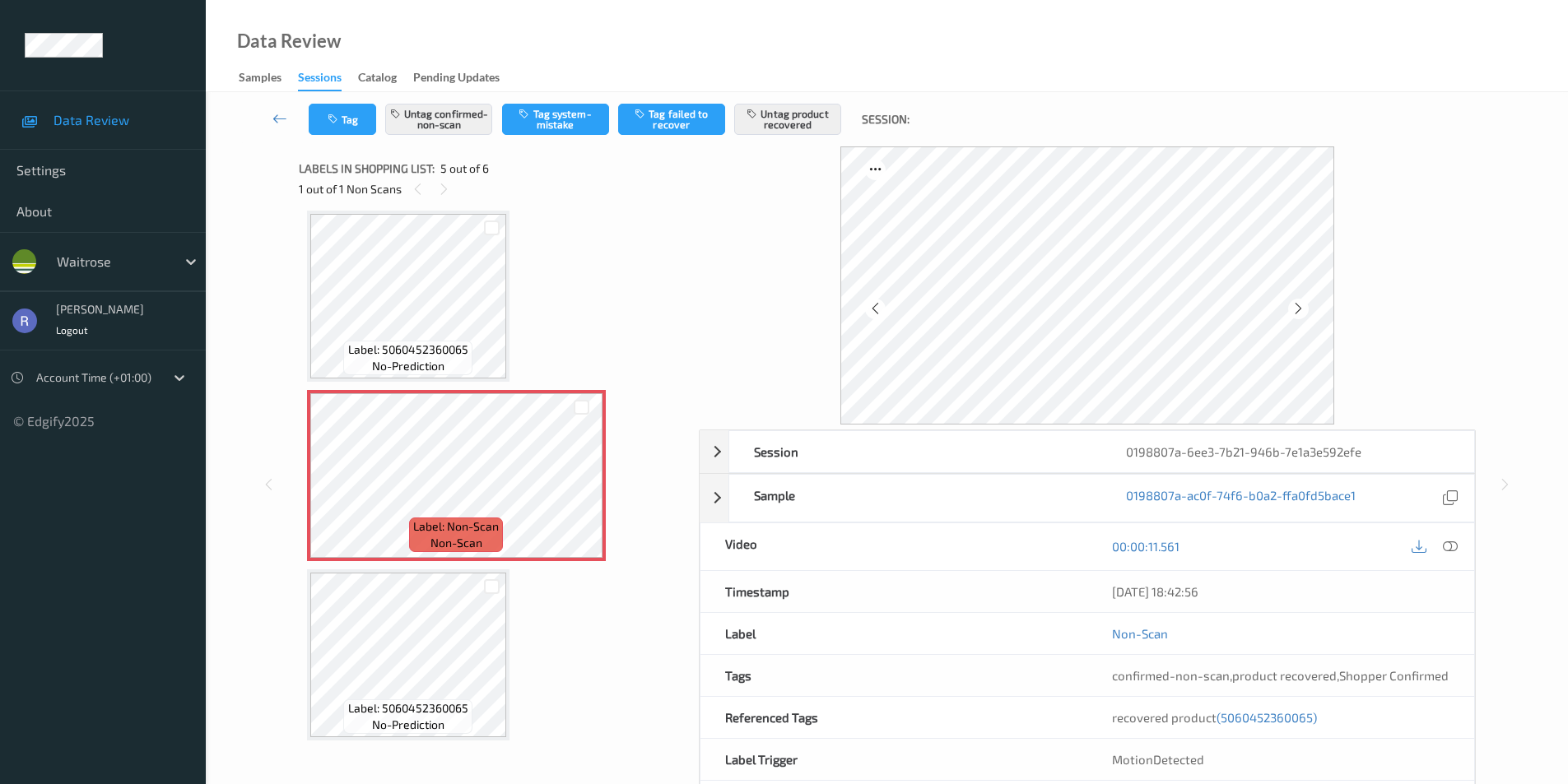
click at [572, 202] on div "Labels in shopping list: 5 out of 6 1 out of 1 Non Scans" at bounding box center [493, 178] width 389 height 64
